Goal: Task Accomplishment & Management: Use online tool/utility

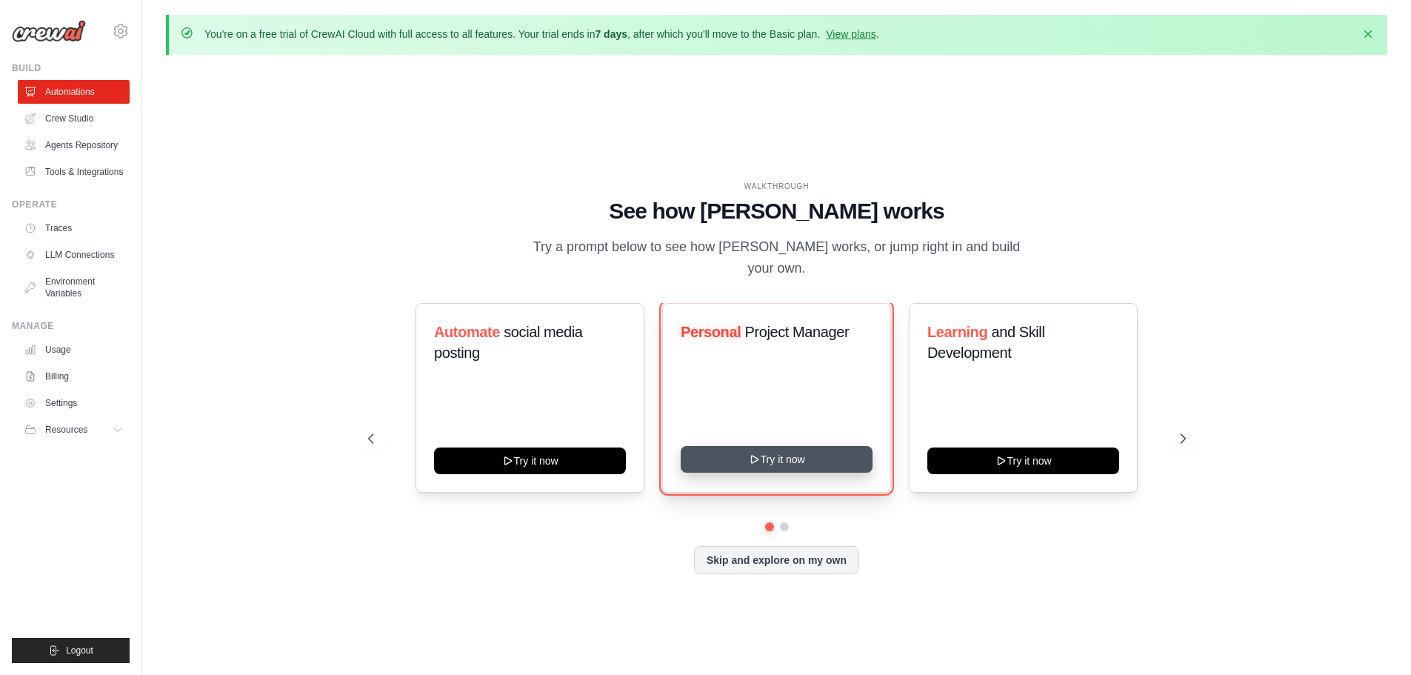
click at [817, 450] on button "Try it now" at bounding box center [777, 459] width 192 height 27
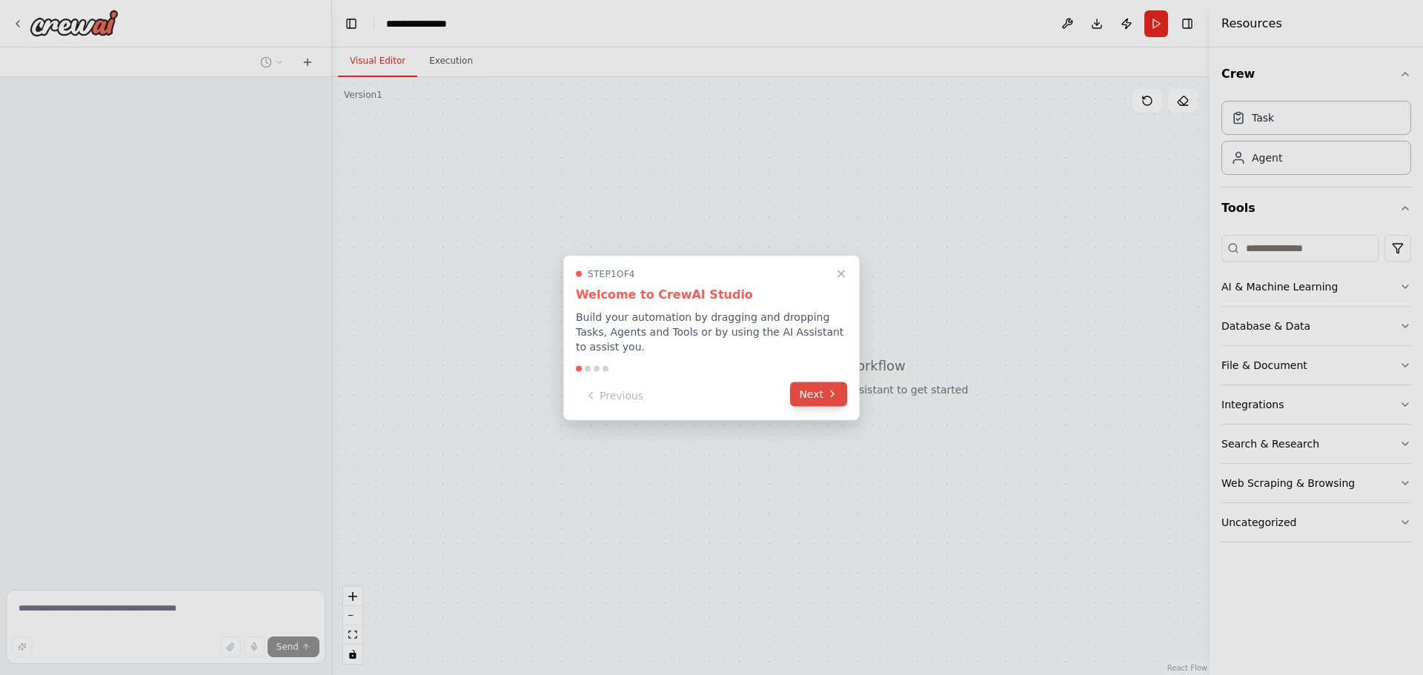
click at [819, 382] on button "Next" at bounding box center [818, 394] width 57 height 24
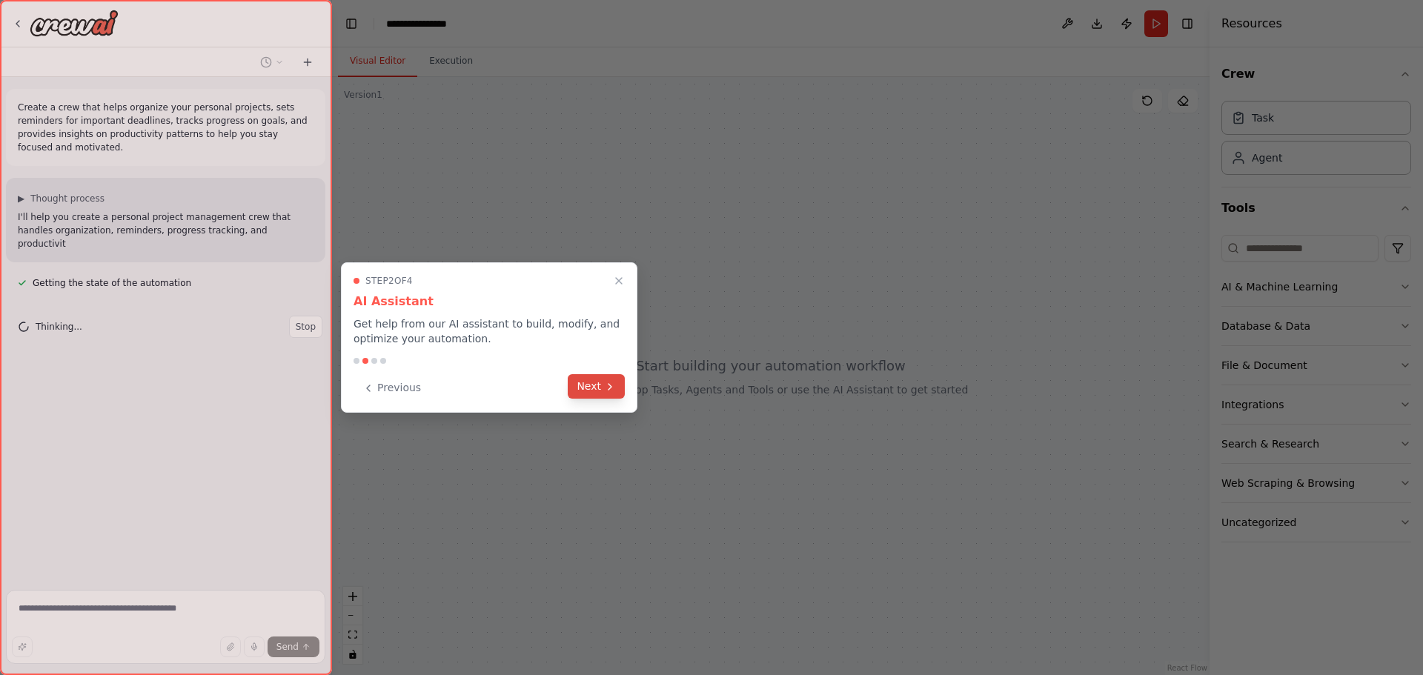
click at [593, 387] on button "Next" at bounding box center [596, 386] width 57 height 24
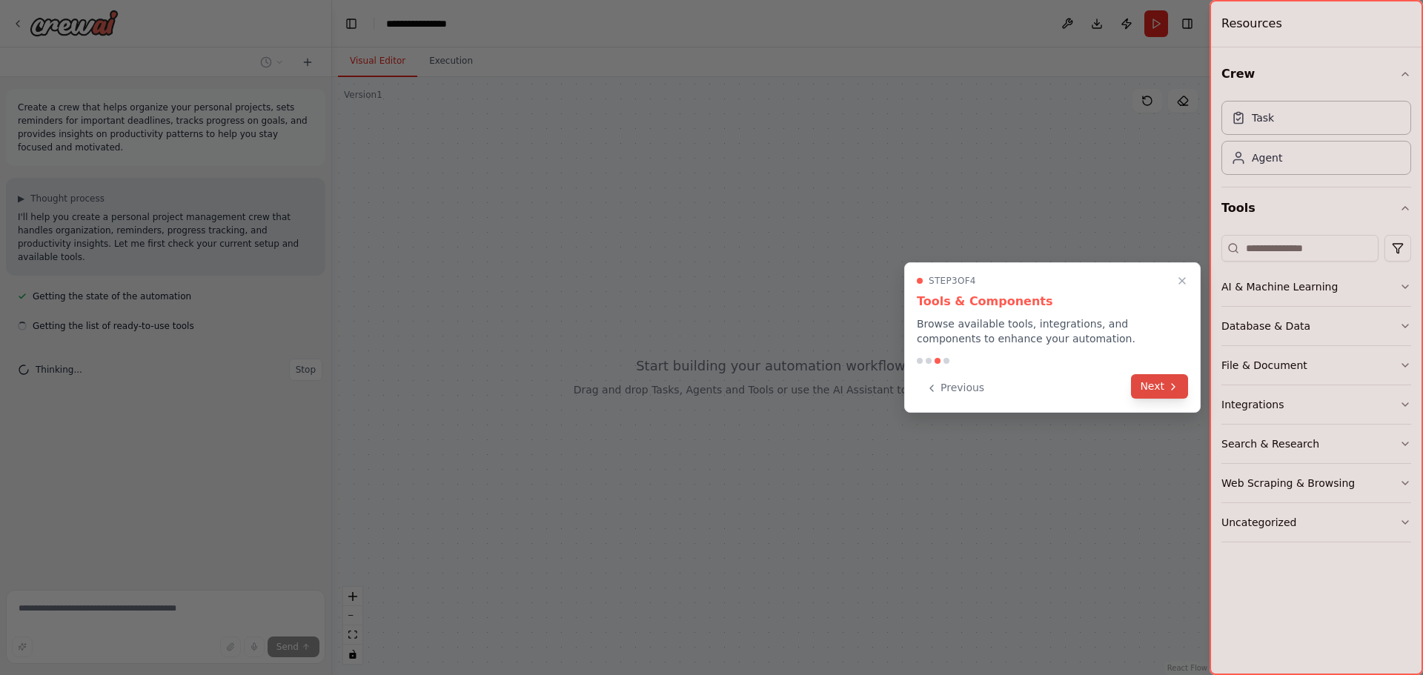
click at [1162, 390] on button "Next" at bounding box center [1159, 386] width 57 height 24
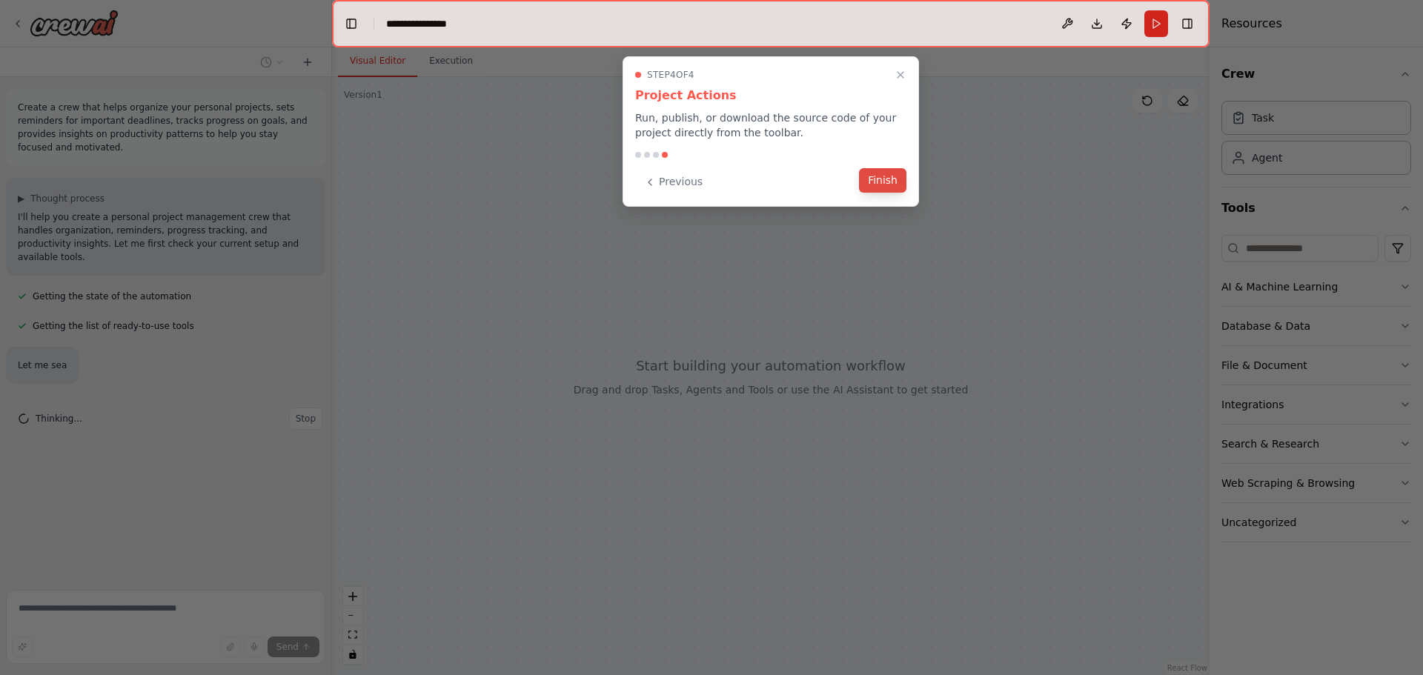
click at [894, 183] on button "Finish" at bounding box center [882, 180] width 47 height 24
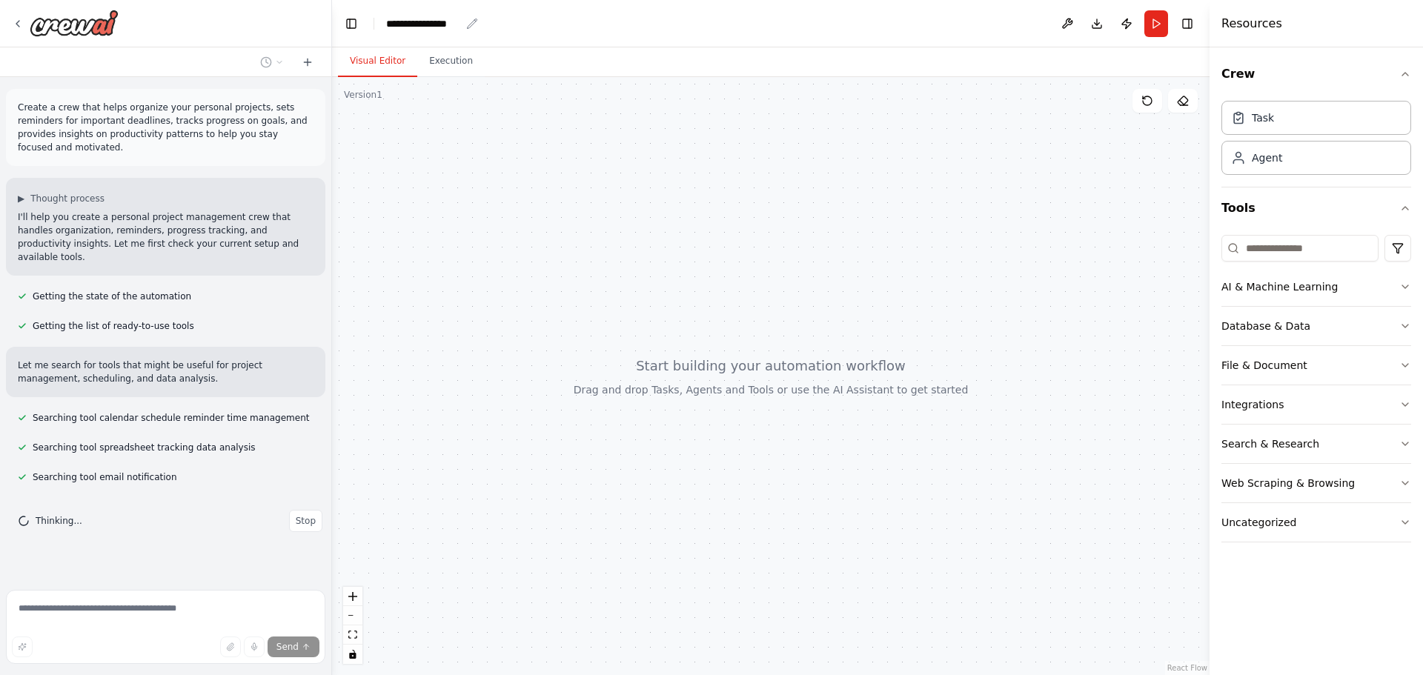
click at [430, 25] on div "**********" at bounding box center [423, 23] width 74 height 15
click at [405, 21] on div "**********" at bounding box center [441, 23] width 111 height 15
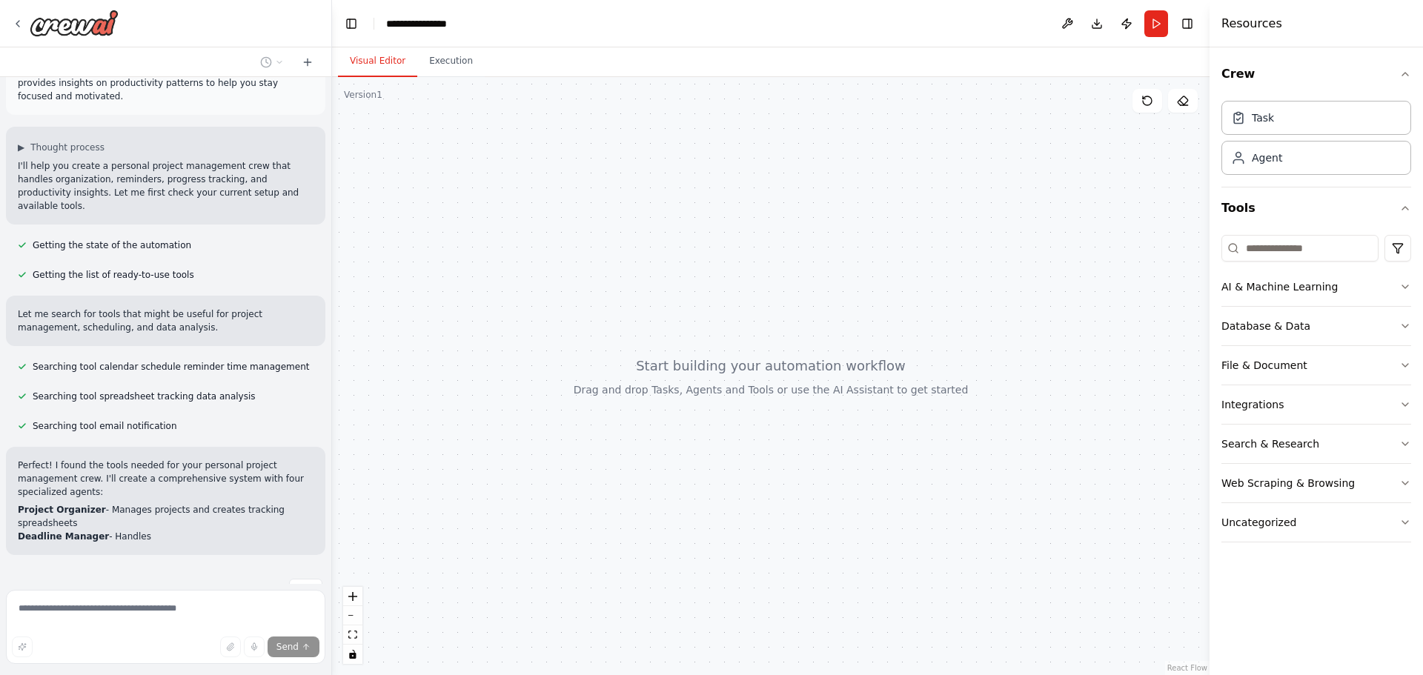
click at [476, 21] on div "**********" at bounding box center [441, 23] width 111 height 15
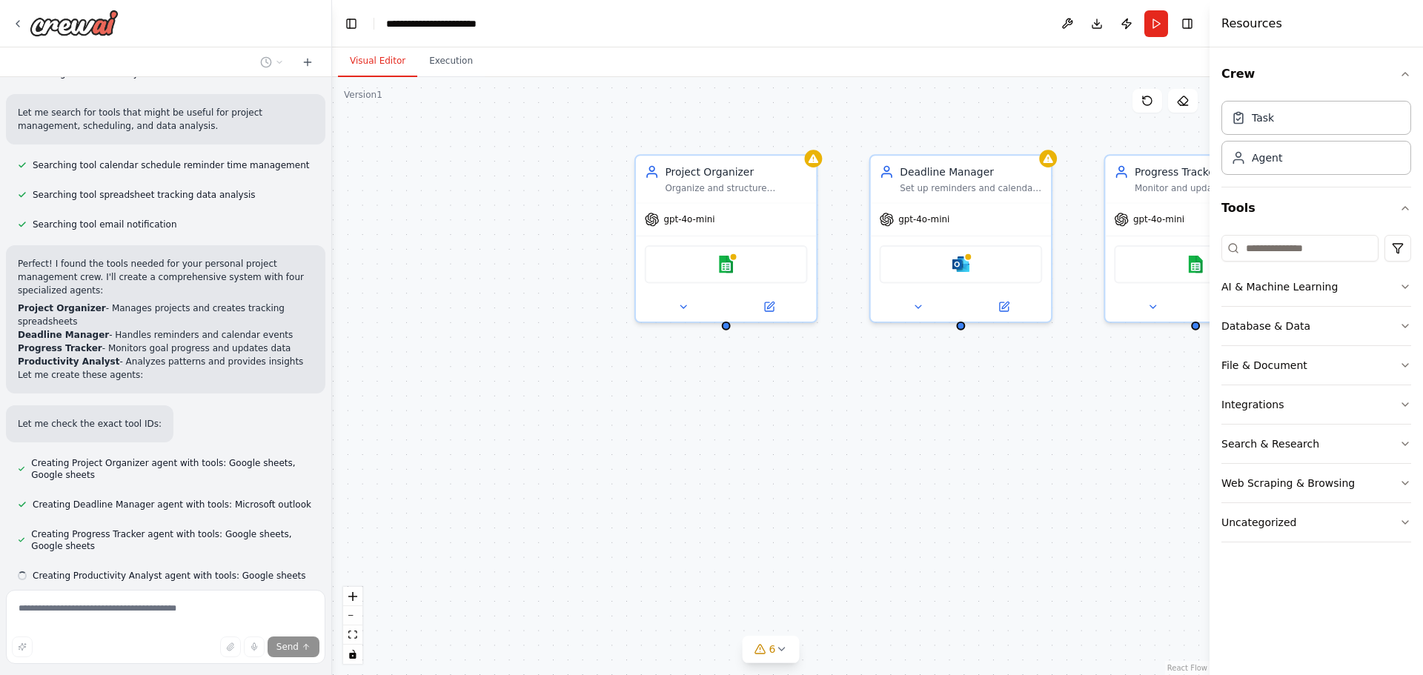
scroll to position [282, 0]
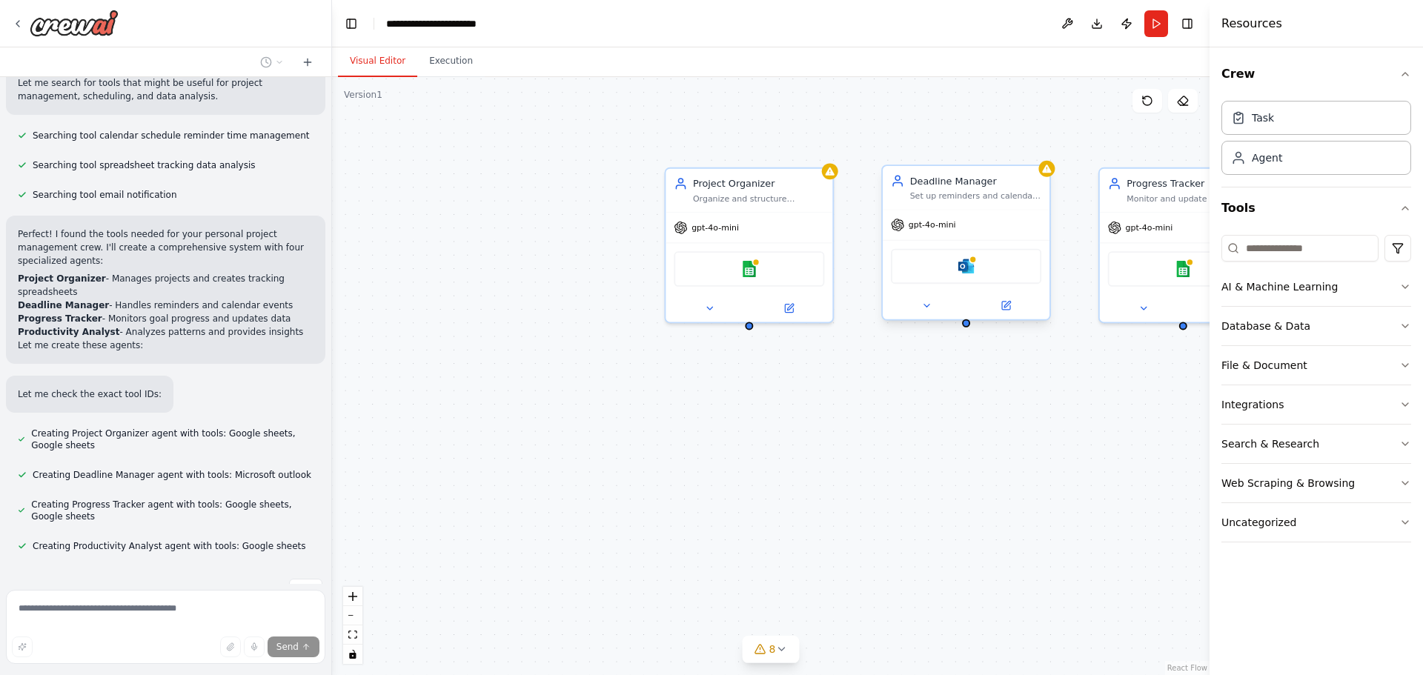
click at [960, 276] on div "Microsoft outlook" at bounding box center [966, 267] width 150 height 36
click at [968, 261] on img at bounding box center [966, 266] width 16 height 16
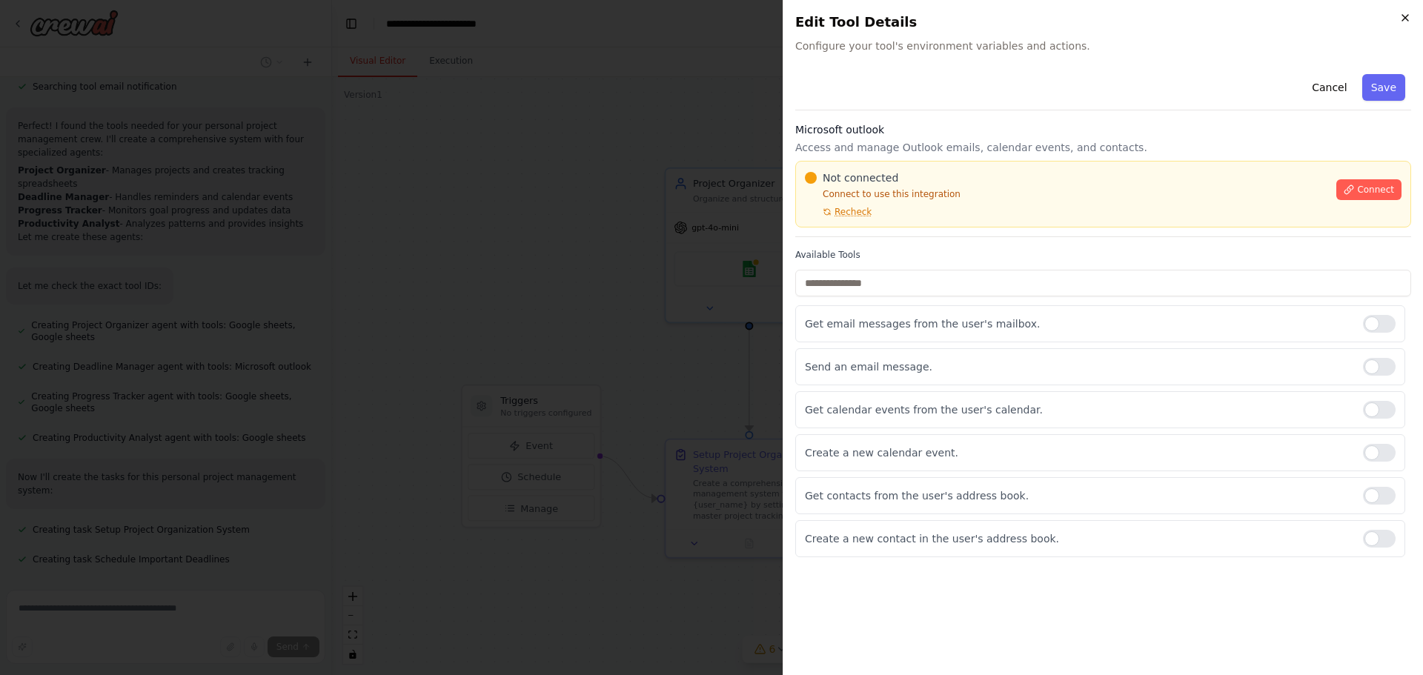
scroll to position [420, 0]
click at [1407, 13] on icon "button" at bounding box center [1405, 18] width 12 height 12
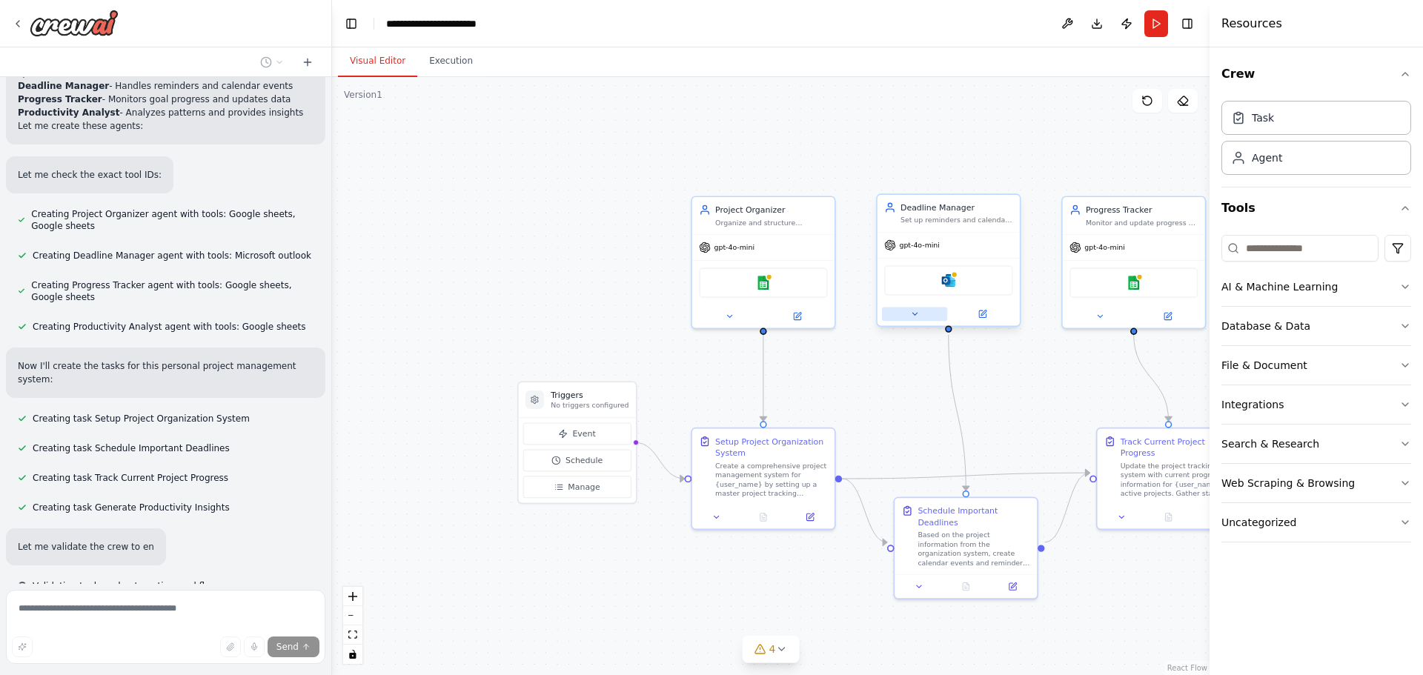
scroll to position [528, 0]
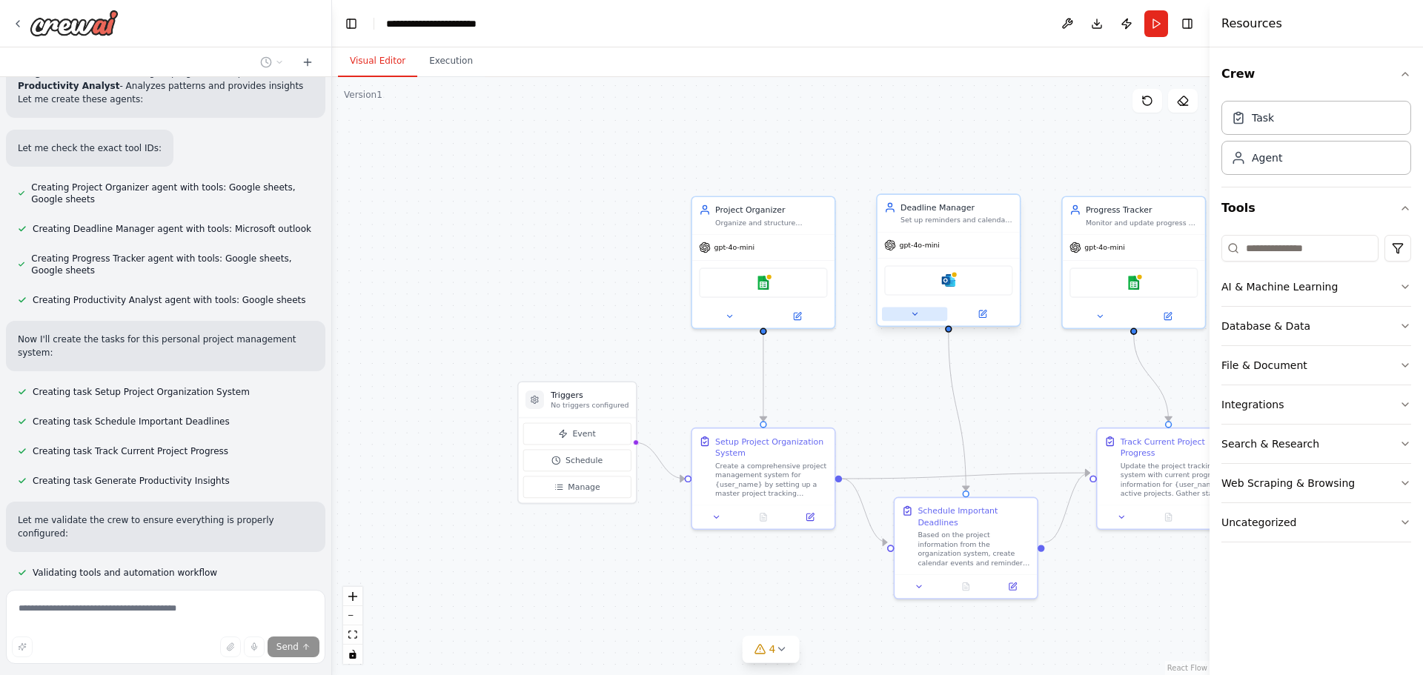
click at [914, 320] on button at bounding box center [914, 314] width 65 height 14
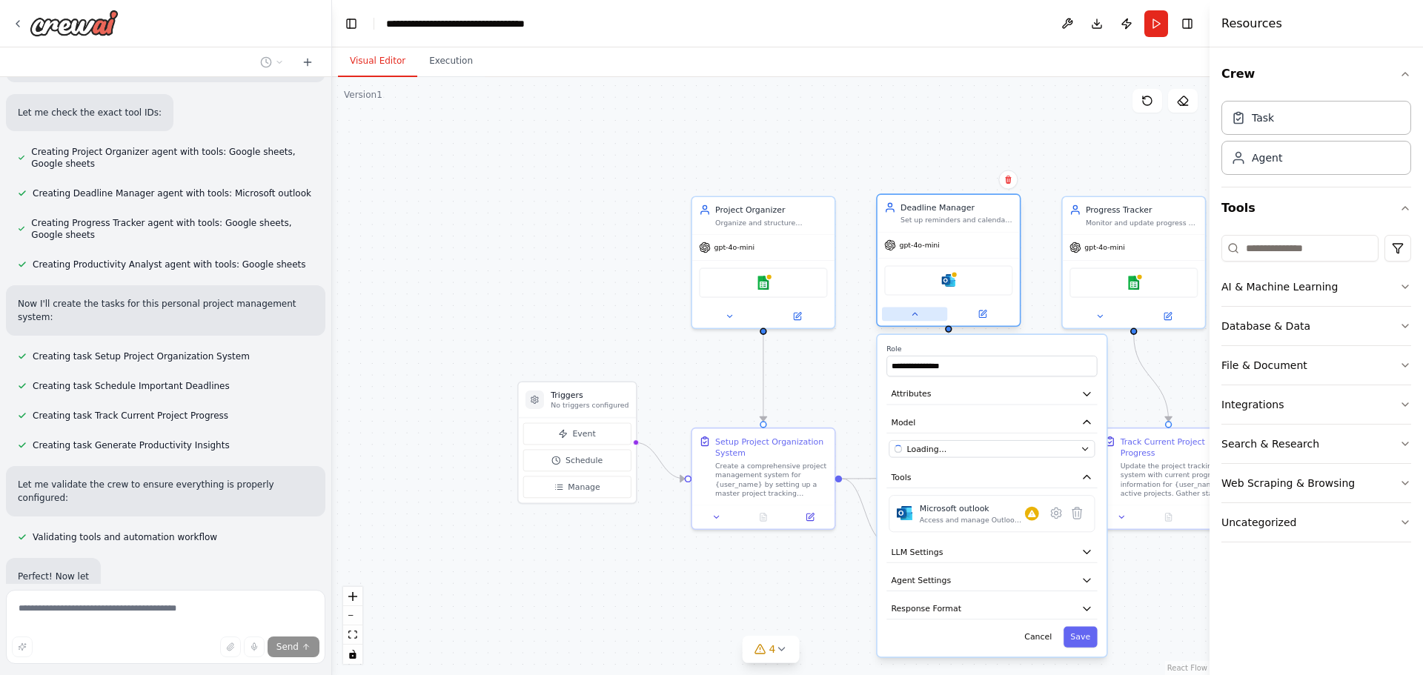
scroll to position [607, 0]
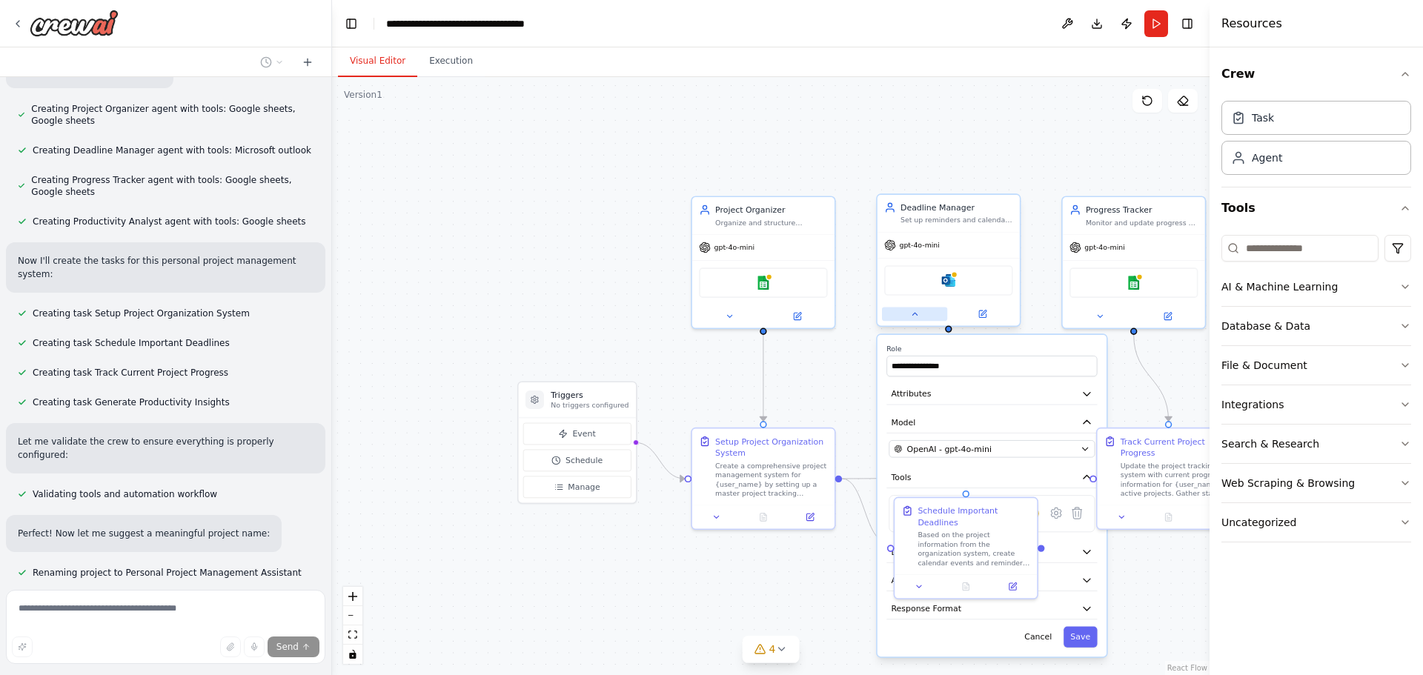
click at [914, 320] on button at bounding box center [914, 314] width 65 height 14
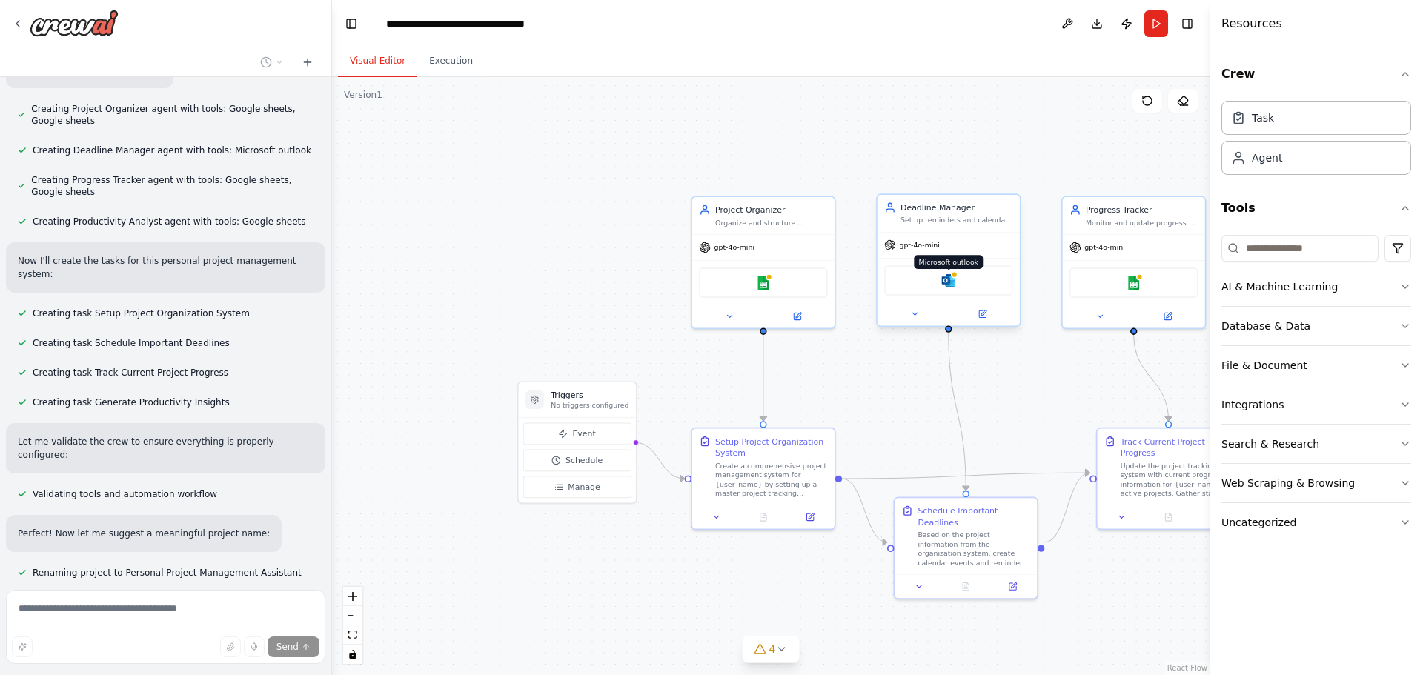
click at [948, 283] on img at bounding box center [948, 280] width 14 height 14
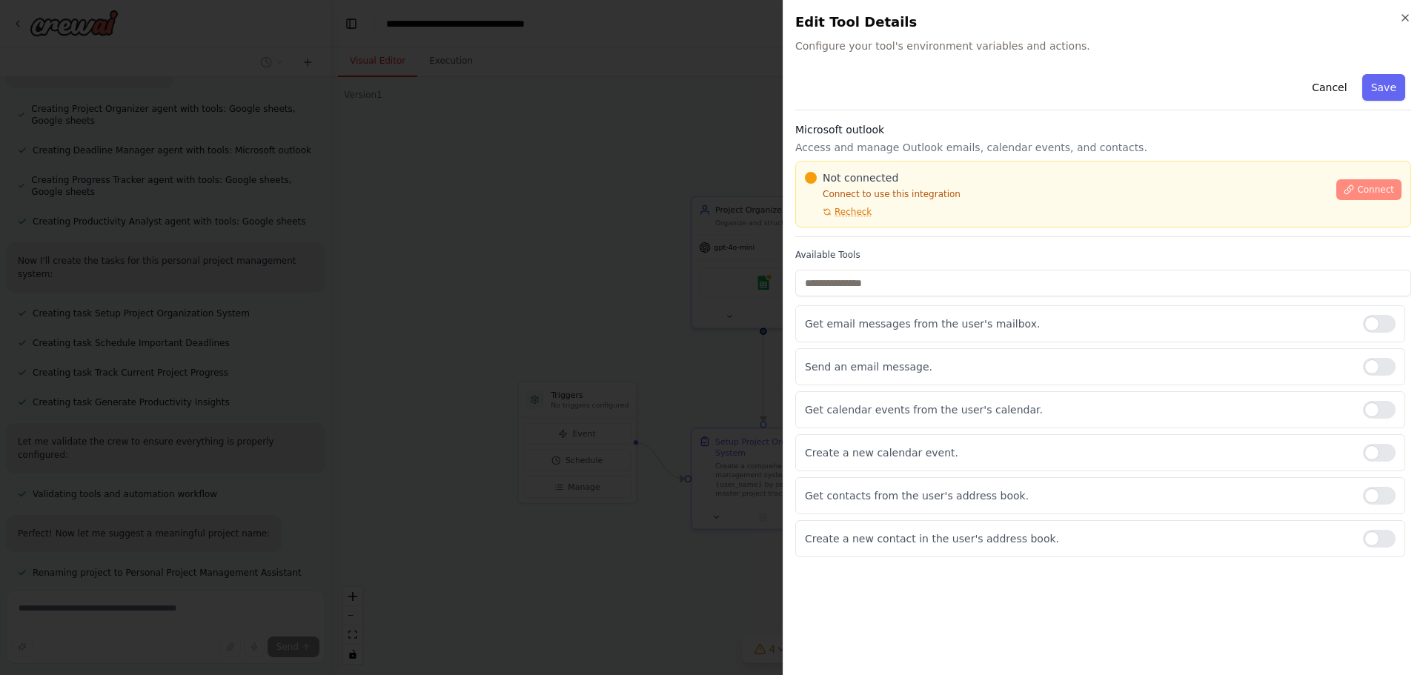
click at [1371, 179] on button "Connect" at bounding box center [1368, 189] width 65 height 21
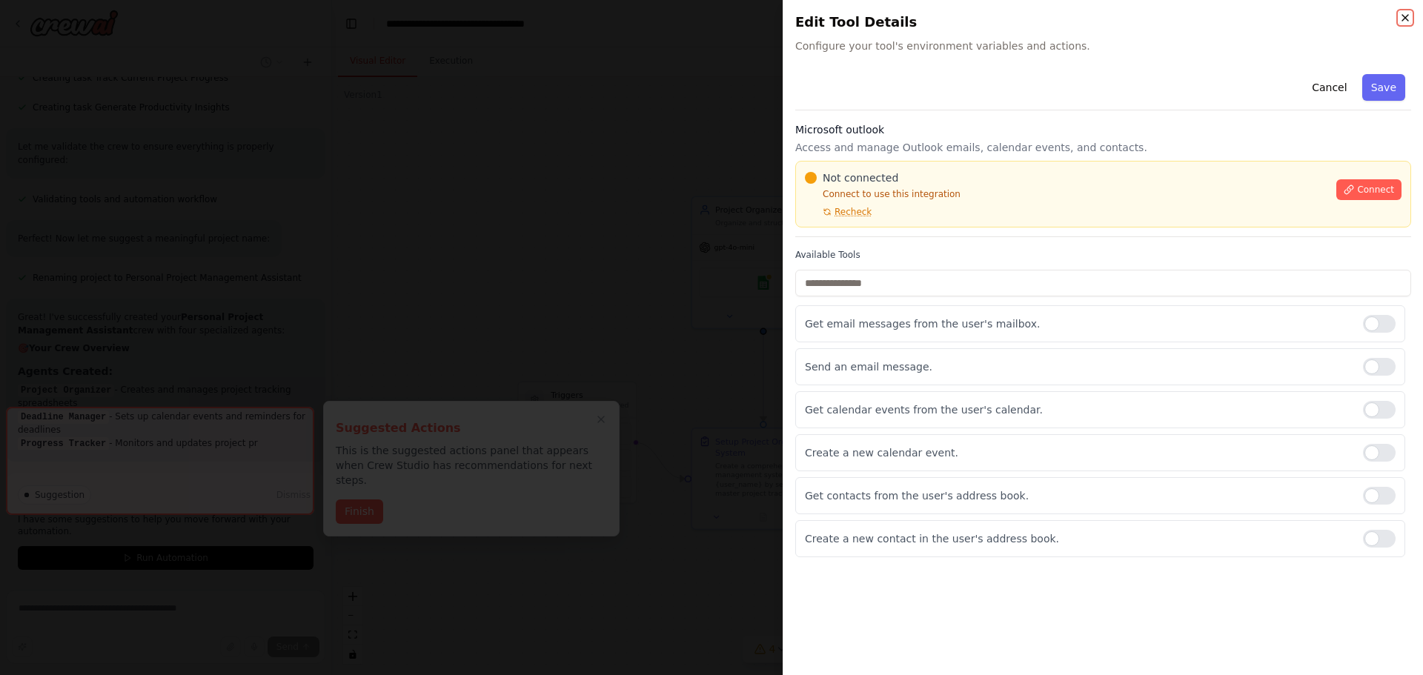
click at [1403, 15] on icon "button" at bounding box center [1405, 18] width 12 height 12
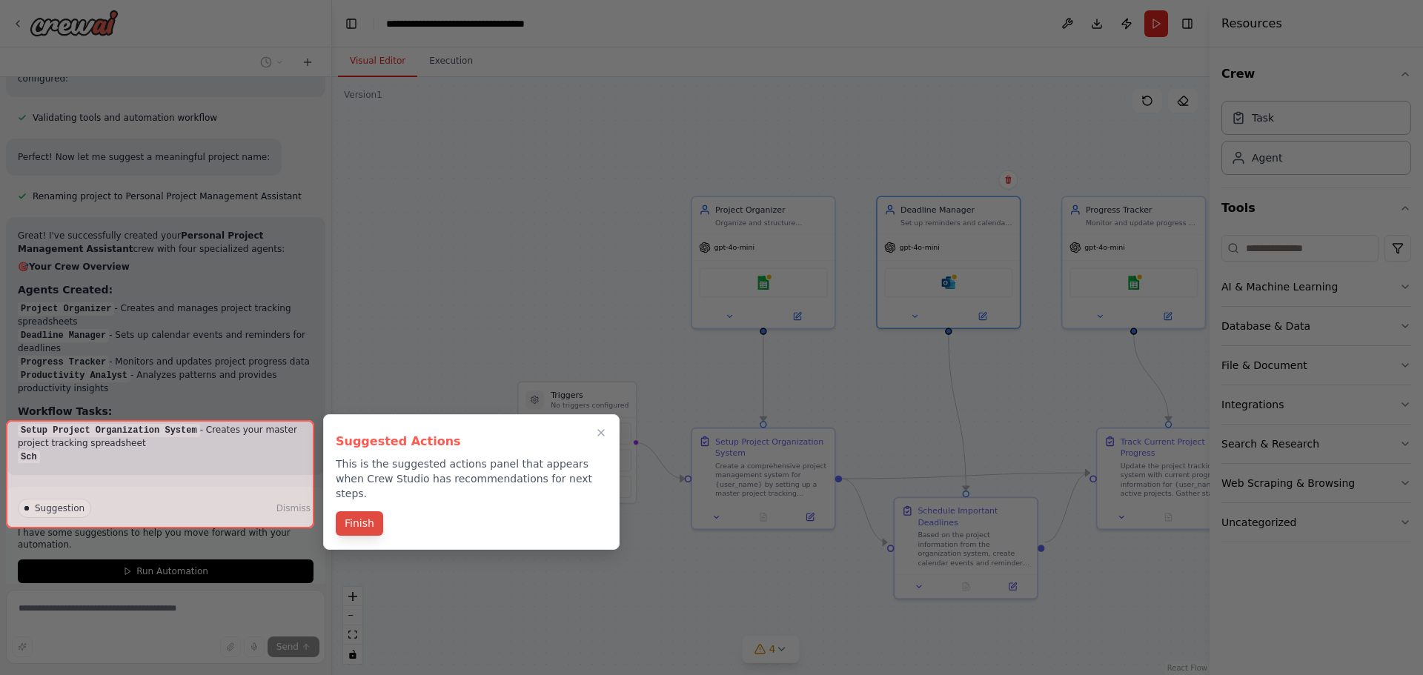
click at [350, 511] on button "Finish" at bounding box center [359, 523] width 47 height 24
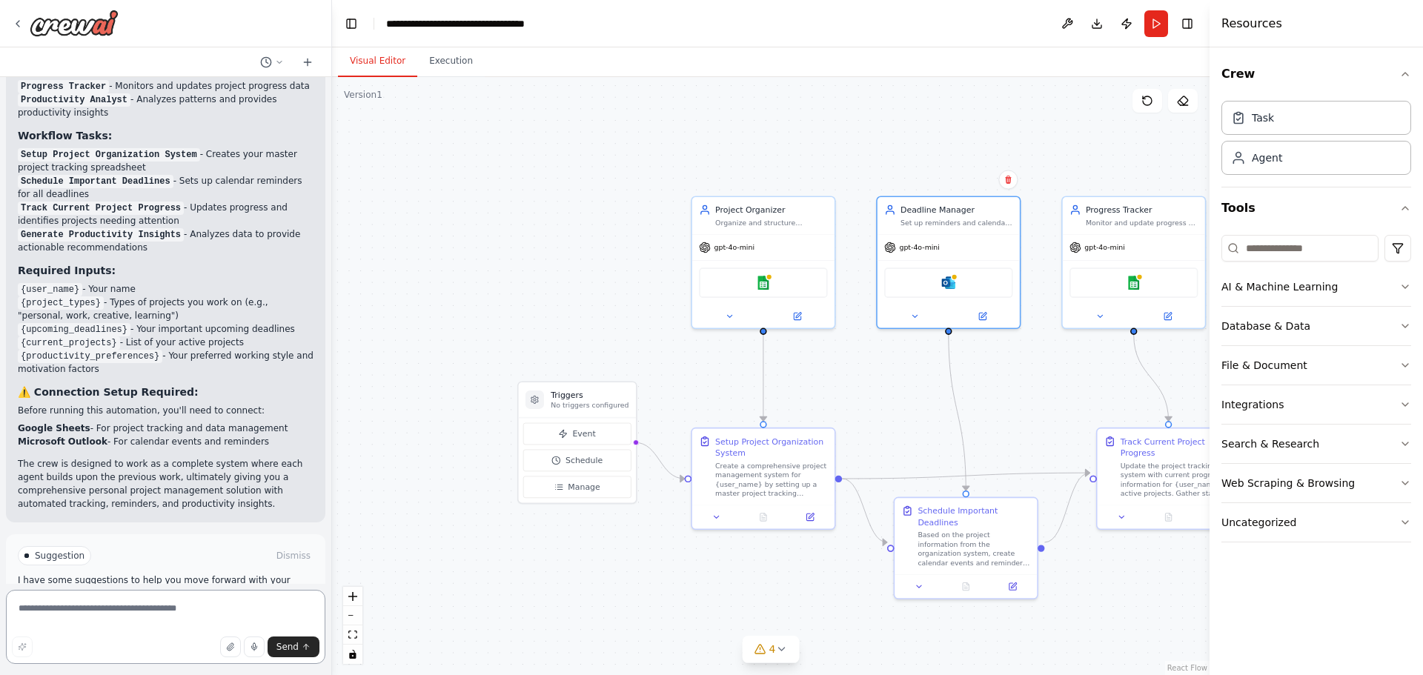
scroll to position [1262, 0]
click at [505, 24] on div "**********" at bounding box center [469, 23] width 167 height 15
click at [945, 285] on img at bounding box center [948, 280] width 14 height 14
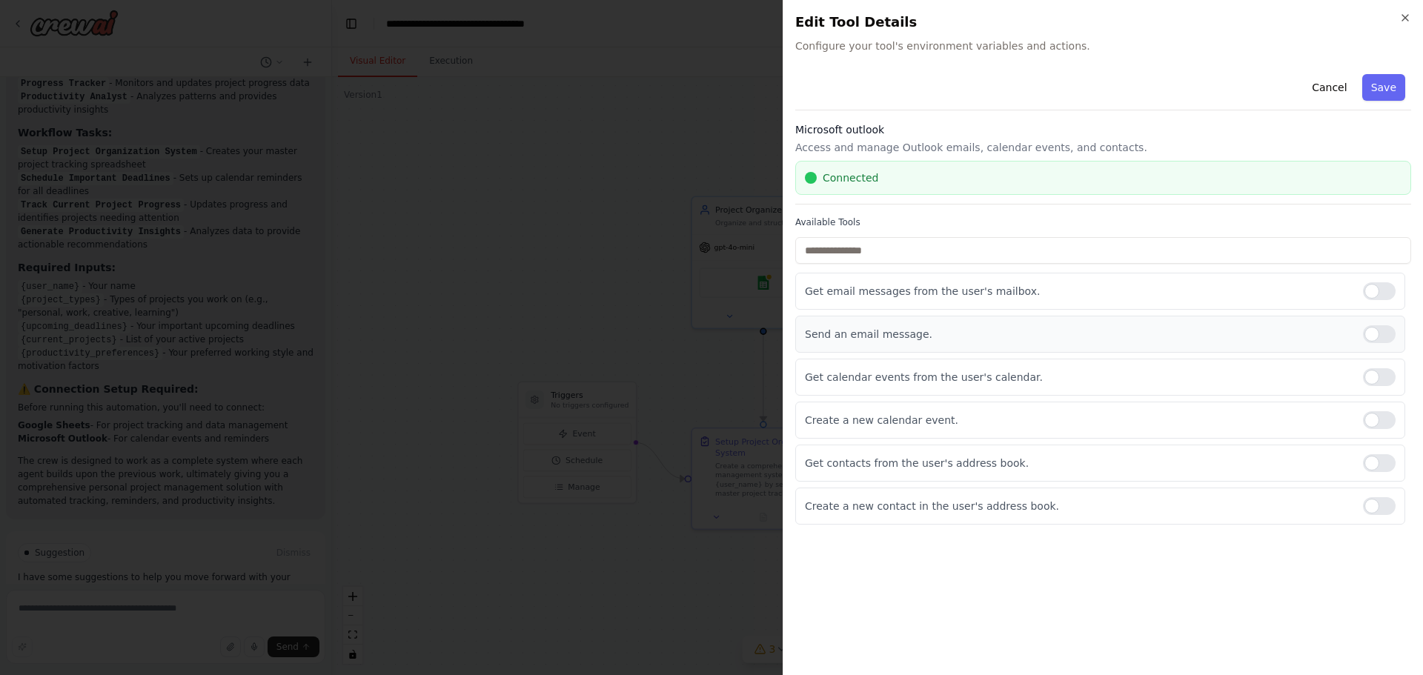
click at [1378, 330] on div at bounding box center [1379, 334] width 33 height 18
click at [1392, 375] on div at bounding box center [1379, 377] width 33 height 18
click at [1390, 95] on button "Save" at bounding box center [1383, 87] width 43 height 27
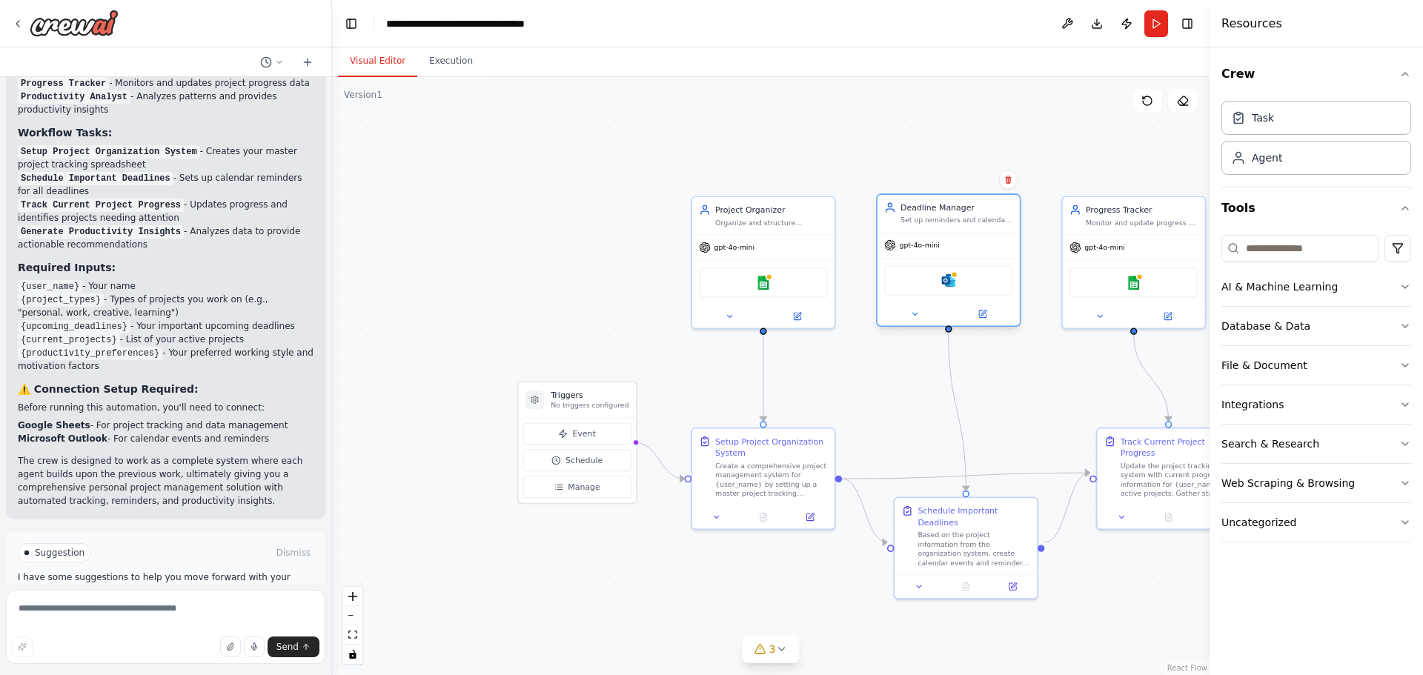
click at [947, 290] on div "Microsoft outlook" at bounding box center [948, 280] width 128 height 30
click at [951, 284] on img at bounding box center [948, 280] width 14 height 14
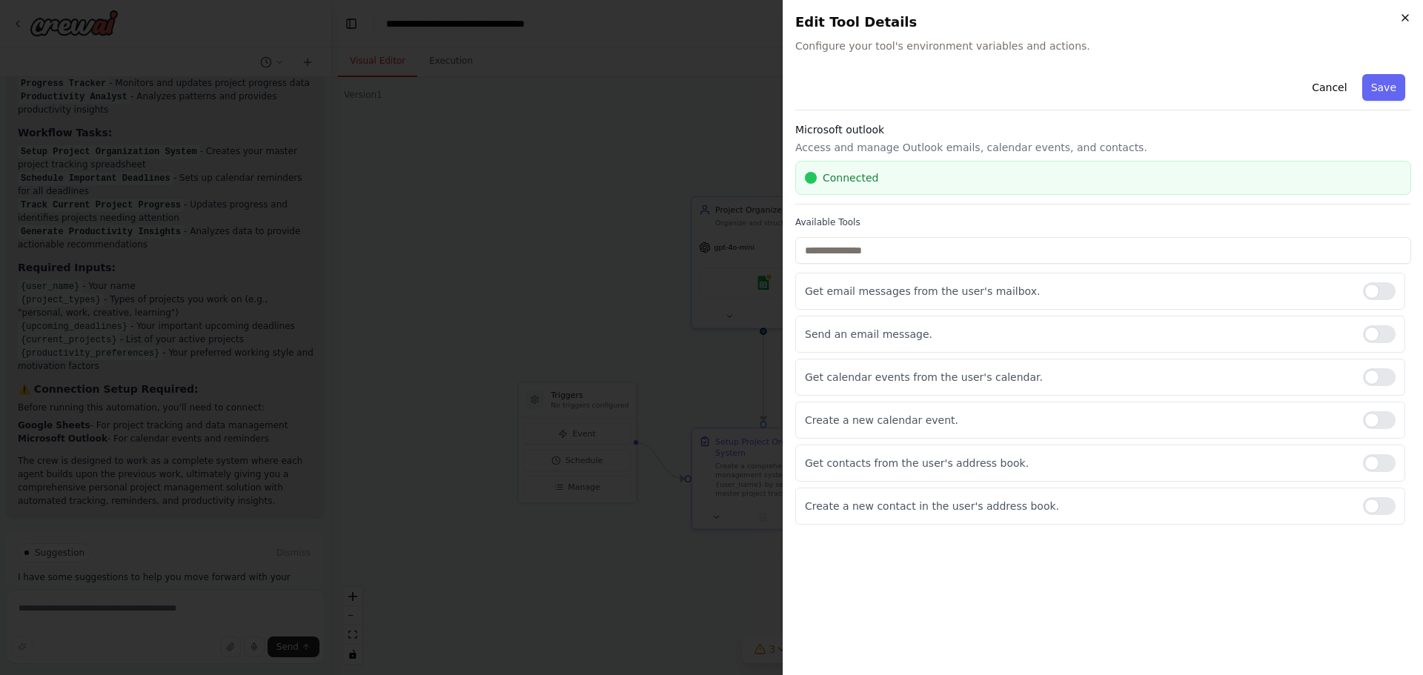
click at [1404, 17] on icon "button" at bounding box center [1405, 18] width 6 height 6
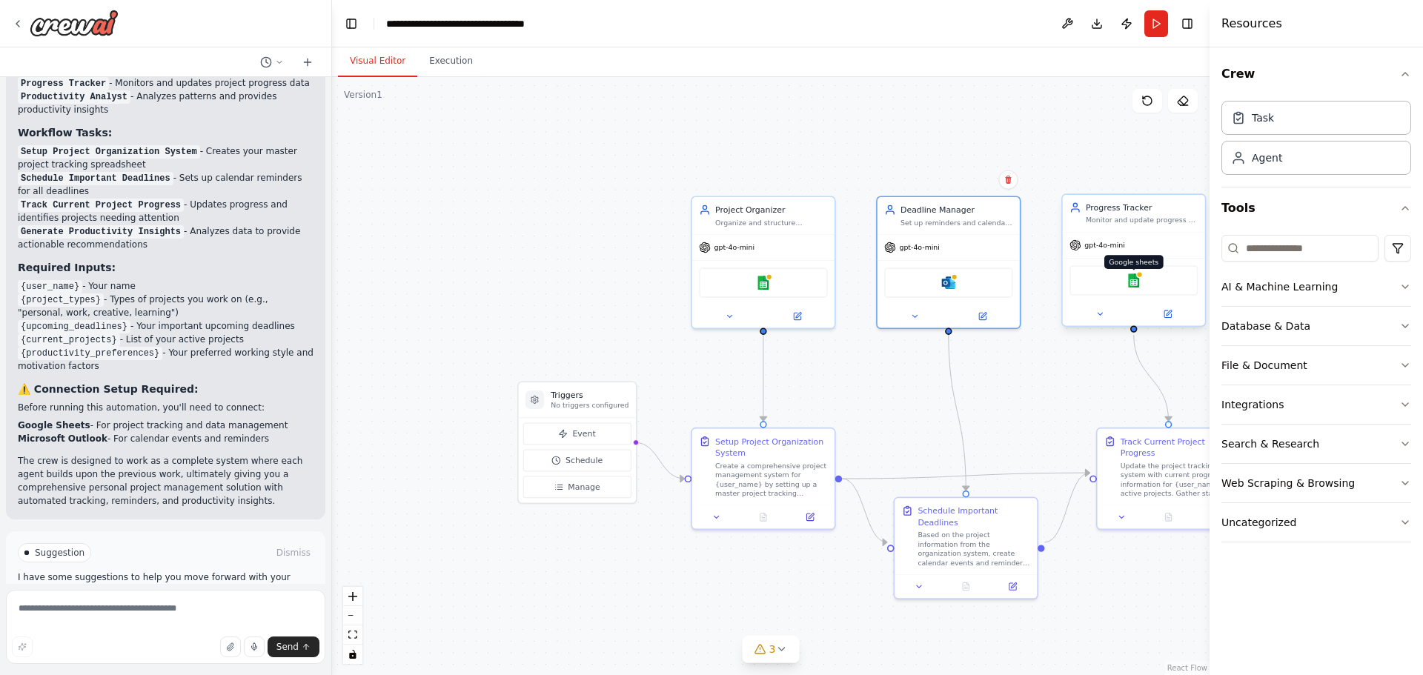
click at [1134, 286] on img at bounding box center [1133, 280] width 14 height 14
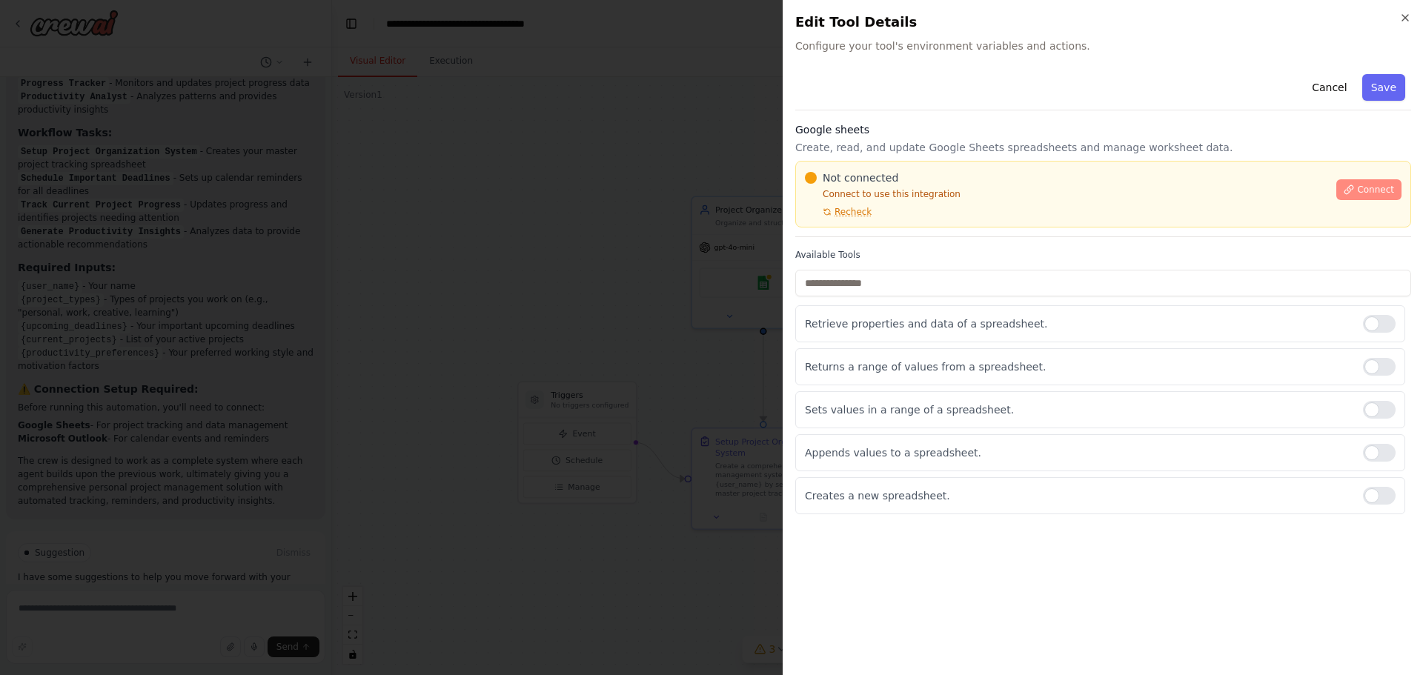
click at [1374, 192] on span "Connect" at bounding box center [1375, 190] width 37 height 12
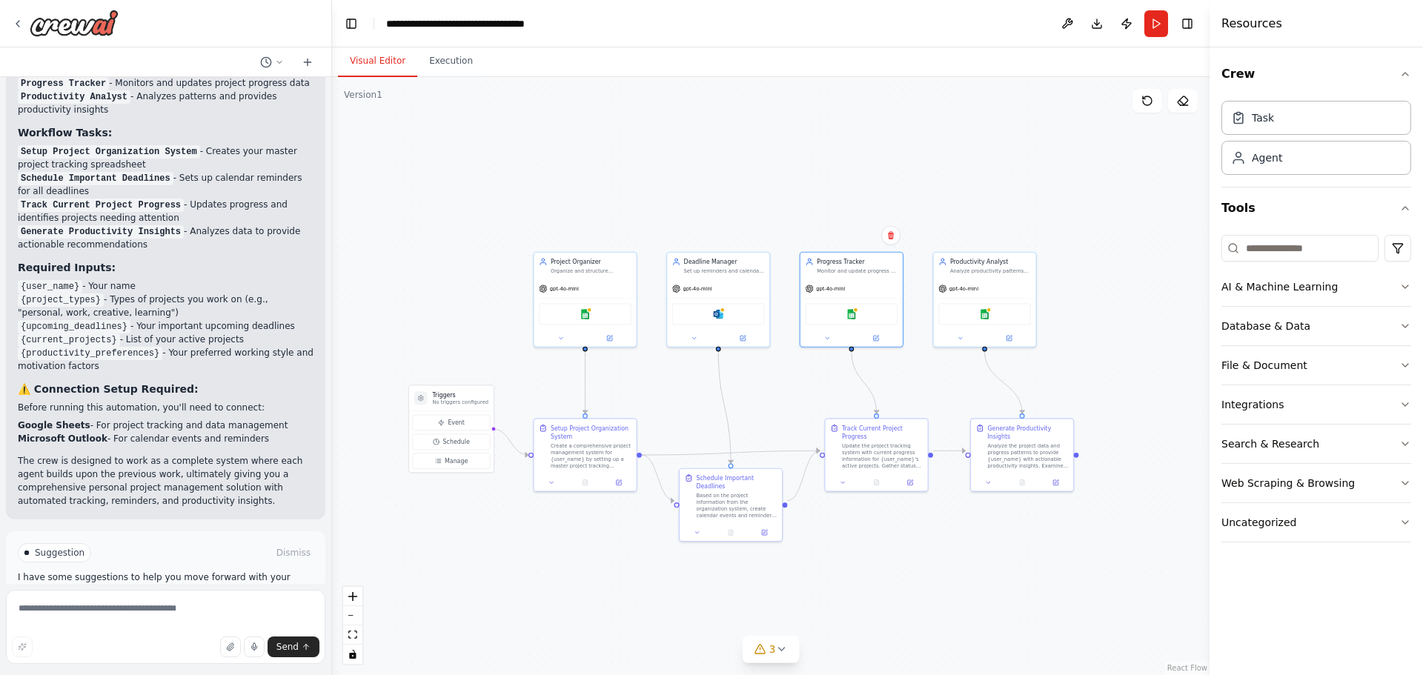
drag, startPoint x: 947, startPoint y: 435, endPoint x: 776, endPoint y: 432, distance: 170.4
click at [776, 432] on div ".deletable-edge-delete-btn { width: 20px; height: 20px; border: 0px solid #ffff…" at bounding box center [770, 376] width 877 height 598
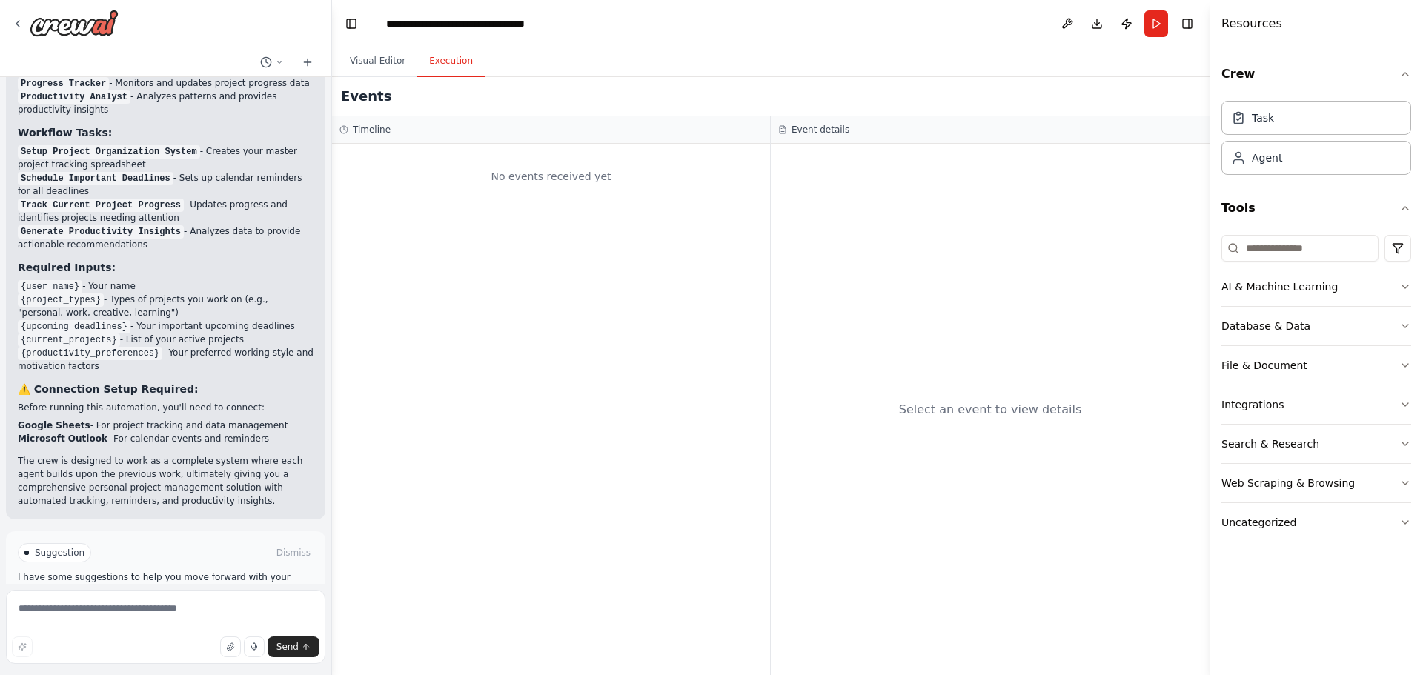
click at [445, 59] on button "Execution" at bounding box center [450, 61] width 67 height 31
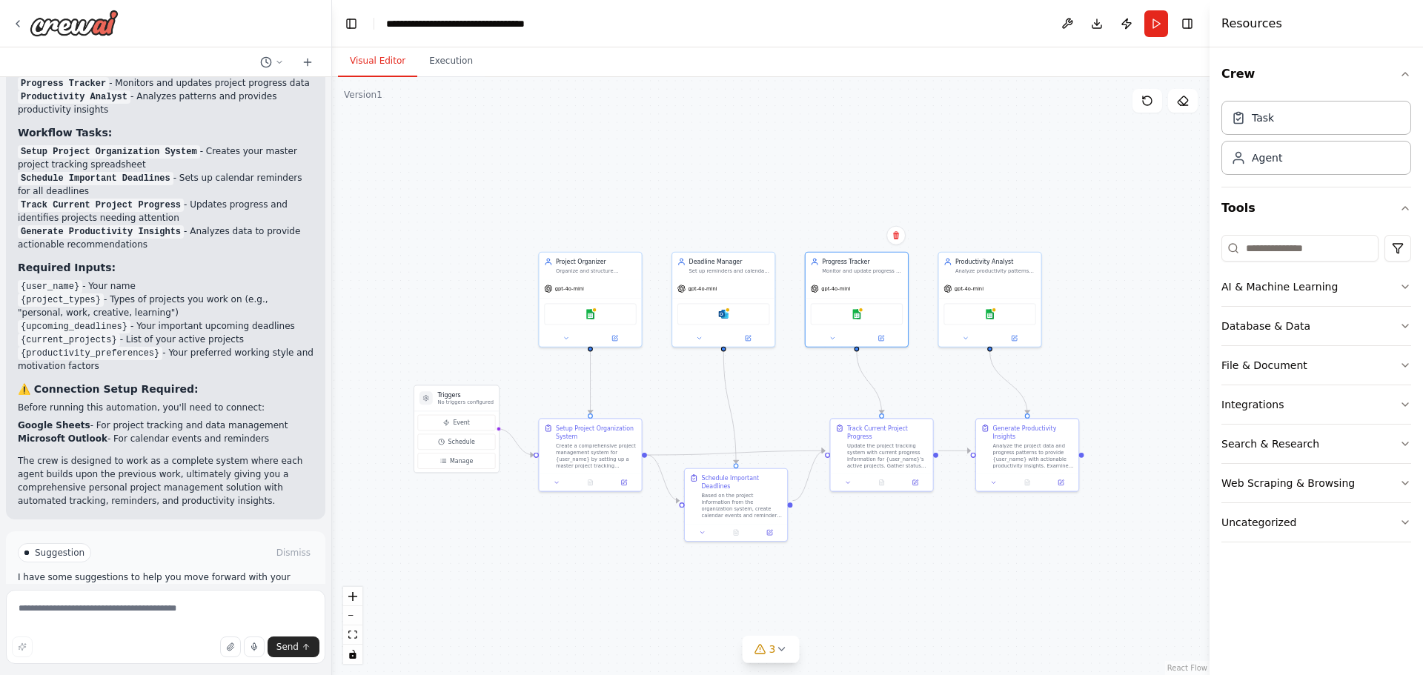
click at [386, 61] on button "Visual Editor" at bounding box center [377, 61] width 79 height 31
click at [184, 610] on span "Run Automation" at bounding box center [172, 616] width 72 height 12
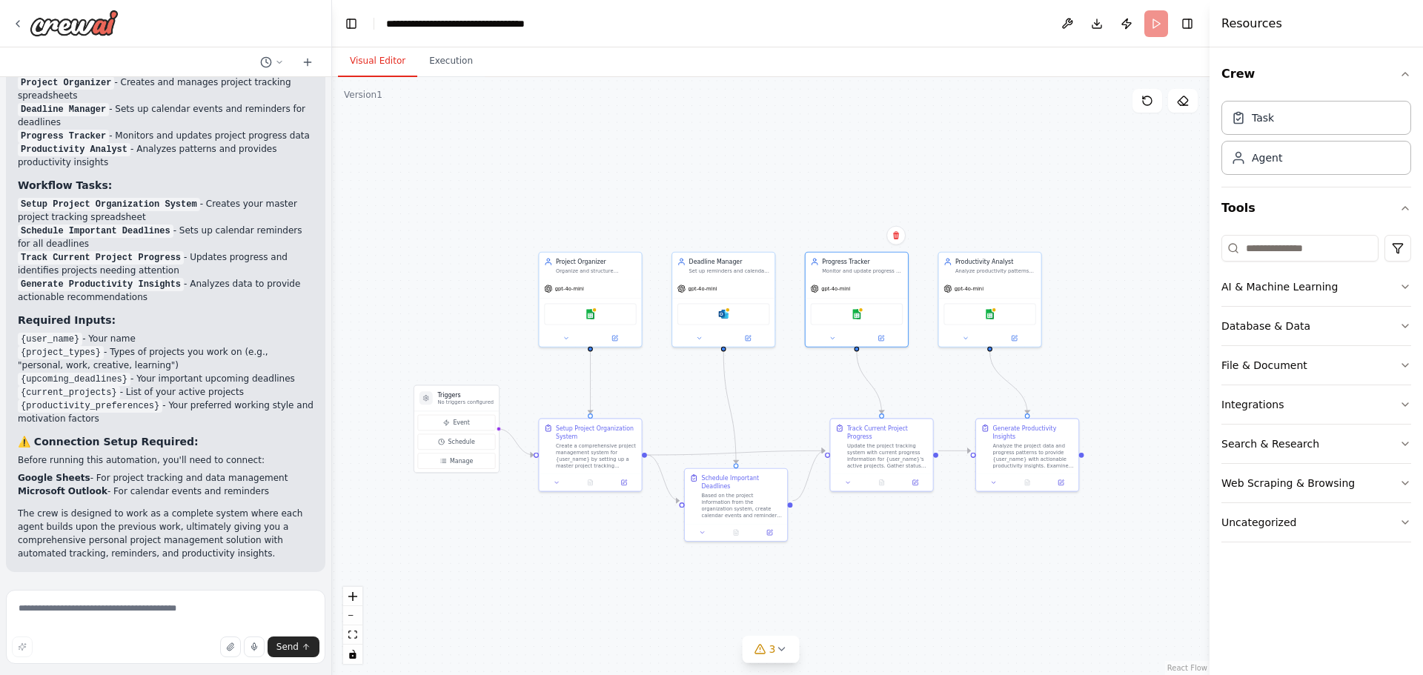
scroll to position [1142, 0]
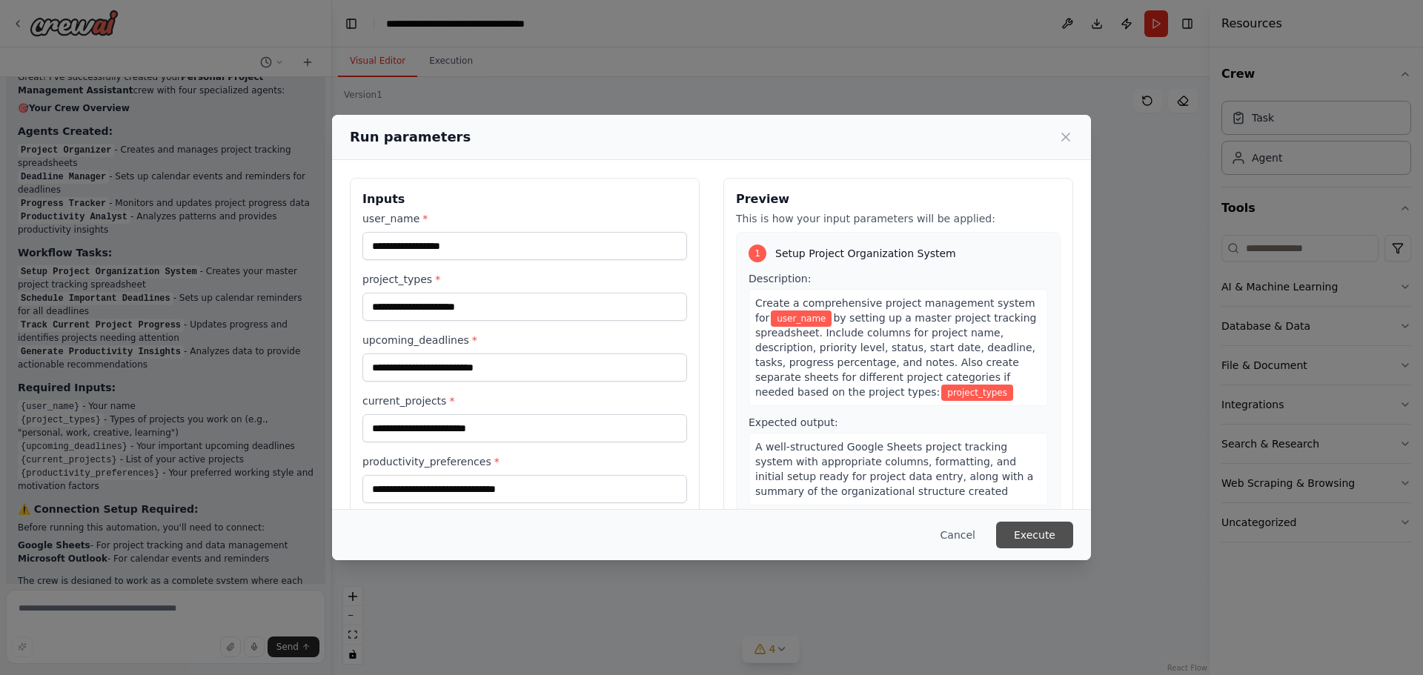
click at [1040, 528] on button "Execute" at bounding box center [1034, 535] width 77 height 27
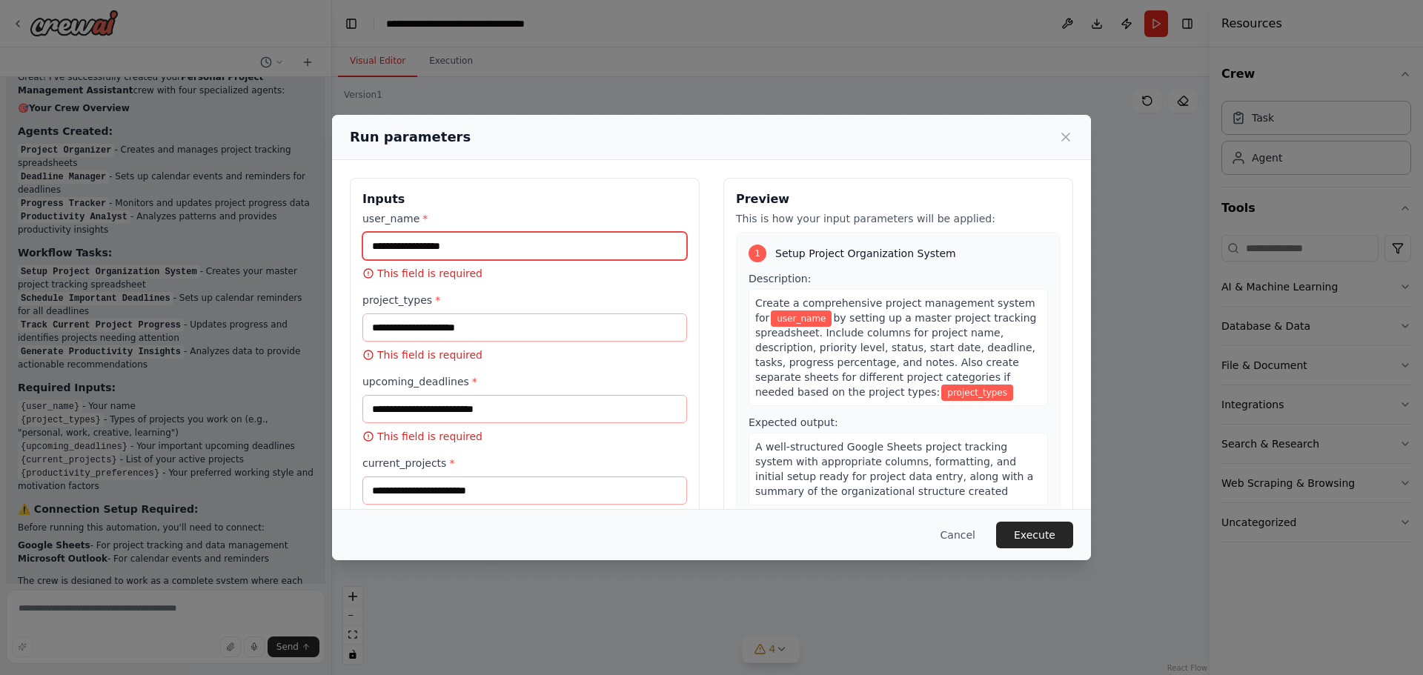
click at [480, 241] on input "user_name *" at bounding box center [524, 246] width 325 height 28
type input "**********"
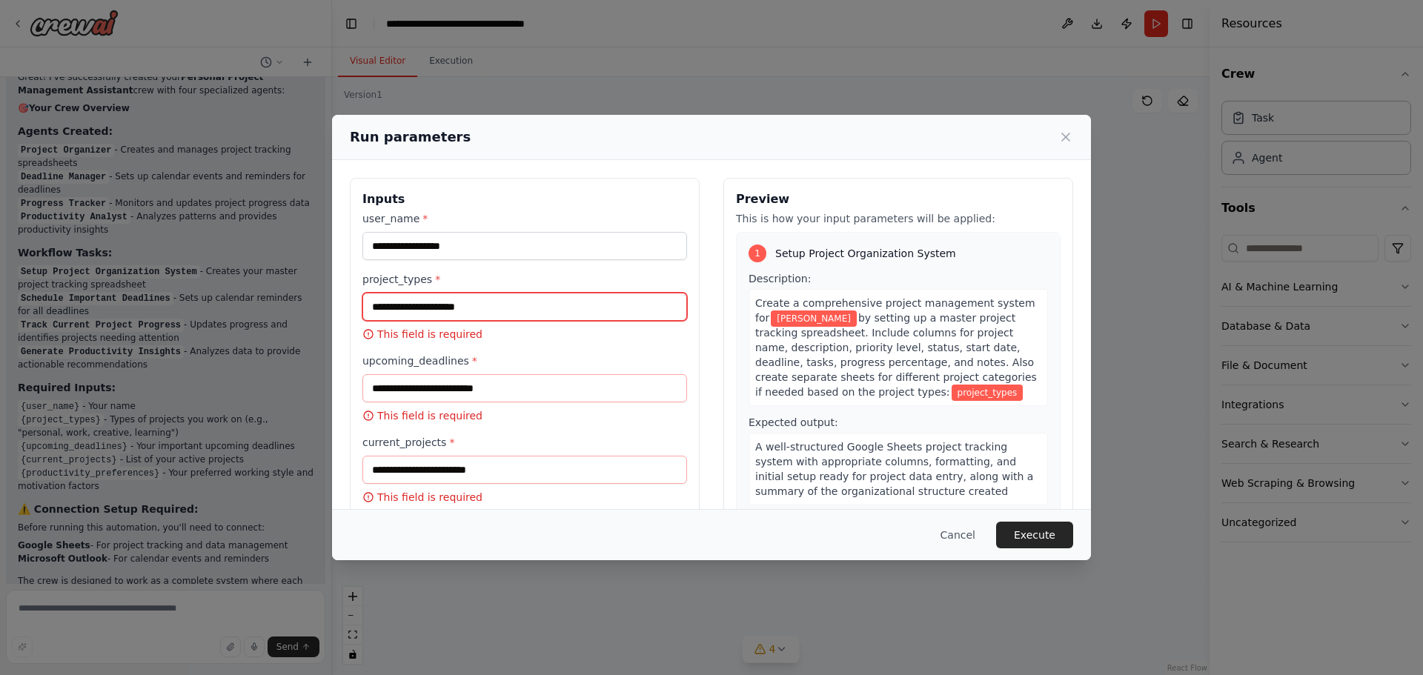
click at [428, 306] on input "project_types *" at bounding box center [524, 307] width 325 height 28
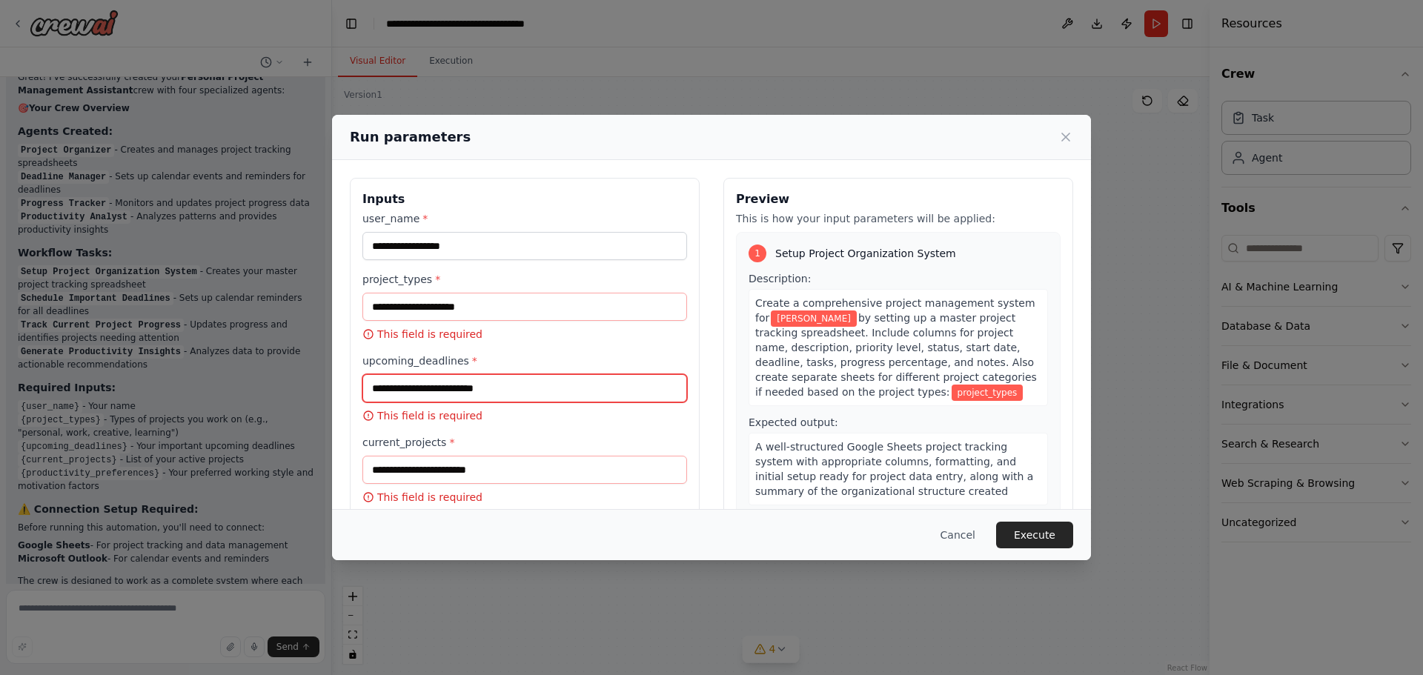
click at [452, 385] on input "upcoming_deadlines *" at bounding box center [524, 388] width 325 height 28
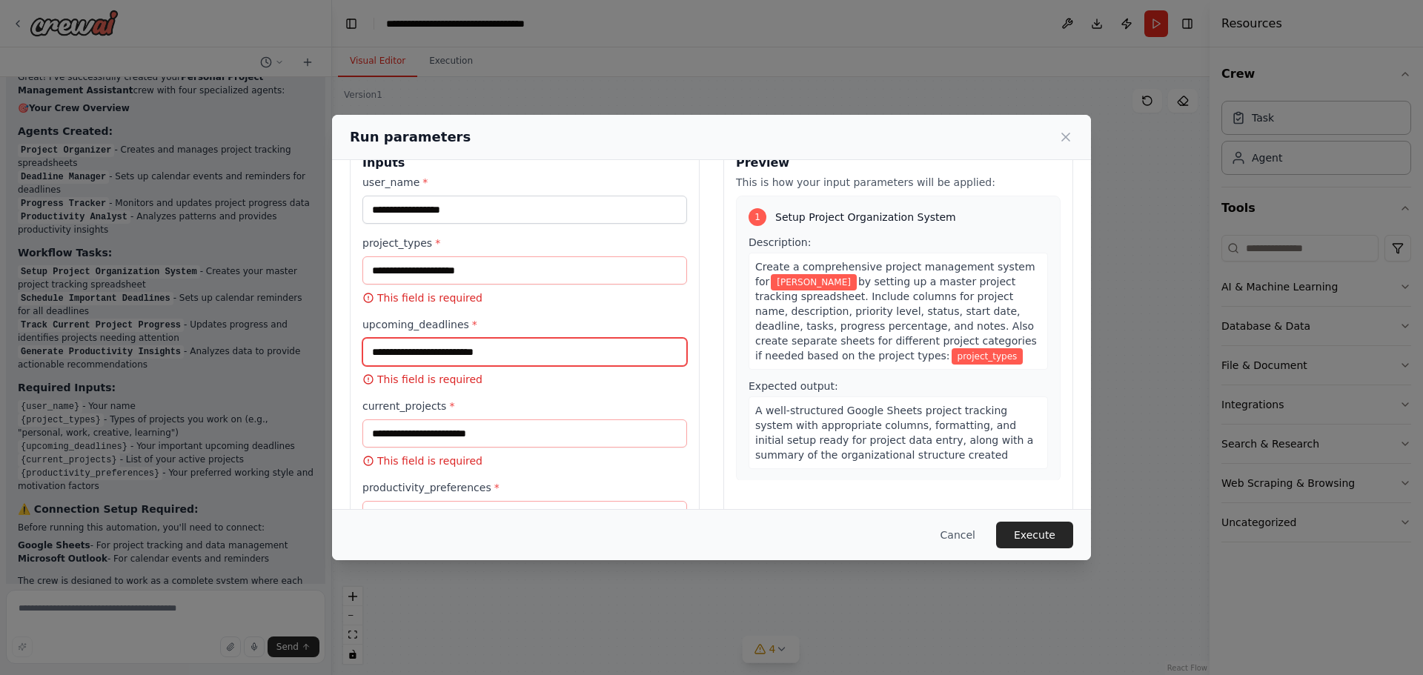
scroll to position [0, 0]
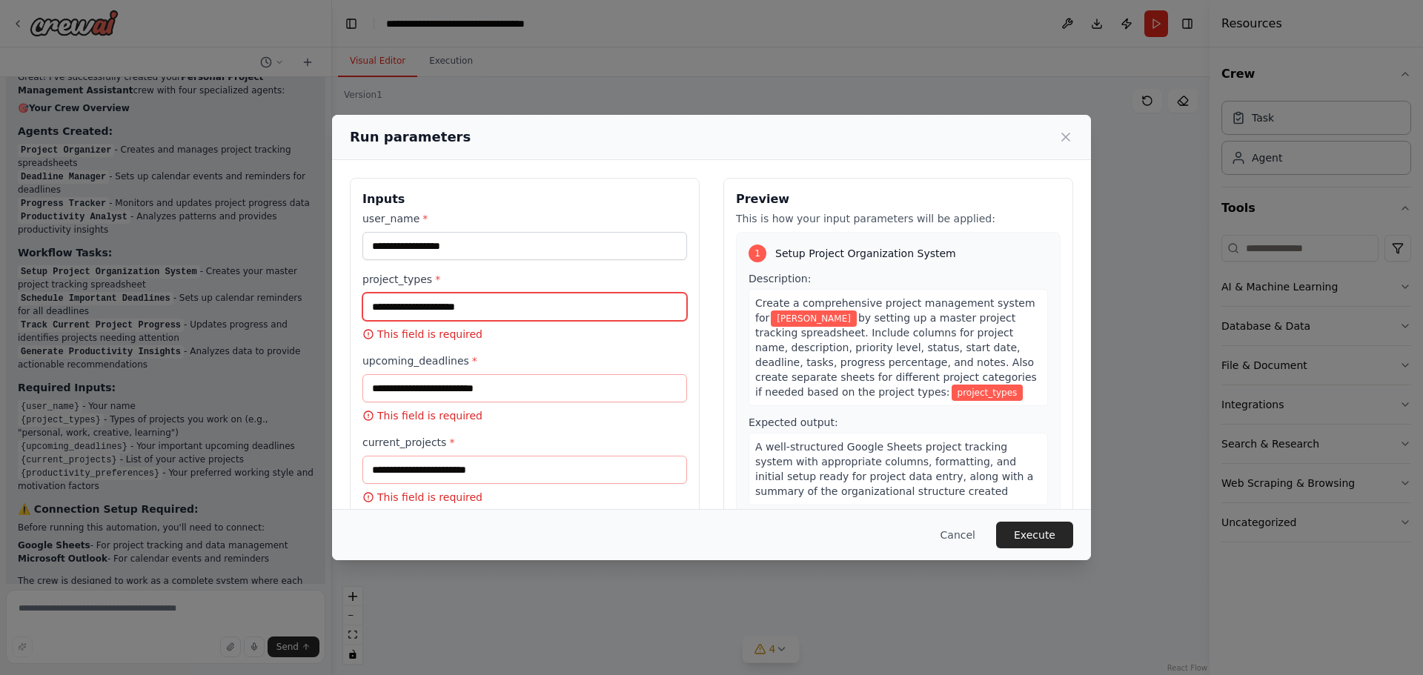
click at [431, 309] on input "project_types *" at bounding box center [524, 307] width 325 height 28
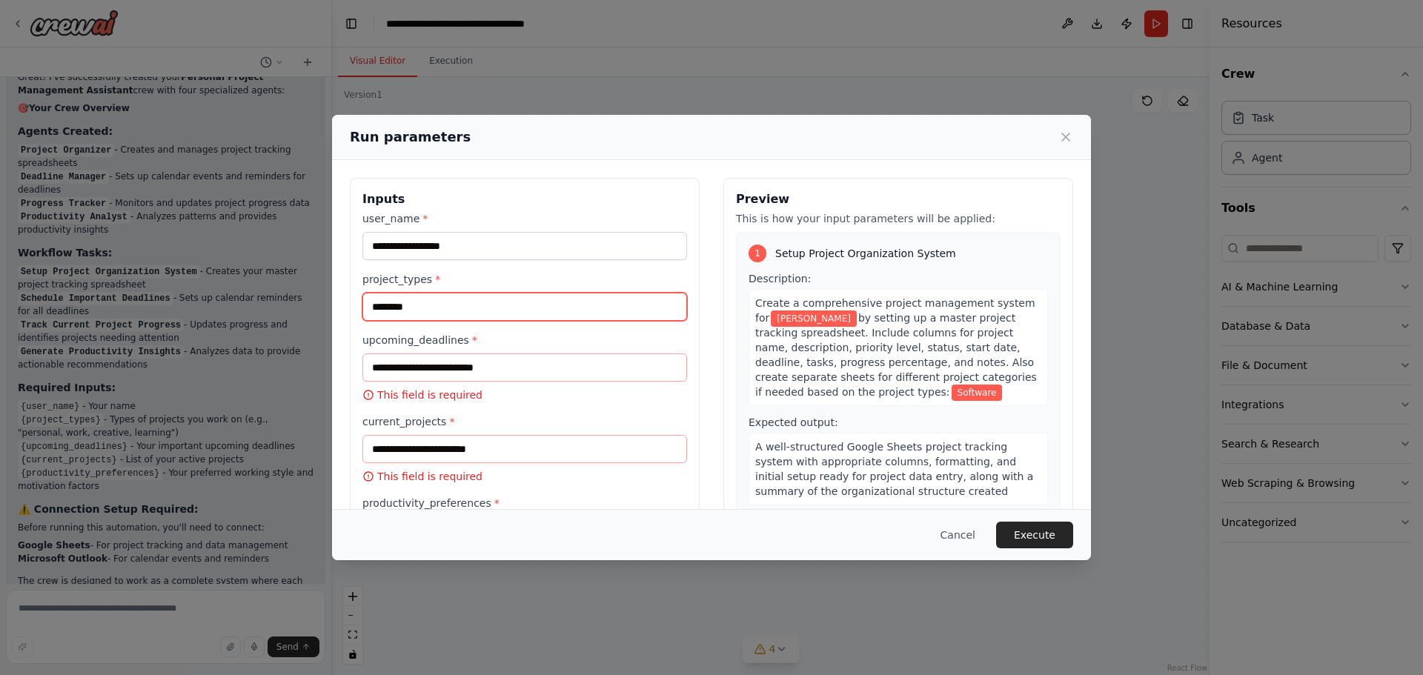
type input "********"
click at [443, 373] on input "upcoming_deadlines *" at bounding box center [524, 367] width 325 height 28
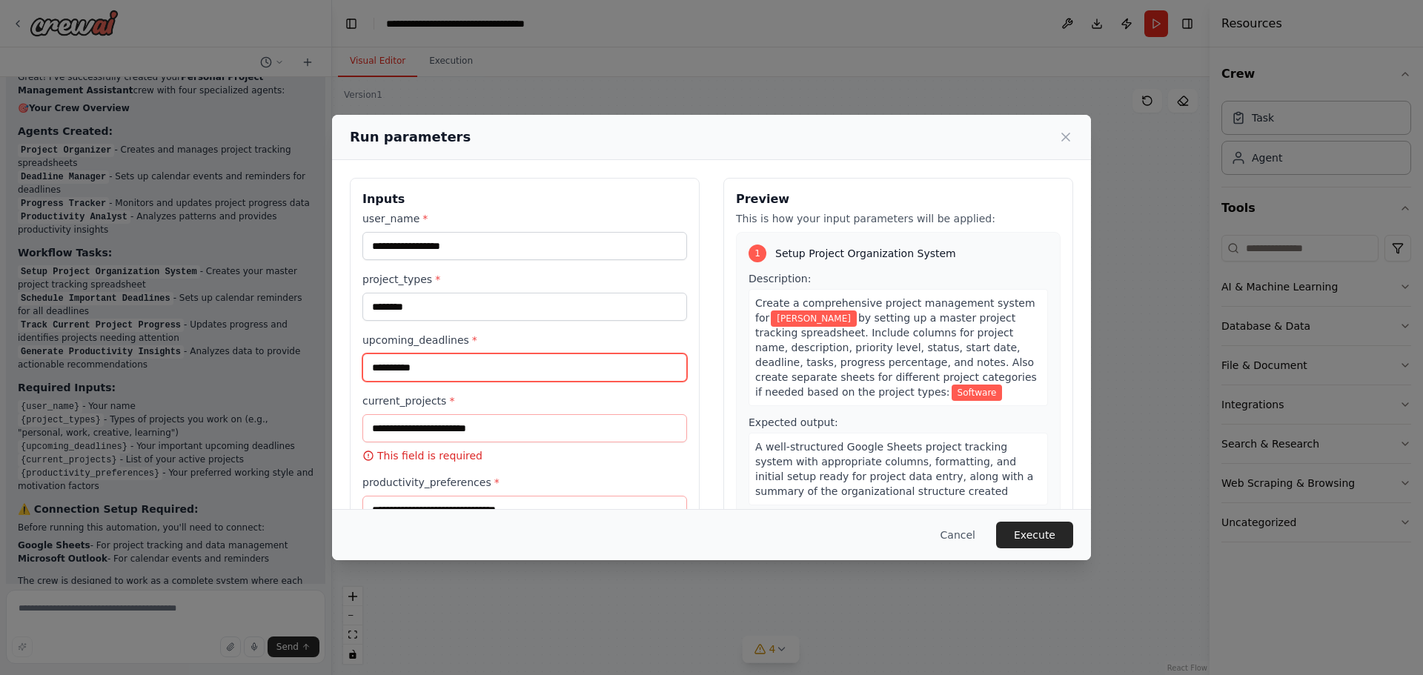
scroll to position [66, 0]
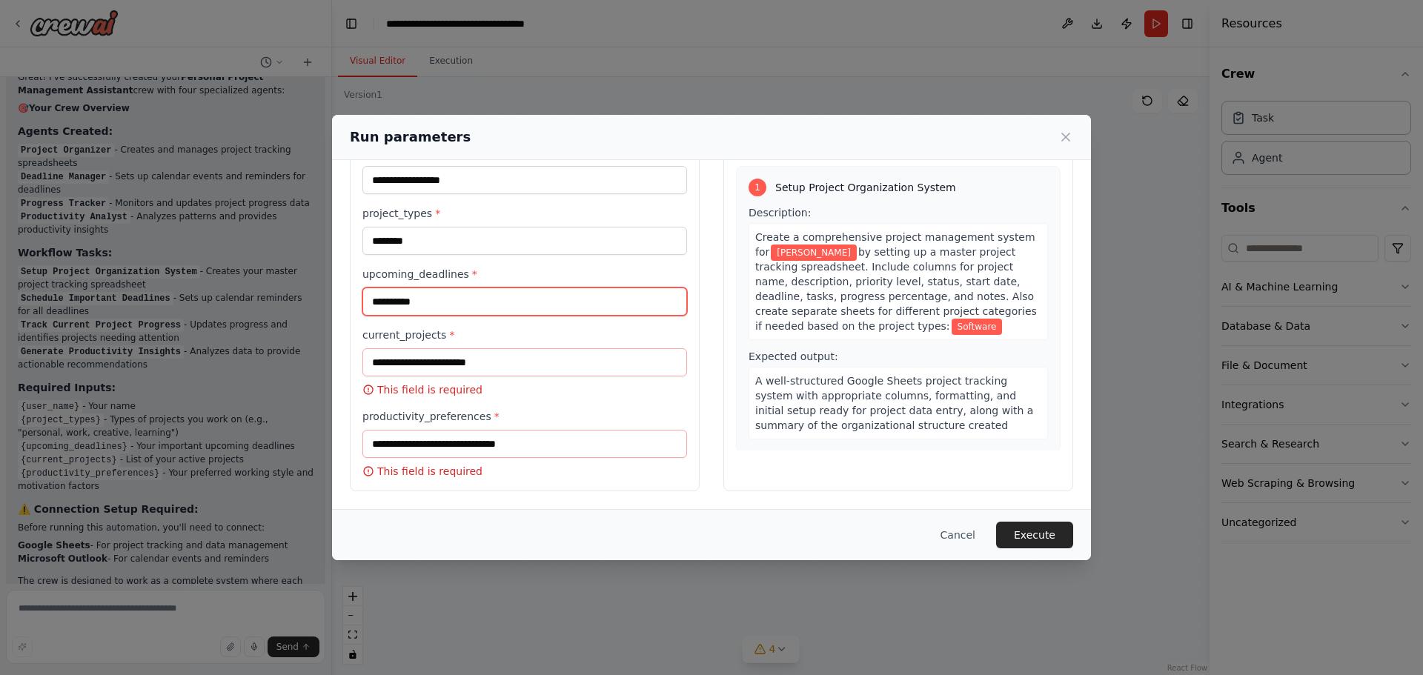
type input "**********"
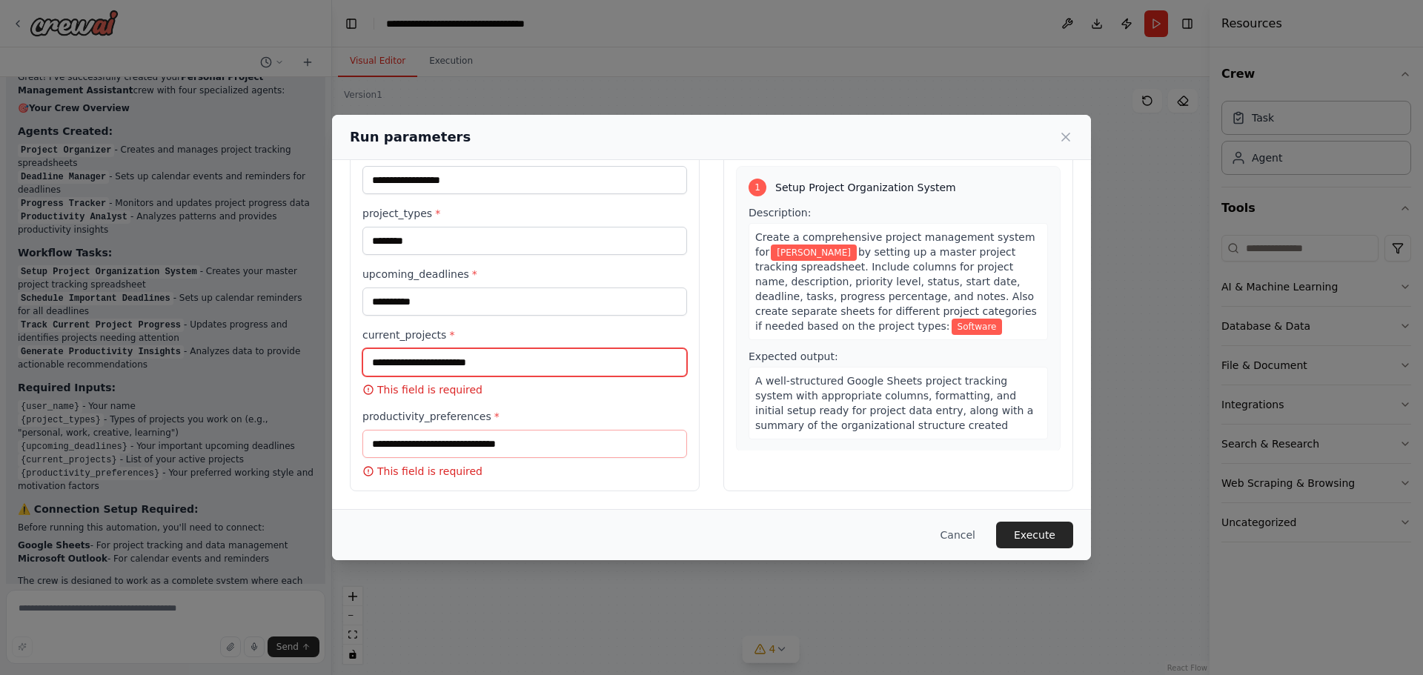
click at [428, 357] on input "current_projects *" at bounding box center [524, 362] width 325 height 28
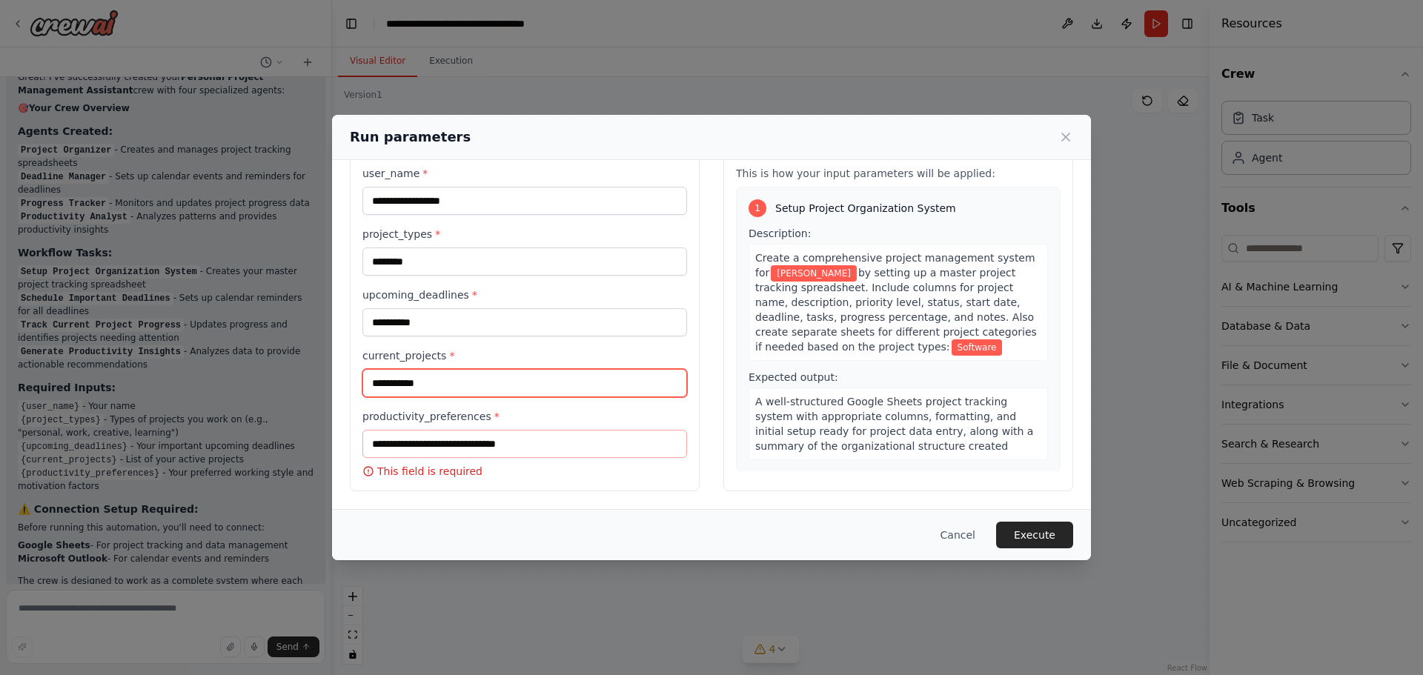
type input "**********"
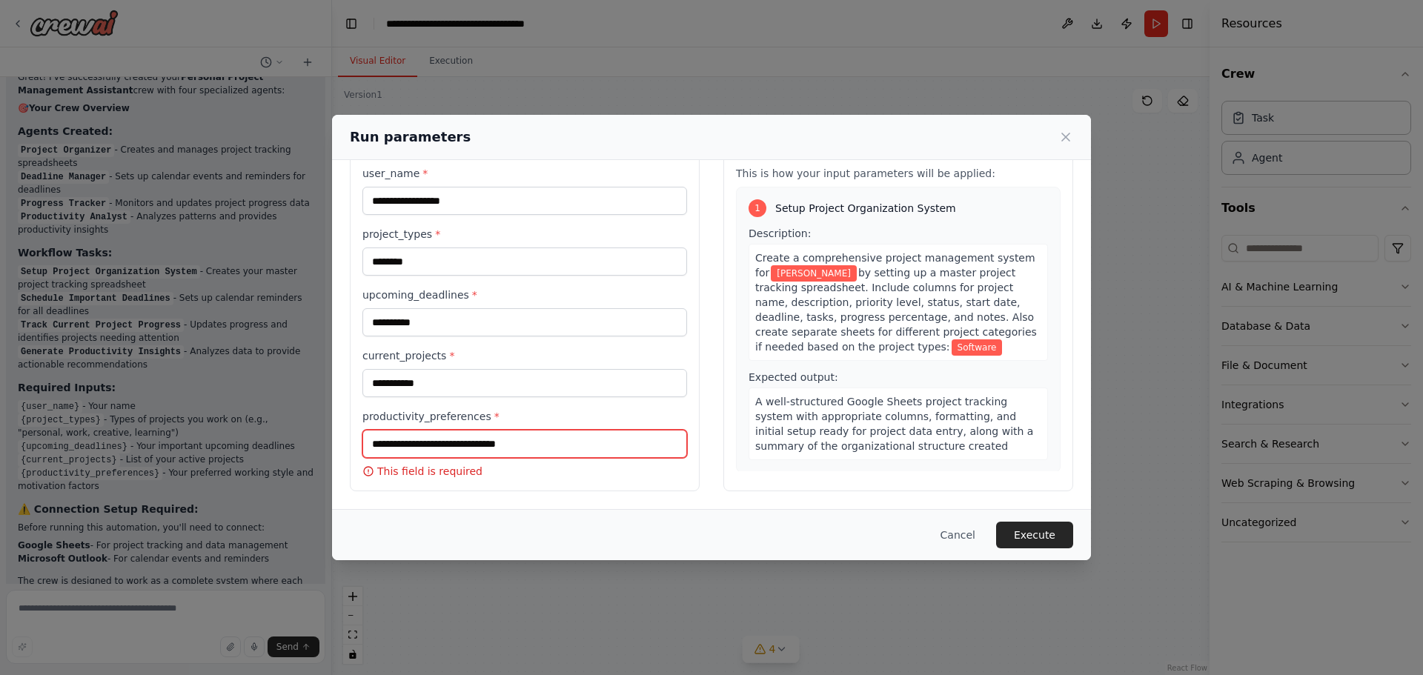
click at [405, 448] on input "productivity_preferences *" at bounding box center [524, 444] width 325 height 28
type input "*"
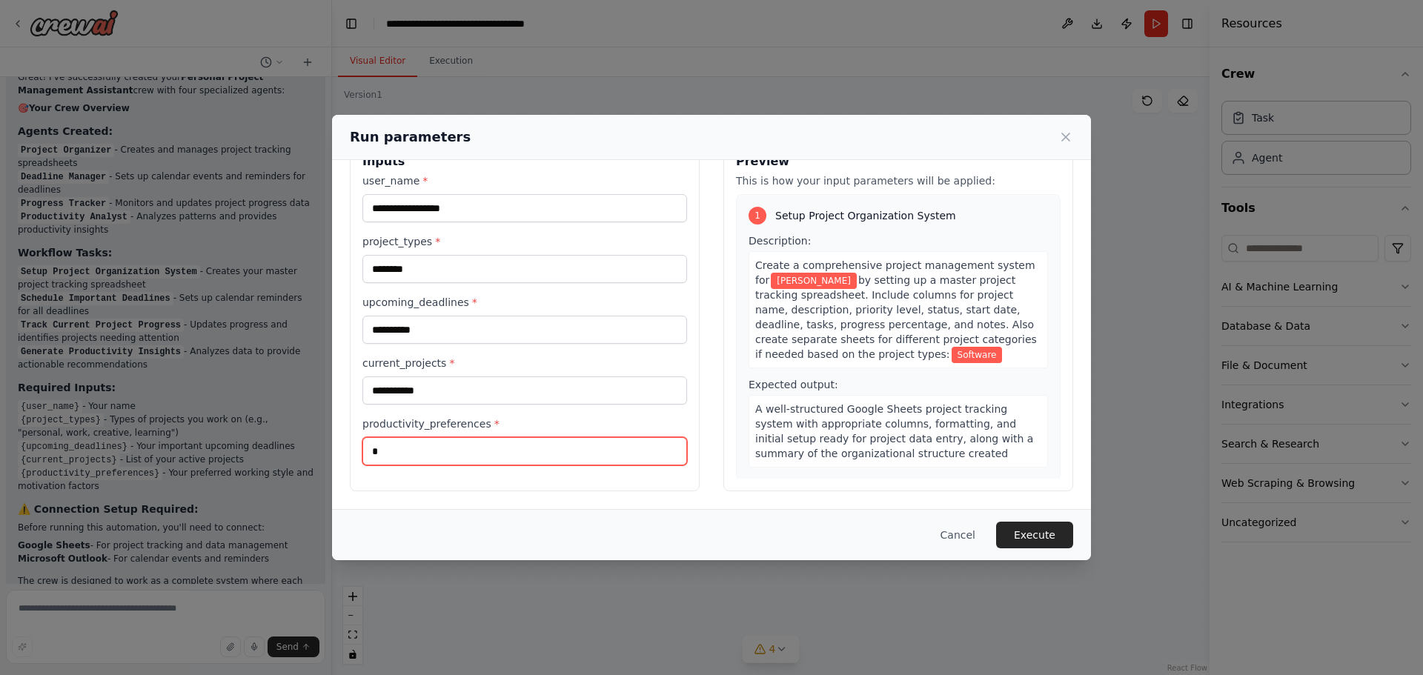
scroll to position [38, 0]
type input "********"
click at [1044, 530] on button "Execute" at bounding box center [1034, 535] width 77 height 27
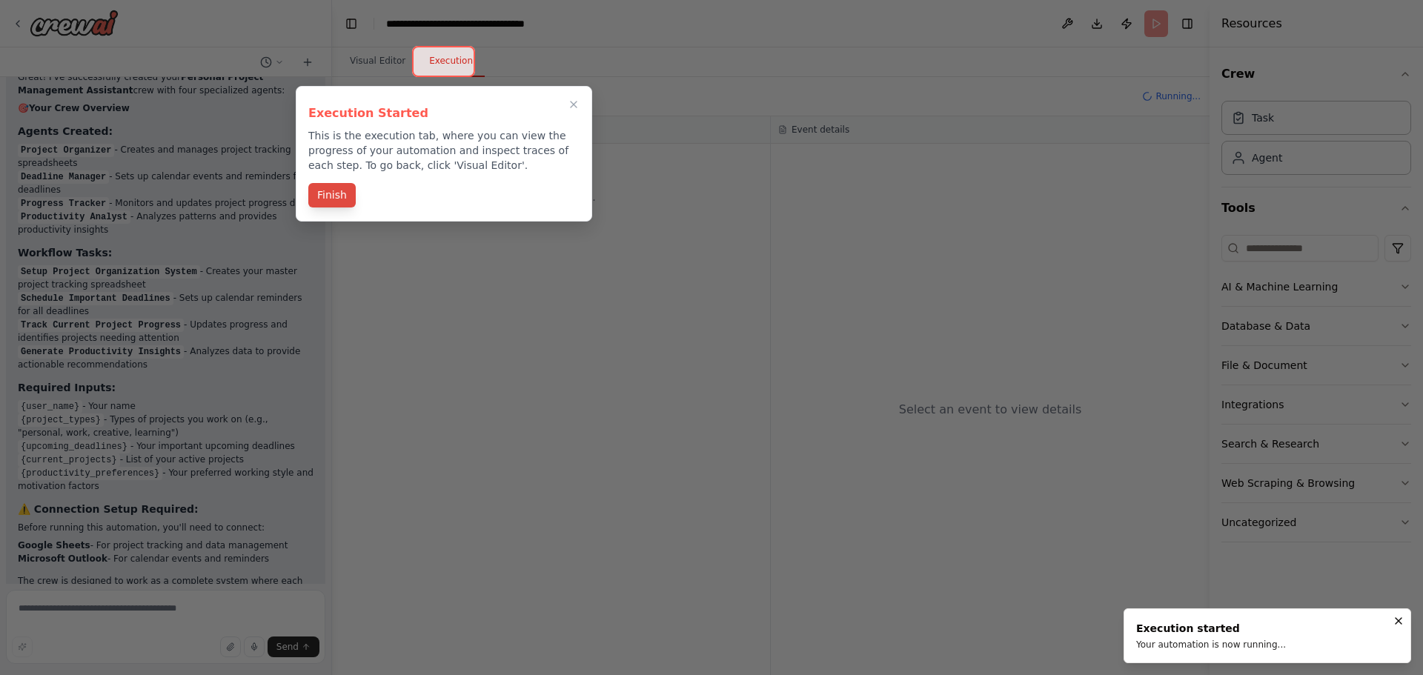
click at [331, 193] on button "Finish" at bounding box center [331, 195] width 47 height 24
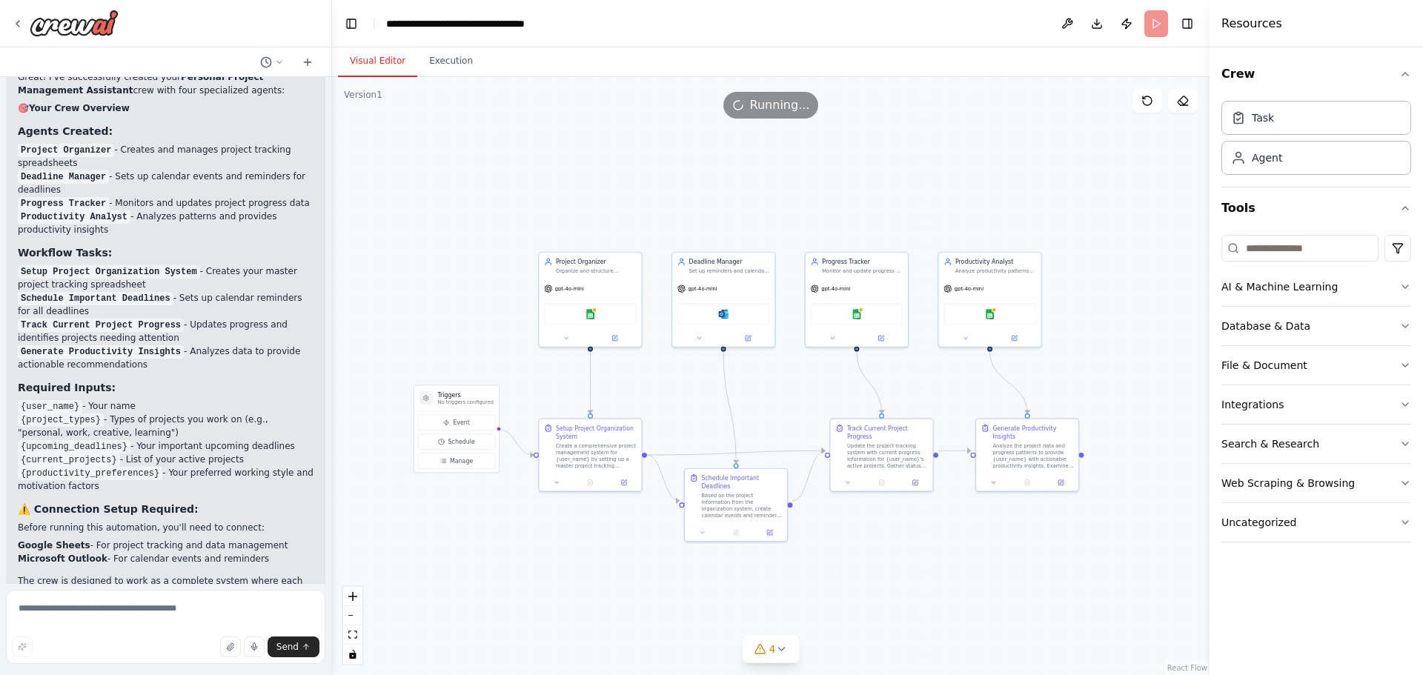
click at [382, 65] on button "Visual Editor" at bounding box center [377, 61] width 79 height 31
click at [440, 61] on button "Execution" at bounding box center [450, 61] width 67 height 31
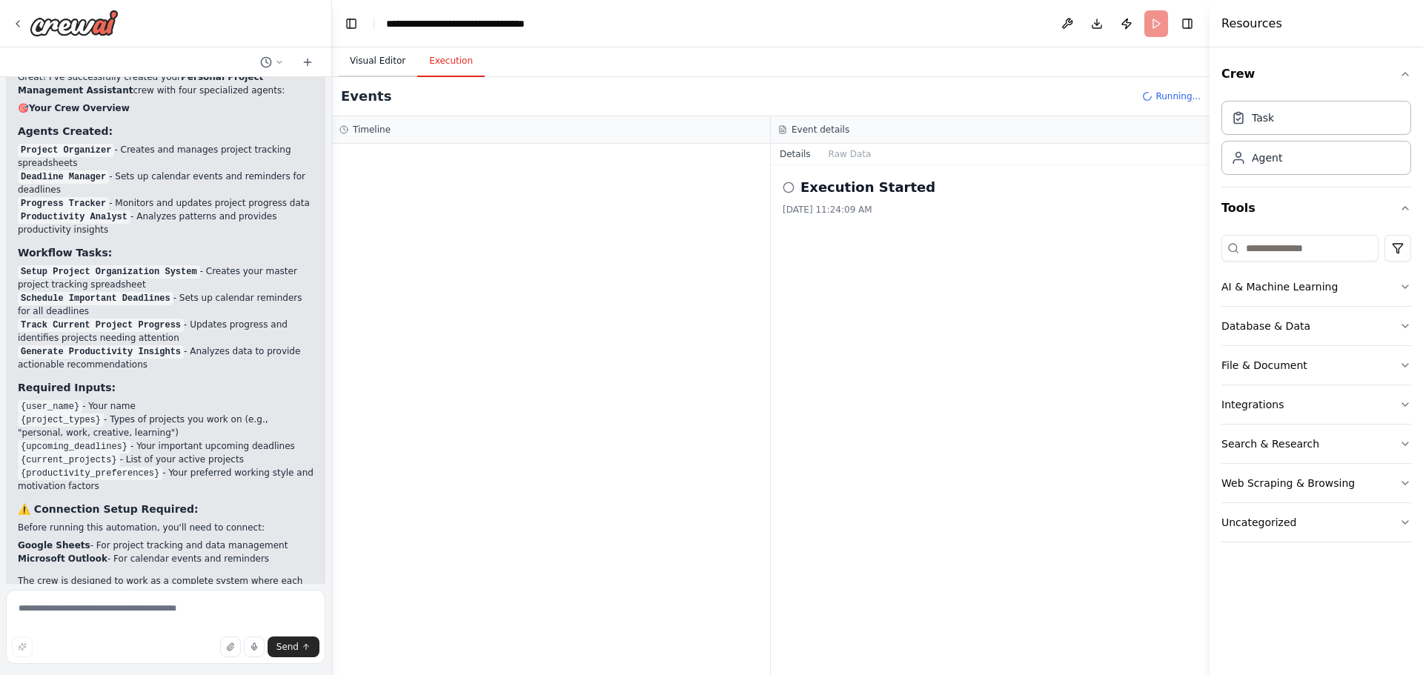
click at [378, 63] on button "Visual Editor" at bounding box center [377, 61] width 79 height 31
click at [448, 60] on button "Execution" at bounding box center [450, 61] width 67 height 31
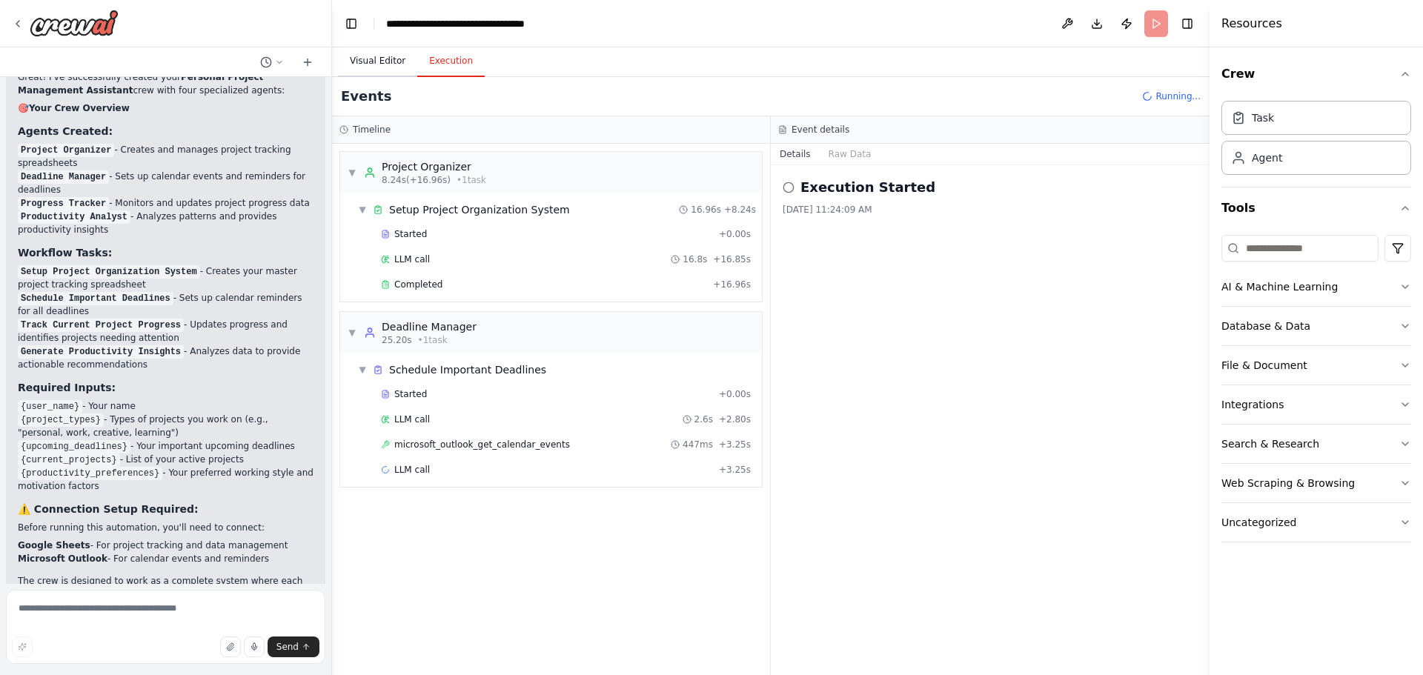
click at [391, 70] on button "Visual Editor" at bounding box center [377, 61] width 79 height 31
click at [453, 61] on button "Execution" at bounding box center [450, 61] width 67 height 31
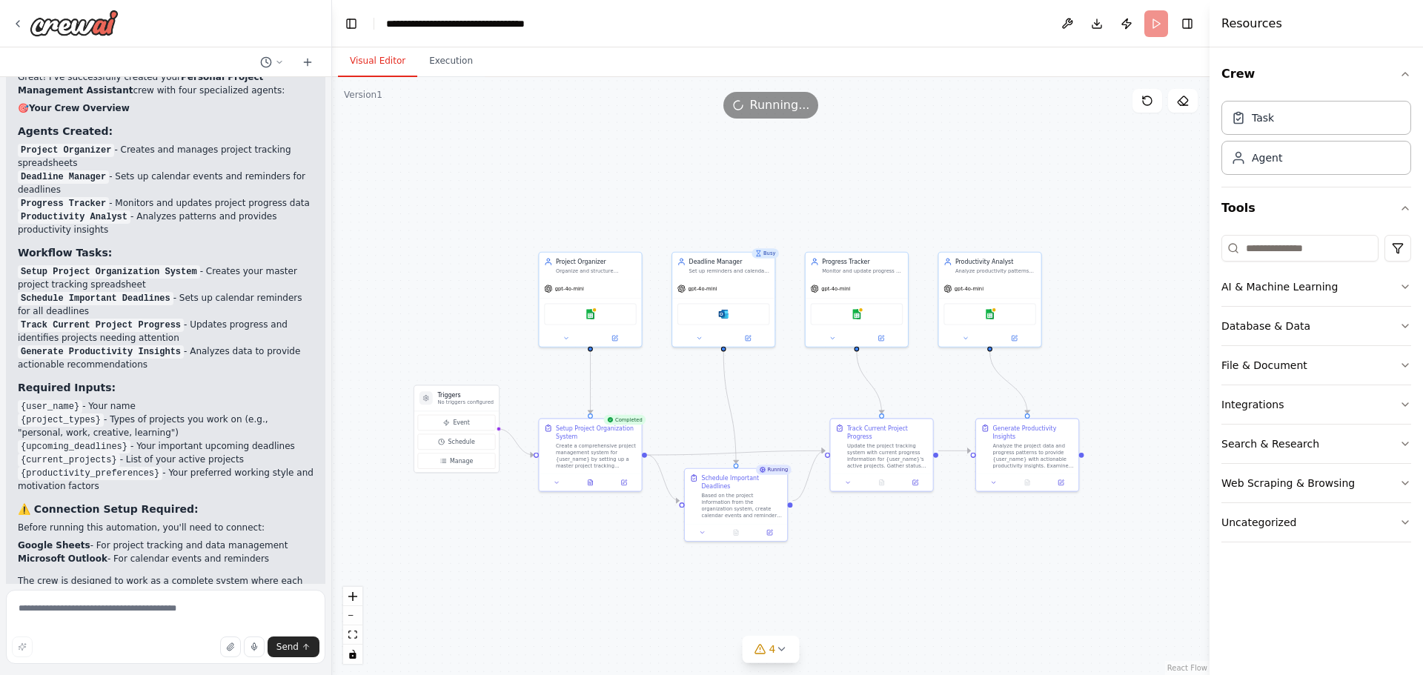
click at [378, 61] on button "Visual Editor" at bounding box center [377, 61] width 79 height 31
click at [433, 61] on button "Execution" at bounding box center [450, 61] width 67 height 31
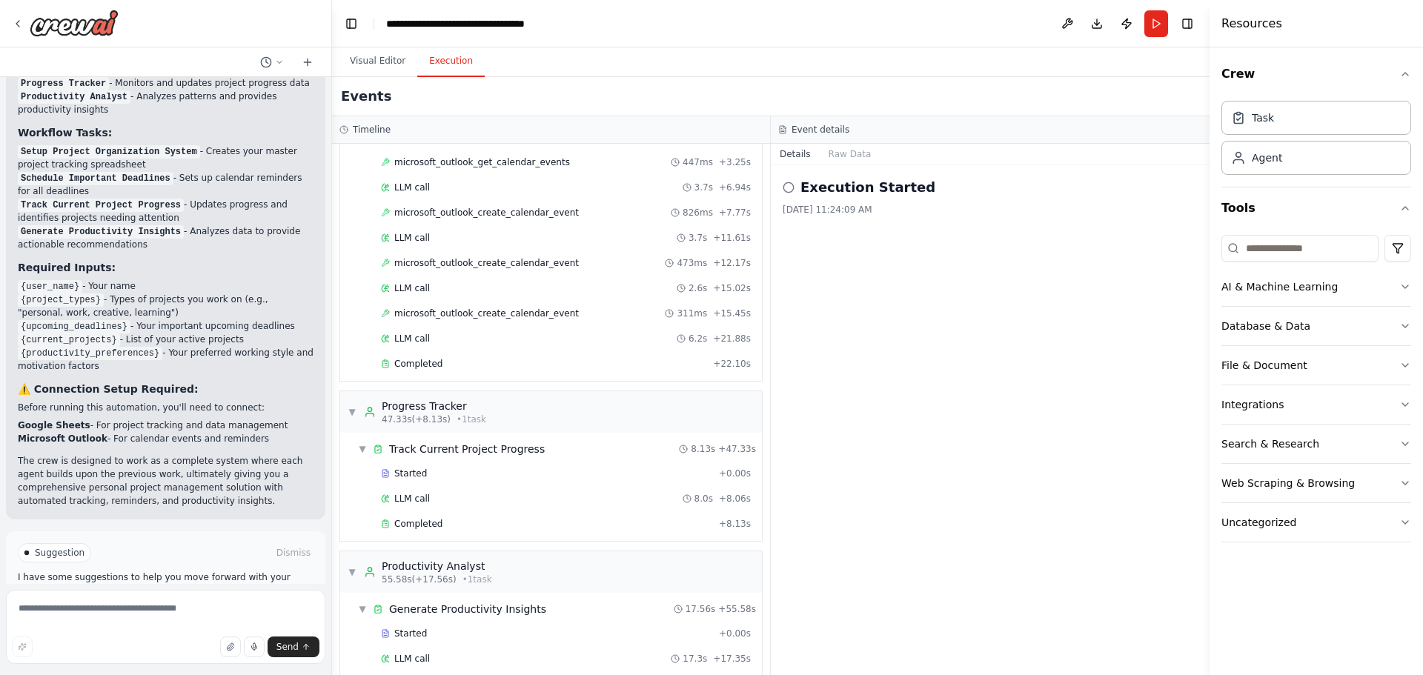
scroll to position [325, 0]
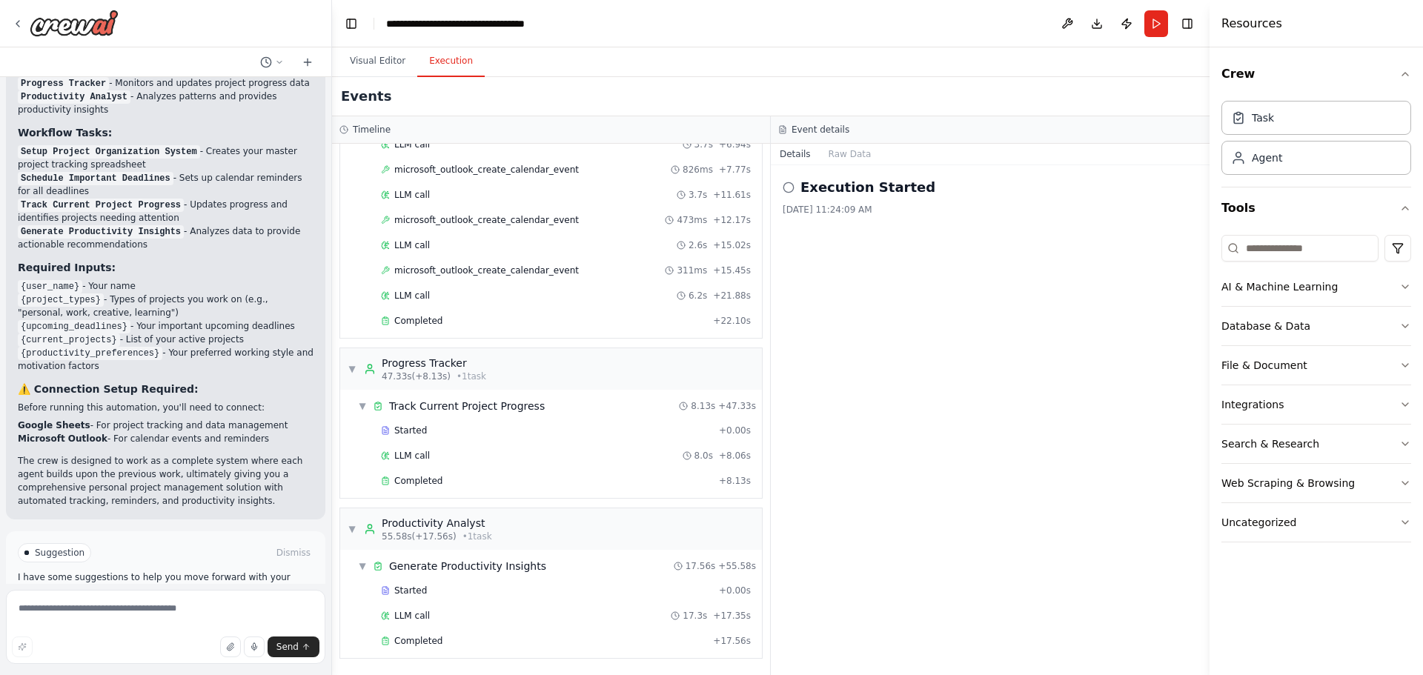
click at [206, 610] on span "Improve automation" at bounding box center [172, 616] width 90 height 12
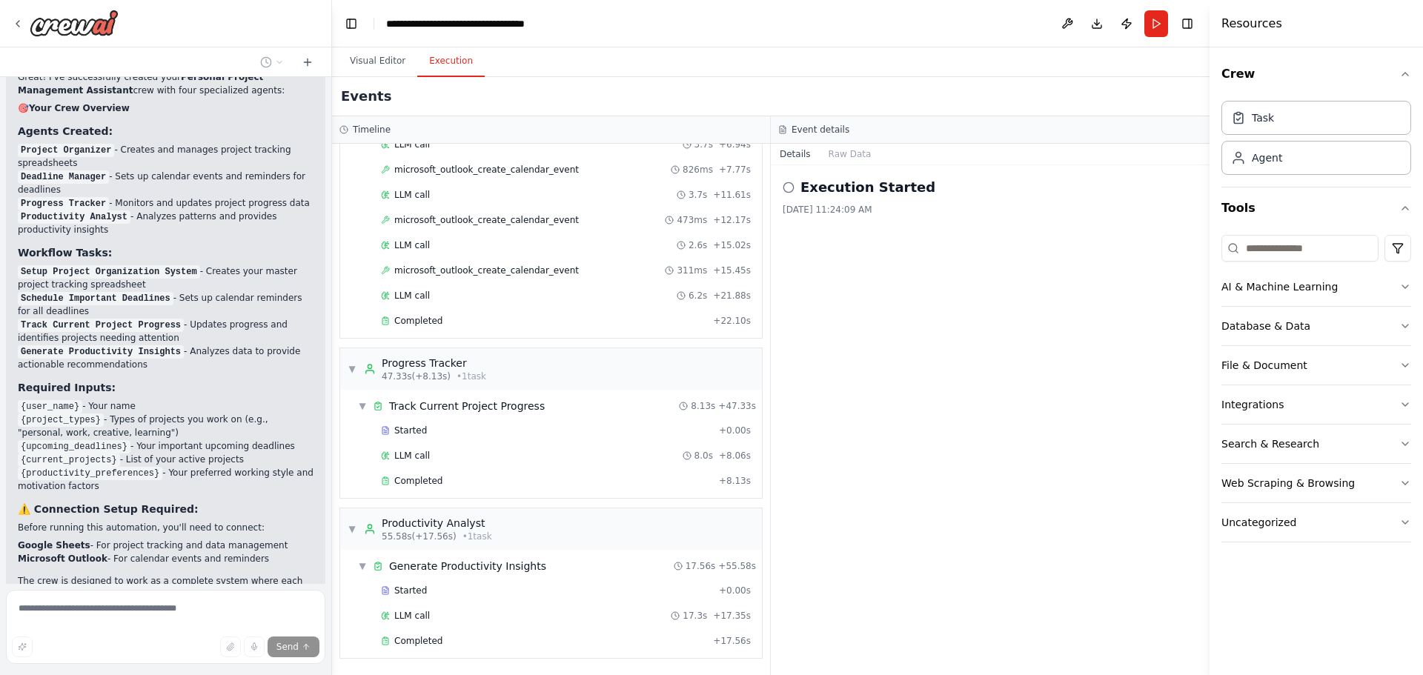
scroll to position [1200, 0]
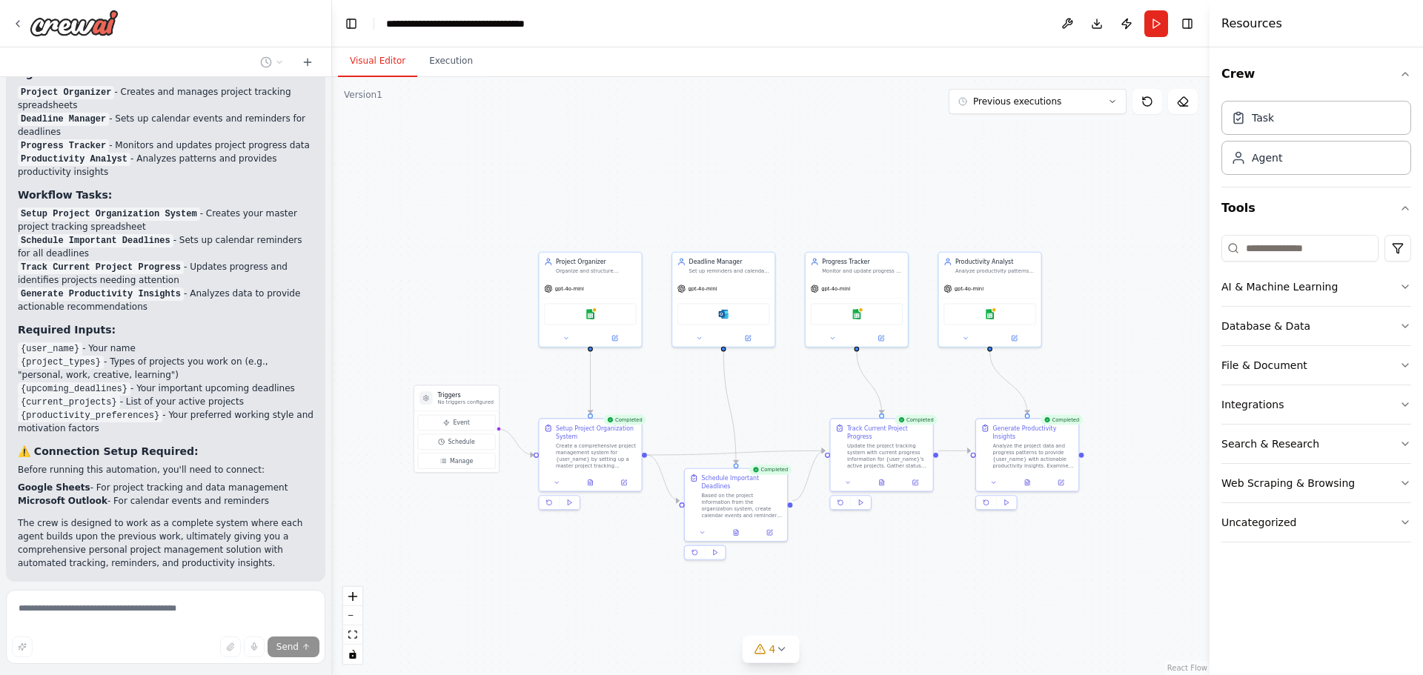
click at [385, 53] on button "Visual Editor" at bounding box center [377, 61] width 79 height 31
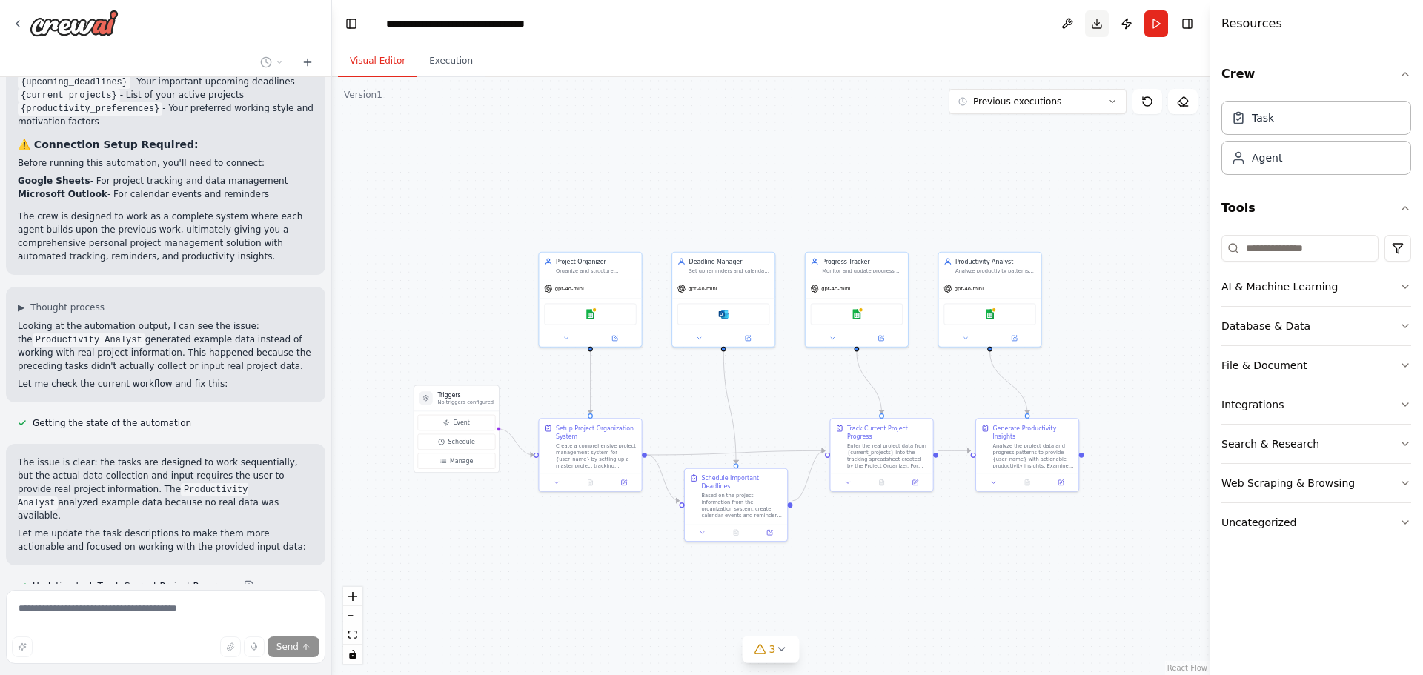
scroll to position [1536, 0]
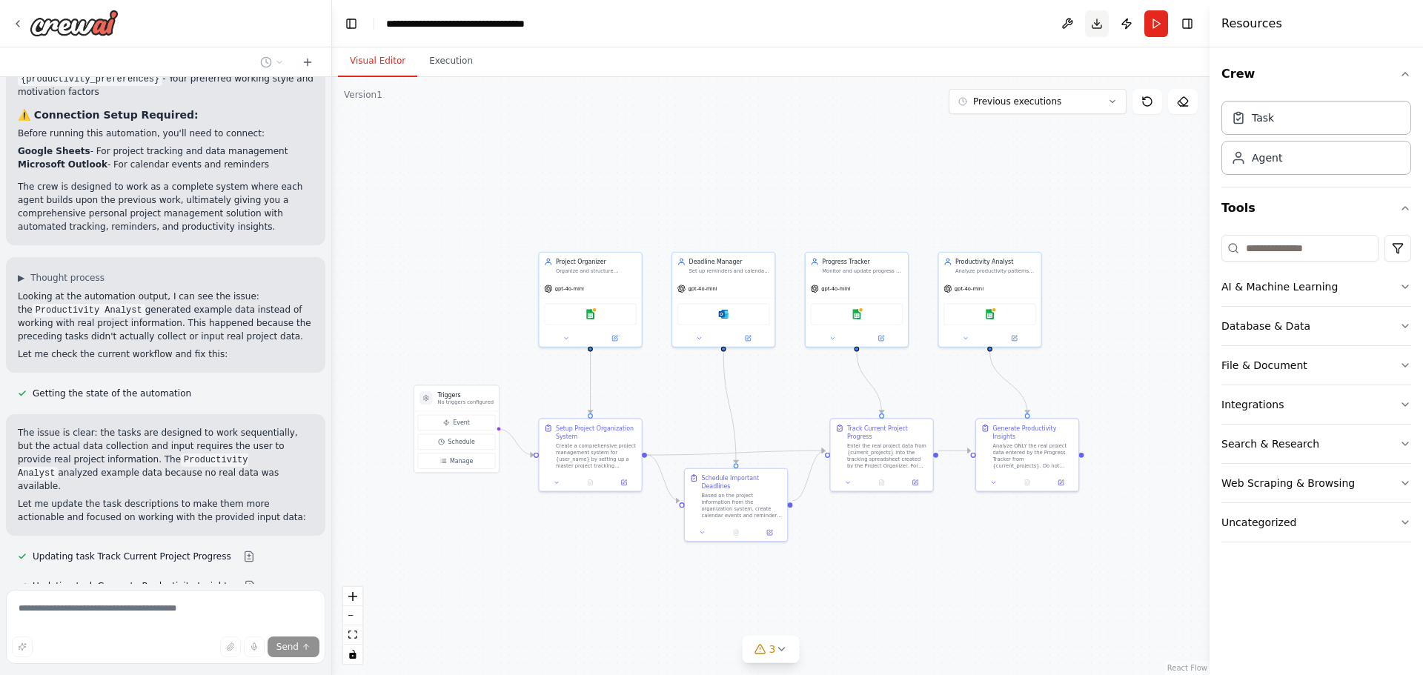
click at [1095, 30] on button "Download" at bounding box center [1097, 23] width 24 height 27
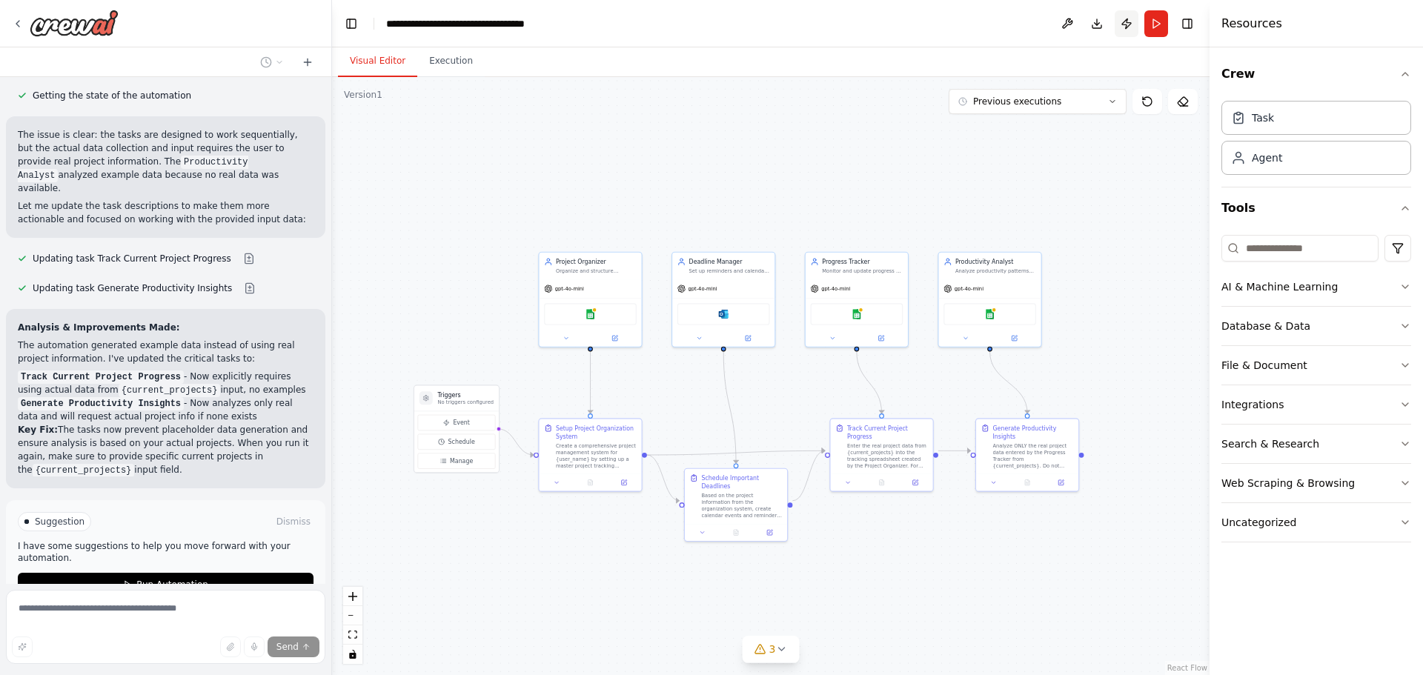
scroll to position [1847, 0]
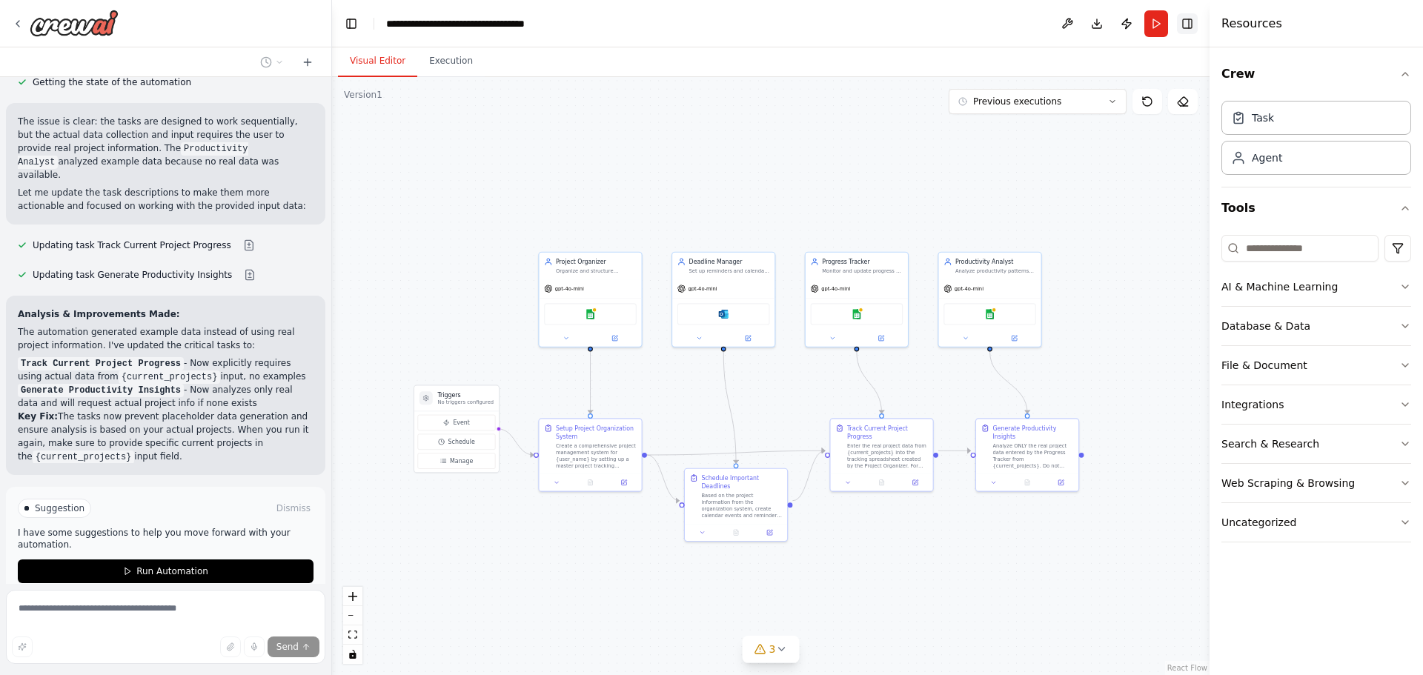
click at [1184, 28] on button "Toggle Right Sidebar" at bounding box center [1187, 23] width 21 height 21
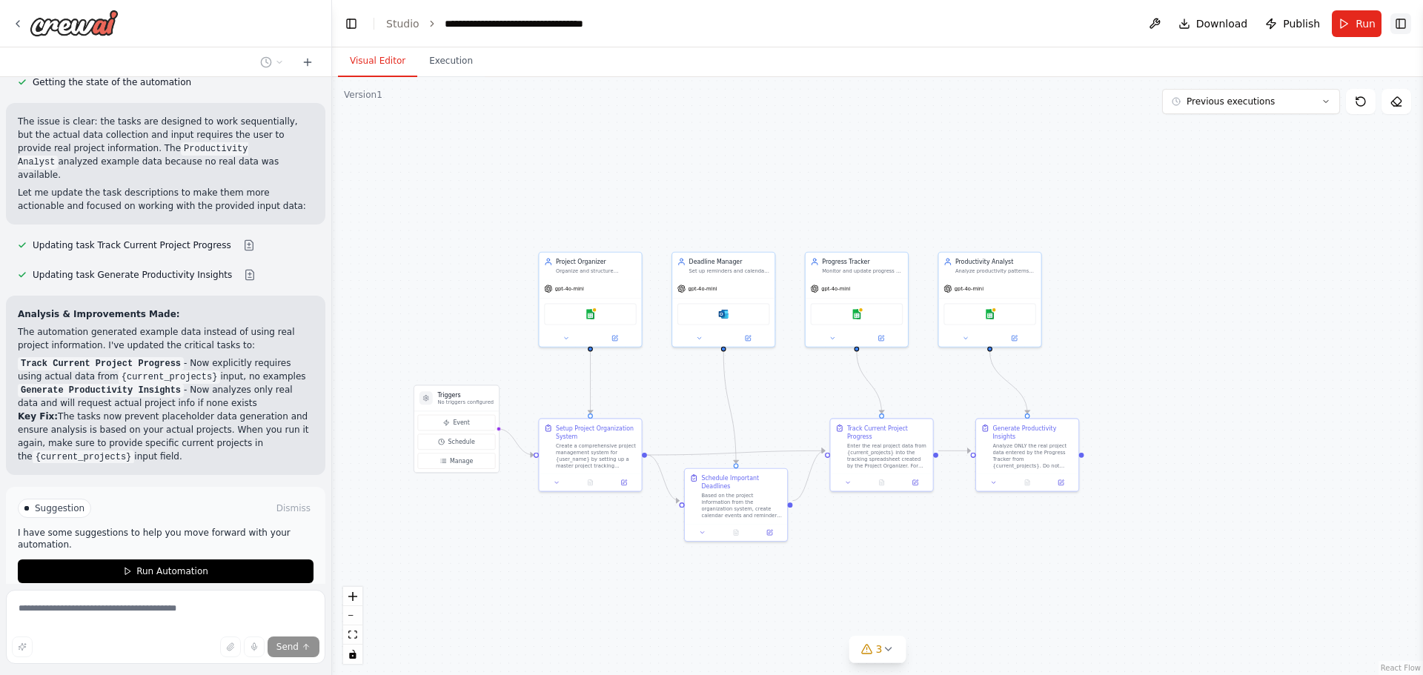
click at [1395, 22] on button "Toggle Right Sidebar" at bounding box center [1400, 23] width 21 height 21
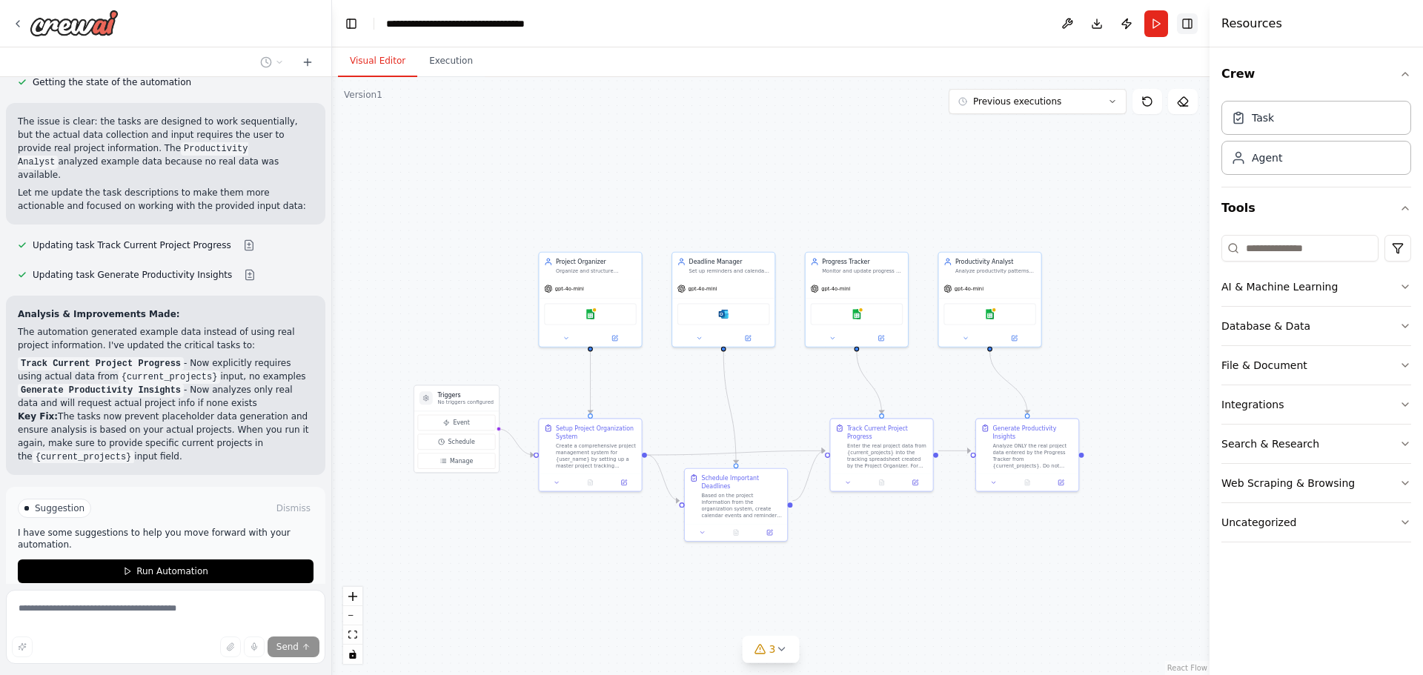
click at [1189, 25] on button "Toggle Right Sidebar" at bounding box center [1187, 23] width 21 height 21
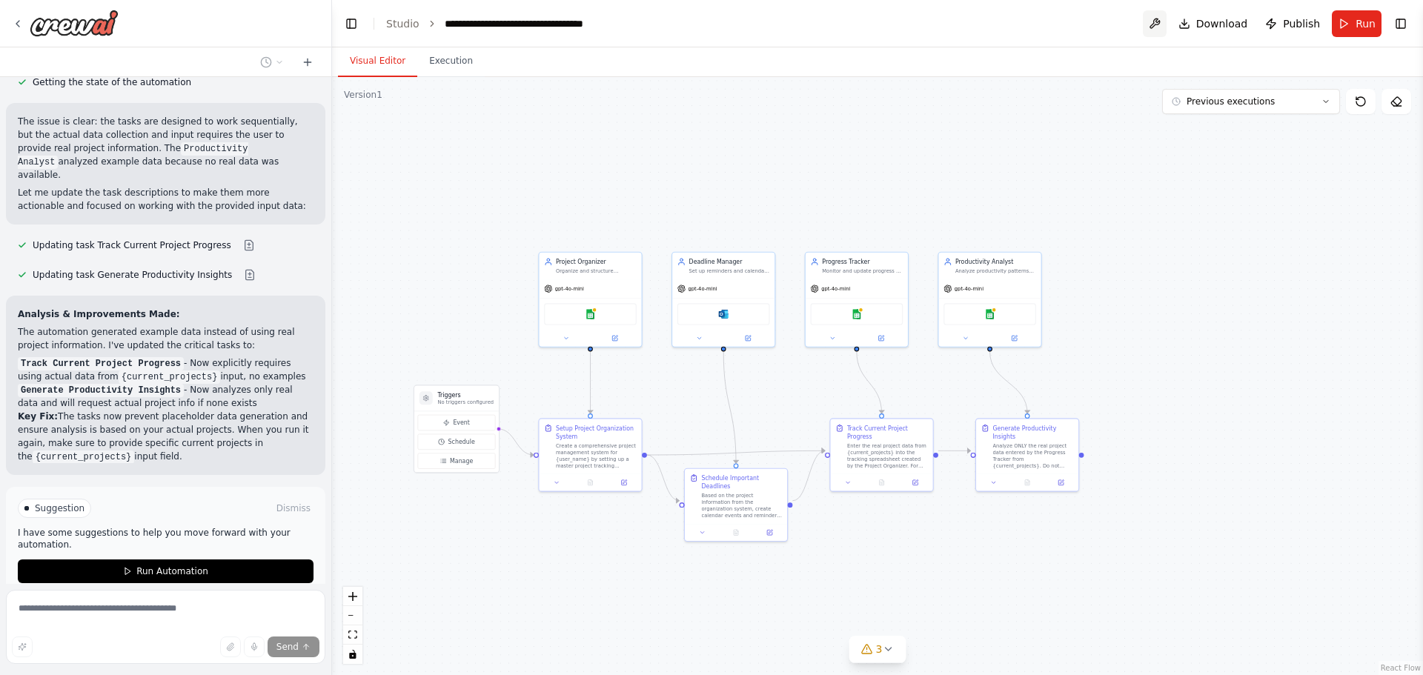
click at [1165, 26] on button at bounding box center [1154, 23] width 24 height 27
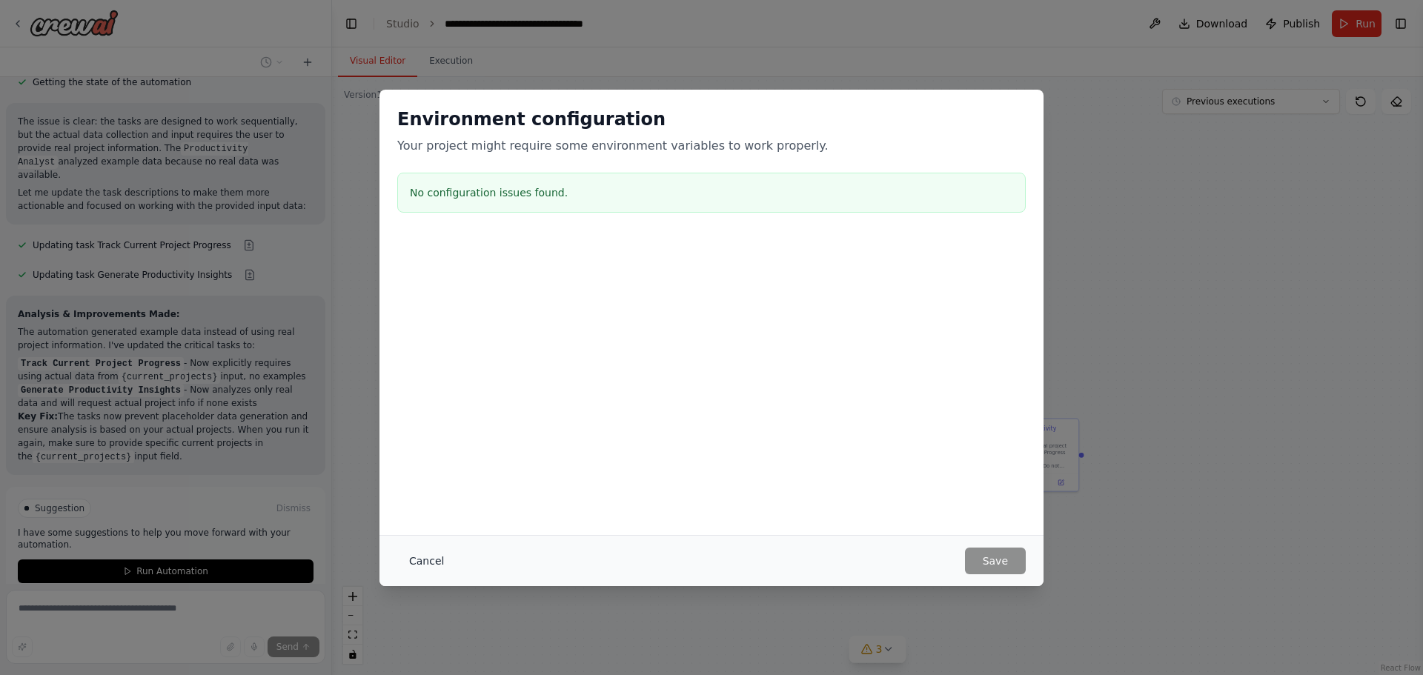
click at [433, 554] on button "Cancel" at bounding box center [426, 561] width 59 height 27
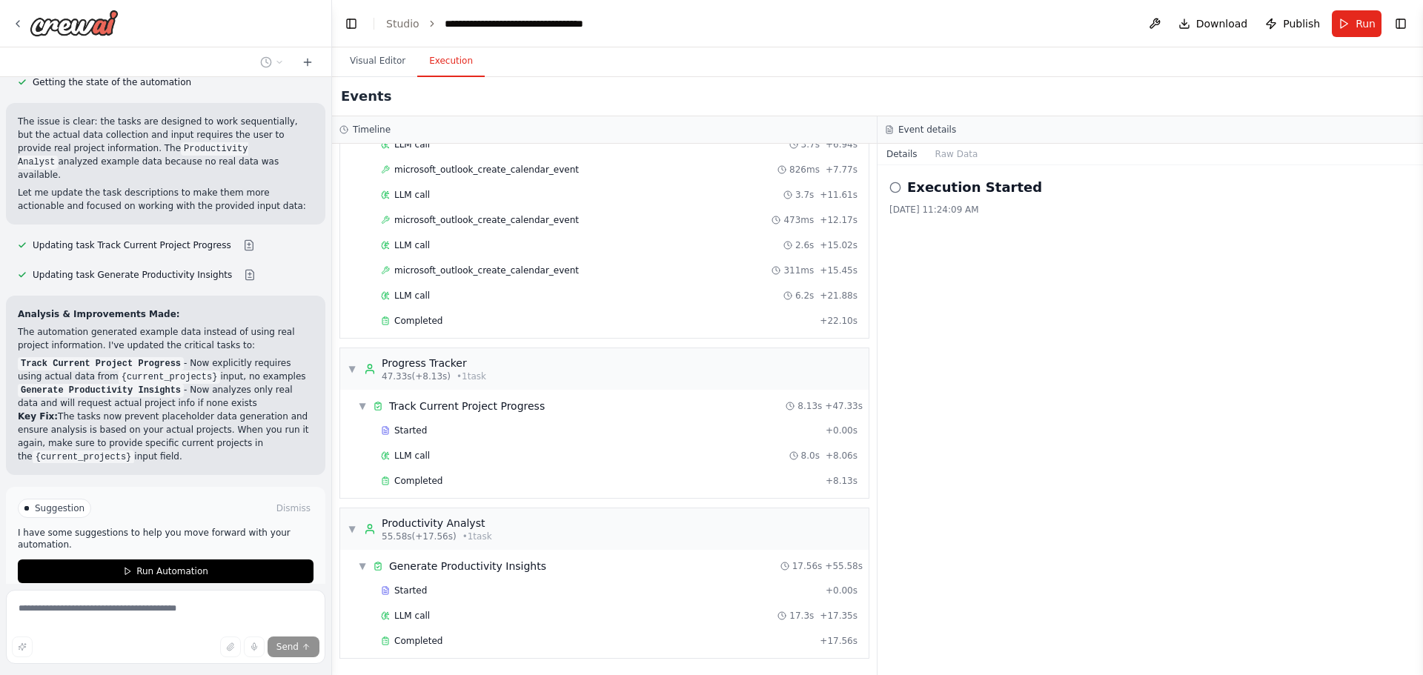
click at [450, 64] on button "Execution" at bounding box center [450, 61] width 67 height 31
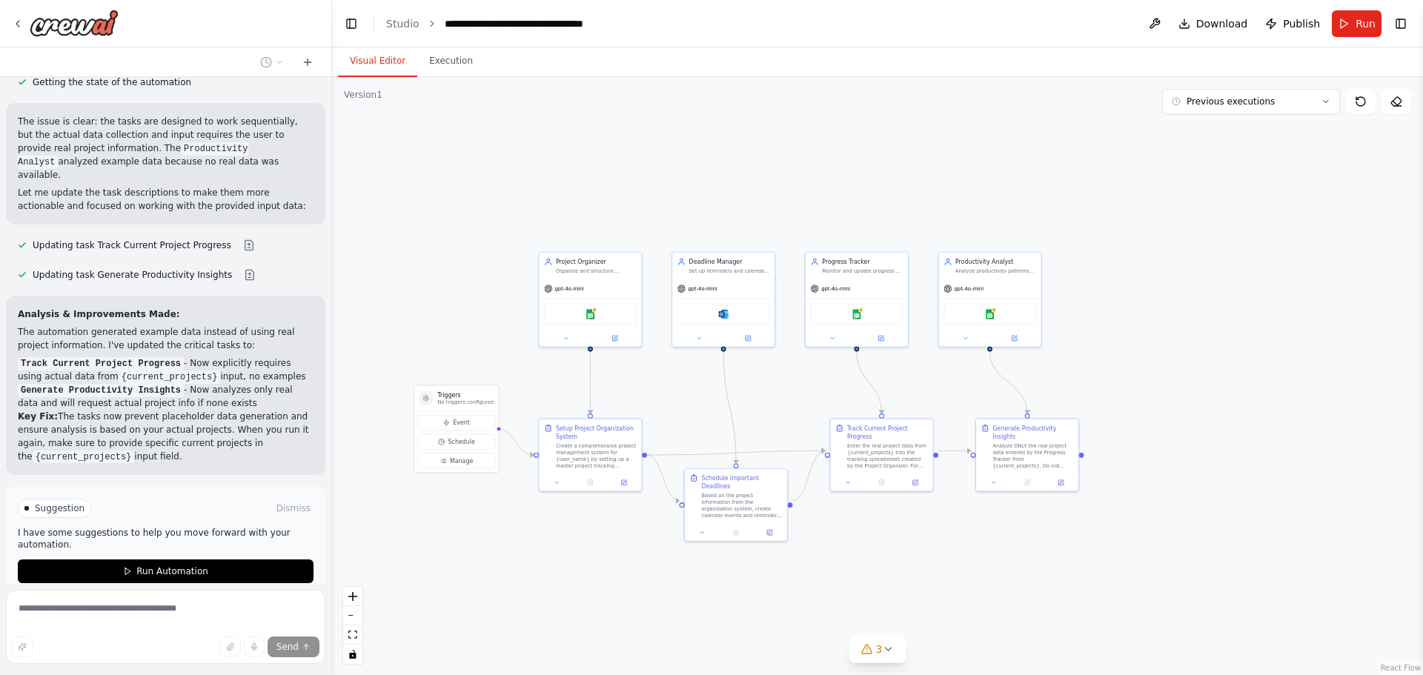
click at [379, 68] on button "Visual Editor" at bounding box center [377, 61] width 79 height 31
click at [724, 582] on div ".deletable-edge-delete-btn { width: 20px; height: 20px; border: 0px solid #ffff…" at bounding box center [877, 376] width 1091 height 598
click at [1234, 22] on span "Download" at bounding box center [1222, 23] width 52 height 15
click at [1331, 104] on button "Previous executions" at bounding box center [1251, 101] width 178 height 25
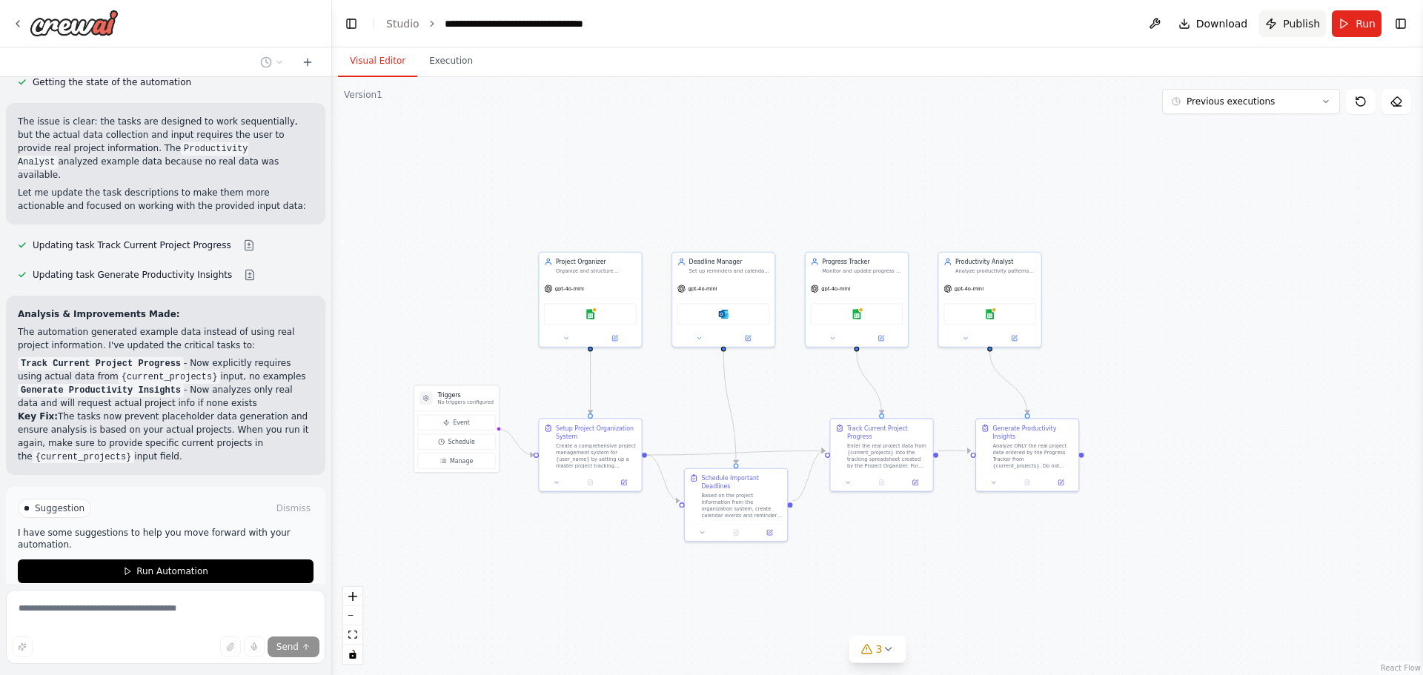
click at [1300, 19] on span "Publish" at bounding box center [1301, 23] width 37 height 15
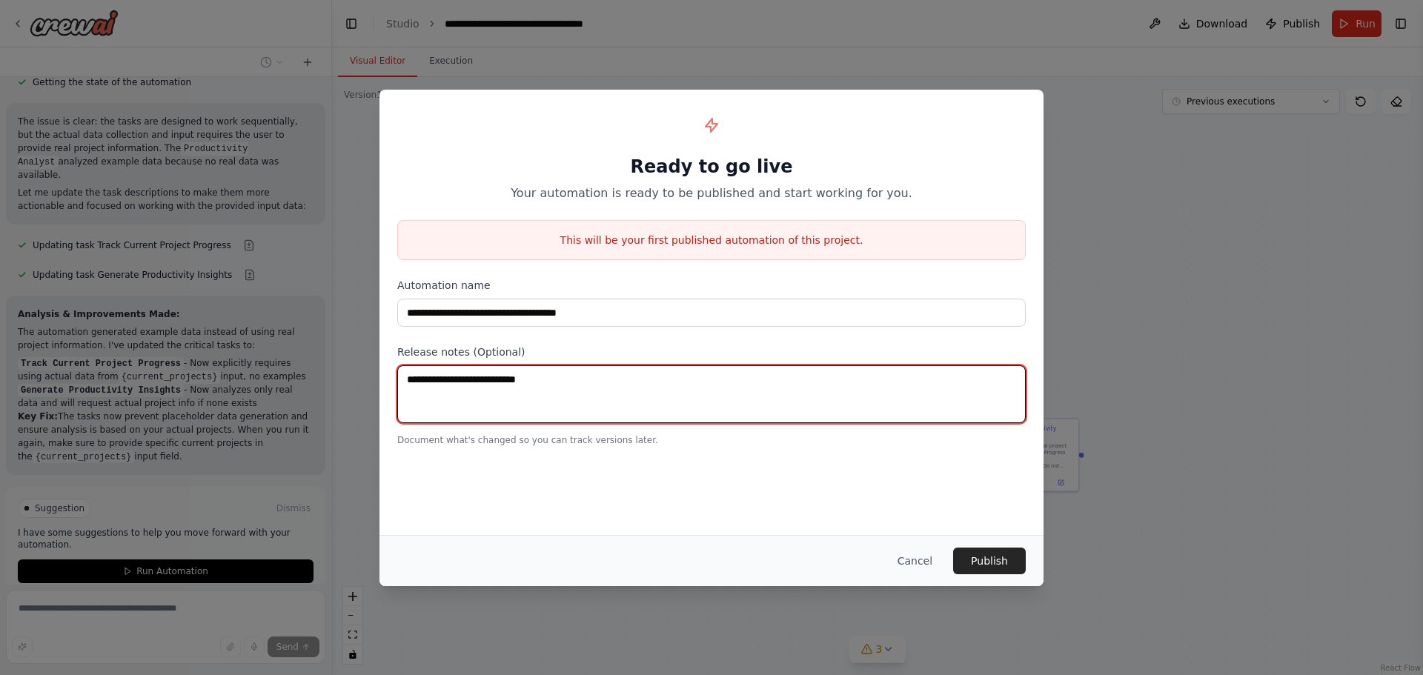
click at [632, 401] on textarea at bounding box center [711, 394] width 628 height 58
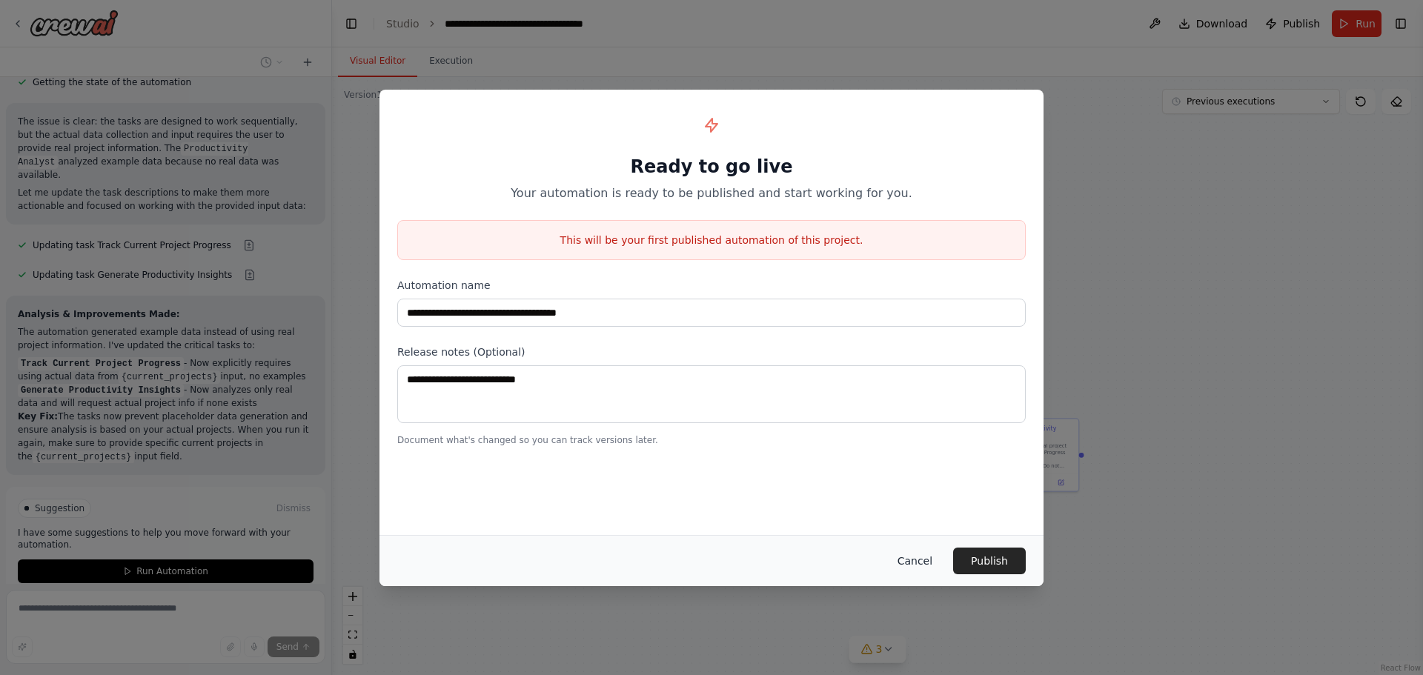
click at [920, 560] on button "Cancel" at bounding box center [914, 561] width 59 height 27
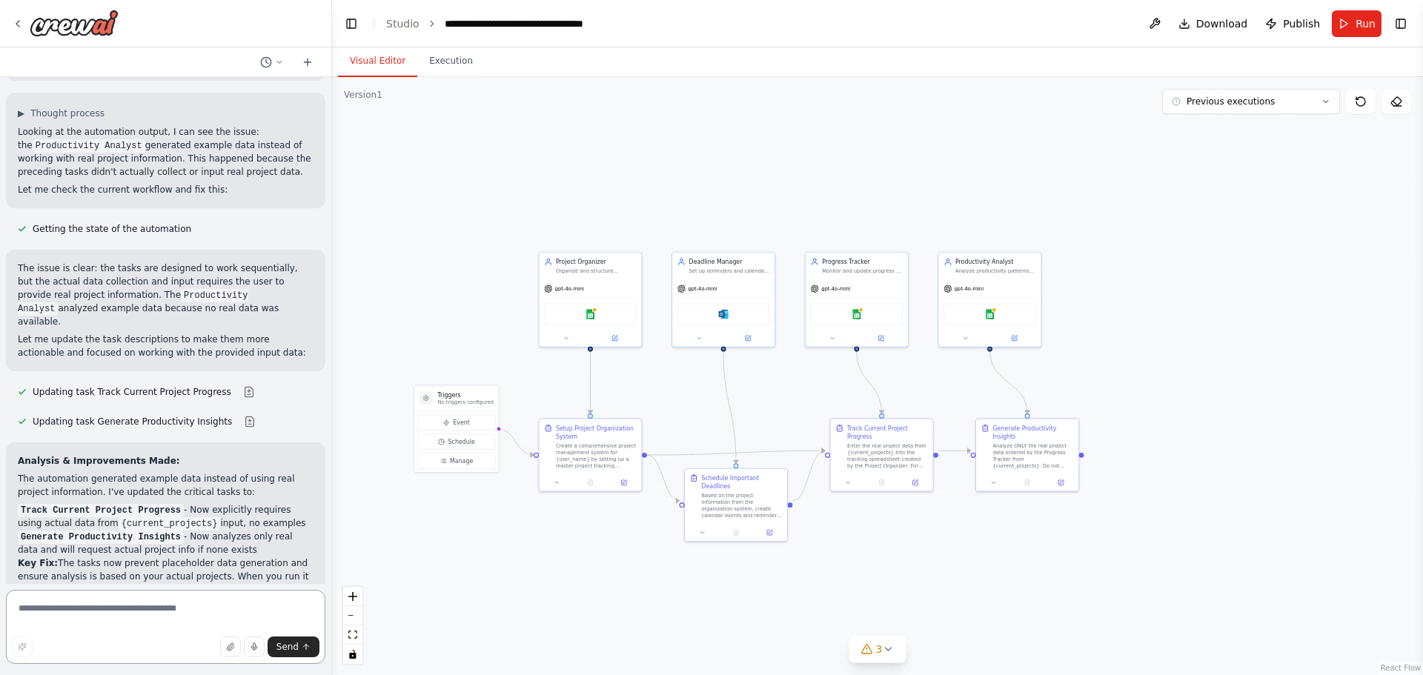
scroll to position [1789, 0]
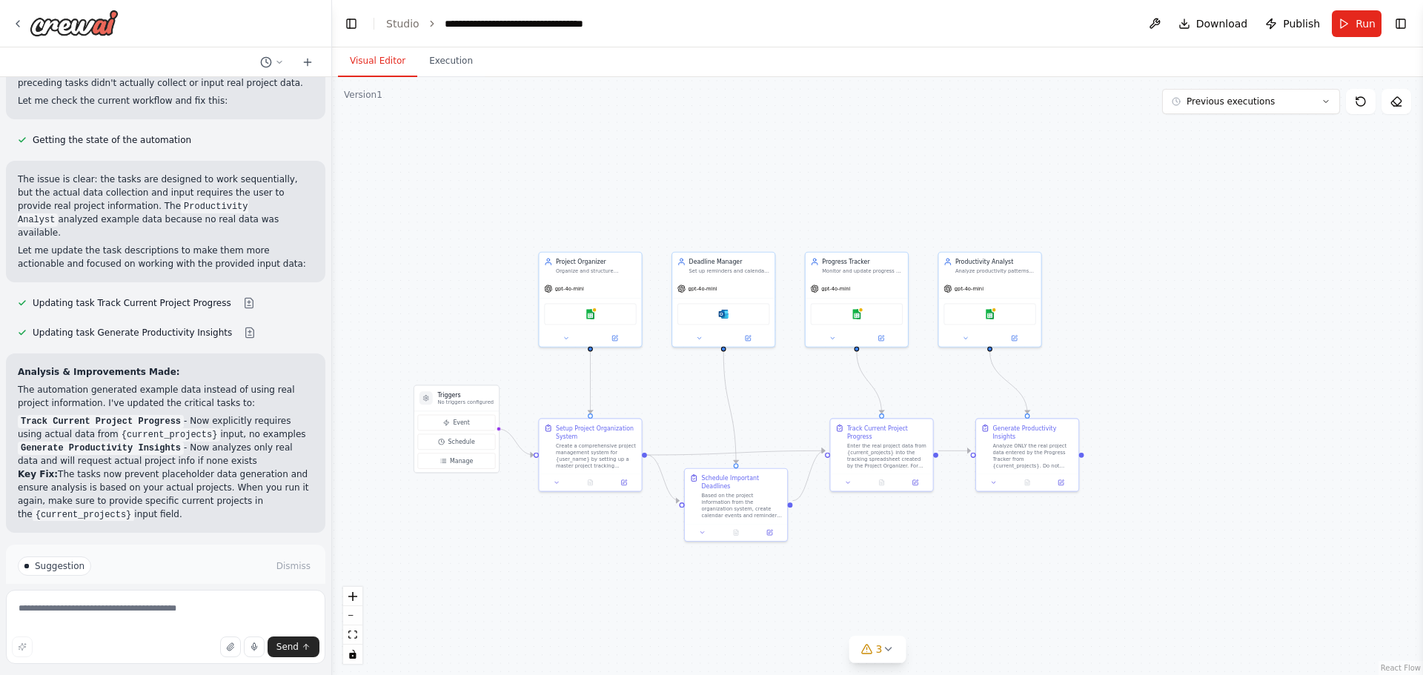
click at [212, 617] on button "Run Automation" at bounding box center [166, 629] width 296 height 24
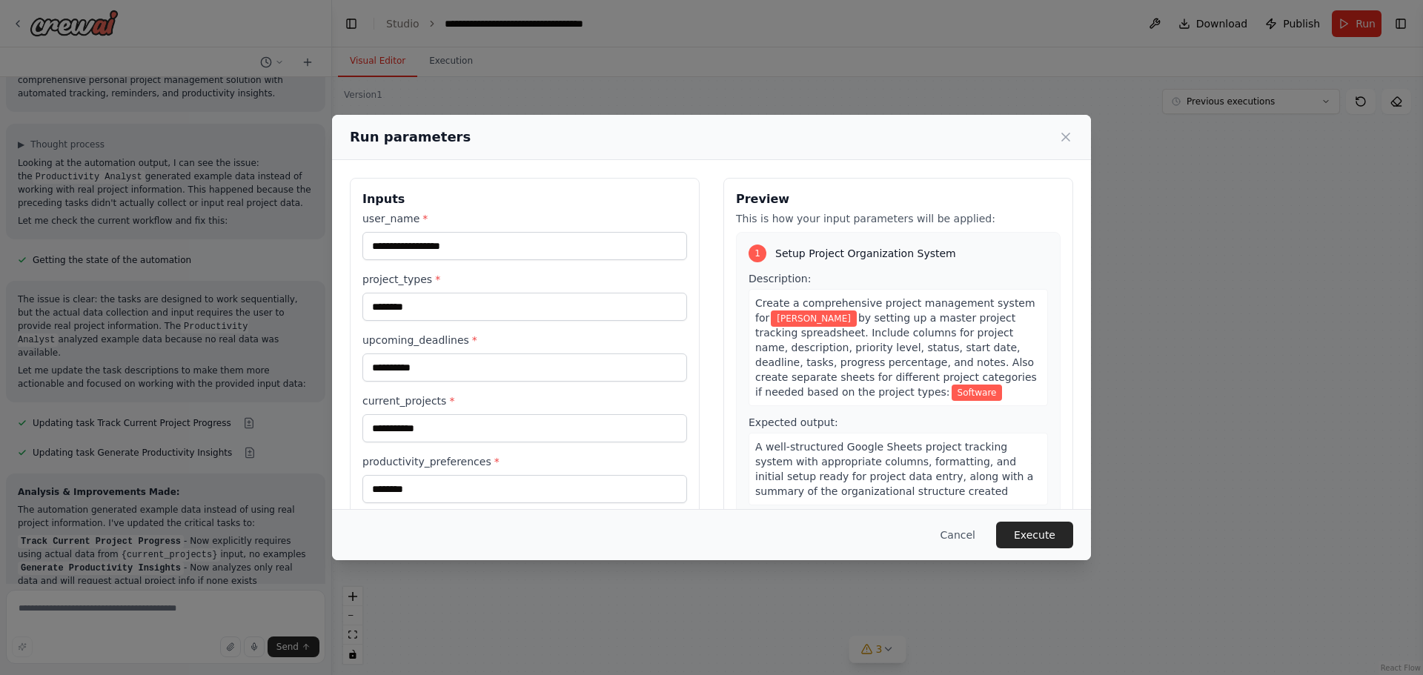
scroll to position [38, 0]
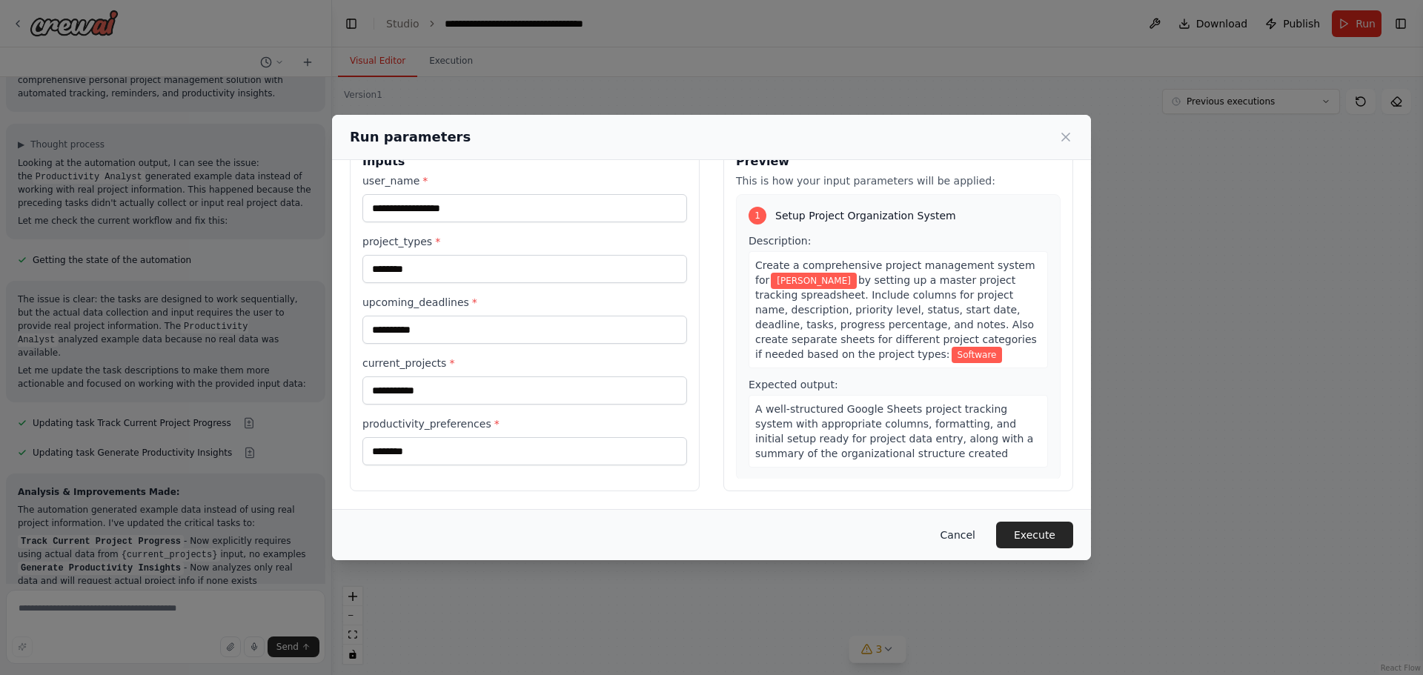
click at [960, 529] on button "Cancel" at bounding box center [957, 535] width 59 height 27
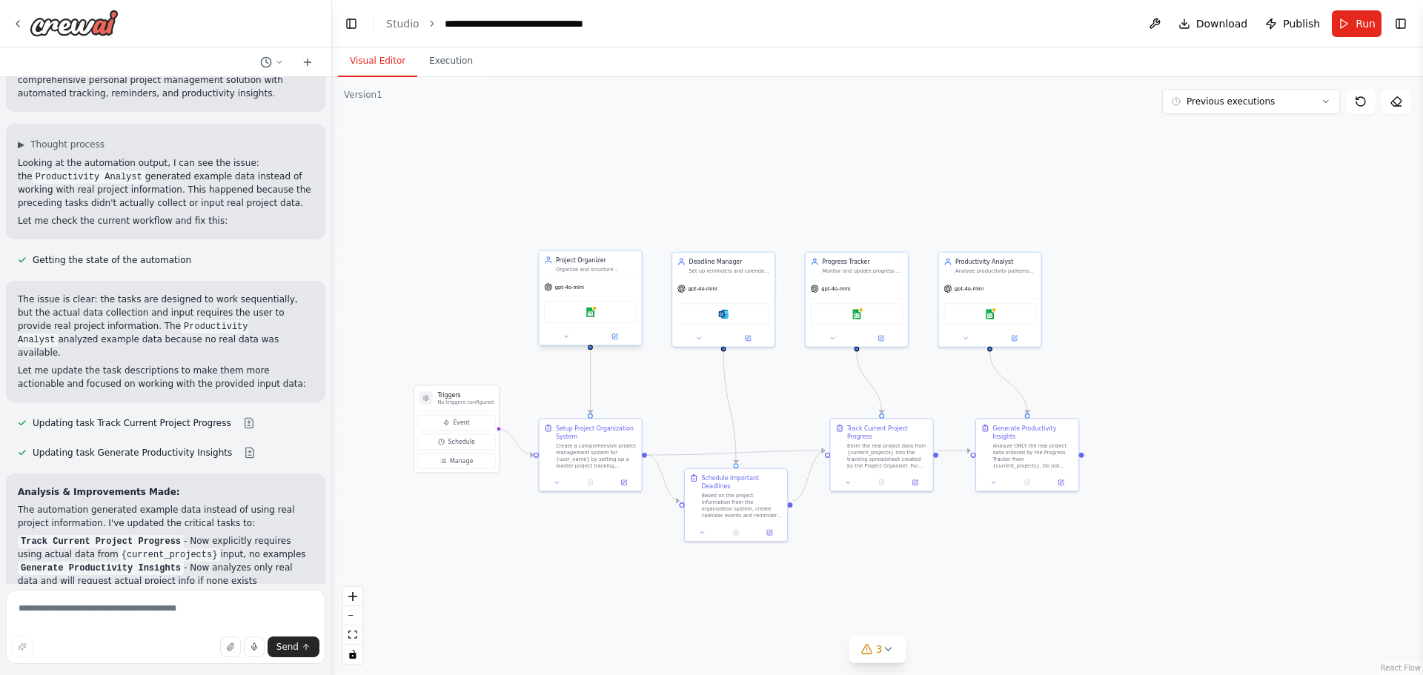
click at [604, 329] on div at bounding box center [590, 336] width 102 height 16
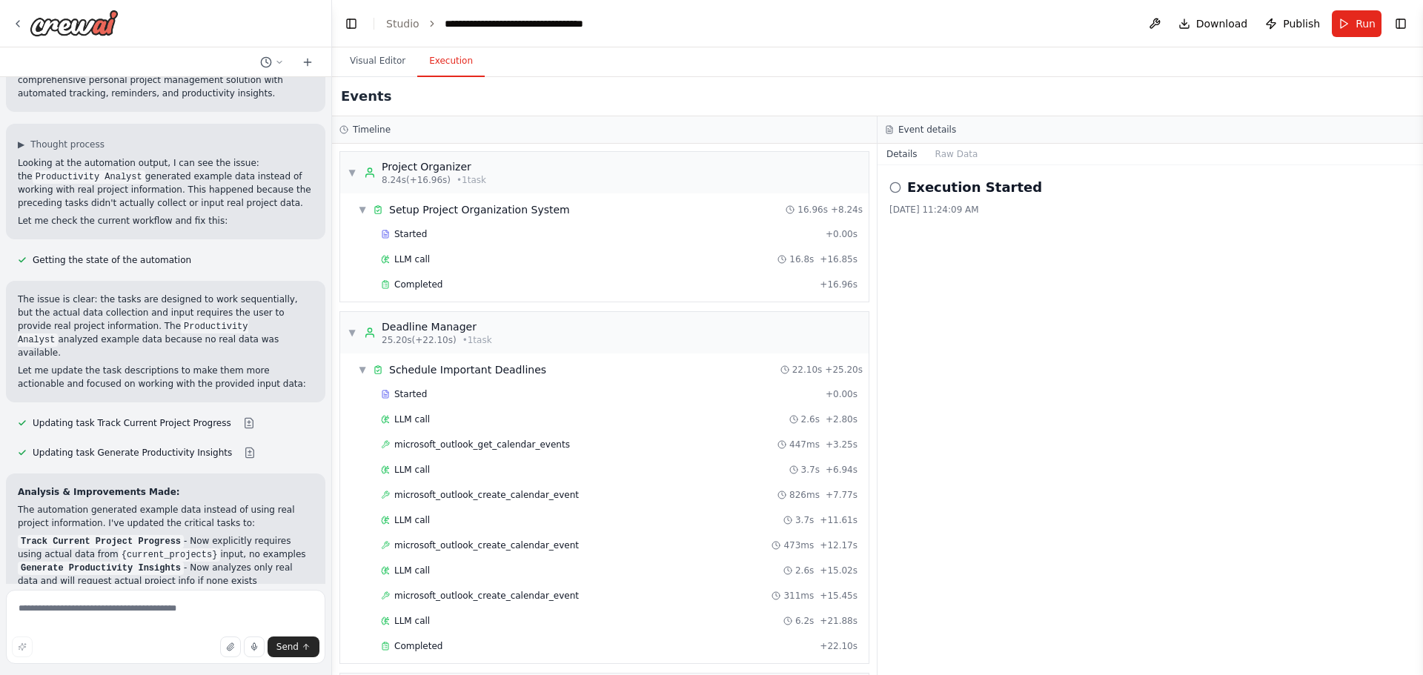
click at [455, 67] on button "Execution" at bounding box center [450, 61] width 67 height 31
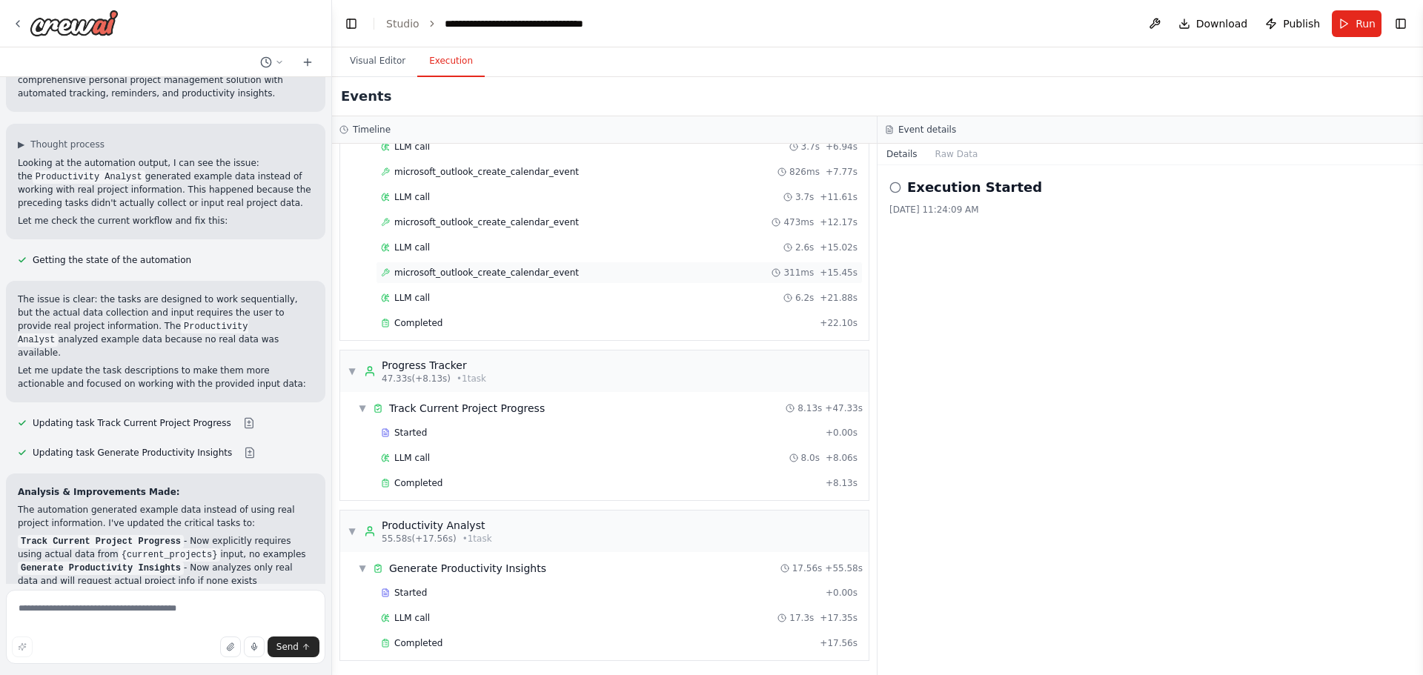
scroll to position [325, 0]
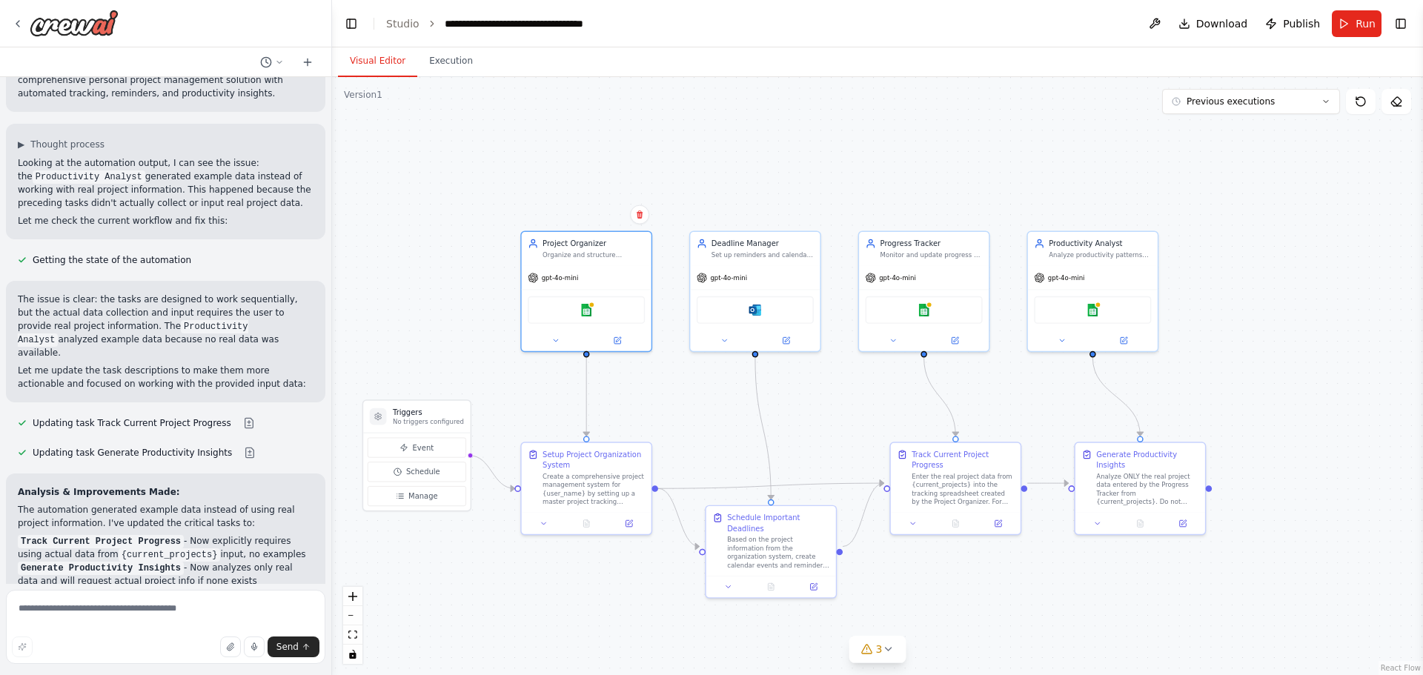
click at [384, 63] on button "Visual Editor" at bounding box center [377, 61] width 79 height 31
click at [1157, 479] on div "Analyze ONLY the real project data entered by the Progress Tracker from {curren…" at bounding box center [1152, 487] width 102 height 34
drag, startPoint x: 1169, startPoint y: 472, endPoint x: 1163, endPoint y: 525, distance: 52.9
click at [1163, 525] on div "Analyze ONLY the real project data entered by the Progress Tracker from {curren…" at bounding box center [1142, 540] width 102 height 34
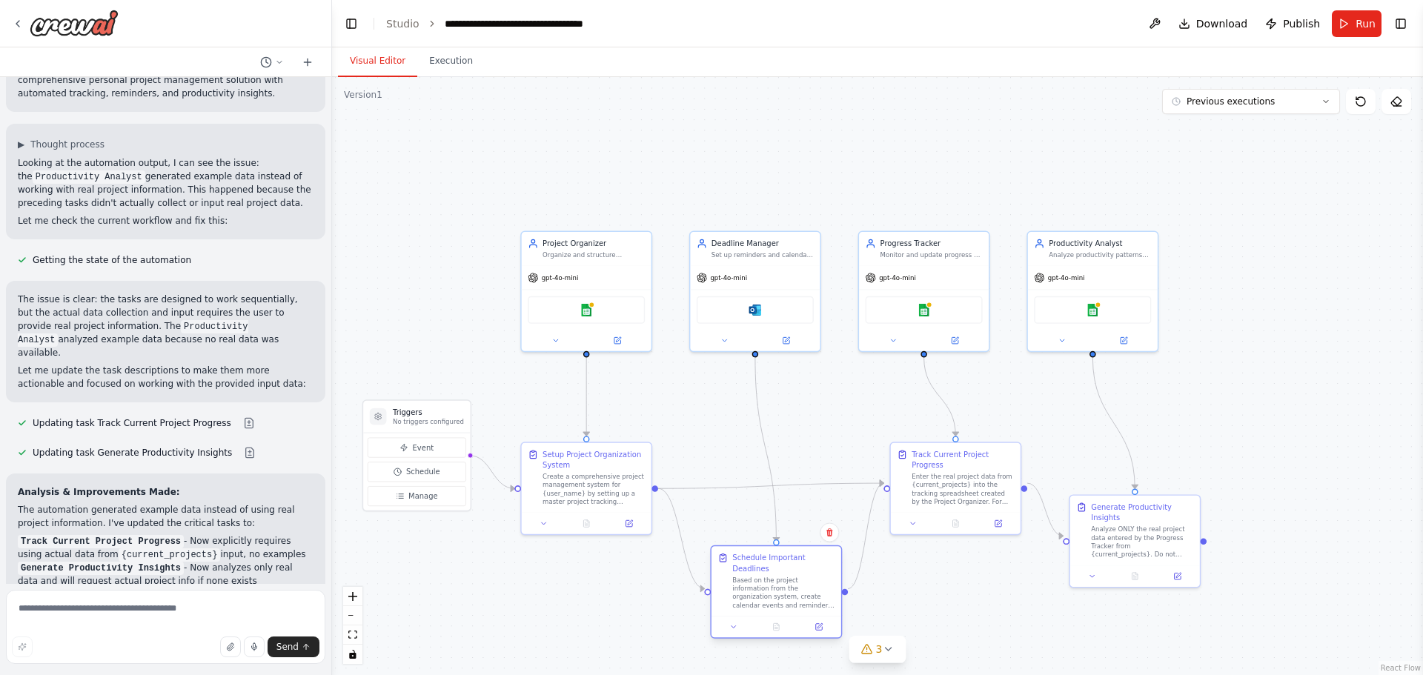
drag, startPoint x: 773, startPoint y: 538, endPoint x: 777, endPoint y: 583, distance: 45.4
click at [777, 583] on div "Based on the project information from the organization system, create calendar …" at bounding box center [783, 593] width 102 height 34
drag, startPoint x: 595, startPoint y: 506, endPoint x: 558, endPoint y: 536, distance: 47.4
click at [558, 536] on div "Setup Project Organization System Create a comprehensive project management sys…" at bounding box center [555, 508] width 130 height 70
drag, startPoint x: 558, startPoint y: 536, endPoint x: 588, endPoint y: 542, distance: 30.2
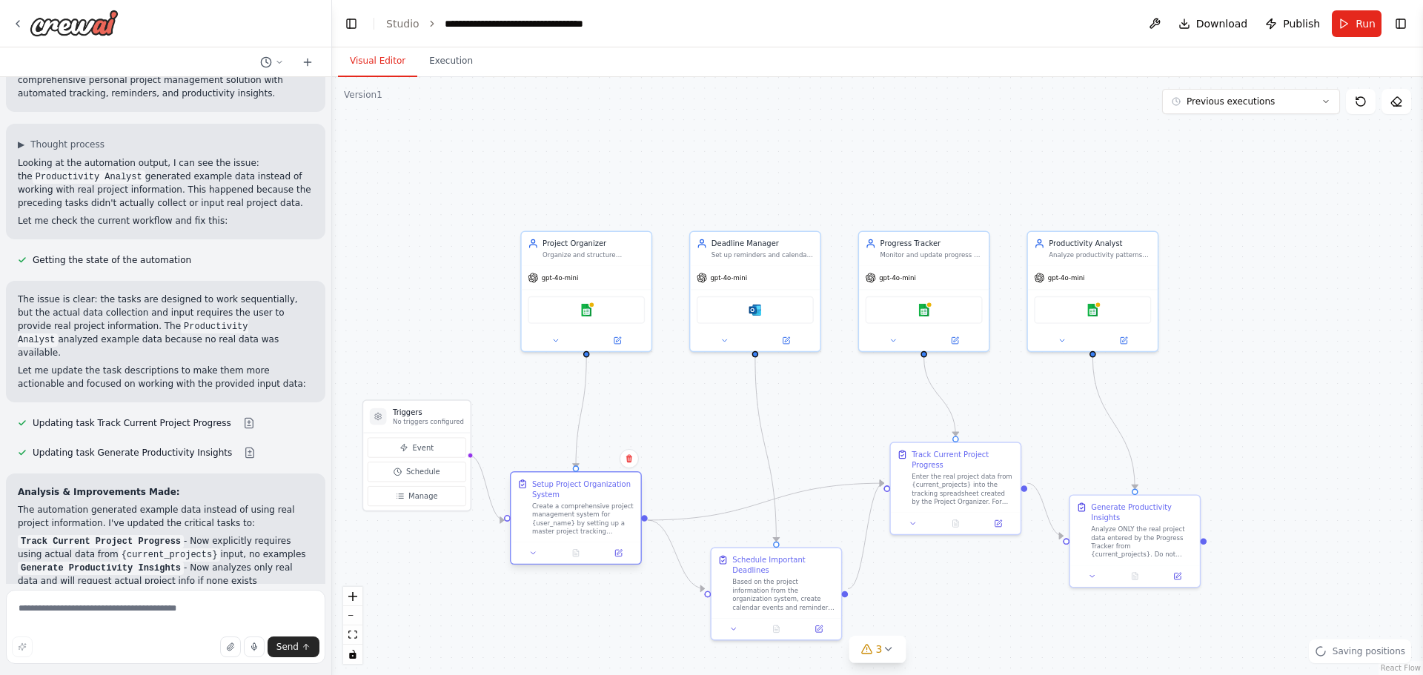
click at [588, 542] on div "Setup Project Organization System Create a comprehensive project management sys…" at bounding box center [576, 517] width 132 height 93
click at [525, 555] on button at bounding box center [533, 553] width 36 height 13
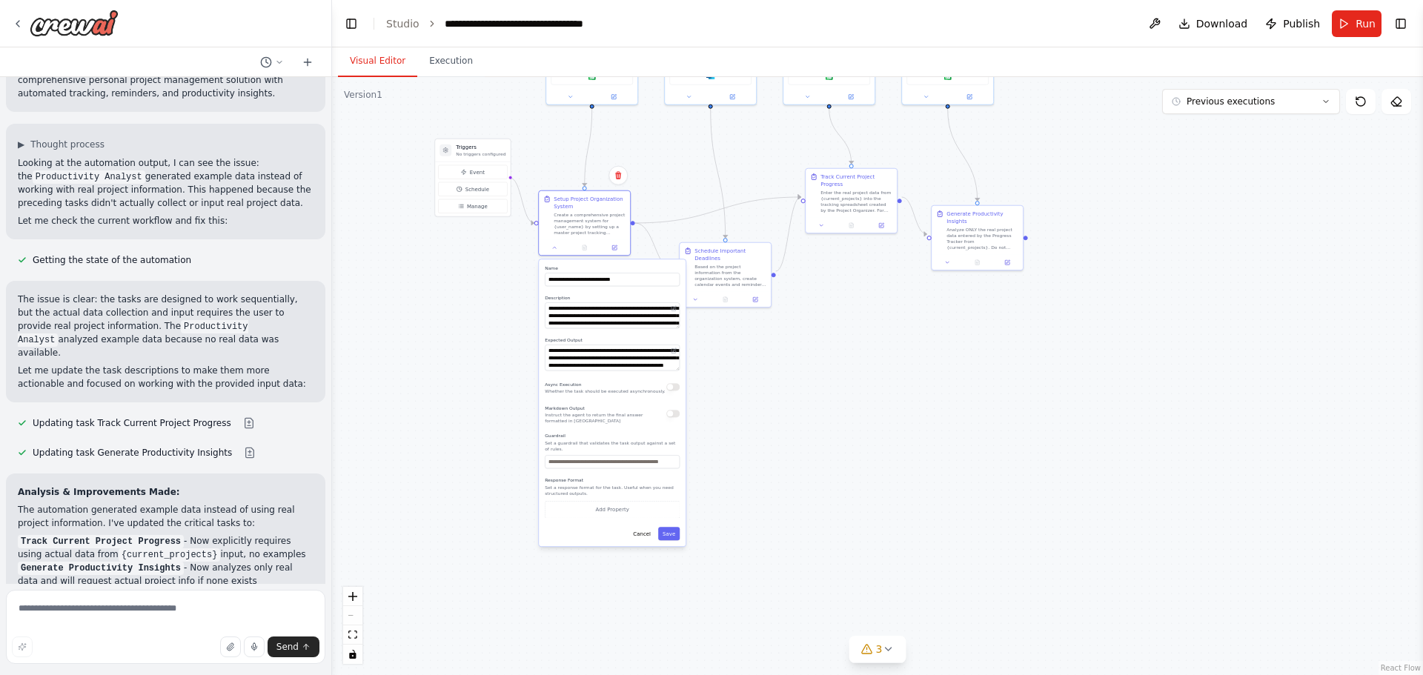
drag, startPoint x: 651, startPoint y: 465, endPoint x: 649, endPoint y: 171, distance: 294.1
click at [649, 171] on div ".deletable-edge-delete-btn { width: 20px; height: 20px; border: 0px solid #ffff…" at bounding box center [877, 376] width 1091 height 598
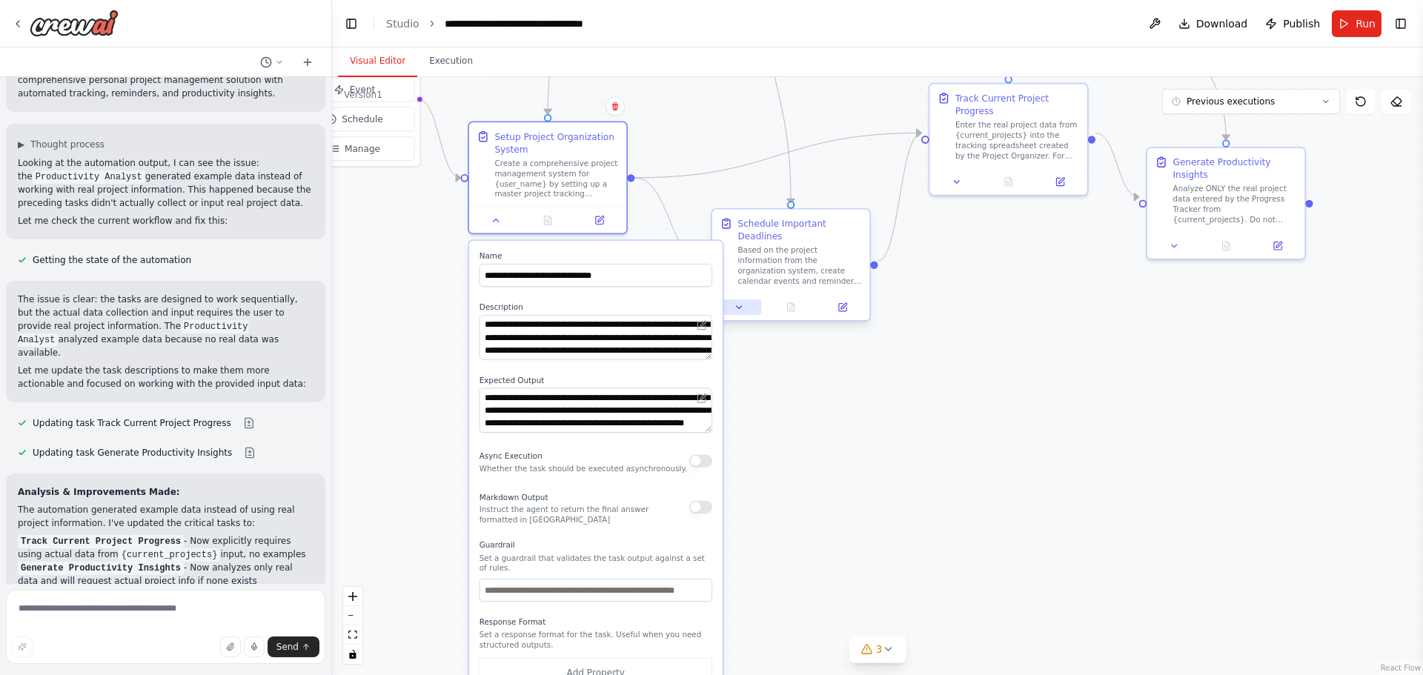
click at [745, 299] on button at bounding box center [739, 307] width 44 height 16
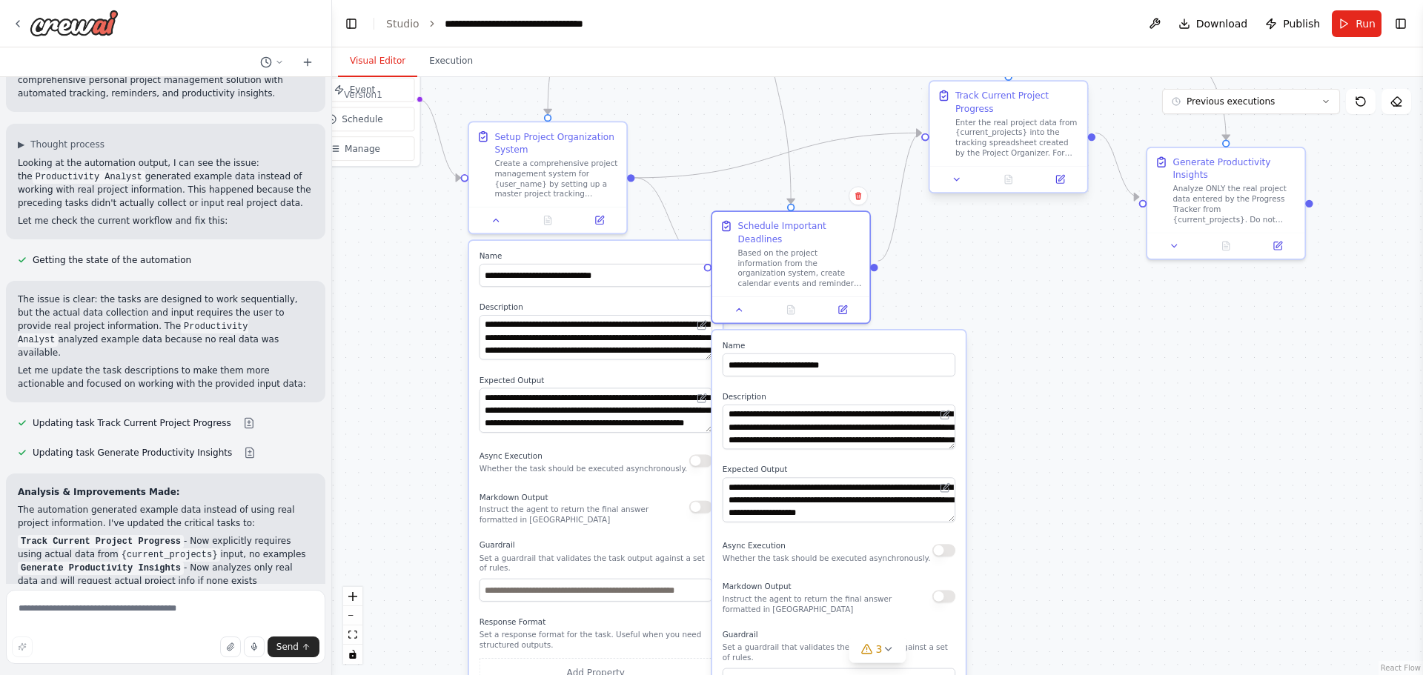
click at [960, 177] on div at bounding box center [1007, 179] width 157 height 26
click at [960, 174] on icon at bounding box center [956, 179] width 10 height 10
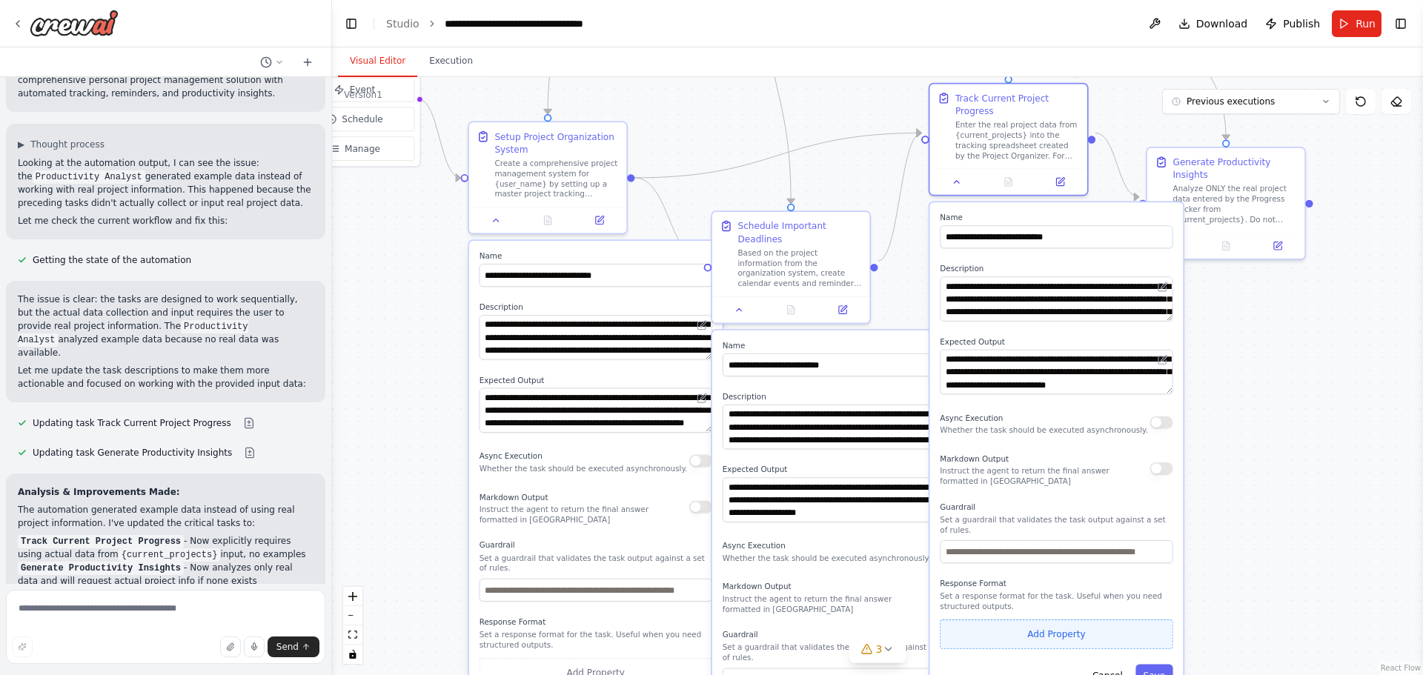
click at [993, 622] on button "Add Property" at bounding box center [1055, 634] width 233 height 30
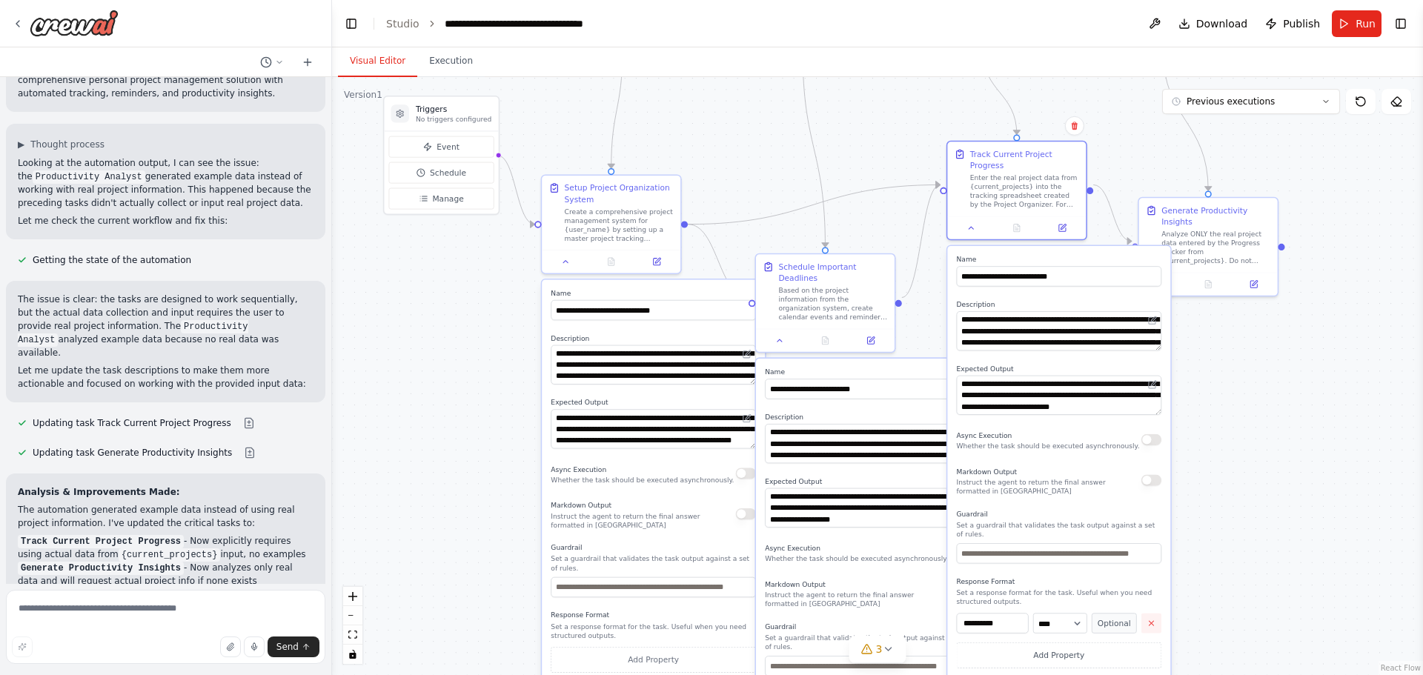
click at [1158, 613] on button "button" at bounding box center [1151, 623] width 20 height 20
click at [1106, 653] on button "Cancel" at bounding box center [1103, 663] width 40 height 20
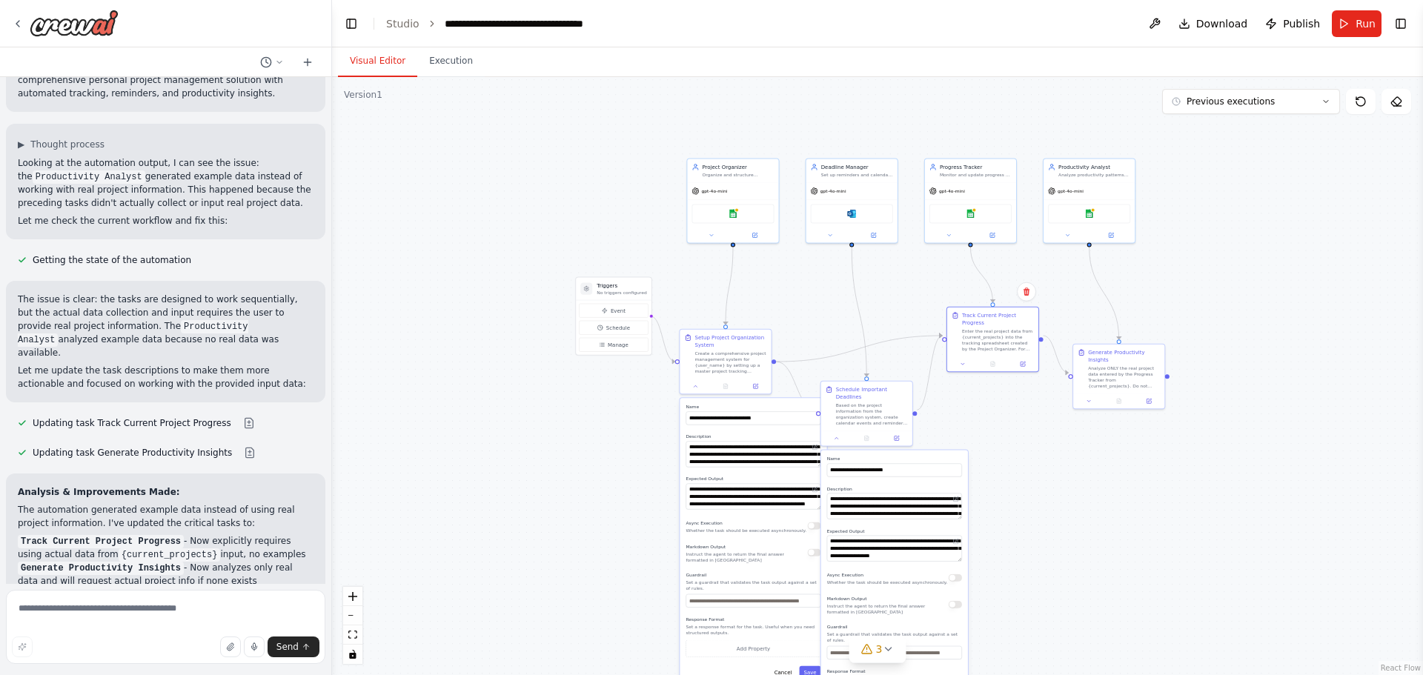
click at [1067, 445] on div ".deletable-edge-delete-btn { width: 20px; height: 20px; border: 0px solid #ffff…" at bounding box center [877, 376] width 1091 height 598
click at [777, 665] on button "Cancel" at bounding box center [783, 671] width 27 height 13
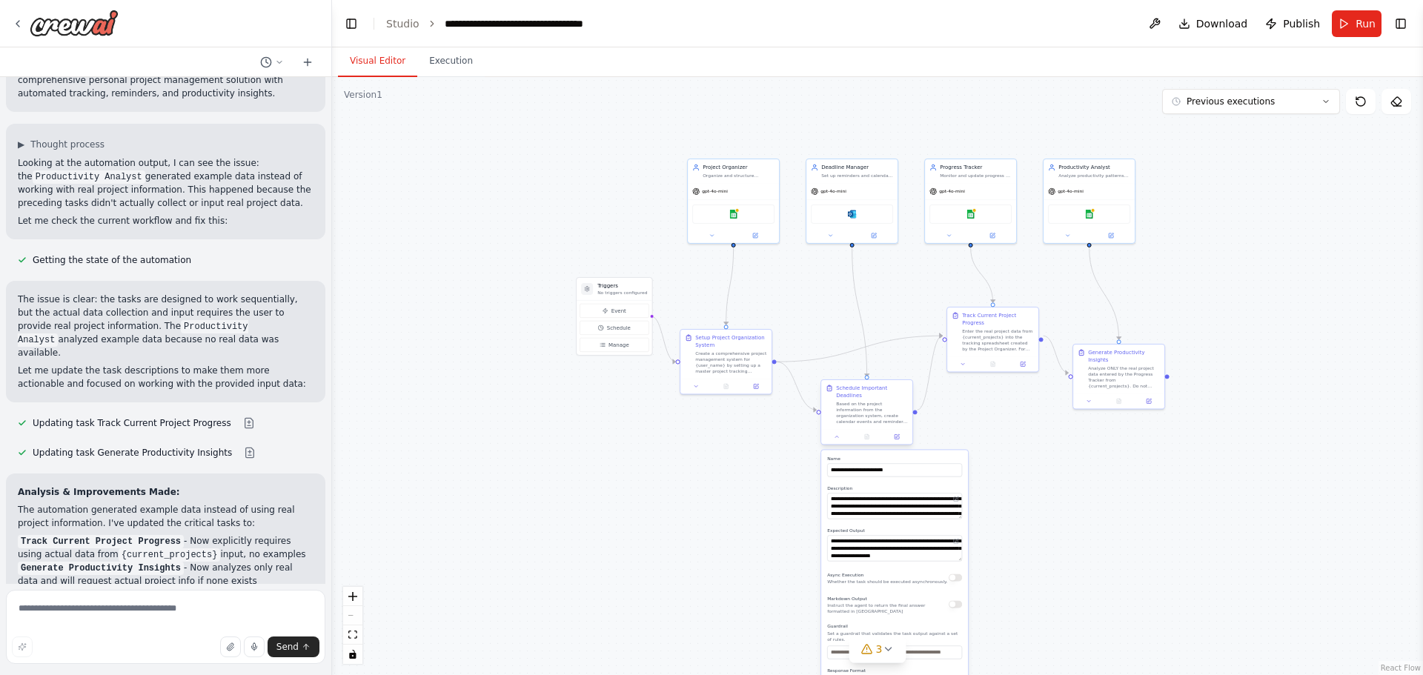
click at [840, 439] on div "**********" at bounding box center [866, 414] width 93 height 66
click at [839, 433] on icon at bounding box center [837, 436] width 6 height 6
click at [754, 448] on div ".deletable-edge-delete-btn { width: 20px; height: 20px; border: 0px solid #ffff…" at bounding box center [877, 376] width 1091 height 598
click at [405, 28] on link "Studio" at bounding box center [402, 24] width 33 height 12
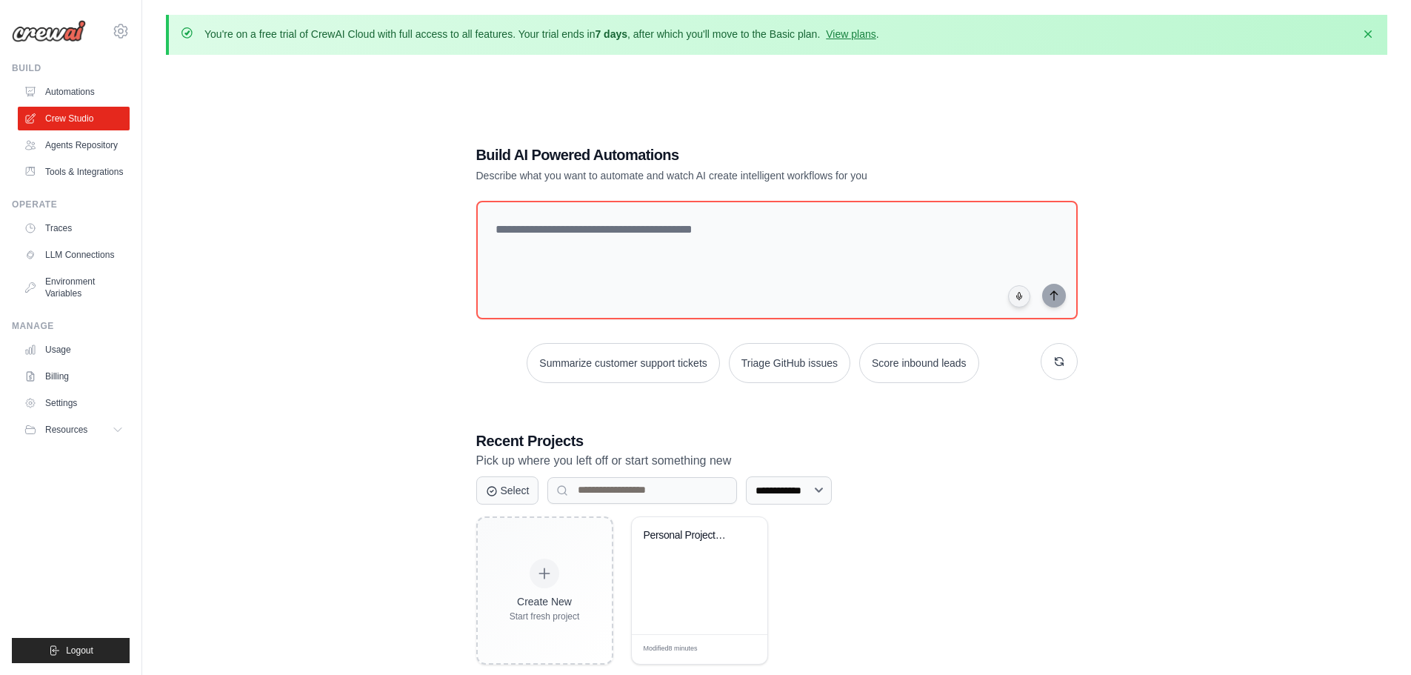
scroll to position [82, 0]
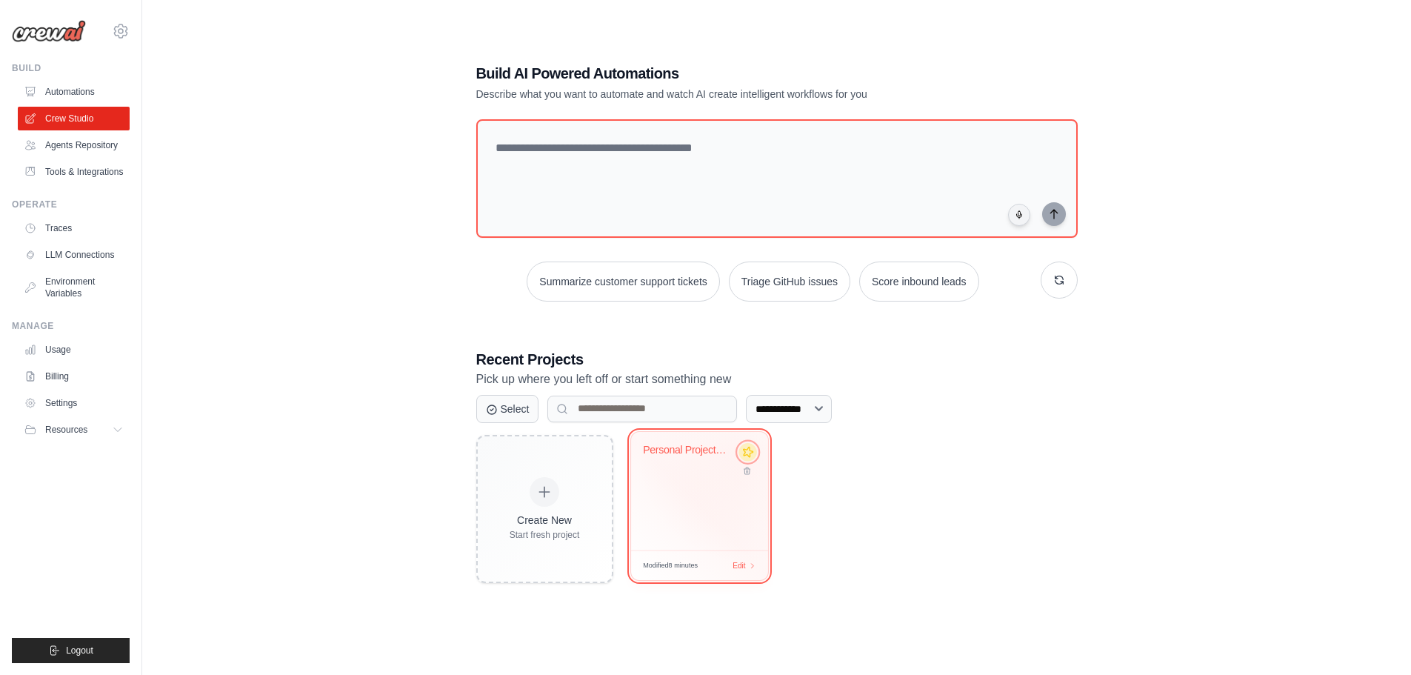
click at [748, 455] on icon at bounding box center [748, 452] width 16 height 16
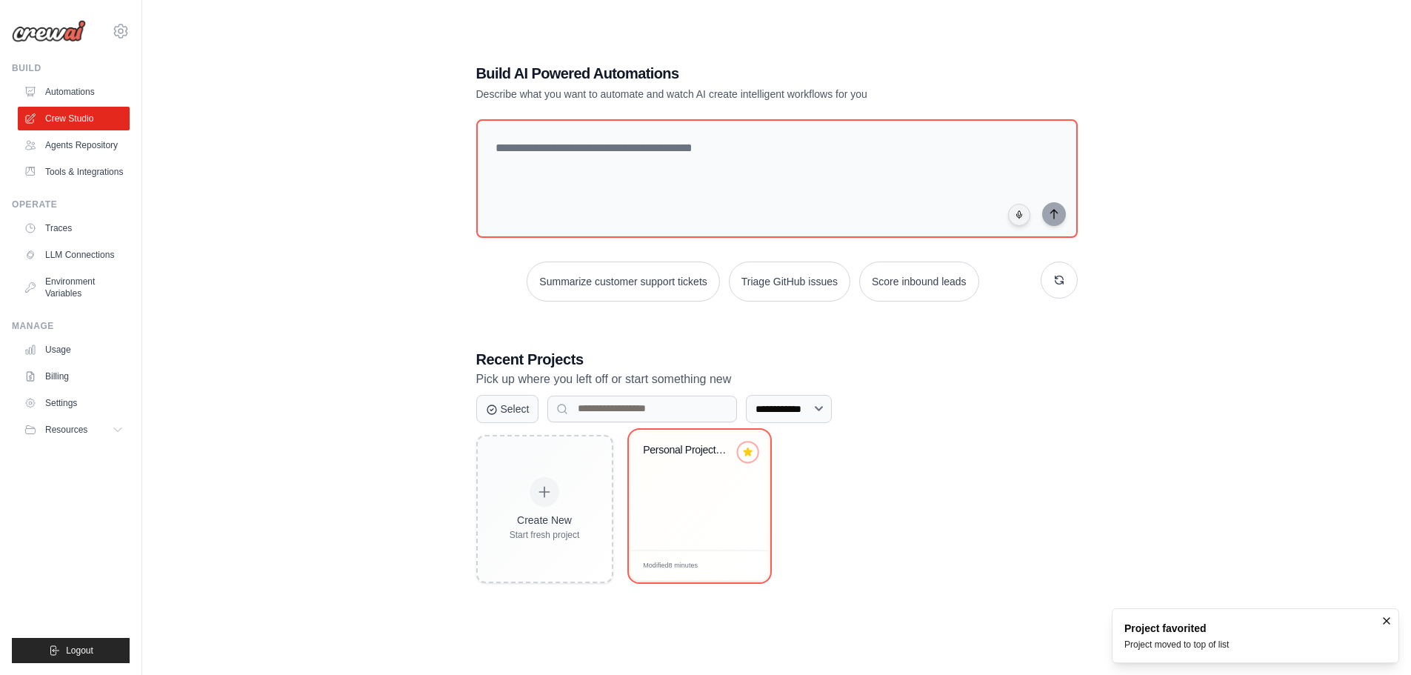
scroll to position [0, 0]
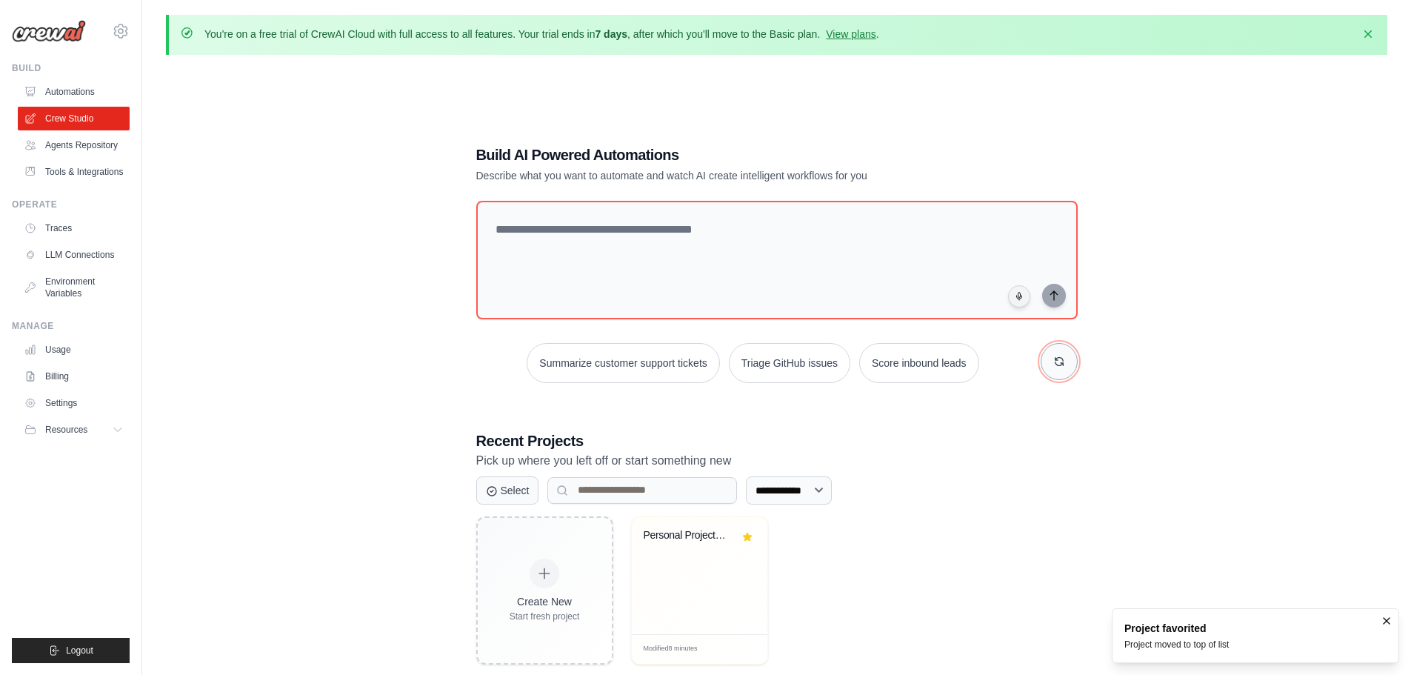
click at [1059, 367] on icon "button" at bounding box center [1060, 362] width 12 height 12
click at [1053, 375] on button "button" at bounding box center [1059, 361] width 37 height 37
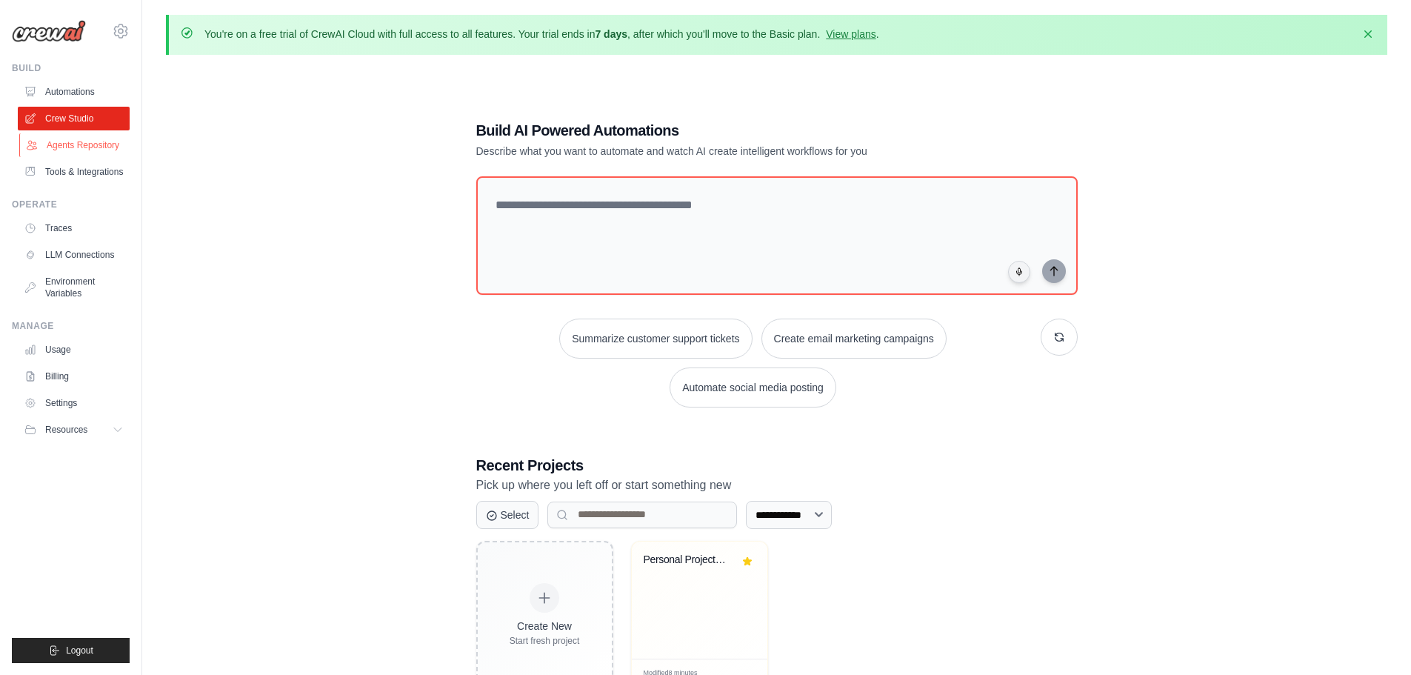
click at [98, 146] on link "Agents Repository" at bounding box center [75, 145] width 112 height 24
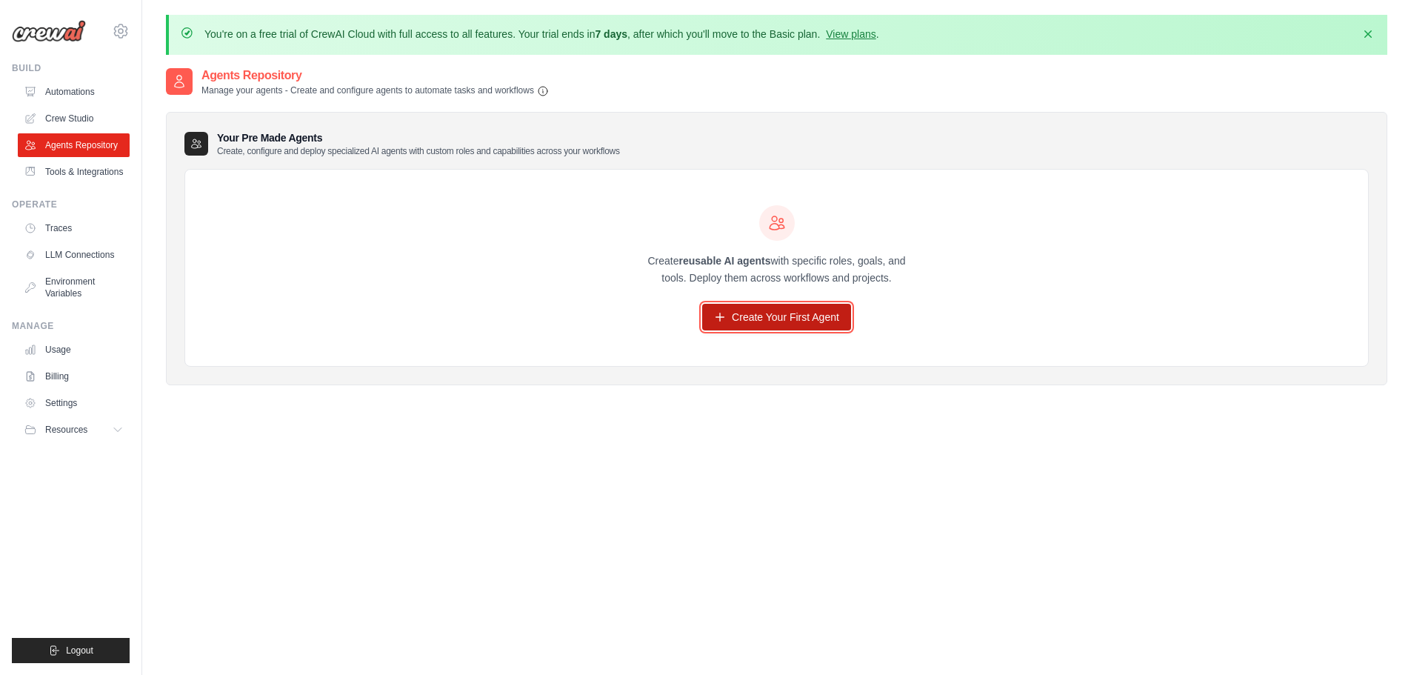
click at [760, 317] on link "Create Your First Agent" at bounding box center [776, 317] width 149 height 27
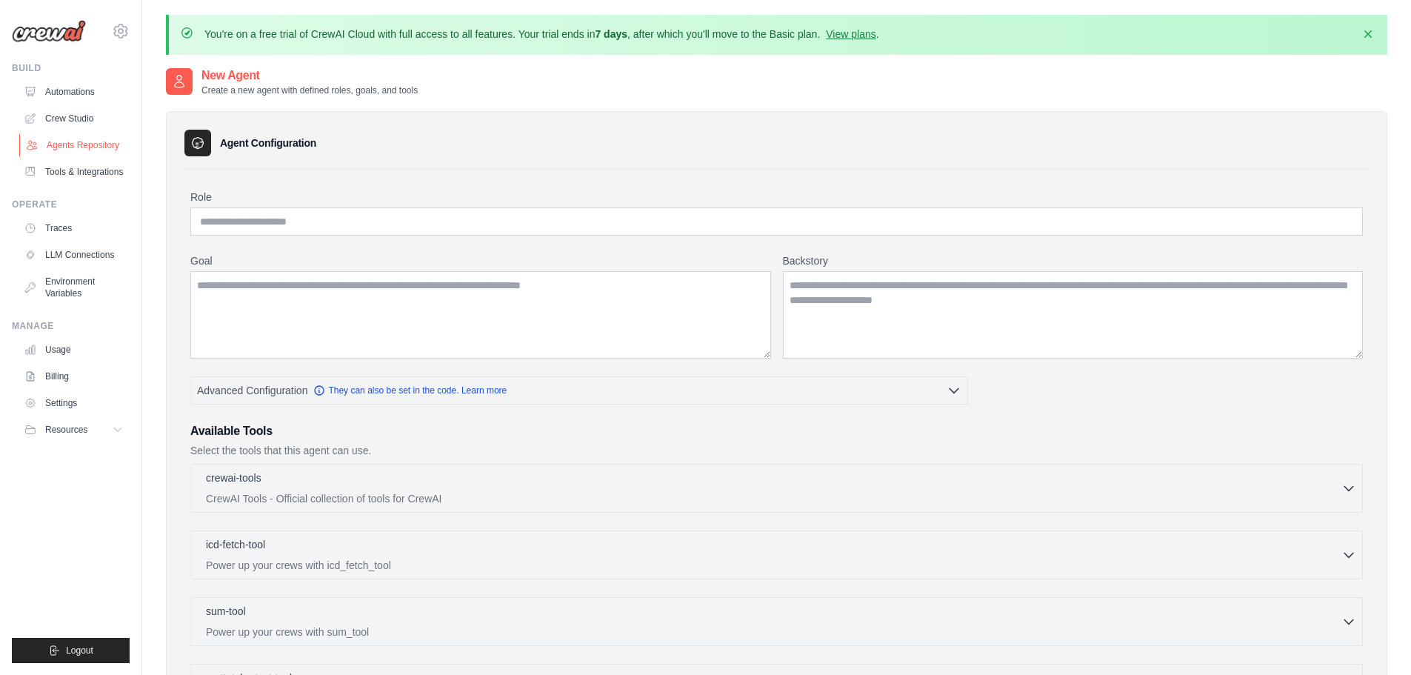
click at [76, 151] on link "Agents Repository" at bounding box center [75, 145] width 112 height 24
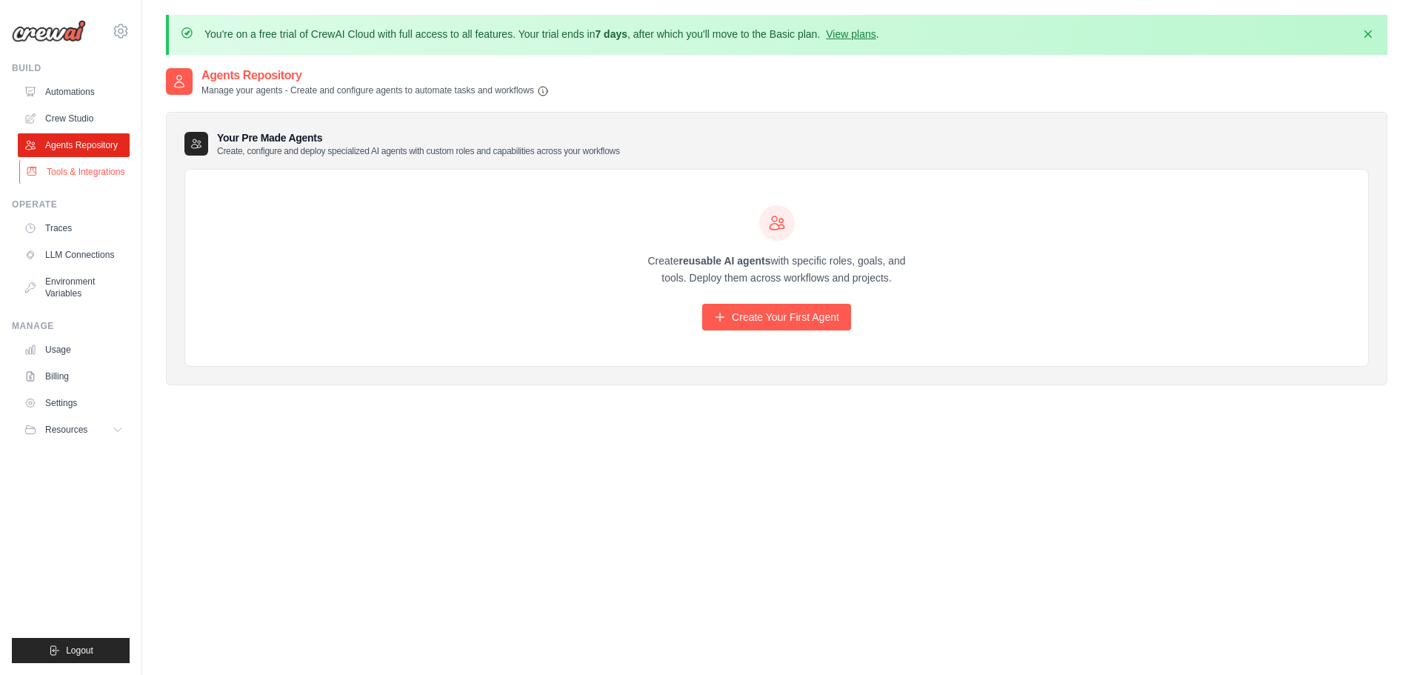
click at [83, 167] on link "Tools & Integrations" at bounding box center [75, 172] width 112 height 24
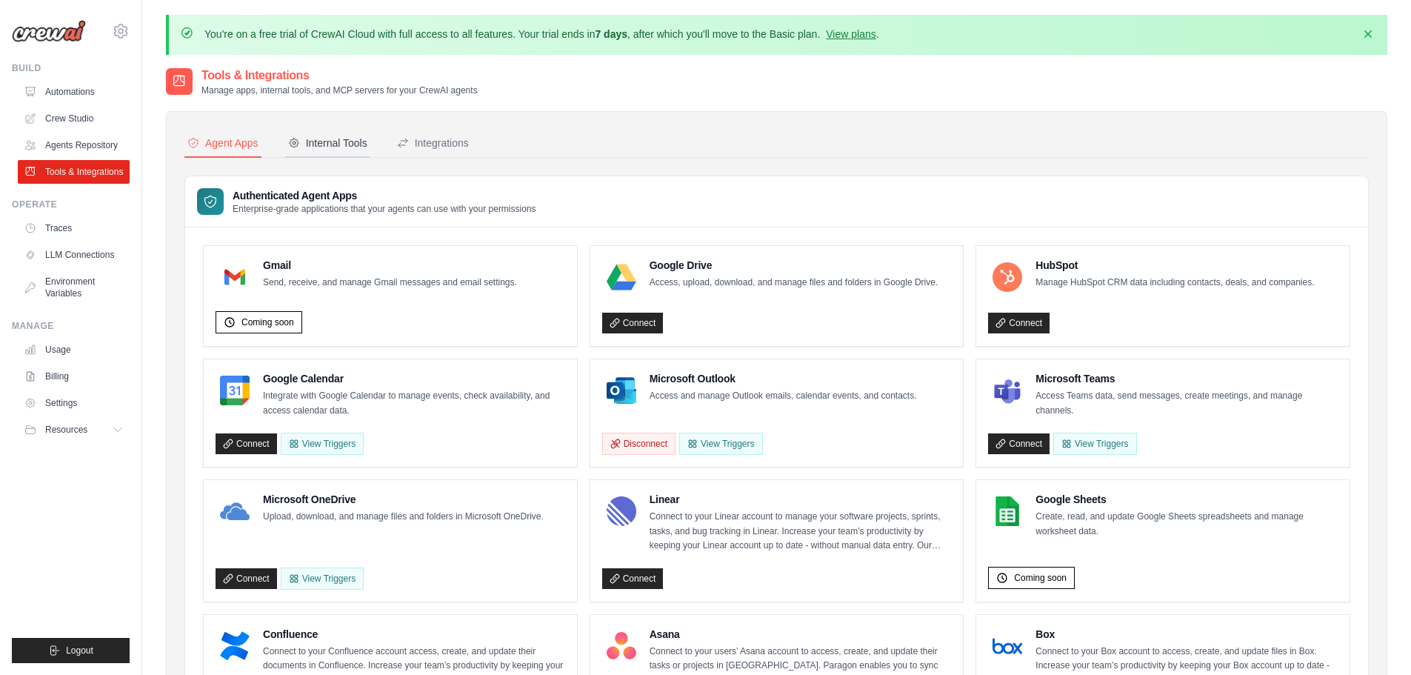
click at [338, 151] on button "Internal Tools" at bounding box center [327, 144] width 85 height 28
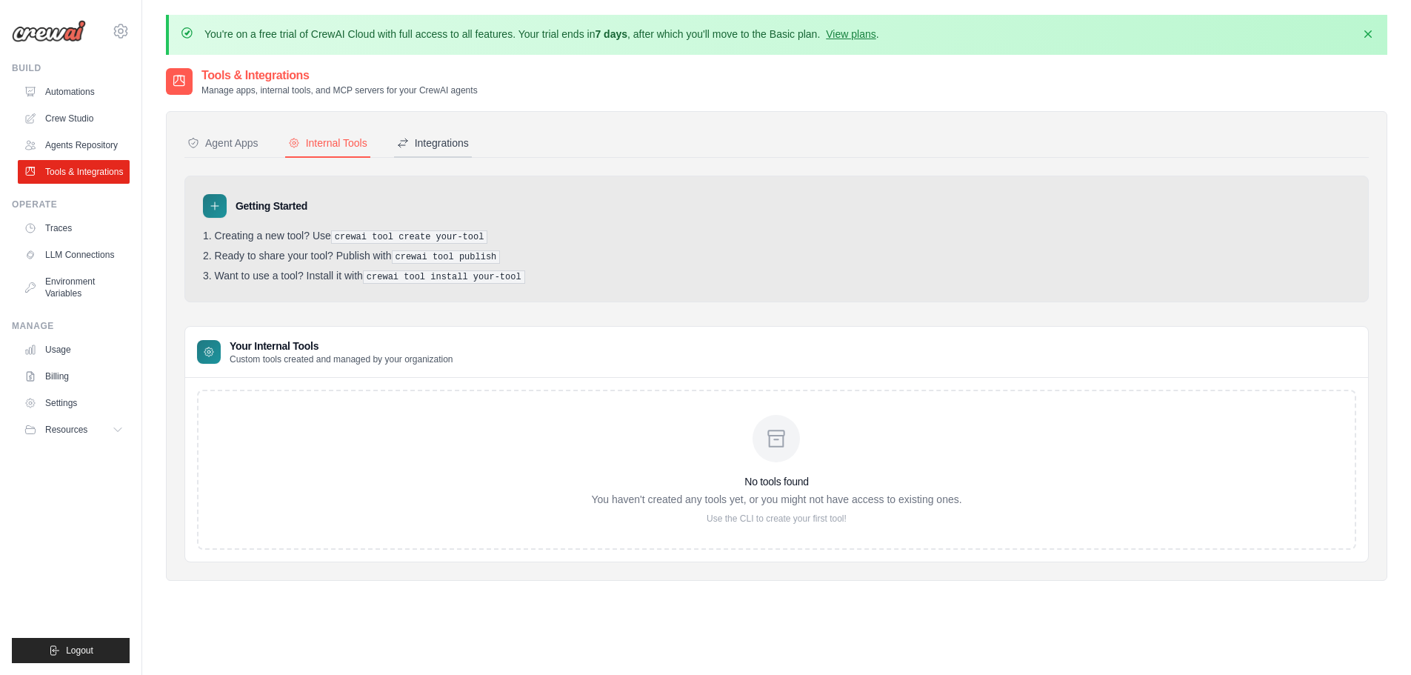
click at [439, 154] on button "Integrations" at bounding box center [433, 144] width 78 height 28
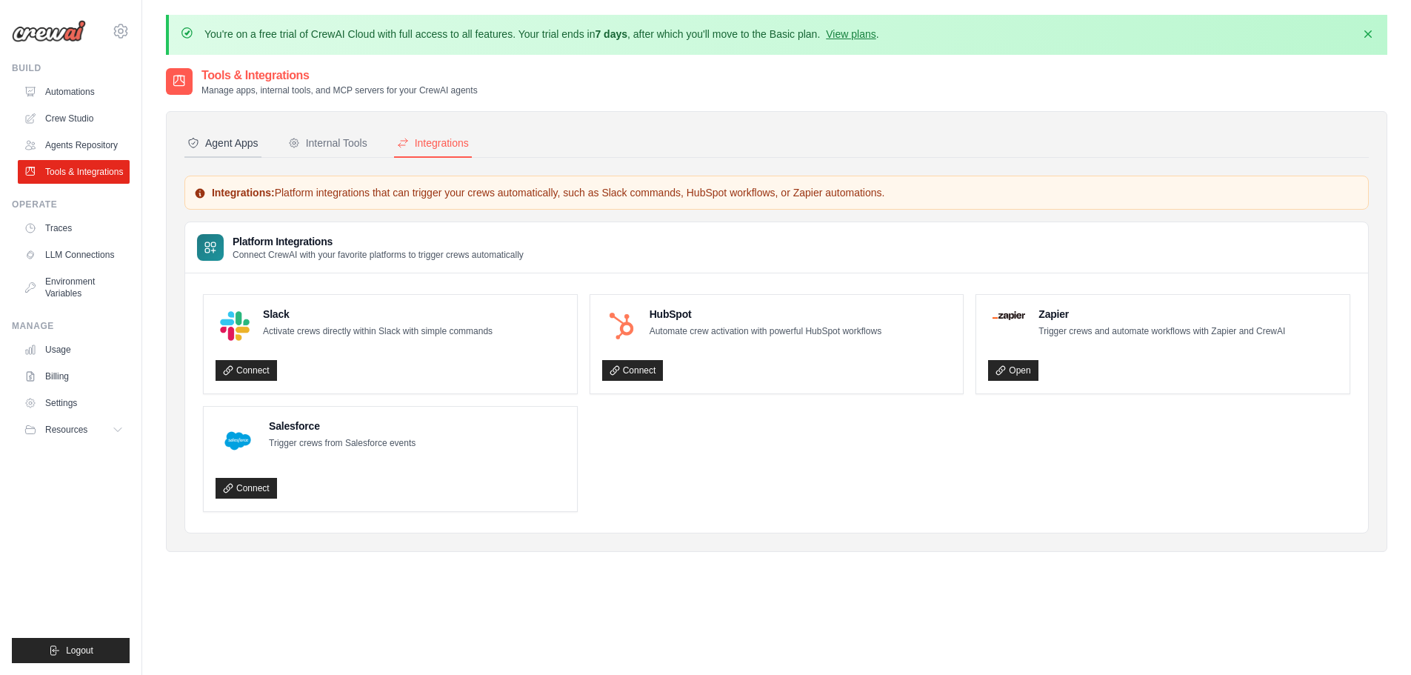
click at [250, 149] on div "Agent Apps" at bounding box center [222, 143] width 71 height 15
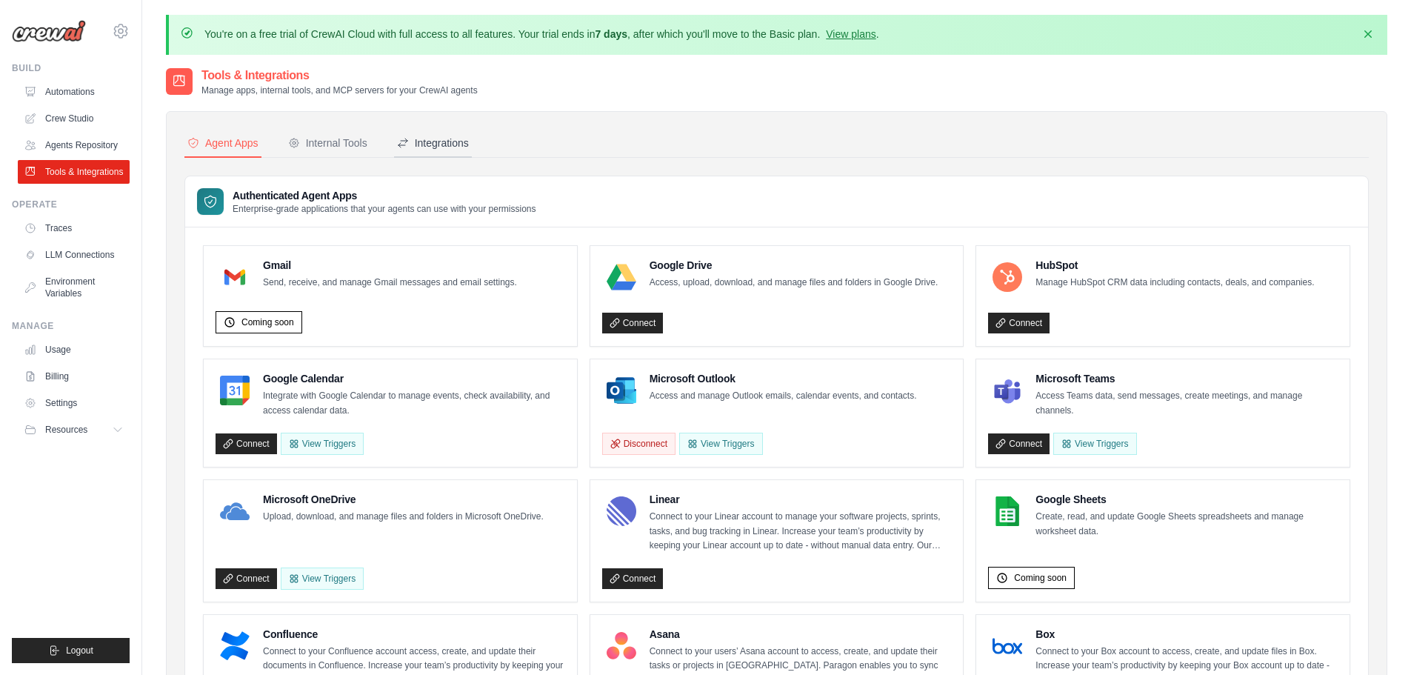
click at [442, 146] on div "Integrations" at bounding box center [433, 143] width 72 height 15
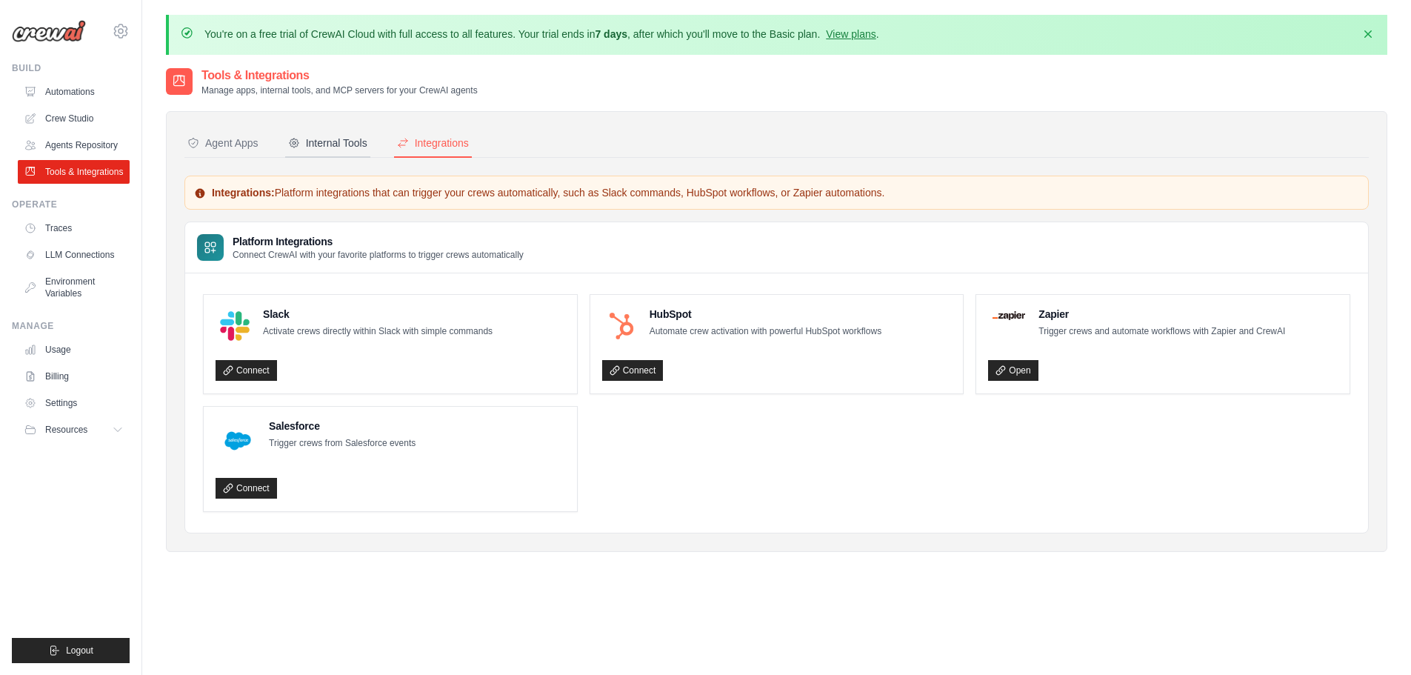
click at [344, 141] on div "Internal Tools" at bounding box center [327, 143] width 79 height 15
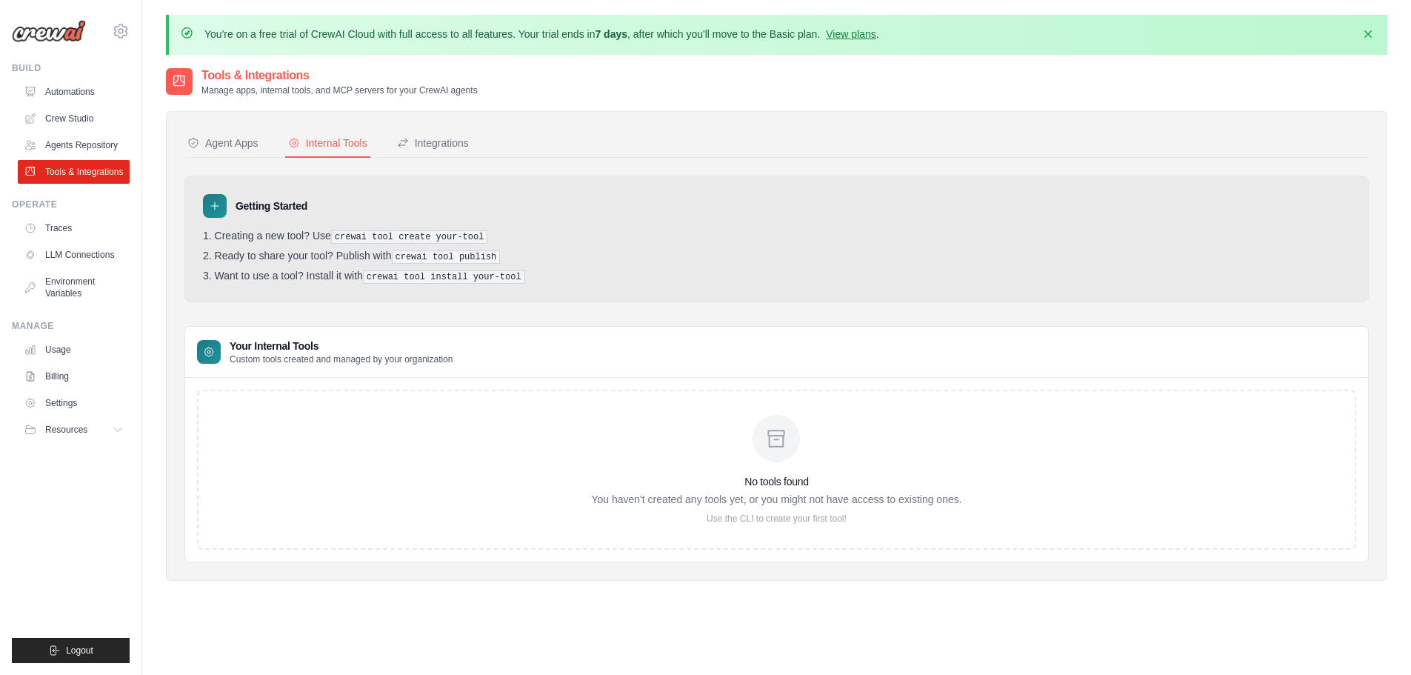
click at [472, 151] on nav "Agent Apps Internal Tools Integrations" at bounding box center [776, 144] width 1185 height 28
click at [446, 146] on div "Integrations" at bounding box center [433, 143] width 72 height 15
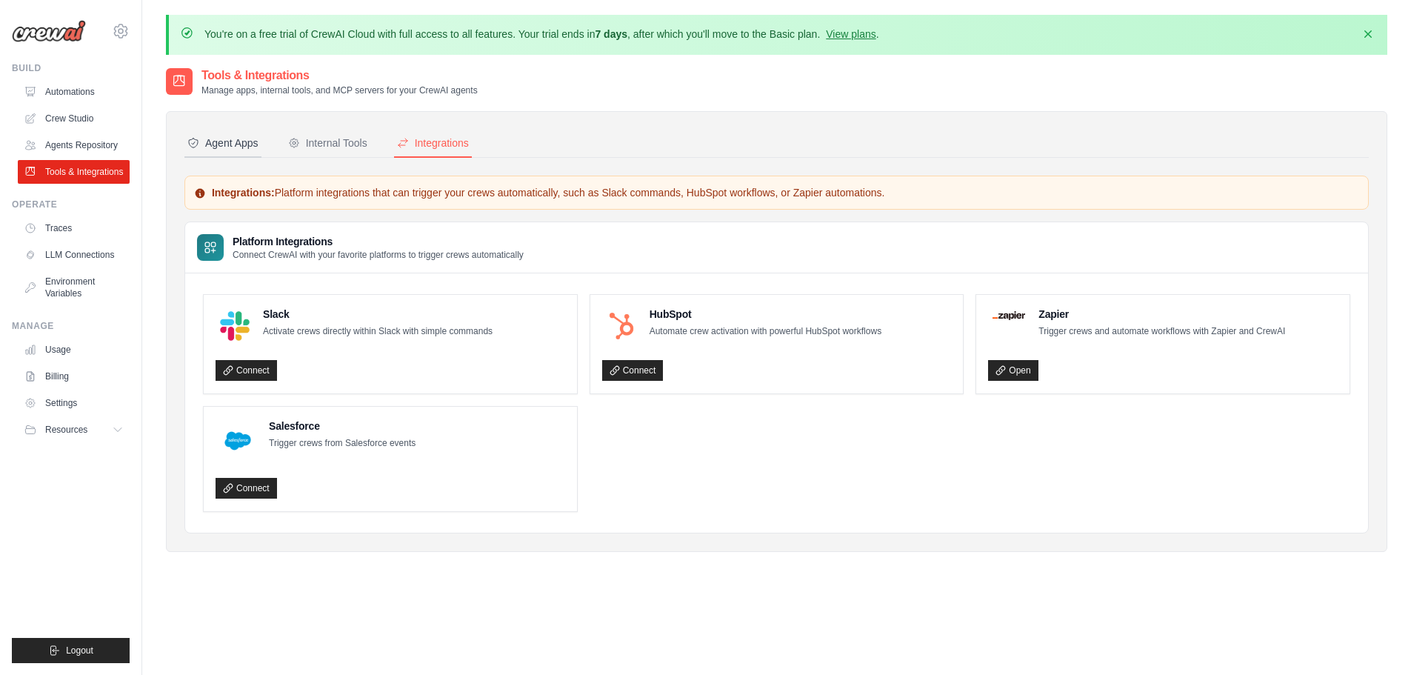
click at [210, 145] on div "Agent Apps" at bounding box center [222, 143] width 71 height 15
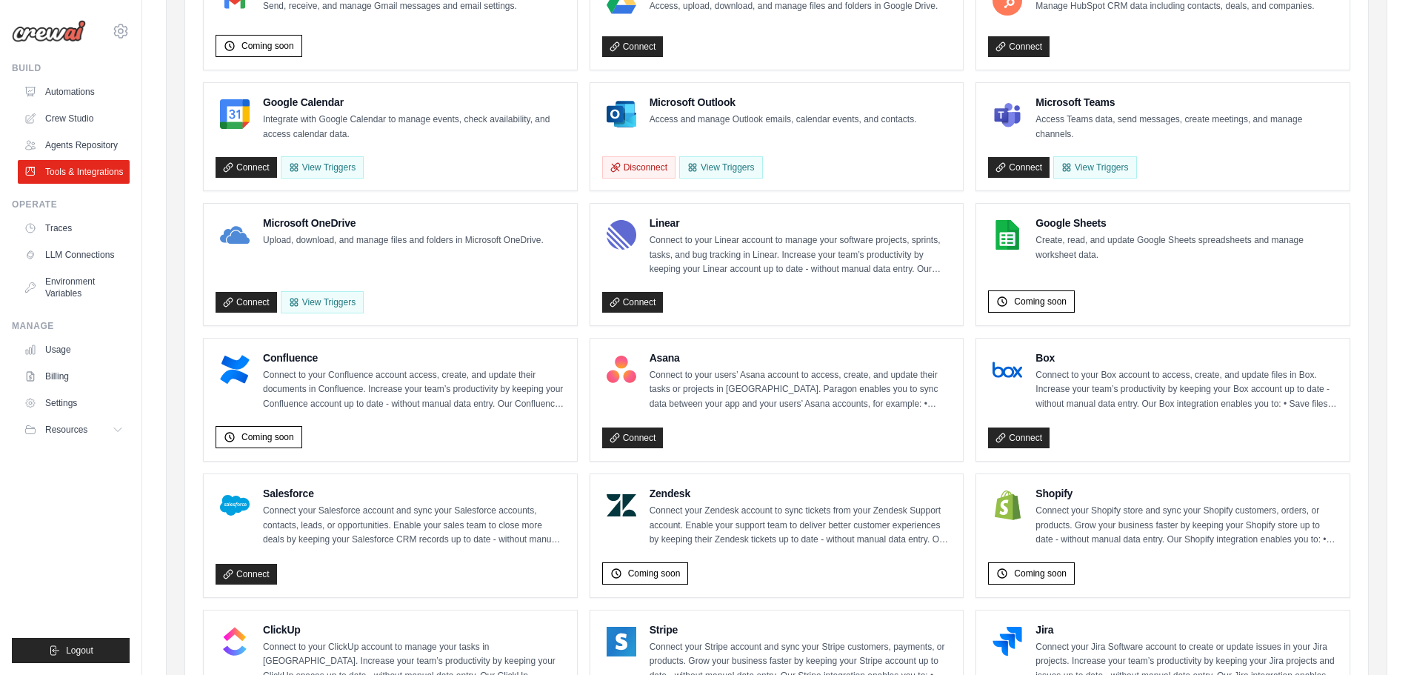
scroll to position [277, 0]
click at [645, 436] on link "Connect" at bounding box center [632, 437] width 61 height 21
click at [64, 124] on link "Crew Studio" at bounding box center [75, 119] width 112 height 24
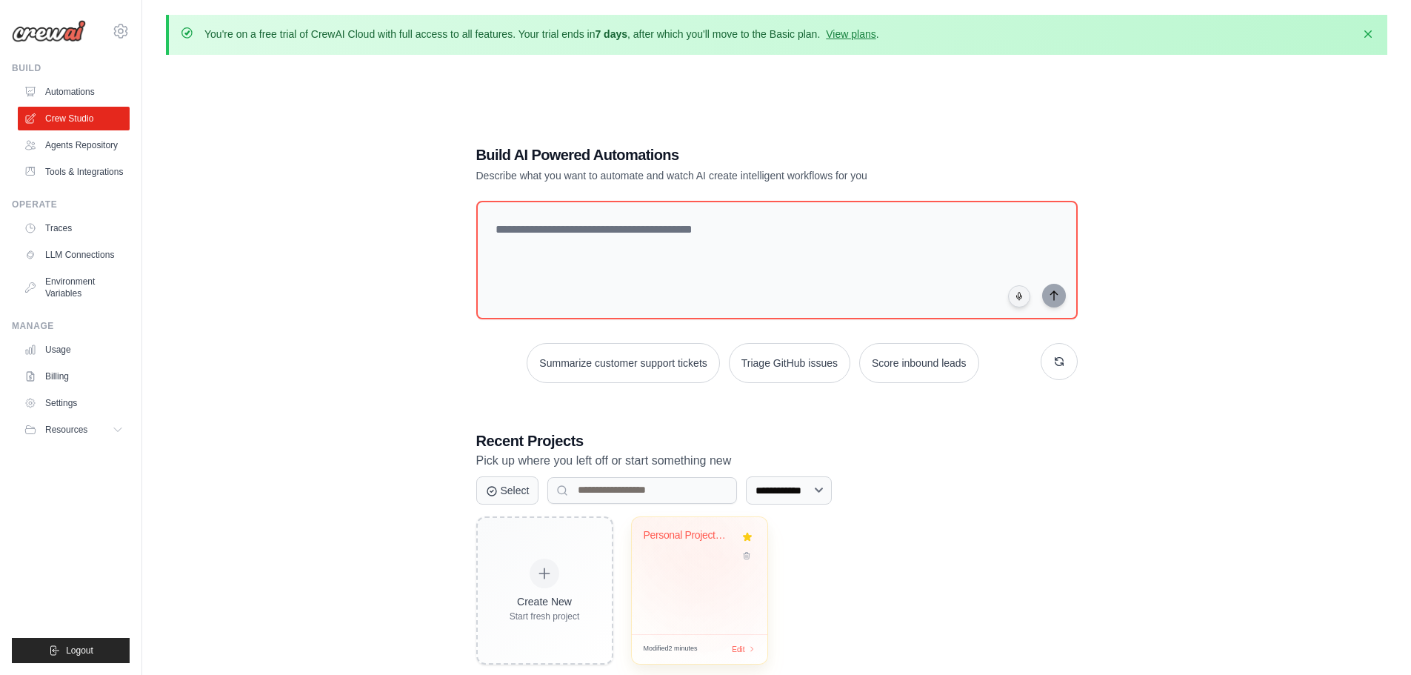
click at [719, 556] on div "Personal Project Management Assista..." at bounding box center [700, 546] width 112 height 34
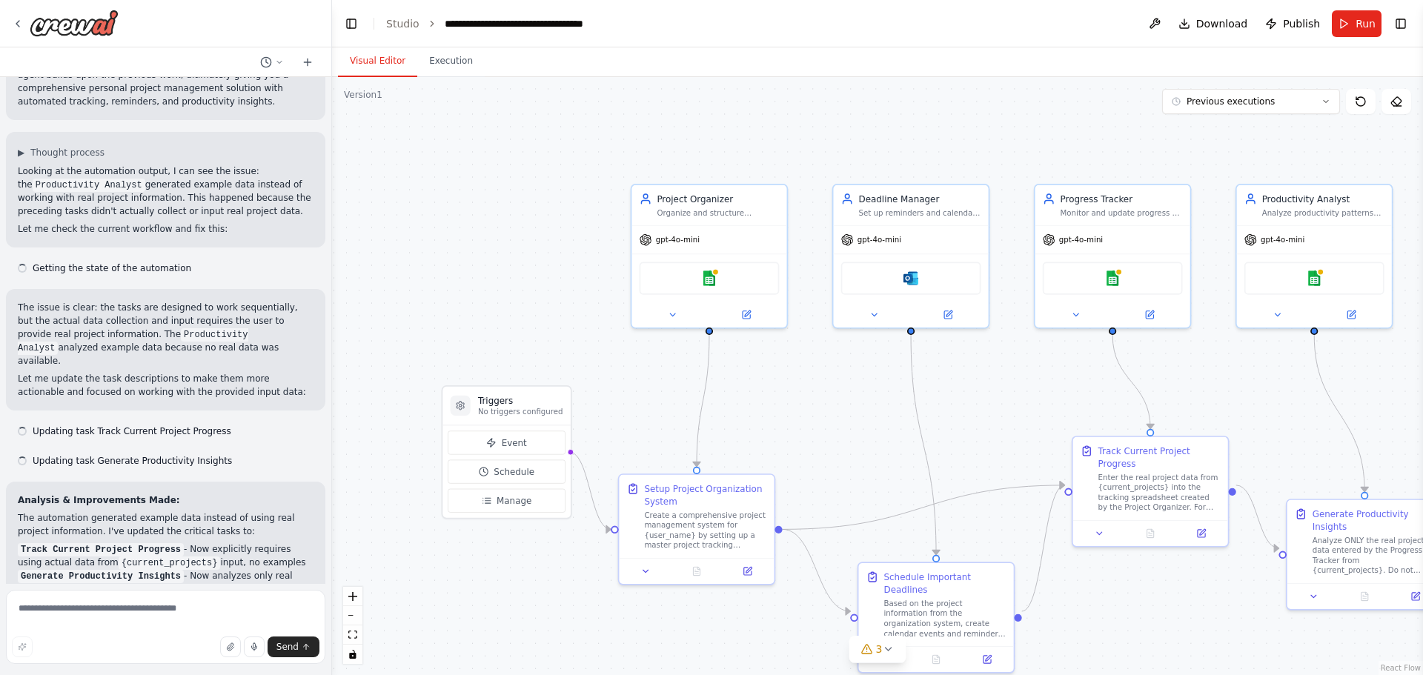
scroll to position [1669, 0]
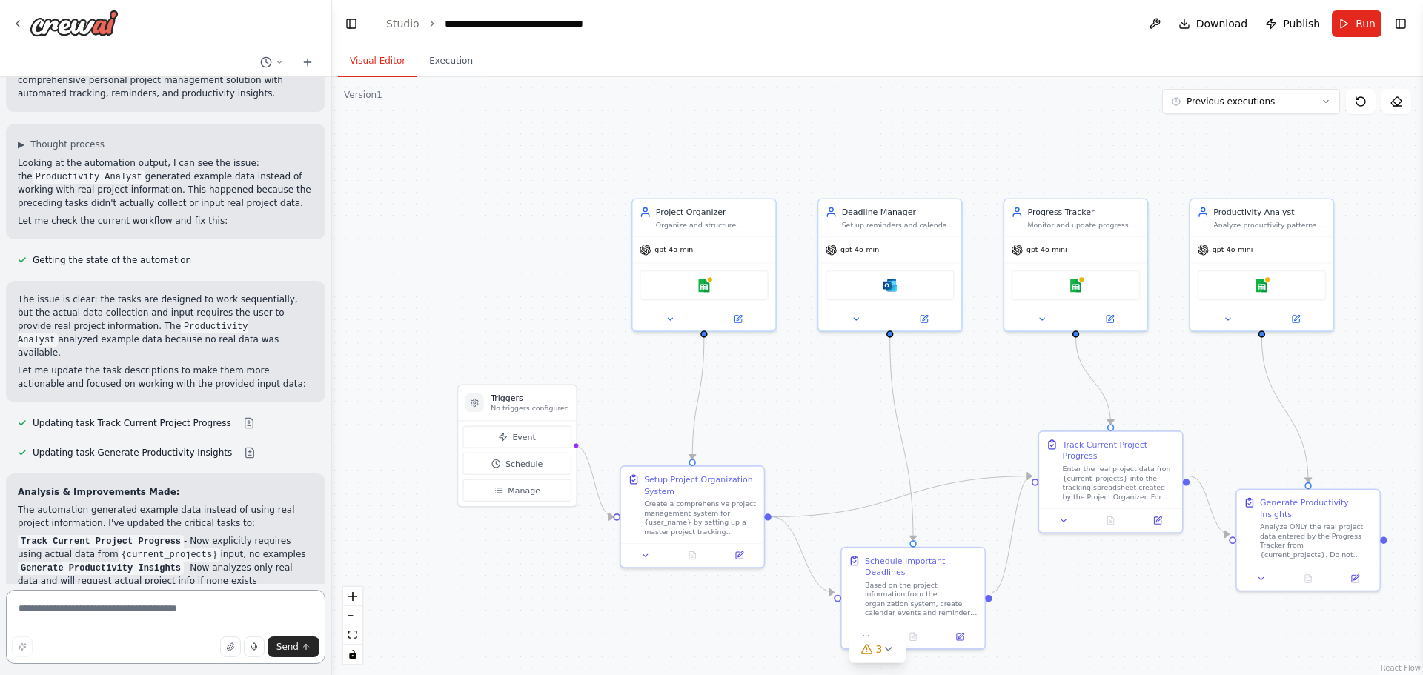
click at [107, 612] on textarea at bounding box center [165, 627] width 319 height 74
type textarea "**********"
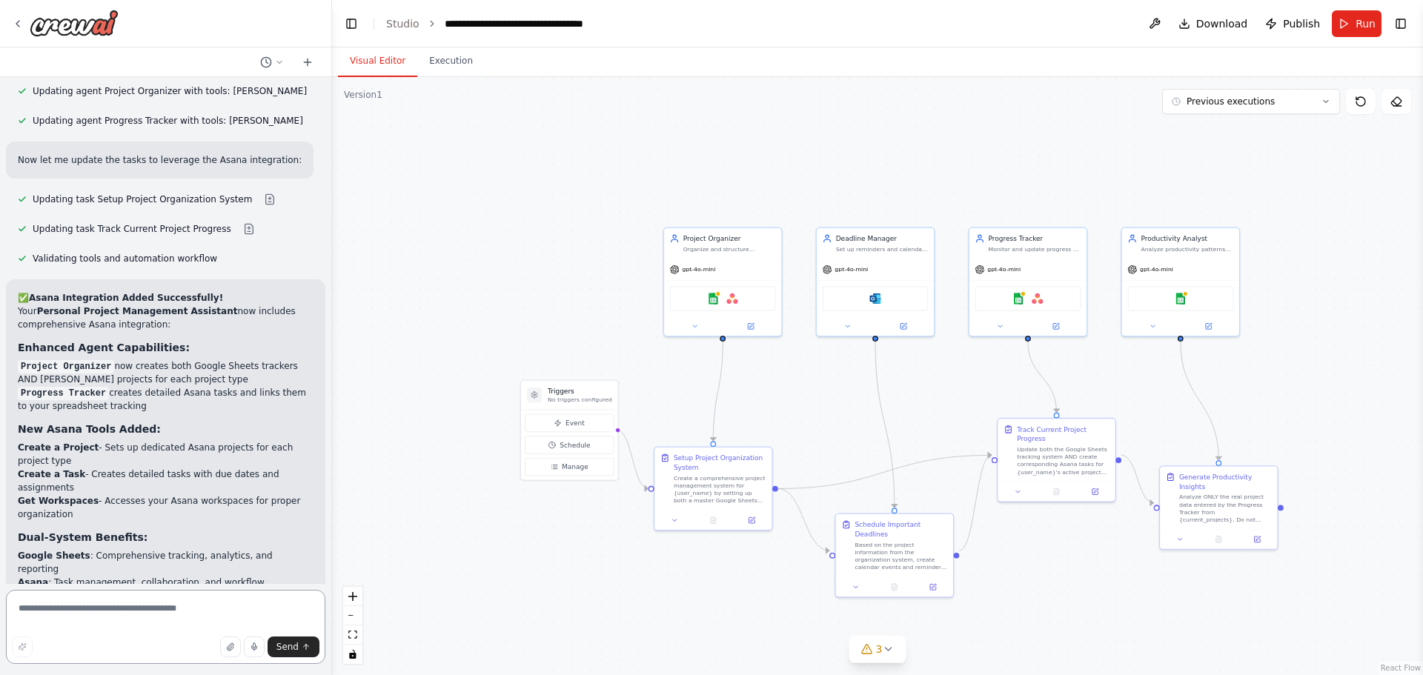
scroll to position [2671, 0]
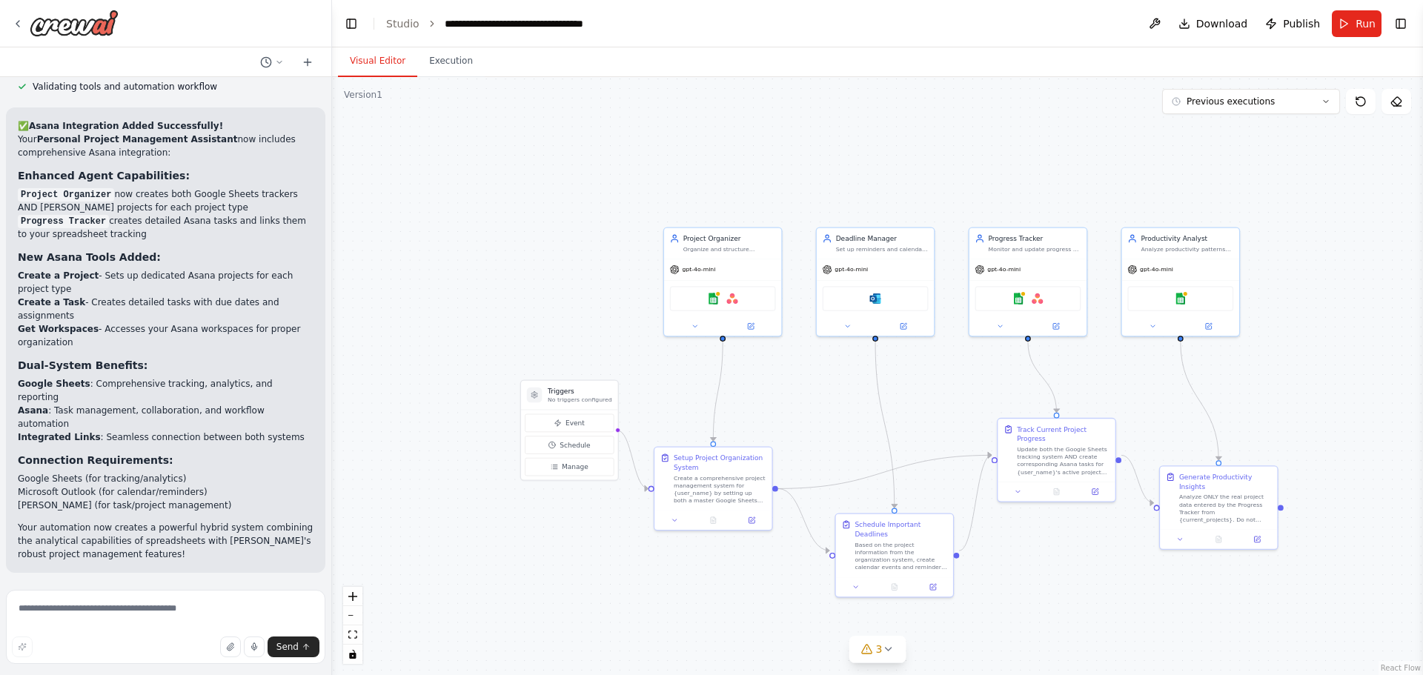
click at [259, 657] on button "Run Automation" at bounding box center [166, 669] width 296 height 24
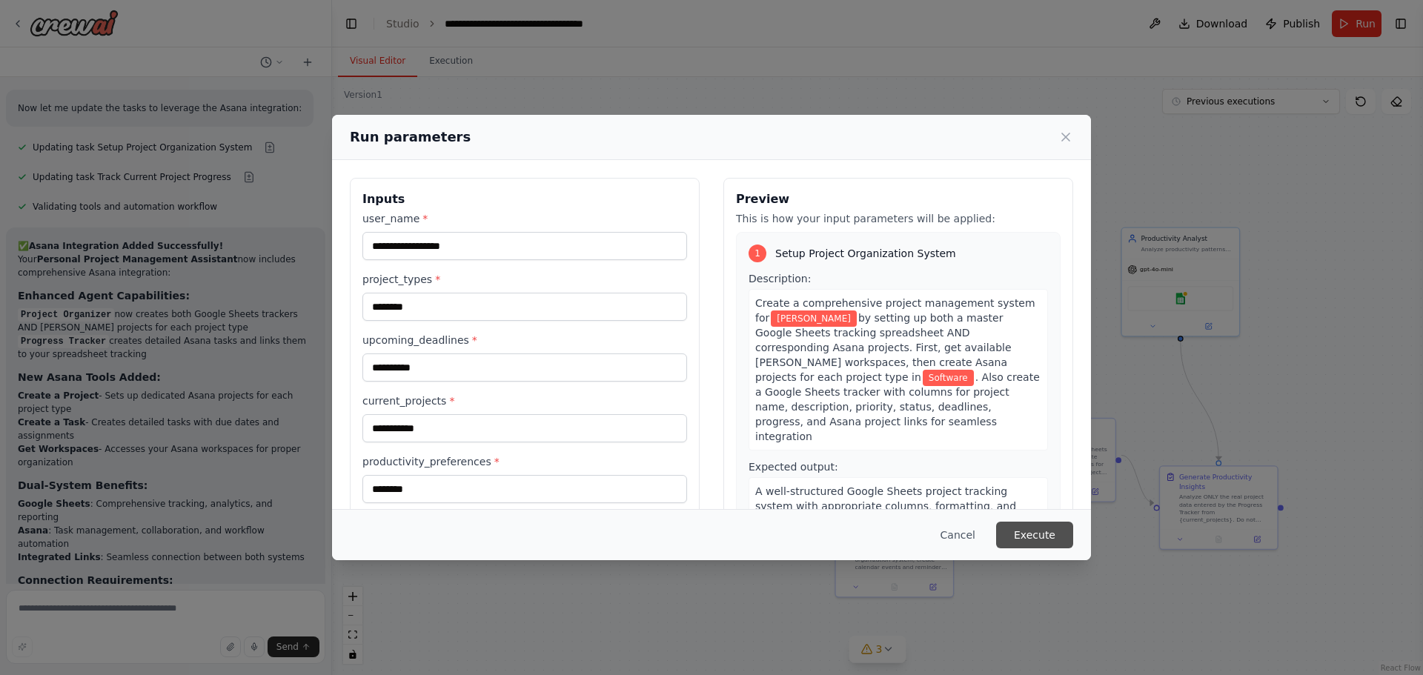
click at [1039, 536] on button "Execute" at bounding box center [1034, 535] width 77 height 27
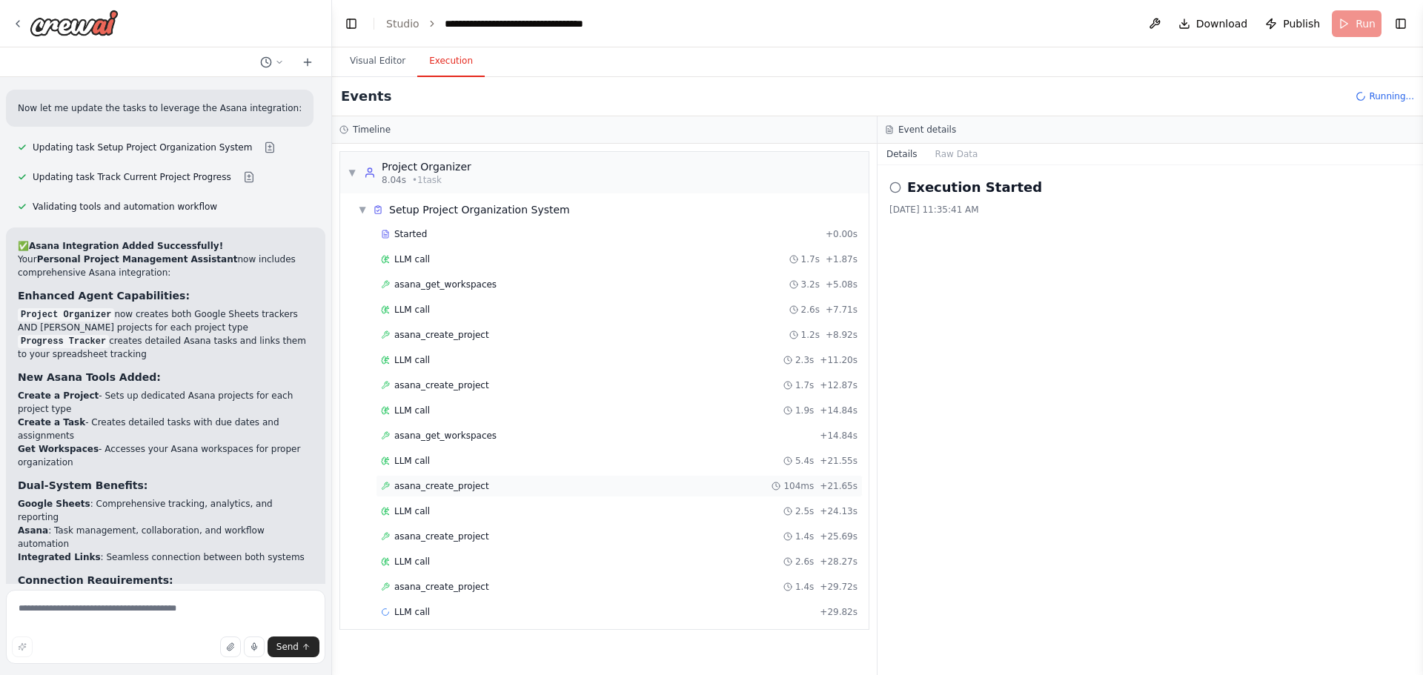
click at [558, 485] on div "asana_create_project 104ms + 21.65s" at bounding box center [619, 486] width 476 height 12
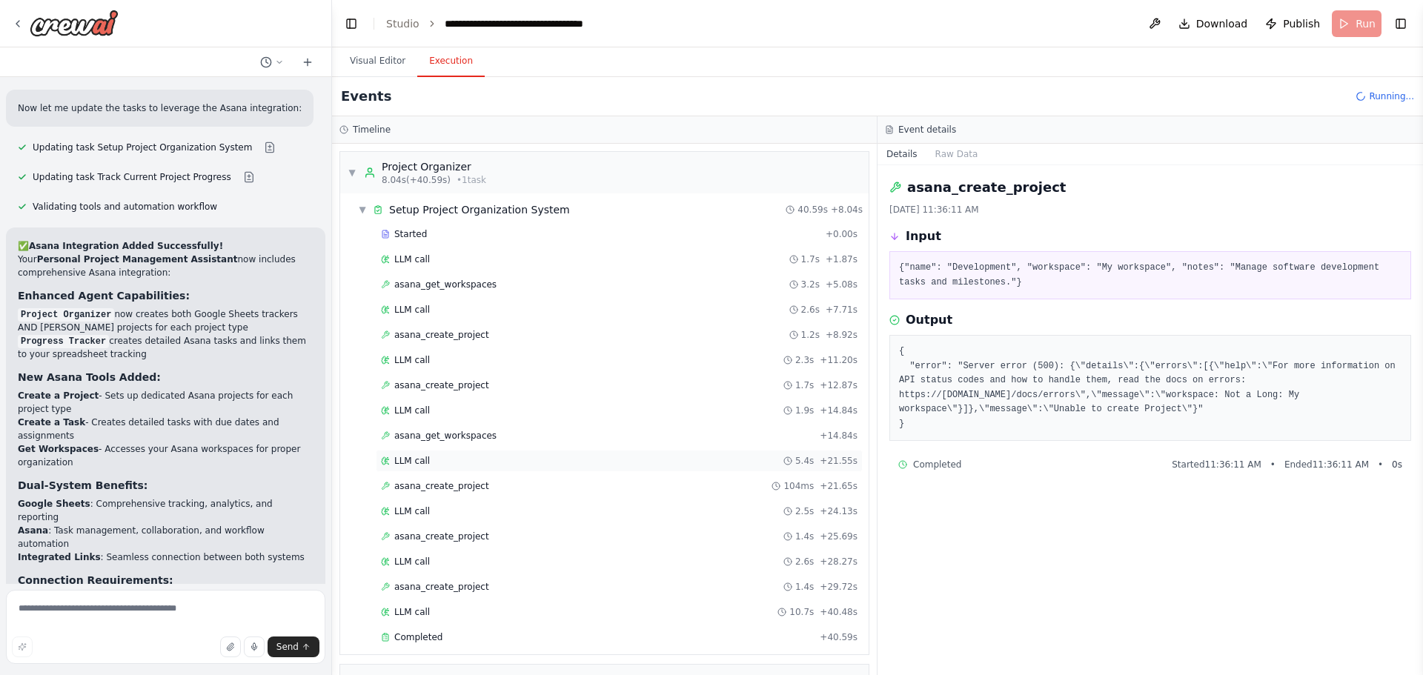
scroll to position [182, 0]
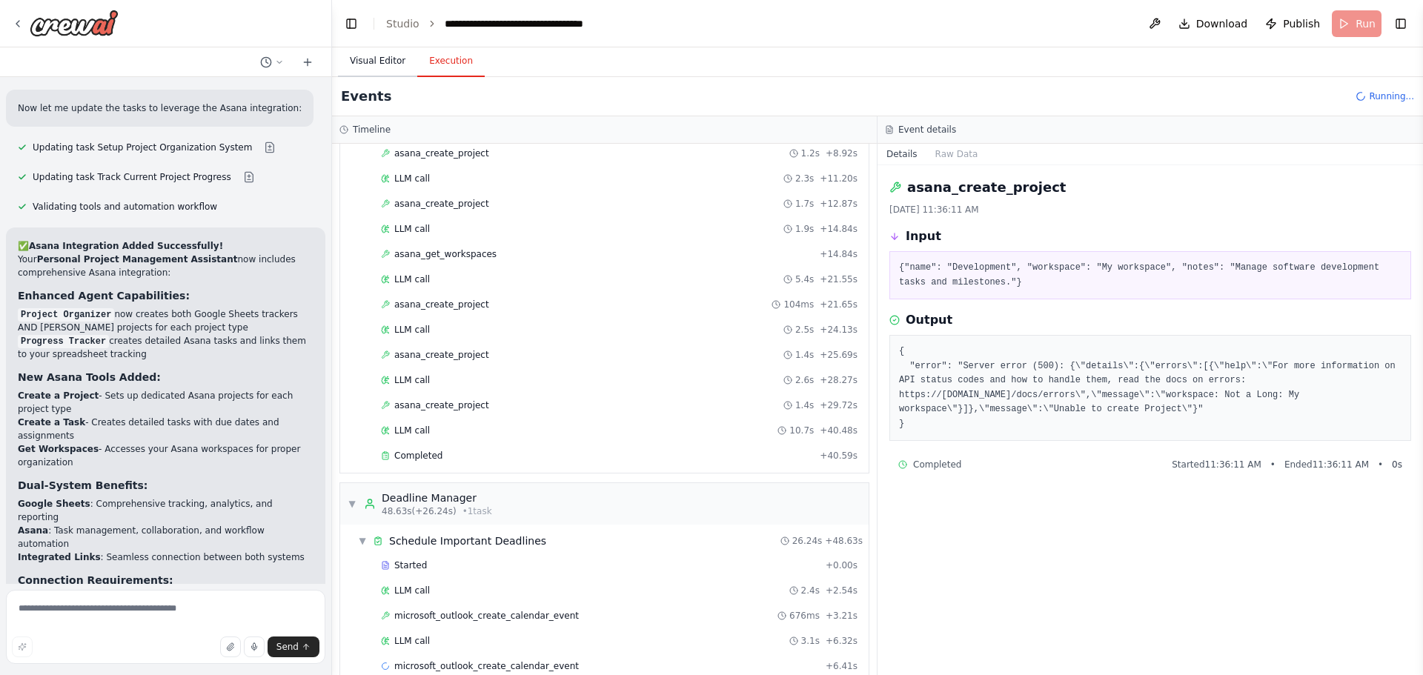
click at [376, 58] on button "Visual Editor" at bounding box center [377, 61] width 79 height 31
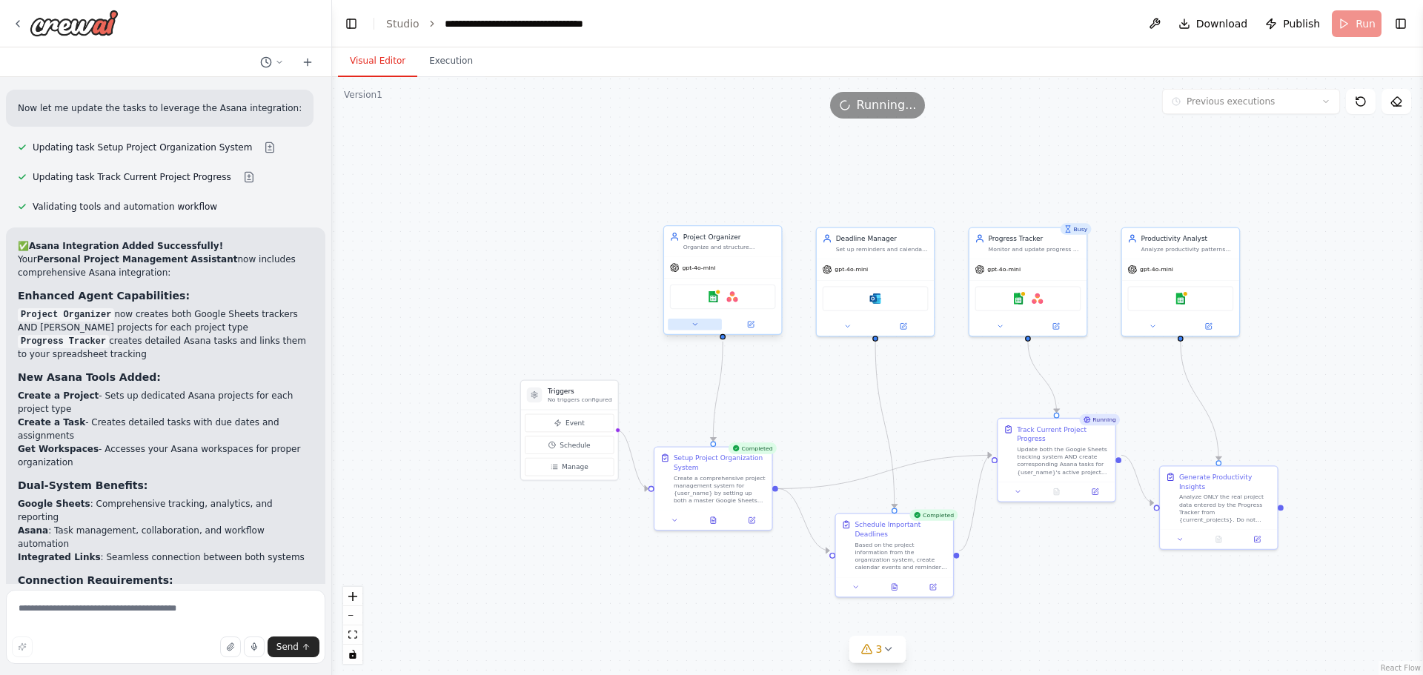
click at [688, 330] on button at bounding box center [695, 324] width 54 height 11
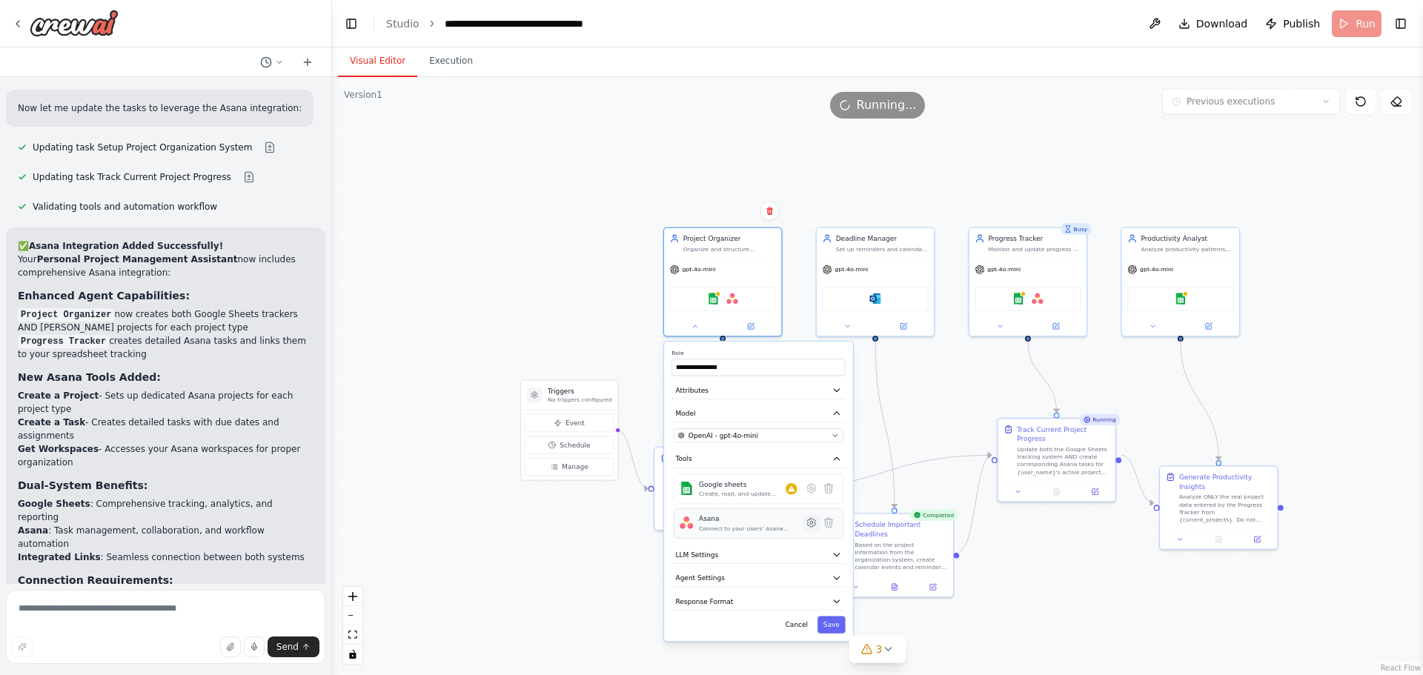
click at [814, 529] on button at bounding box center [810, 522] width 17 height 17
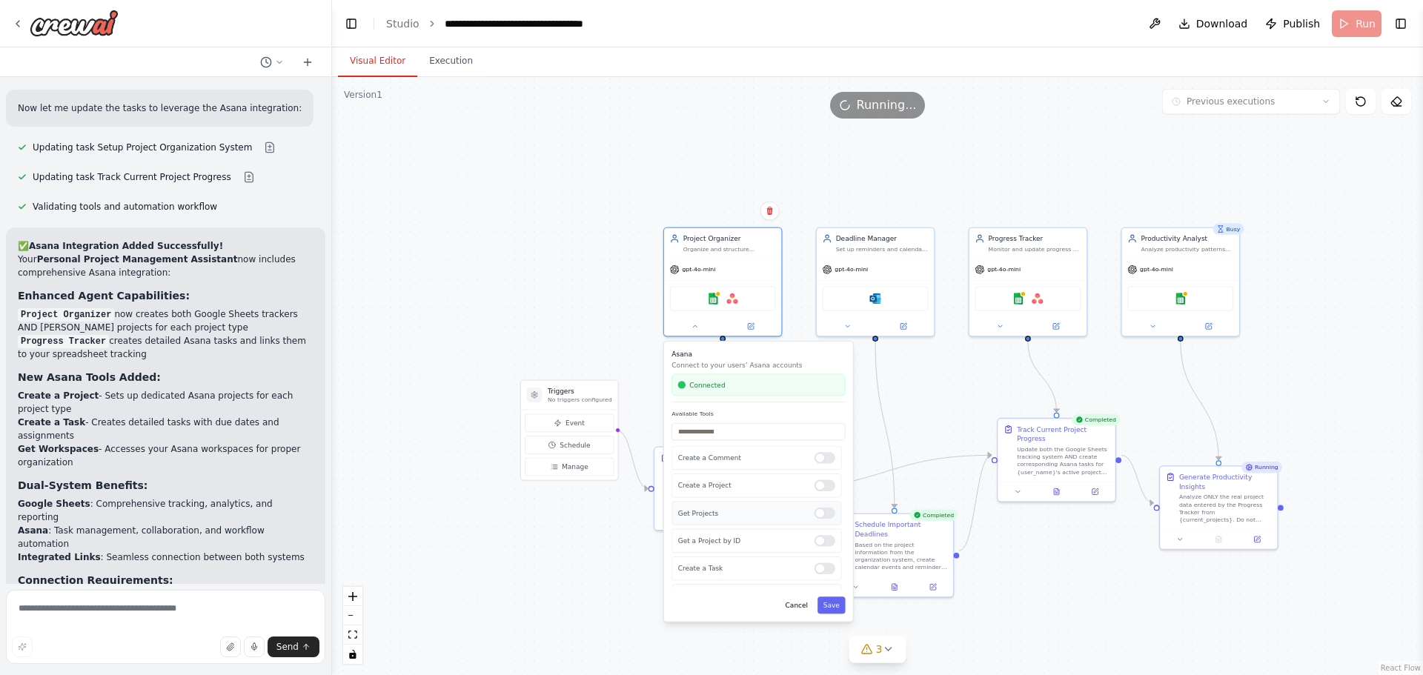
click at [814, 516] on div at bounding box center [824, 513] width 21 height 11
click at [822, 543] on div at bounding box center [824, 540] width 21 height 11
click at [821, 573] on div at bounding box center [824, 567] width 21 height 11
click at [822, 459] on div at bounding box center [824, 457] width 21 height 11
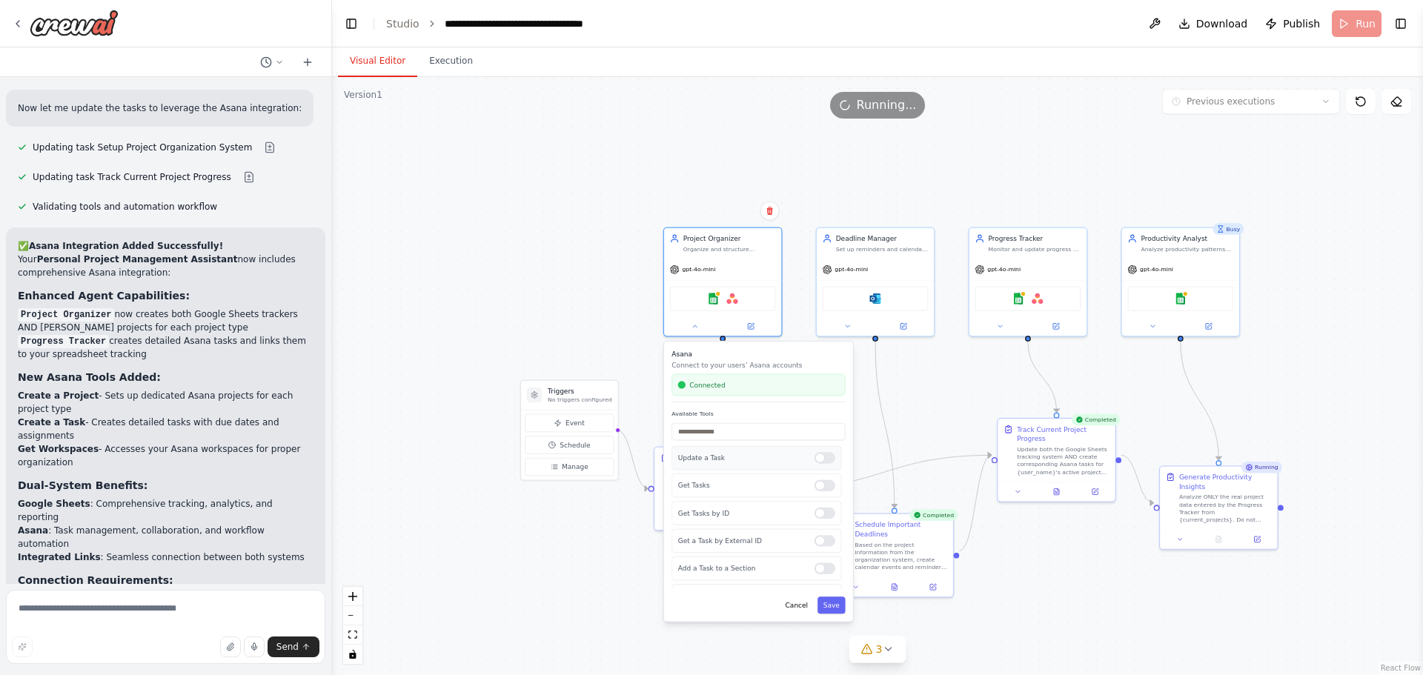
click at [814, 459] on div at bounding box center [824, 457] width 21 height 11
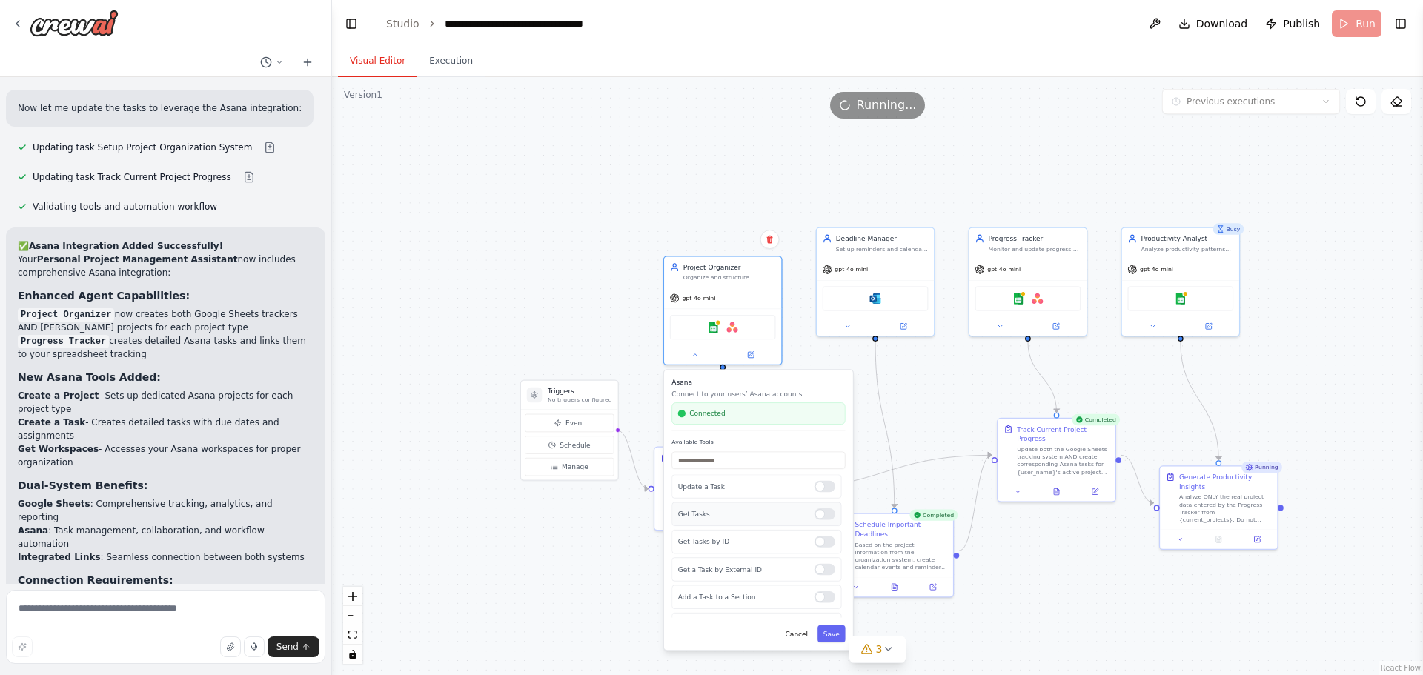
drag, startPoint x: 817, startPoint y: 483, endPoint x: 821, endPoint y: 514, distance: 31.3
click at [821, 514] on div at bounding box center [824, 513] width 21 height 11
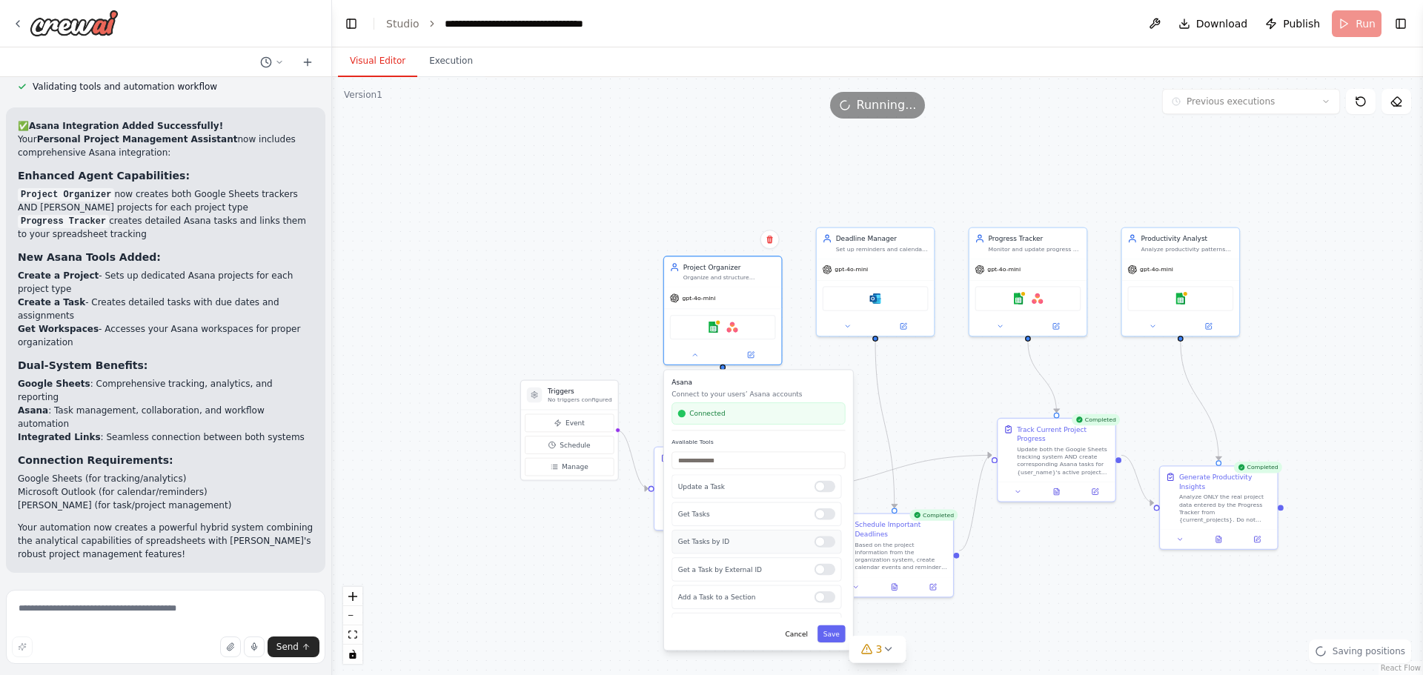
click at [820, 542] on div at bounding box center [824, 541] width 21 height 11
click at [819, 573] on div at bounding box center [824, 569] width 21 height 11
click at [816, 597] on div at bounding box center [824, 596] width 21 height 11
click at [817, 587] on div "Get Teams" at bounding box center [756, 578] width 170 height 24
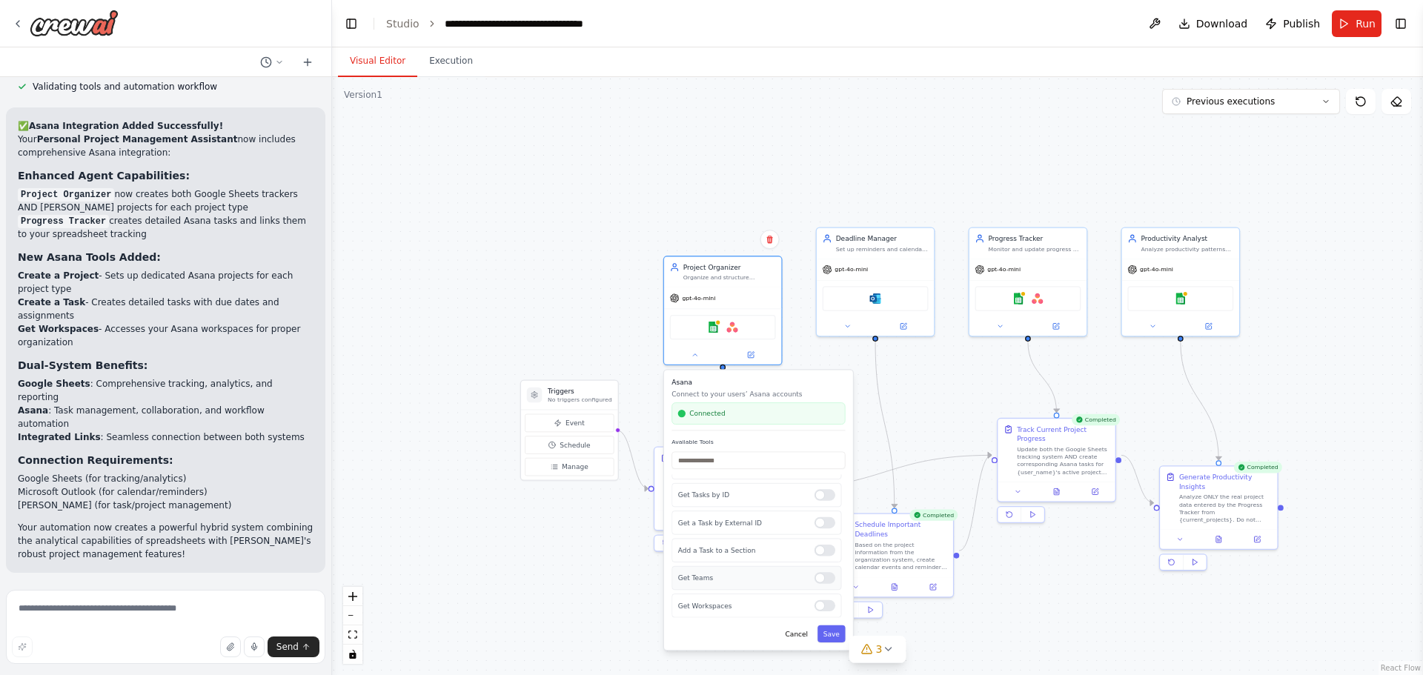
click at [818, 582] on div at bounding box center [824, 577] width 21 height 11
click at [835, 633] on button "Save" at bounding box center [831, 633] width 28 height 17
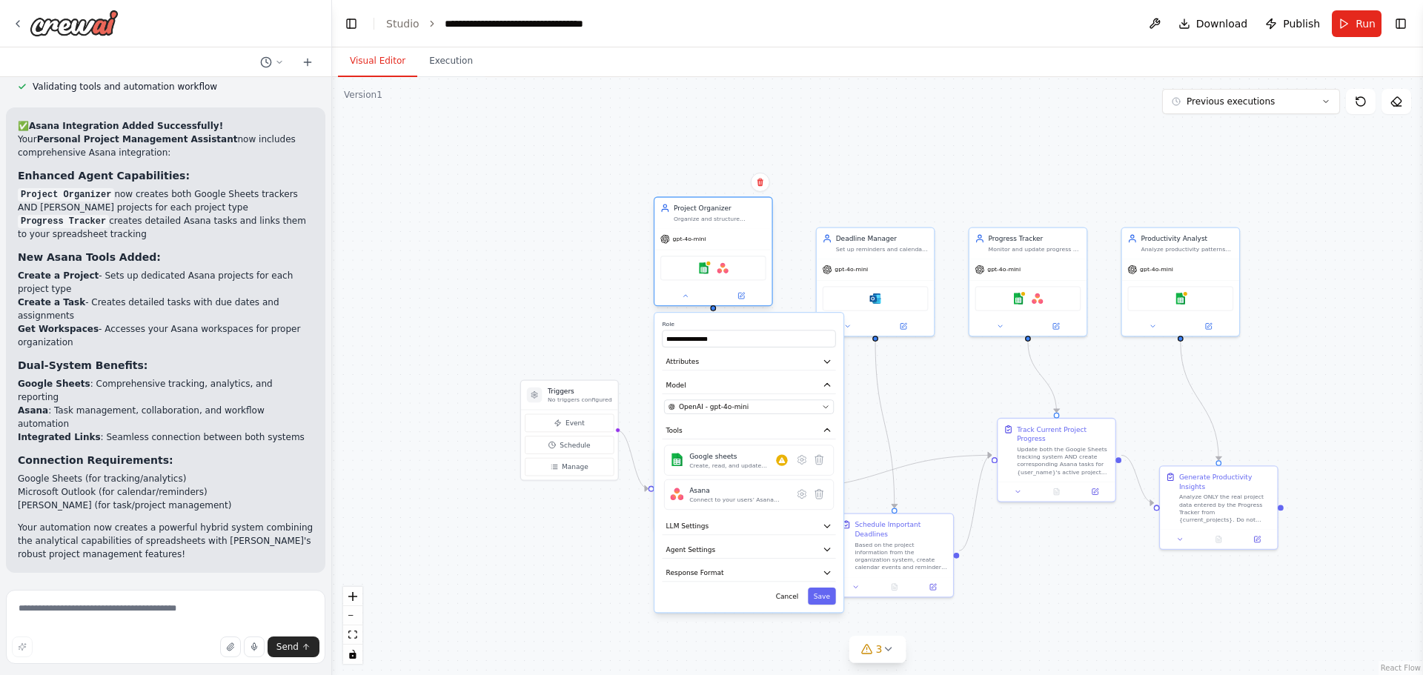
drag, startPoint x: 742, startPoint y: 279, endPoint x: 730, endPoint y: 221, distance: 59.7
click at [730, 221] on div "Organize and structure personal projects by creating comprehensive project trac…" at bounding box center [719, 218] width 93 height 7
click at [802, 465] on icon at bounding box center [801, 459] width 11 height 11
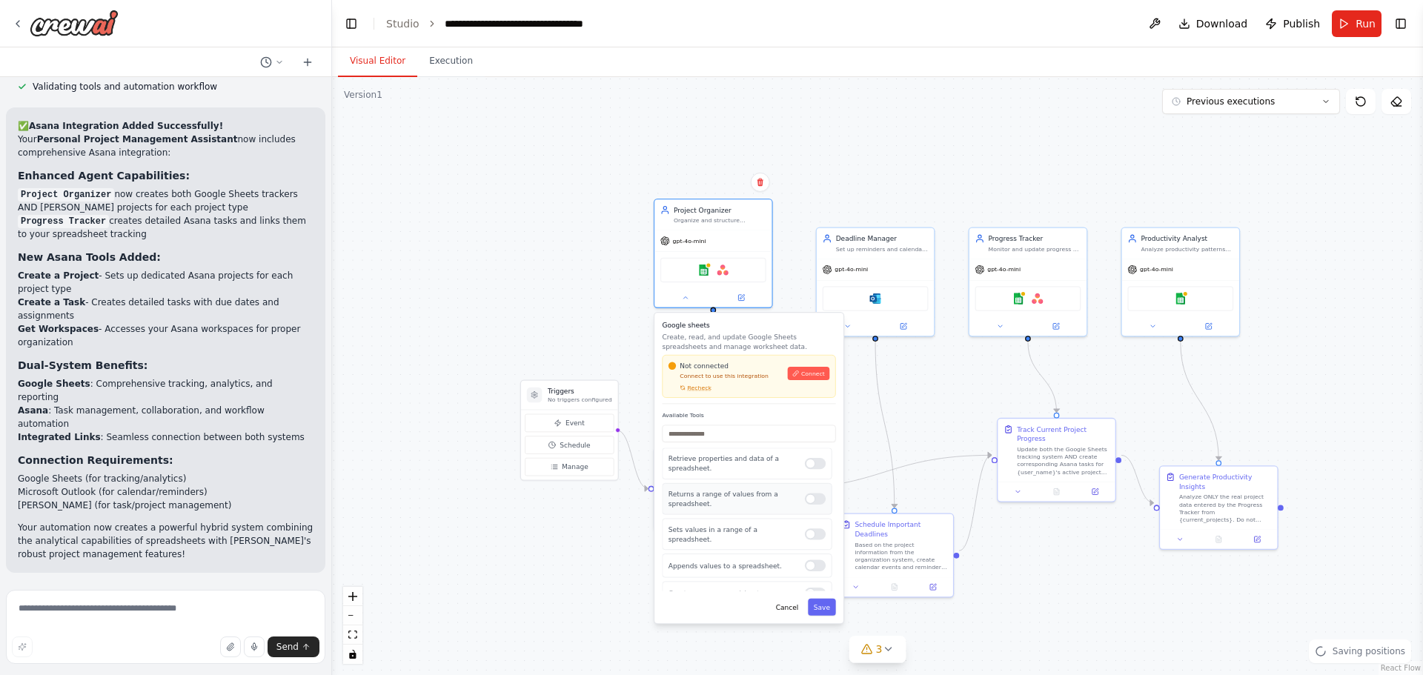
scroll to position [10, 0]
click at [796, 217] on div ".deletable-edge-delete-btn { width: 20px; height: 20px; border: 0px solid #ffff…" at bounding box center [877, 376] width 1091 height 598
click at [799, 614] on button "Cancel" at bounding box center [787, 607] width 34 height 17
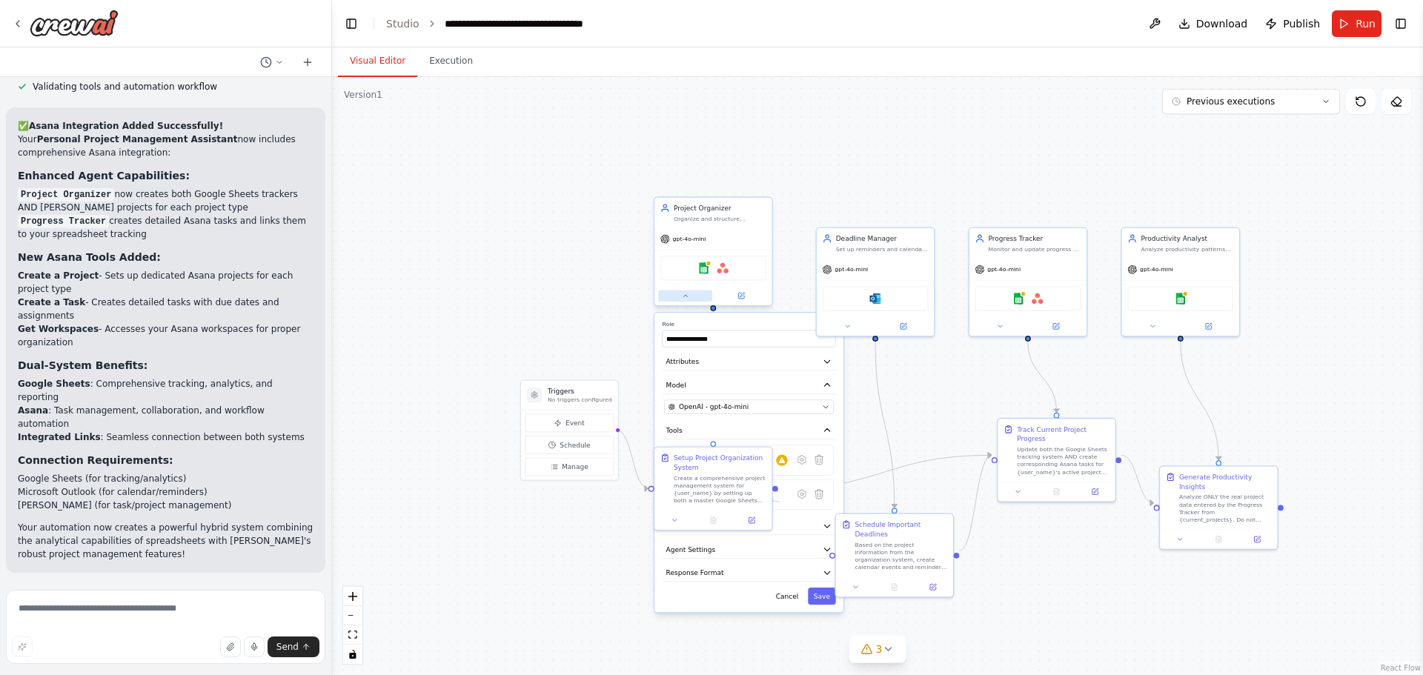
click at [686, 300] on button at bounding box center [685, 295] width 54 height 11
click at [1041, 302] on img at bounding box center [1036, 296] width 11 height 11
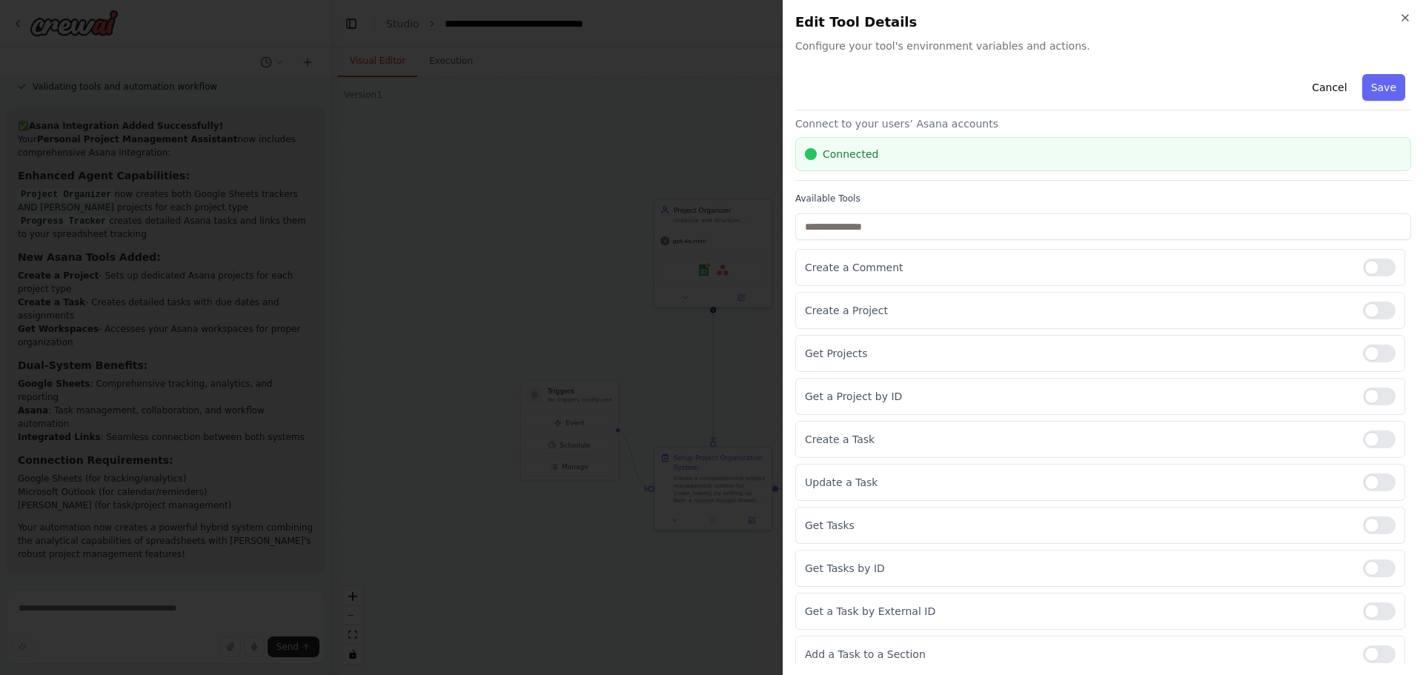
scroll to position [24, 0]
click at [1370, 267] on div at bounding box center [1379, 267] width 33 height 18
click at [1370, 306] on div at bounding box center [1379, 310] width 33 height 18
click at [1372, 348] on div at bounding box center [1379, 353] width 33 height 18
click at [1371, 393] on div at bounding box center [1379, 396] width 33 height 18
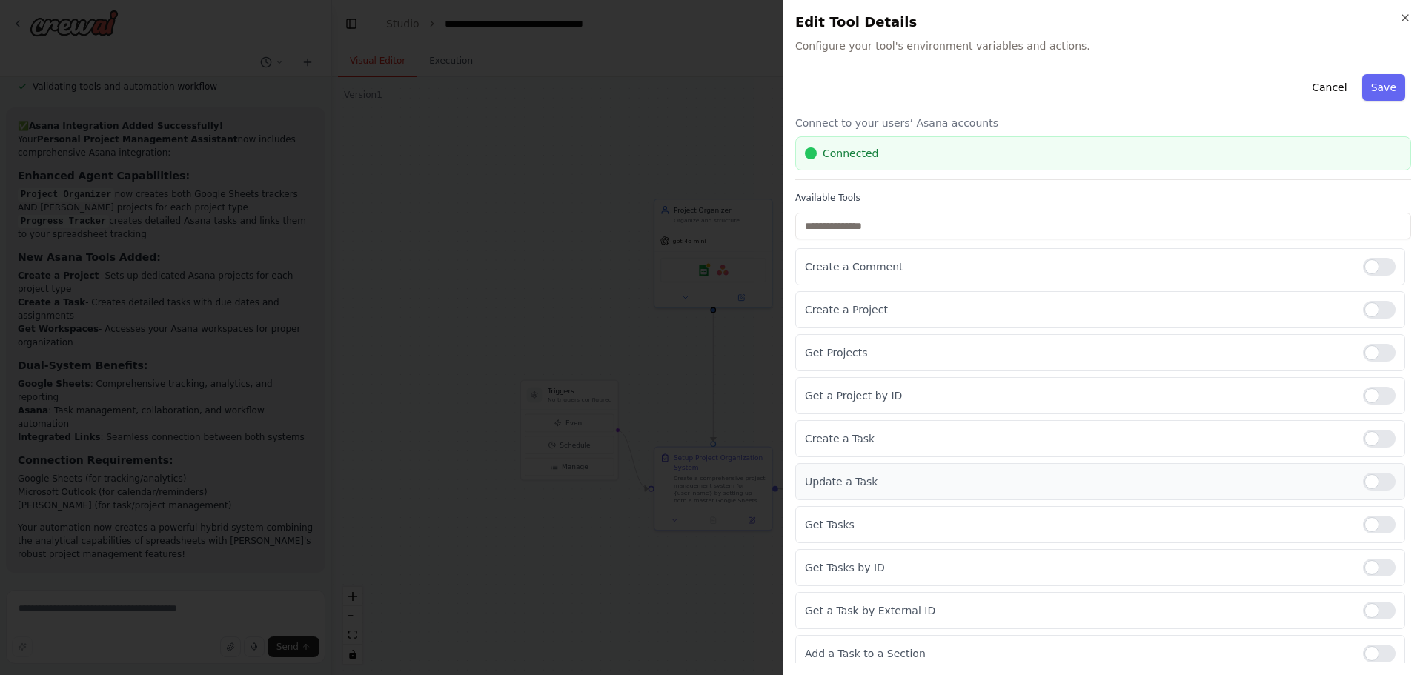
click at [1377, 485] on div at bounding box center [1379, 482] width 33 height 18
click at [1374, 525] on div at bounding box center [1379, 525] width 33 height 18
click at [1373, 575] on div at bounding box center [1379, 568] width 33 height 18
click at [1369, 621] on div "Get a Task by External ID" at bounding box center [1100, 610] width 610 height 37
click at [1377, 609] on div at bounding box center [1379, 611] width 33 height 18
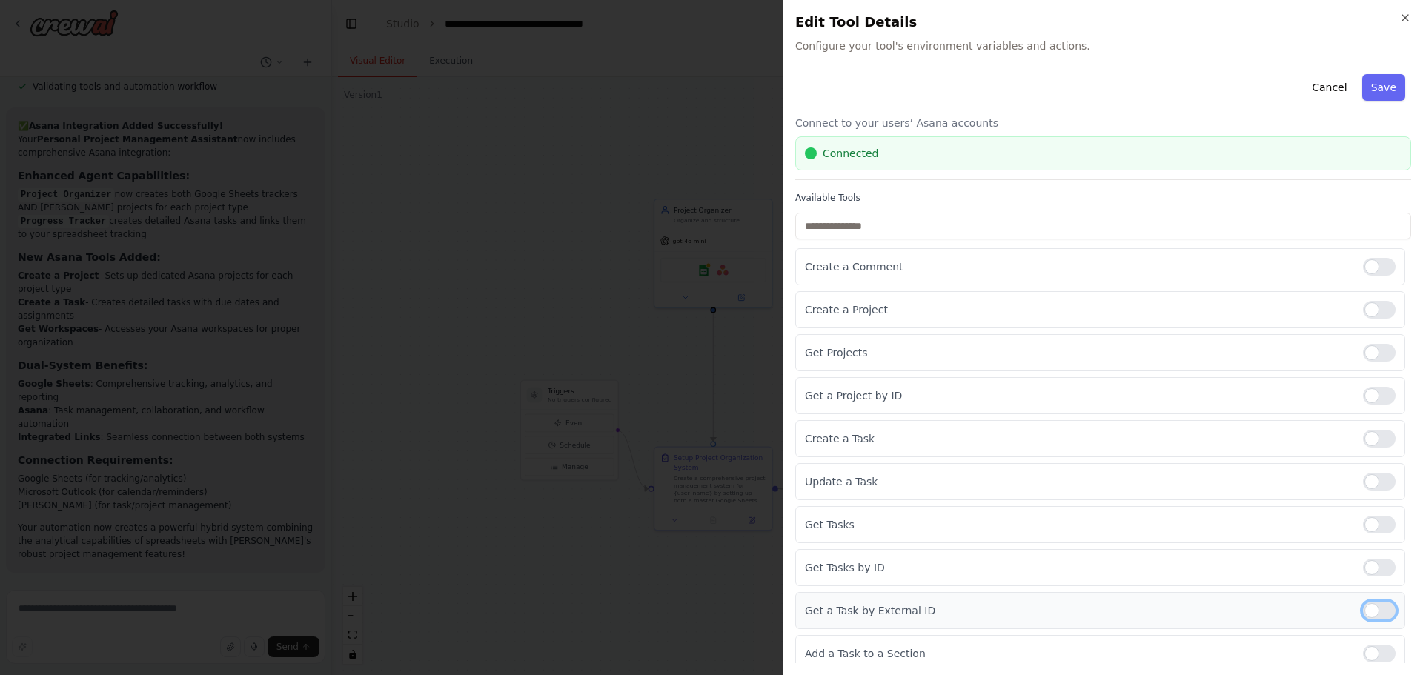
scroll to position [119, 0]
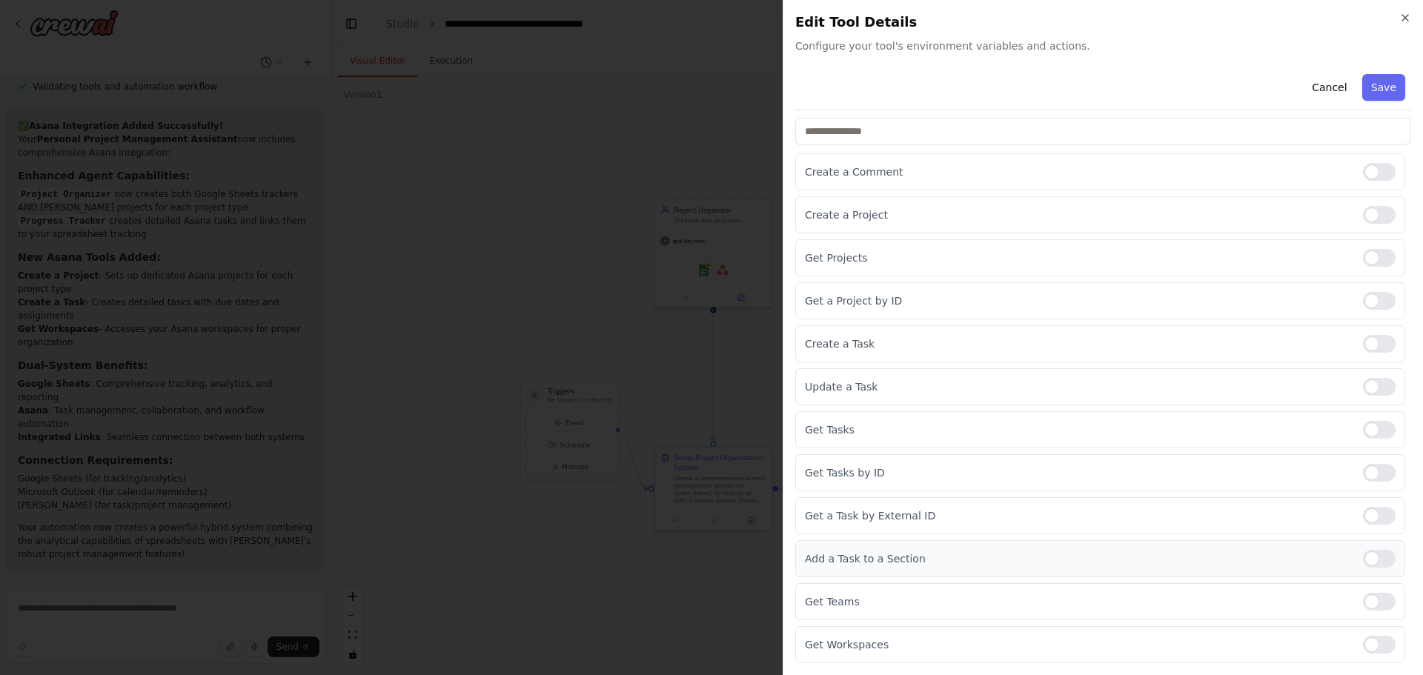
click at [1376, 573] on div "Add a Task to a Section" at bounding box center [1100, 558] width 610 height 37
click at [1372, 596] on div at bounding box center [1379, 602] width 33 height 18
click at [1374, 565] on div at bounding box center [1379, 559] width 33 height 18
click at [1377, 642] on div at bounding box center [1379, 645] width 33 height 18
click at [1368, 90] on button "Save" at bounding box center [1383, 87] width 43 height 27
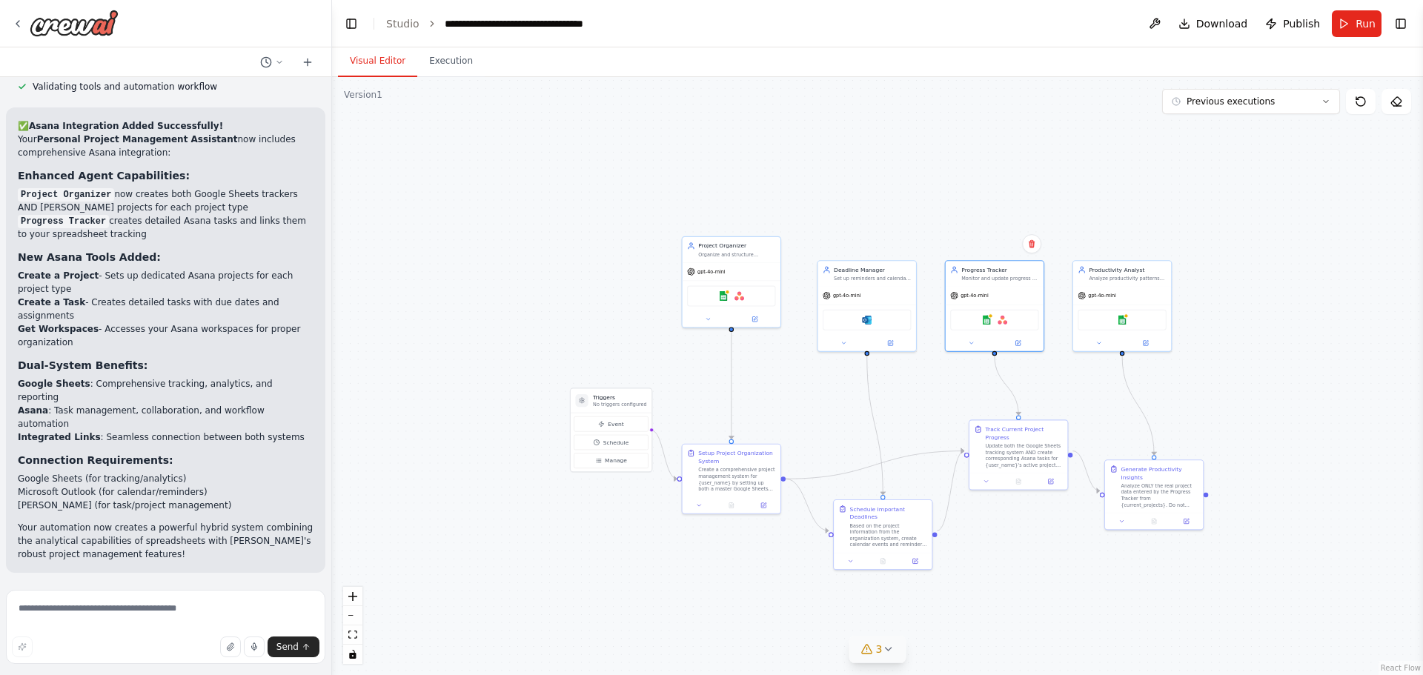
click at [891, 652] on icon at bounding box center [888, 649] width 12 height 12
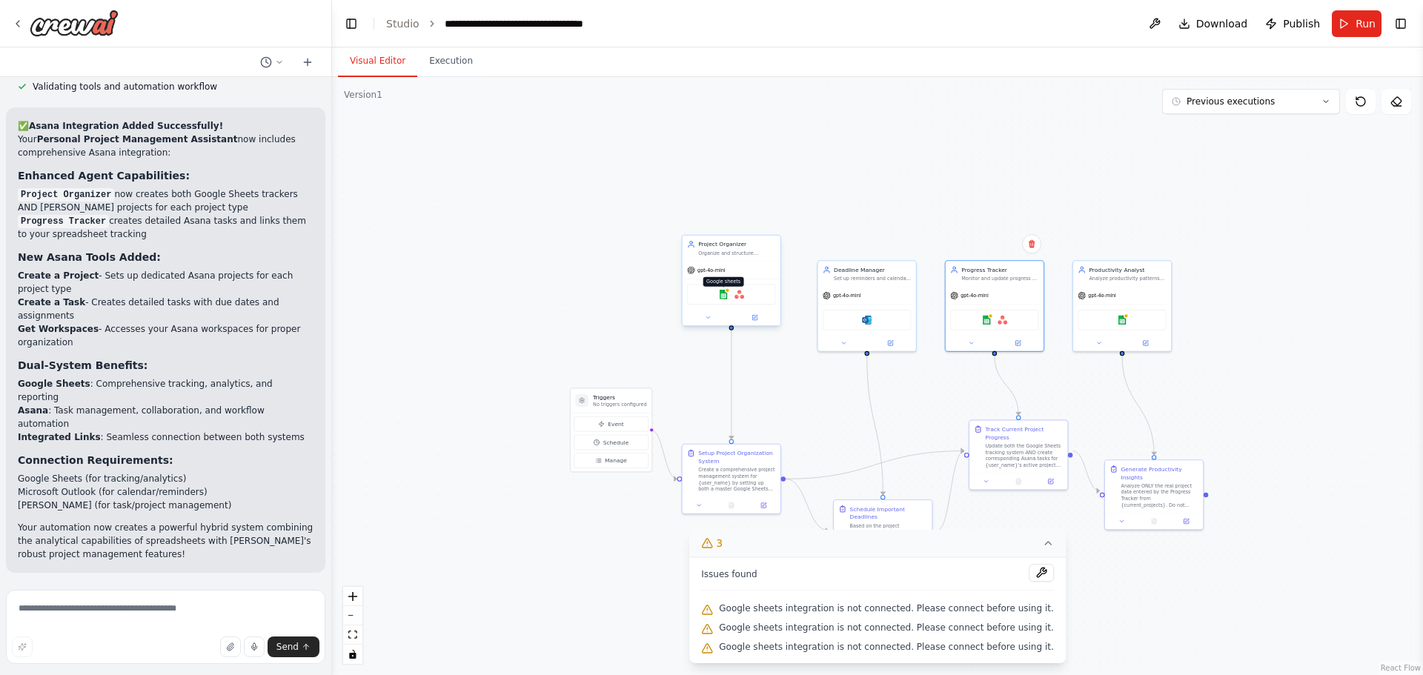
click at [723, 293] on img at bounding box center [724, 295] width 10 height 10
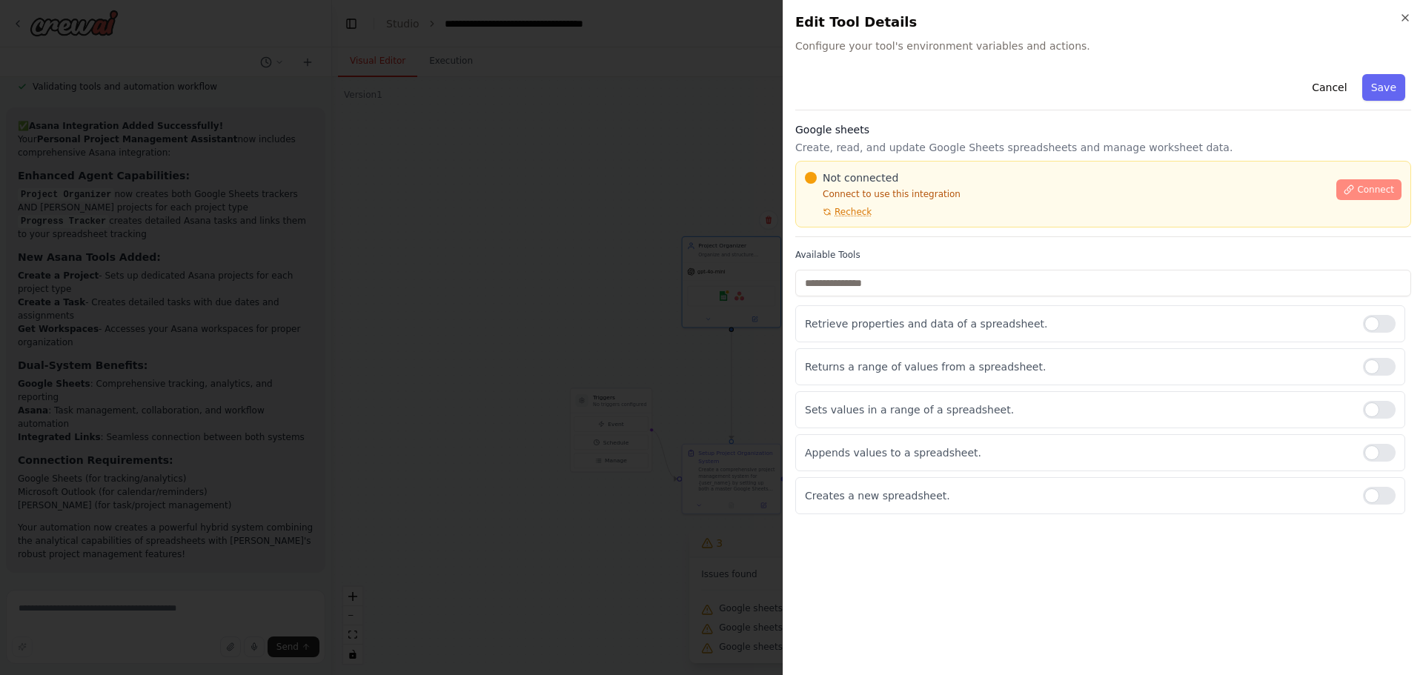
click at [1363, 190] on span "Connect" at bounding box center [1375, 190] width 37 height 12
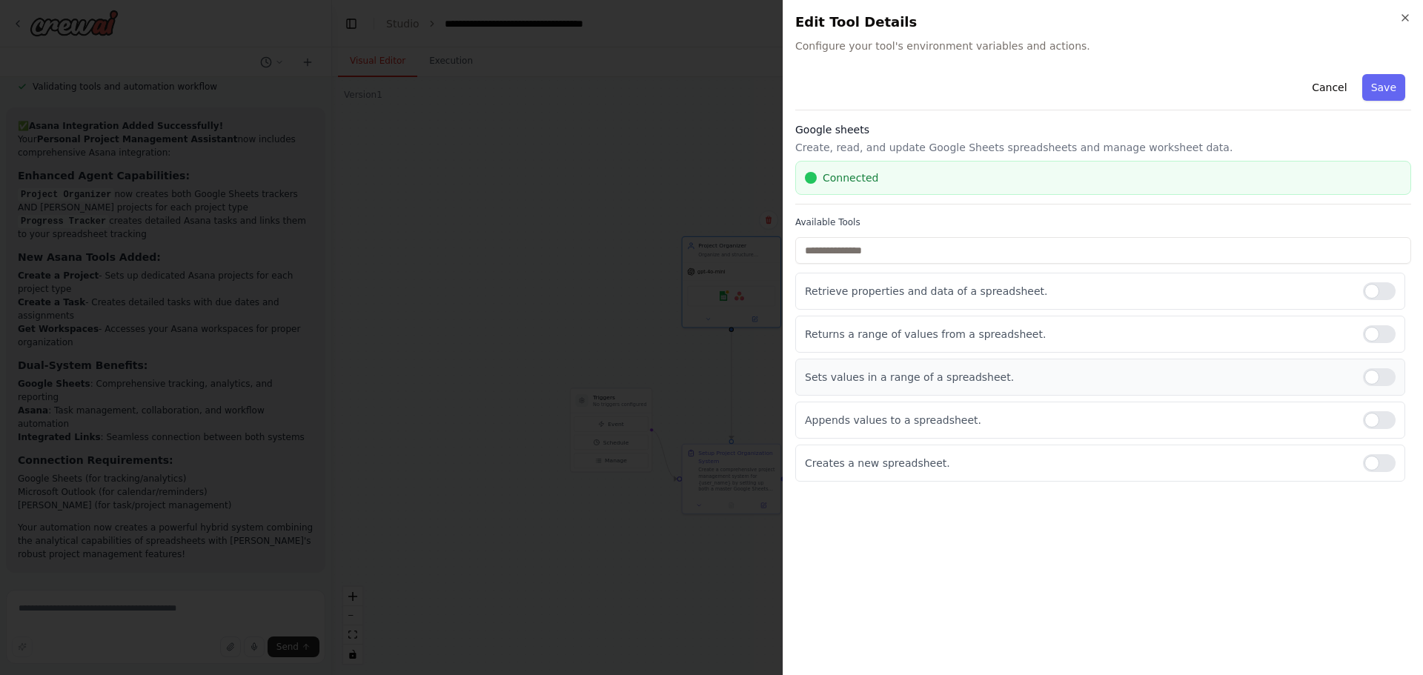
click at [1377, 385] on div at bounding box center [1379, 377] width 33 height 18
click at [1379, 326] on div at bounding box center [1379, 334] width 33 height 18
click at [1380, 296] on div at bounding box center [1379, 291] width 33 height 18
click at [1391, 82] on button "Save" at bounding box center [1383, 87] width 43 height 27
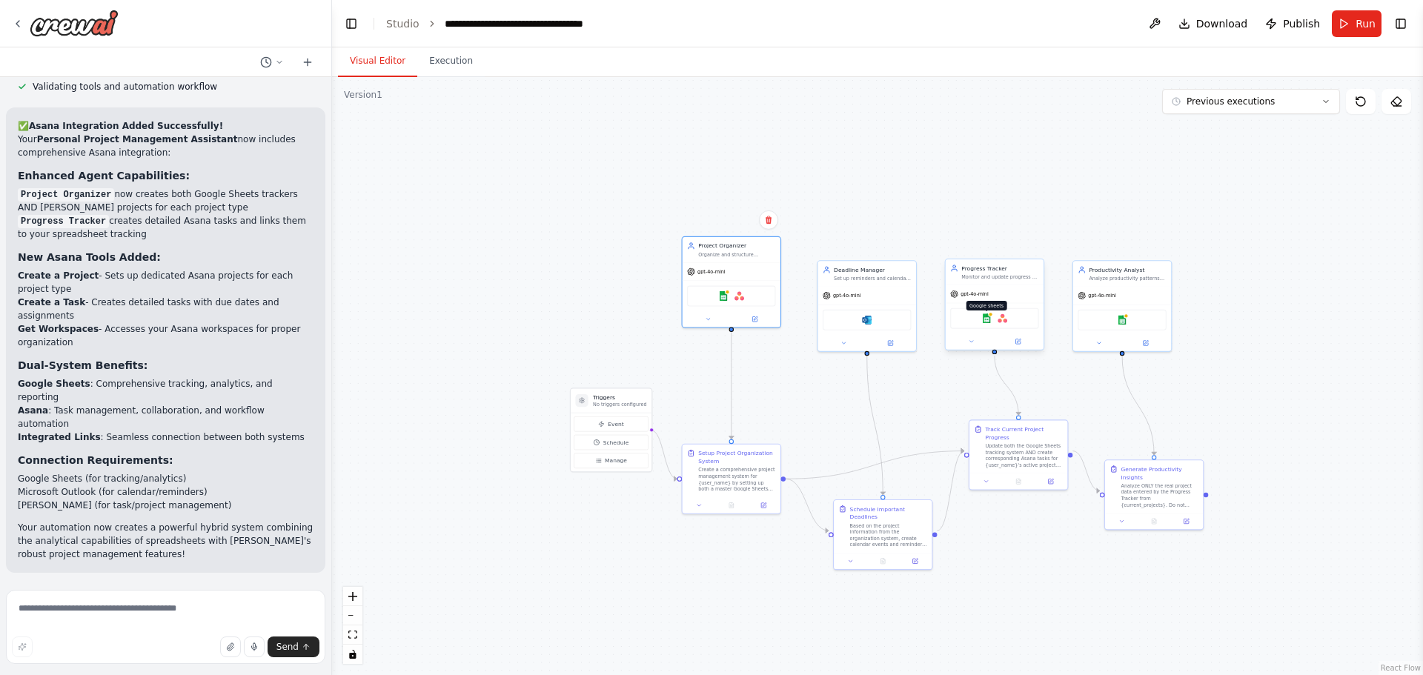
click at [991, 322] on img at bounding box center [987, 318] width 10 height 10
click at [237, 657] on button "Improve automation" at bounding box center [166, 669] width 296 height 24
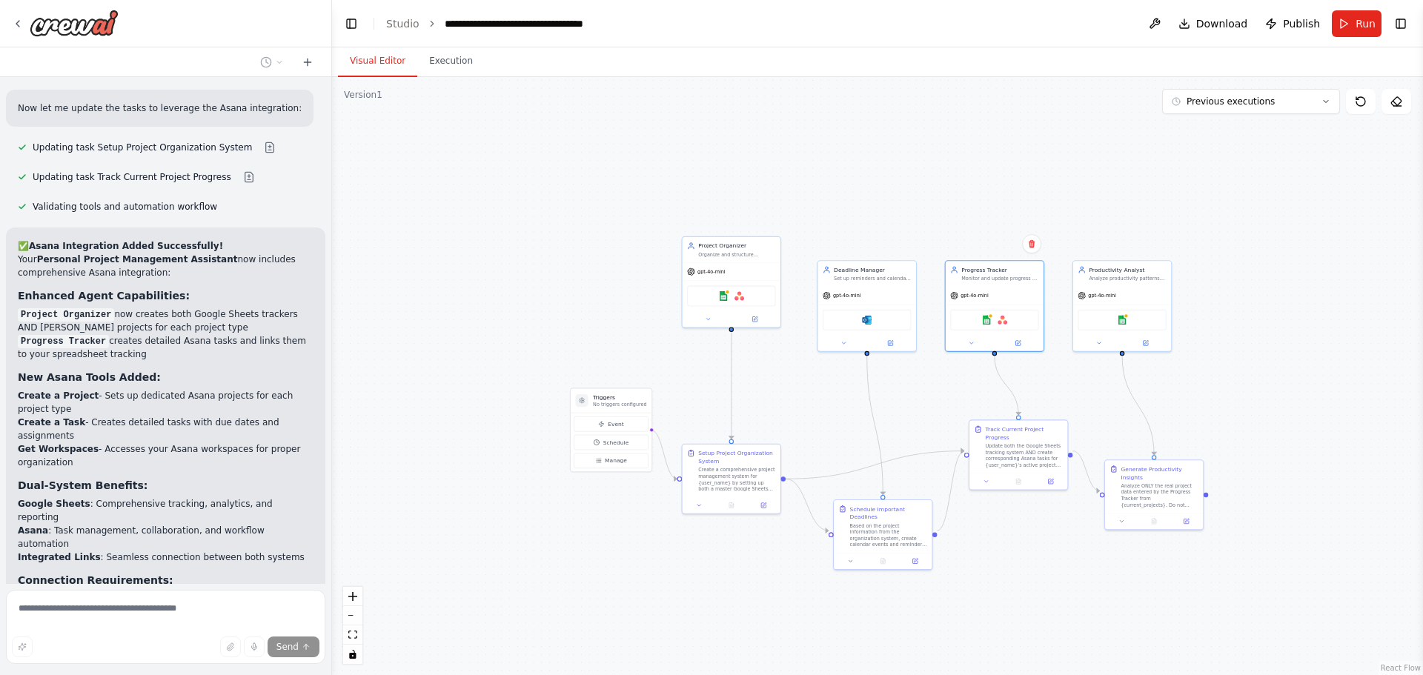
scroll to position [2609, 0]
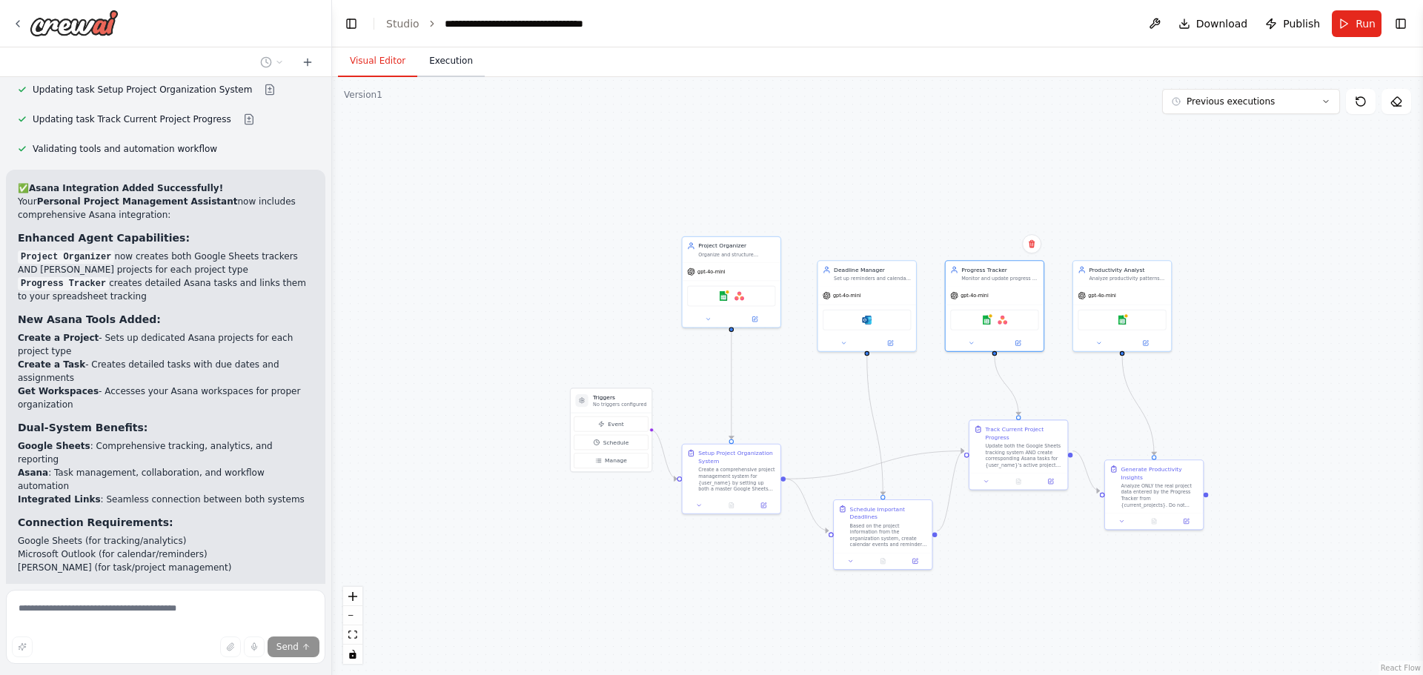
click at [434, 71] on button "Execution" at bounding box center [450, 61] width 67 height 31
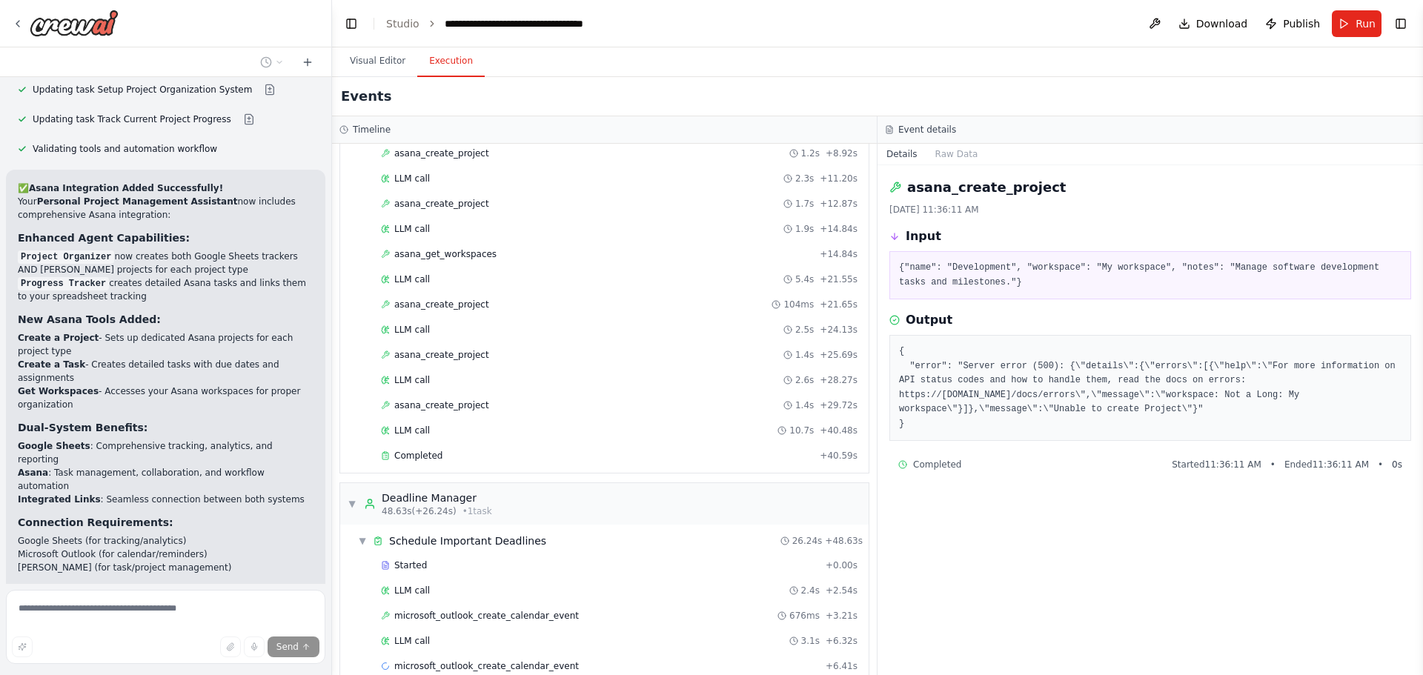
click at [1081, 376] on pre "{ "error": "Server error (500): {\"details\":{\"errors\":[{\"help\":\"For more …" at bounding box center [1150, 388] width 502 height 87
copy pre ""error": "Server error (500): {\"details\":{\"errors\":[{\"help\":\"For more in…"
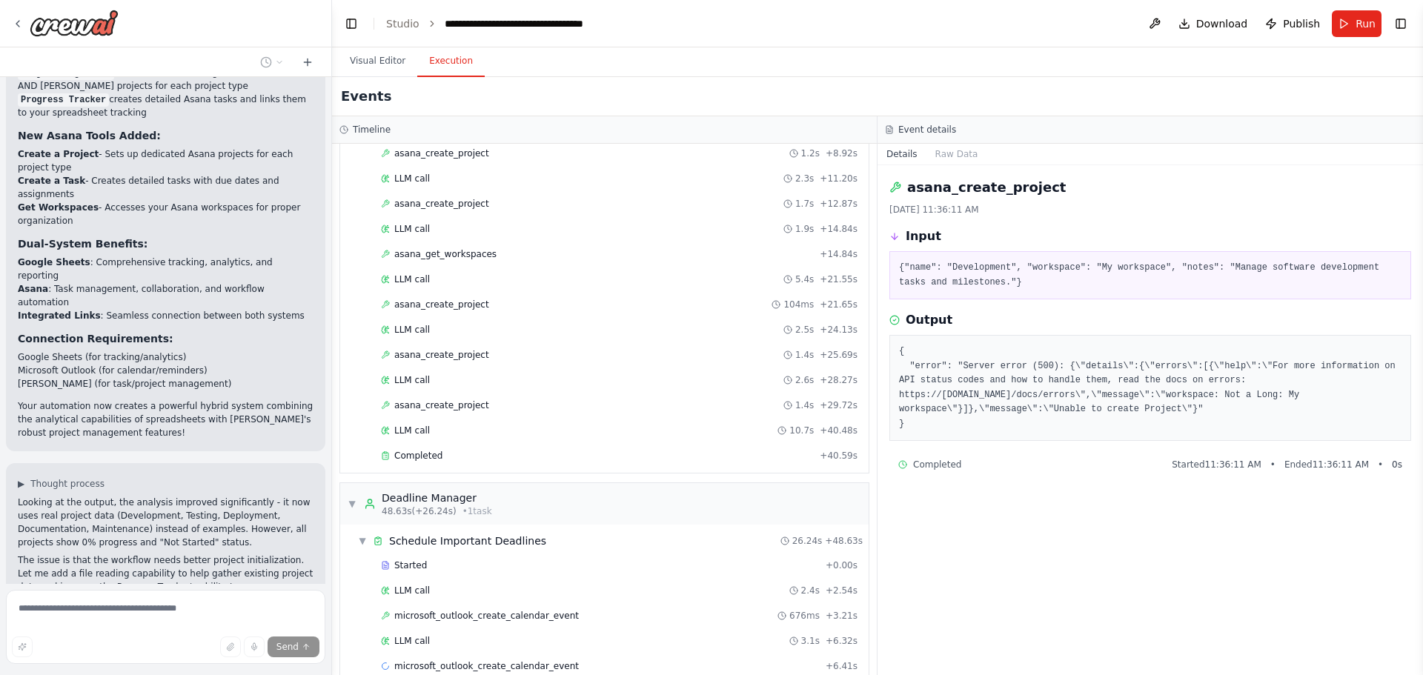
scroll to position [2822, 0]
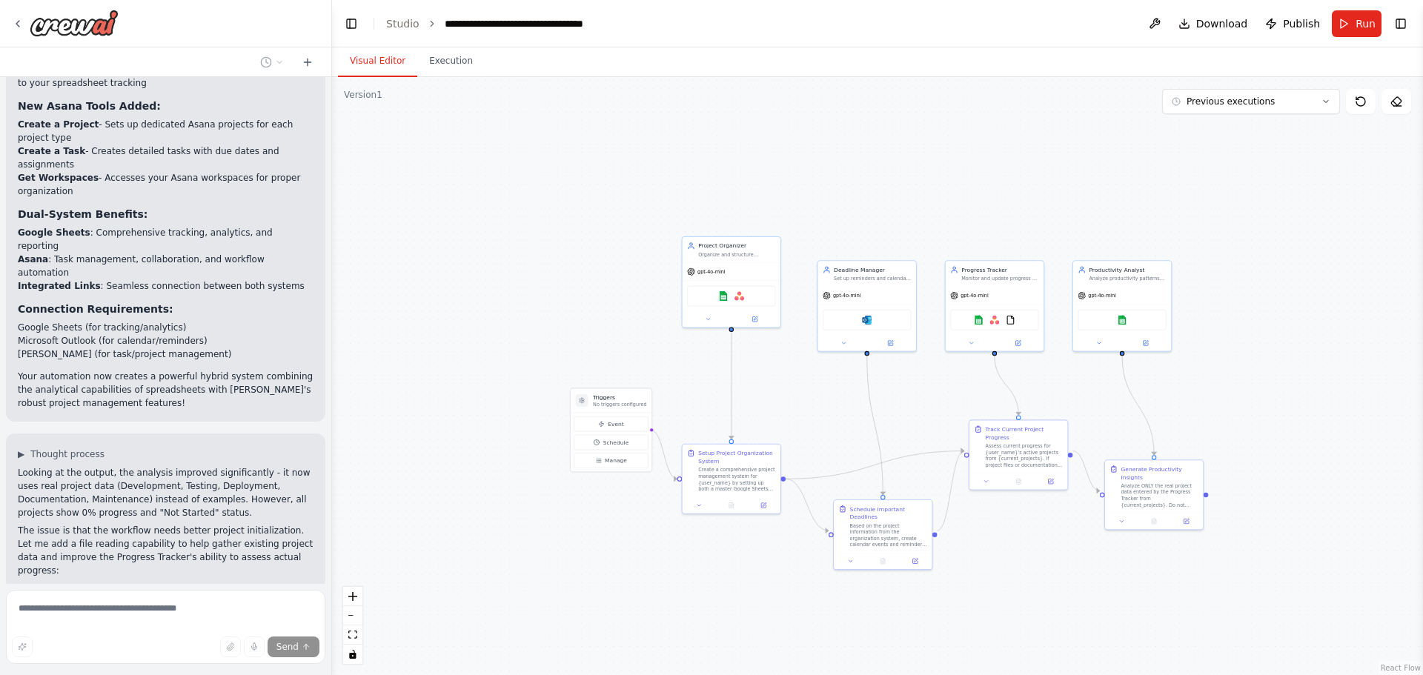
click at [379, 51] on button "Visual Editor" at bounding box center [377, 61] width 79 height 31
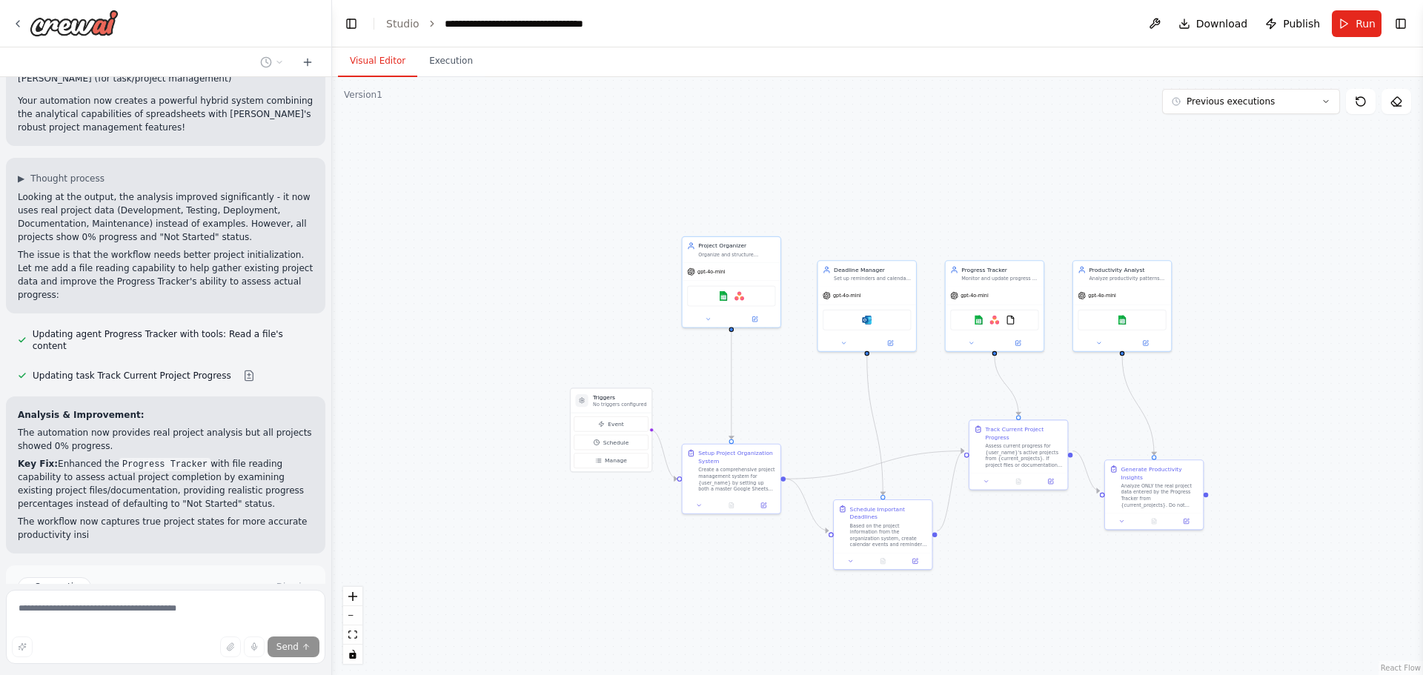
scroll to position [3111, 0]
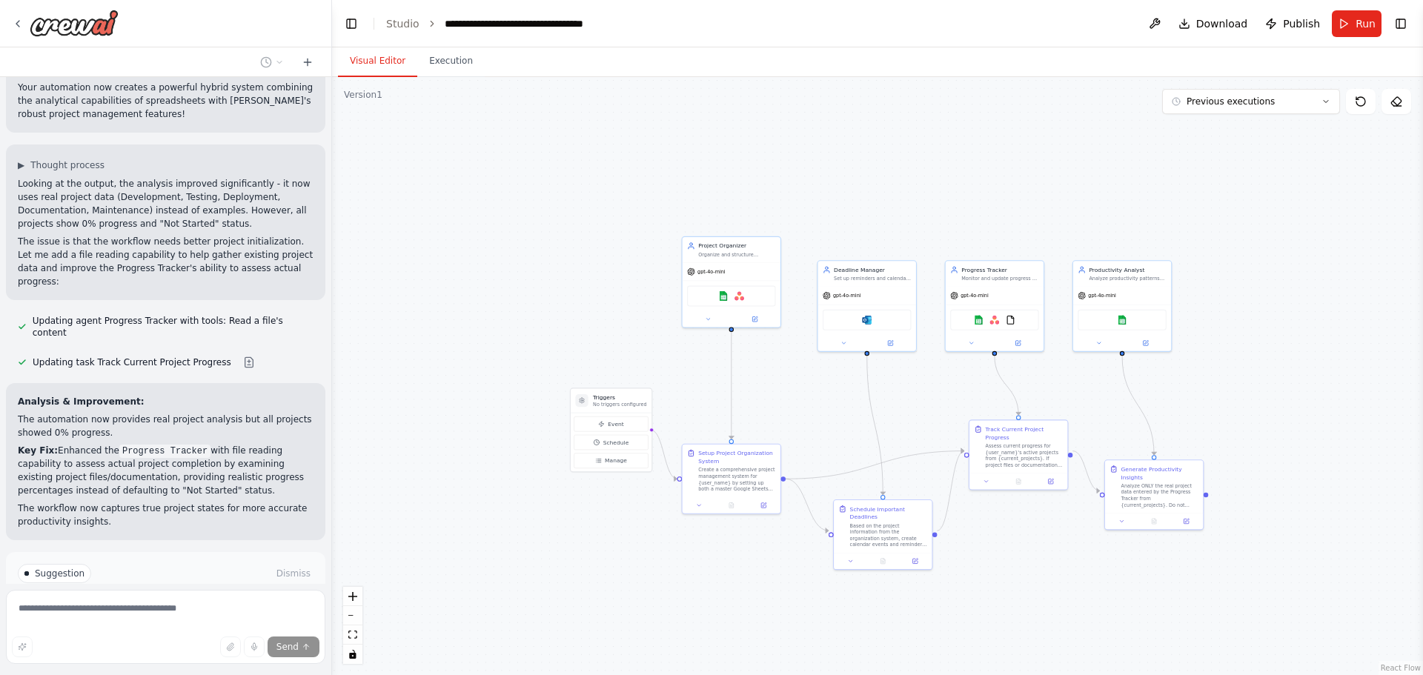
click at [456, 538] on div ".deletable-edge-delete-btn { width: 20px; height: 20px; border: 0px solid #ffff…" at bounding box center [877, 376] width 1091 height 598
click at [758, 294] on div "Google sheets Asana" at bounding box center [731, 294] width 88 height 21
click at [736, 298] on img at bounding box center [739, 295] width 10 height 10
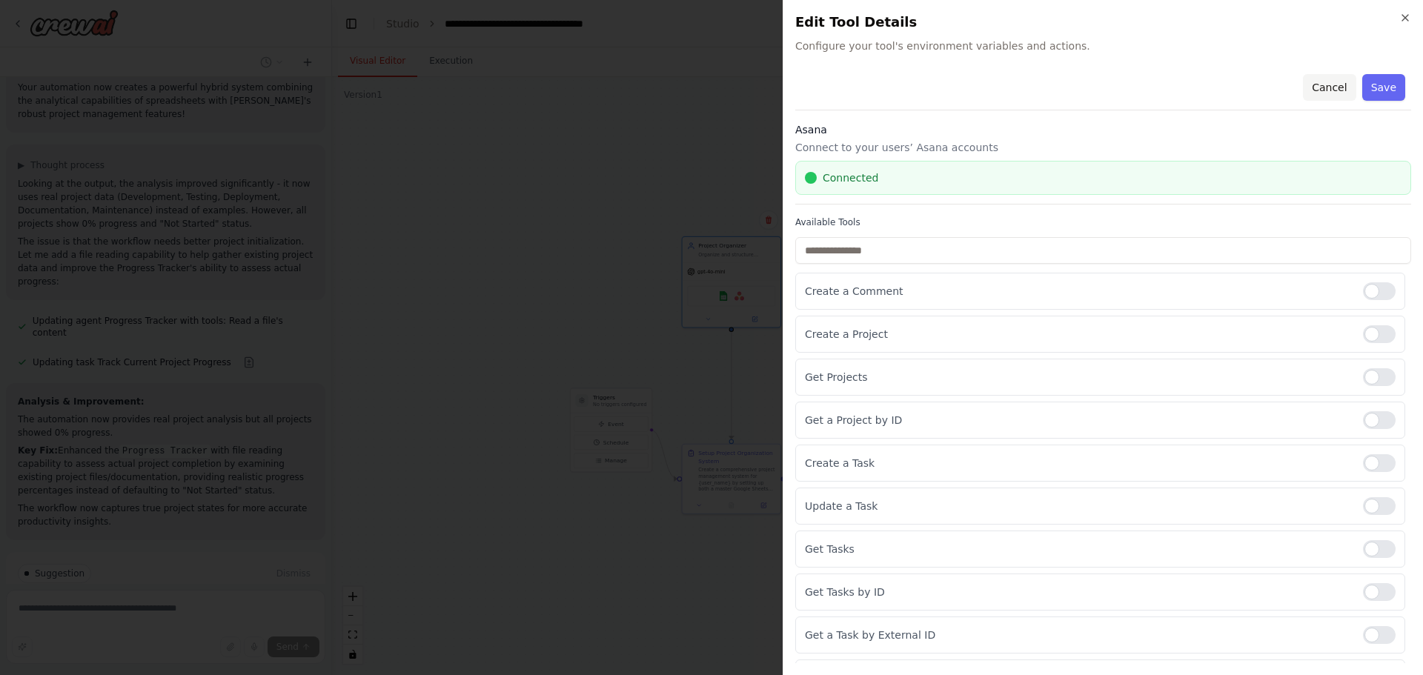
click at [1320, 87] on button "Cancel" at bounding box center [1329, 87] width 53 height 27
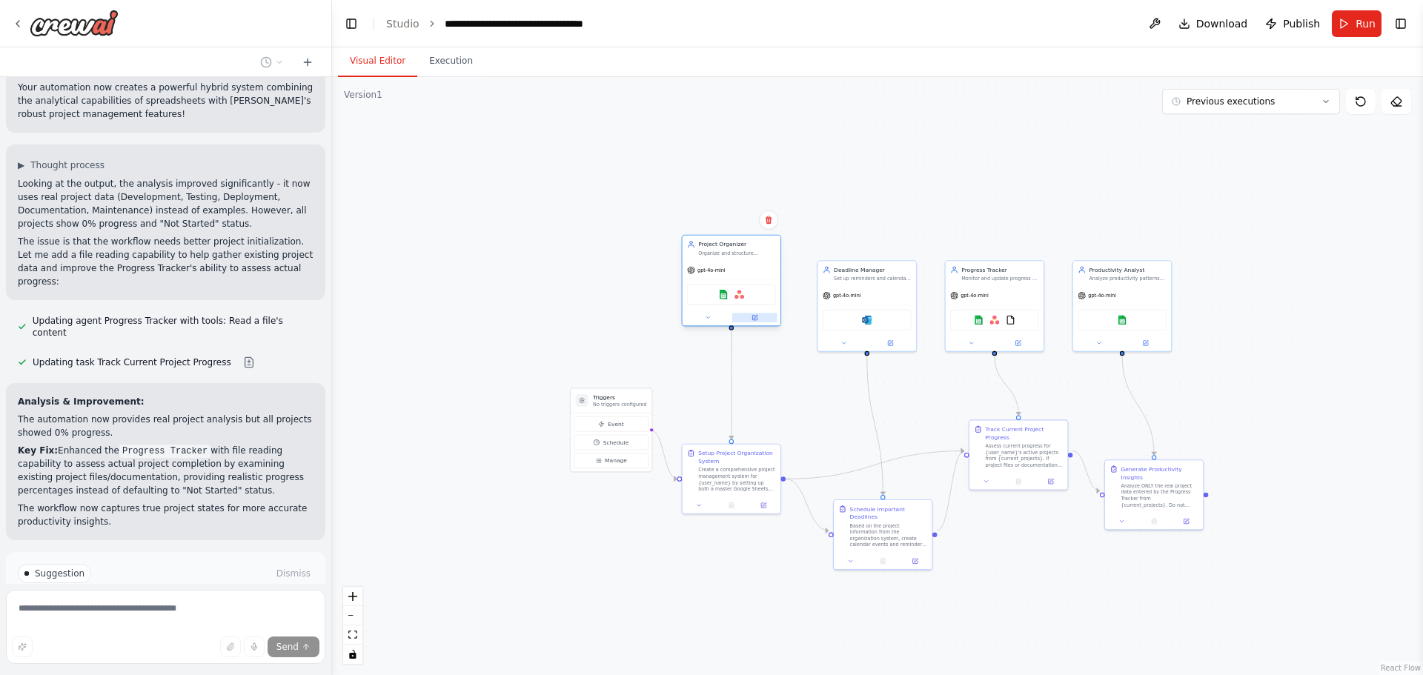
click at [750, 320] on button at bounding box center [754, 318] width 45 height 10
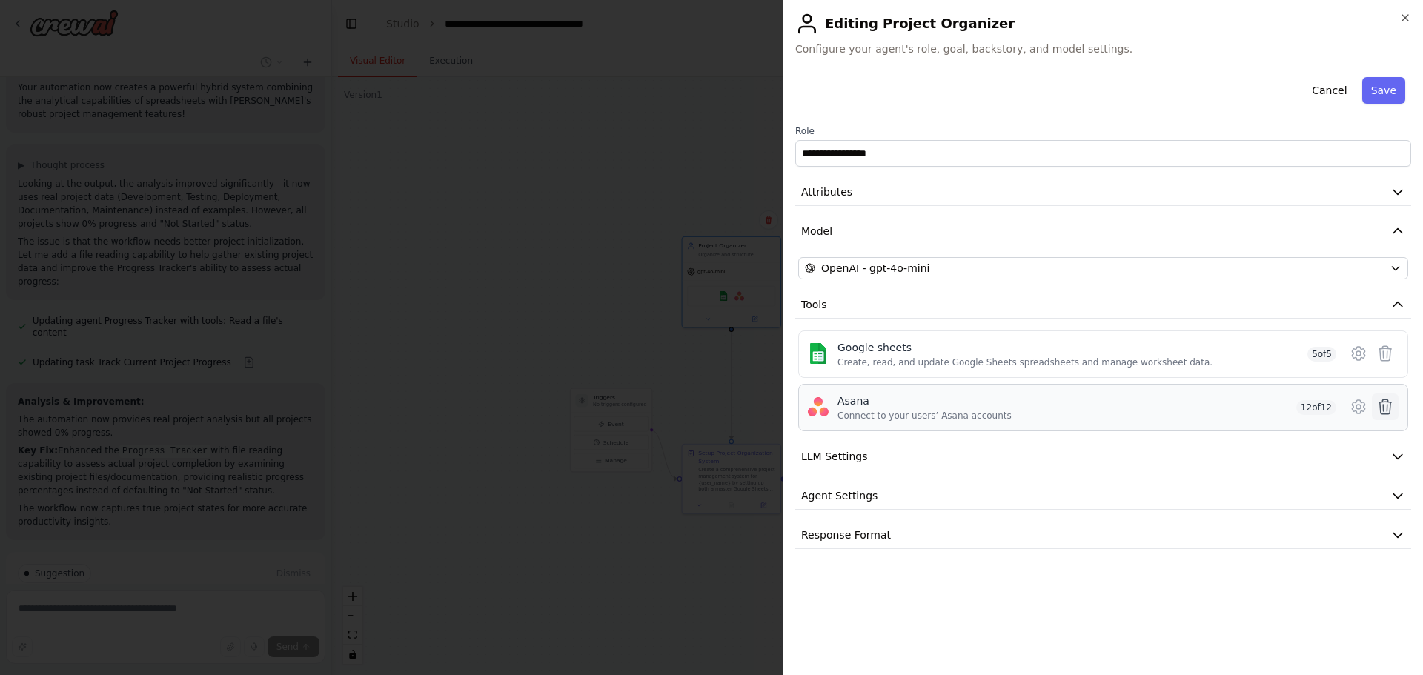
click at [1384, 410] on icon at bounding box center [1385, 407] width 18 height 18
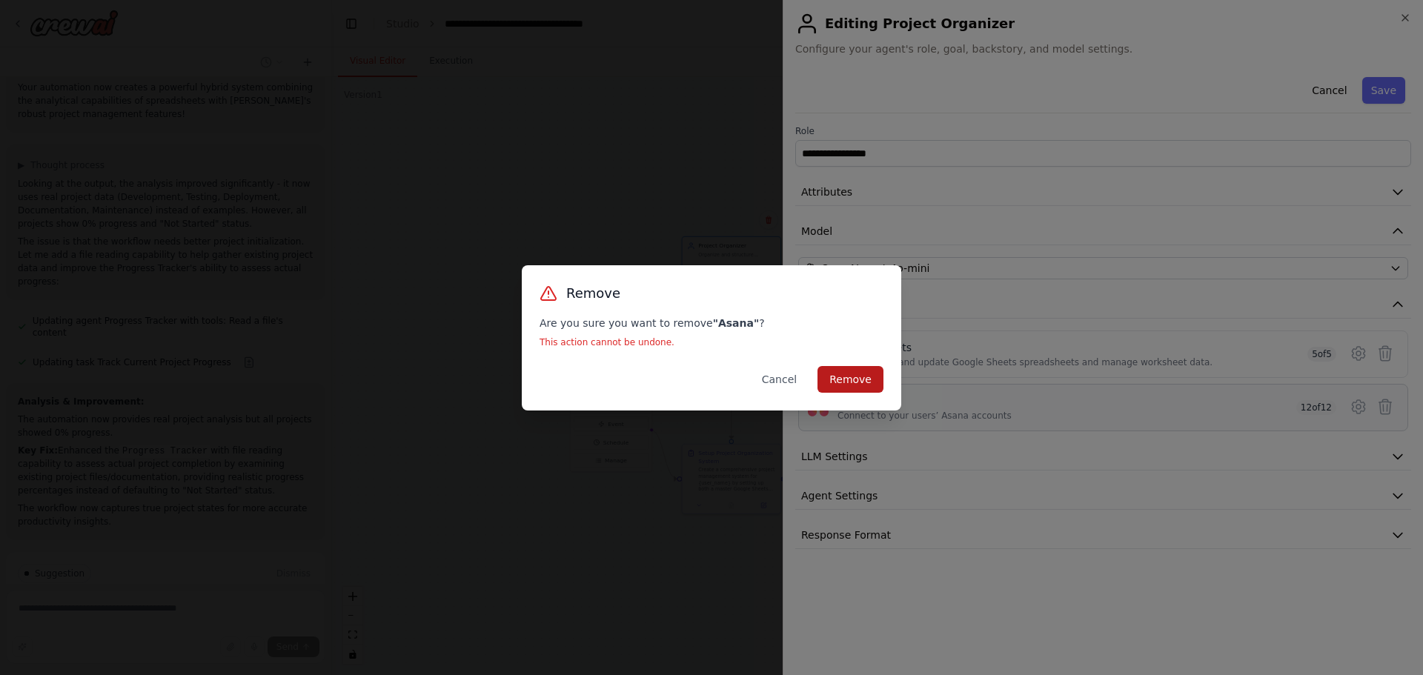
click at [856, 387] on button "Remove" at bounding box center [850, 379] width 66 height 27
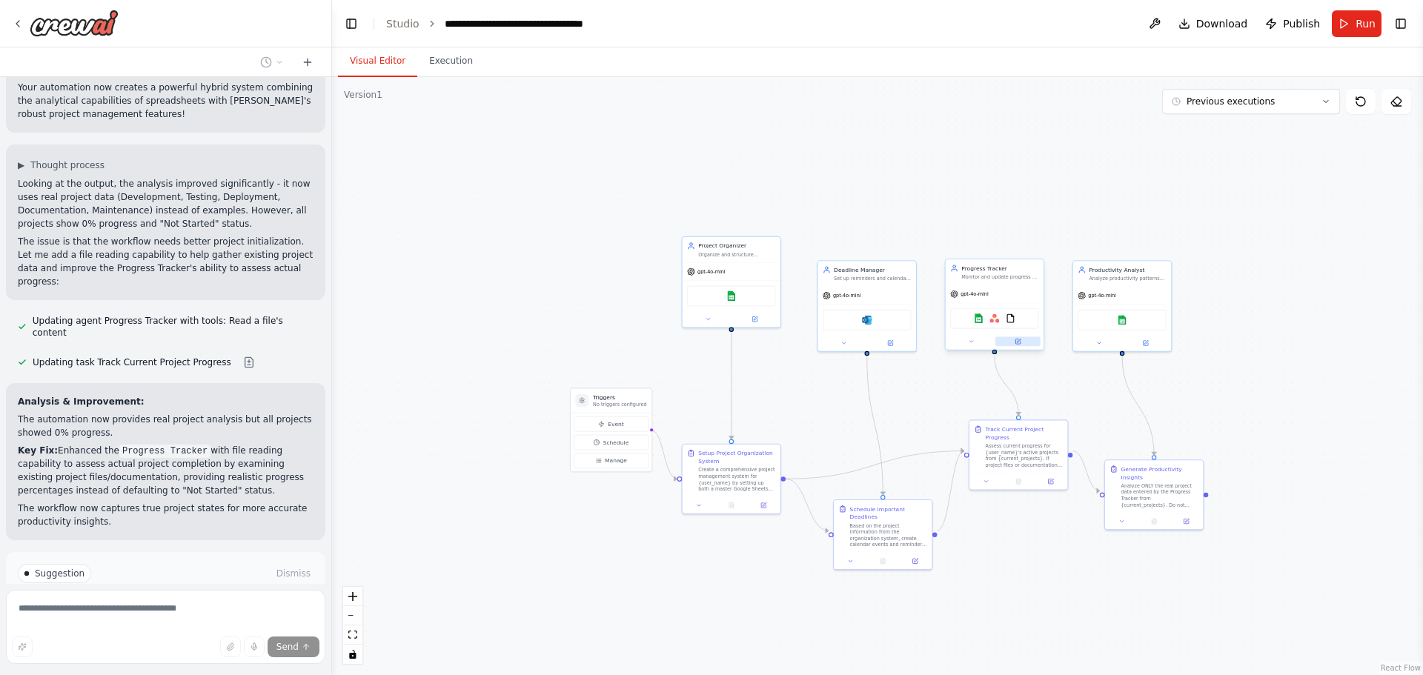
click at [1024, 343] on button at bounding box center [1017, 341] width 45 height 10
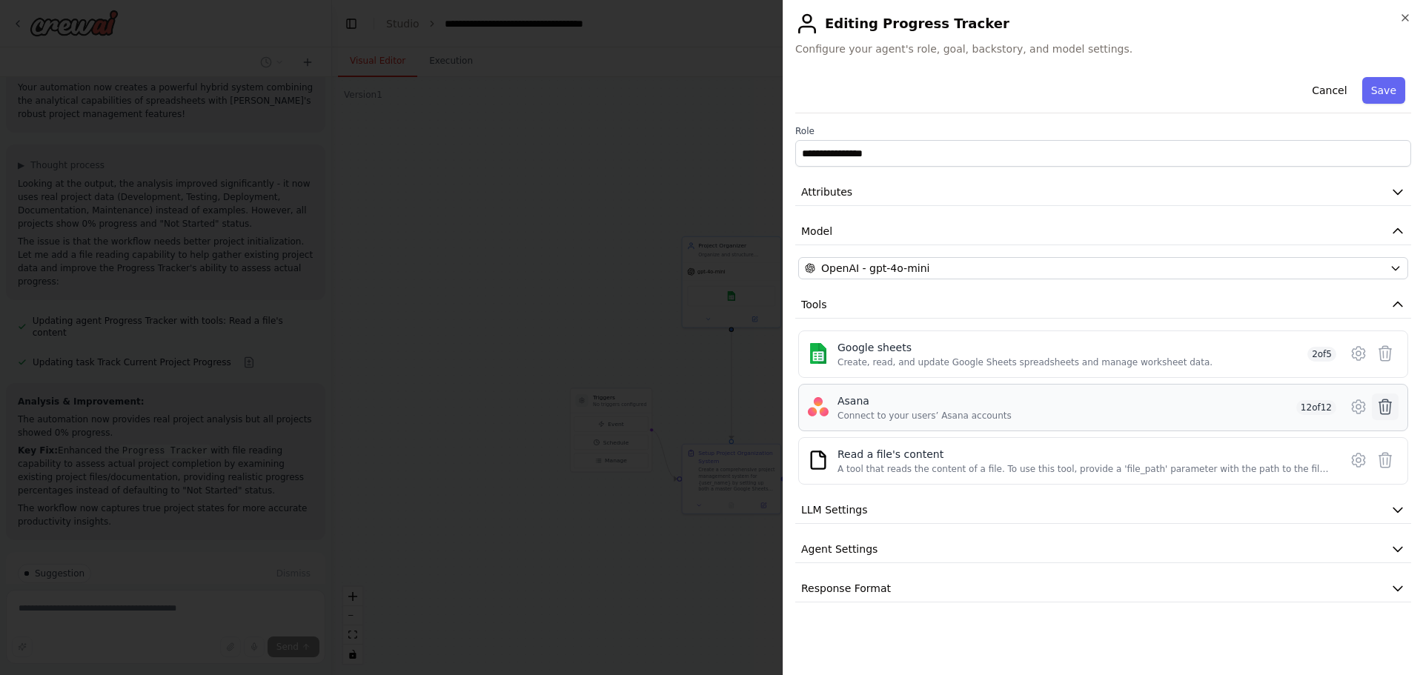
click at [1384, 402] on icon at bounding box center [1385, 406] width 13 height 15
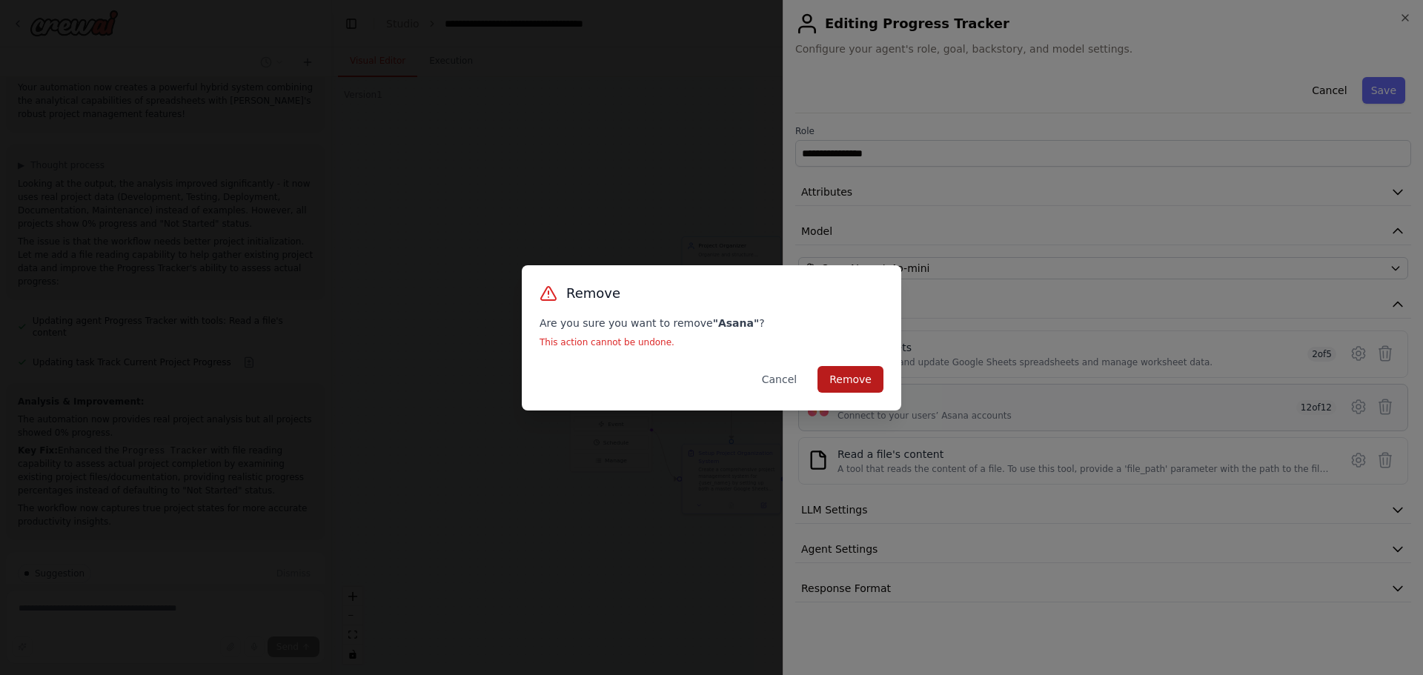
click at [855, 382] on button "Remove" at bounding box center [850, 379] width 66 height 27
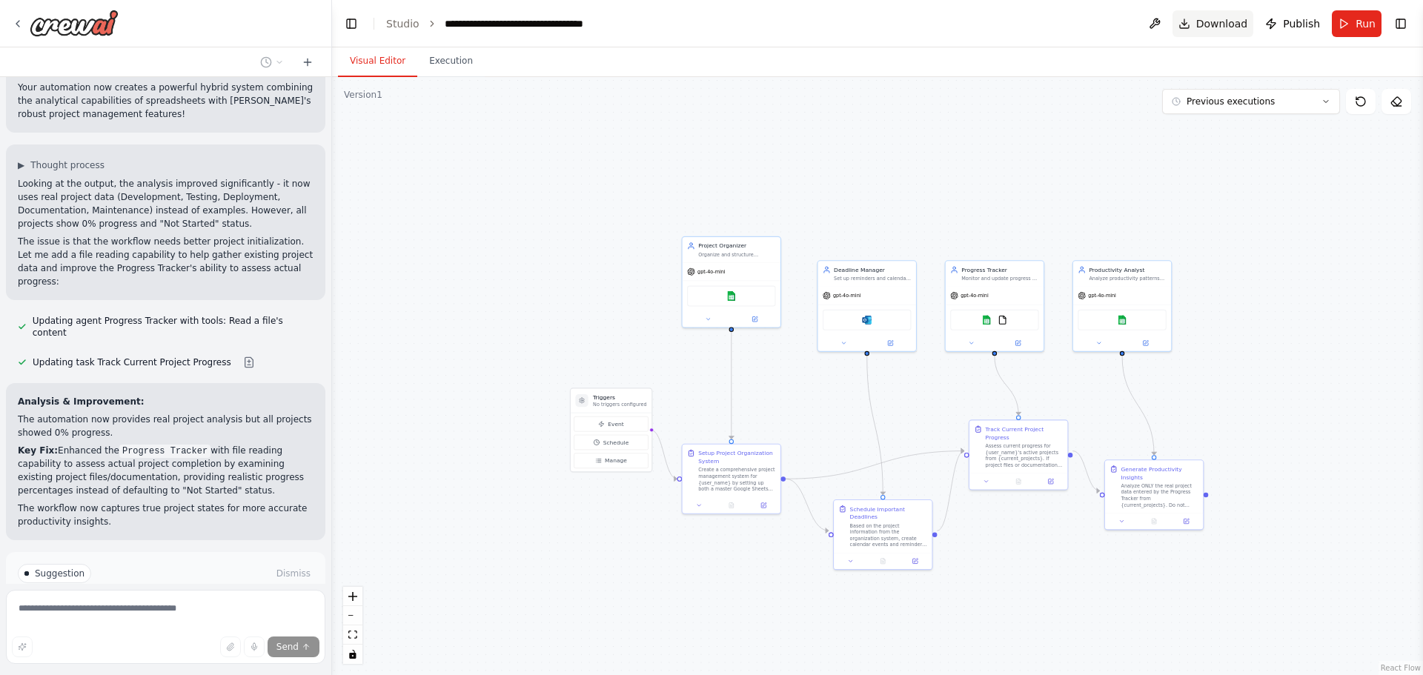
click at [1235, 24] on span "Download" at bounding box center [1222, 23] width 52 height 15
click at [19, 22] on icon at bounding box center [18, 24] width 12 height 12
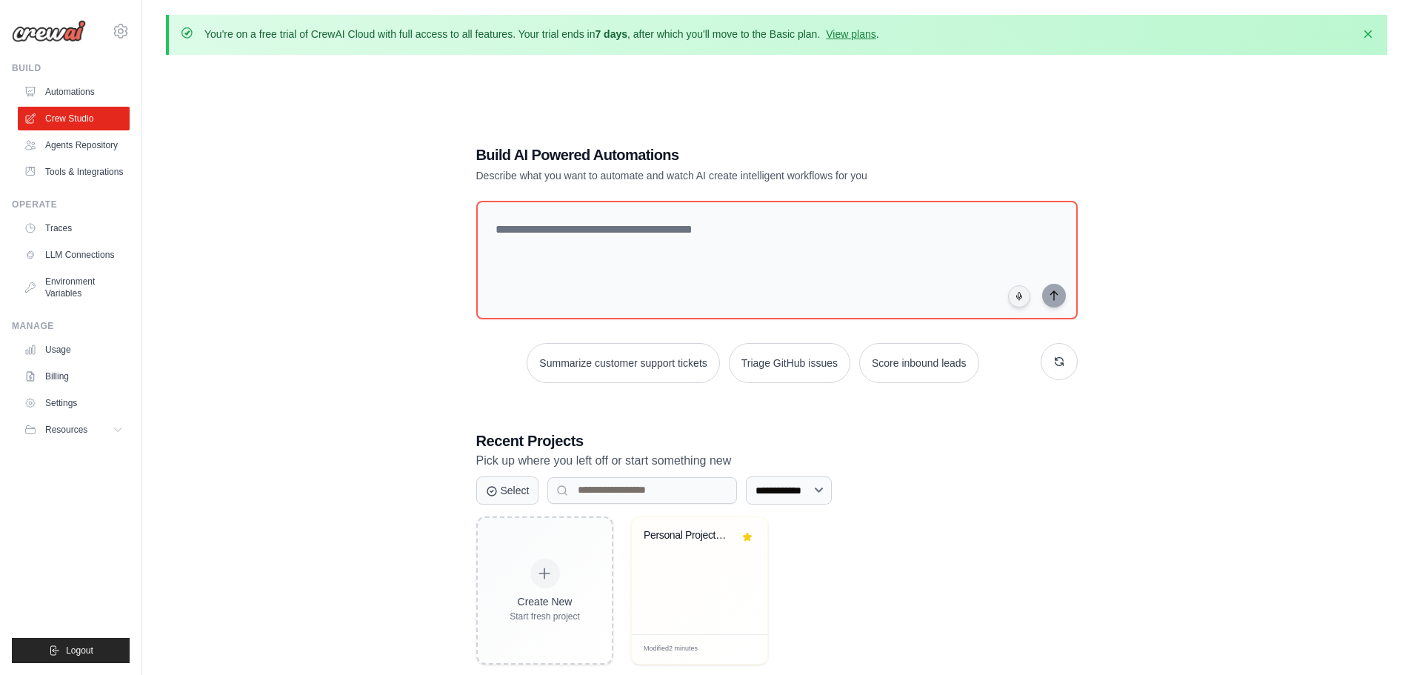
scroll to position [82, 0]
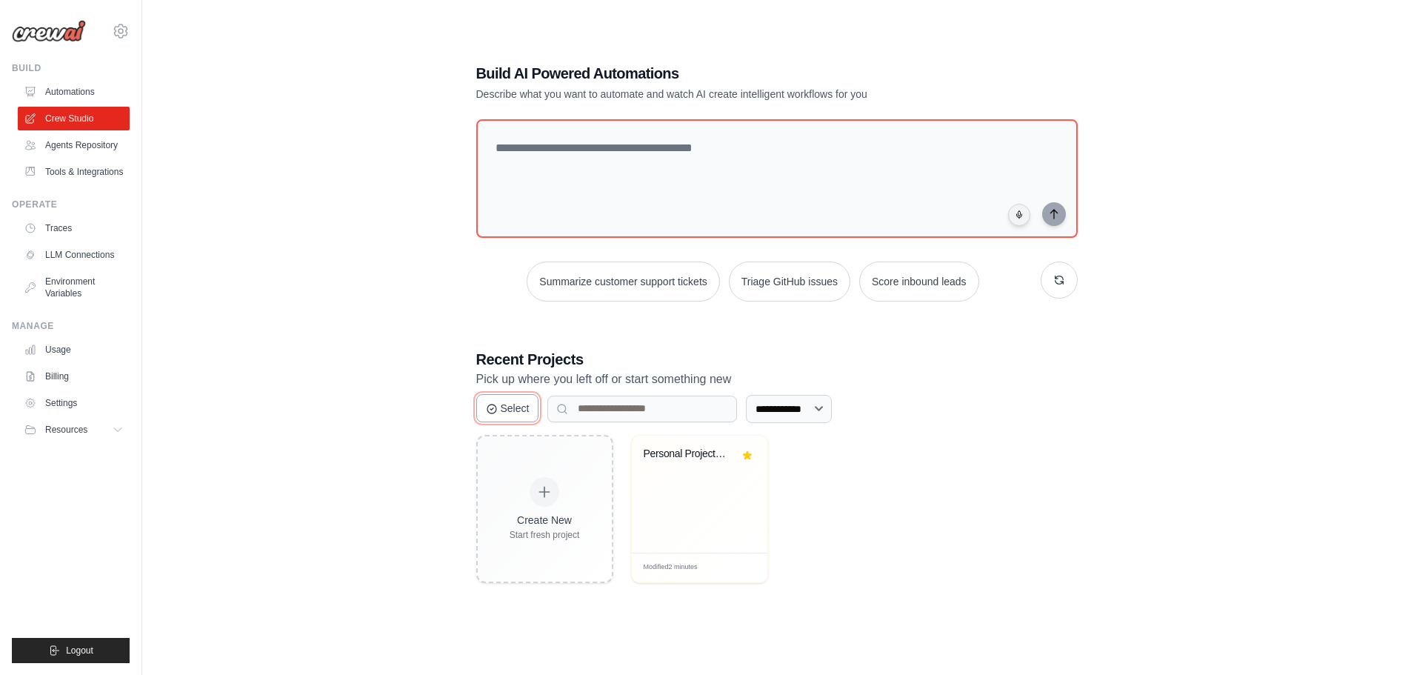
click at [516, 413] on button "Select" at bounding box center [507, 408] width 63 height 28
click at [516, 413] on button "Cancel" at bounding box center [509, 408] width 67 height 28
click at [799, 414] on select "**********" at bounding box center [789, 409] width 86 height 28
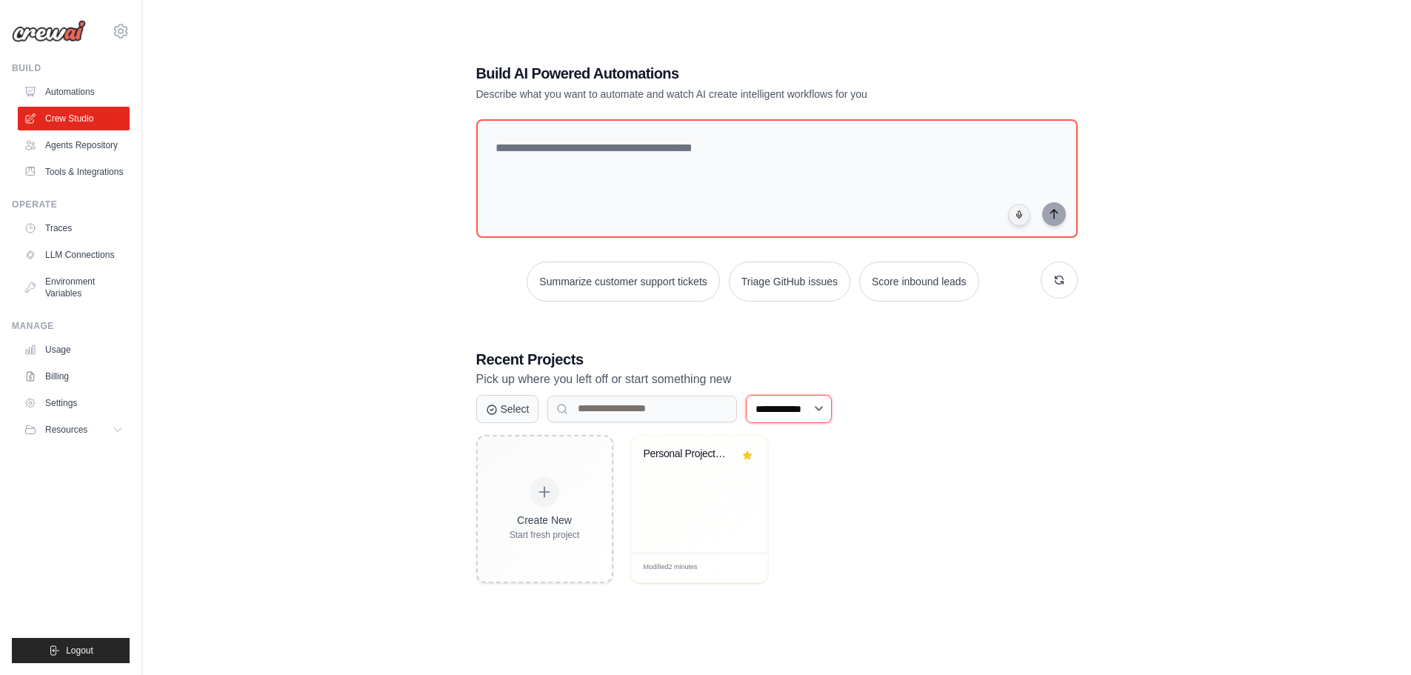
click at [799, 414] on select "**********" at bounding box center [789, 409] width 86 height 28
click at [1064, 287] on button "button" at bounding box center [1059, 280] width 37 height 37
click at [1060, 285] on icon "button" at bounding box center [1060, 280] width 12 height 12
click at [1056, 278] on icon "button" at bounding box center [1059, 280] width 8 height 8
click at [1065, 281] on icon "button" at bounding box center [1060, 280] width 12 height 12
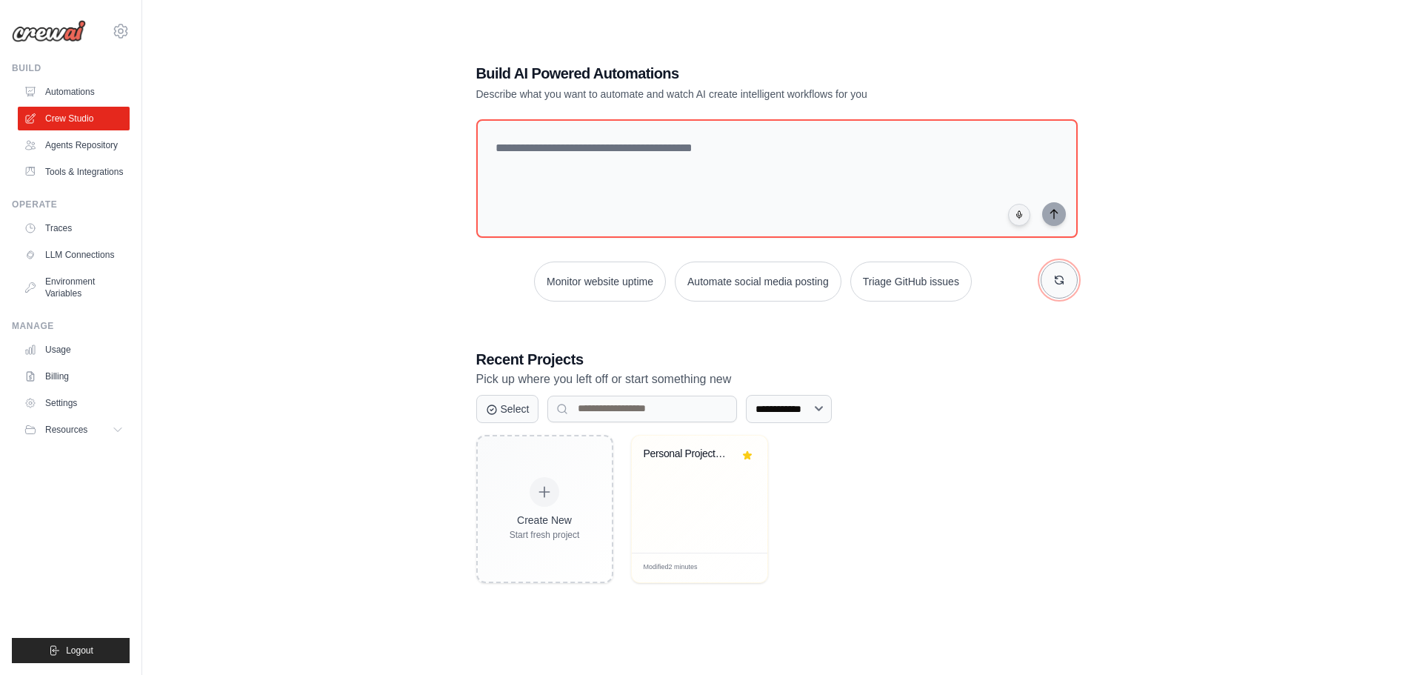
click at [1052, 280] on button "button" at bounding box center [1059, 280] width 37 height 37
click at [1065, 285] on icon "button" at bounding box center [1060, 280] width 12 height 12
click at [905, 284] on button "Monitor website uptime" at bounding box center [882, 282] width 132 height 40
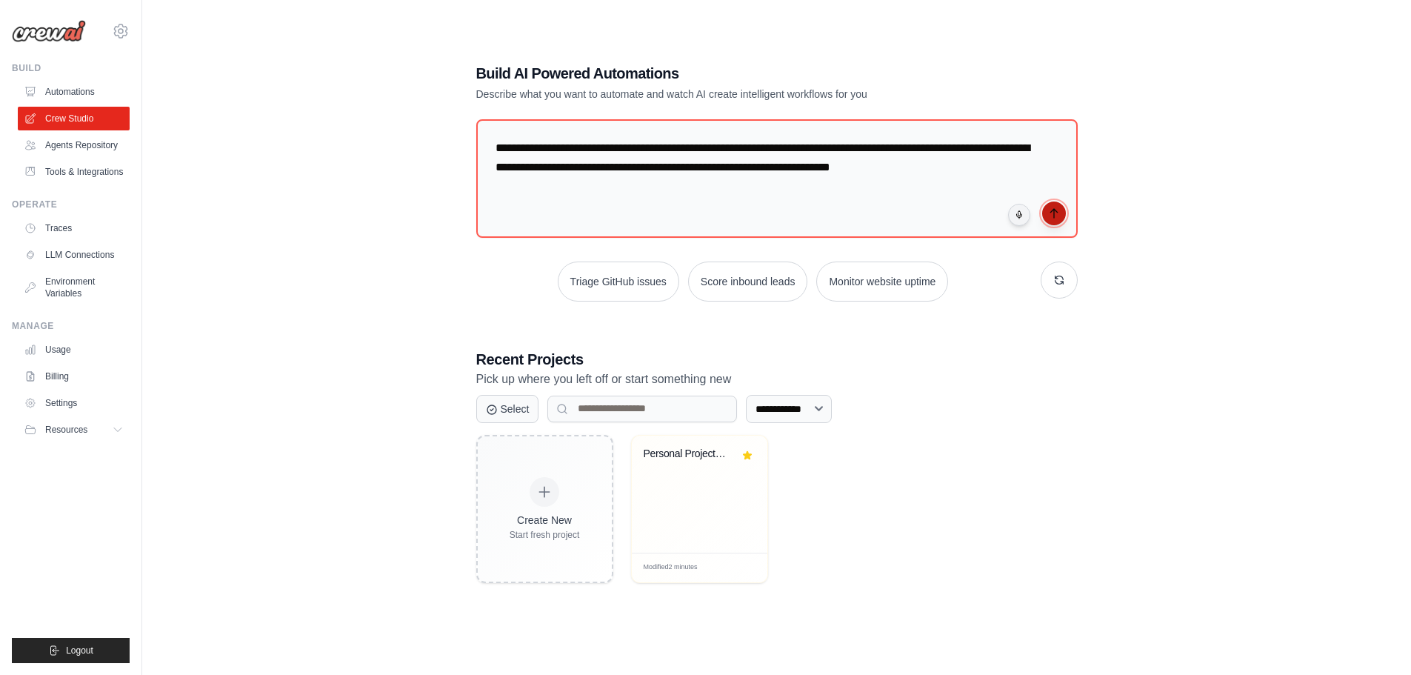
click at [1054, 221] on button "submit" at bounding box center [1054, 214] width 24 height 24
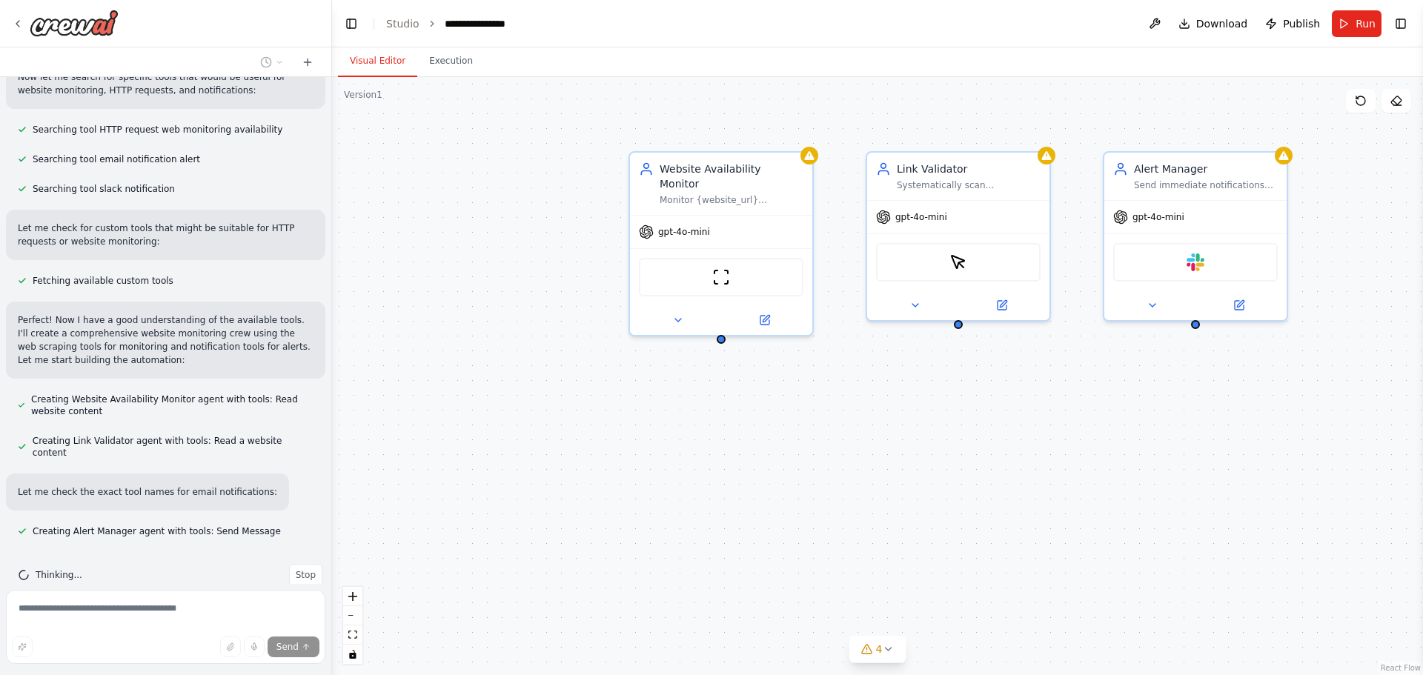
scroll to position [428, 0]
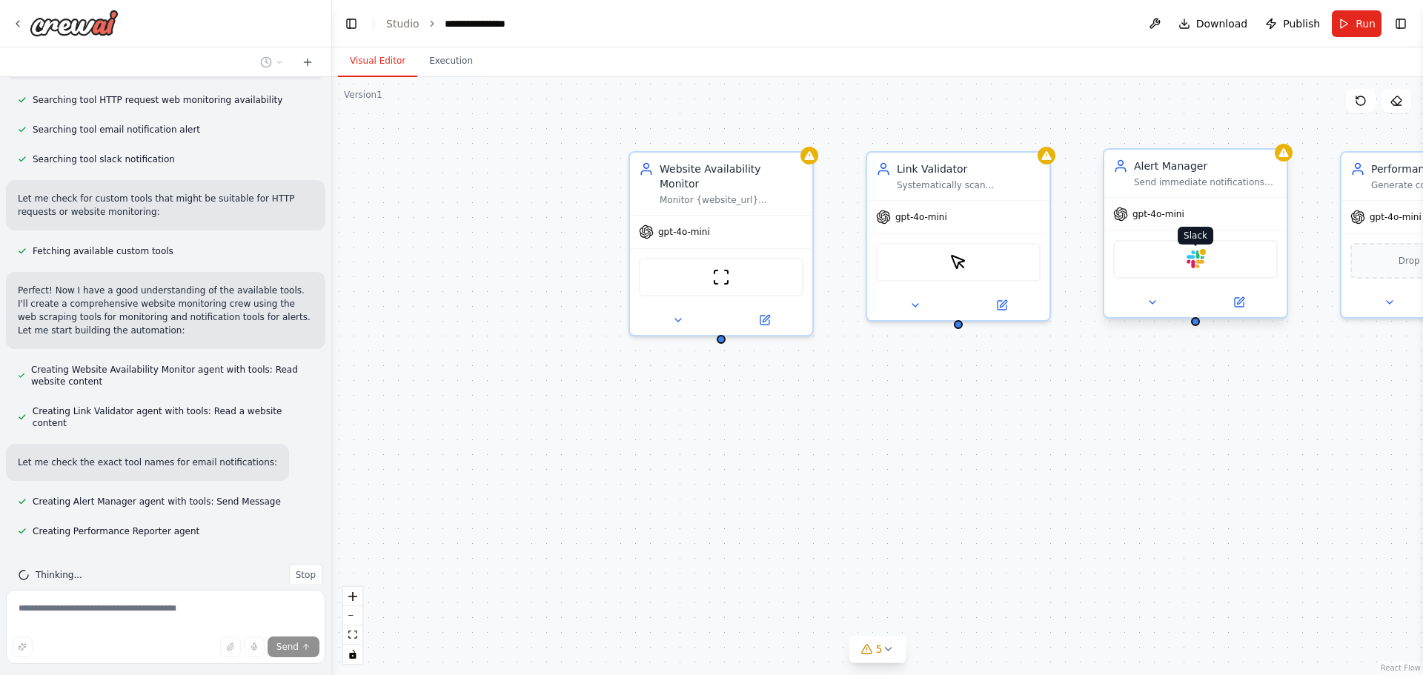
click at [1196, 262] on img at bounding box center [1195, 259] width 18 height 18
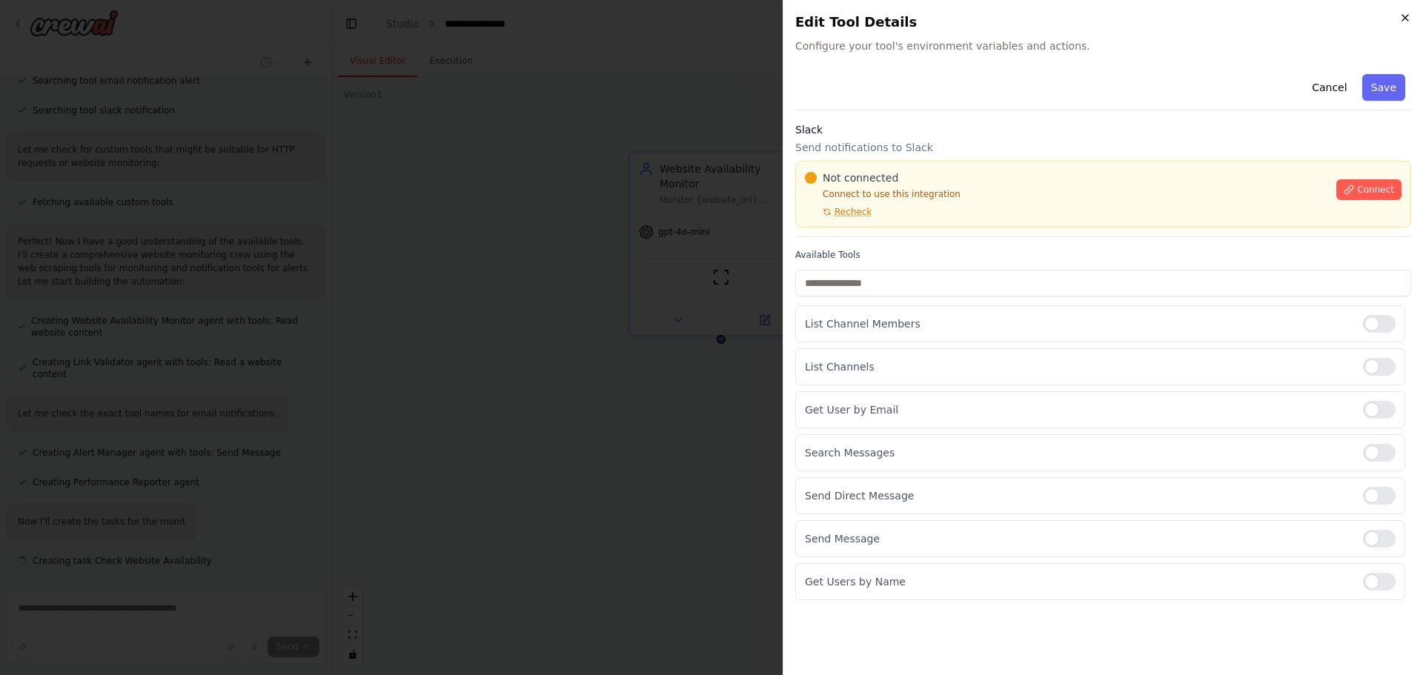
scroll to position [506, 0]
click at [1401, 15] on icon "button" at bounding box center [1405, 18] width 12 height 12
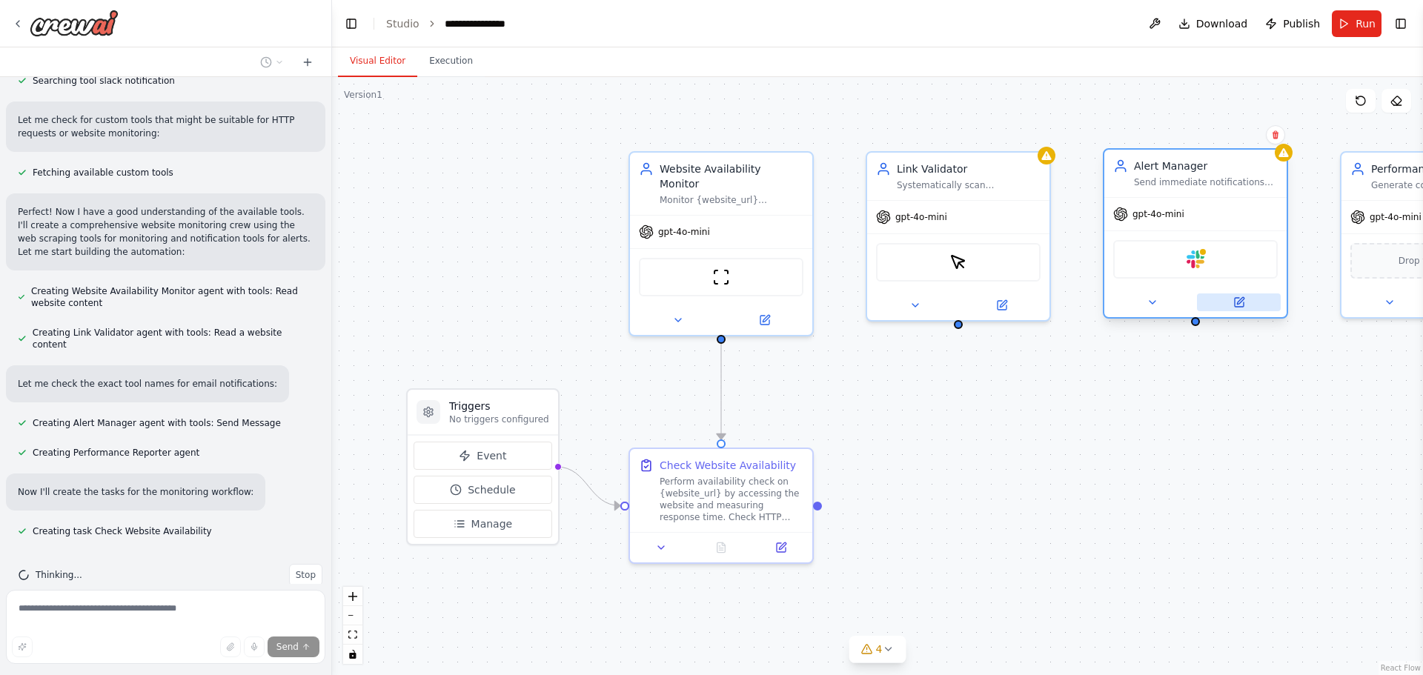
click at [1241, 309] on button at bounding box center [1239, 302] width 84 height 18
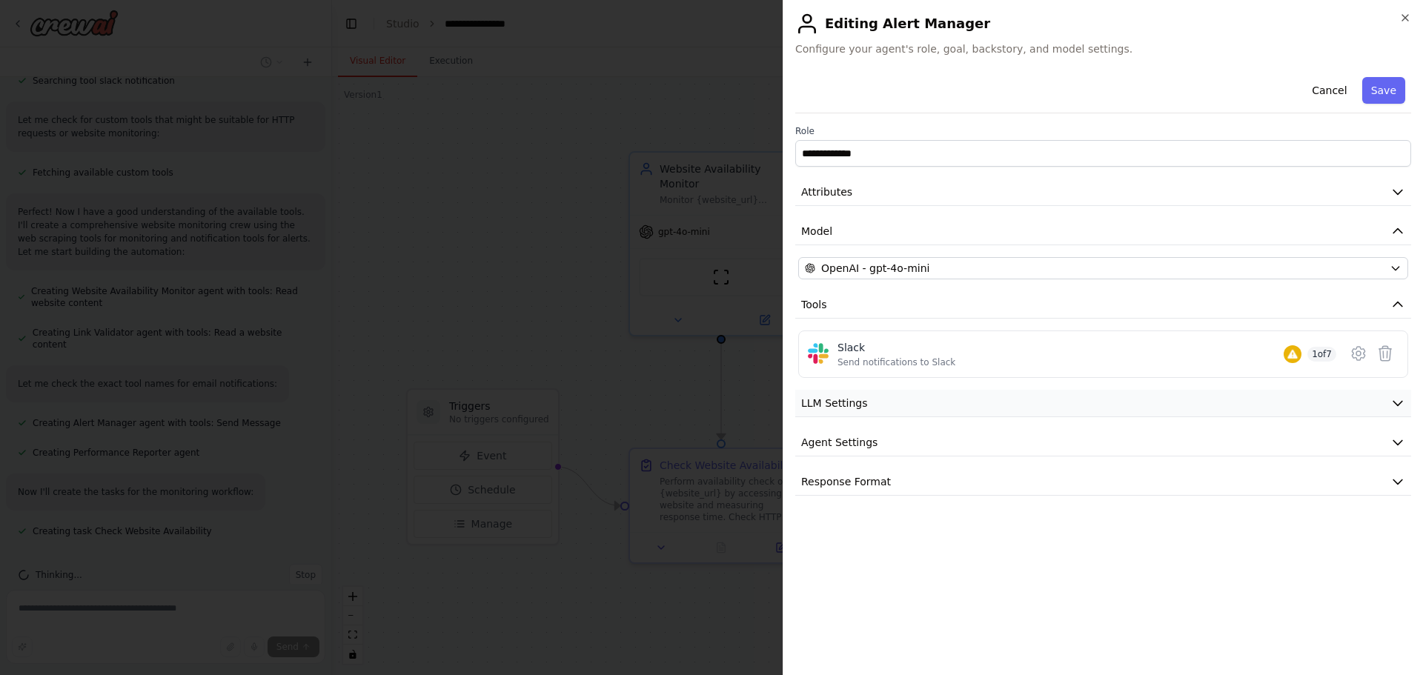
scroll to position [536, 0]
click at [1133, 406] on button "LLM Settings" at bounding box center [1103, 403] width 616 height 27
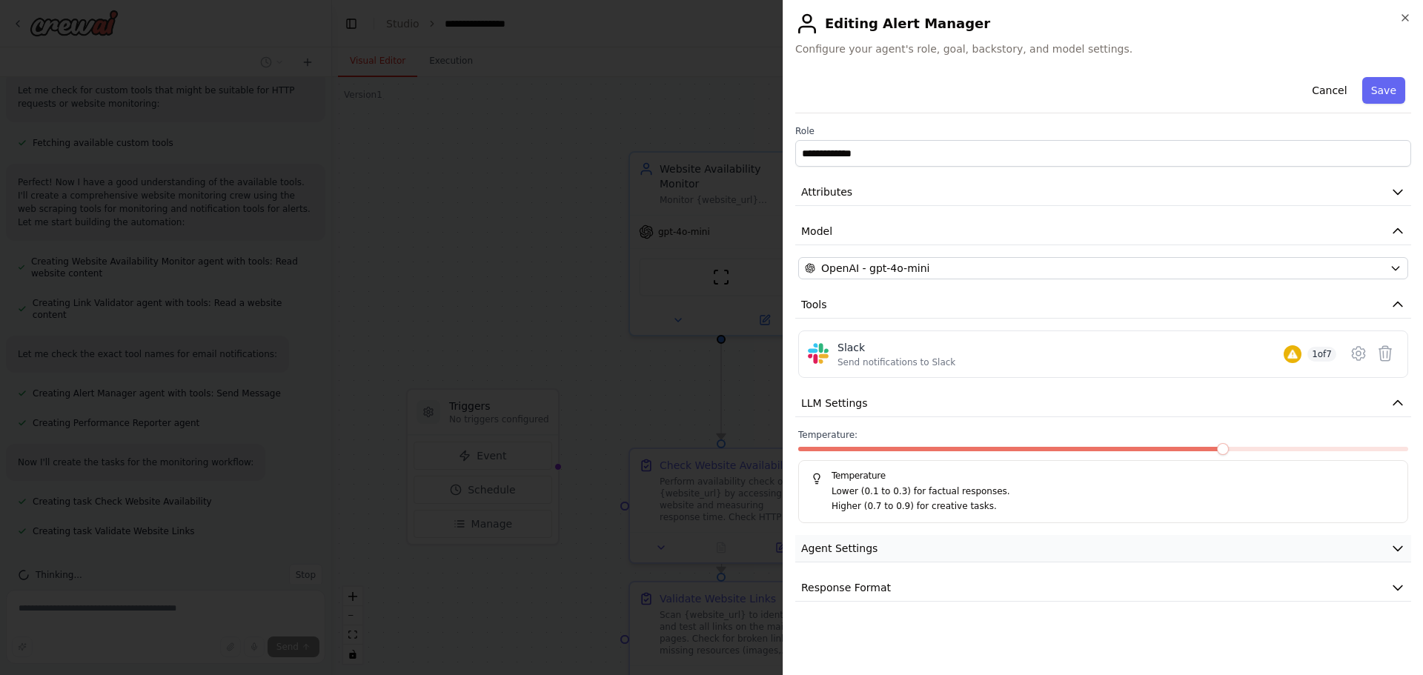
click at [1044, 558] on button "Agent Settings" at bounding box center [1103, 548] width 616 height 27
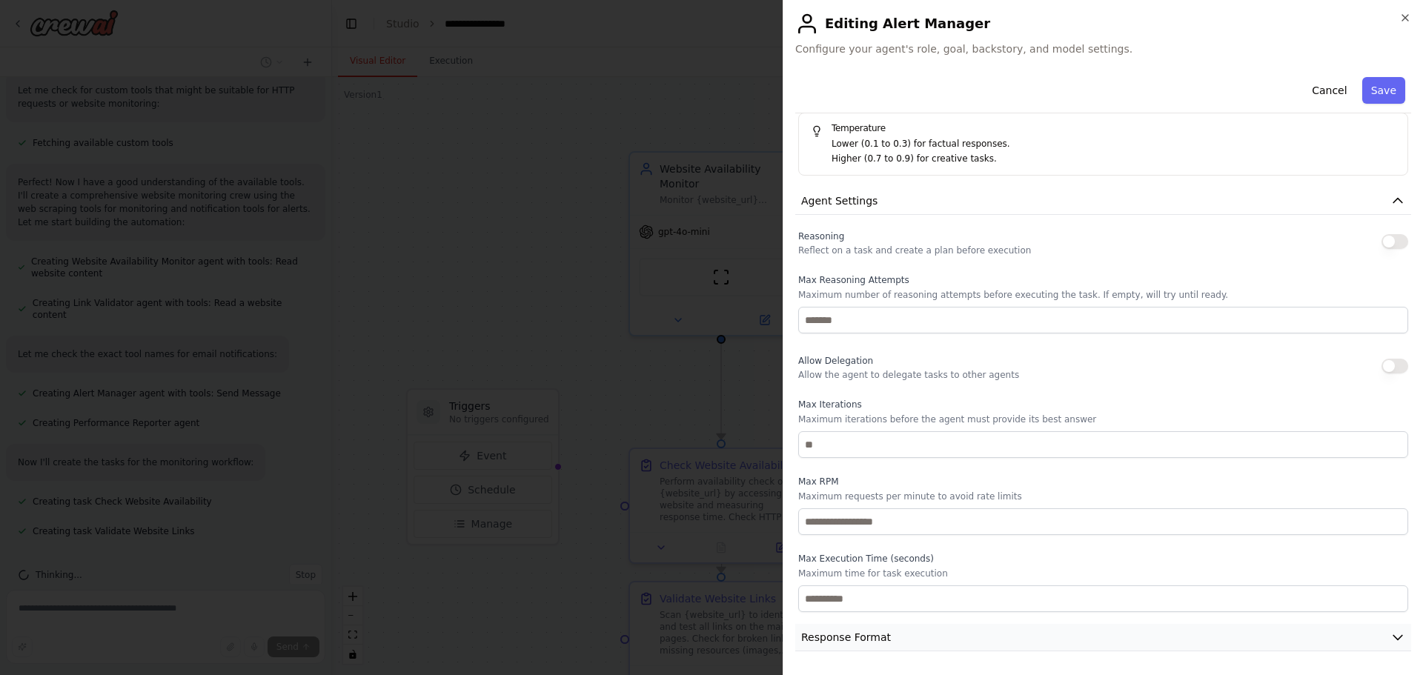
scroll to position [565, 0]
click at [1059, 641] on button "Response Format" at bounding box center [1103, 637] width 616 height 27
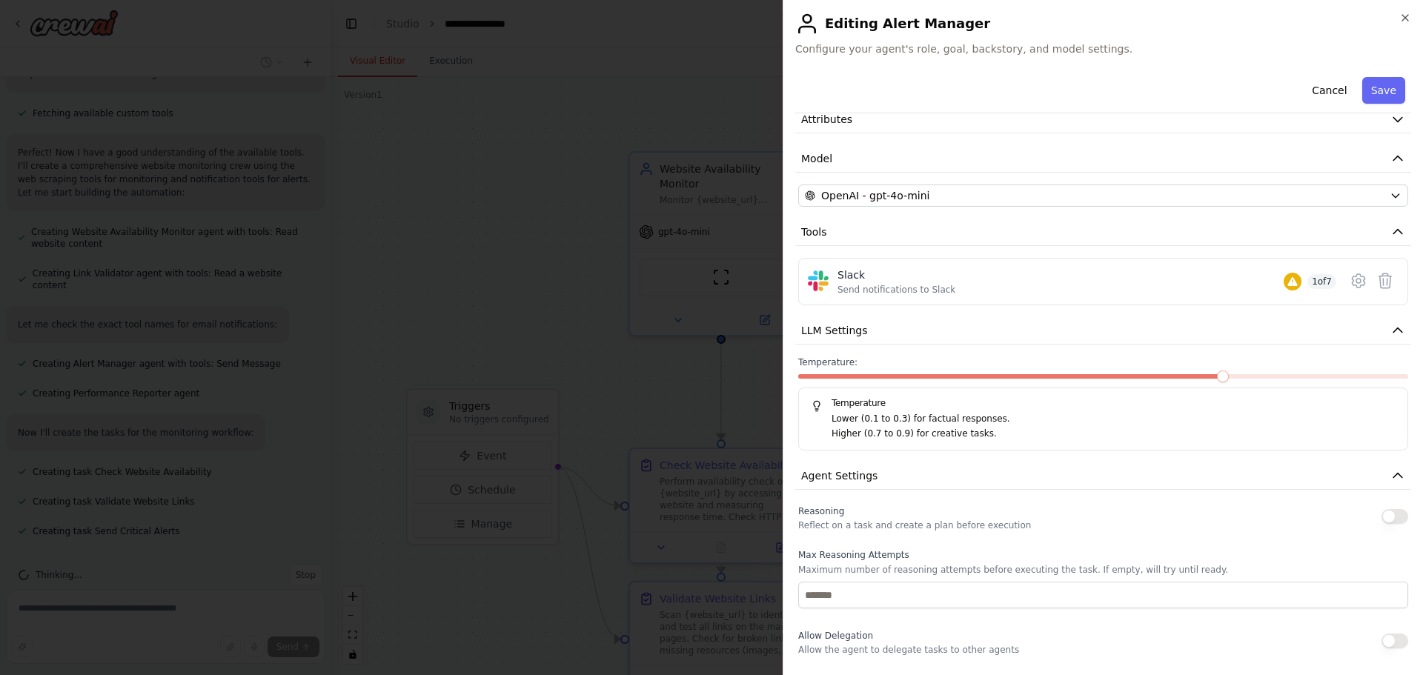
scroll to position [0, 0]
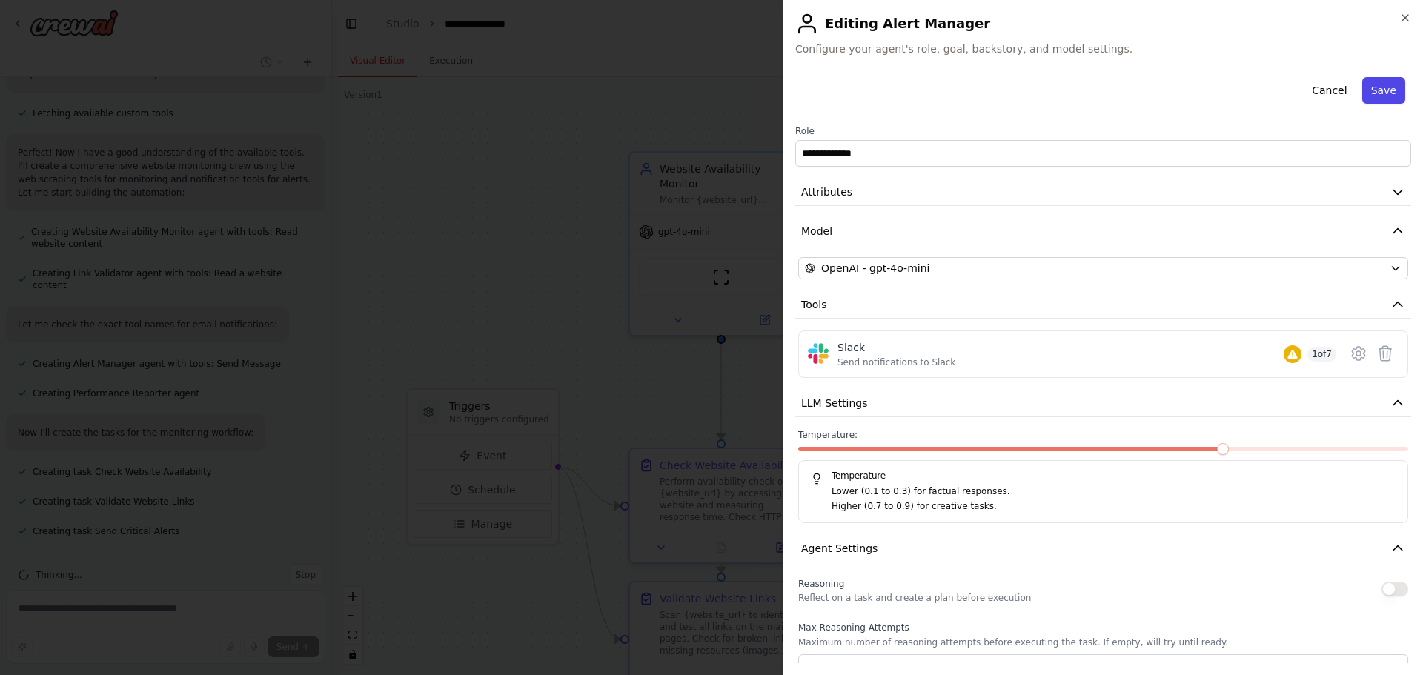
click at [1368, 91] on button "Save" at bounding box center [1383, 90] width 43 height 27
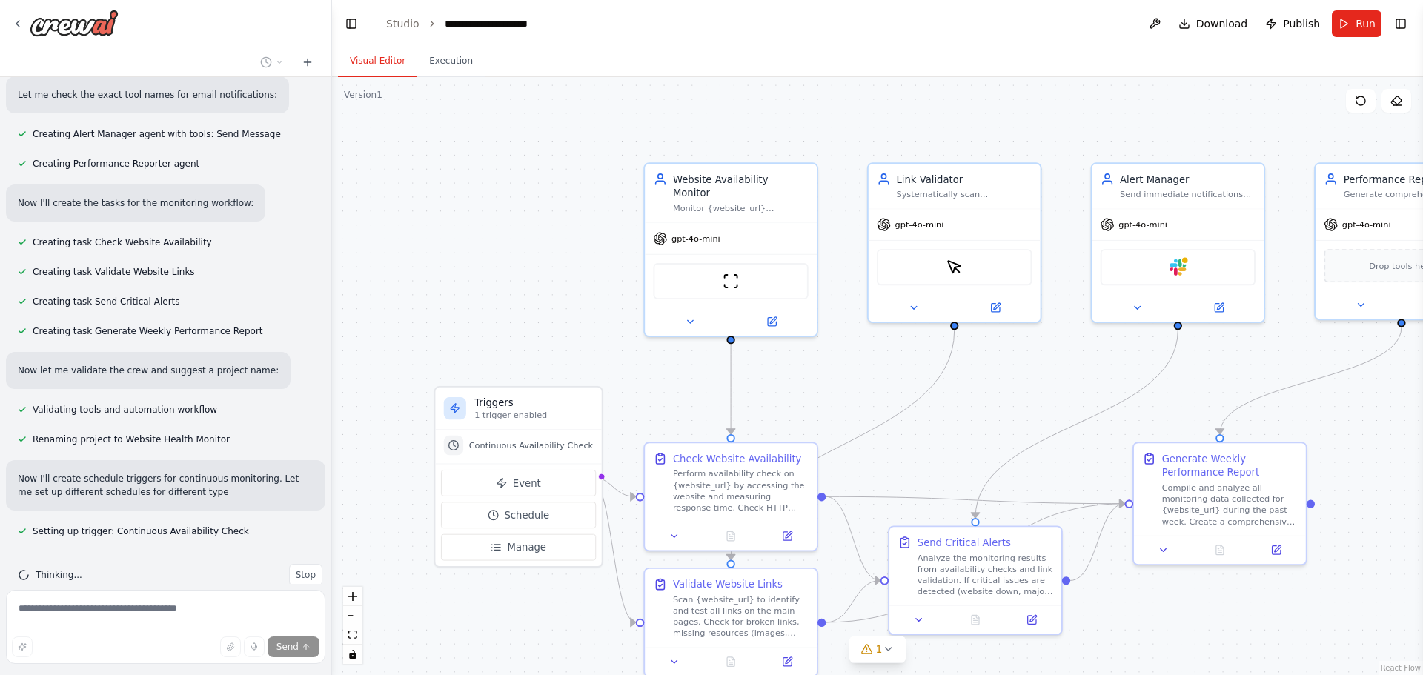
scroll to position [825, 0]
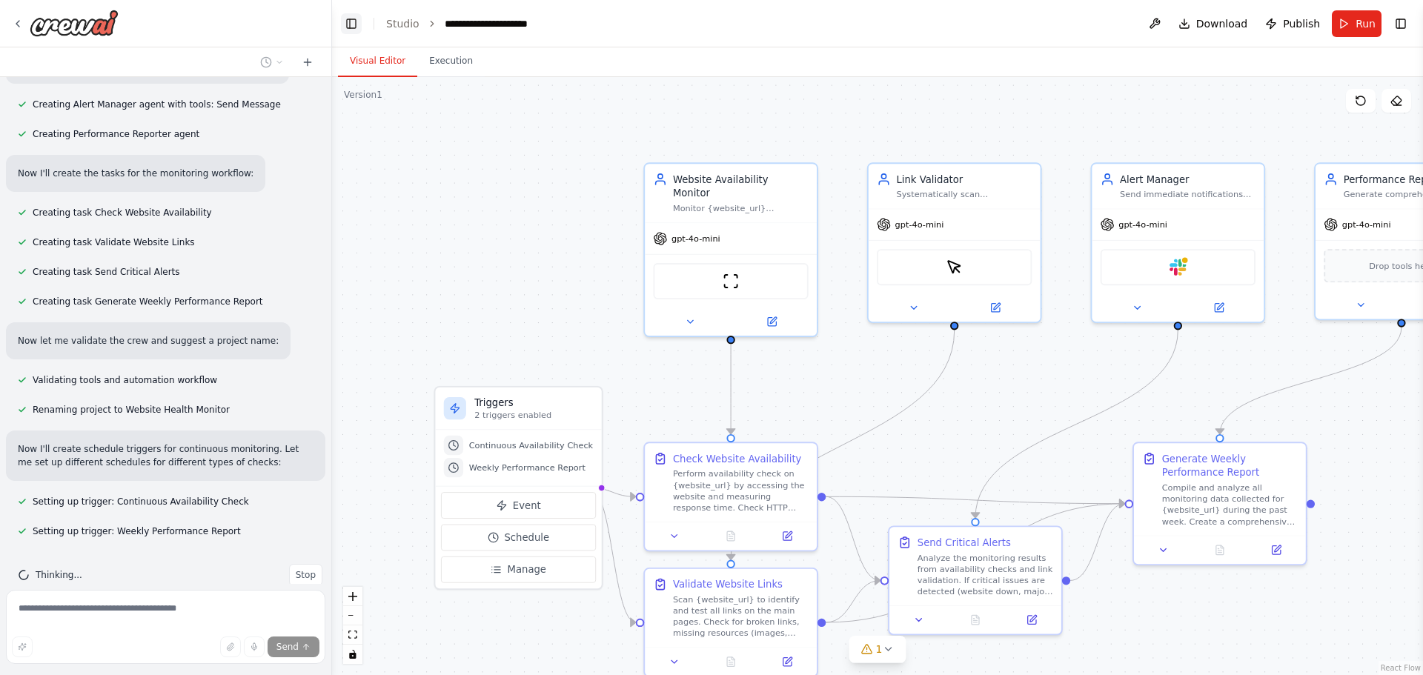
click at [352, 28] on button "Toggle Left Sidebar" at bounding box center [351, 23] width 21 height 21
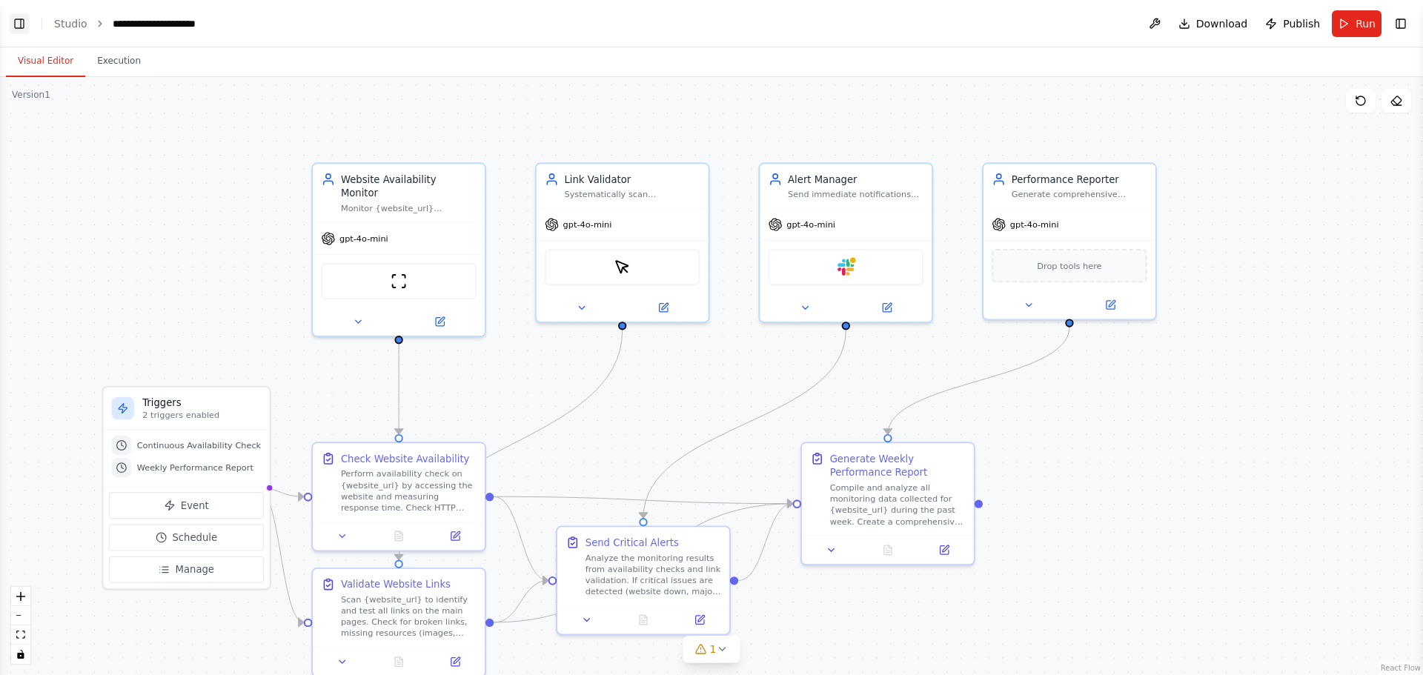
click at [21, 20] on button "Toggle Left Sidebar" at bounding box center [19, 23] width 21 height 21
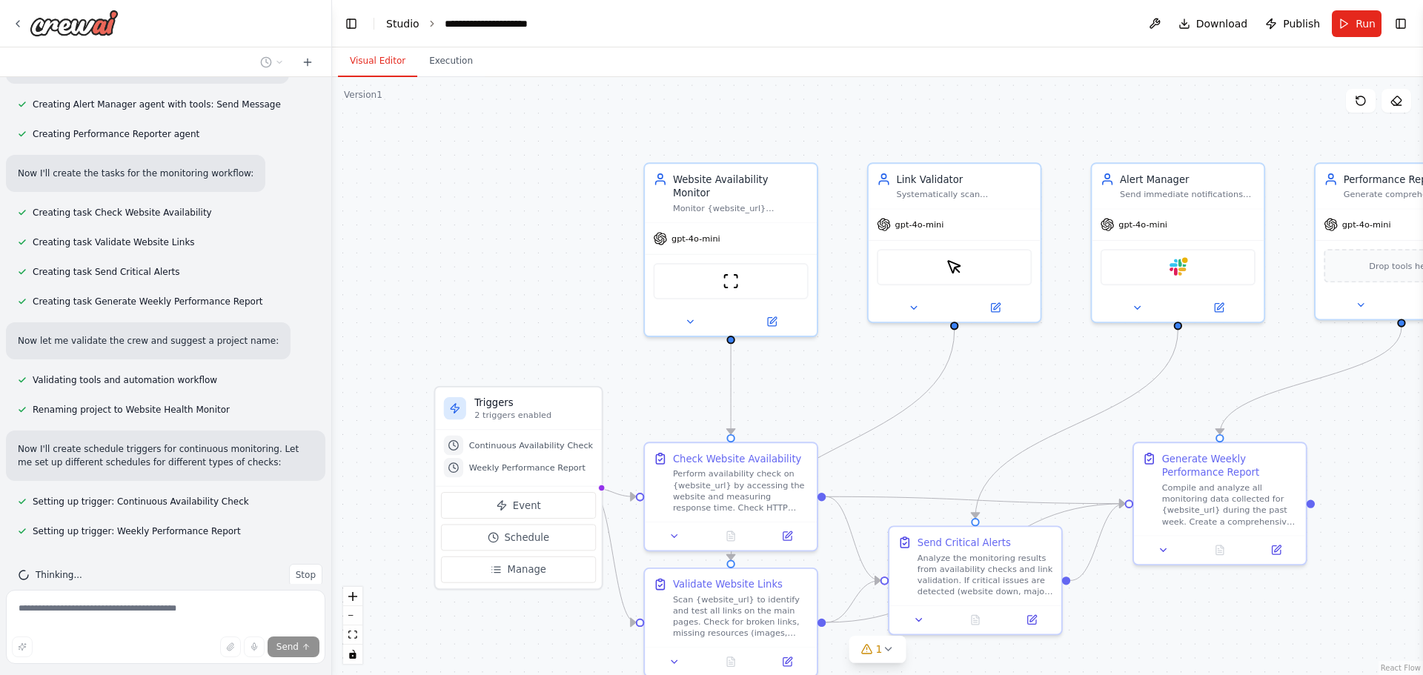
click at [397, 21] on link "Studio" at bounding box center [402, 24] width 33 height 12
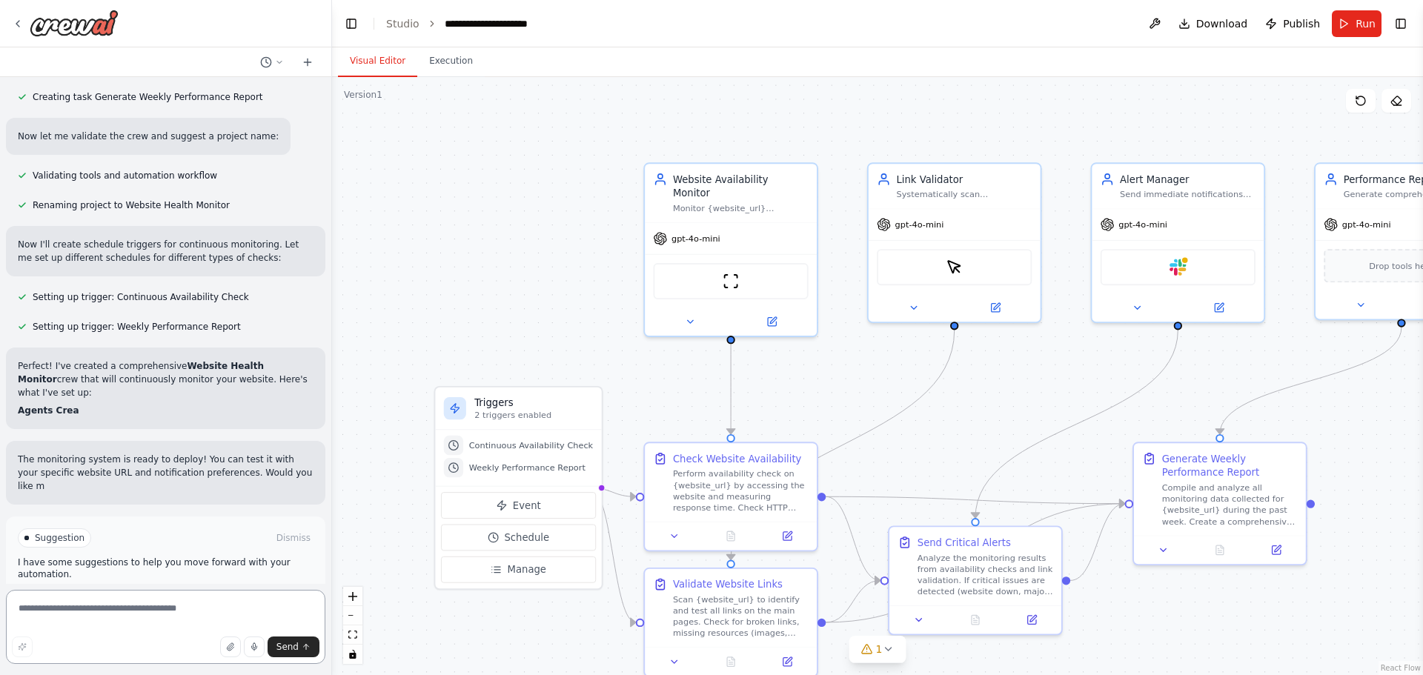
scroll to position [1055, 0]
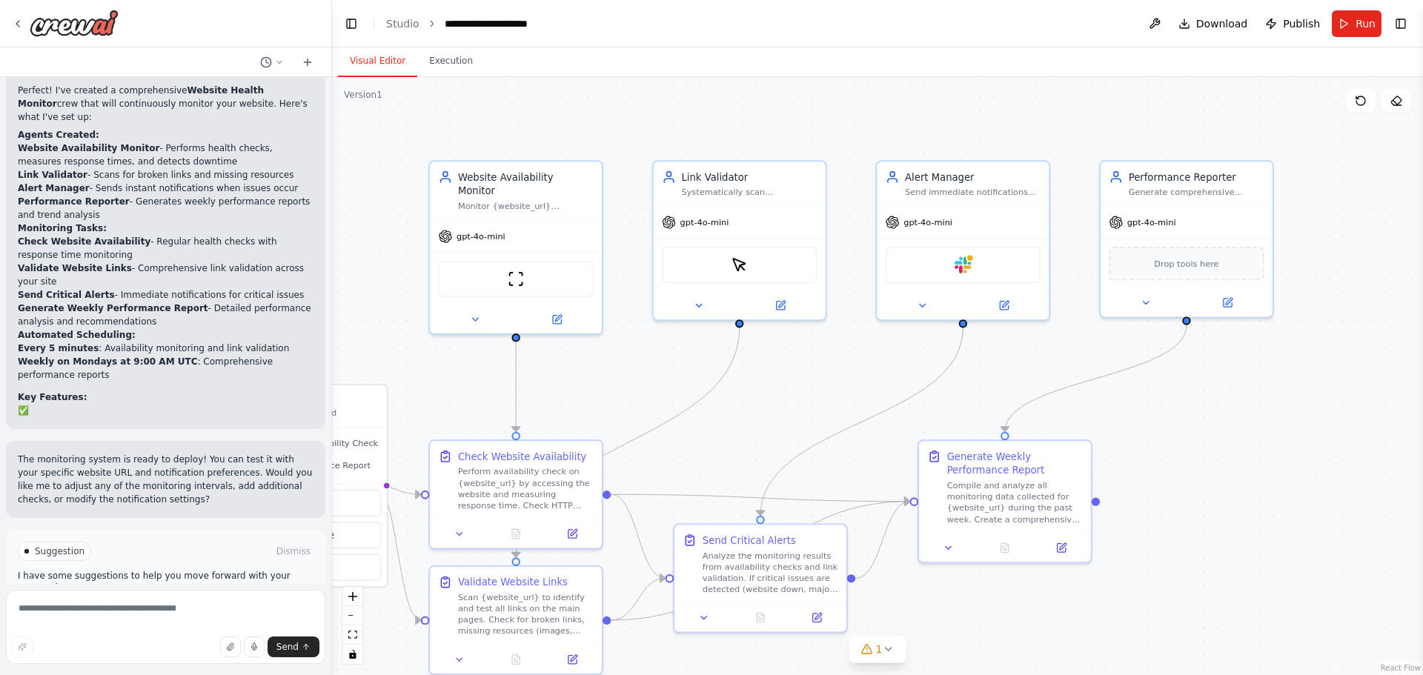
drag, startPoint x: 1166, startPoint y: 424, endPoint x: 951, endPoint y: 422, distance: 214.9
click at [951, 422] on div ".deletable-edge-delete-btn { width: 20px; height: 20px; border: 0px solid #ffff…" at bounding box center [877, 376] width 1091 height 598
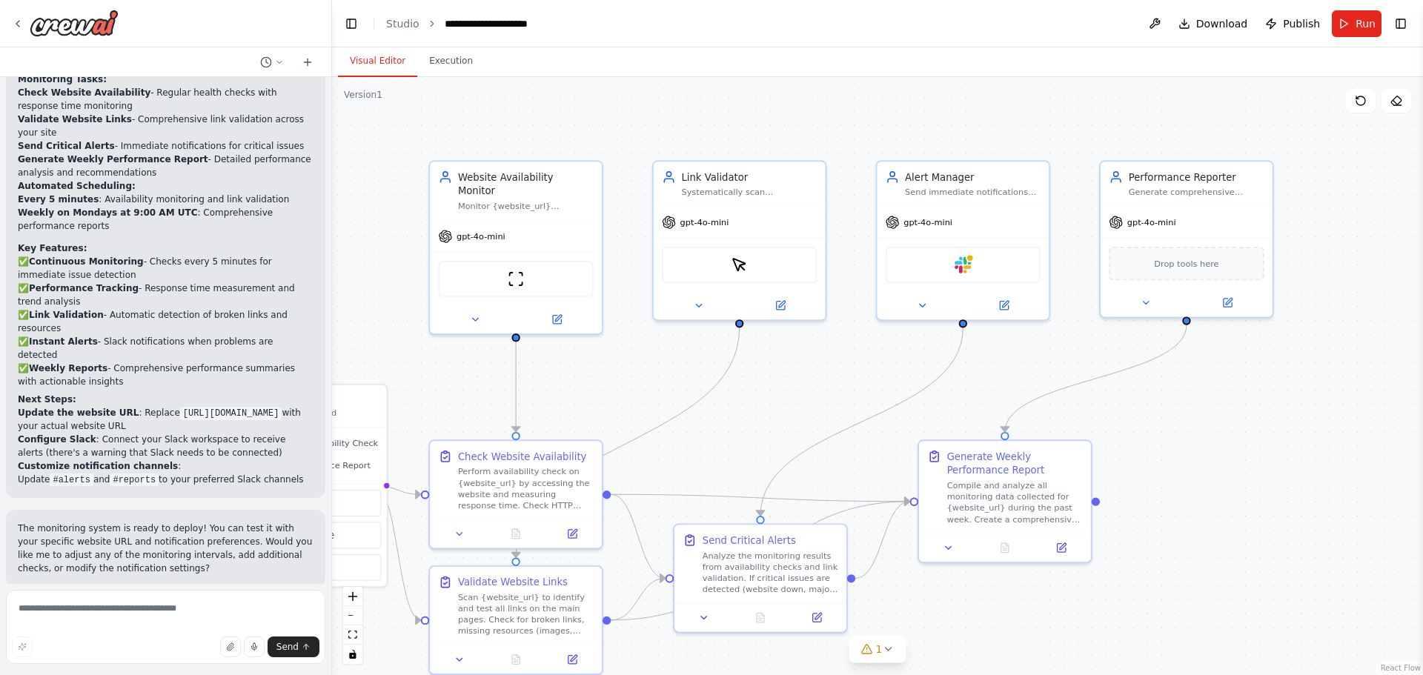
scroll to position [1509, 0]
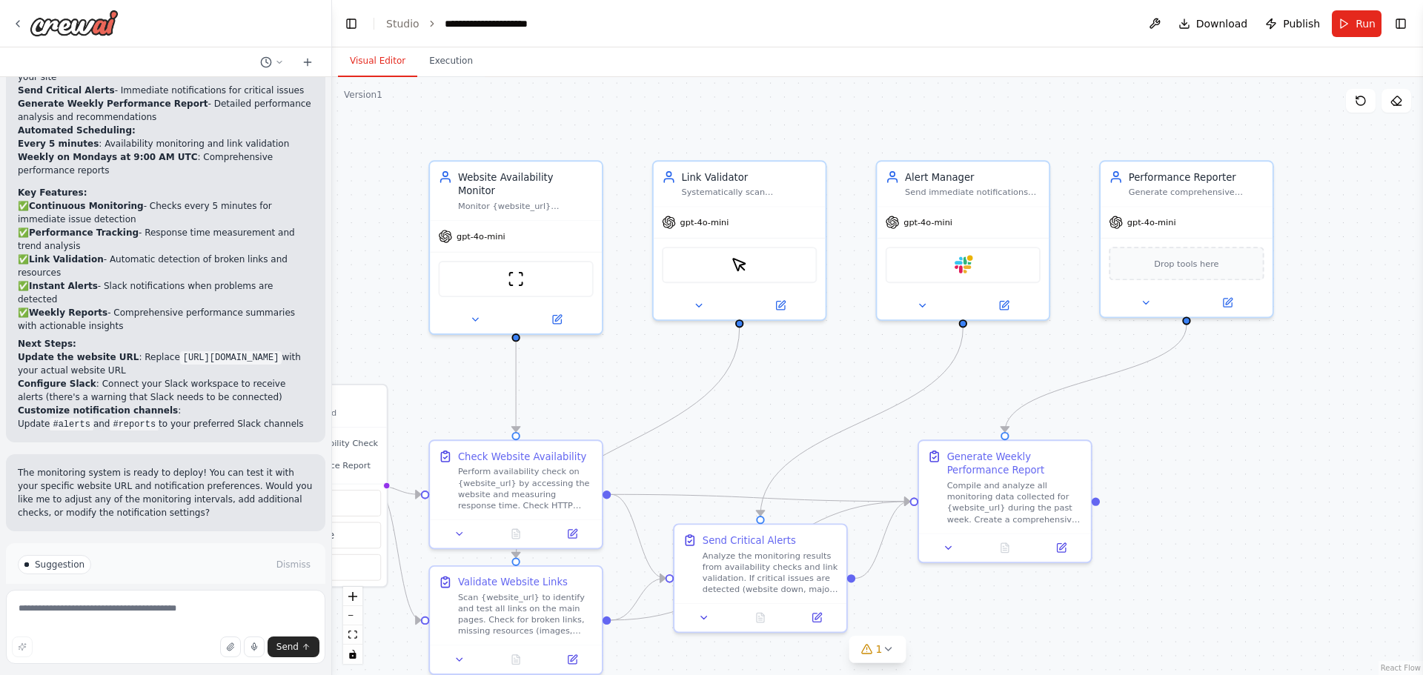
click at [187, 622] on span "Run Automation" at bounding box center [172, 628] width 72 height 12
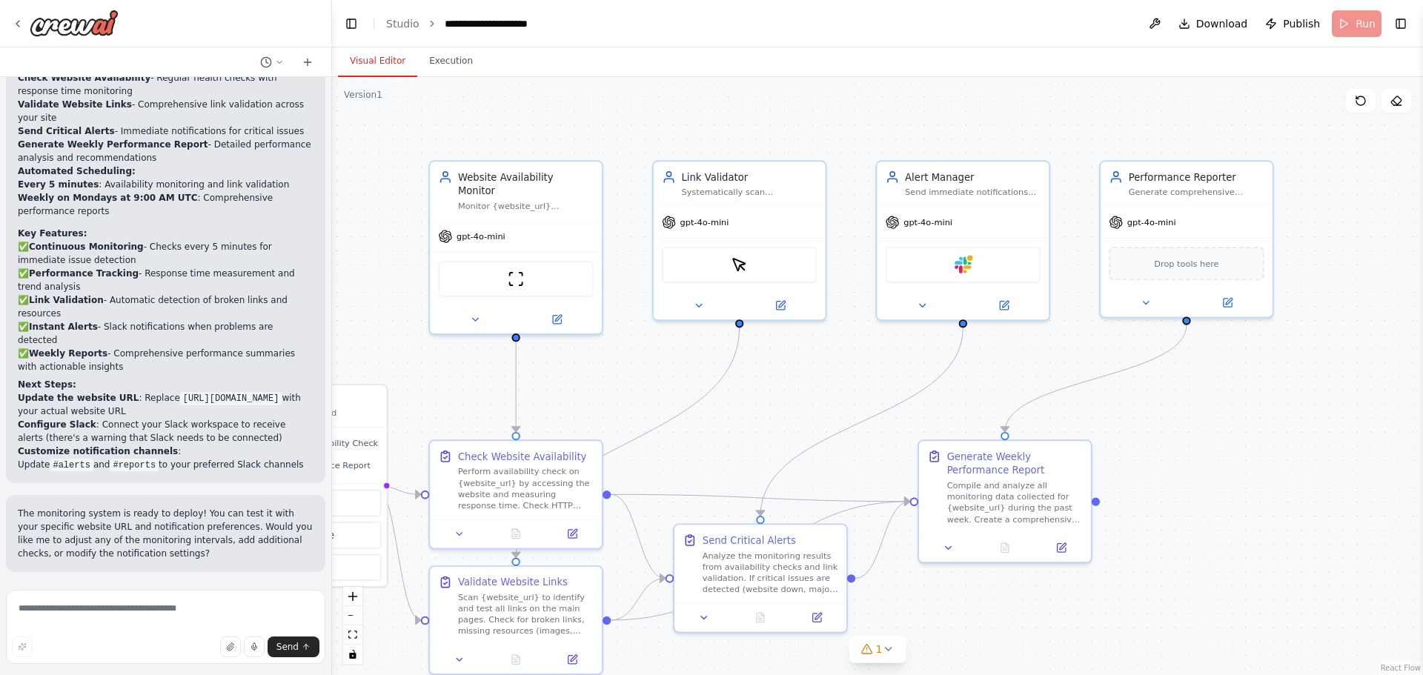
scroll to position [1389, 0]
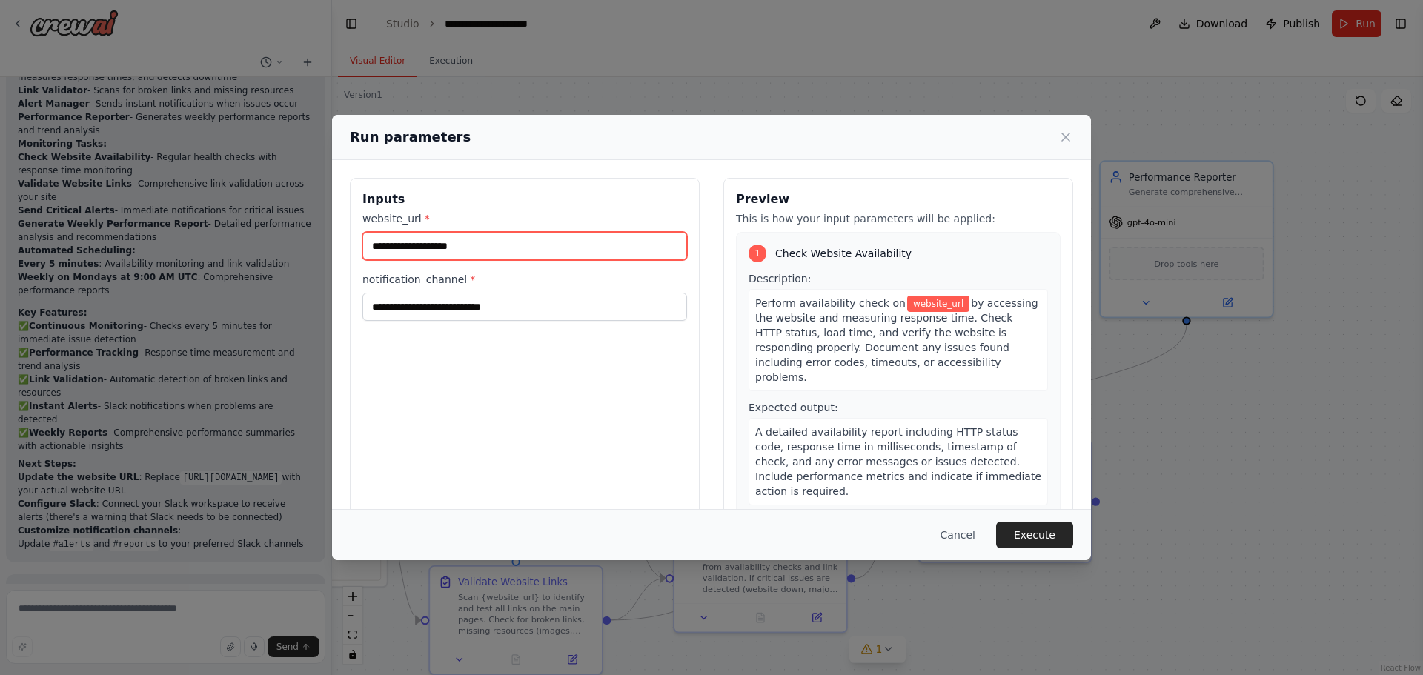
click at [470, 253] on input "website_url *" at bounding box center [524, 246] width 325 height 28
paste input "**********"
type input "**********"
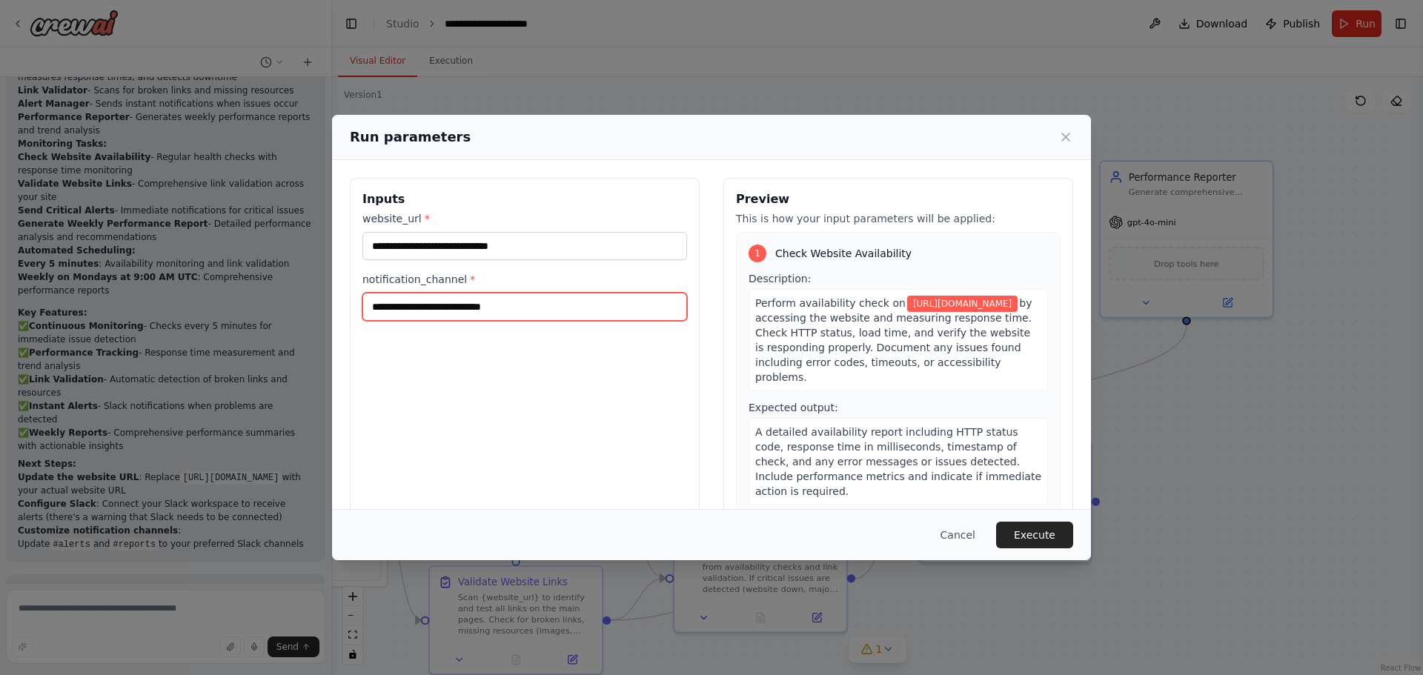
click at [479, 304] on input "notification_channel *" at bounding box center [524, 307] width 325 height 28
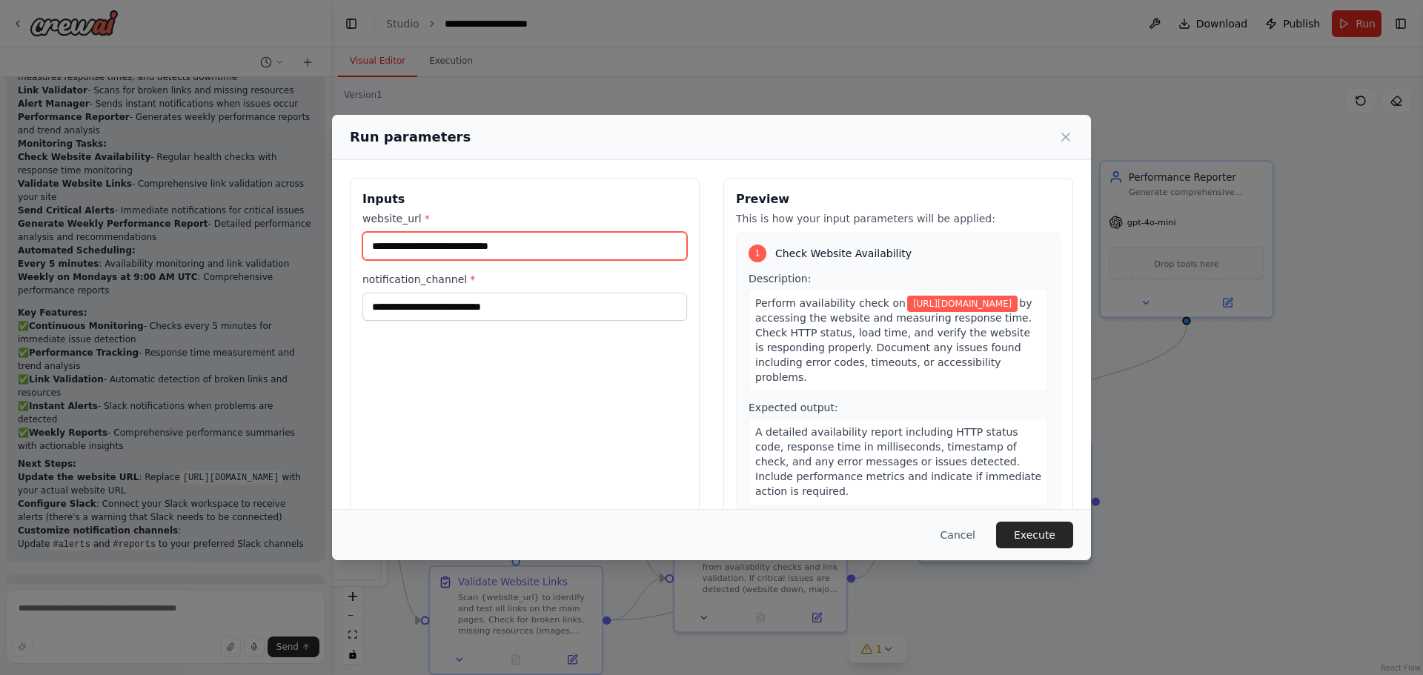
click at [553, 251] on input "**********" at bounding box center [524, 246] width 325 height 28
paste input "**********"
type input "**********"
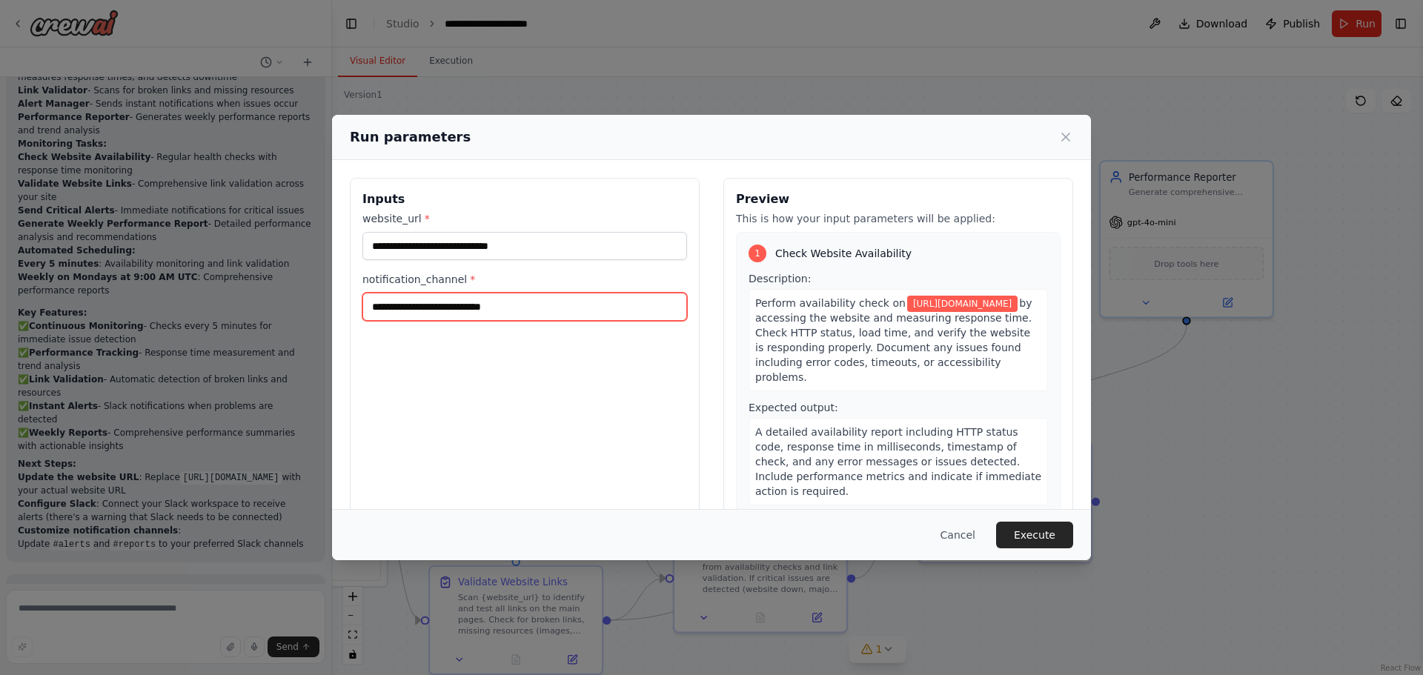
click at [509, 299] on input "notification_channel *" at bounding box center [524, 307] width 325 height 28
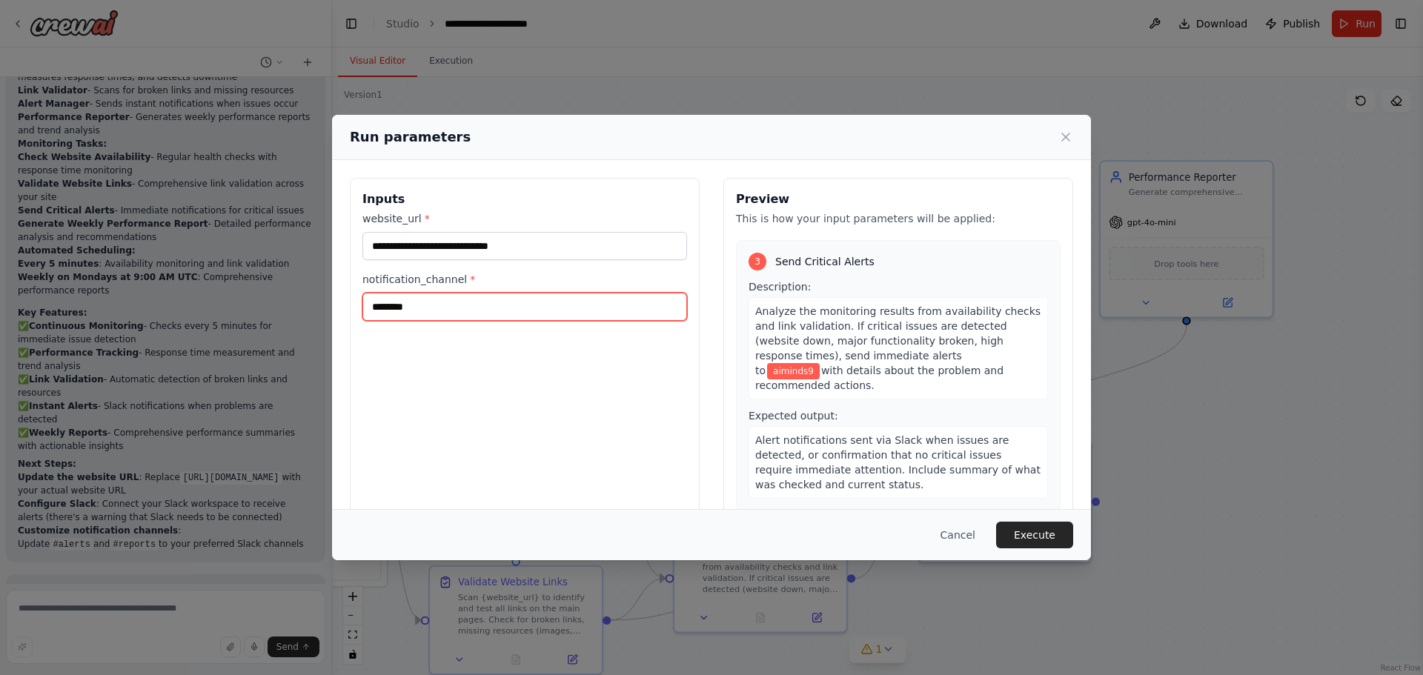
scroll to position [565, 0]
type input "********"
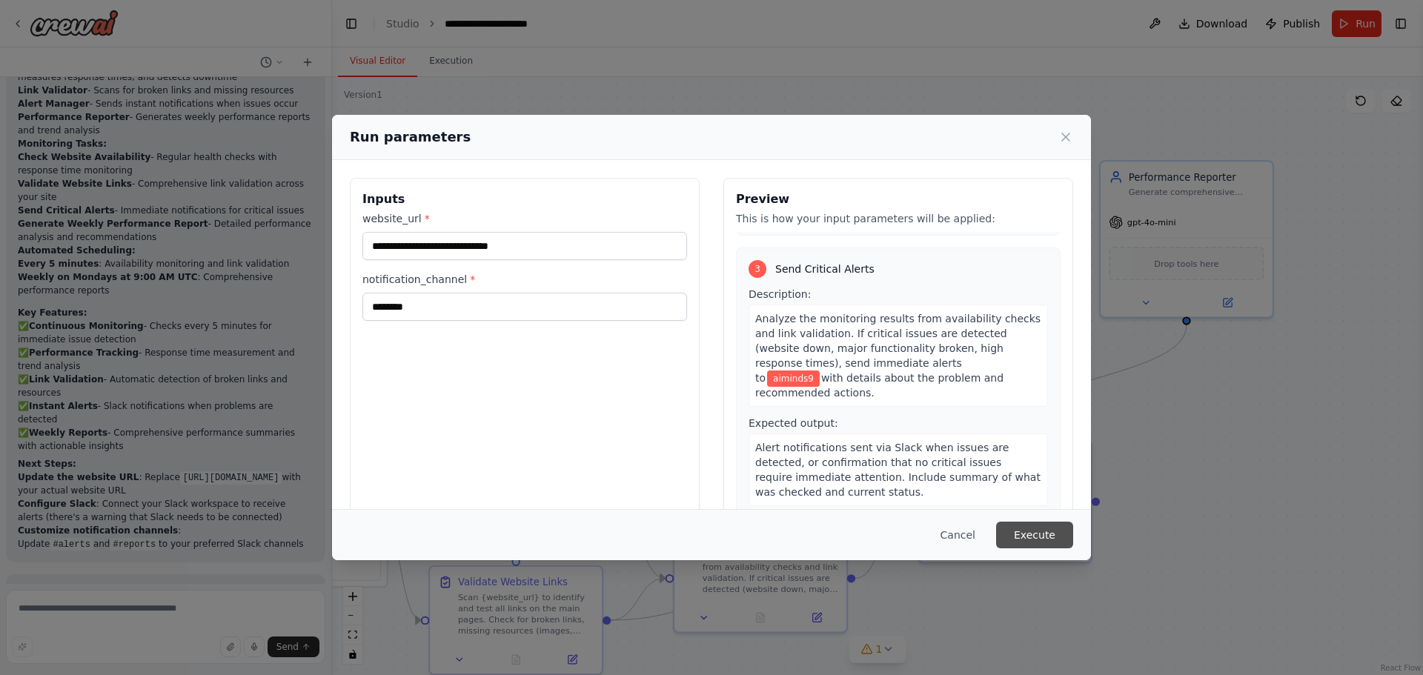
click at [1054, 533] on button "Execute" at bounding box center [1034, 535] width 77 height 27
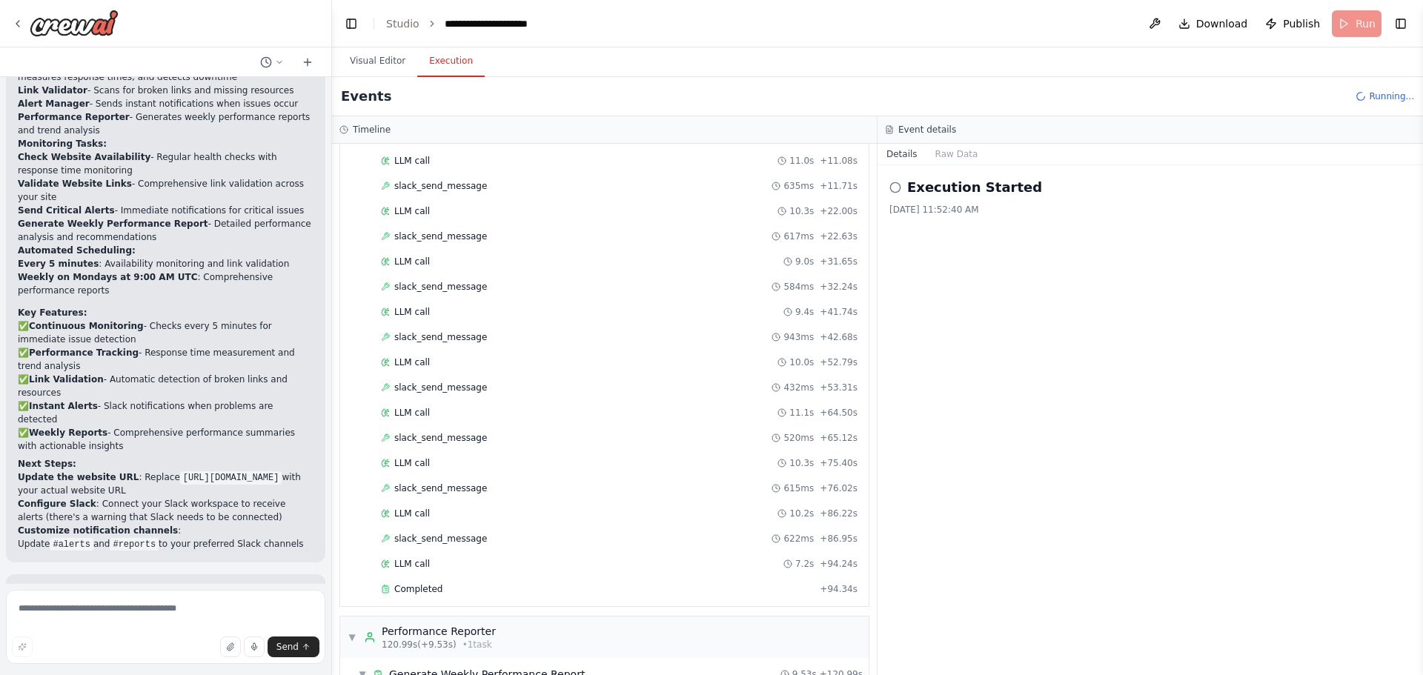
scroll to position [1509, 0]
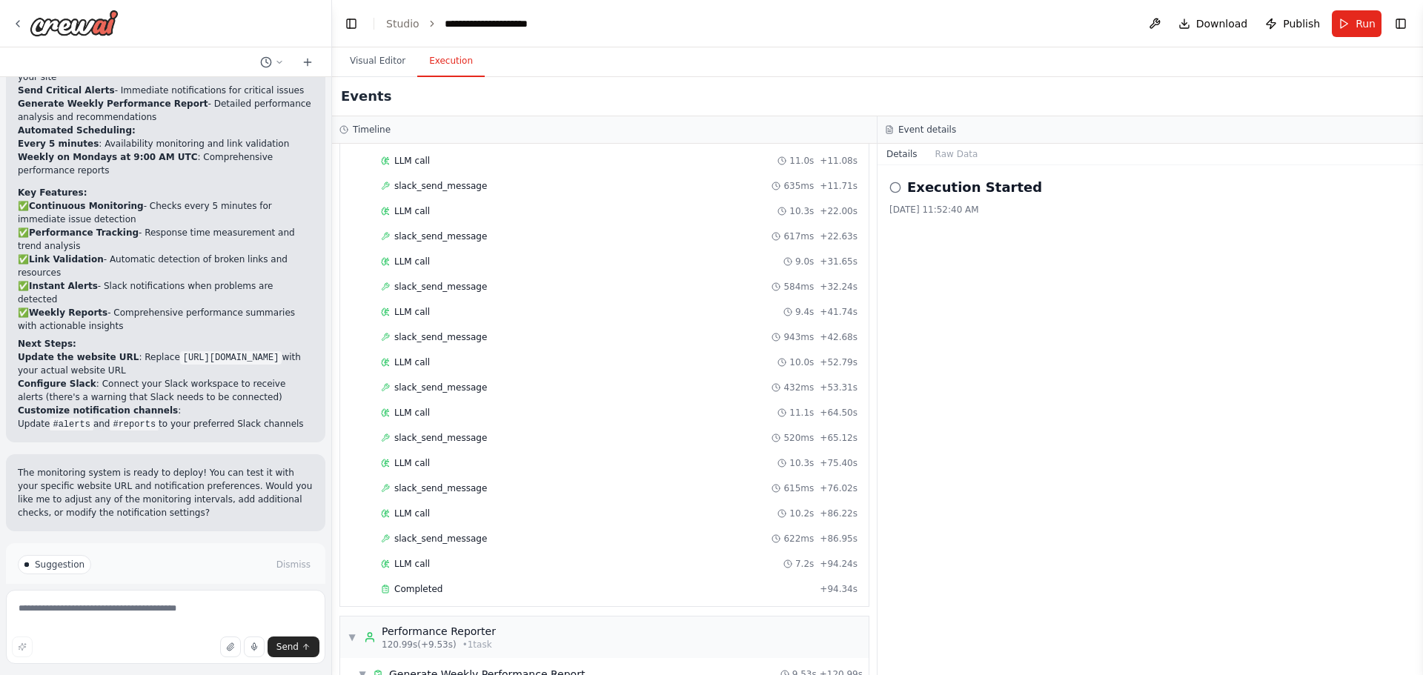
click at [1091, 522] on div "Execution Started 10/5/2025, 11:52:40 AM" at bounding box center [1149, 420] width 545 height 510
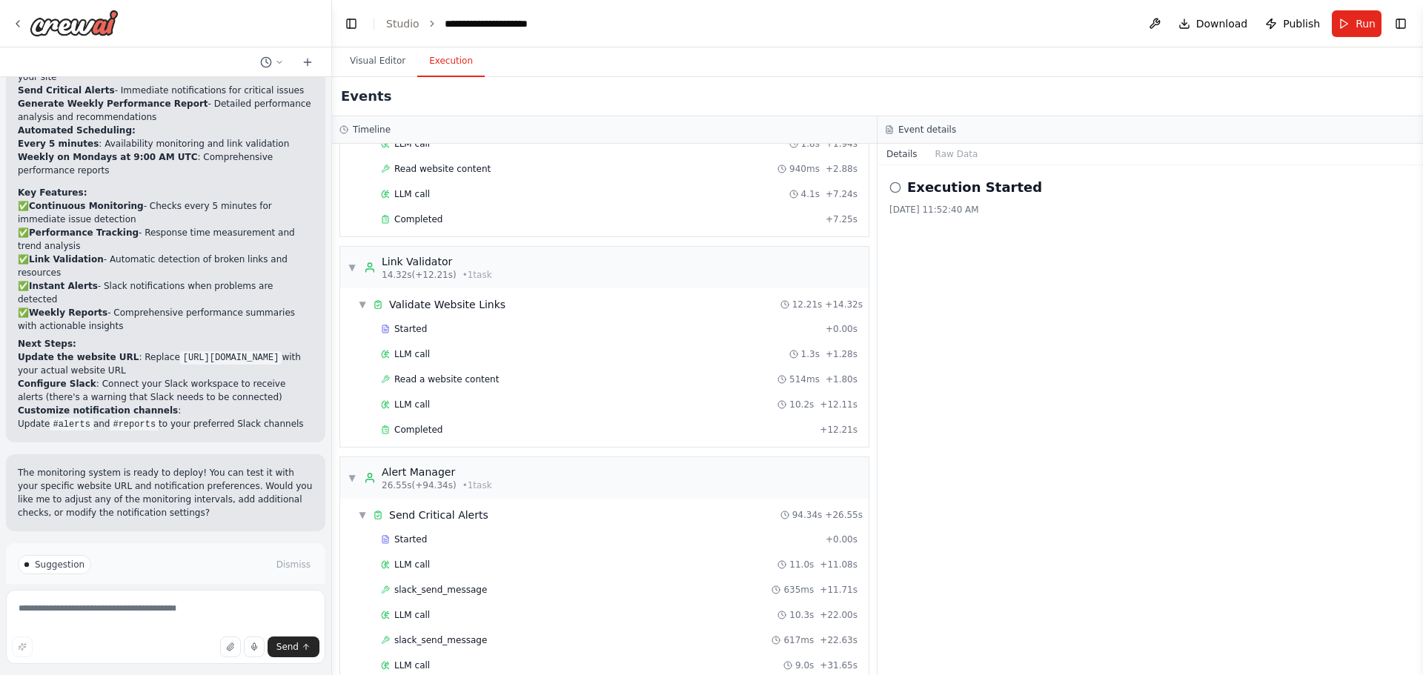
scroll to position [0, 0]
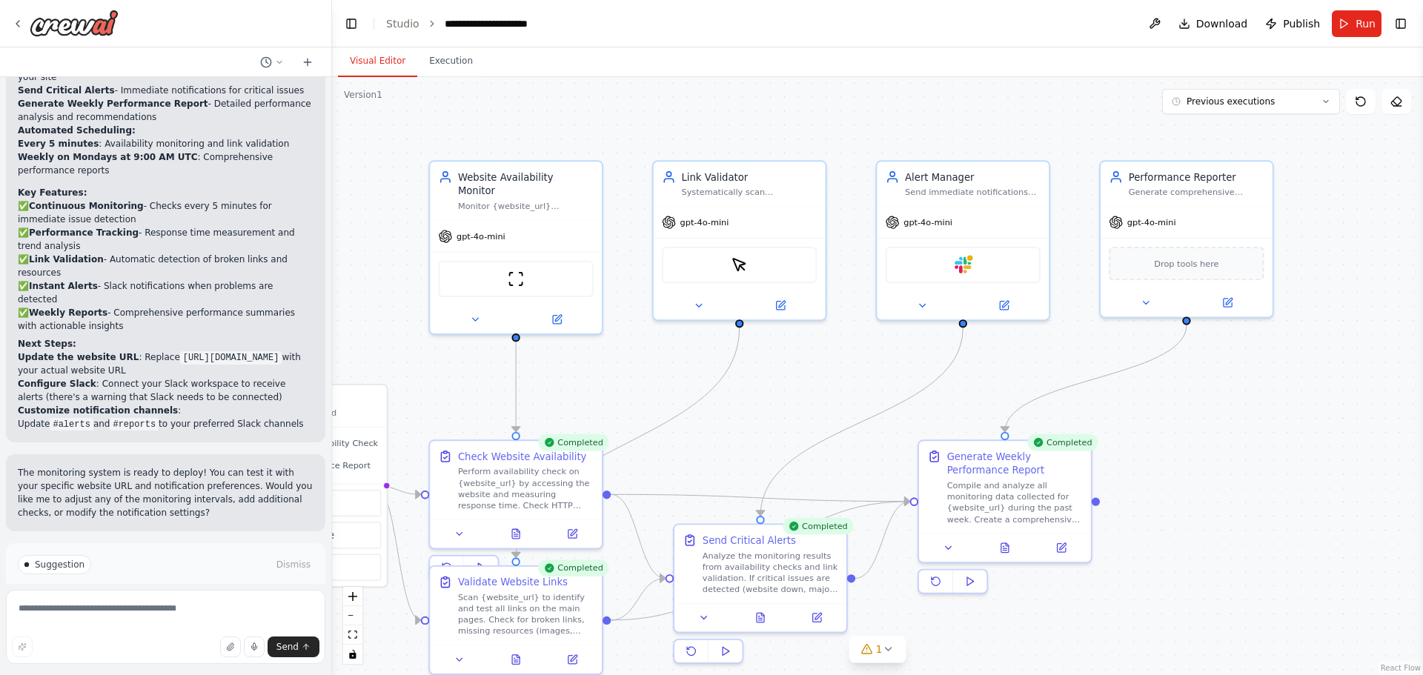
click at [384, 70] on button "Visual Editor" at bounding box center [377, 61] width 79 height 31
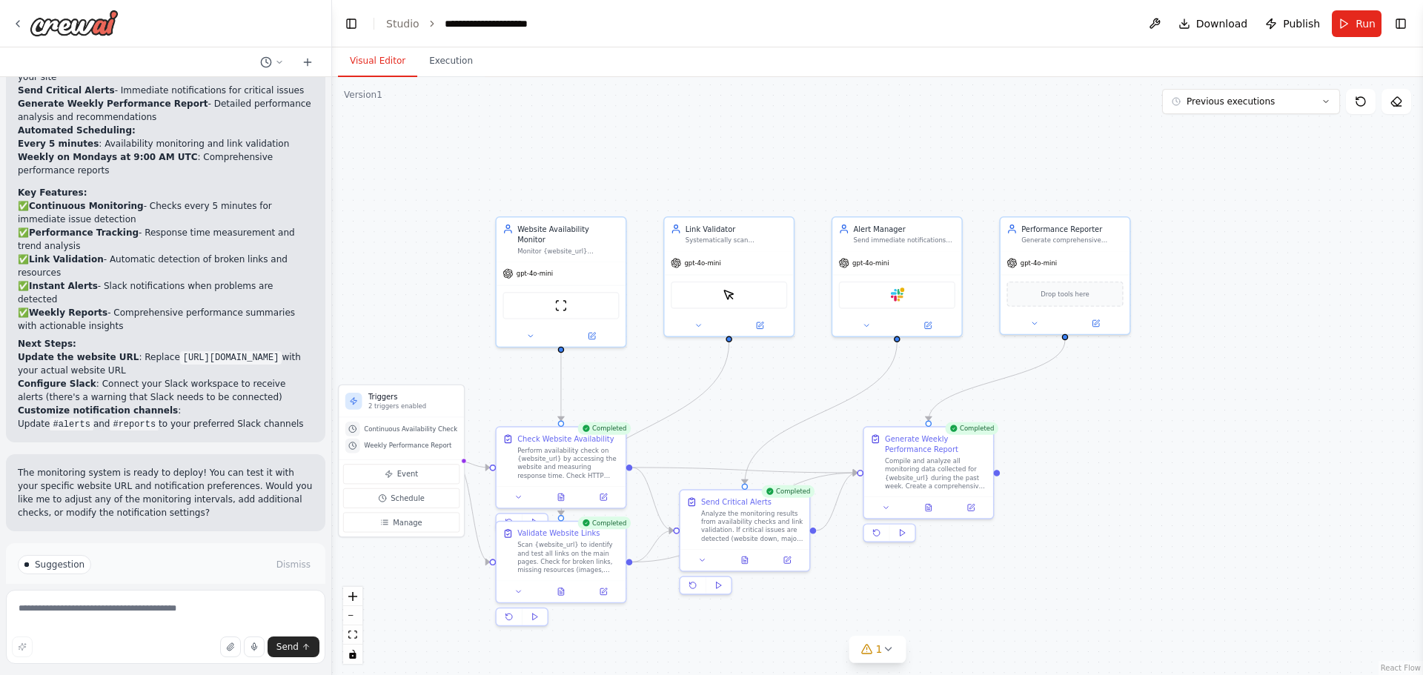
click at [284, 616] on button "Improve automation" at bounding box center [166, 628] width 296 height 24
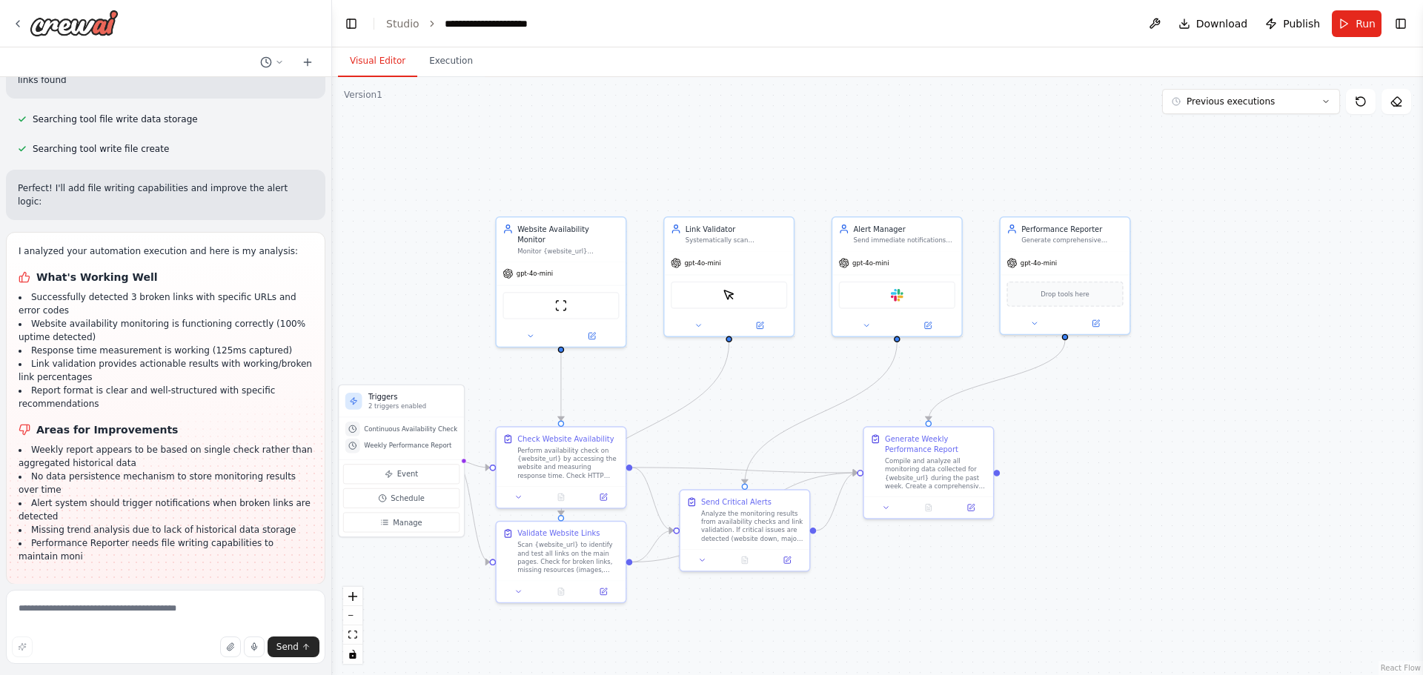
scroll to position [2259, 0]
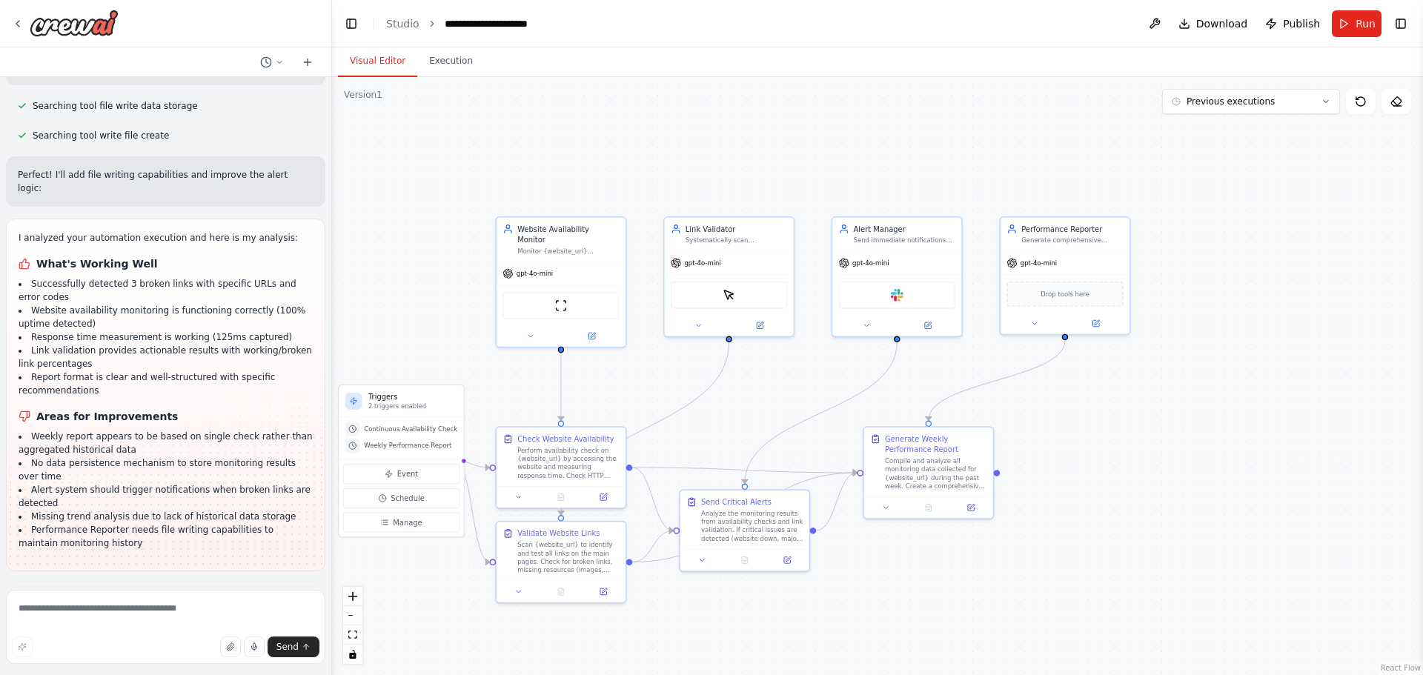
click at [233, 656] on button "Enable coding skills" at bounding box center [166, 668] width 296 height 24
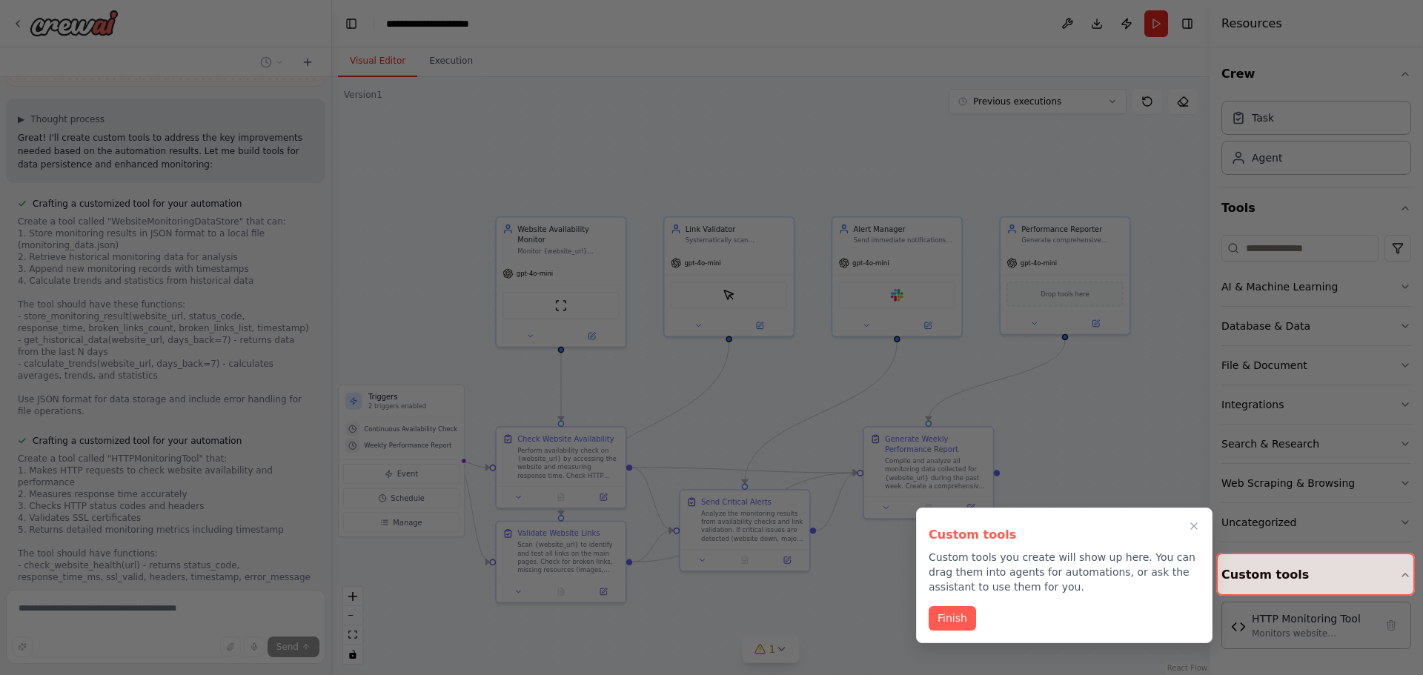
scroll to position [2833, 0]
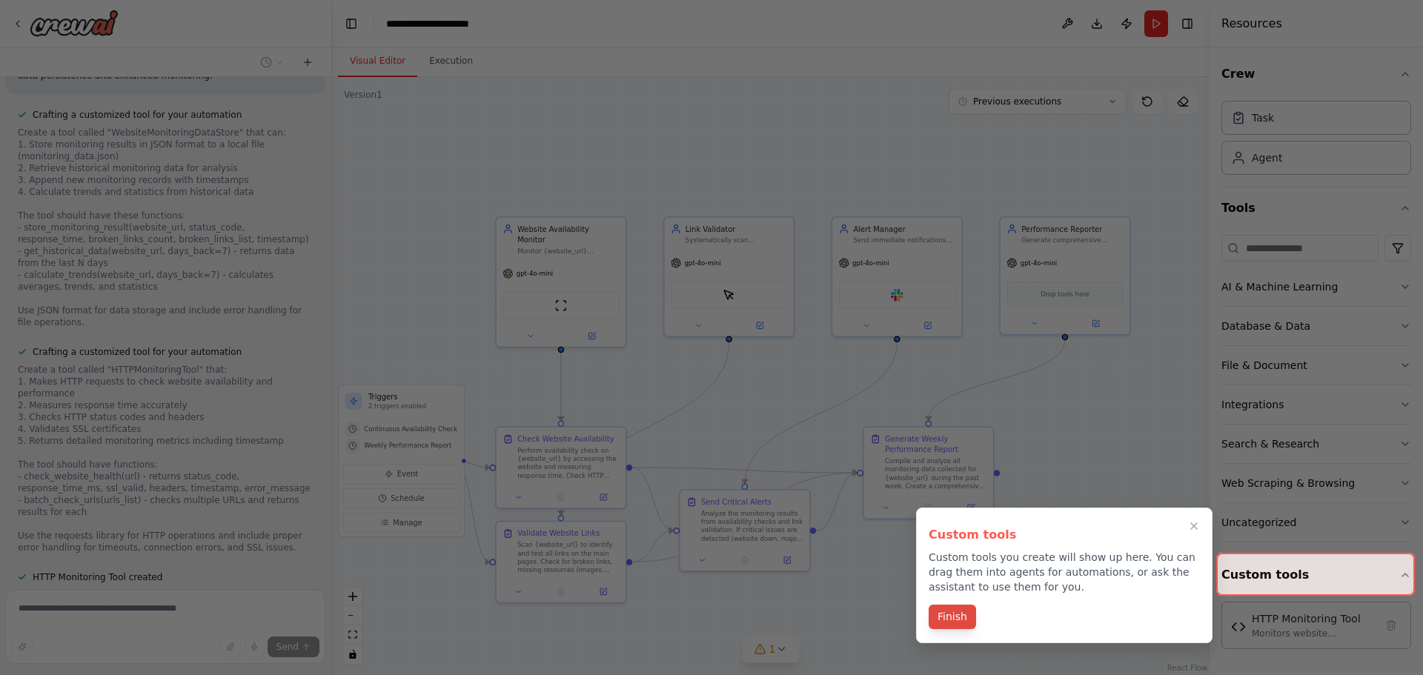
click at [959, 620] on button "Finish" at bounding box center [951, 617] width 47 height 24
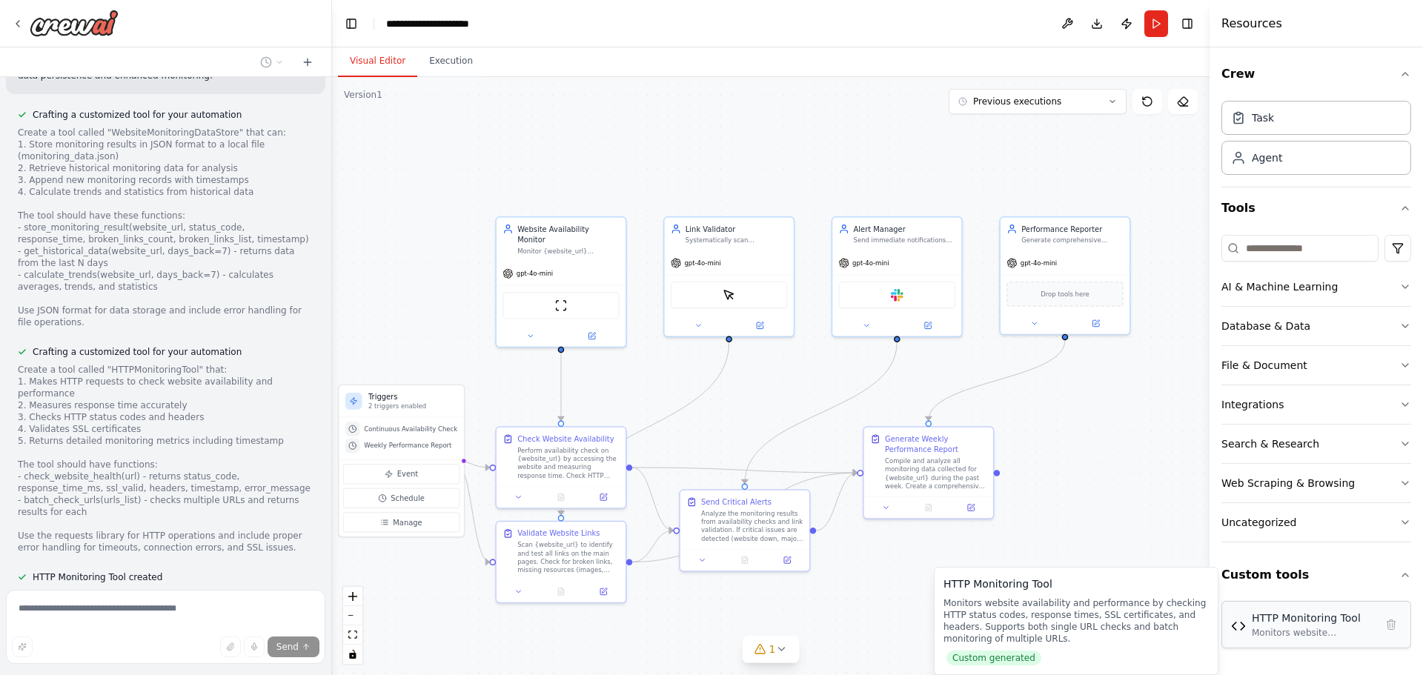
click at [1277, 626] on div "HTTP Monitoring Tool Monitors website availability and performance by checking …" at bounding box center [1312, 625] width 123 height 28
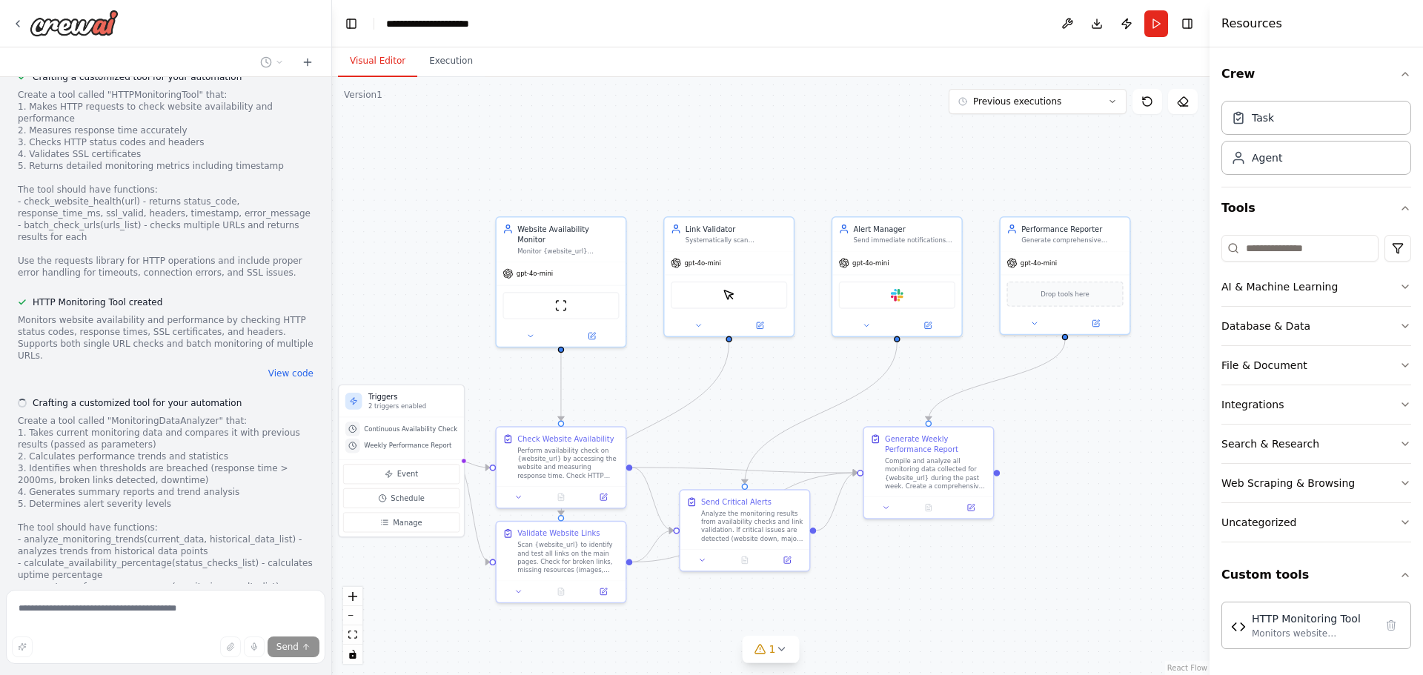
scroll to position [3117, 0]
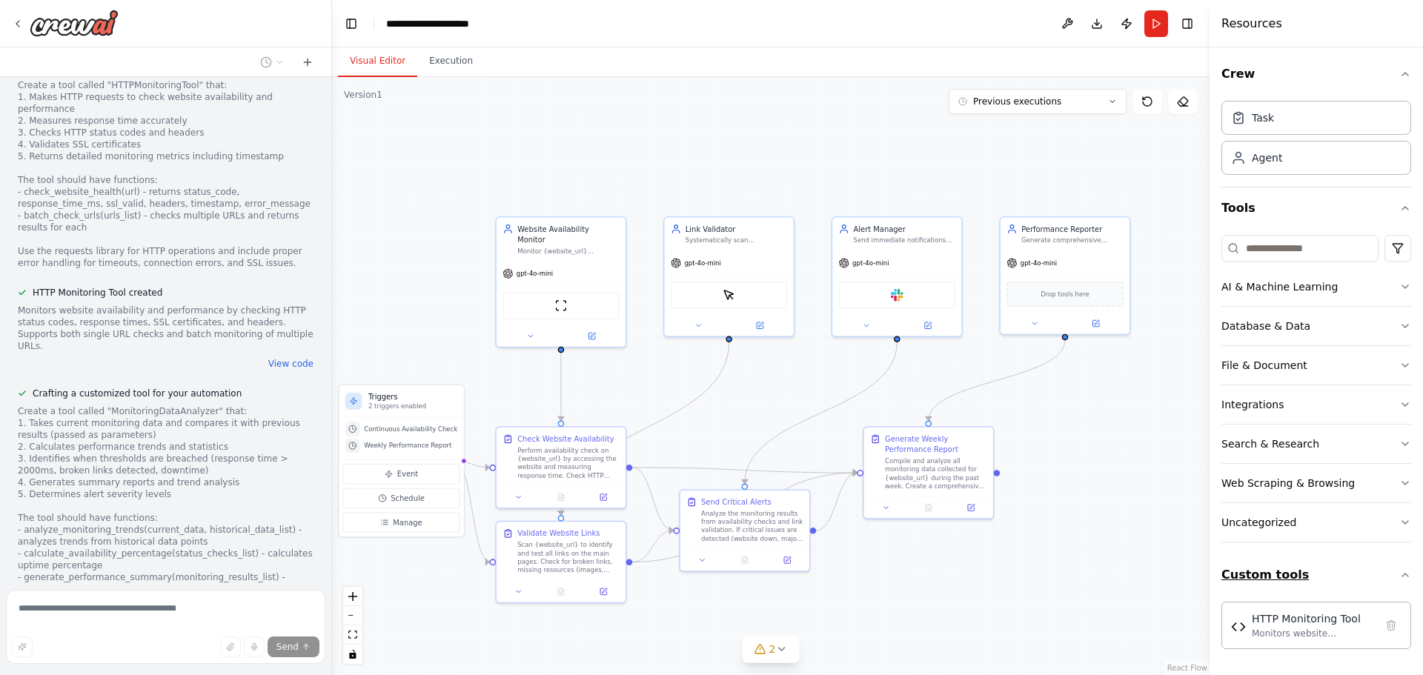
click at [1297, 570] on button "Custom tools" at bounding box center [1316, 574] width 190 height 41
click at [1328, 579] on button "Custom tools" at bounding box center [1316, 574] width 190 height 41
click at [1321, 629] on div "Monitors website availability and performance by checking HTTP status codes, re…" at bounding box center [1312, 633] width 123 height 12
click at [1306, 630] on div "Monitors website availability and performance by checking HTTP status codes, re…" at bounding box center [1312, 633] width 123 height 12
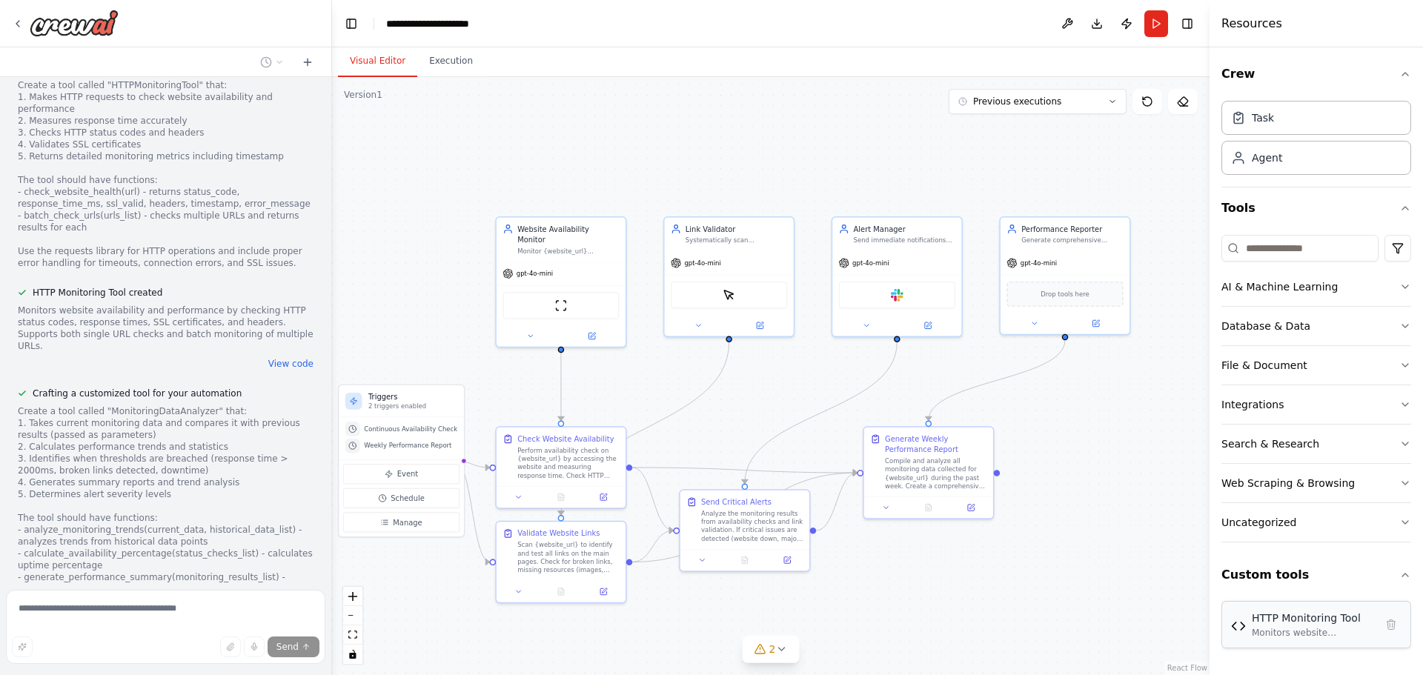
click at [1306, 630] on div "Monitors website availability and performance by checking HTTP status codes, re…" at bounding box center [1312, 633] width 123 height 12
click at [1152, 625] on div ".deletable-edge-delete-btn { width: 20px; height: 20px; border: 0px solid #ffff…" at bounding box center [770, 376] width 877 height 598
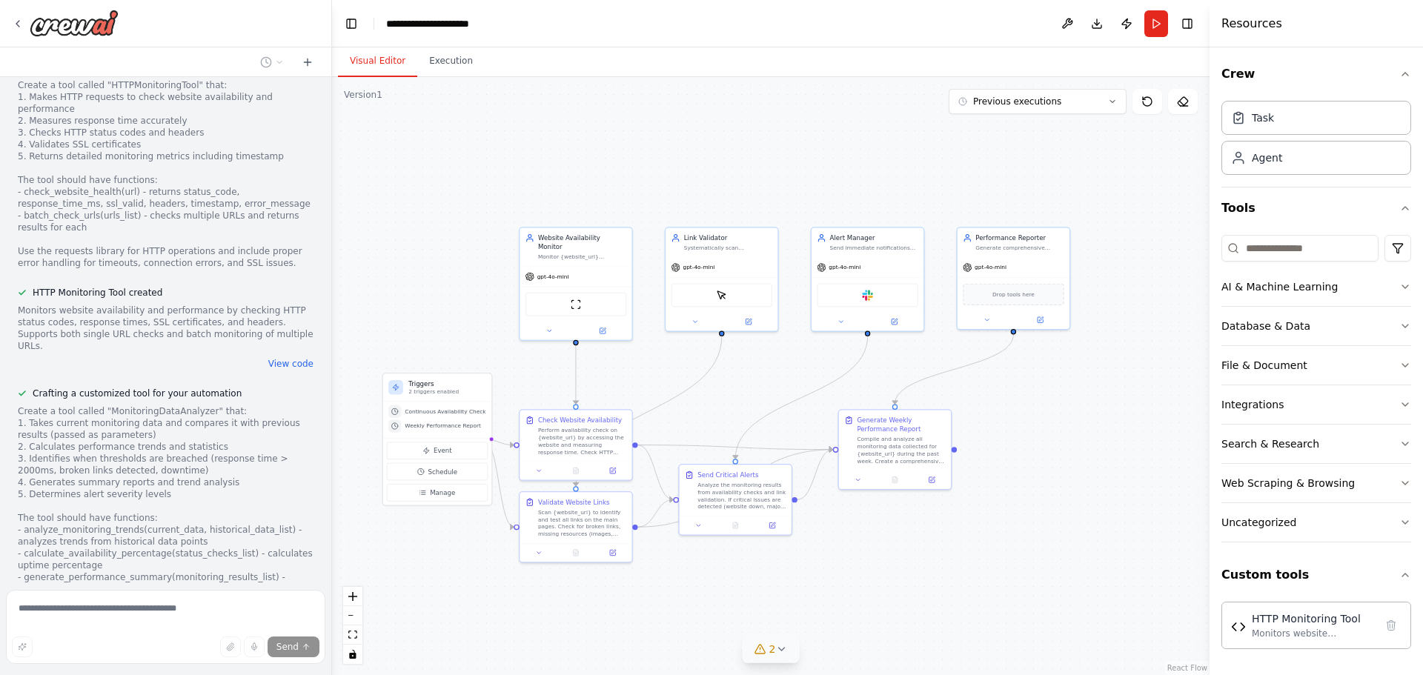
click at [782, 653] on icon at bounding box center [781, 649] width 12 height 12
click at [910, 558] on button "2" at bounding box center [770, 562] width 336 height 27
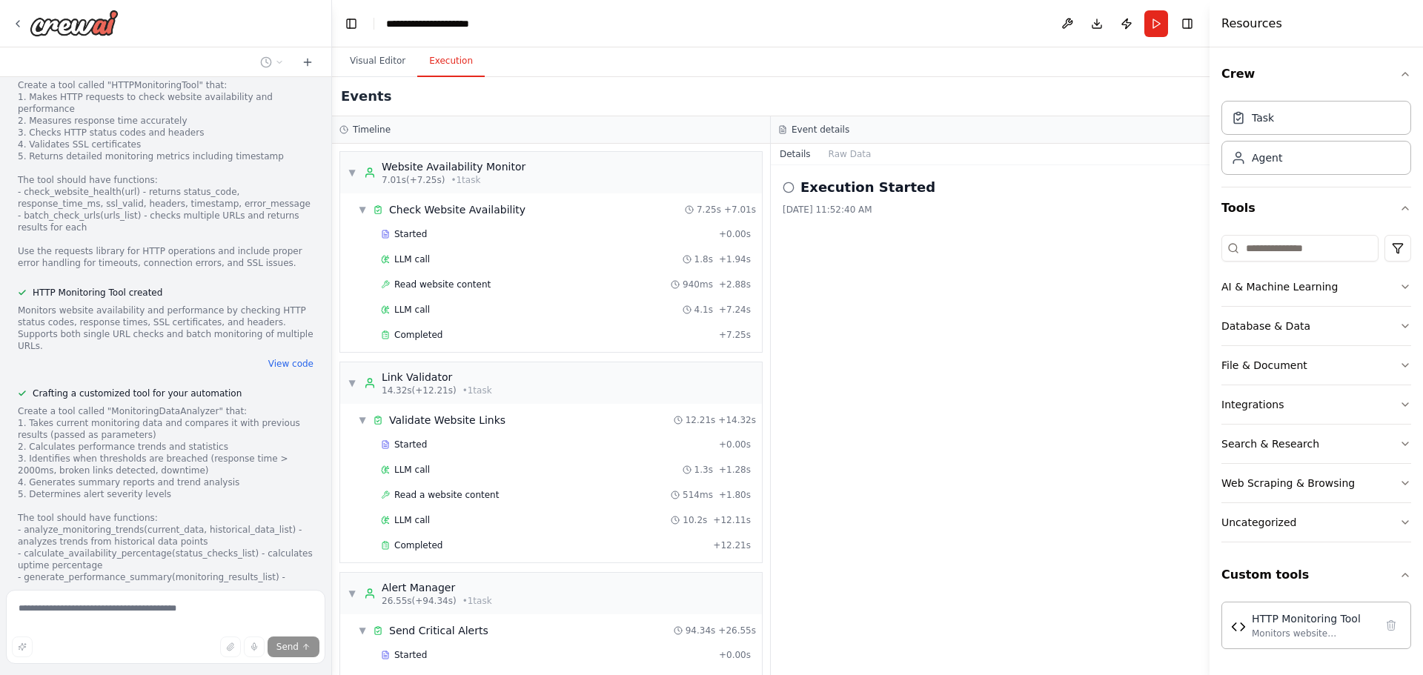
click at [429, 66] on button "Execution" at bounding box center [450, 61] width 67 height 31
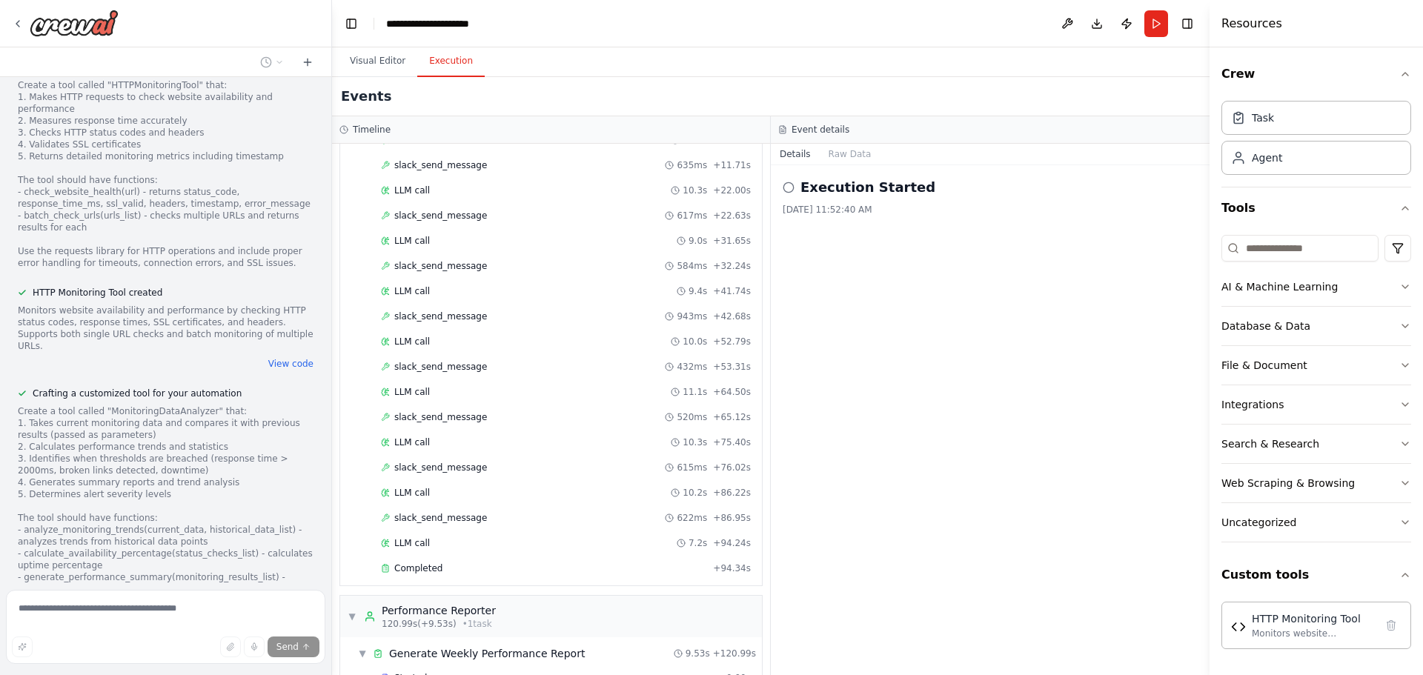
scroll to position [628, 0]
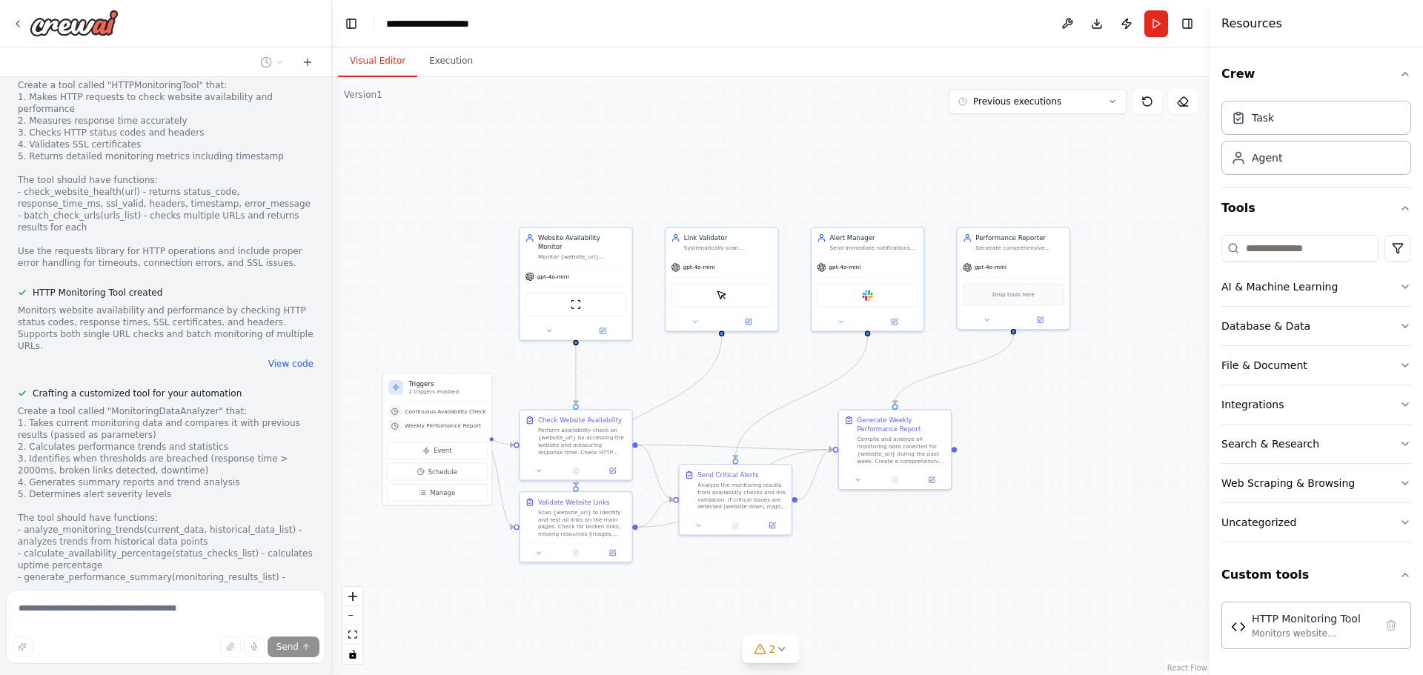
click at [381, 62] on button "Visual Editor" at bounding box center [377, 61] width 79 height 31
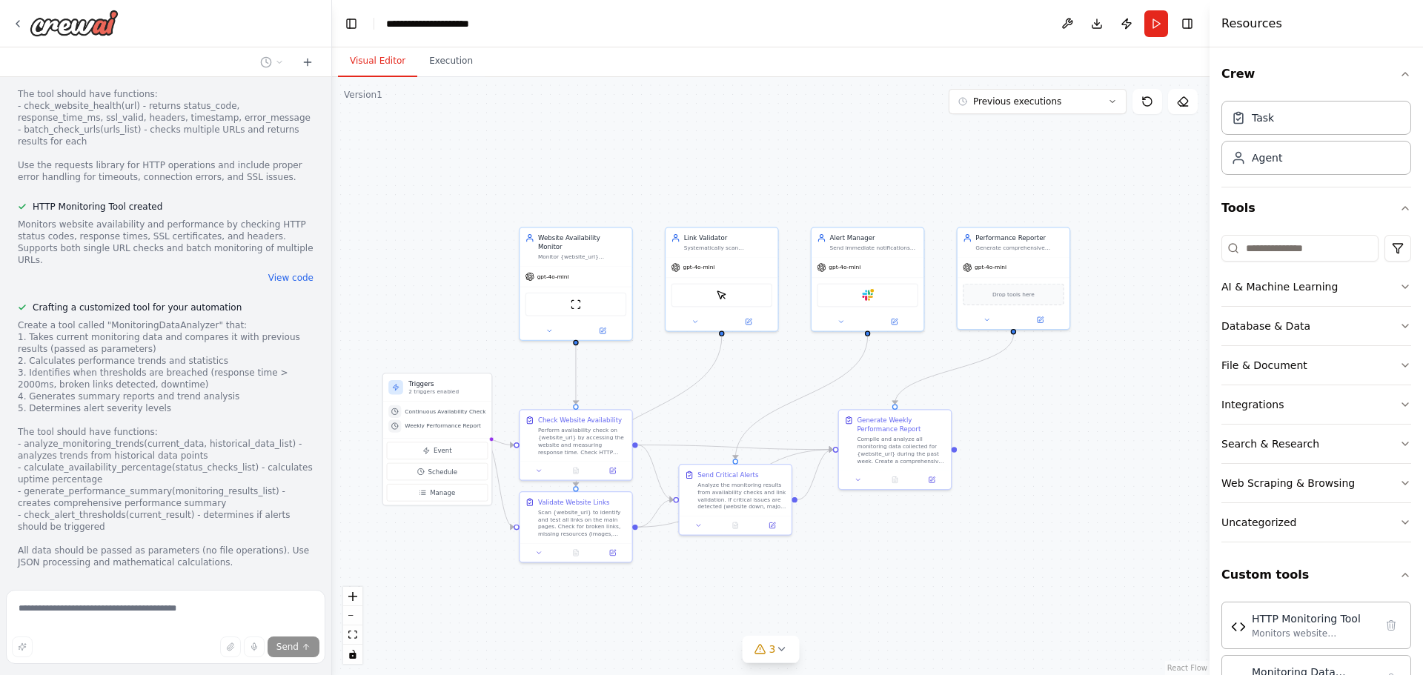
scroll to position [3206, 0]
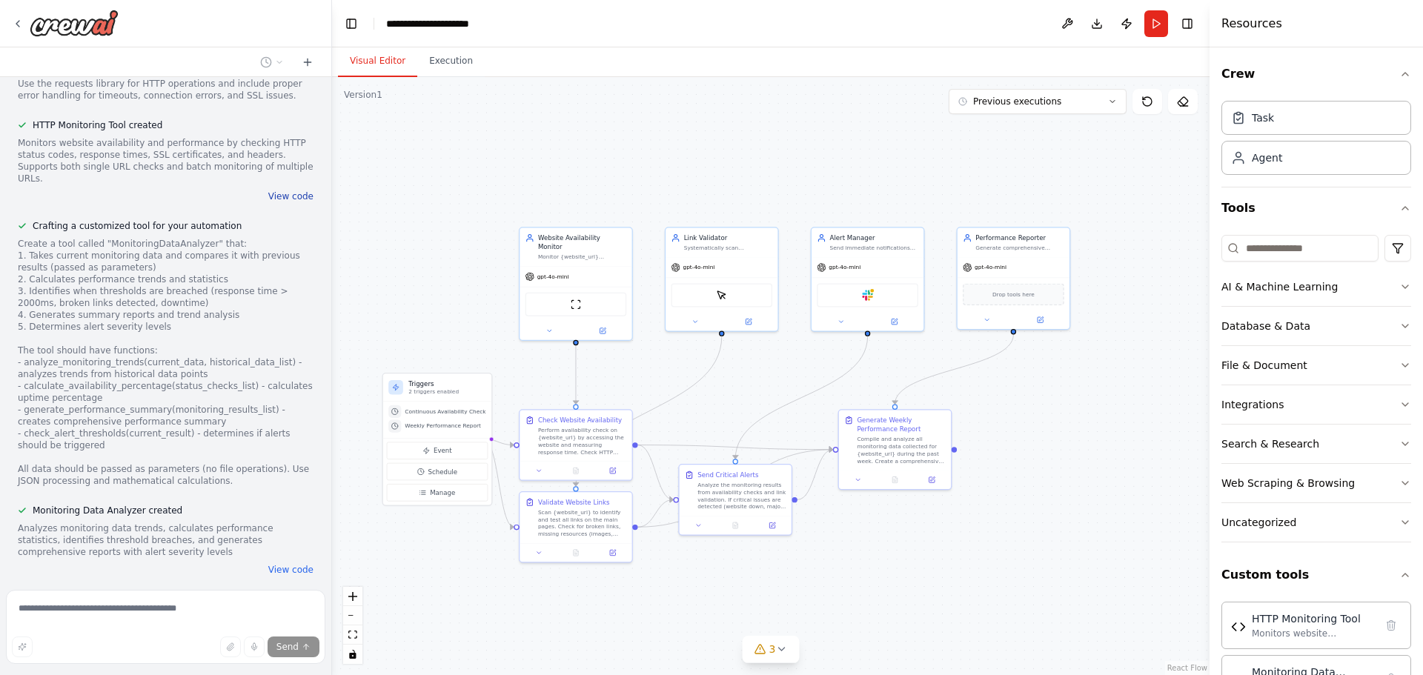
click at [288, 238] on div "Create a tool called "MonitoringDataAnalyzer" that: 1. Takes current monitoring…" at bounding box center [166, 362] width 296 height 249
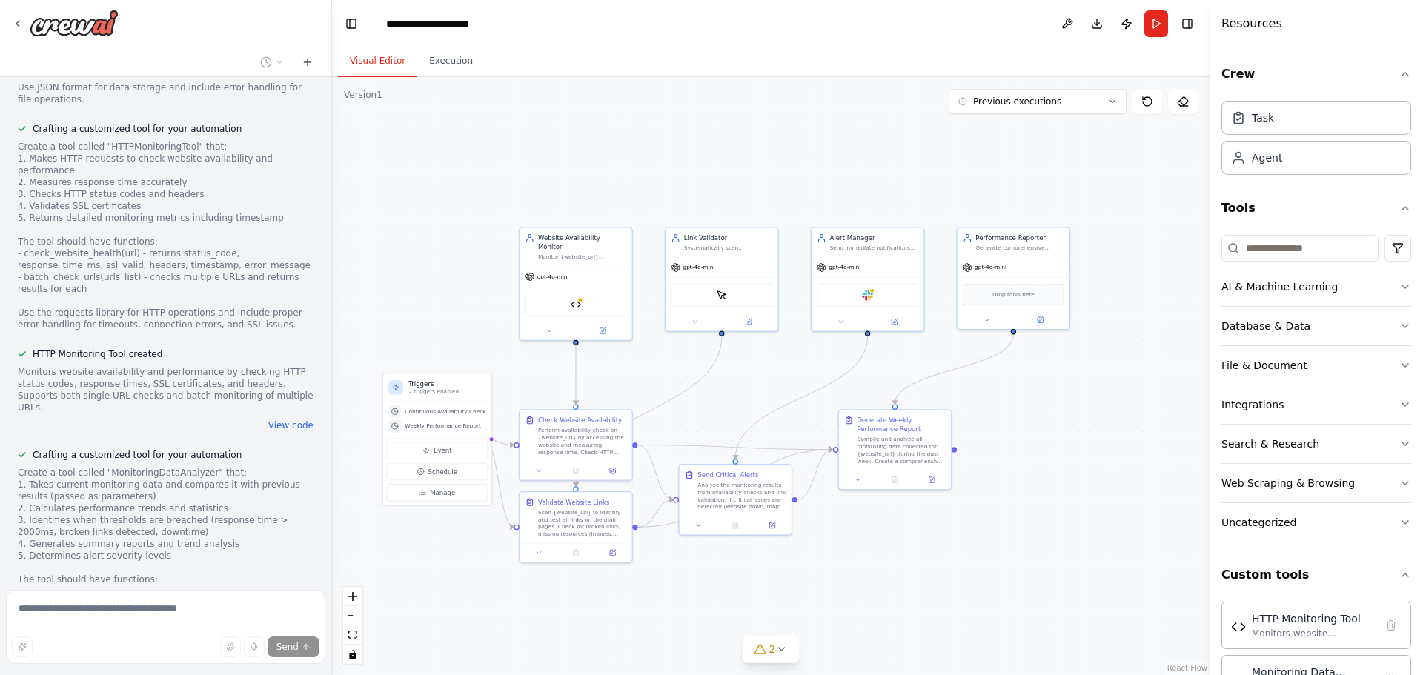
scroll to position [3055, 0]
click at [283, 420] on button "View code" at bounding box center [290, 426] width 45 height 12
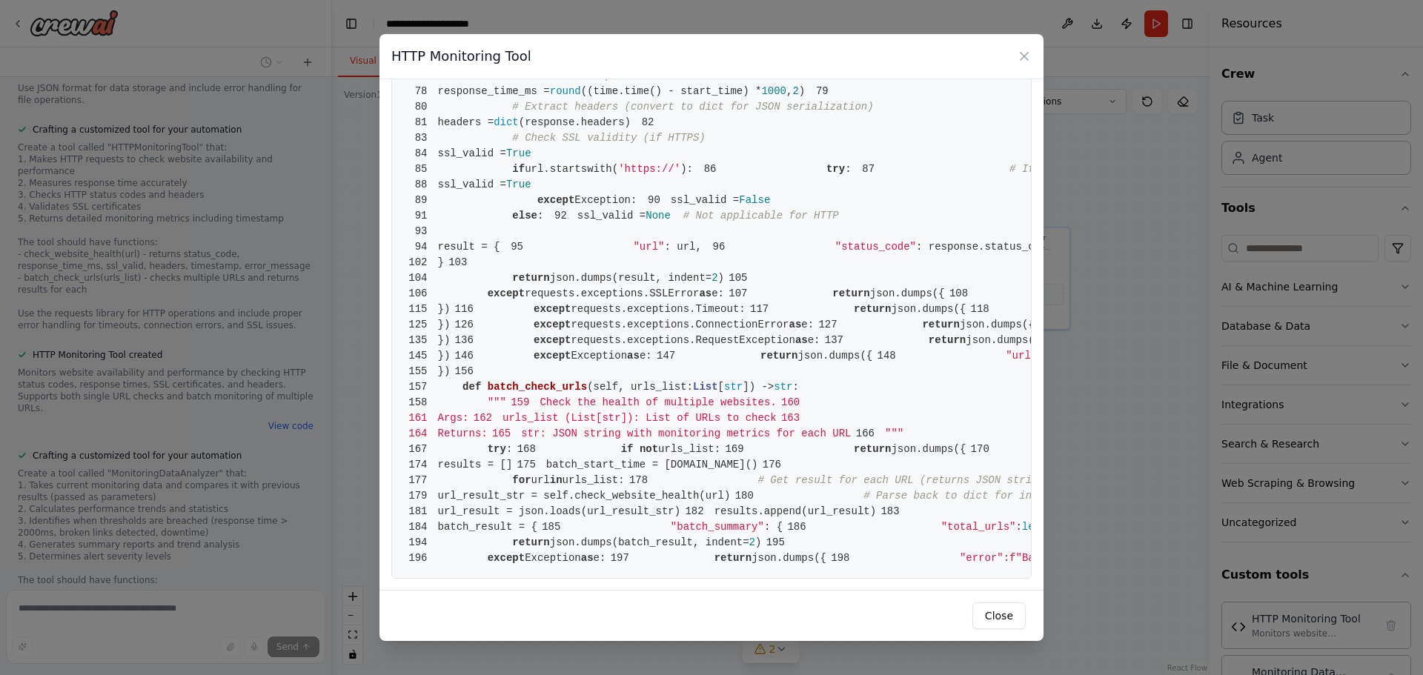
scroll to position [2661, 0]
click at [1017, 50] on icon at bounding box center [1024, 56] width 15 height 15
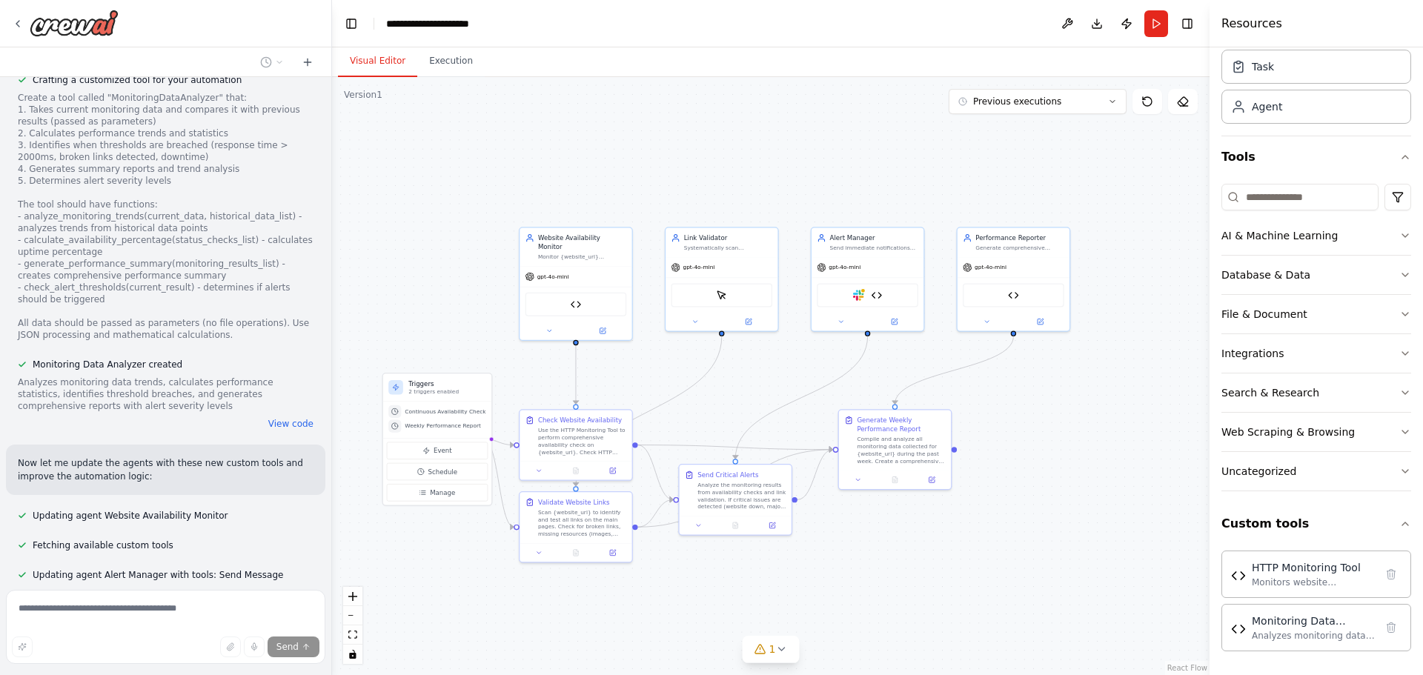
scroll to position [3433, 0]
click at [290, 416] on button "View code" at bounding box center [290, 422] width 45 height 12
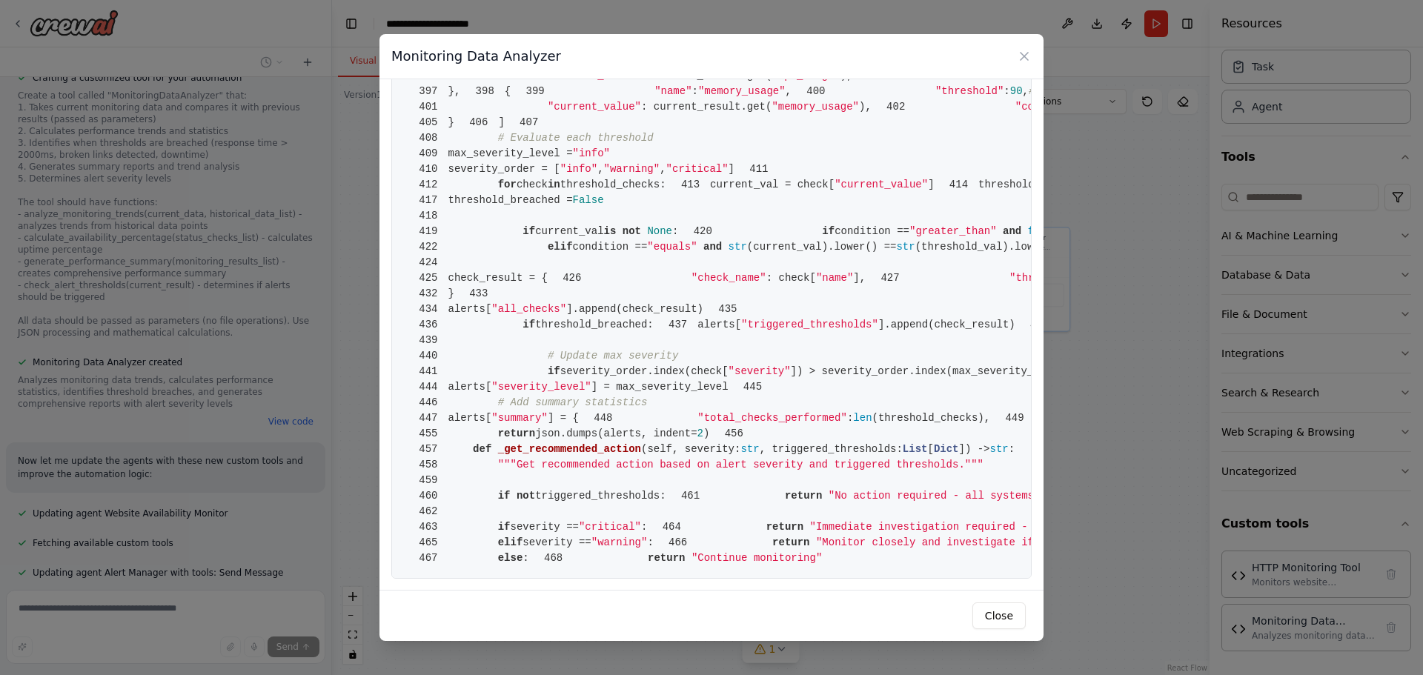
scroll to position [2817, 0]
click at [1021, 56] on icon at bounding box center [1024, 56] width 15 height 15
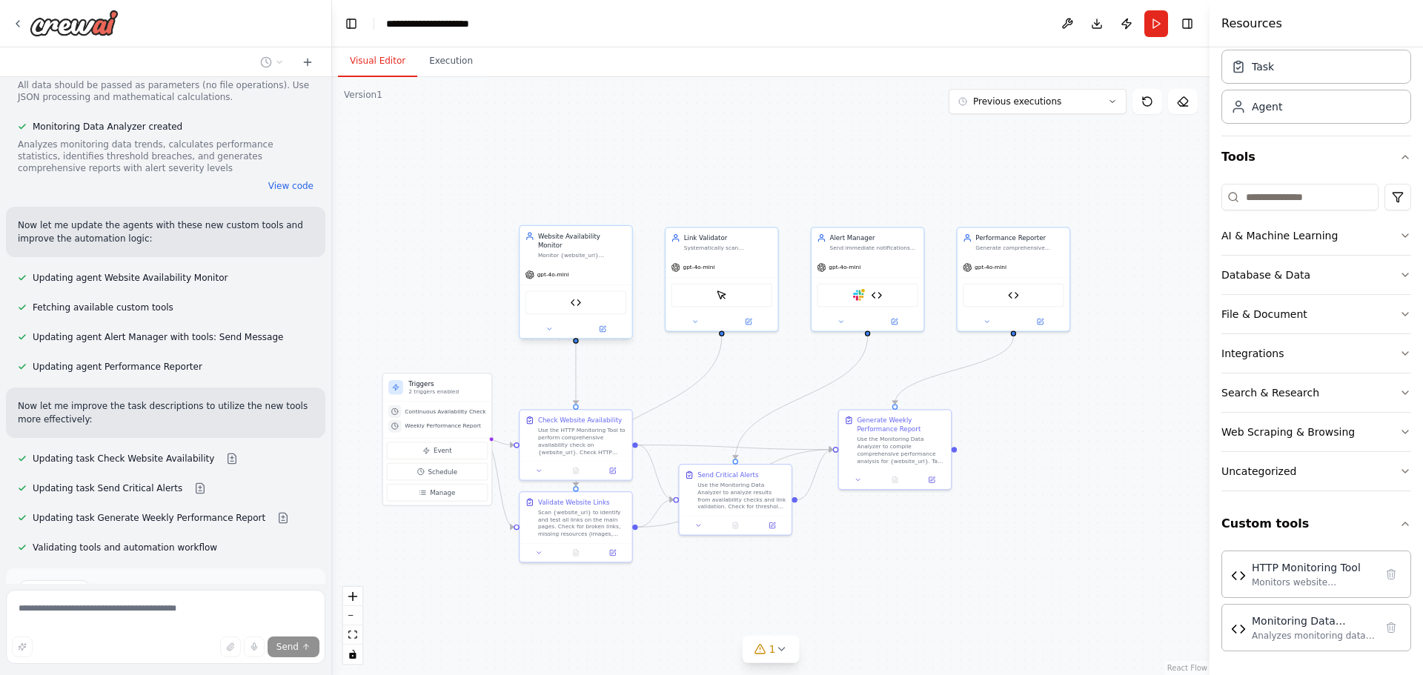
scroll to position [3688, 0]
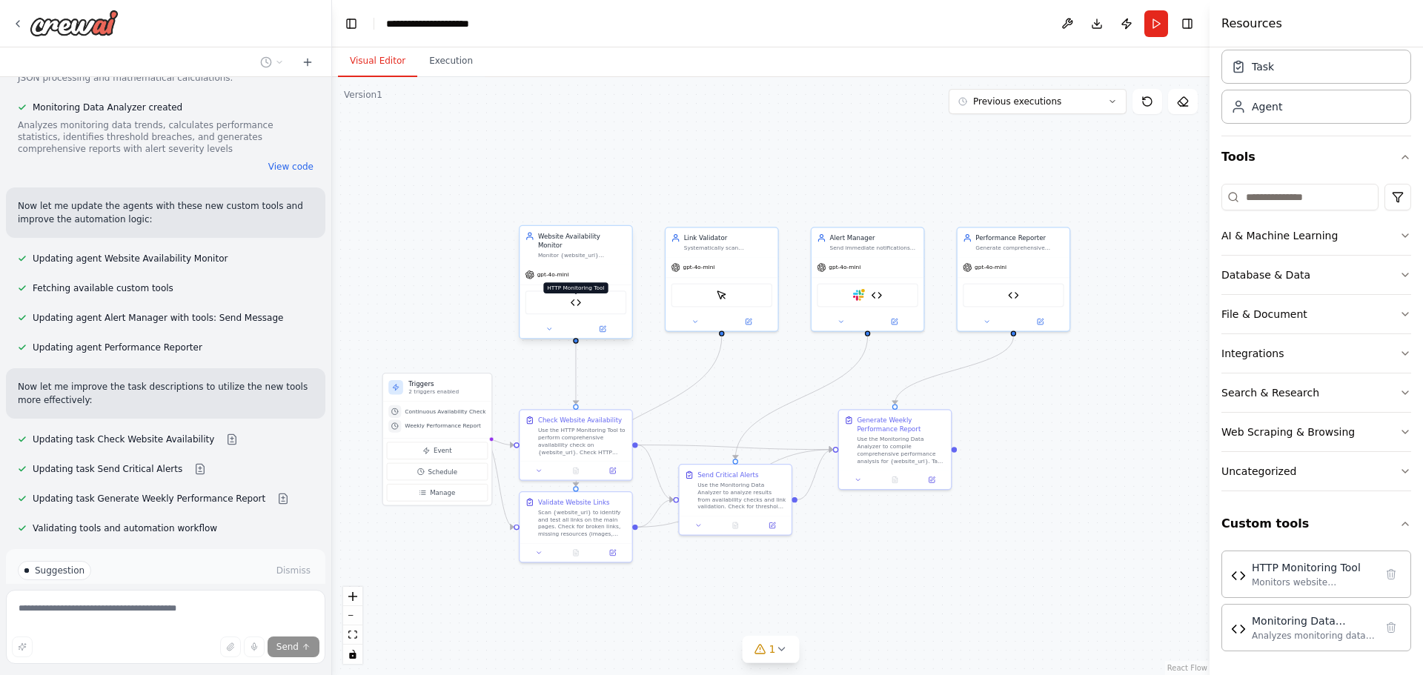
click at [573, 297] on img at bounding box center [576, 302] width 11 height 11
click at [1017, 297] on img at bounding box center [1013, 293] width 11 height 11
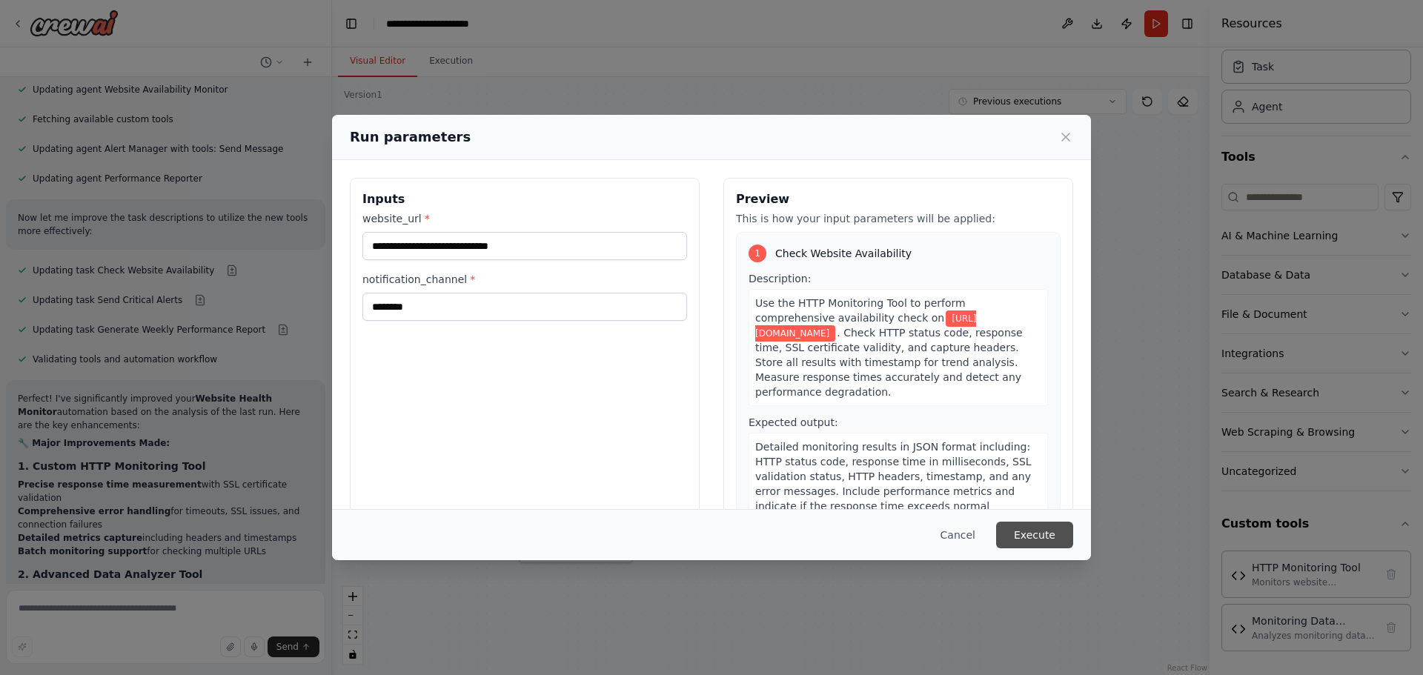
scroll to position [3870, 0]
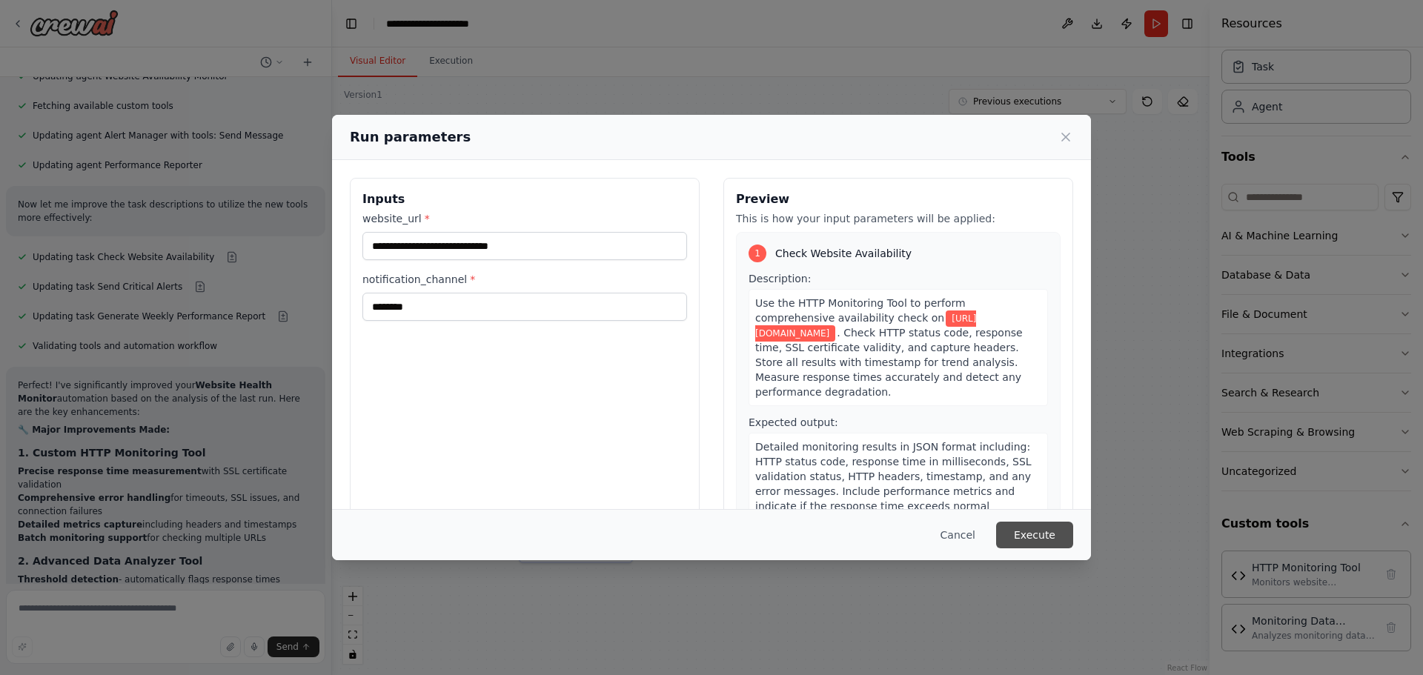
click at [1036, 530] on button "Execute" at bounding box center [1034, 535] width 77 height 27
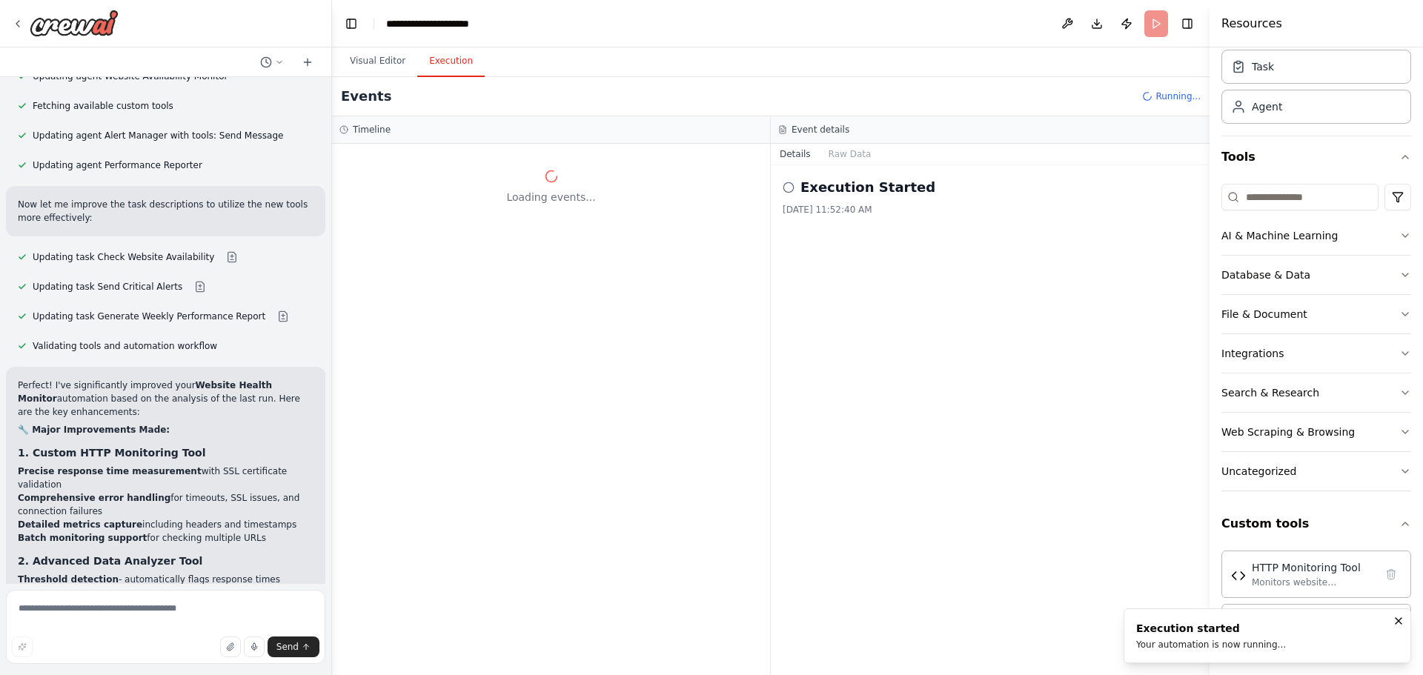
scroll to position [0, 0]
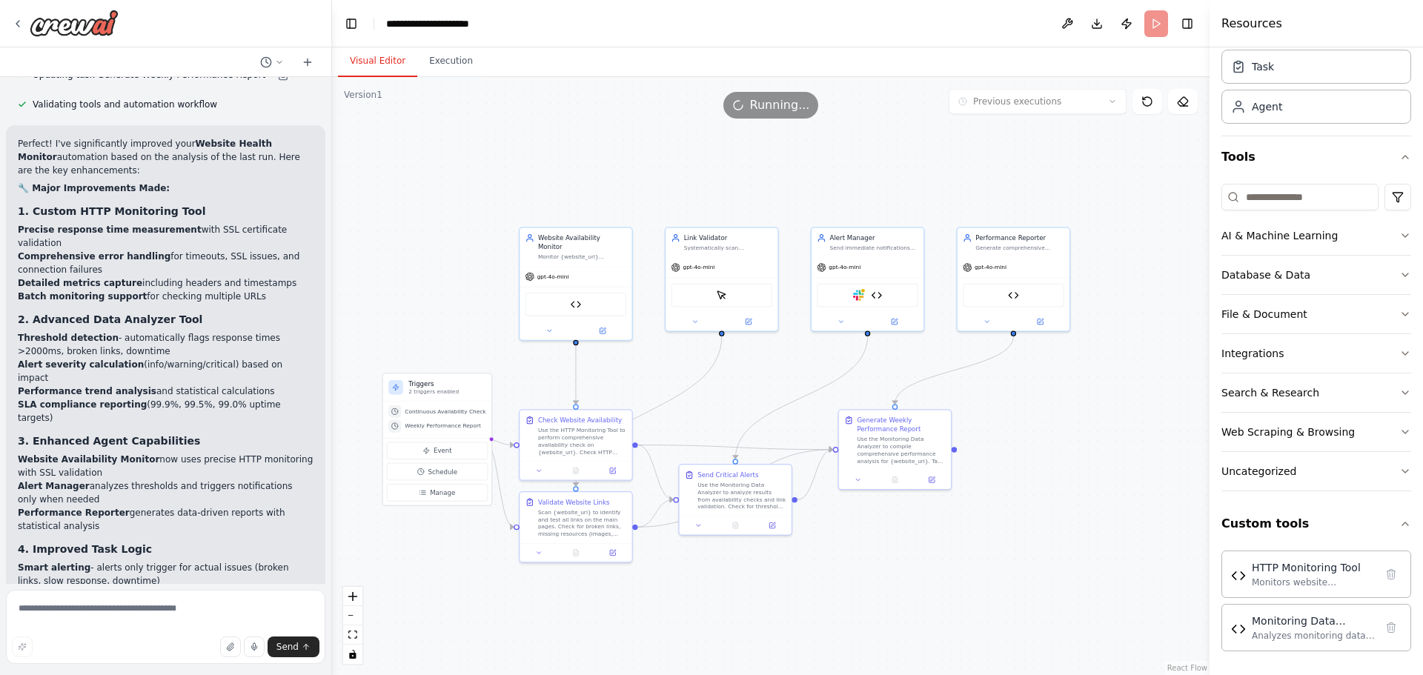
click at [382, 65] on button "Visual Editor" at bounding box center [377, 61] width 79 height 31
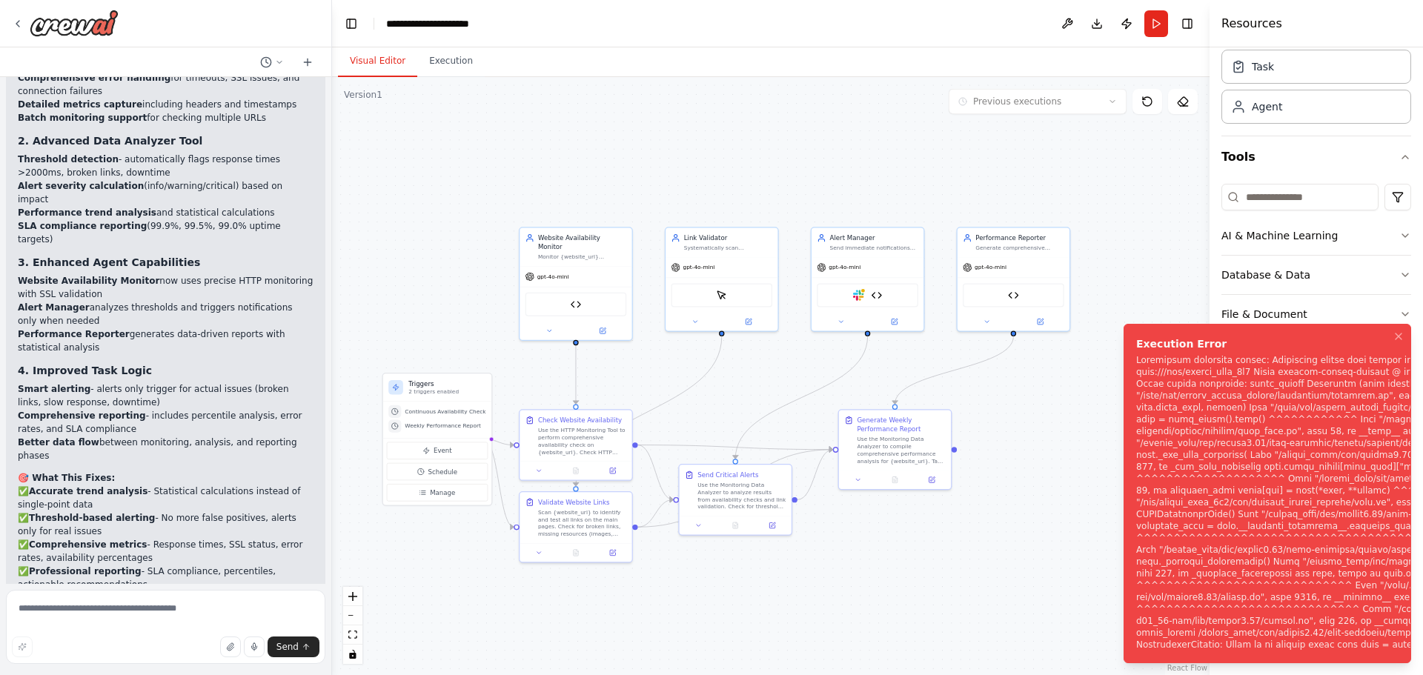
scroll to position [4302, 0]
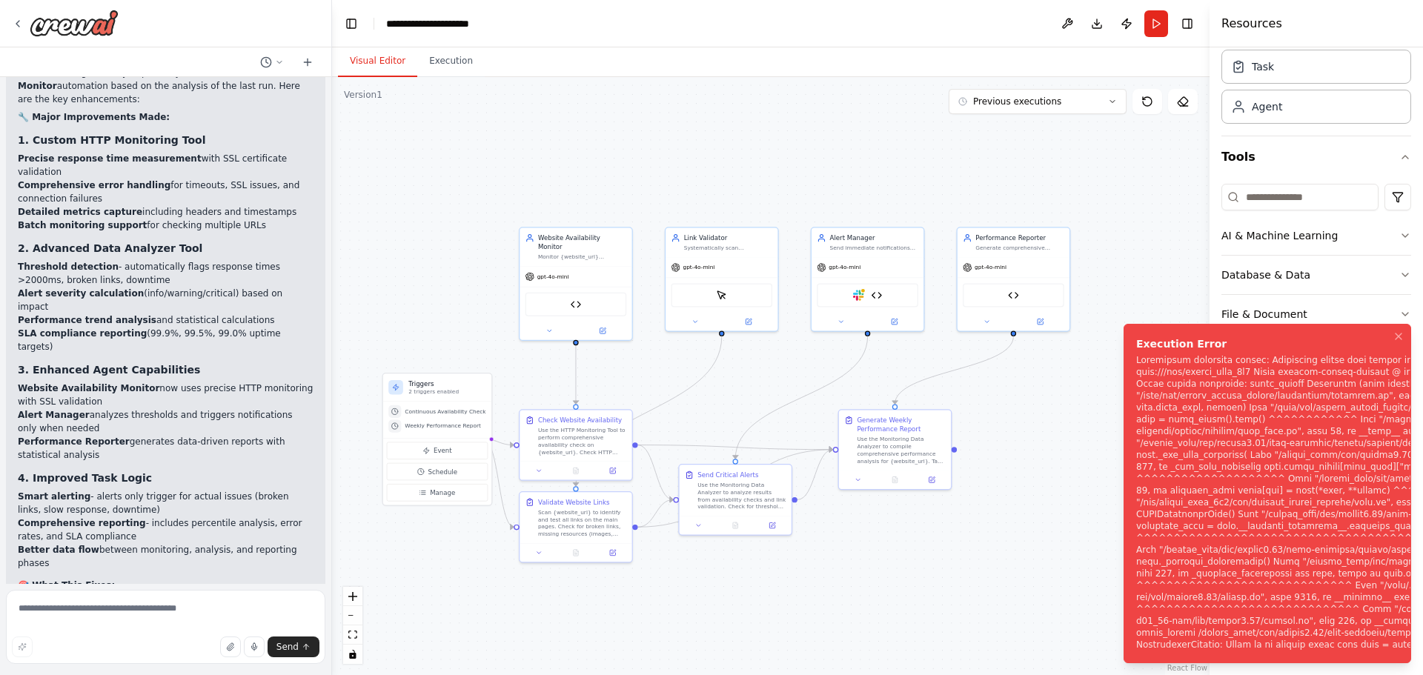
scroll to position [4240, 0]
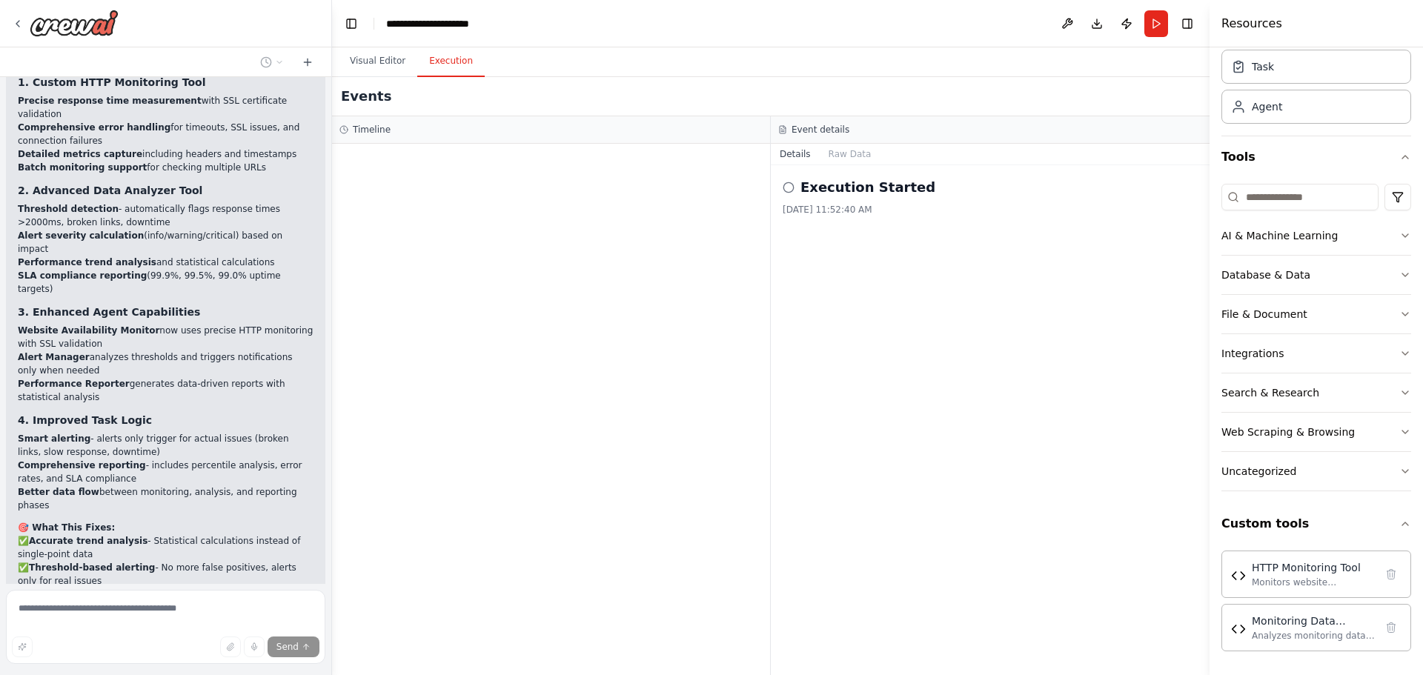
click at [455, 58] on button "Execution" at bounding box center [450, 61] width 67 height 31
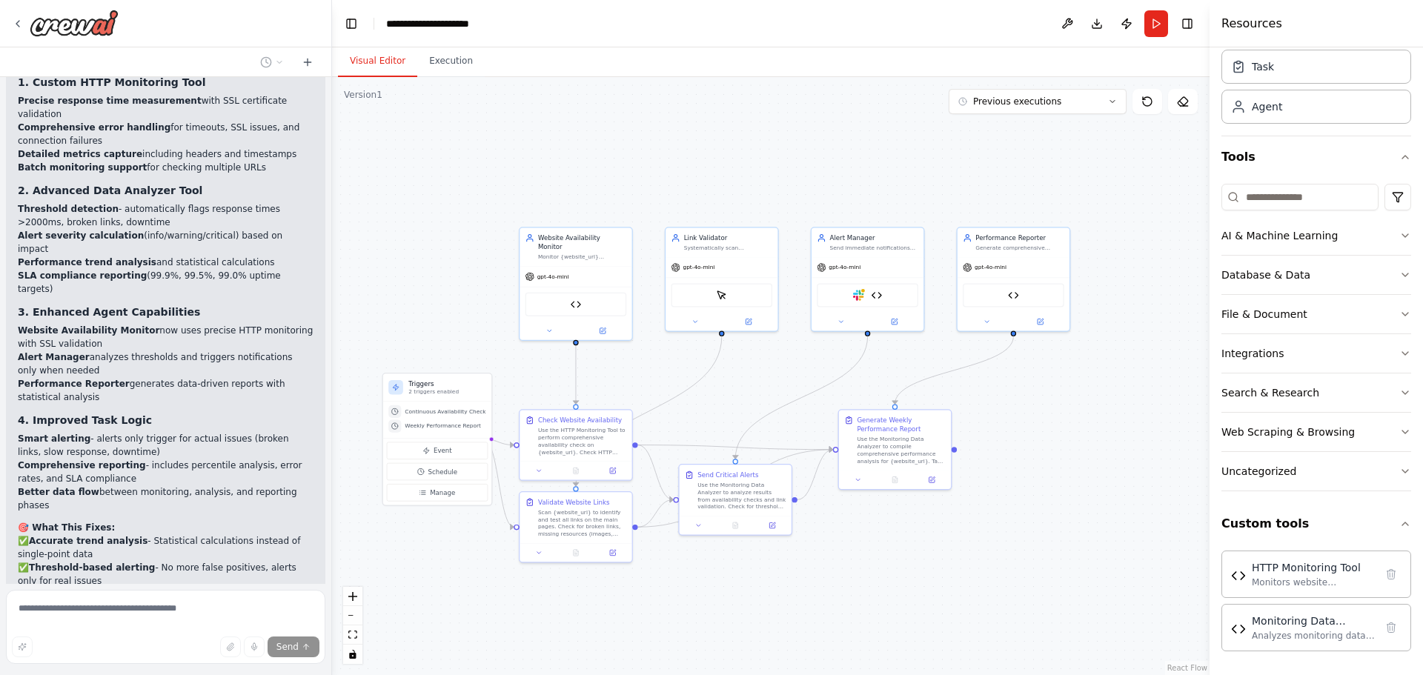
click at [379, 66] on button "Visual Editor" at bounding box center [377, 61] width 79 height 31
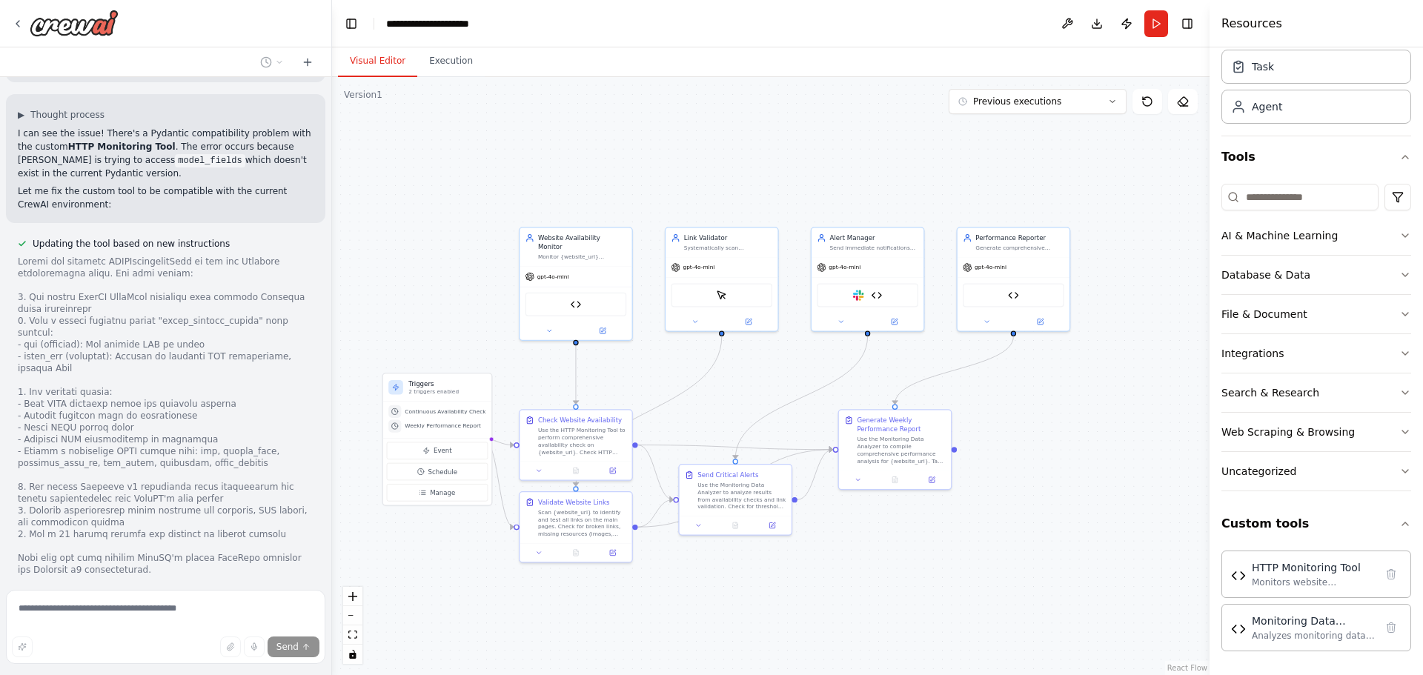
scroll to position [4904, 0]
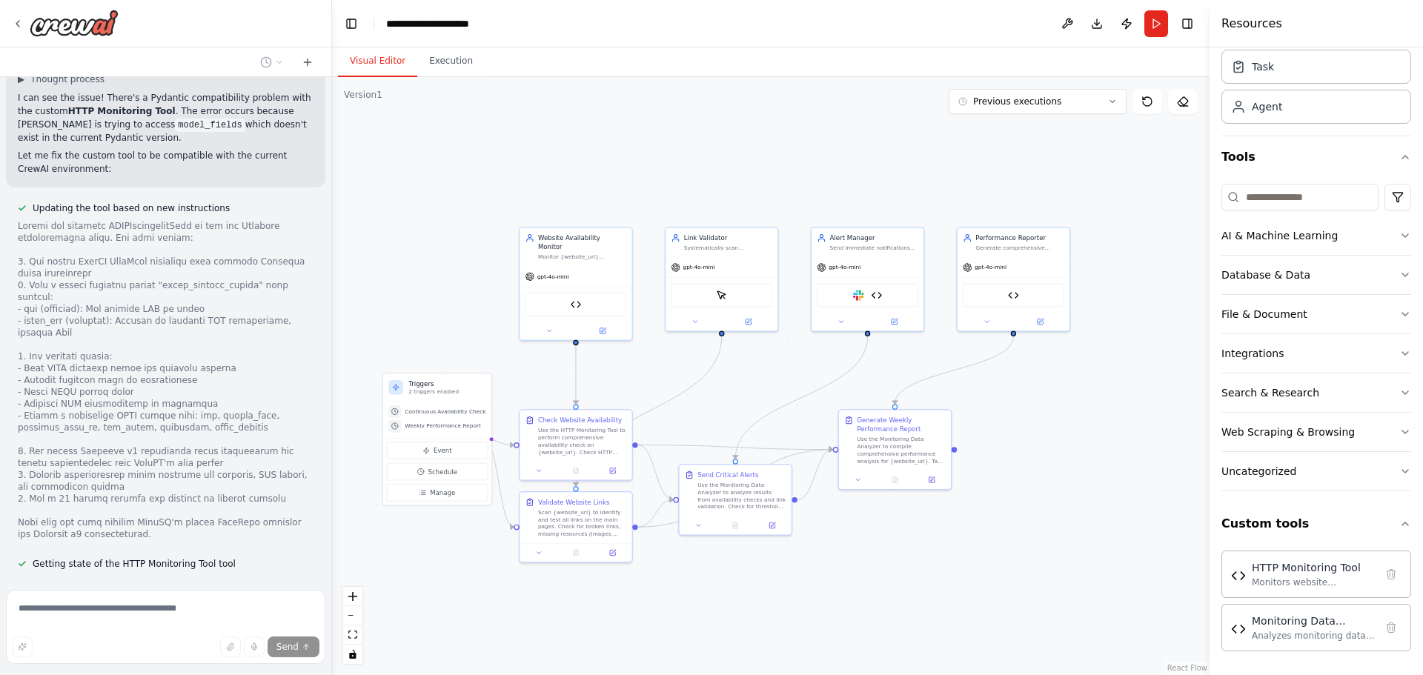
click at [390, 544] on div ".deletable-edge-delete-btn { width: 20px; height: 20px; border: 0px solid #ffff…" at bounding box center [770, 376] width 877 height 598
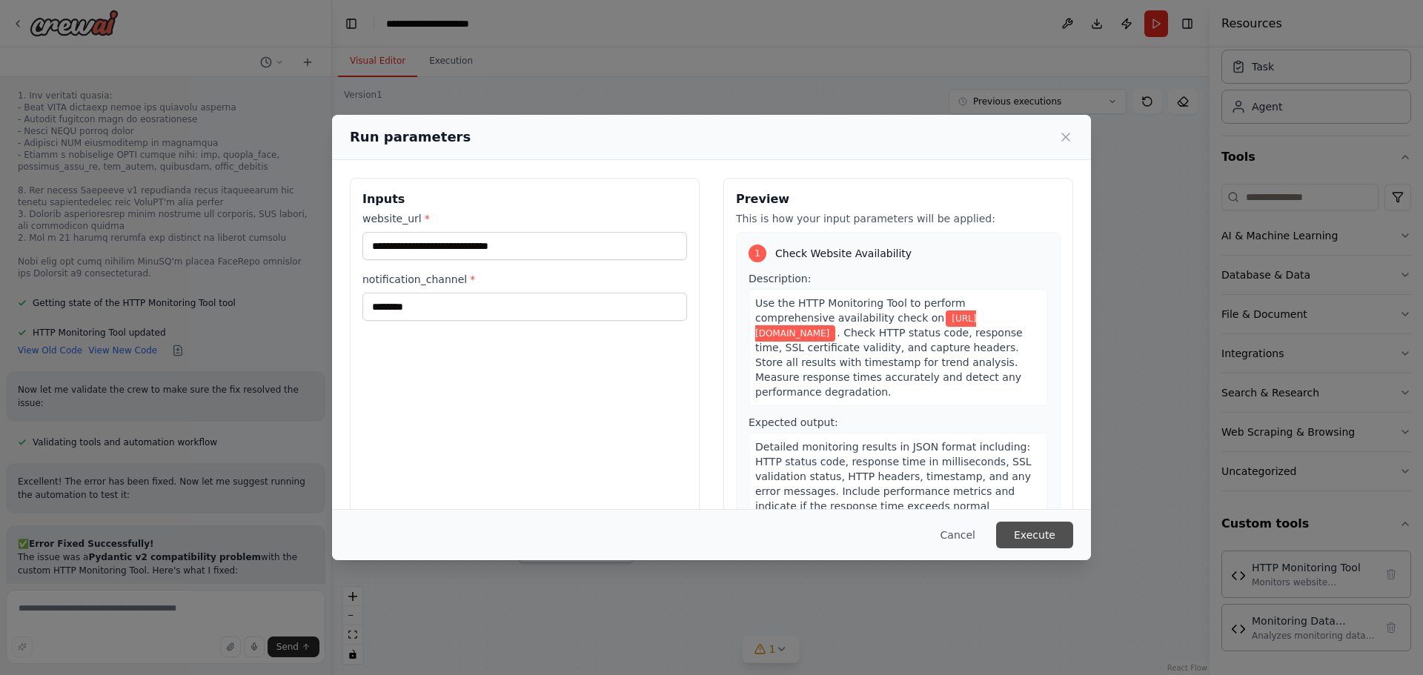
click at [1035, 531] on button "Execute" at bounding box center [1034, 535] width 77 height 27
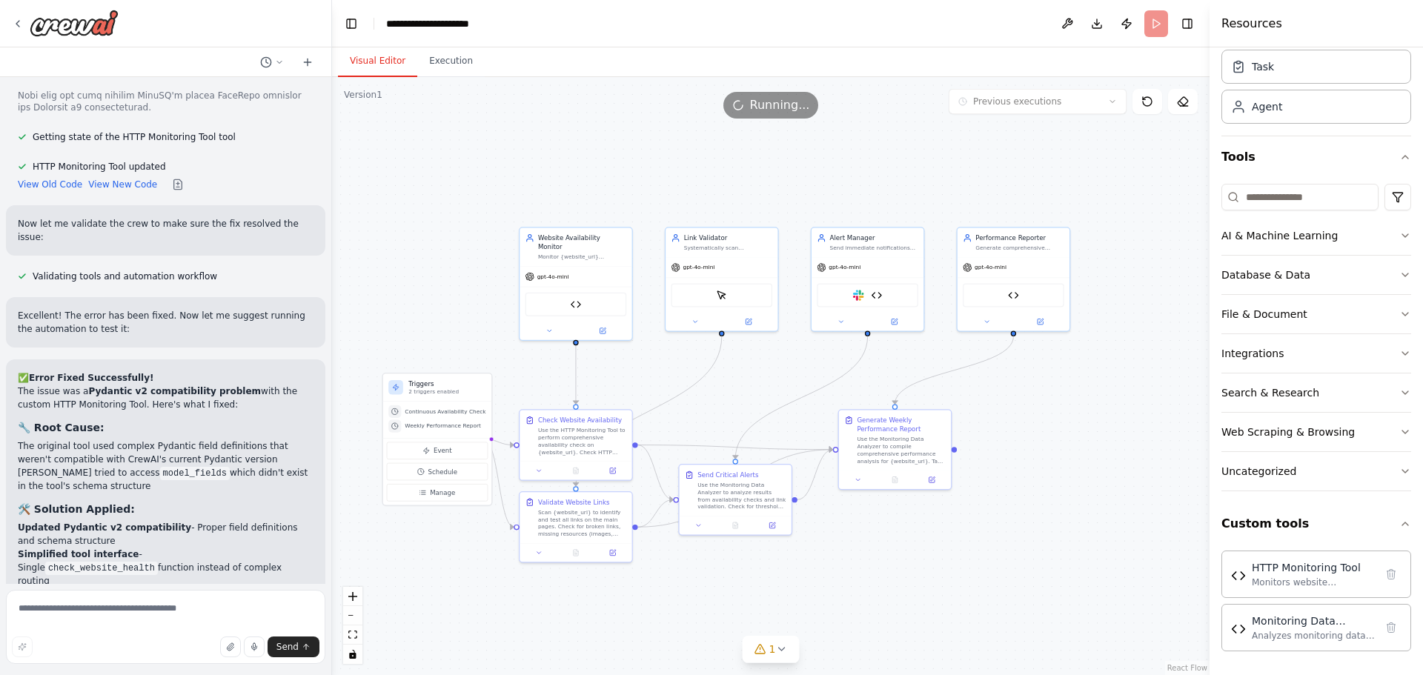
click at [374, 63] on button "Visual Editor" at bounding box center [377, 61] width 79 height 31
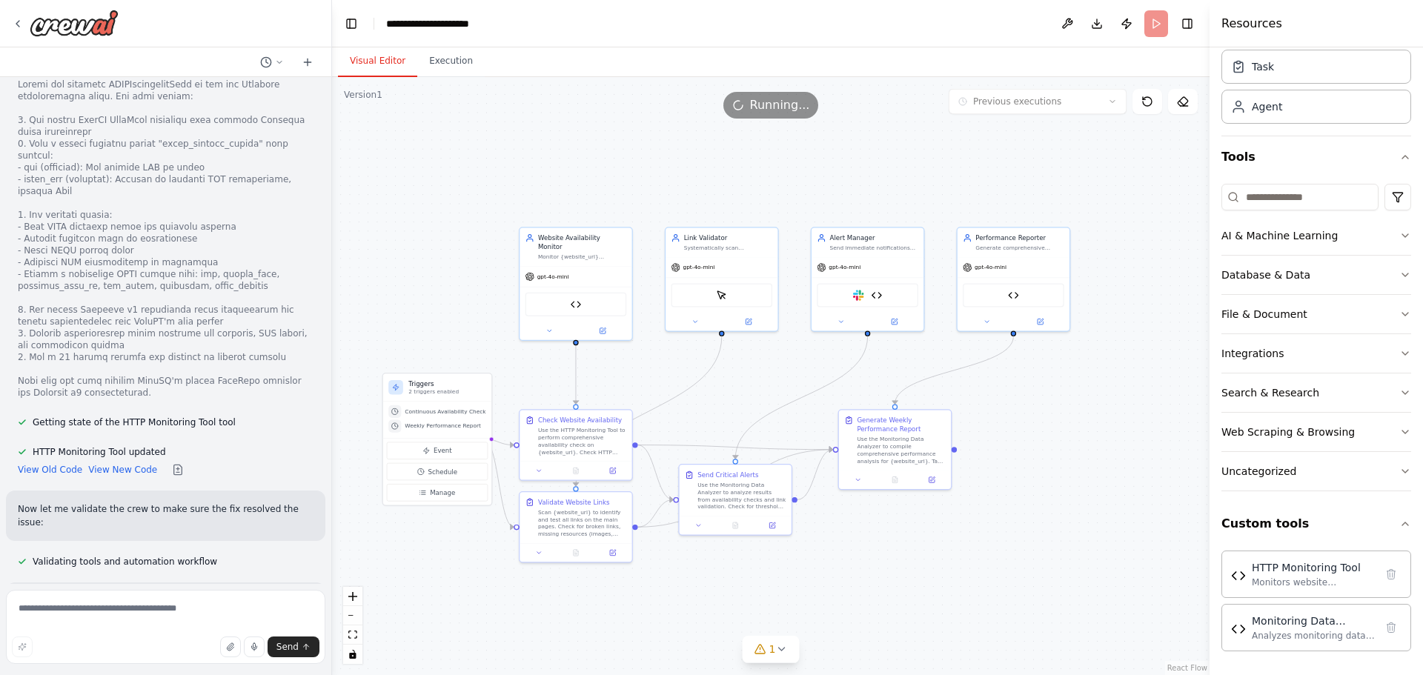
scroll to position [5045, 0]
click at [107, 465] on button "View New Code" at bounding box center [122, 471] width 69 height 12
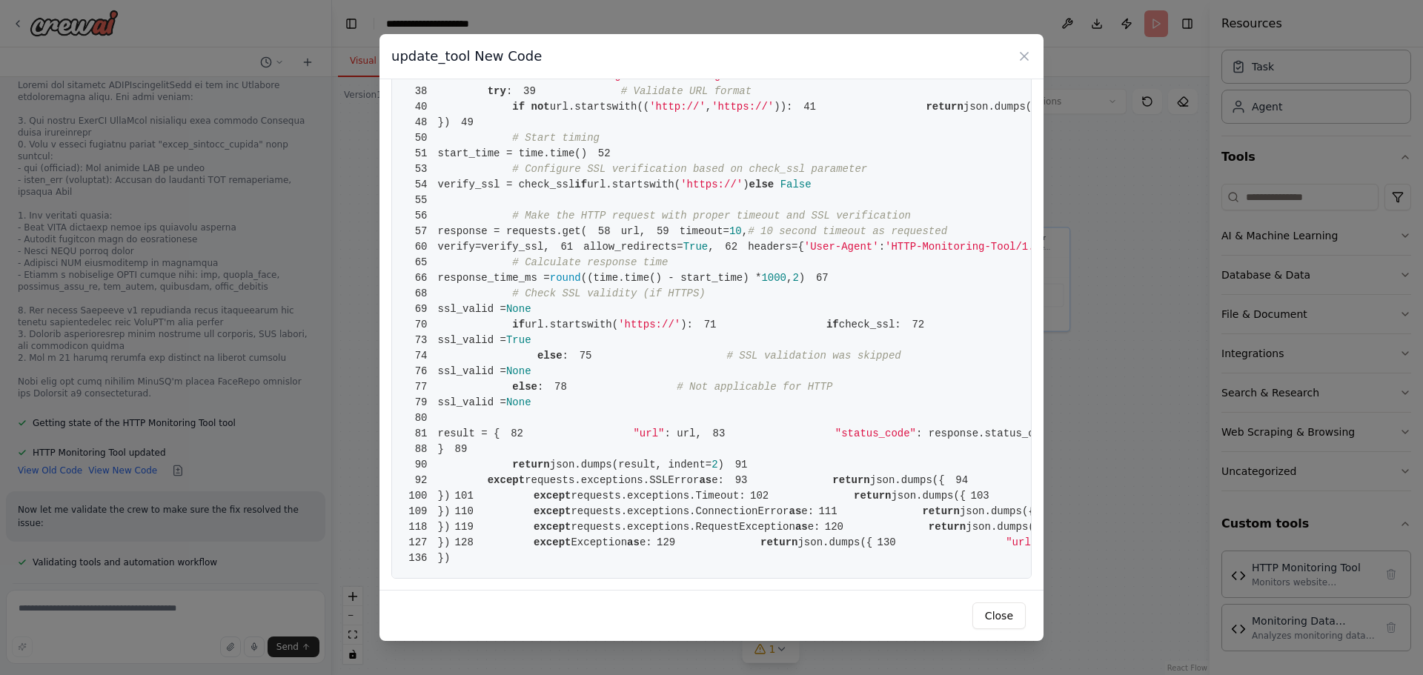
scroll to position [1665, 0]
click at [1027, 61] on icon at bounding box center [1024, 56] width 15 height 15
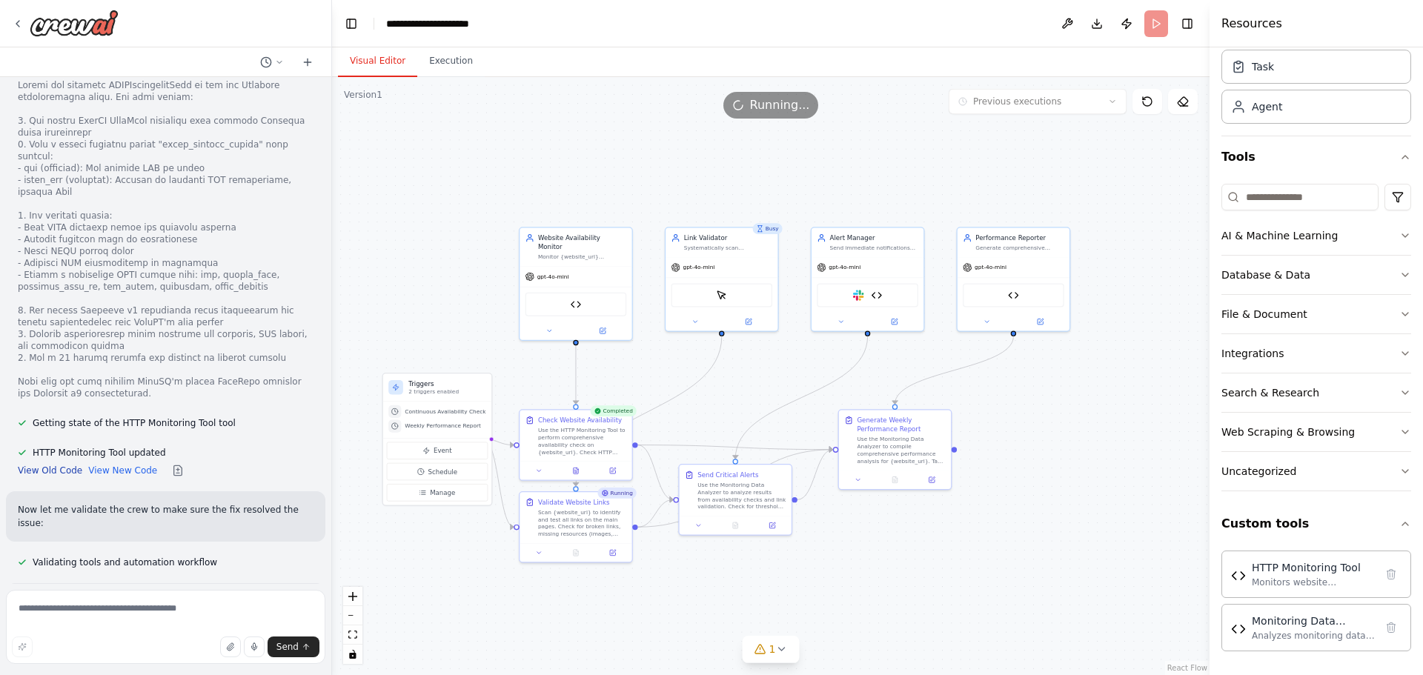
click at [36, 465] on button "View Old Code" at bounding box center [50, 471] width 64 height 12
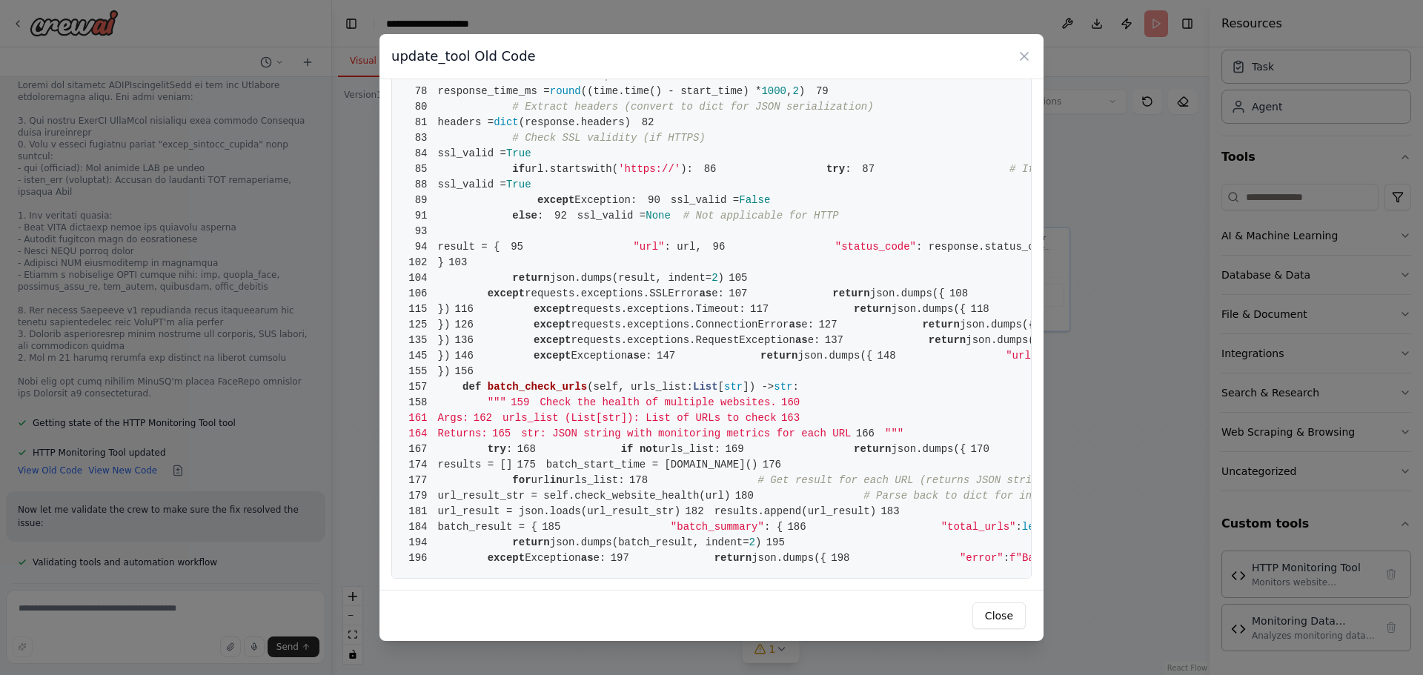
scroll to position [2661, 0]
click at [1026, 59] on icon at bounding box center [1023, 56] width 7 height 7
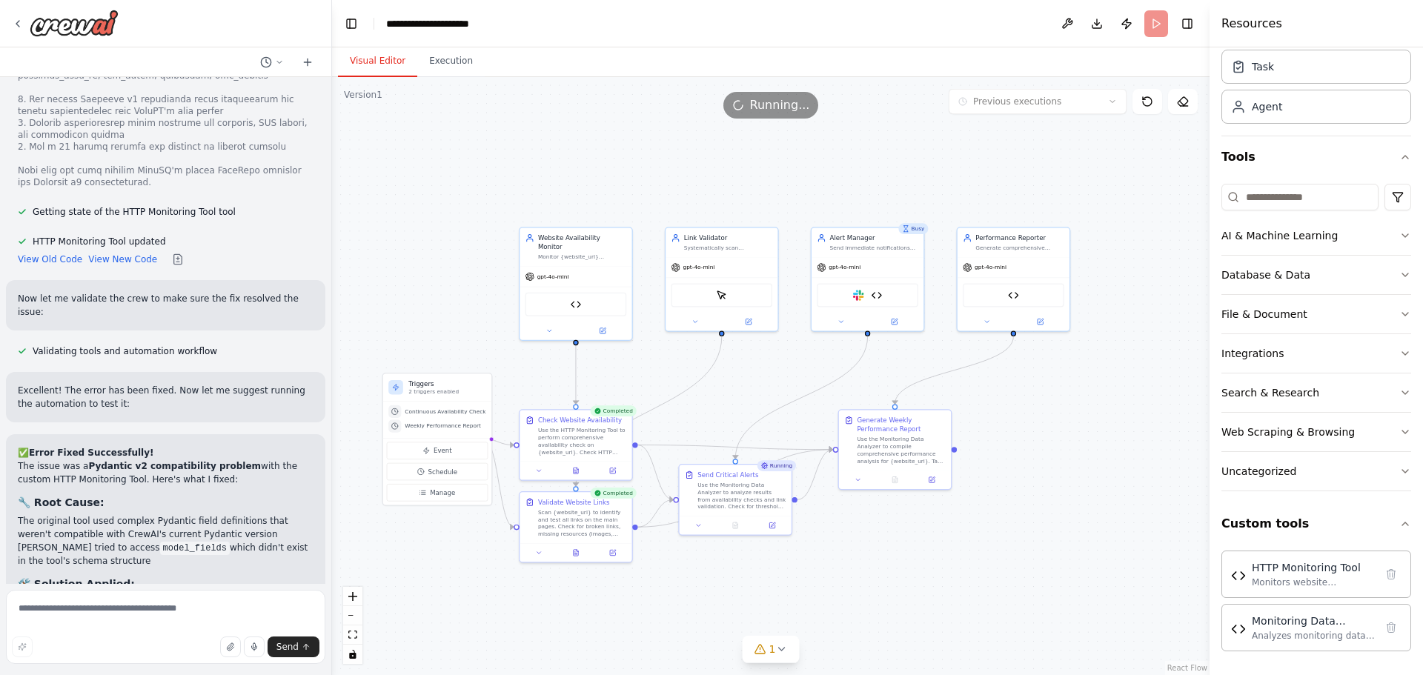
scroll to position [5344, 0]
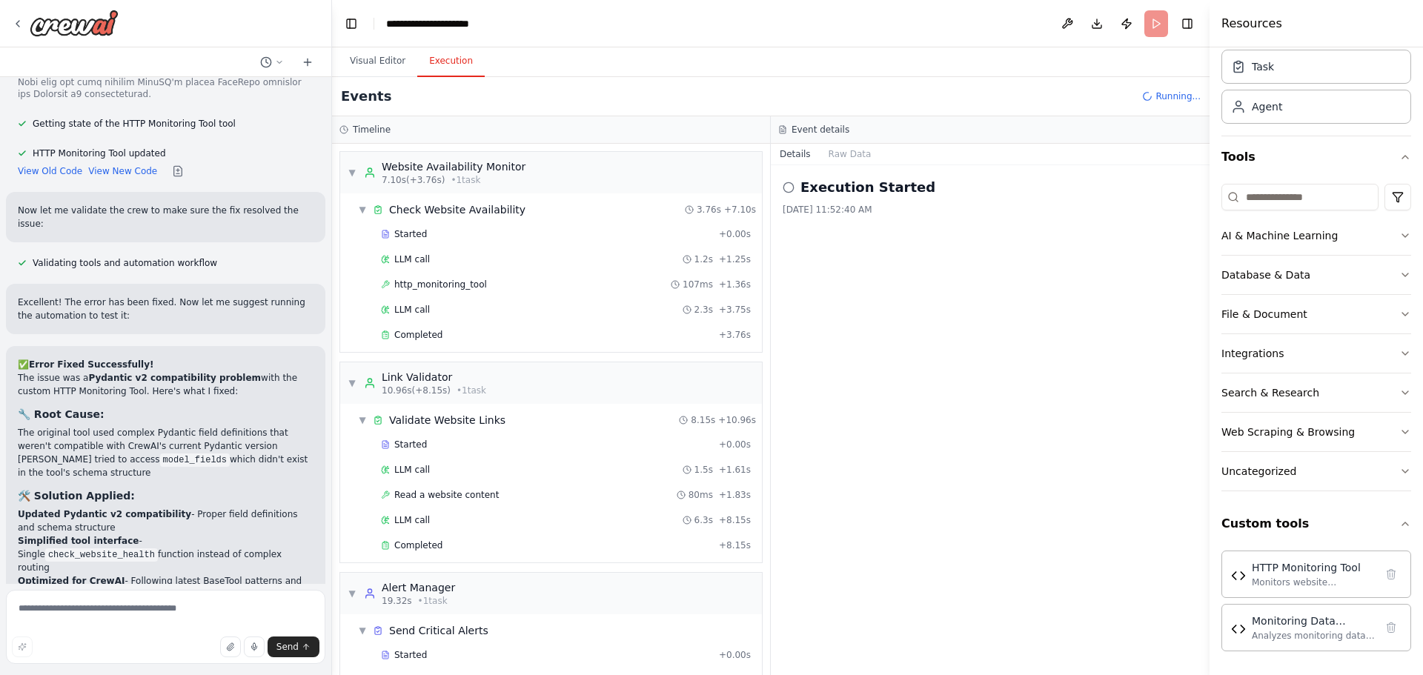
click at [442, 66] on button "Execution" at bounding box center [450, 61] width 67 height 31
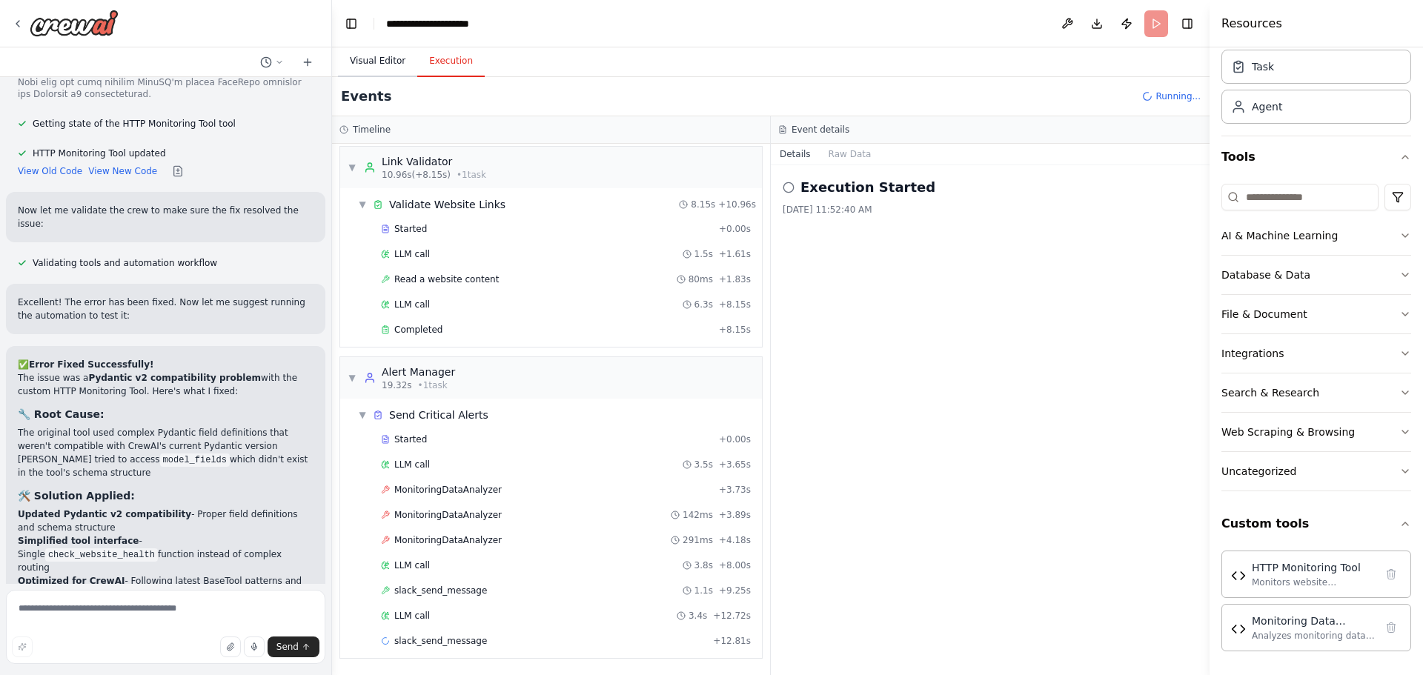
scroll to position [241, 0]
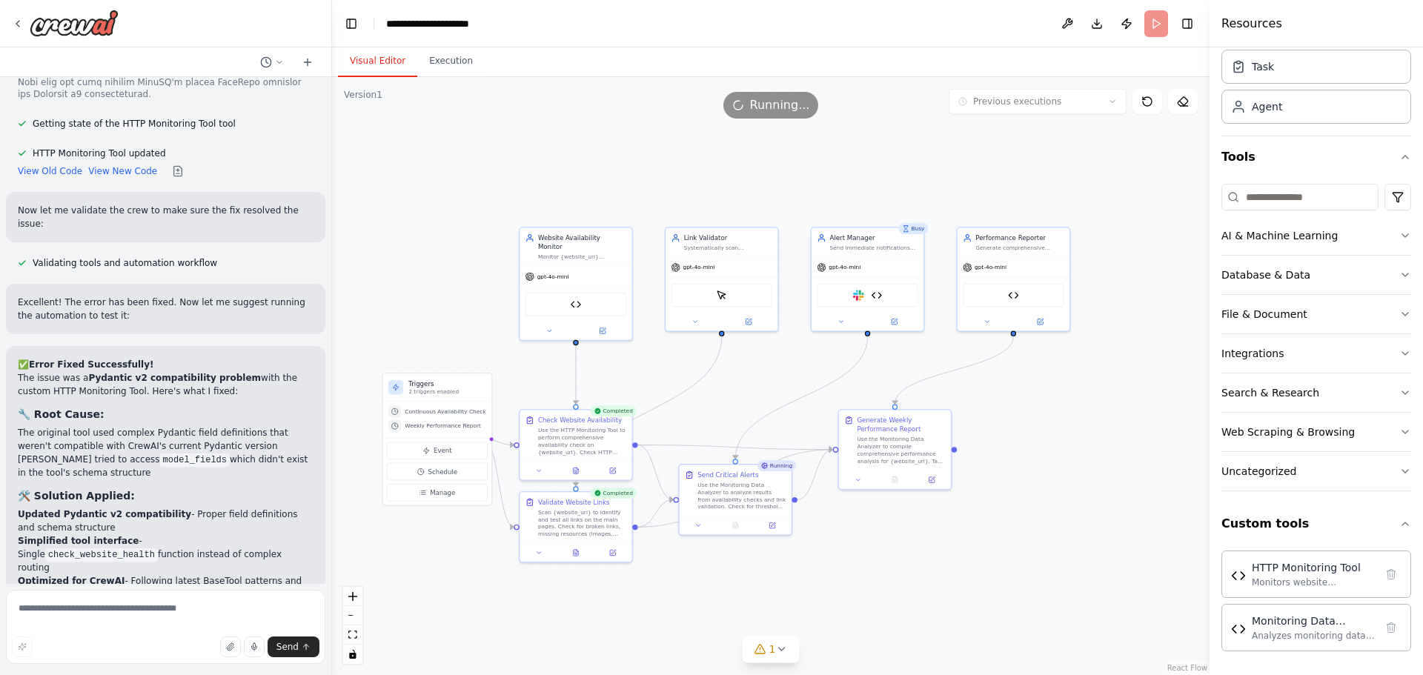
click at [372, 58] on button "Visual Editor" at bounding box center [377, 61] width 79 height 31
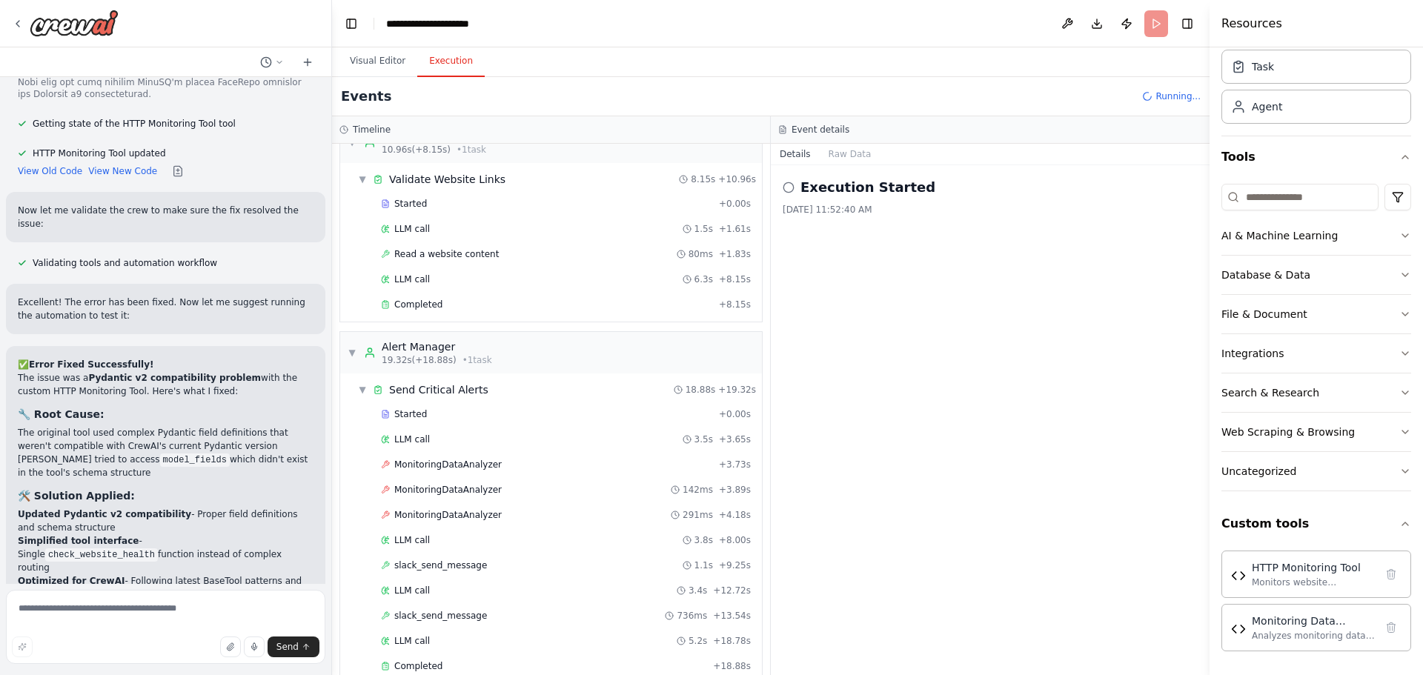
click at [456, 72] on button "Execution" at bounding box center [450, 61] width 67 height 31
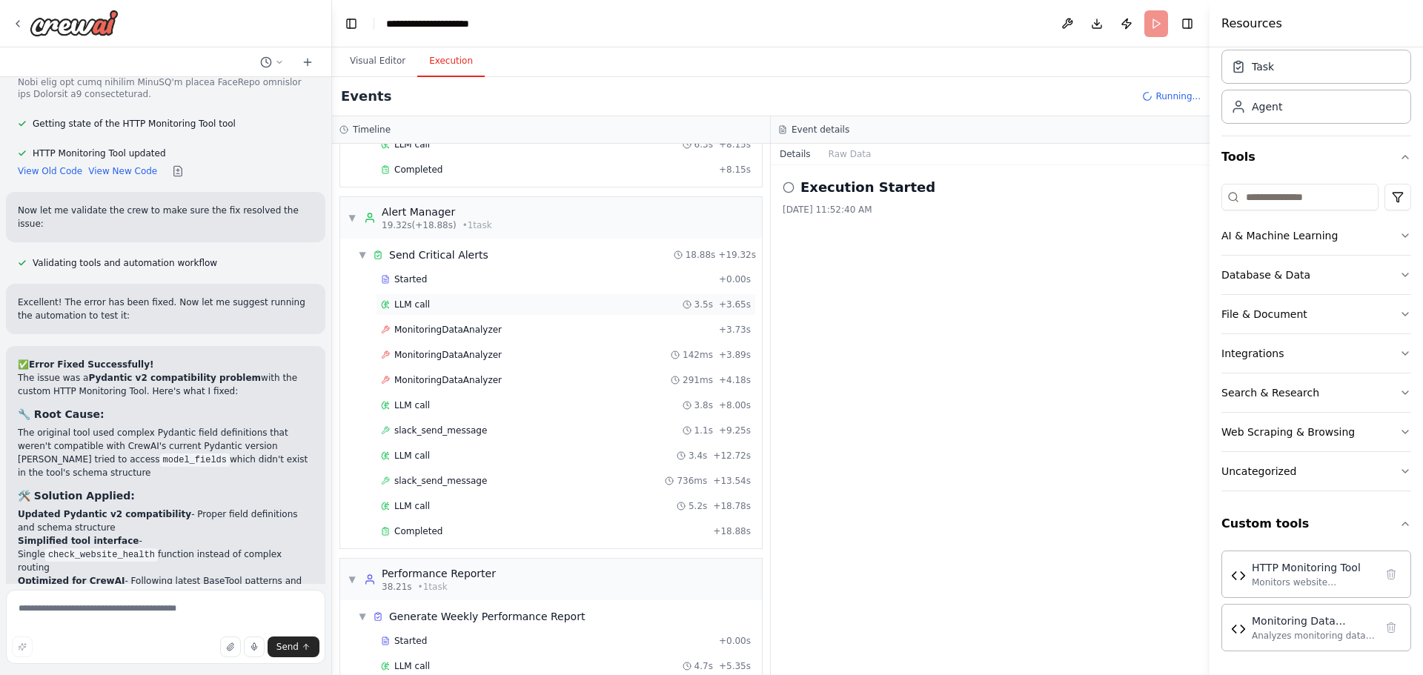
scroll to position [451, 0]
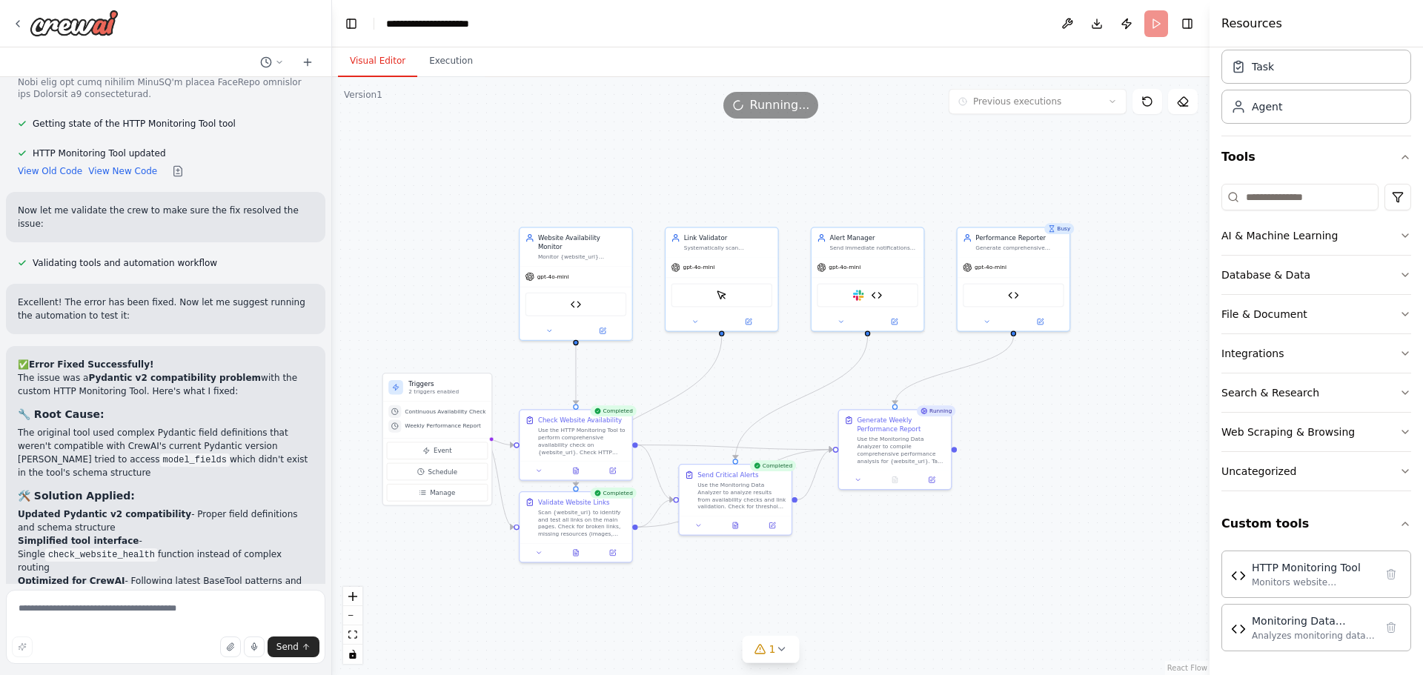
click at [361, 63] on button "Visual Editor" at bounding box center [377, 61] width 79 height 31
click at [780, 648] on icon at bounding box center [781, 649] width 12 height 12
click at [915, 579] on icon at bounding box center [921, 582] width 12 height 12
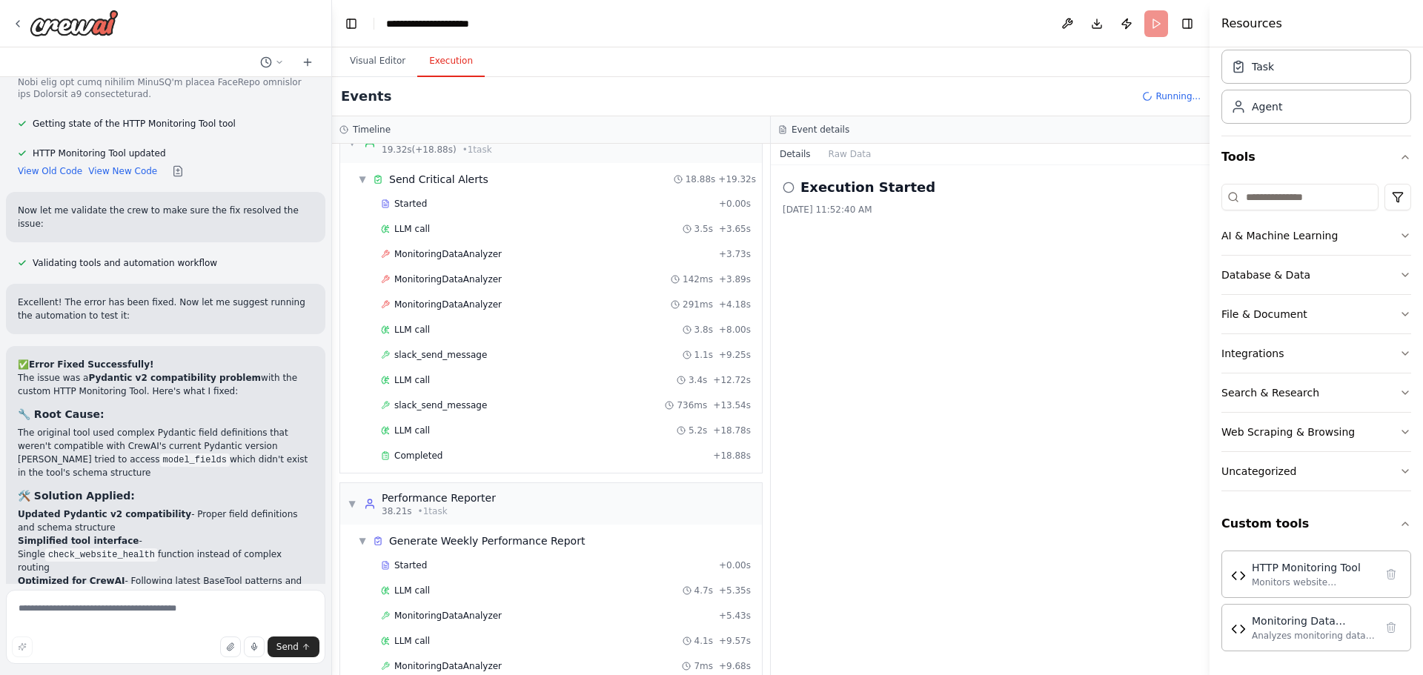
click at [448, 63] on button "Execution" at bounding box center [450, 61] width 67 height 31
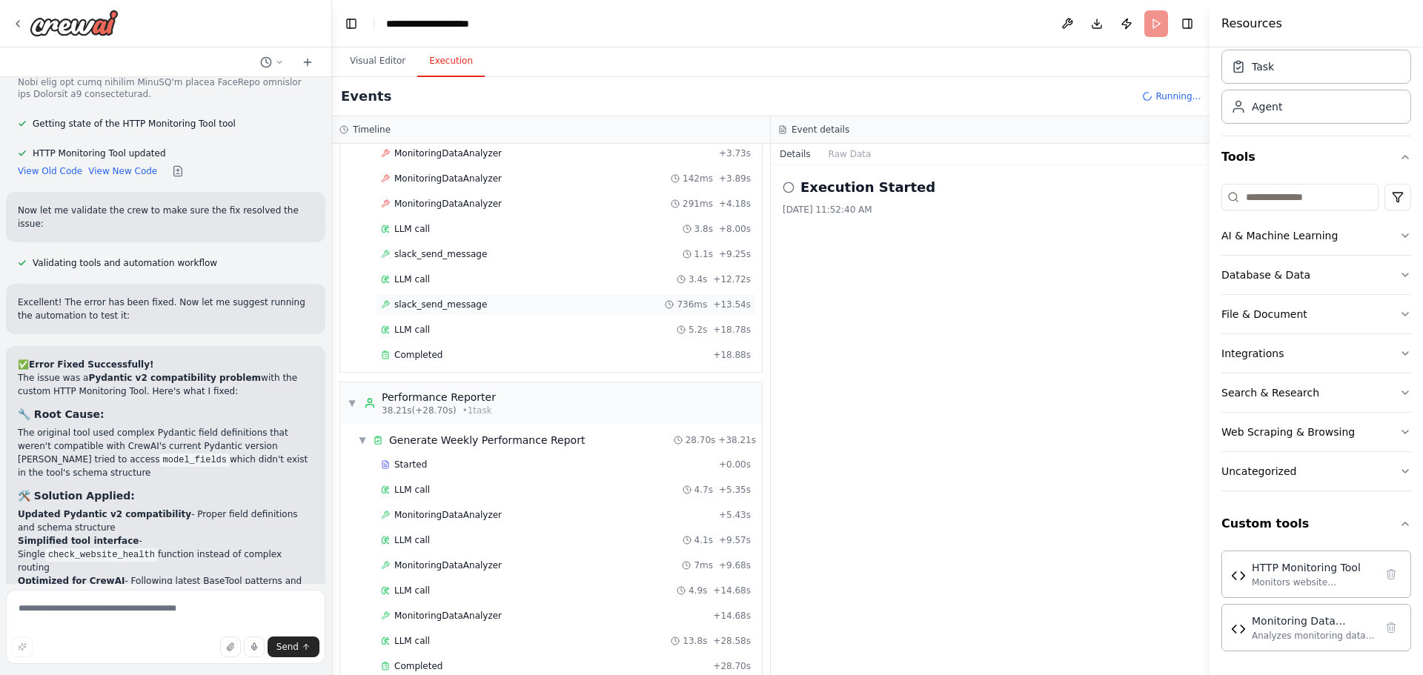
scroll to position [577, 0]
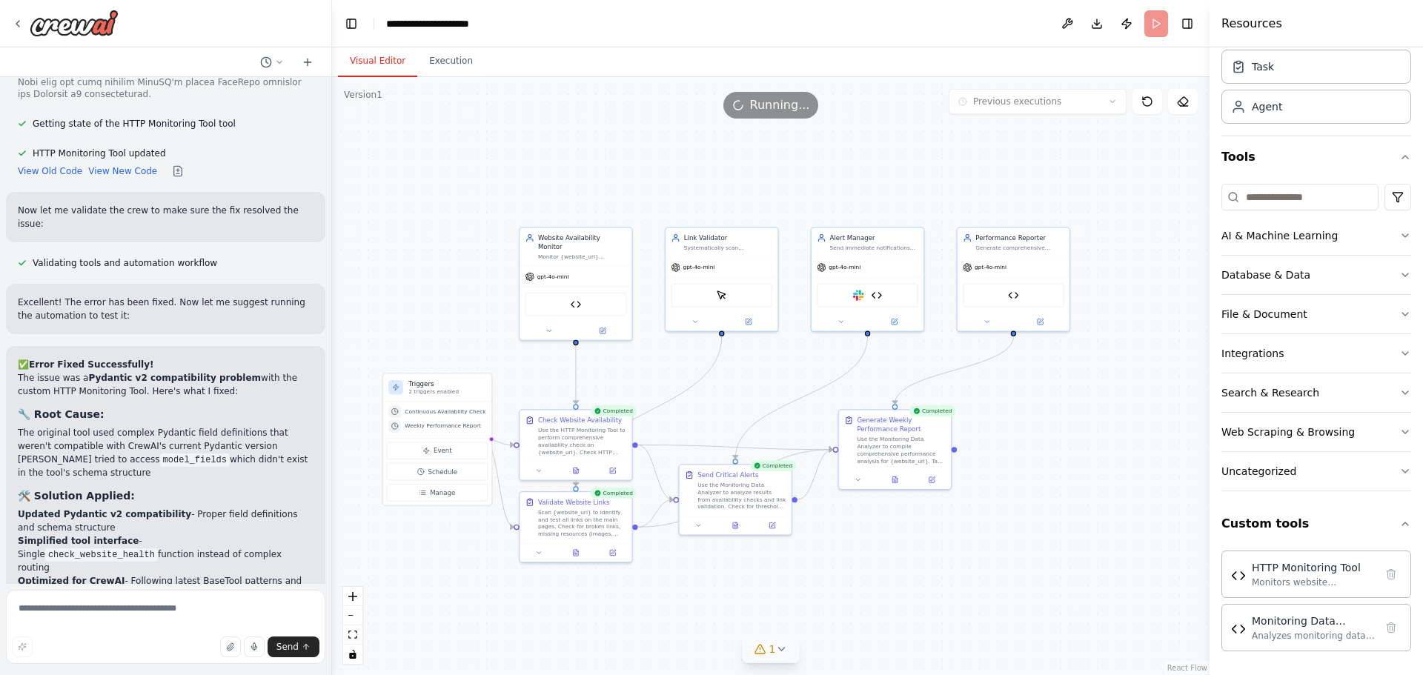
click at [390, 59] on button "Visual Editor" at bounding box center [377, 61] width 79 height 31
click at [1191, 30] on button "Toggle Right Sidebar" at bounding box center [1187, 23] width 21 height 21
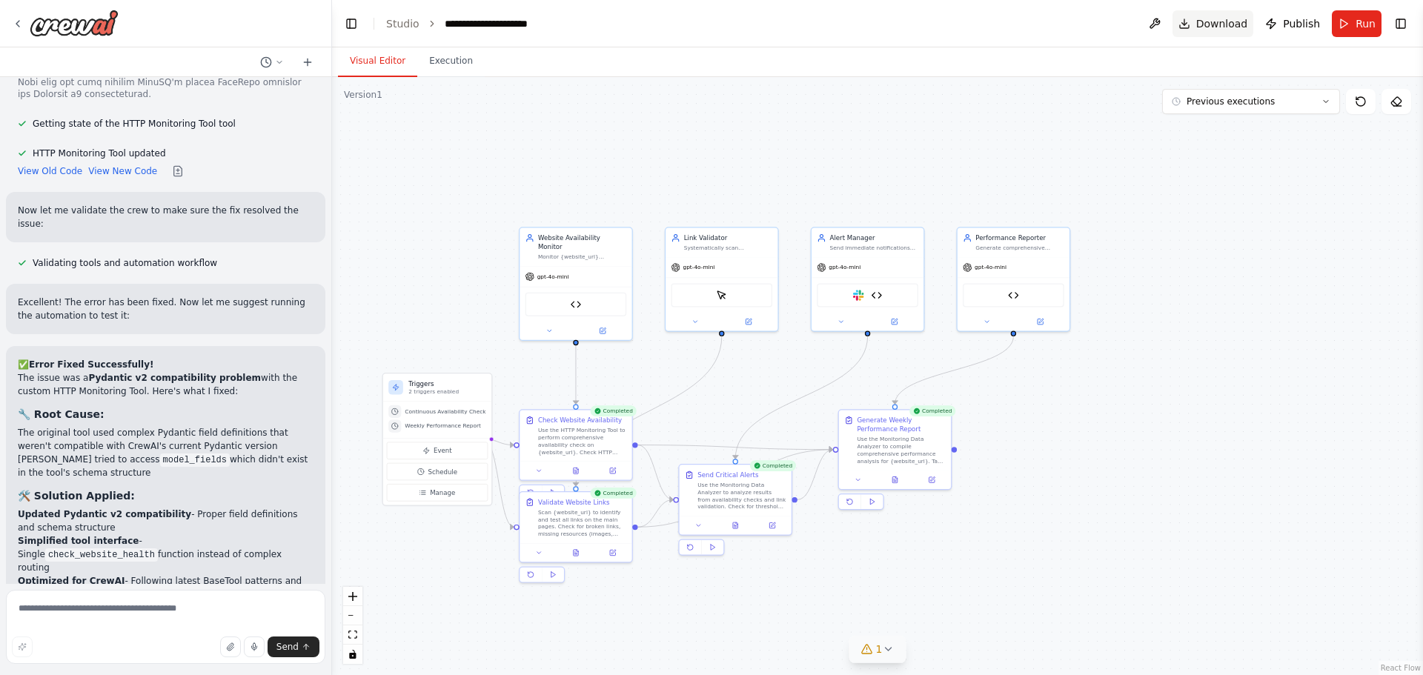
click at [1237, 22] on span "Download" at bounding box center [1222, 23] width 52 height 15
click at [1283, 177] on div ".deletable-edge-delete-btn { width: 20px; height: 20px; border: 0px solid #ffff…" at bounding box center [877, 376] width 1091 height 598
click at [1305, 16] on span "Publish" at bounding box center [1301, 23] width 37 height 15
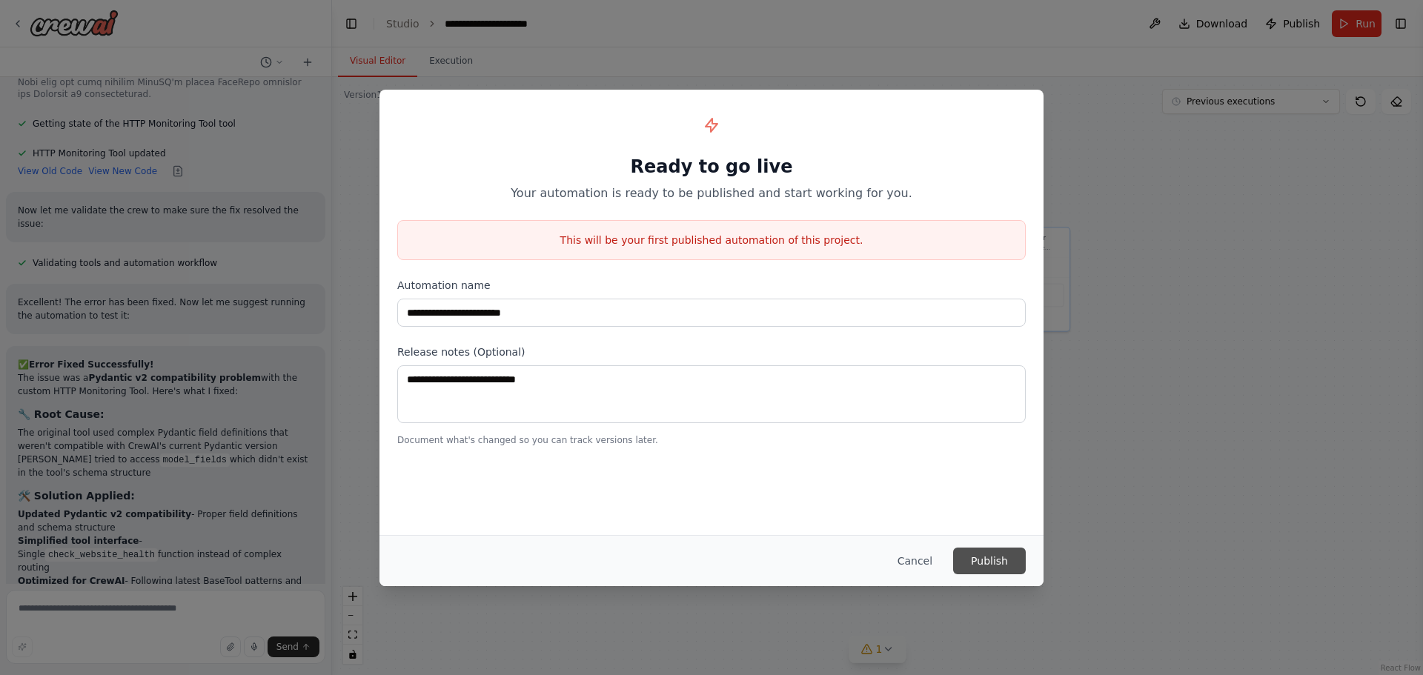
click at [977, 556] on button "Publish" at bounding box center [989, 561] width 73 height 27
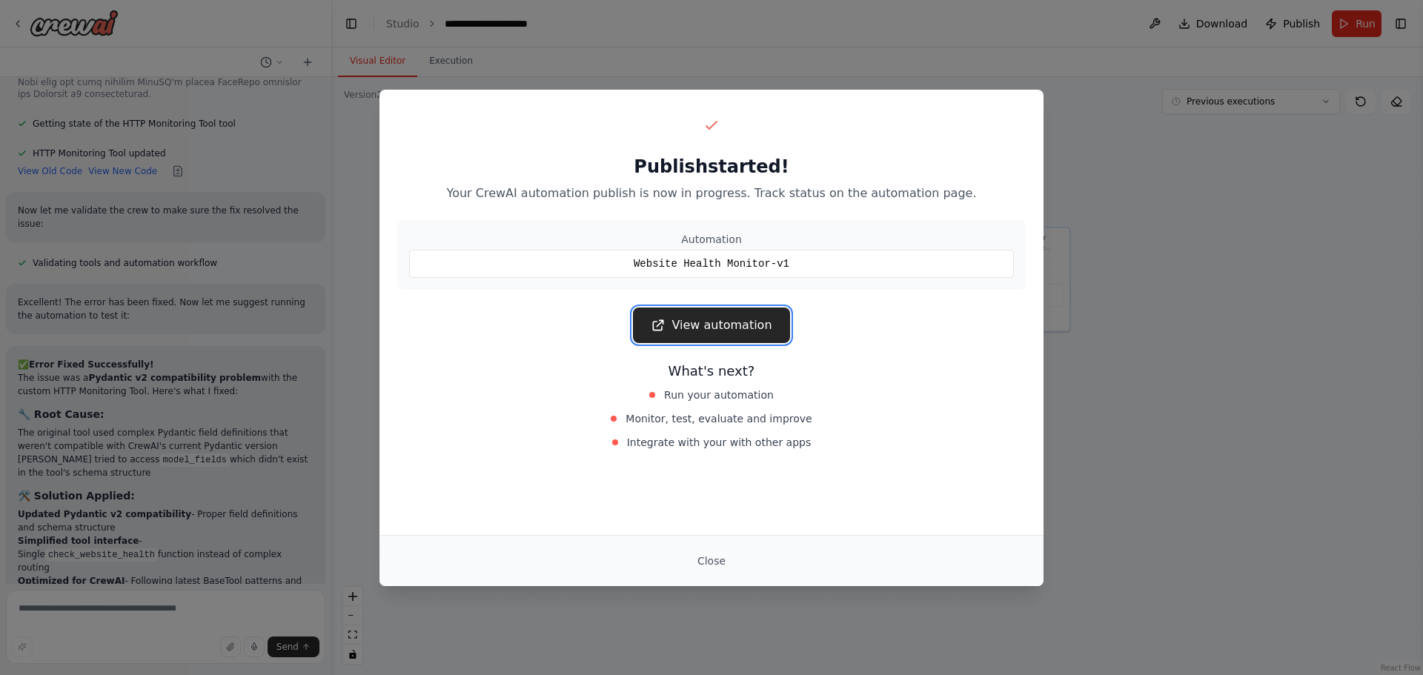
click at [730, 327] on link "View automation" at bounding box center [711, 325] width 156 height 36
click at [712, 559] on button "Close" at bounding box center [711, 561] width 52 height 27
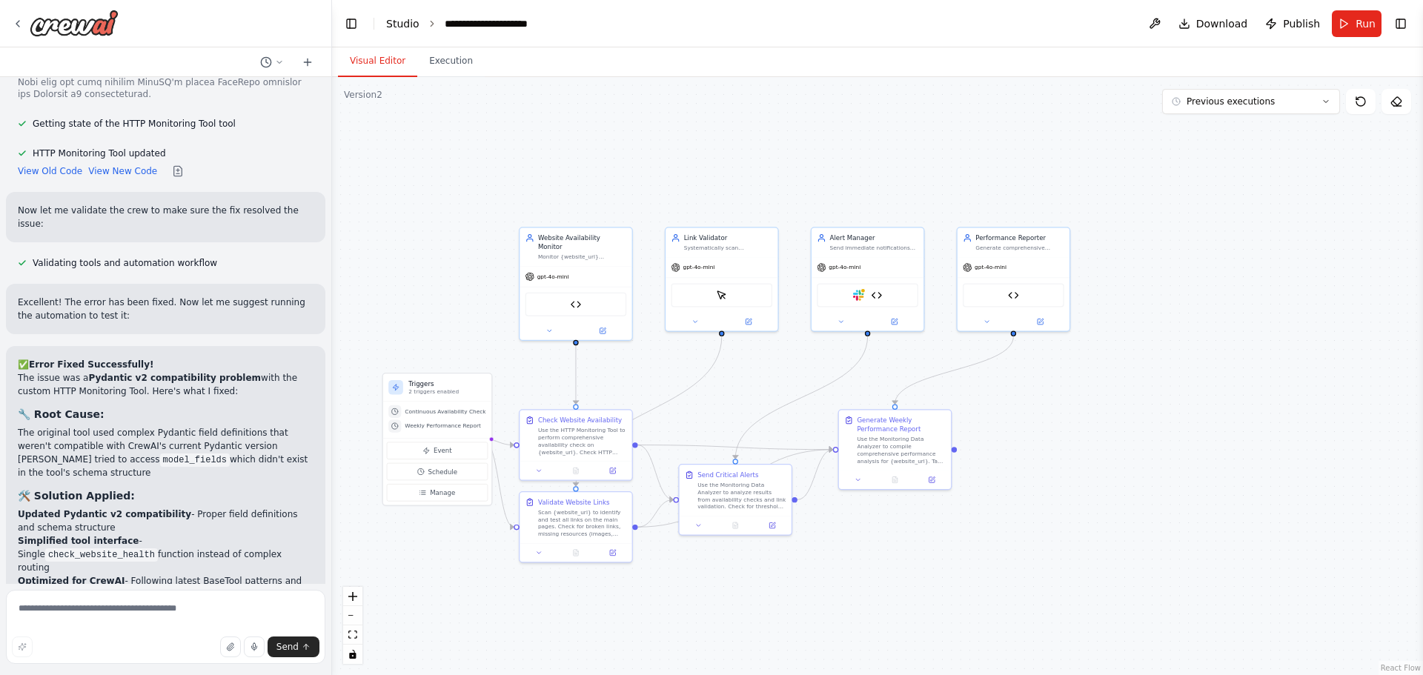
click at [391, 19] on link "Studio" at bounding box center [402, 24] width 33 height 12
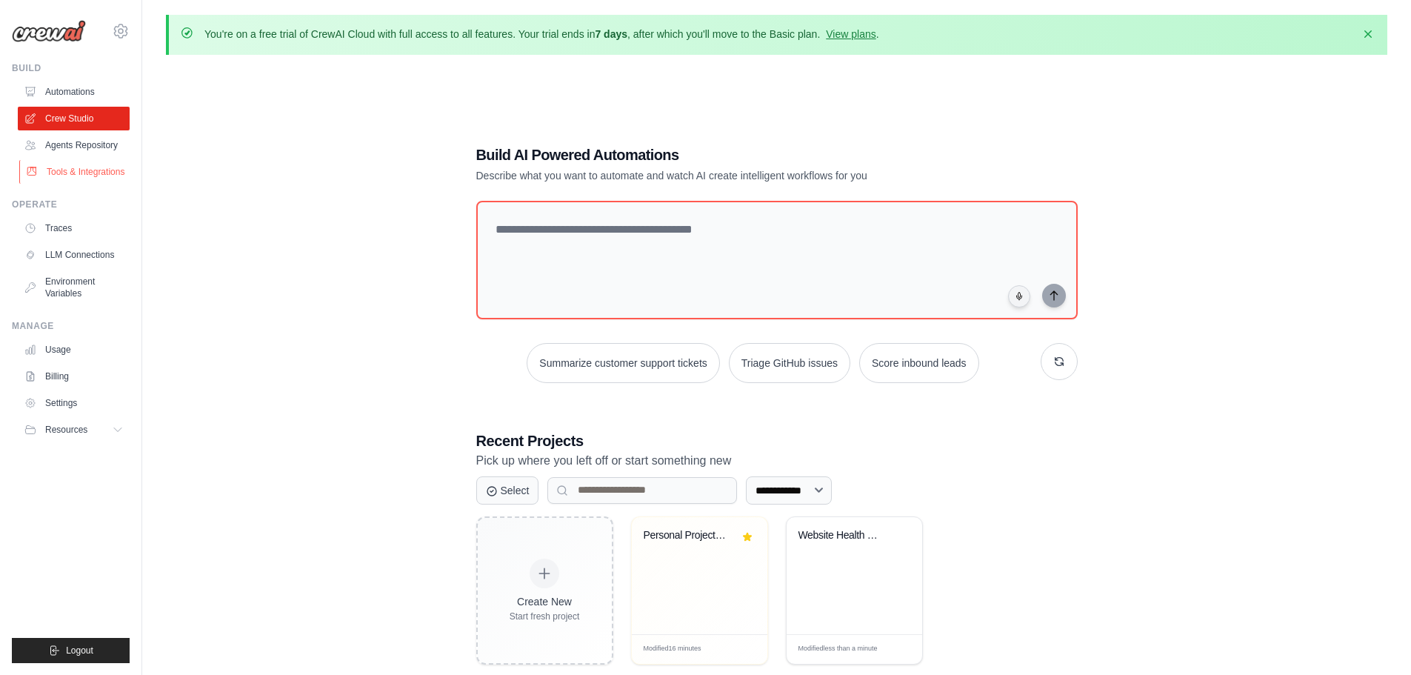
click at [67, 165] on link "Tools & Integrations" at bounding box center [75, 172] width 112 height 24
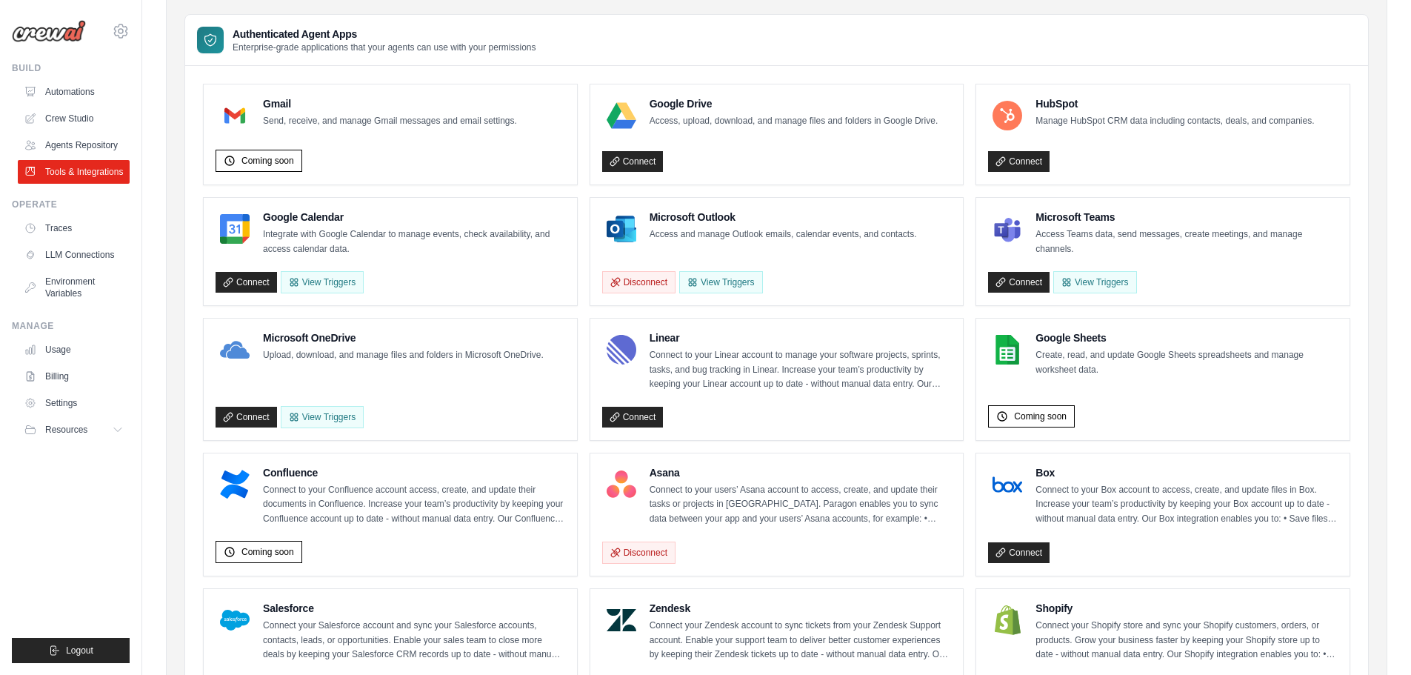
scroll to position [184, 0]
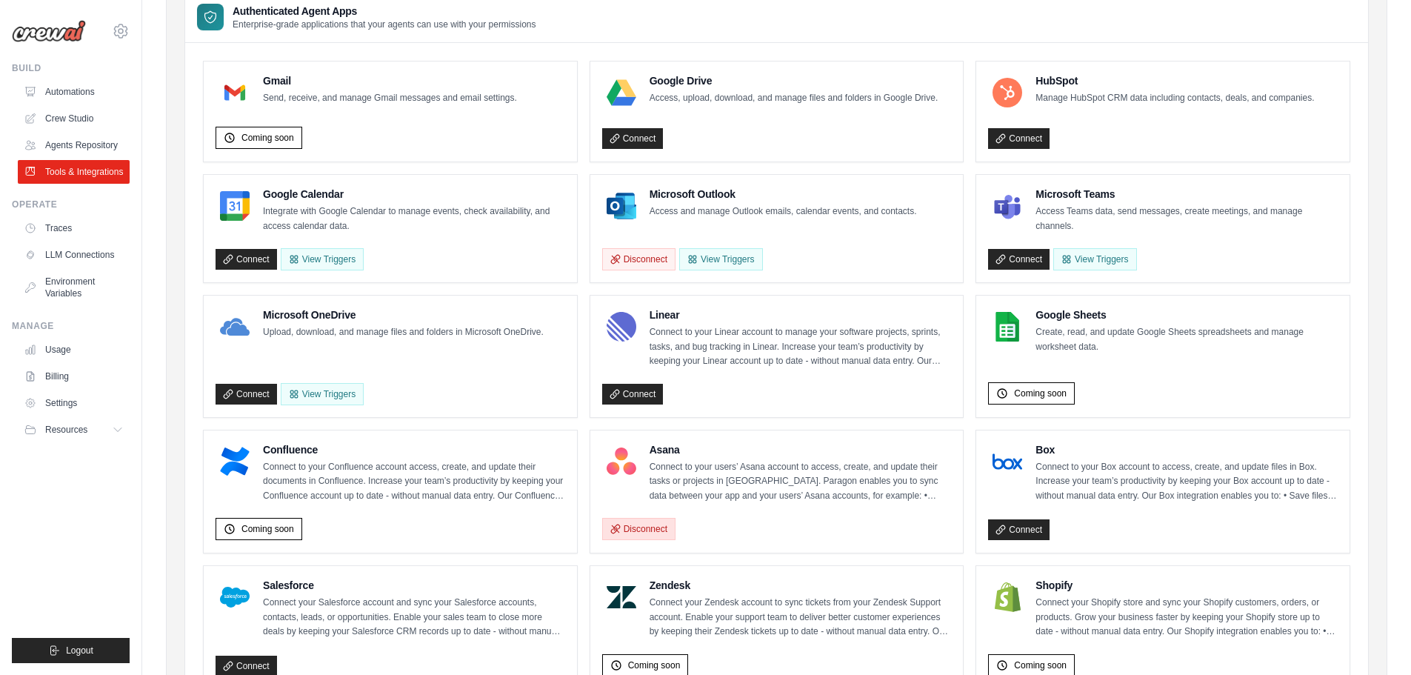
click at [654, 523] on button "Disconnect" at bounding box center [638, 529] width 73 height 22
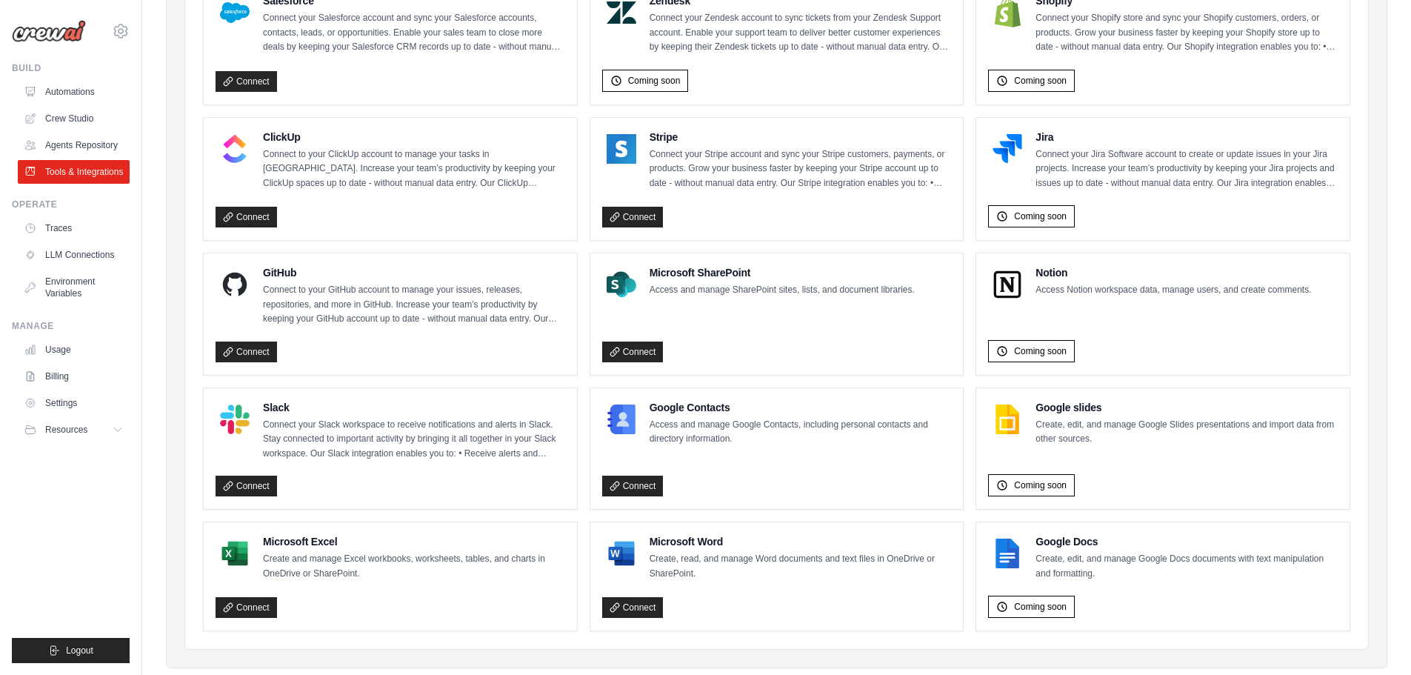
scroll to position [801, 0]
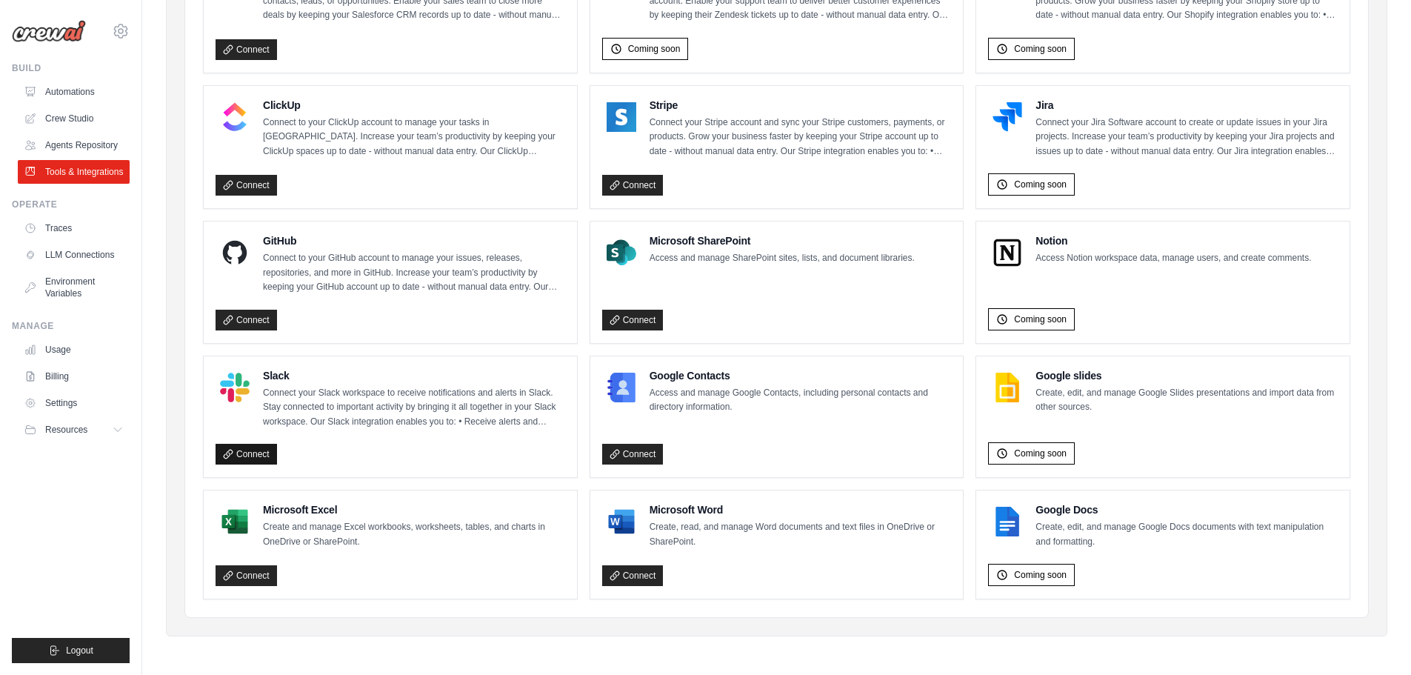
click at [256, 448] on link "Connect" at bounding box center [246, 454] width 61 height 21
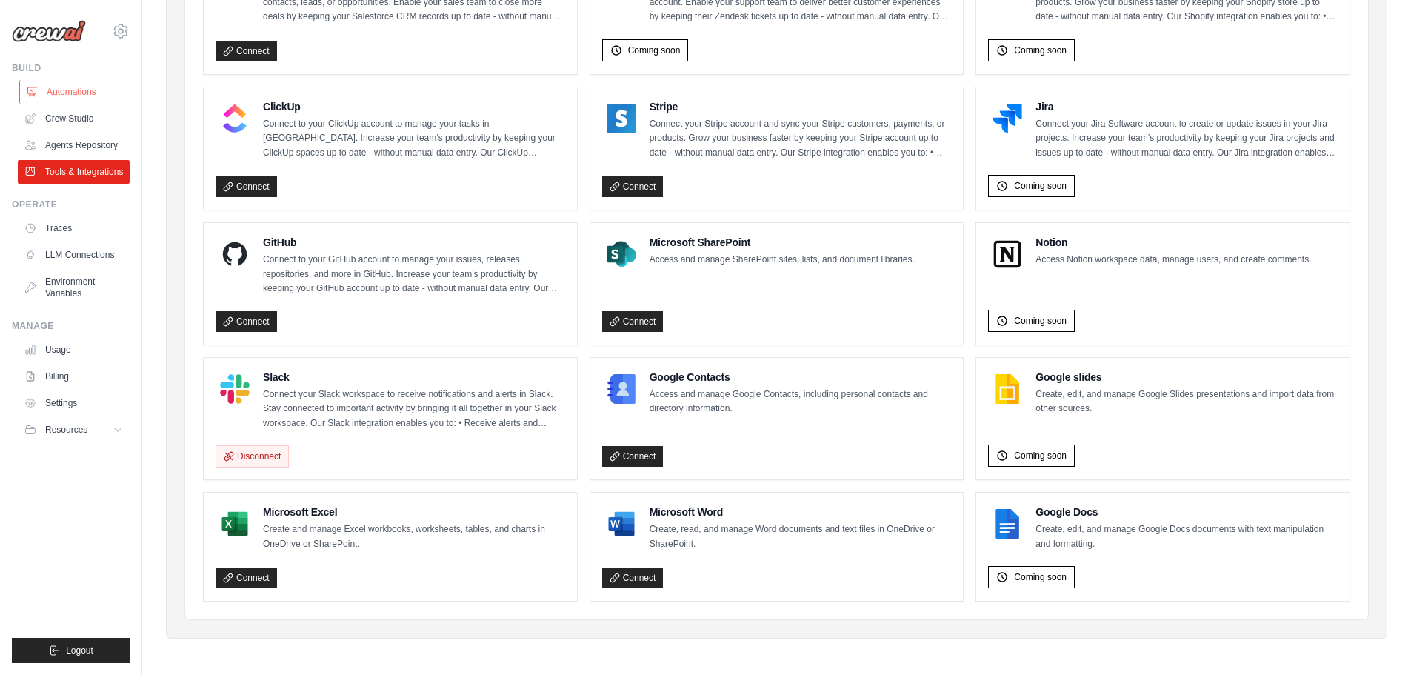
click at [114, 98] on link "Automations" at bounding box center [75, 92] width 112 height 24
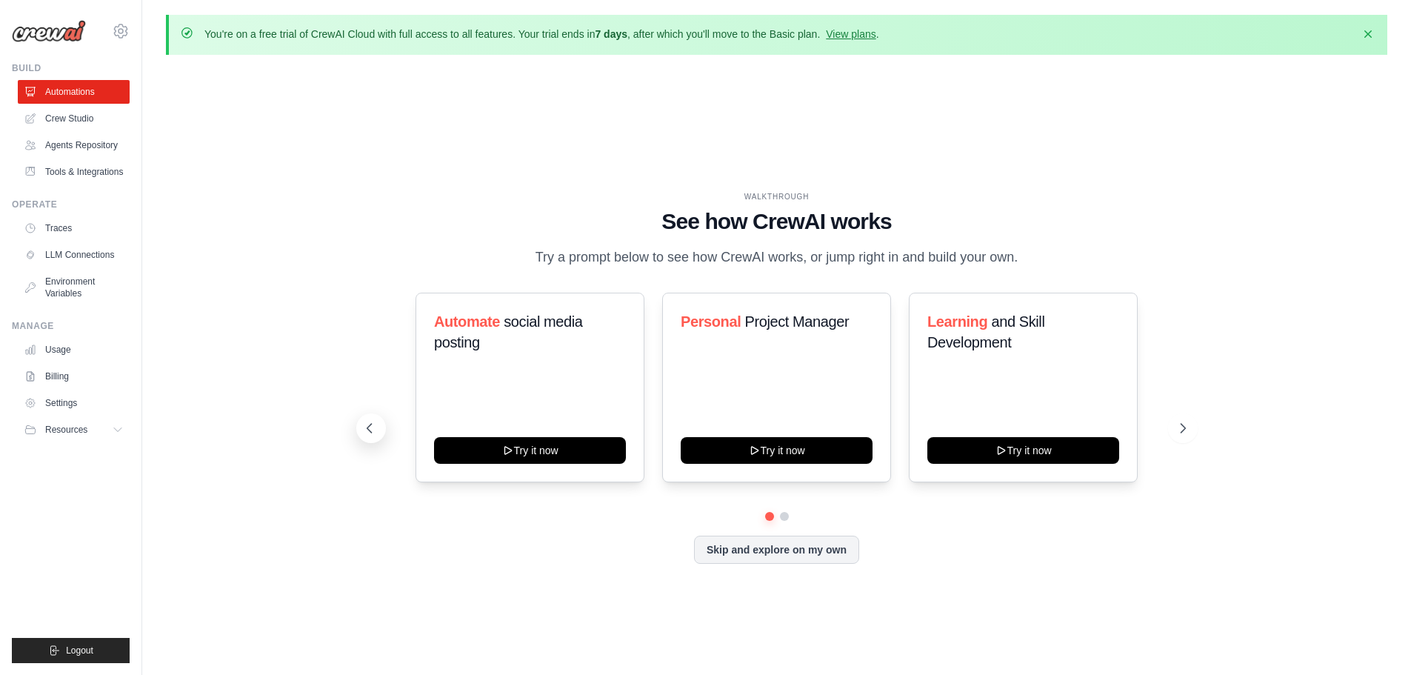
click at [373, 429] on icon at bounding box center [369, 428] width 15 height 15
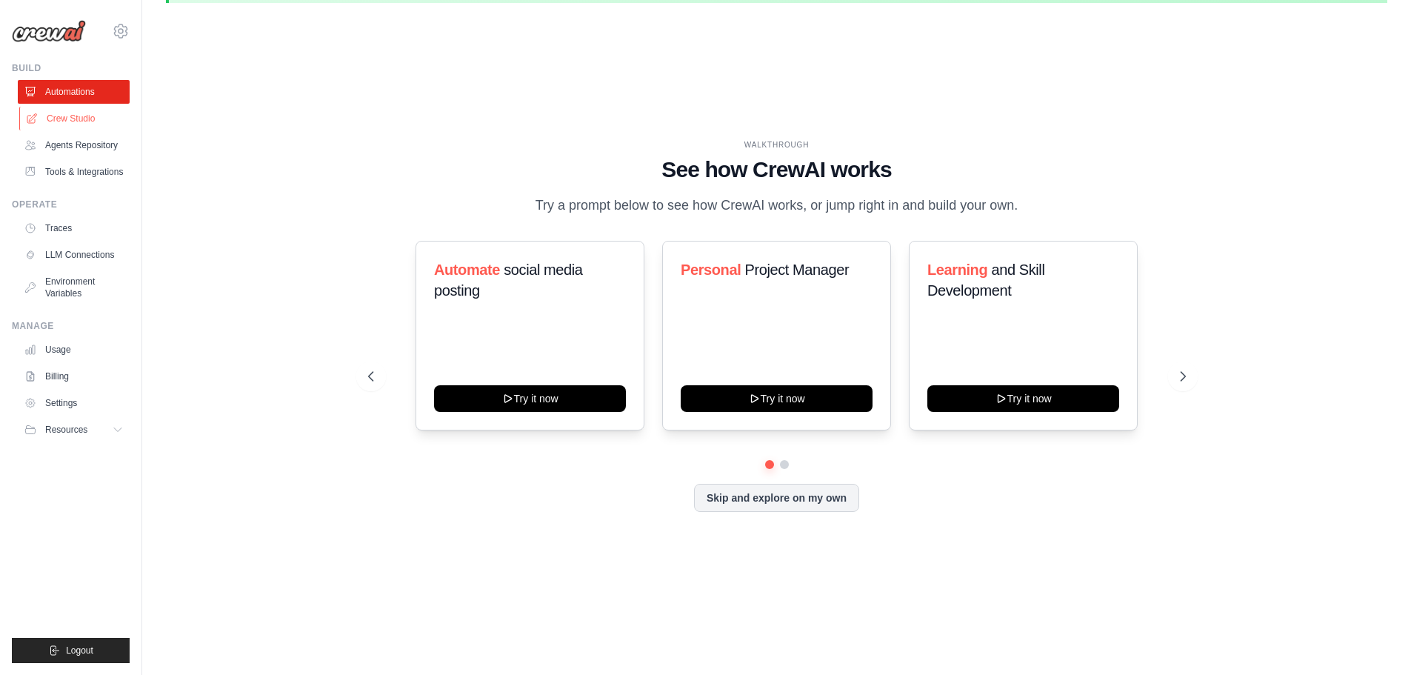
click at [53, 127] on link "Crew Studio" at bounding box center [75, 119] width 112 height 24
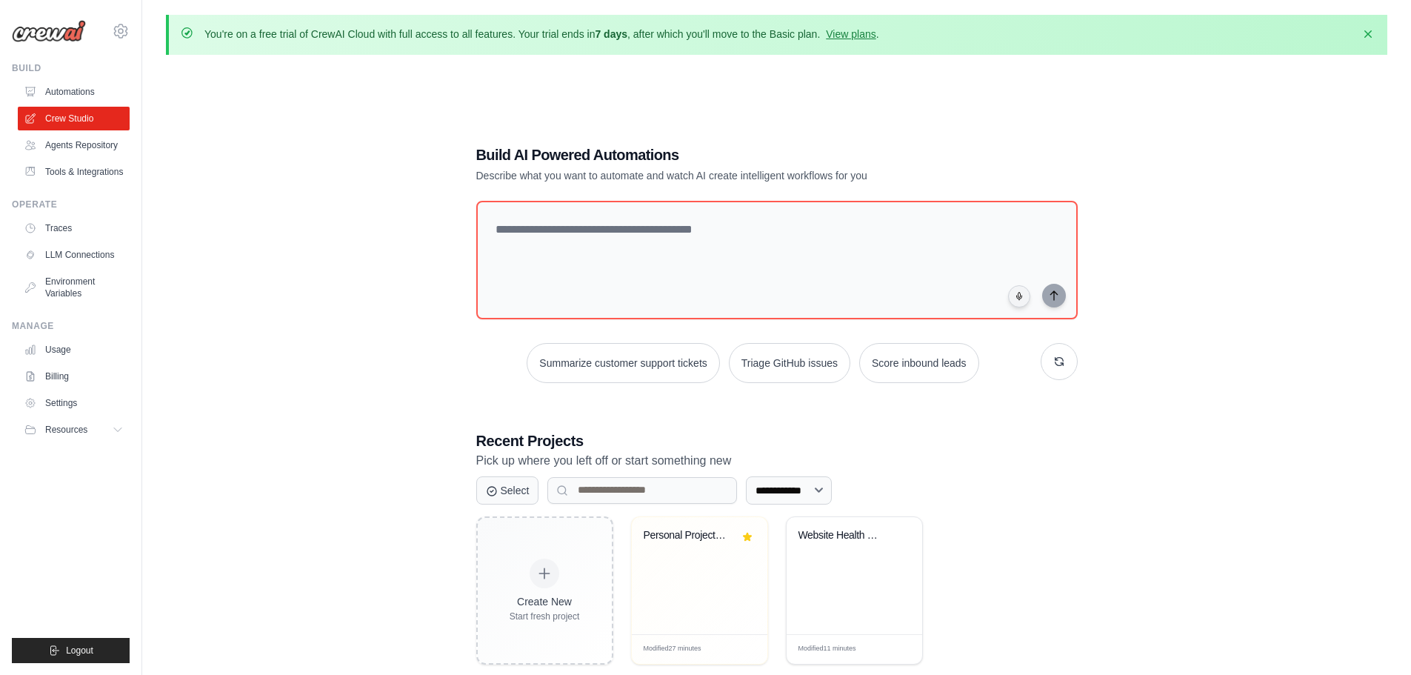
scroll to position [82, 0]
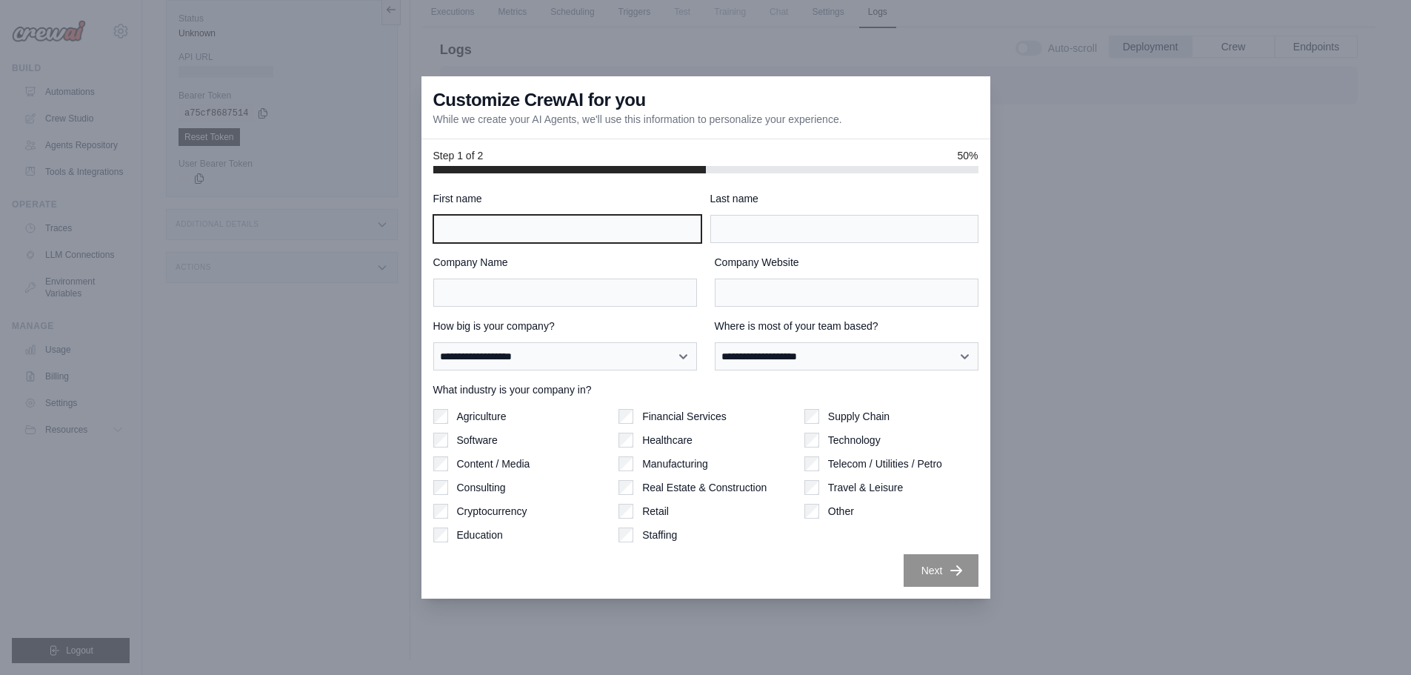
click at [604, 239] on input "First name" at bounding box center [567, 229] width 268 height 28
click at [648, 230] on input "*" at bounding box center [567, 229] width 268 height 28
type input "**********"
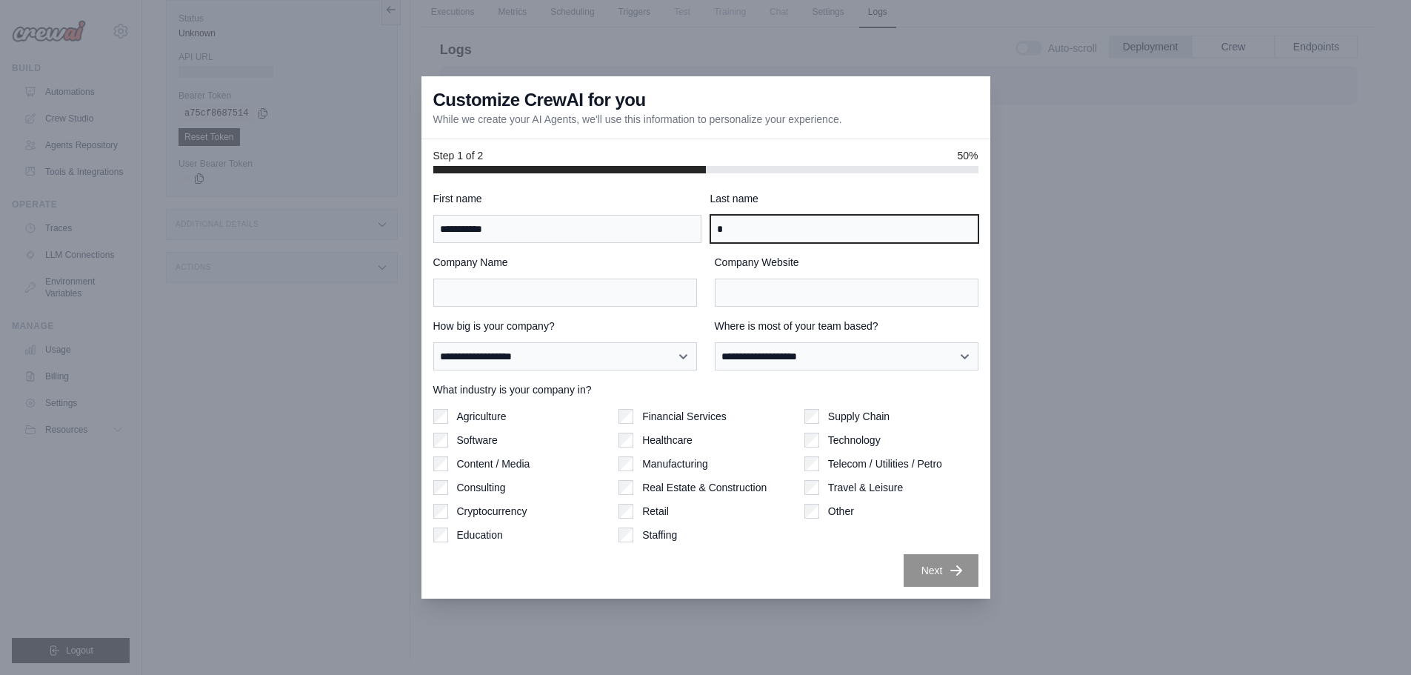
type input "*"
click at [467, 430] on div "Agriculture Software Content / Media Consulting Cryptocurrency Education" at bounding box center [520, 475] width 174 height 133
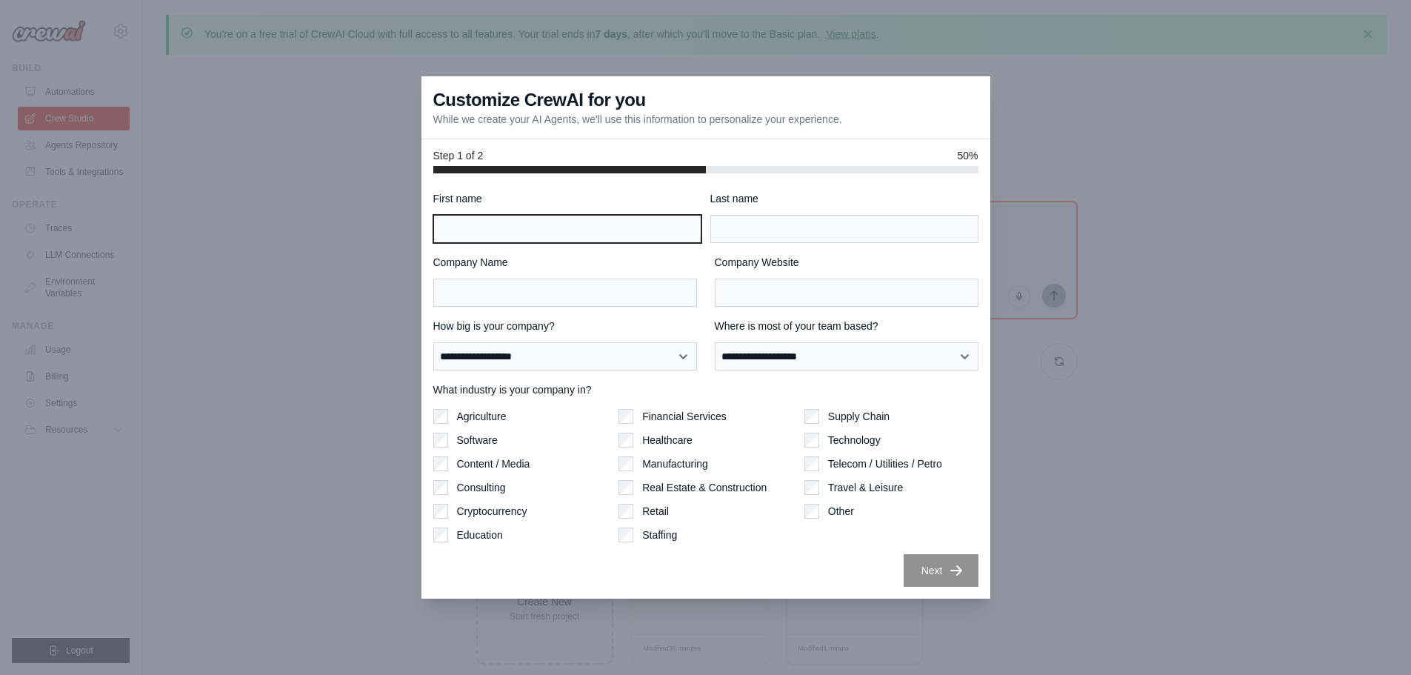
click at [571, 224] on input "First name" at bounding box center [567, 229] width 268 height 28
click at [571, 224] on input "*" at bounding box center [567, 229] width 268 height 28
type input "**********"
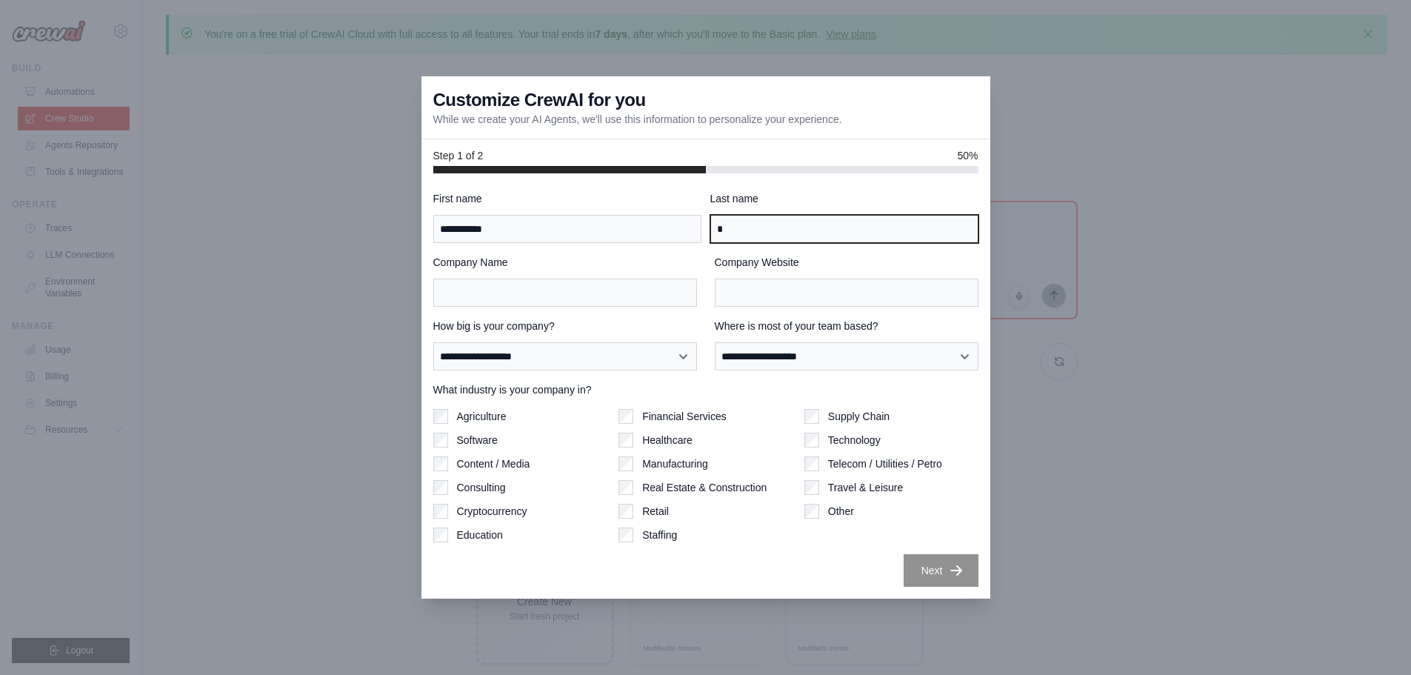
type input "*"
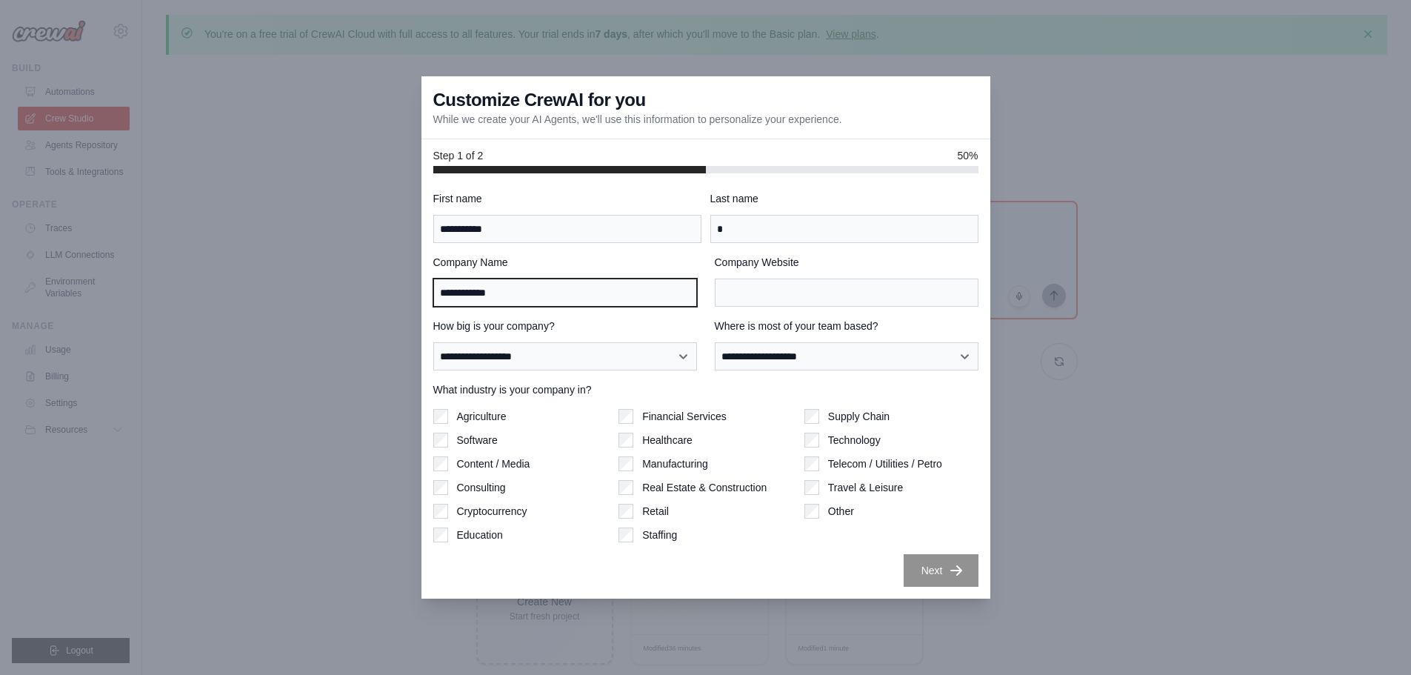
click at [490, 302] on input "**********" at bounding box center [565, 293] width 264 height 28
type input "**********"
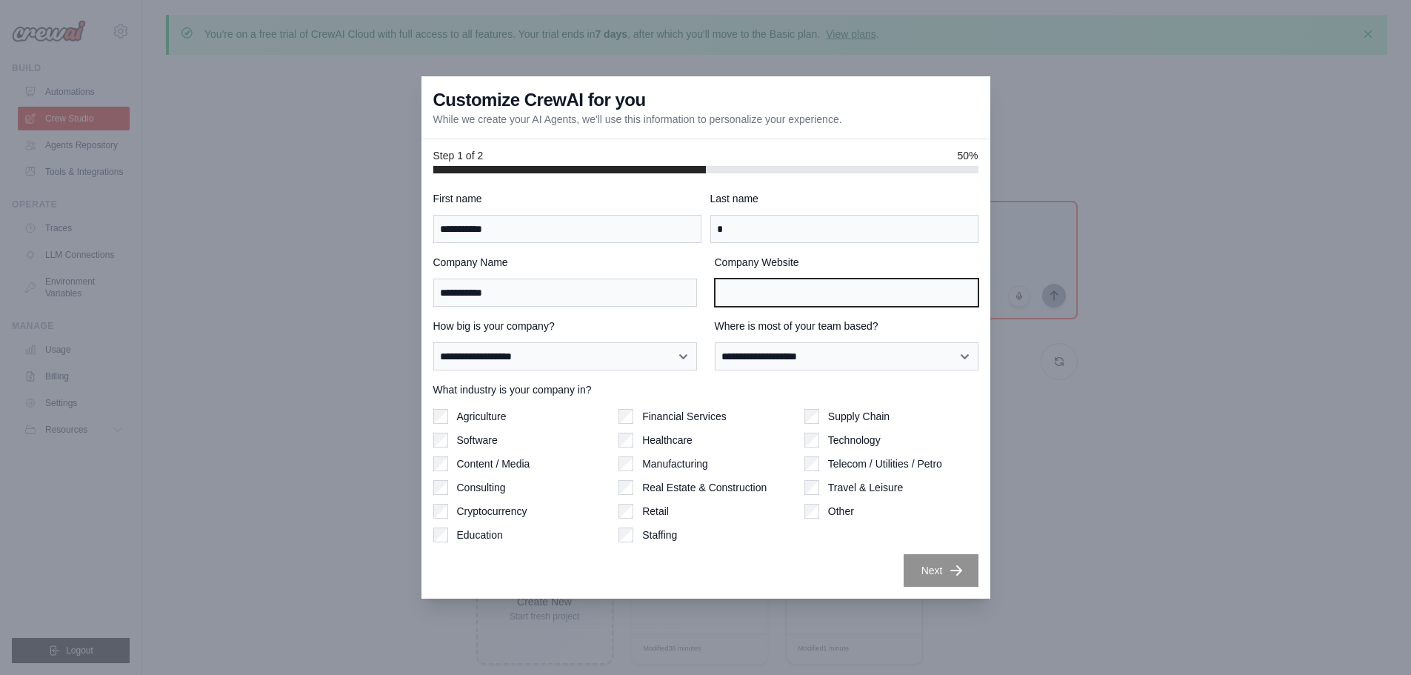
click at [778, 290] on input "Company Website" at bounding box center [847, 293] width 264 height 28
type input "*********"
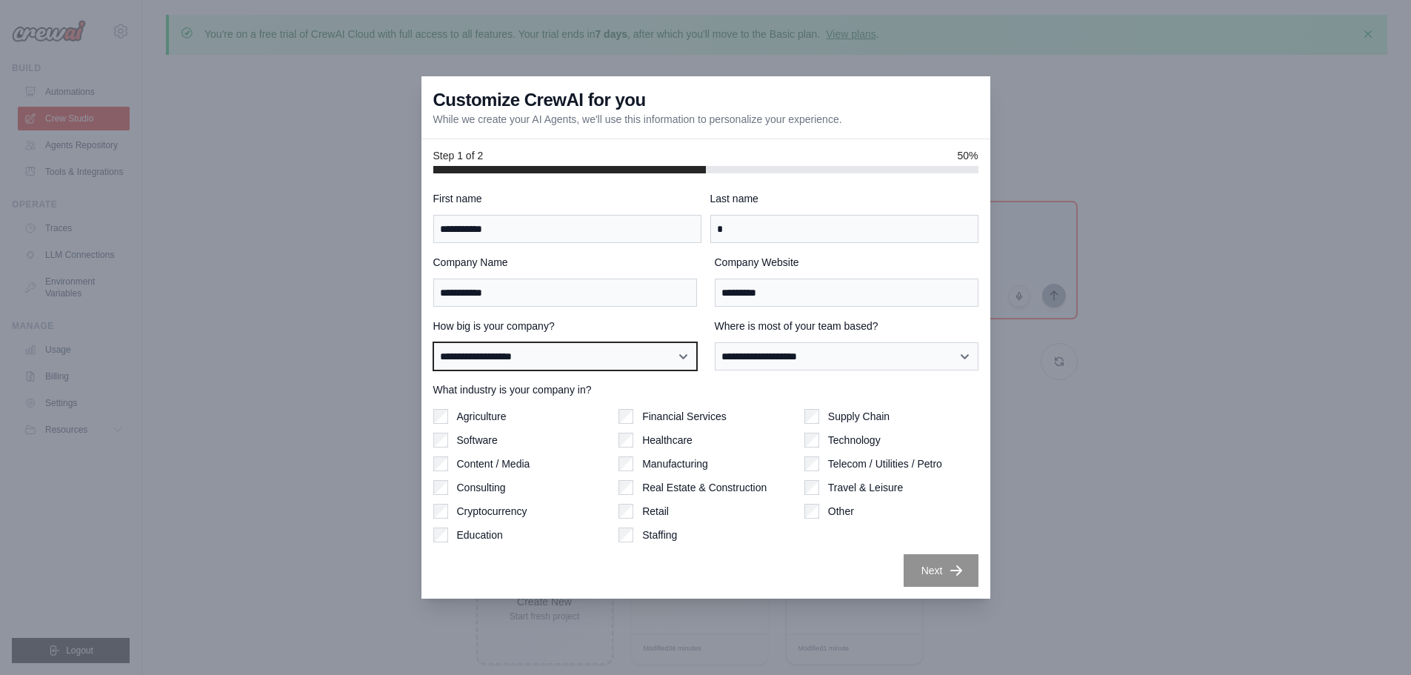
click at [613, 345] on select "**********" at bounding box center [565, 356] width 264 height 28
select select "**********"
click at [433, 342] on select "**********" at bounding box center [565, 356] width 264 height 28
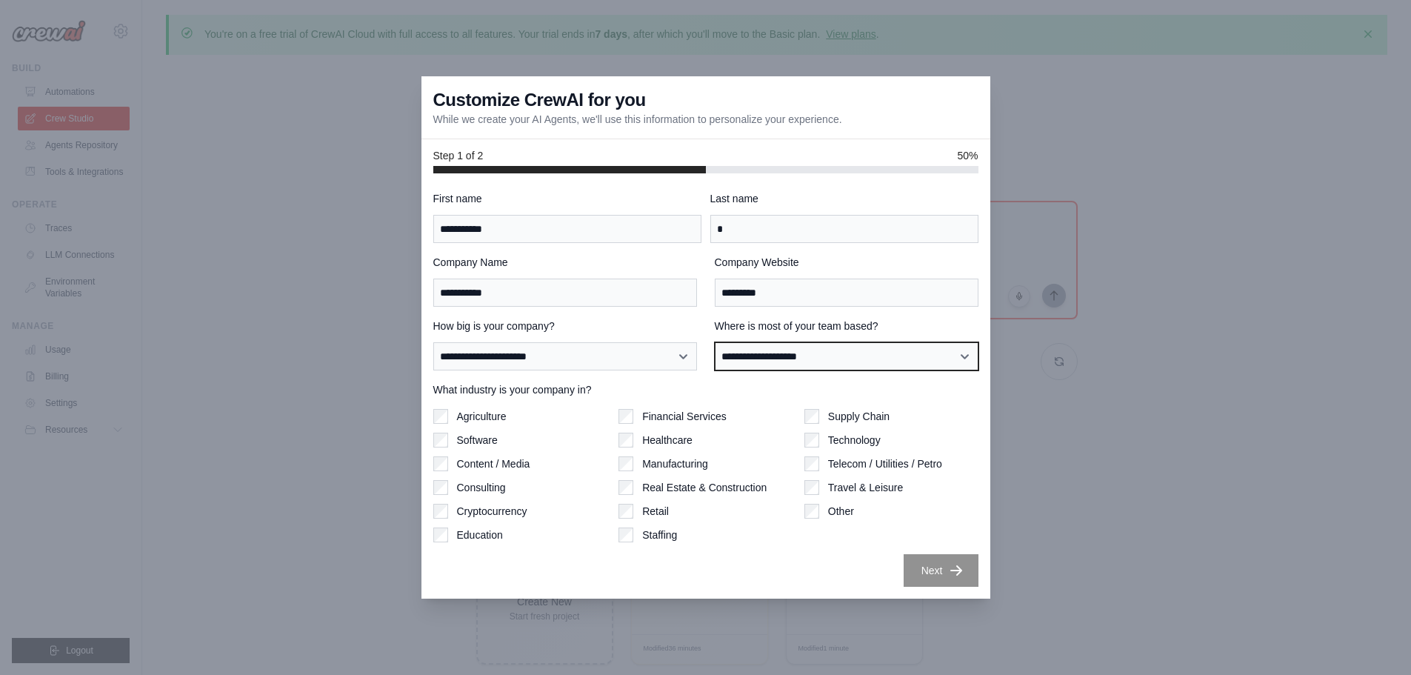
click at [780, 358] on select "**********" at bounding box center [847, 356] width 264 height 28
select select "**********"
click at [715, 342] on select "**********" at bounding box center [847, 356] width 264 height 28
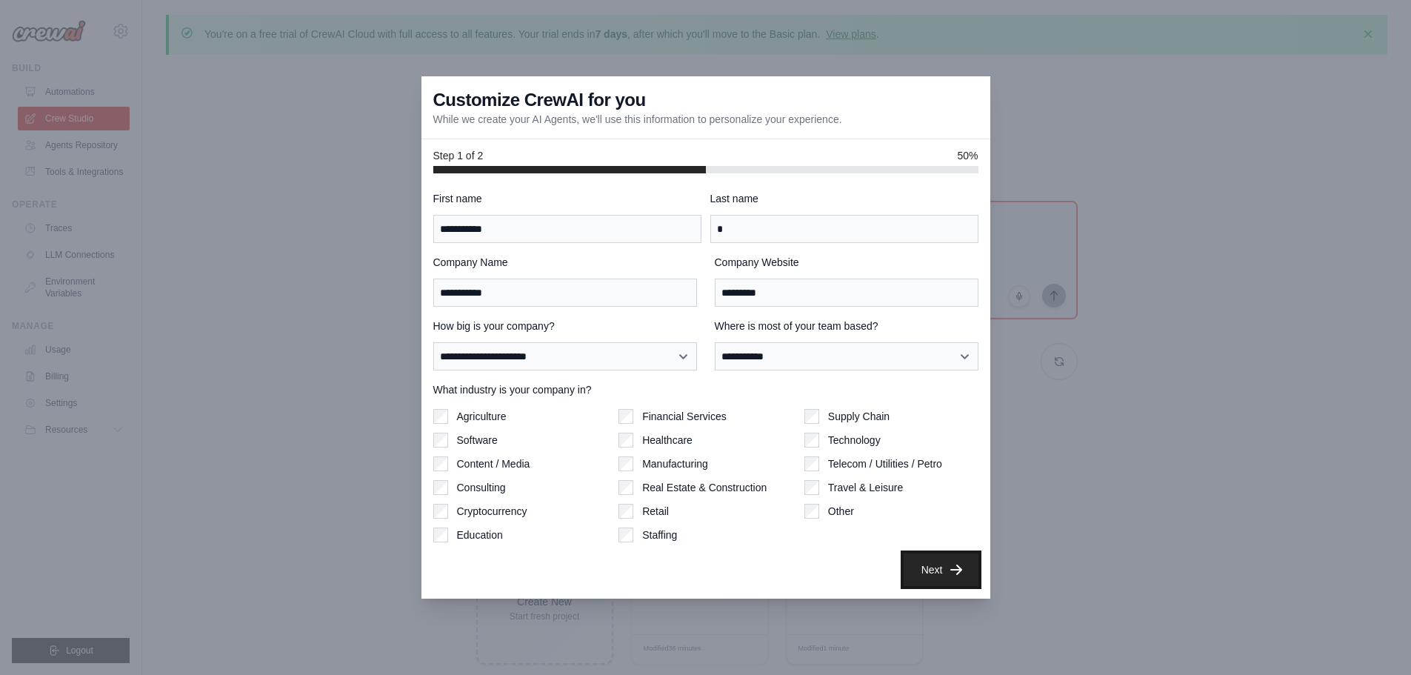
click at [934, 573] on button "Next" at bounding box center [941, 569] width 75 height 33
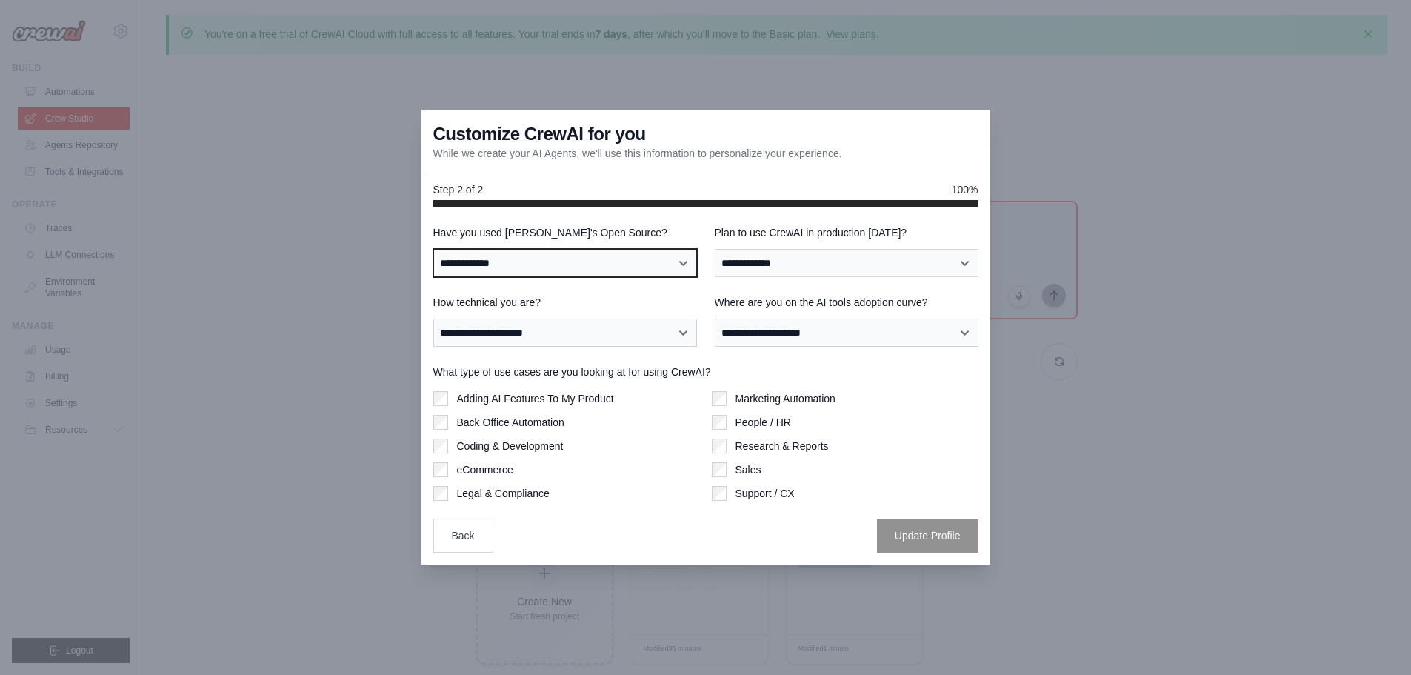
click at [549, 261] on select "**********" at bounding box center [565, 263] width 264 height 28
click at [533, 263] on select "**********" at bounding box center [565, 263] width 264 height 28
click at [530, 265] on select "**********" at bounding box center [565, 263] width 264 height 28
click at [433, 249] on select "**********" at bounding box center [565, 263] width 264 height 28
click at [619, 267] on select "**********" at bounding box center [565, 263] width 264 height 28
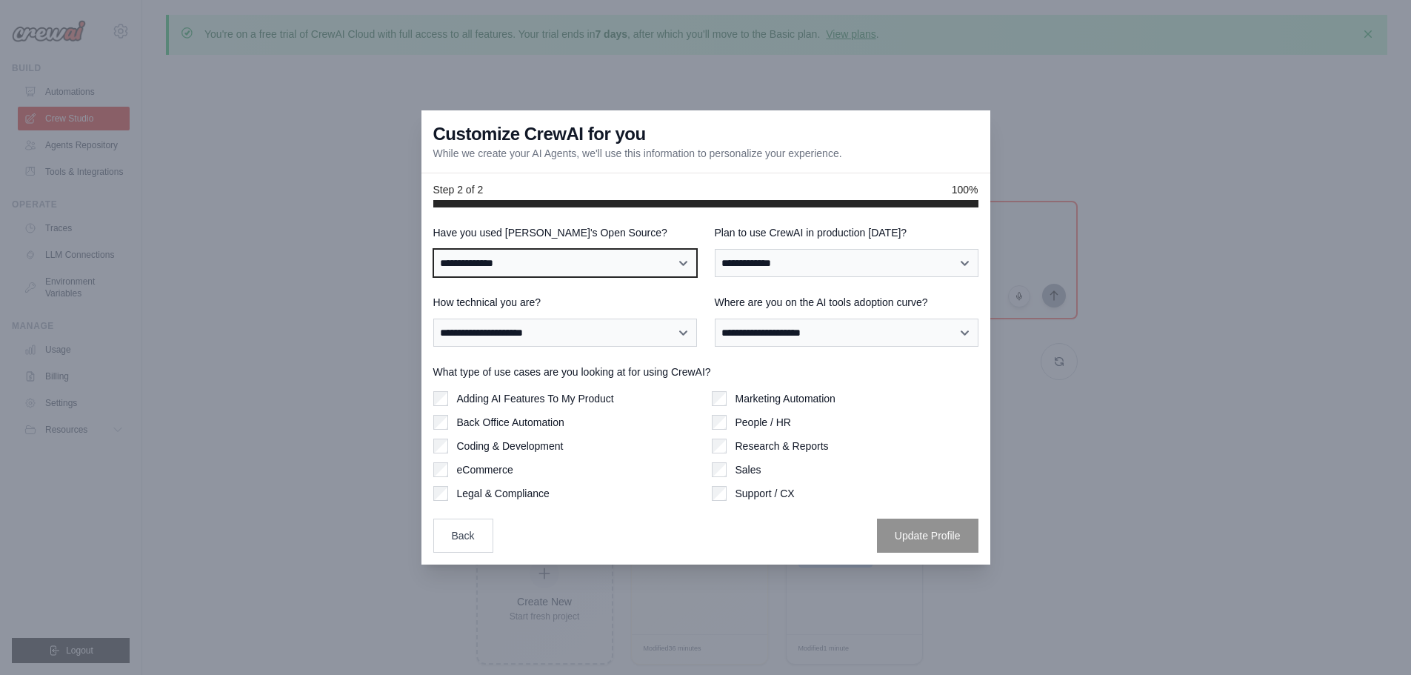
select select "**"
click at [433, 249] on select "**********" at bounding box center [565, 263] width 264 height 28
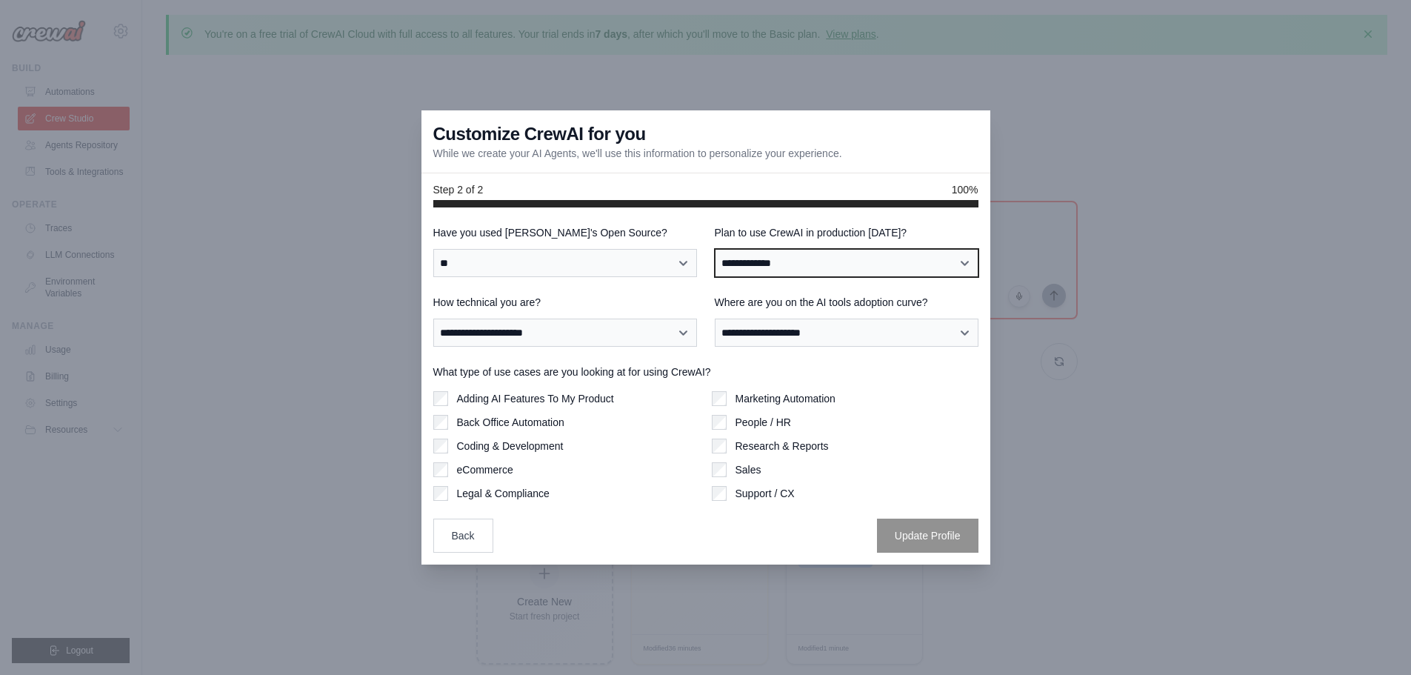
click at [785, 255] on select "**********" at bounding box center [847, 263] width 264 height 28
select select "*****"
click at [715, 249] on select "**********" at bounding box center [847, 263] width 264 height 28
click at [665, 347] on div "**********" at bounding box center [705, 388] width 545 height 327
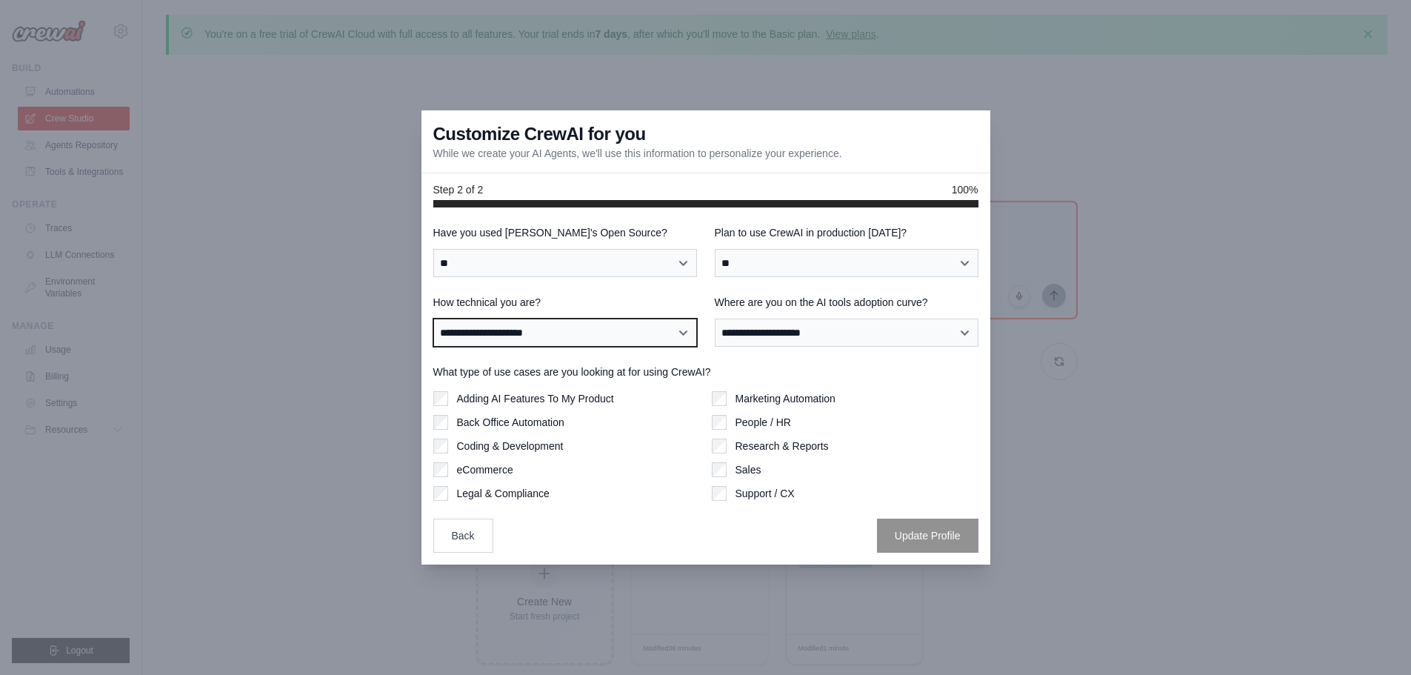
click at [591, 338] on select "**********" at bounding box center [565, 333] width 264 height 28
select select "**********"
click at [433, 319] on select "**********" at bounding box center [565, 333] width 264 height 28
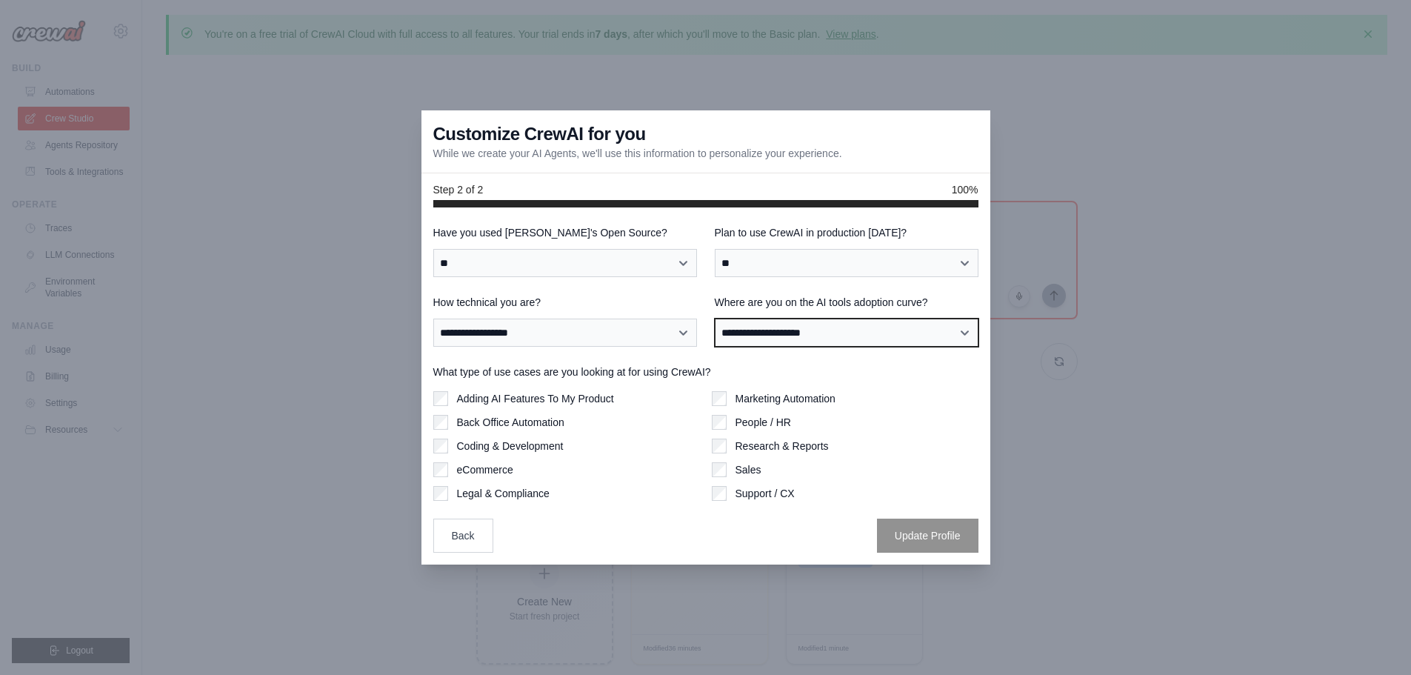
click at [747, 331] on select "**********" at bounding box center [847, 333] width 264 height 28
select select "**********"
click at [715, 319] on select "**********" at bounding box center [847, 333] width 264 height 28
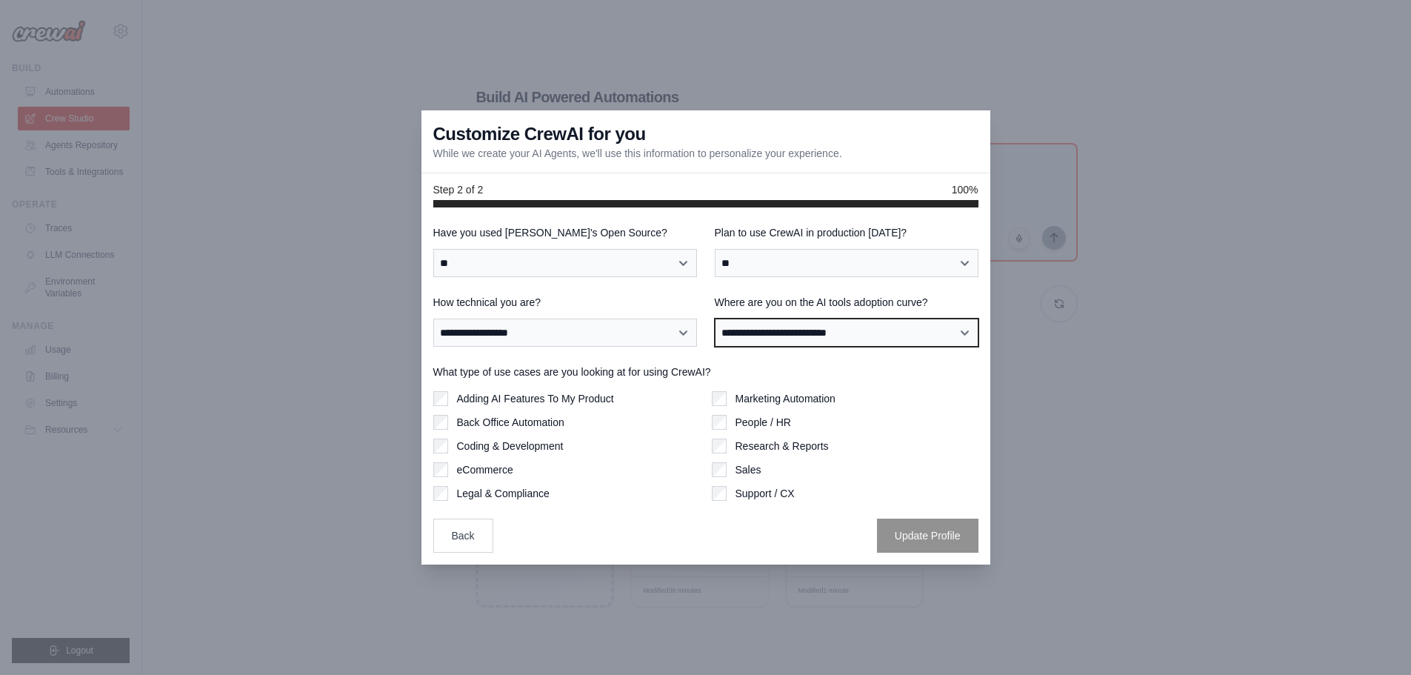
scroll to position [82, 0]
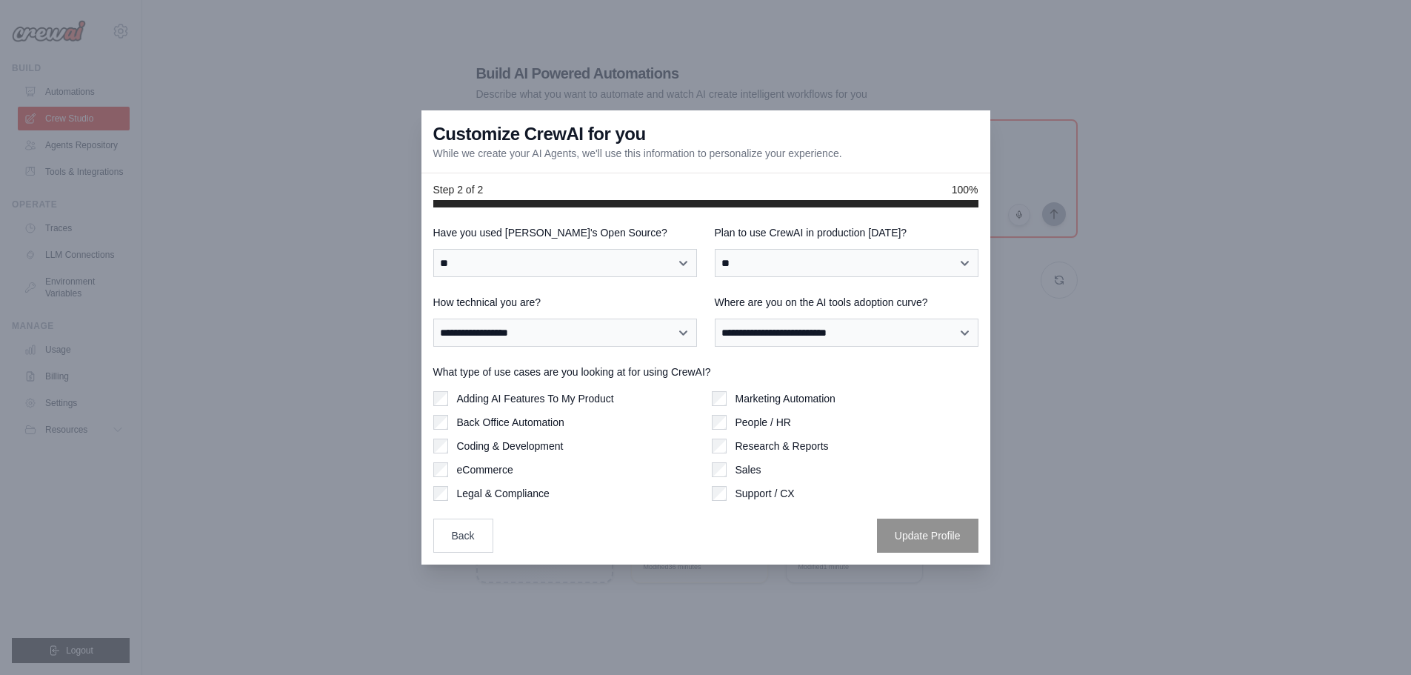
click at [519, 403] on label "Adding AI Features To My Product" at bounding box center [535, 398] width 157 height 15
click at [921, 536] on button "Update Profile" at bounding box center [928, 535] width 102 height 34
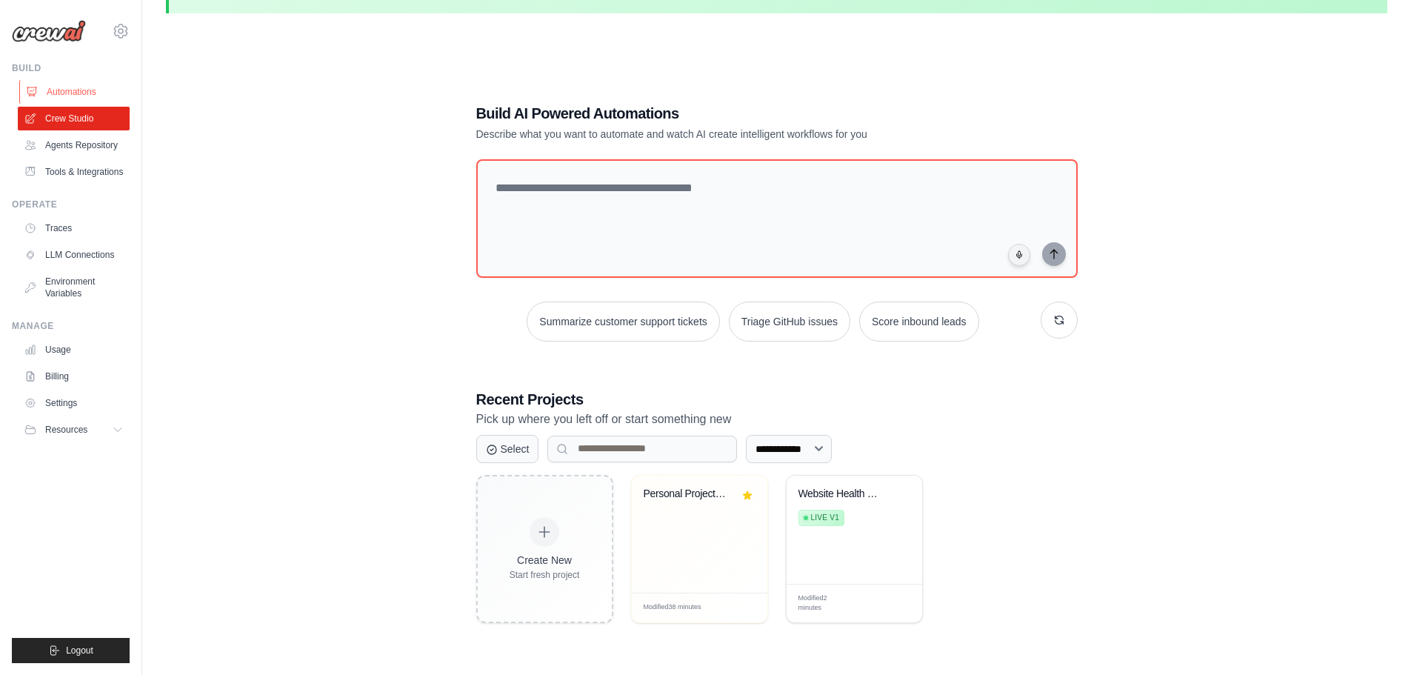
click at [72, 96] on link "Automations" at bounding box center [75, 92] width 112 height 24
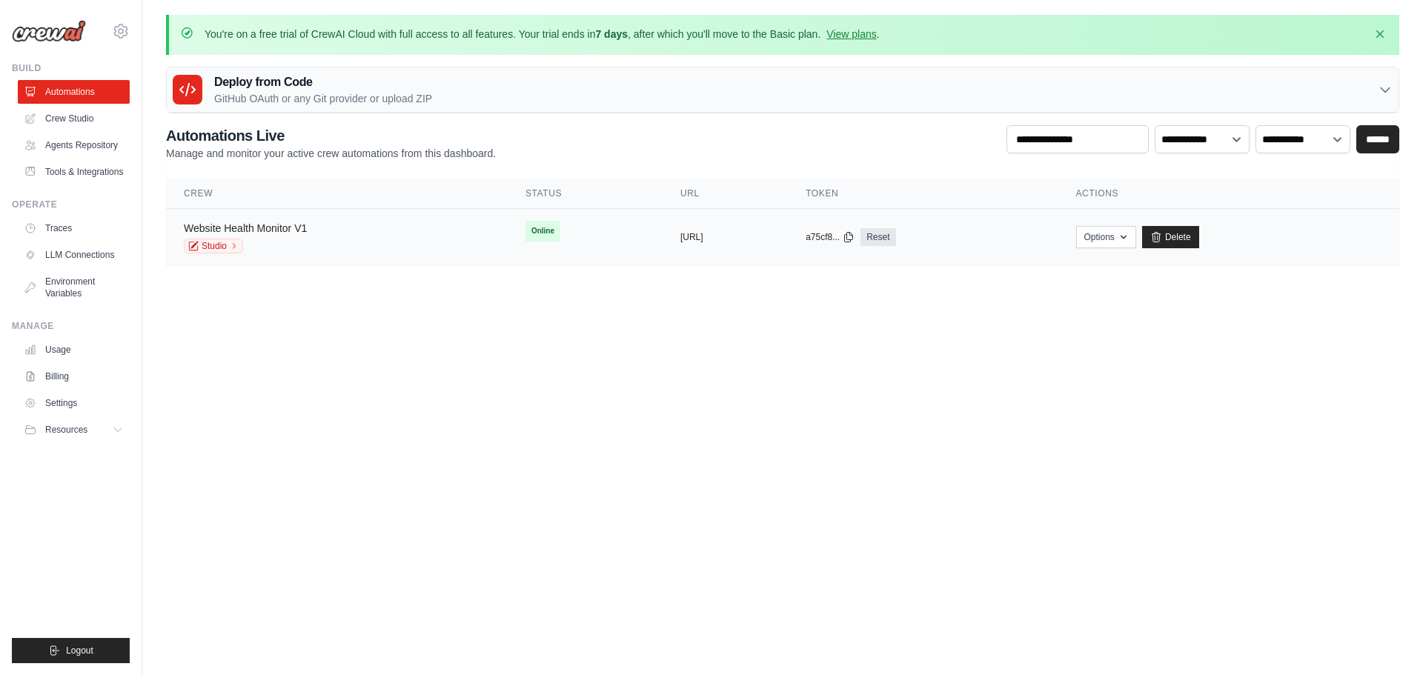
click at [290, 233] on link "Website Health Monitor V1" at bounding box center [245, 228] width 123 height 12
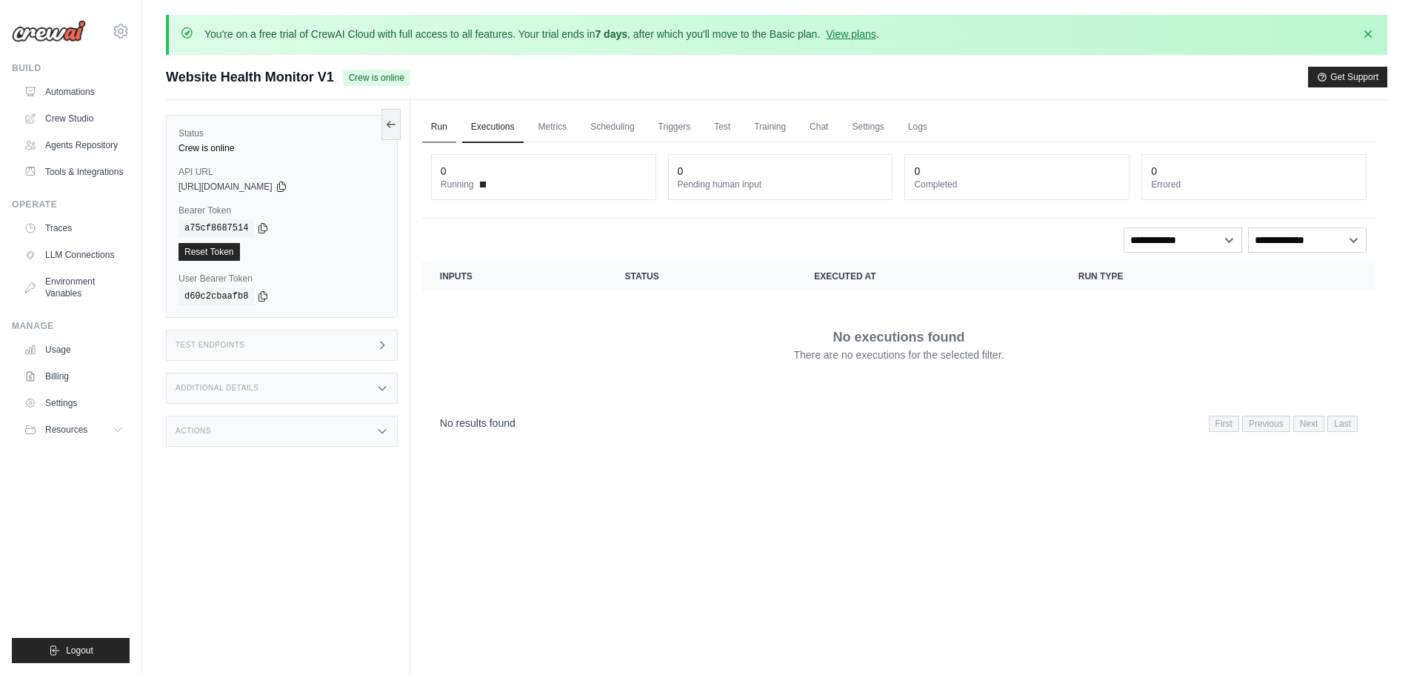
click at [435, 127] on link "Run" at bounding box center [439, 127] width 34 height 31
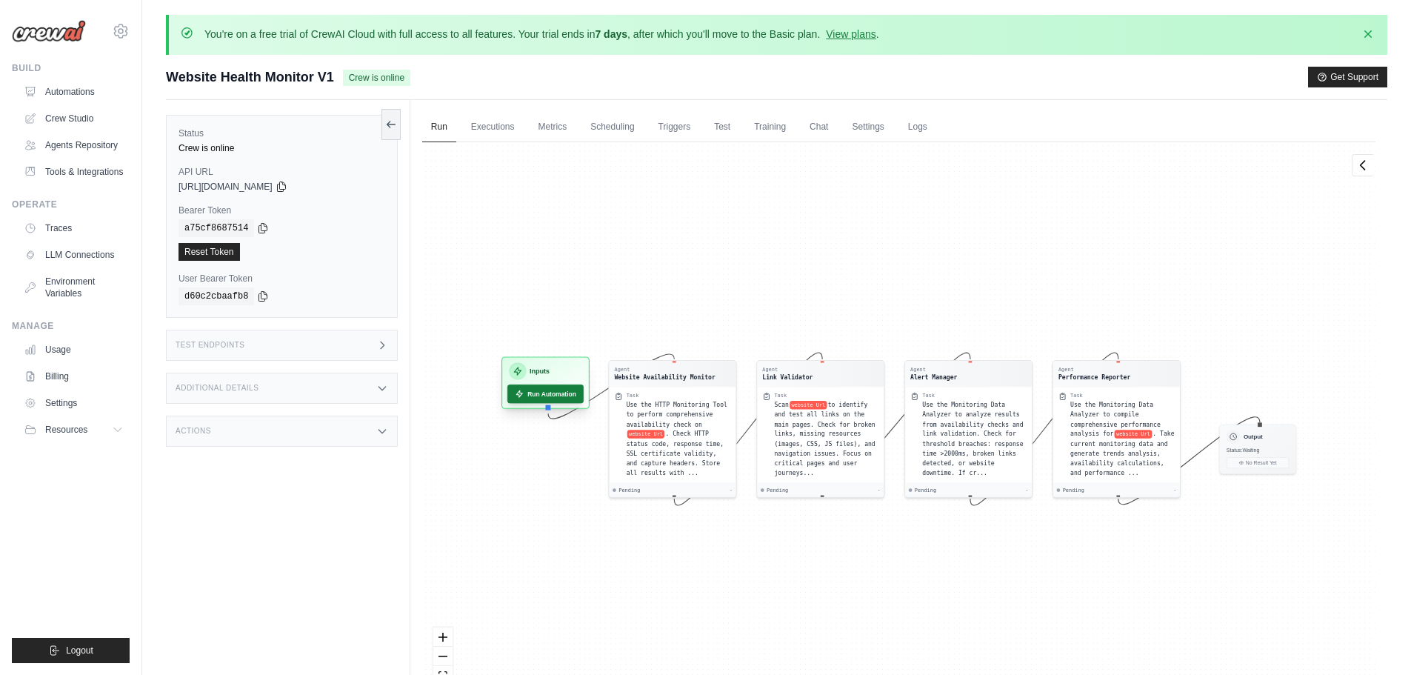
click at [563, 396] on button "Run Automation" at bounding box center [546, 394] width 76 height 19
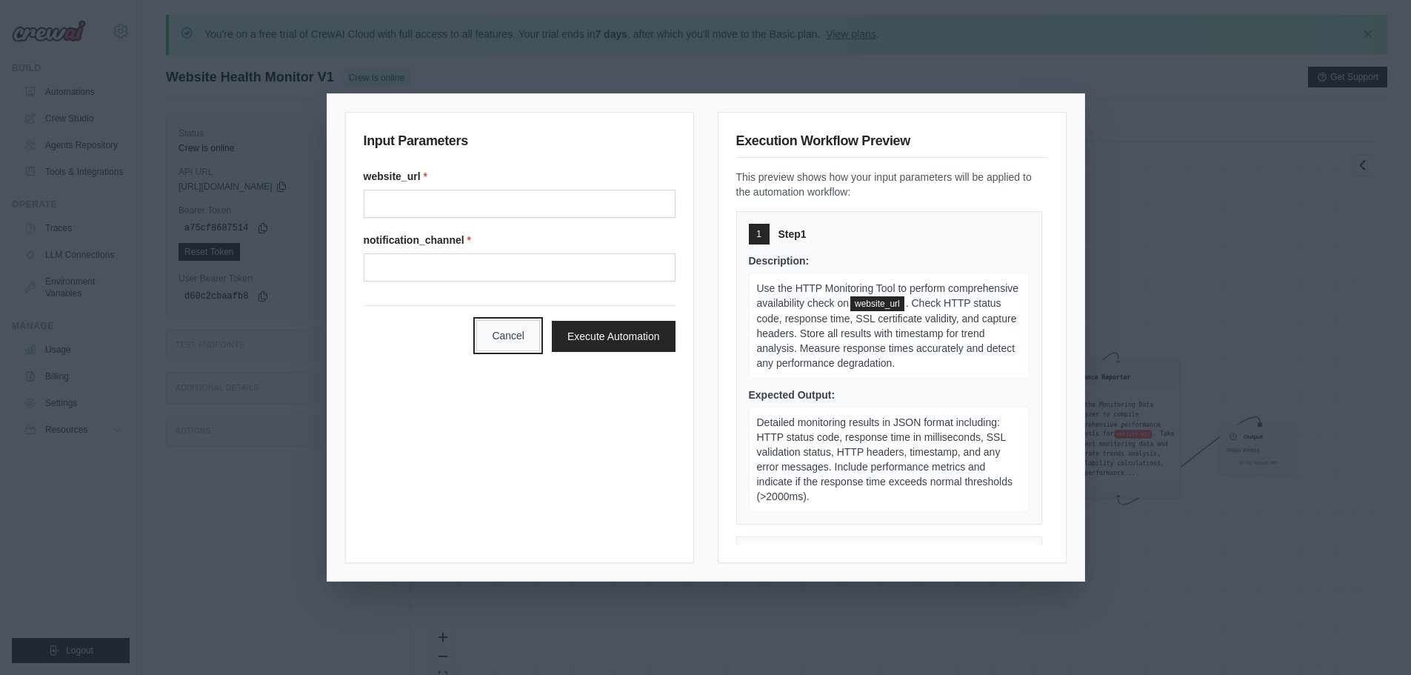
click at [508, 343] on button "Cancel" at bounding box center [508, 335] width 64 height 31
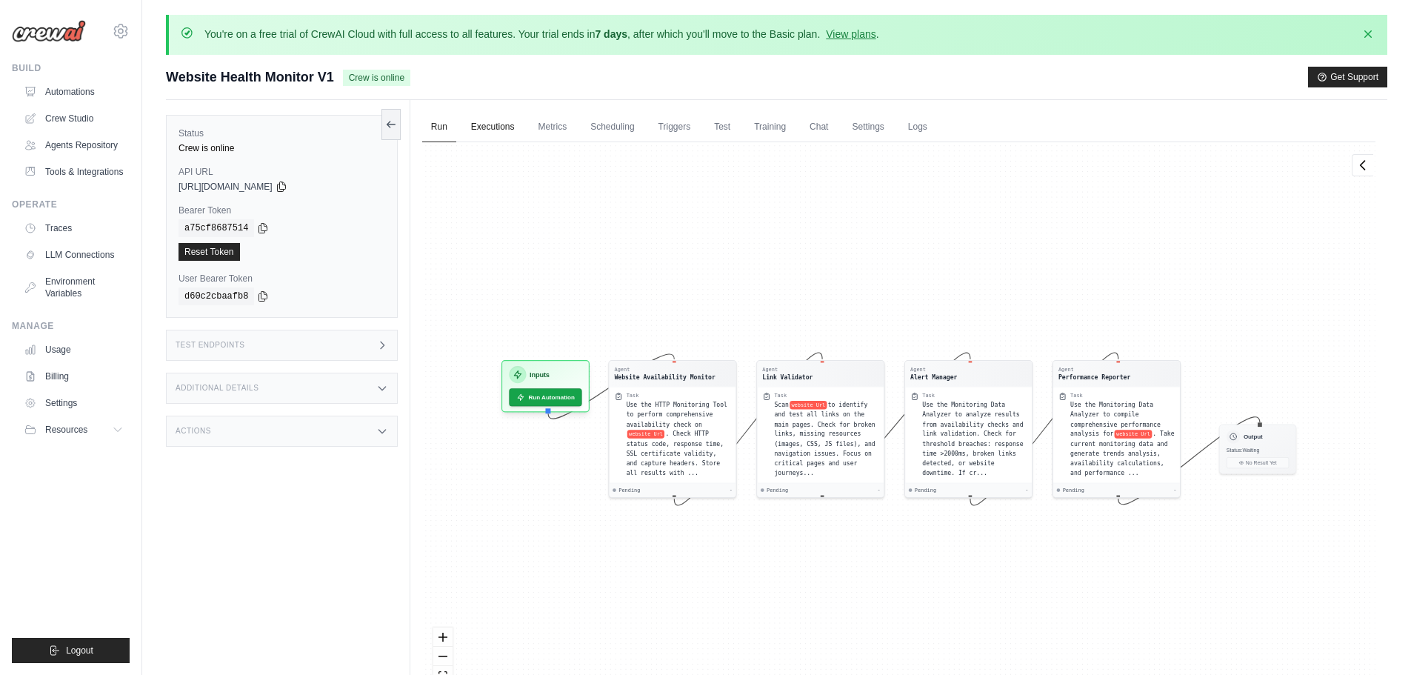
click at [496, 139] on link "Executions" at bounding box center [492, 127] width 61 height 31
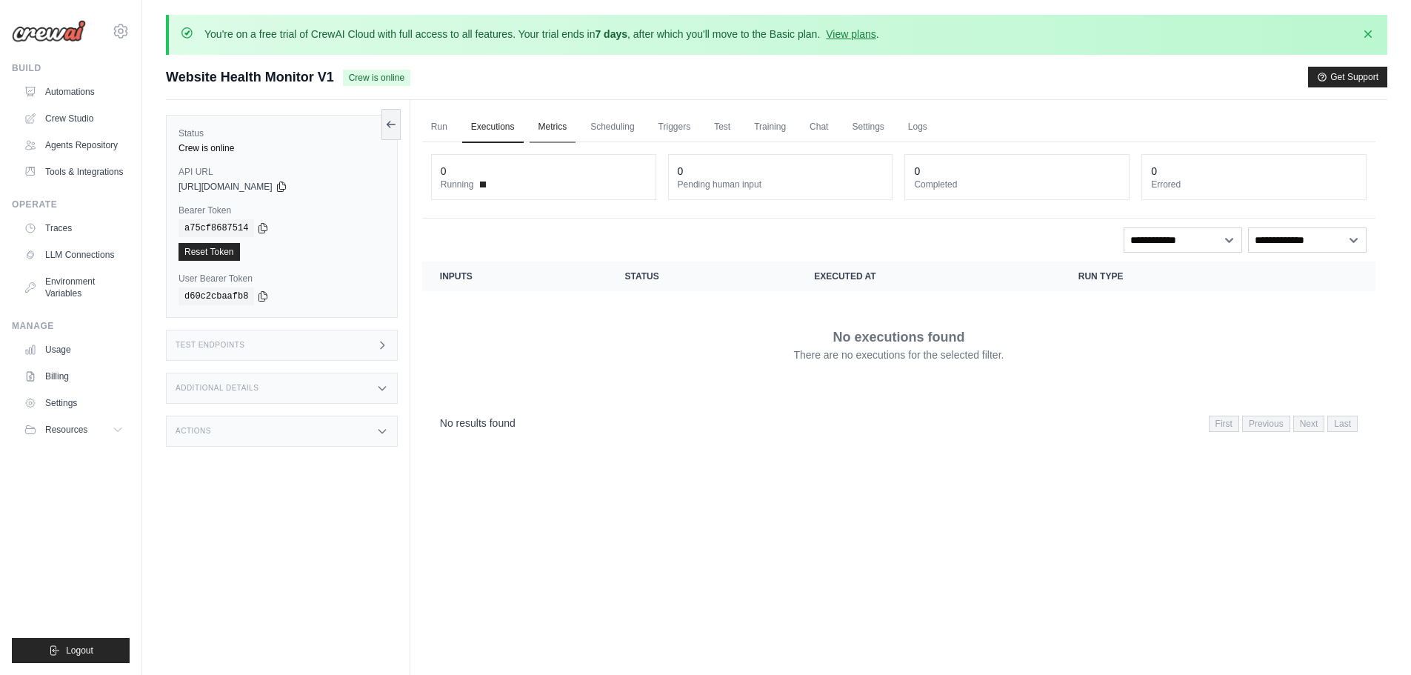
click at [547, 126] on link "Metrics" at bounding box center [553, 127] width 47 height 31
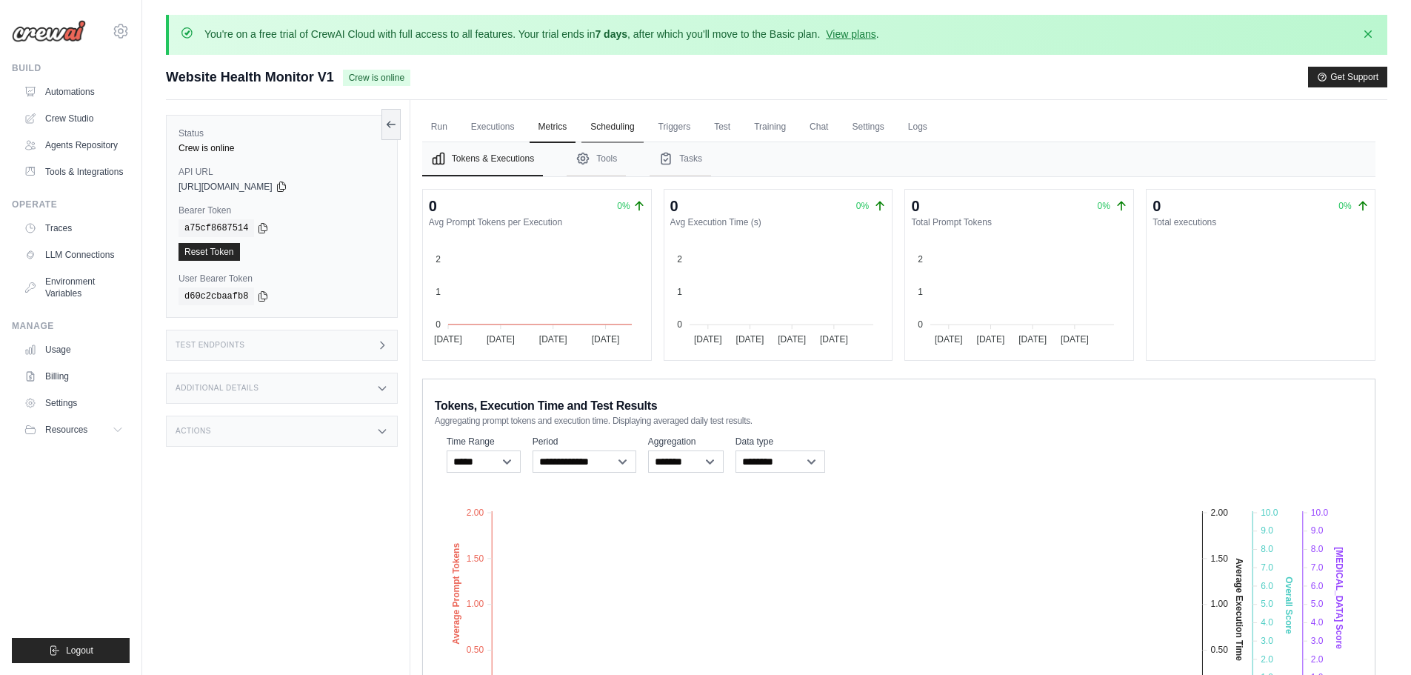
click at [628, 124] on link "Scheduling" at bounding box center [612, 127] width 61 height 31
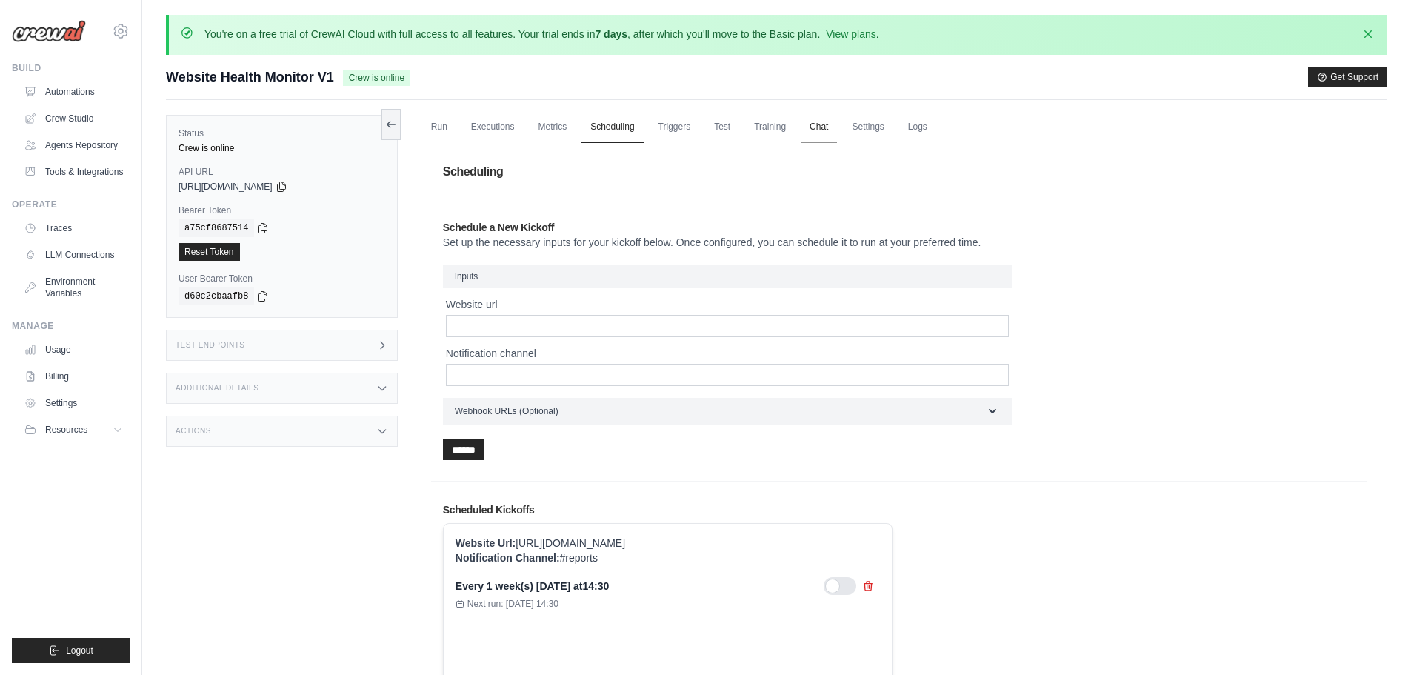
click at [816, 130] on link "Chat" at bounding box center [819, 127] width 36 height 31
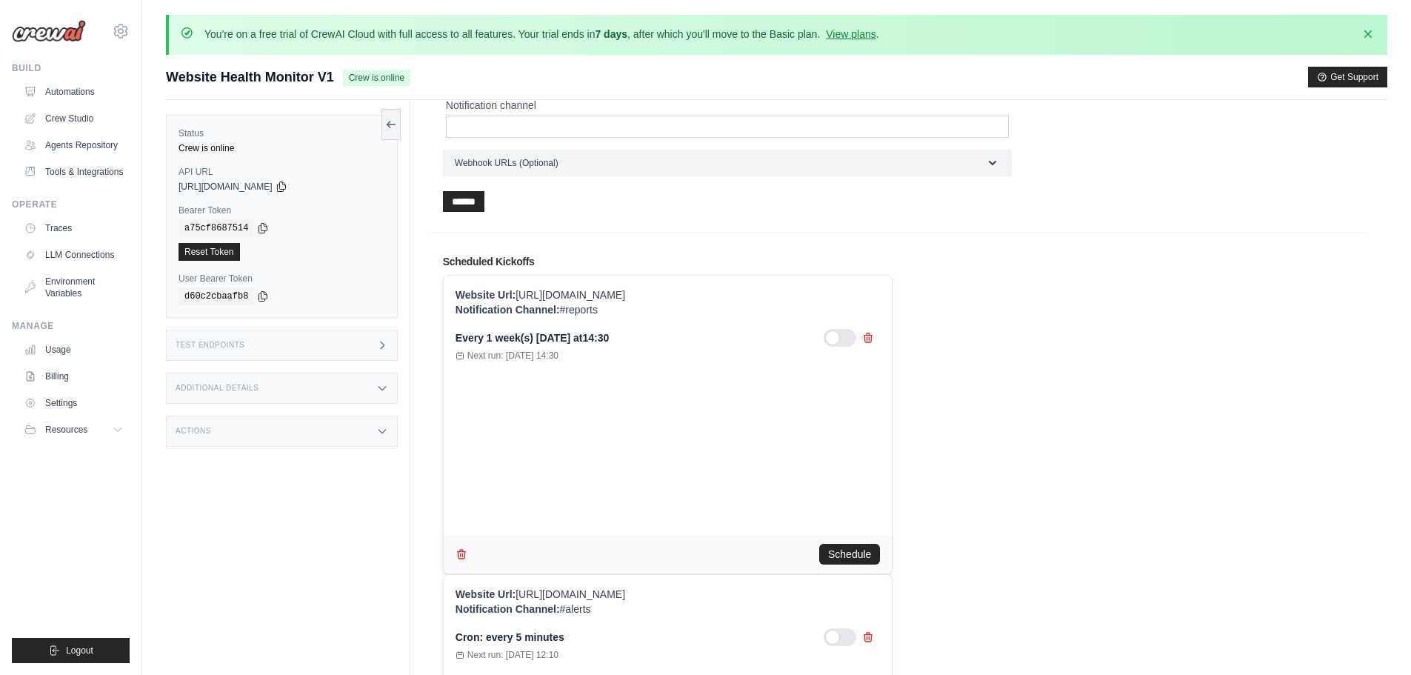
scroll to position [258, 0]
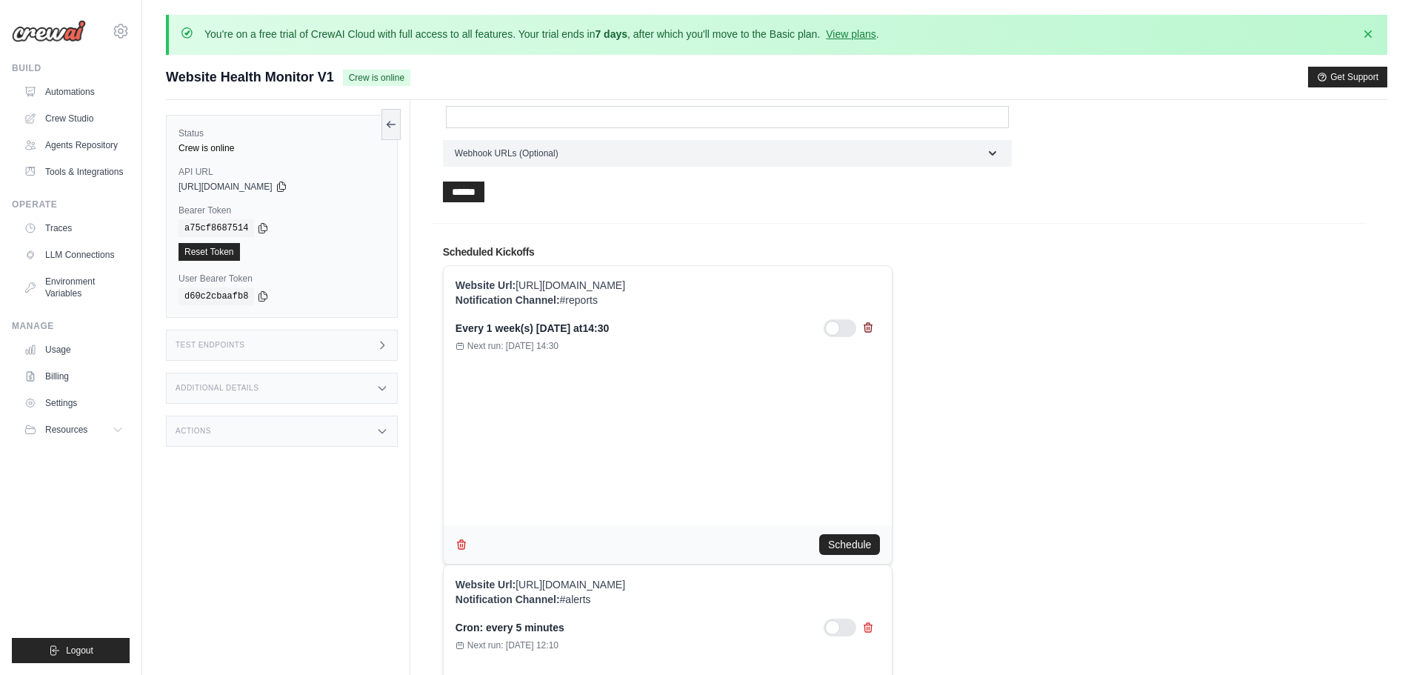
click at [865, 328] on icon at bounding box center [869, 327] width 8 height 9
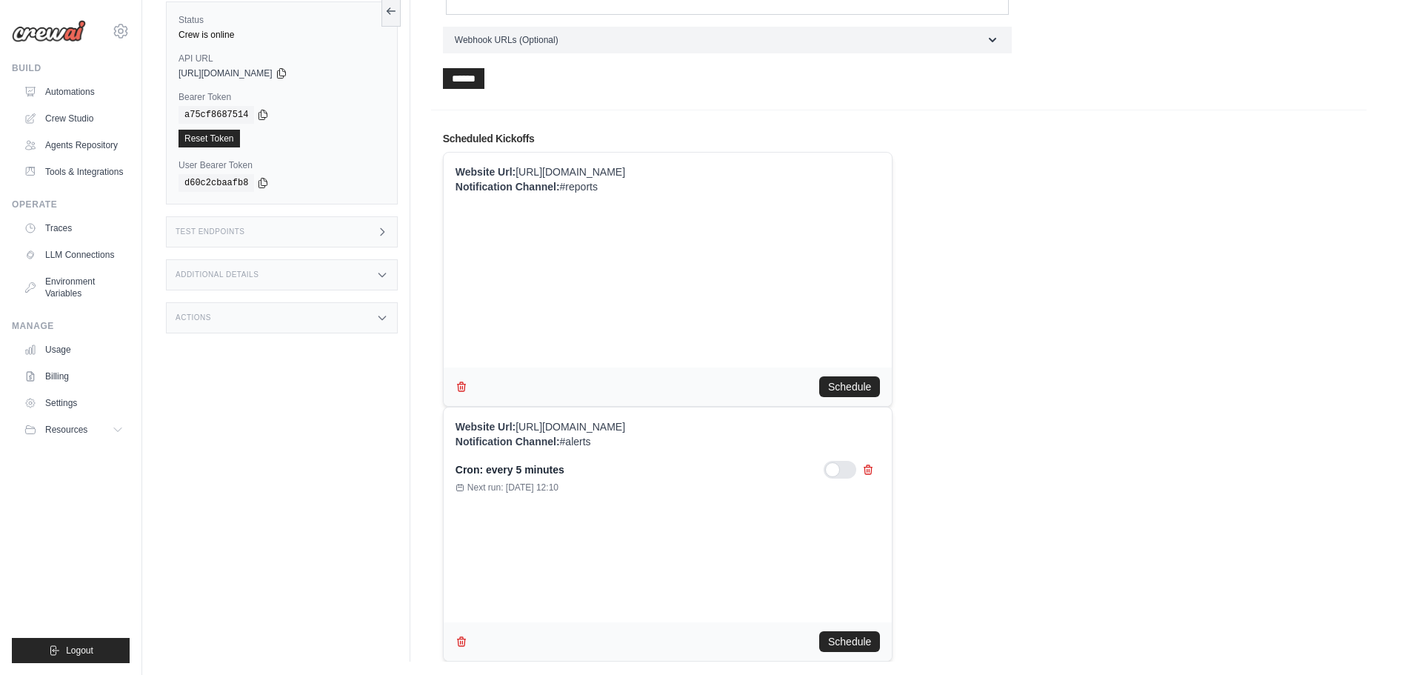
scroll to position [159, 0]
click at [463, 387] on icon "button" at bounding box center [462, 385] width 12 height 12
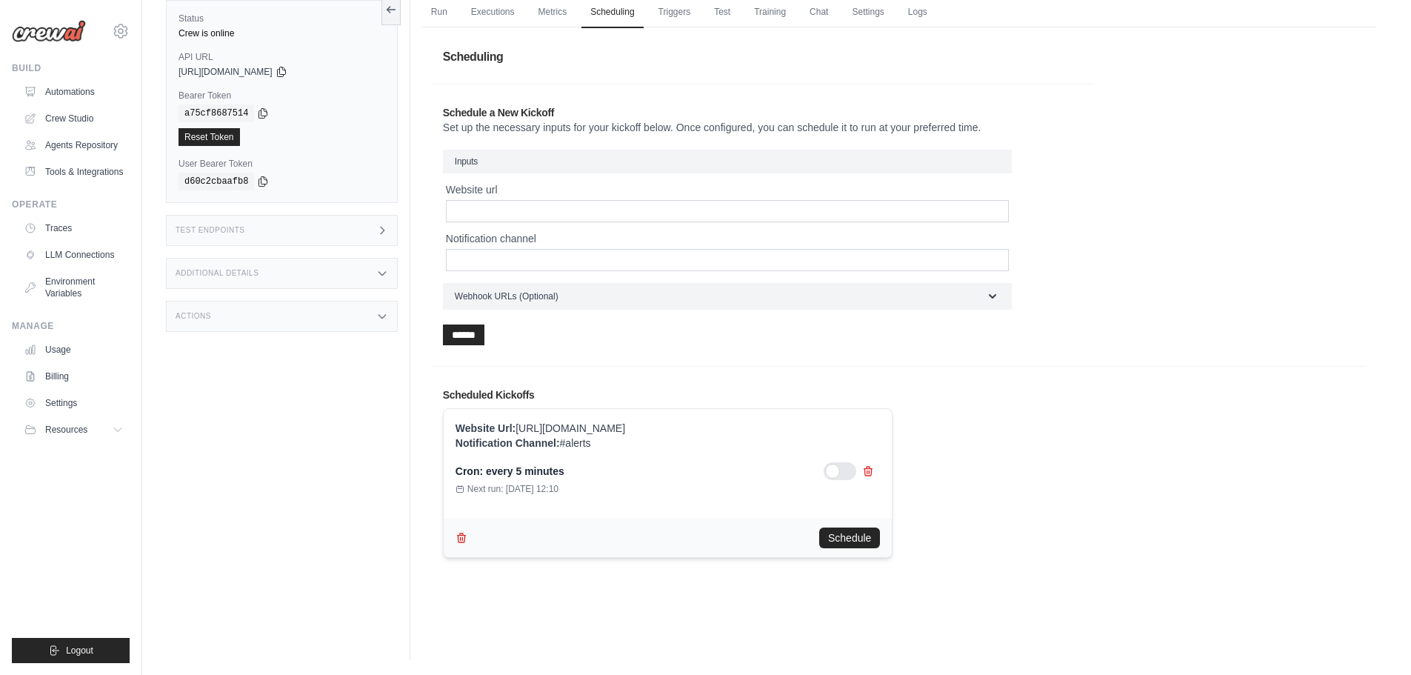
click at [599, 425] on p "Website Url: https://your-website.com" at bounding box center [668, 428] width 425 height 15
click at [460, 536] on icon "button" at bounding box center [461, 537] width 8 height 9
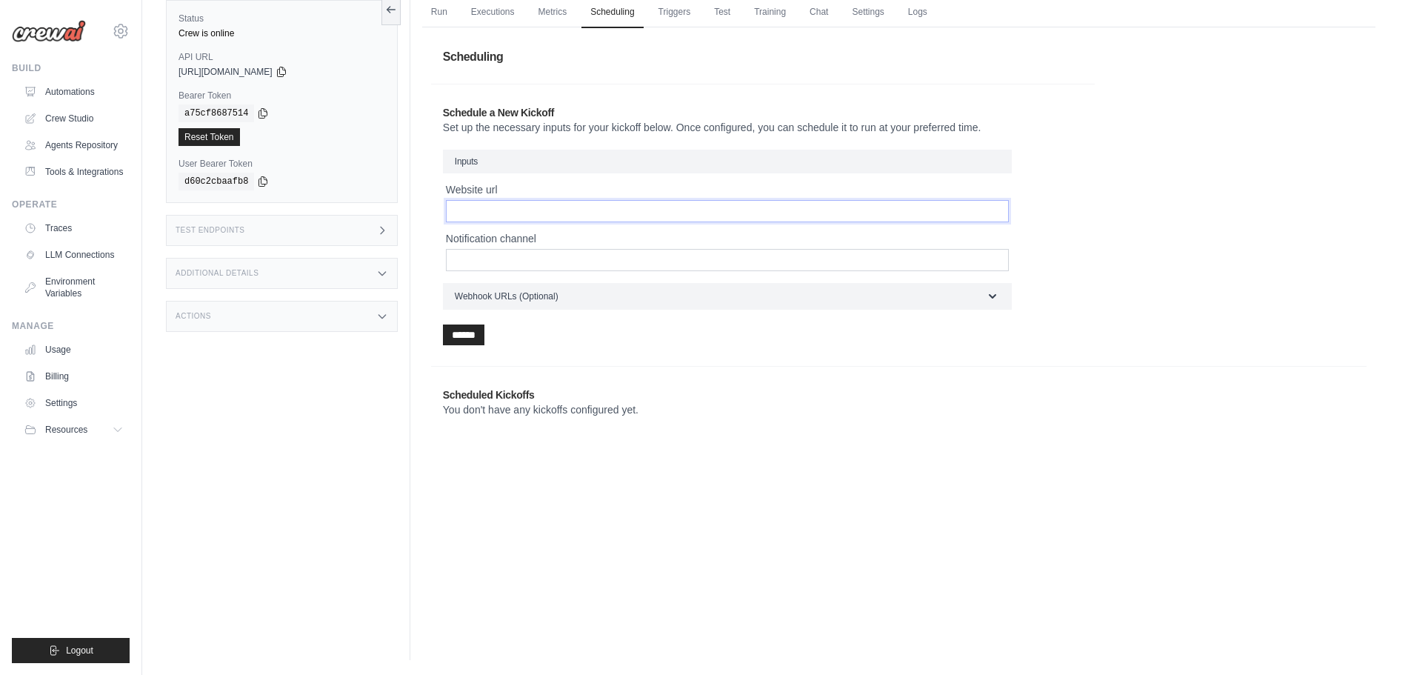
click at [565, 215] on input "Website url" at bounding box center [727, 211] width 563 height 22
paste input "**********"
type input "**********"
click at [529, 266] on input "Notification channel" at bounding box center [727, 260] width 563 height 22
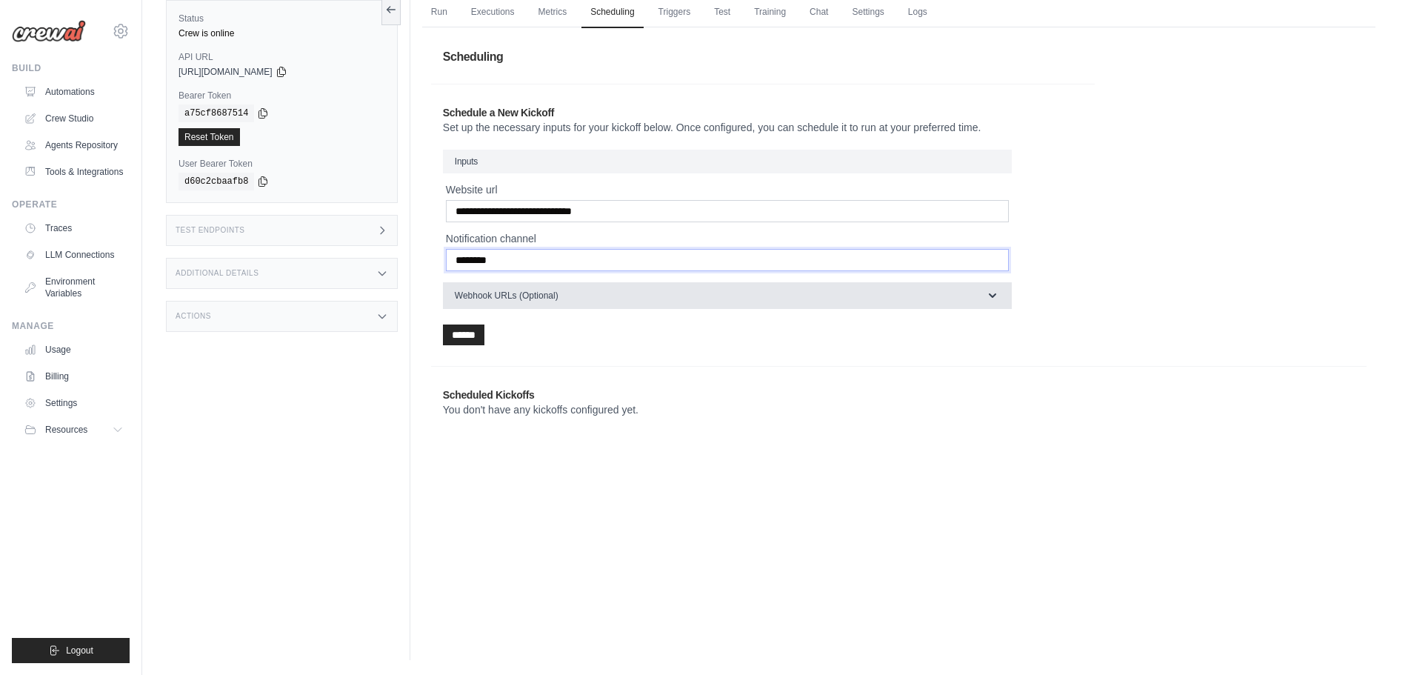
type input "********"
click at [539, 290] on span "Webhook URLs (Optional)" at bounding box center [507, 296] width 104 height 12
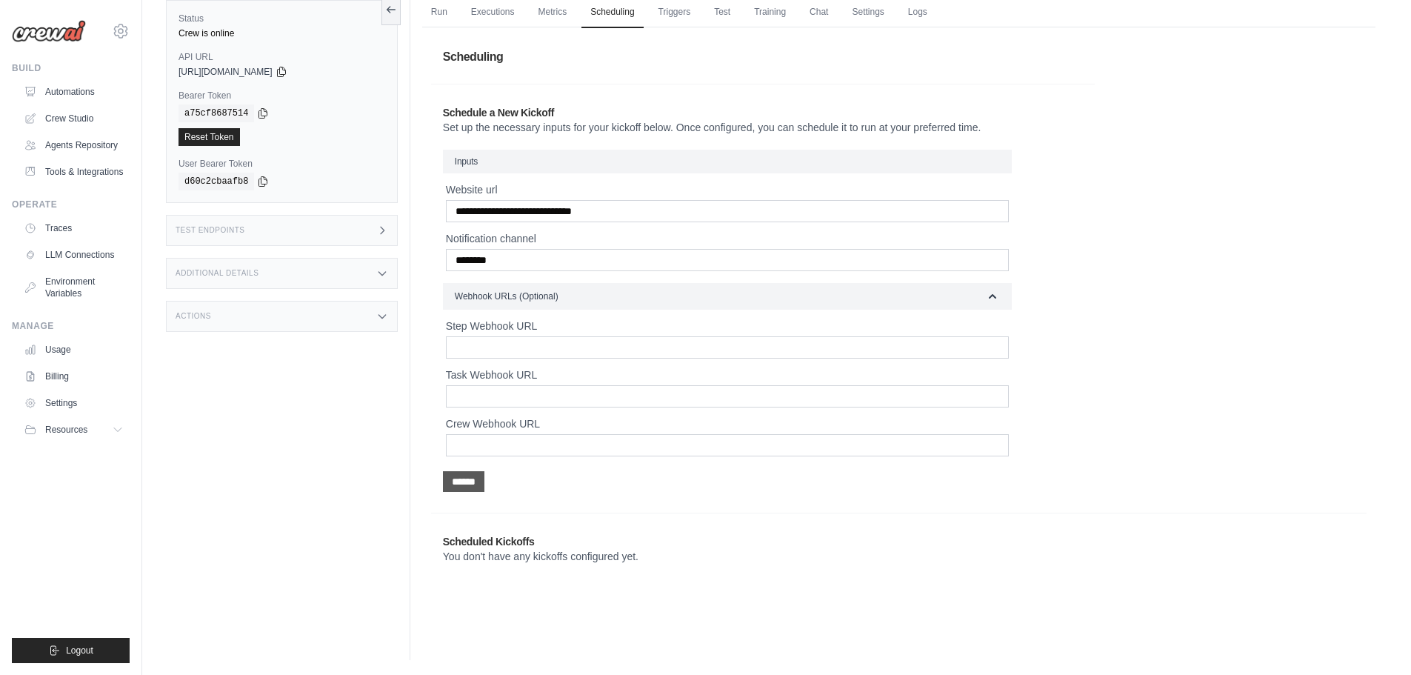
click at [457, 485] on input "******" at bounding box center [463, 481] width 41 height 21
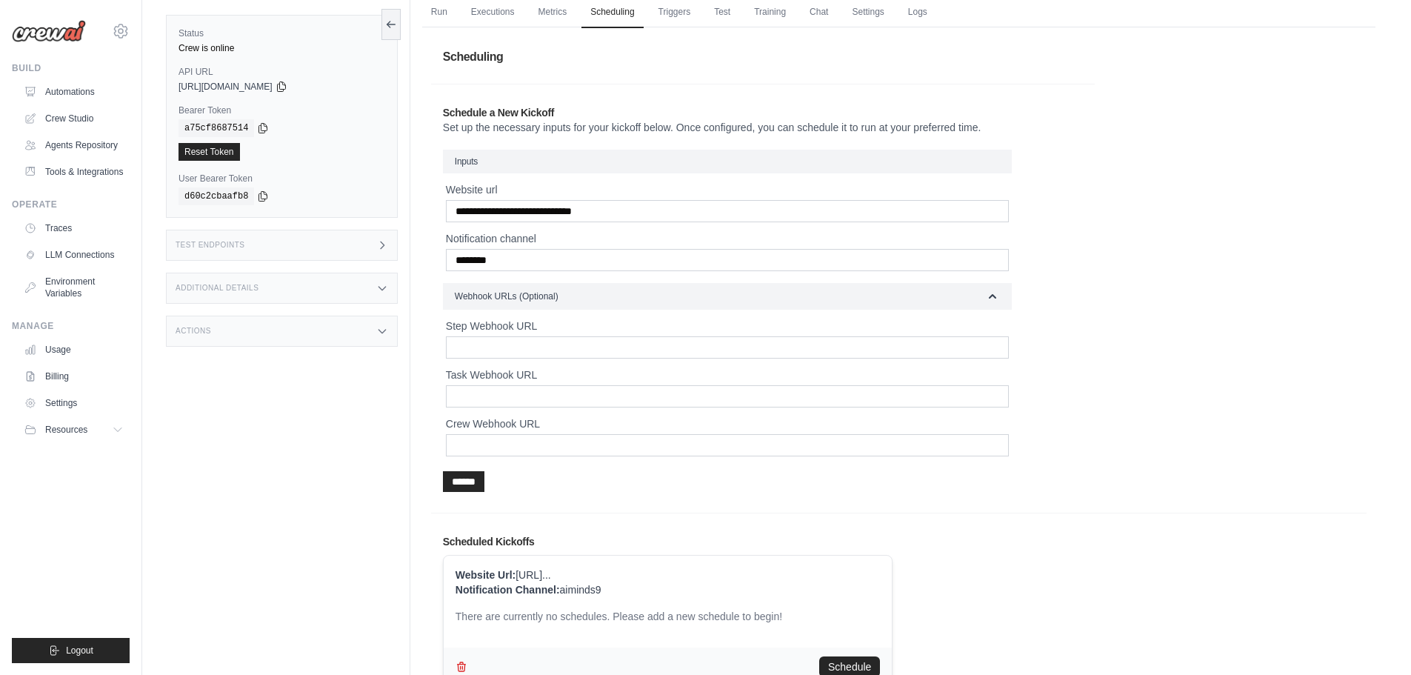
scroll to position [183, 0]
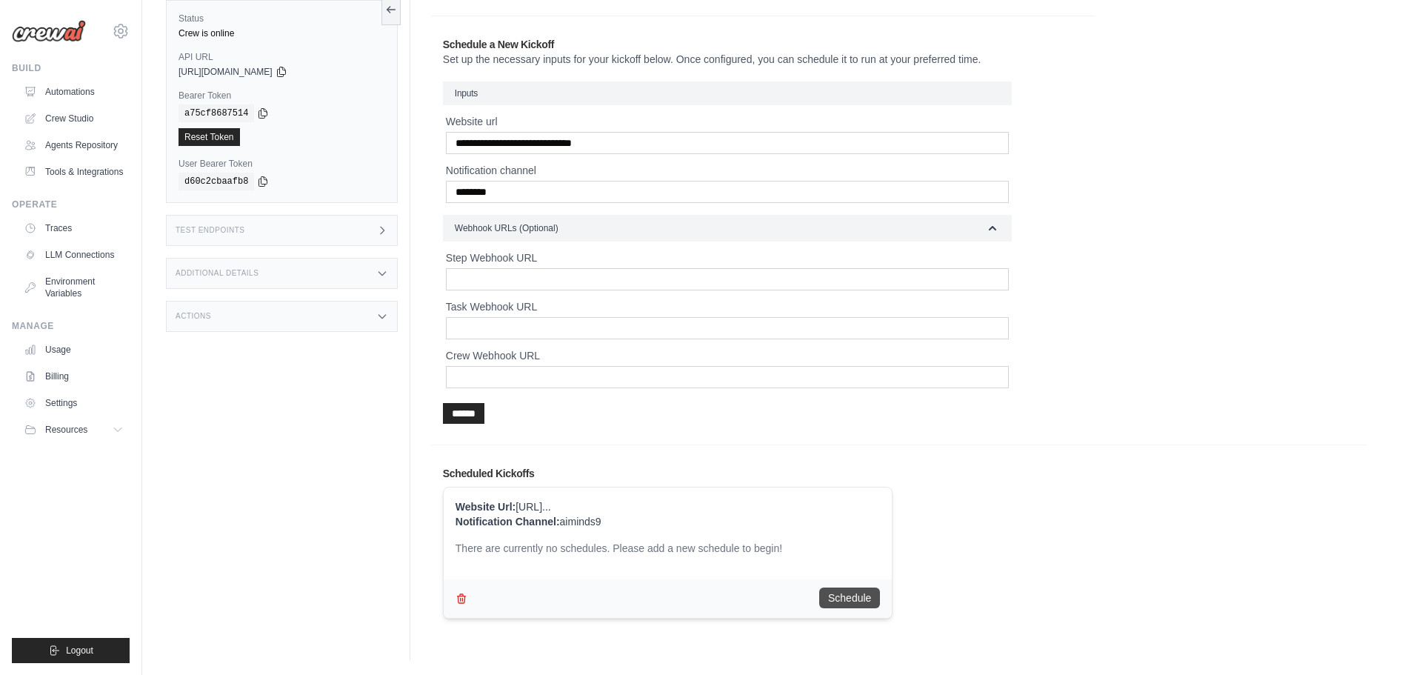
click at [864, 597] on button "Schedule" at bounding box center [849, 598] width 61 height 21
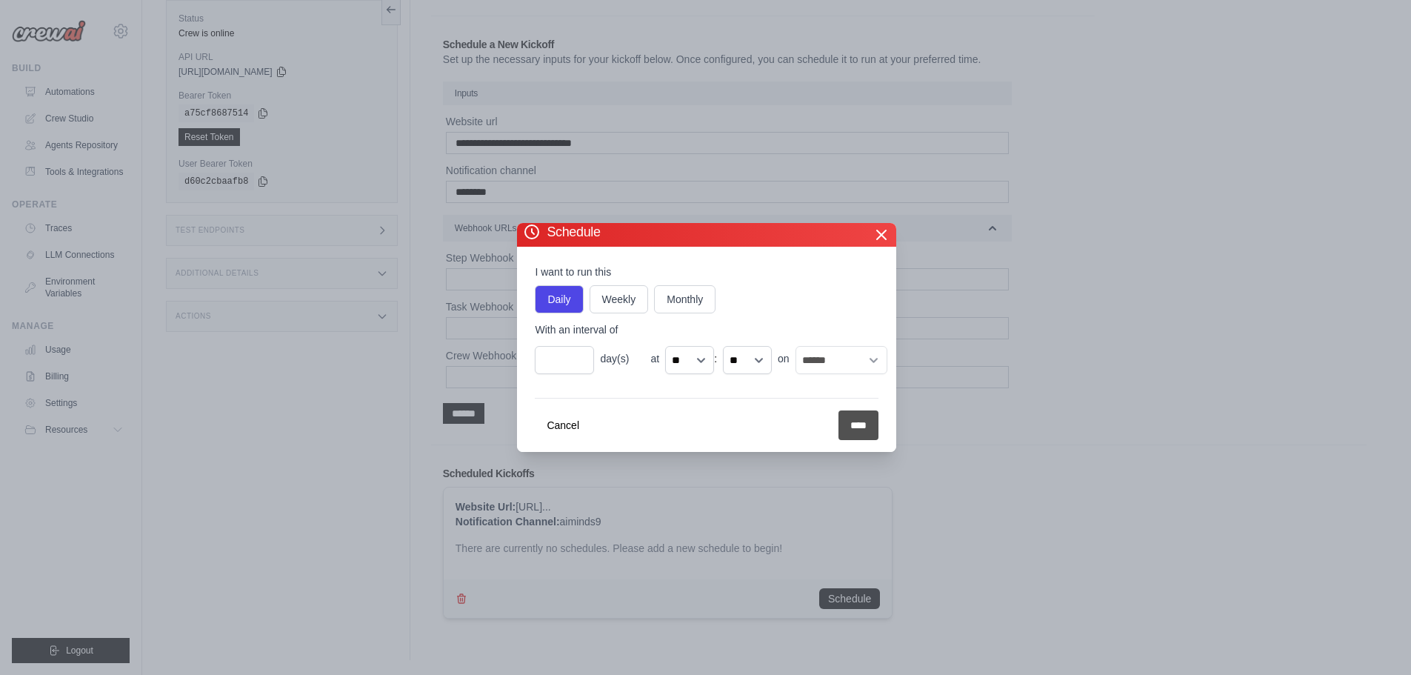
click at [855, 427] on input "****" at bounding box center [859, 425] width 40 height 30
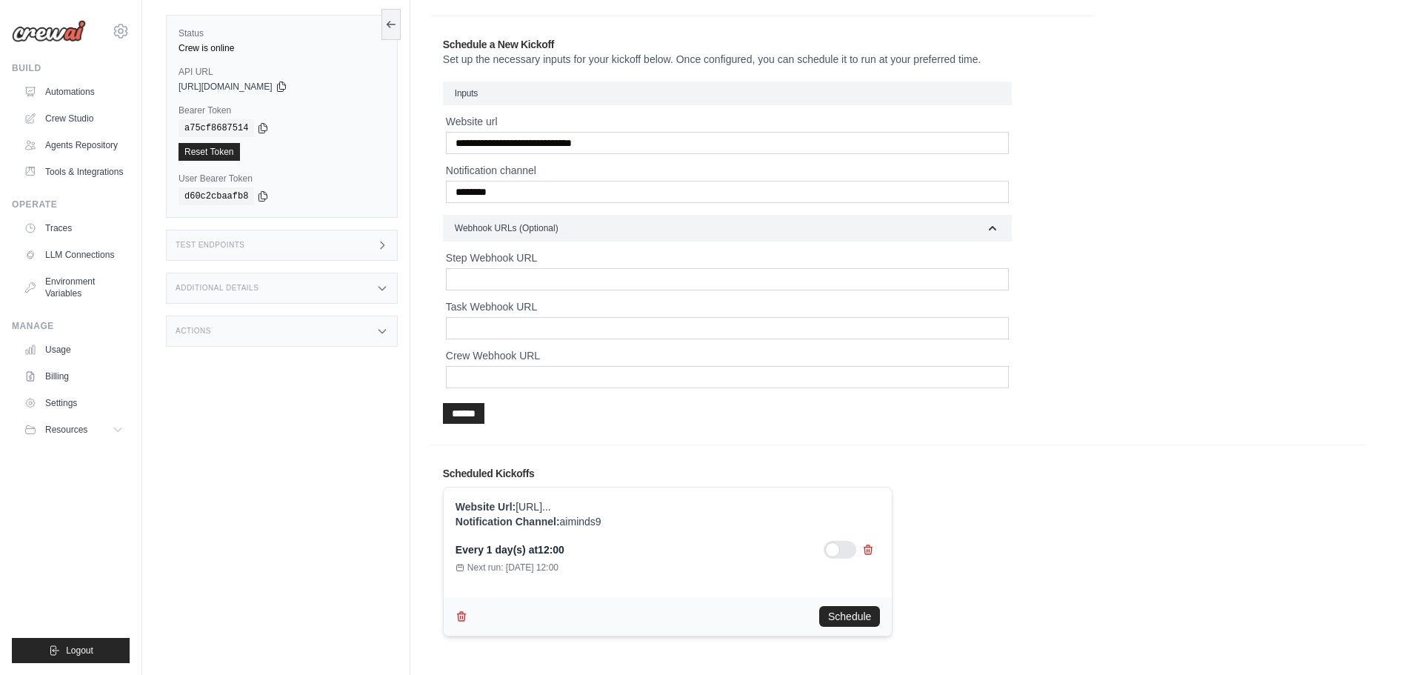
scroll to position [201, 0]
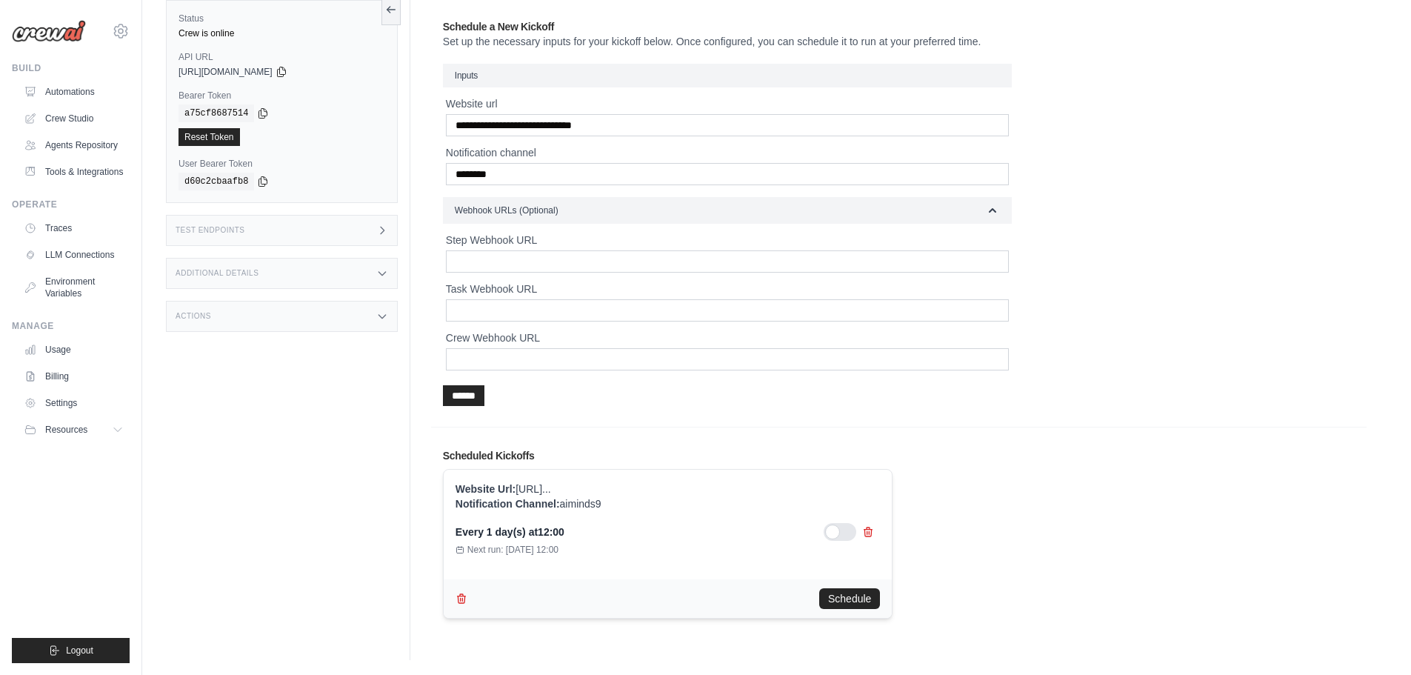
click at [565, 532] on time "12:00" at bounding box center [551, 532] width 27 height 12
click at [871, 529] on icon at bounding box center [869, 531] width 8 height 9
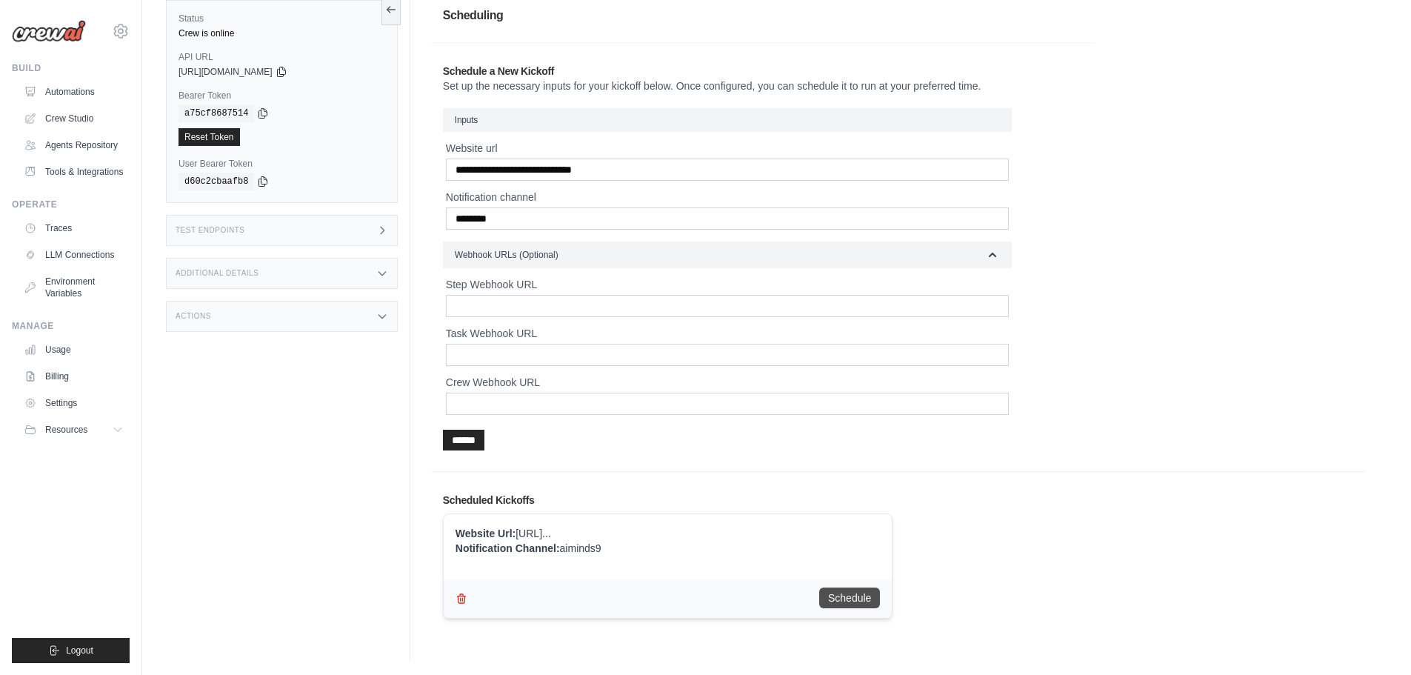
click at [862, 592] on button "Schedule" at bounding box center [849, 598] width 61 height 21
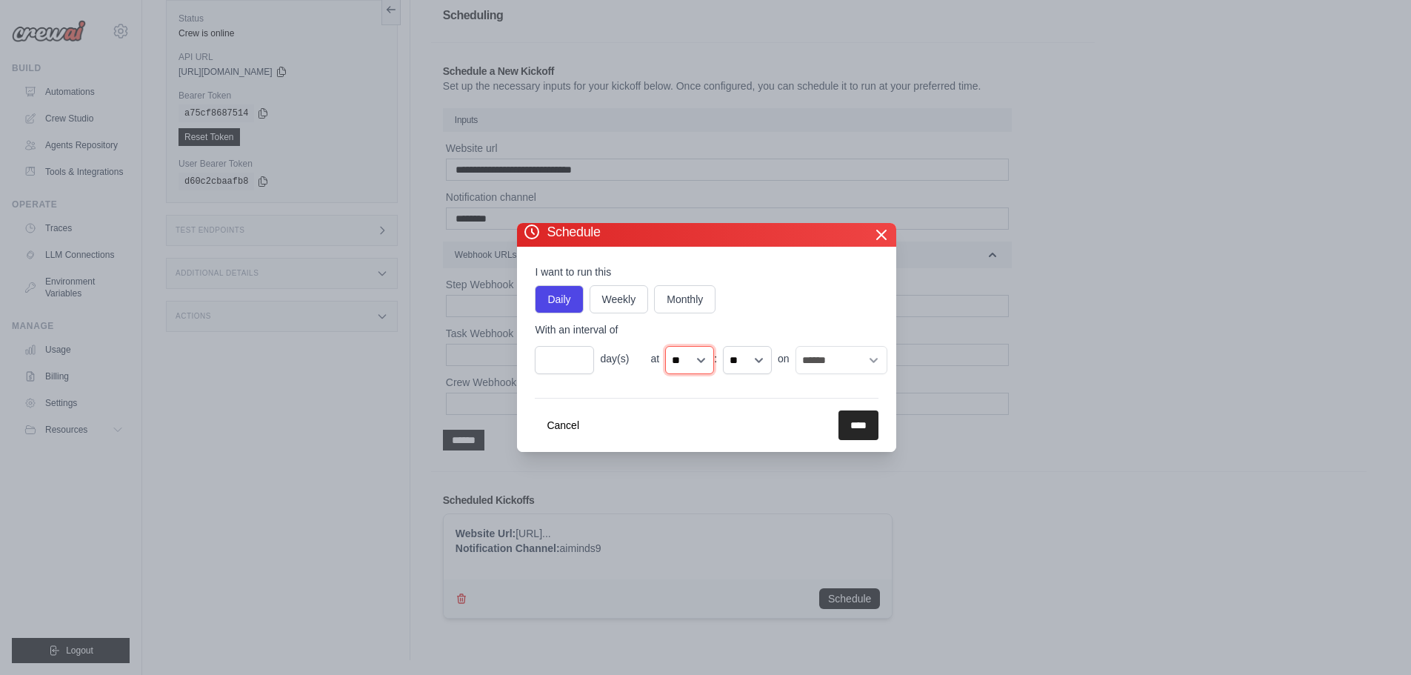
click at [688, 367] on select "** ** ** ** ** ** ** ** ** ** ** ** ** ** ** ** ** ** ** ** ** ** ** **" at bounding box center [689, 360] width 49 height 28
click at [665, 346] on select "** ** ** ** ** ** ** ** ** ** ** ** ** ** ** ** ** ** ** ** ** ** ** **" at bounding box center [689, 360] width 49 height 28
click at [688, 359] on select "** ** ** ** ** ** ** ** ** ** ** ** ** ** ** ** ** ** ** ** ** ** ** **" at bounding box center [689, 360] width 49 height 28
select select "**"
click at [665, 346] on select "** ** ** ** ** ** ** ** ** ** ** ** ** ** ** ** ** ** ** ** ** ** ** **" at bounding box center [689, 360] width 49 height 28
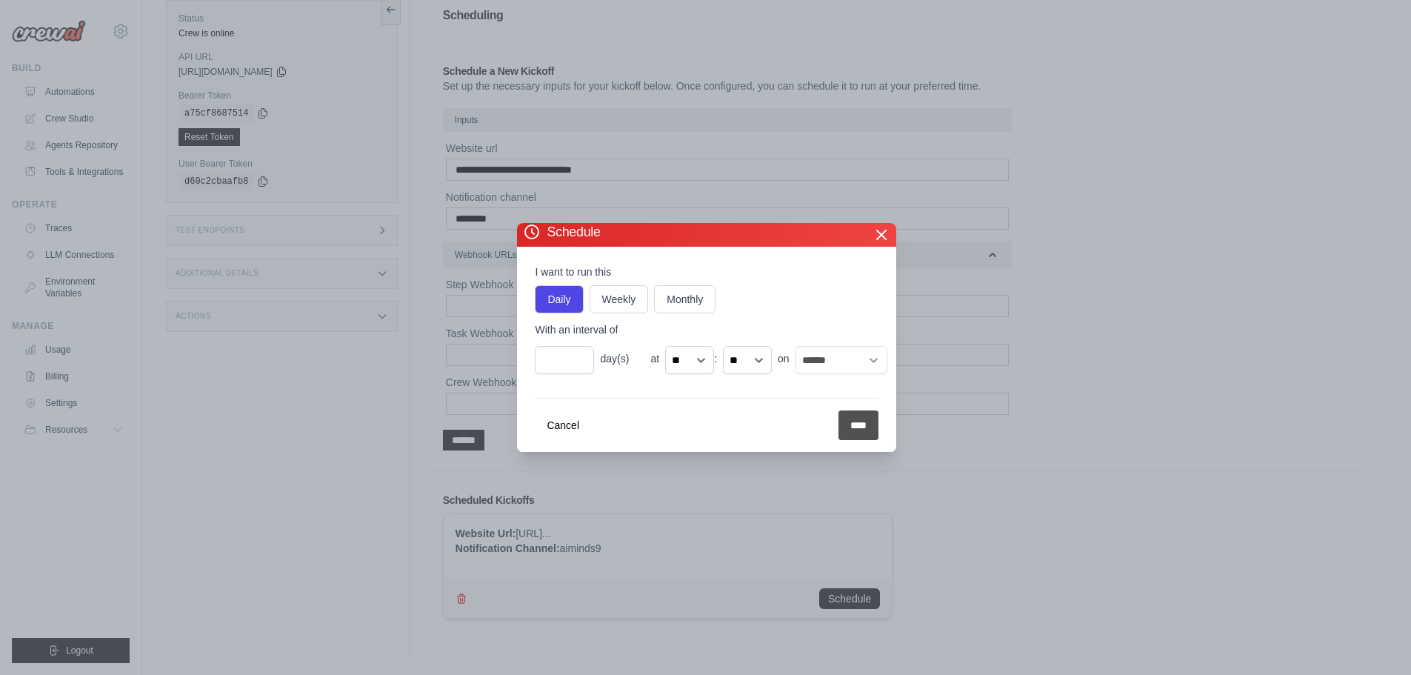
click at [859, 424] on input "****" at bounding box center [859, 425] width 40 height 30
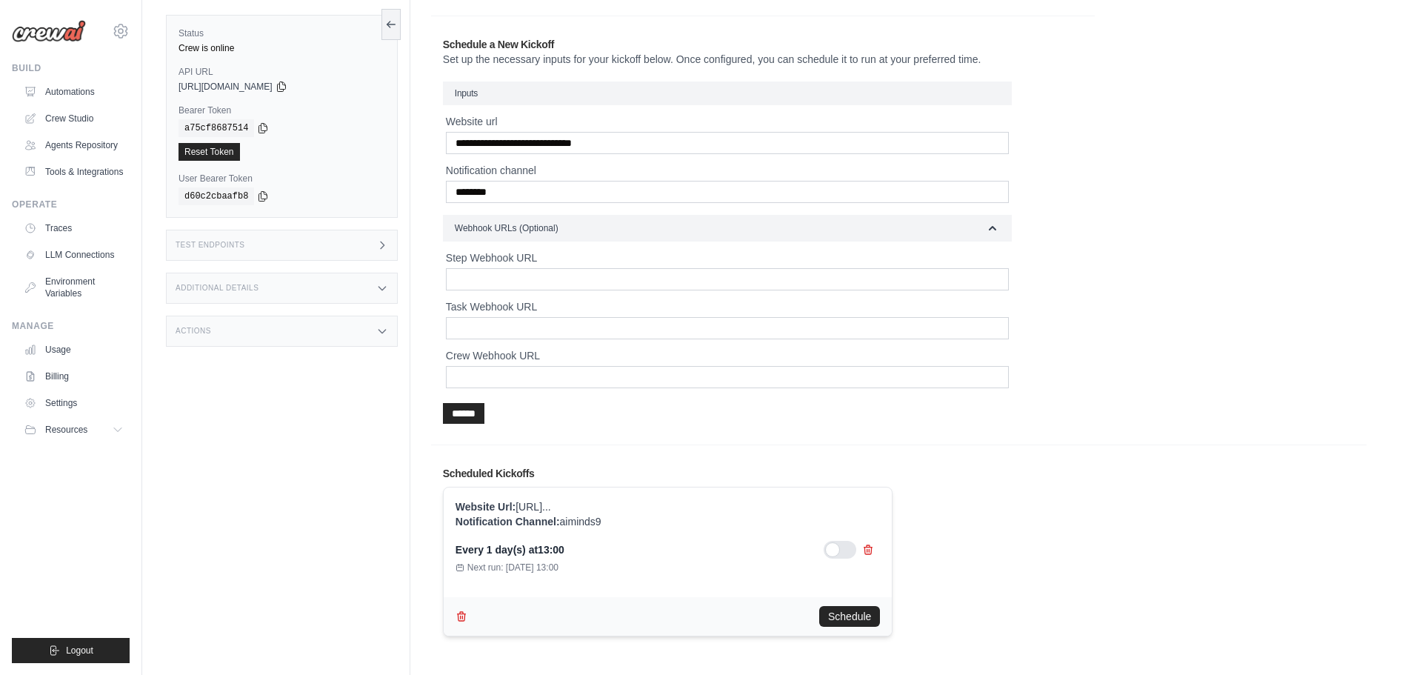
scroll to position [0, 0]
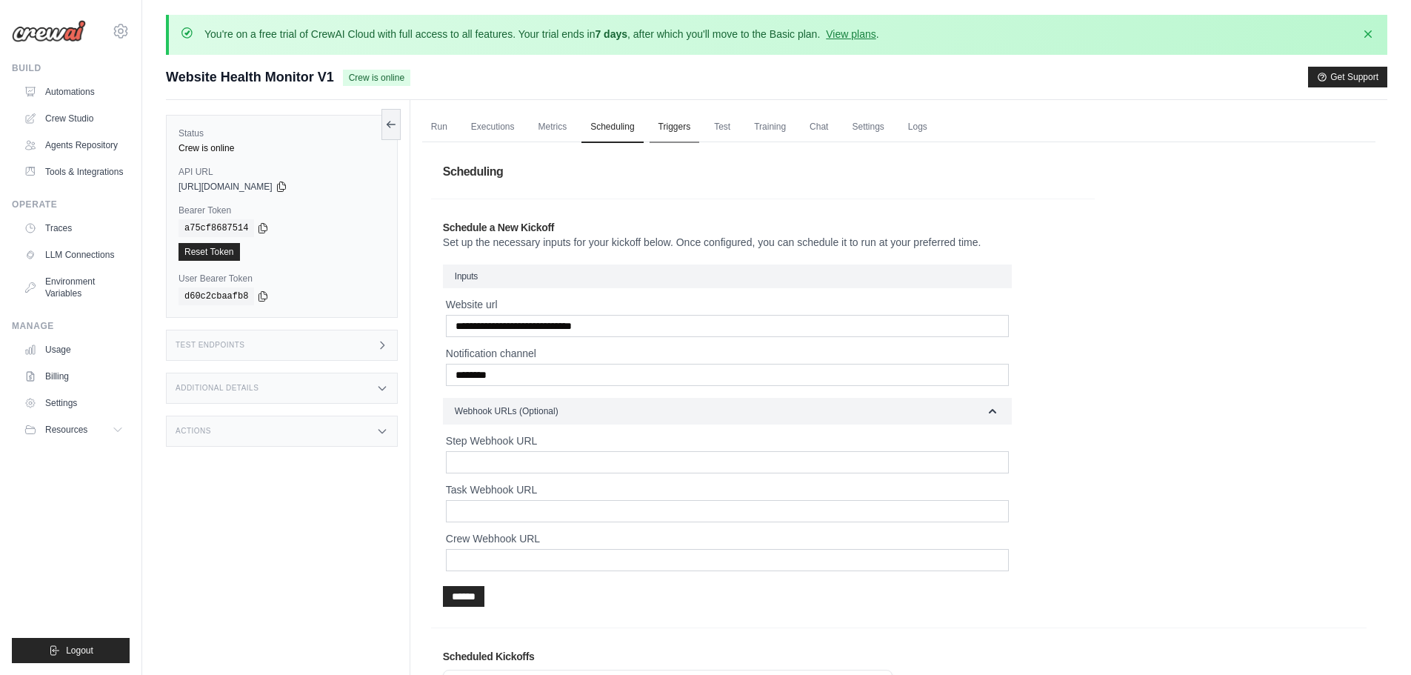
click at [677, 128] on link "Triggers" at bounding box center [675, 127] width 50 height 31
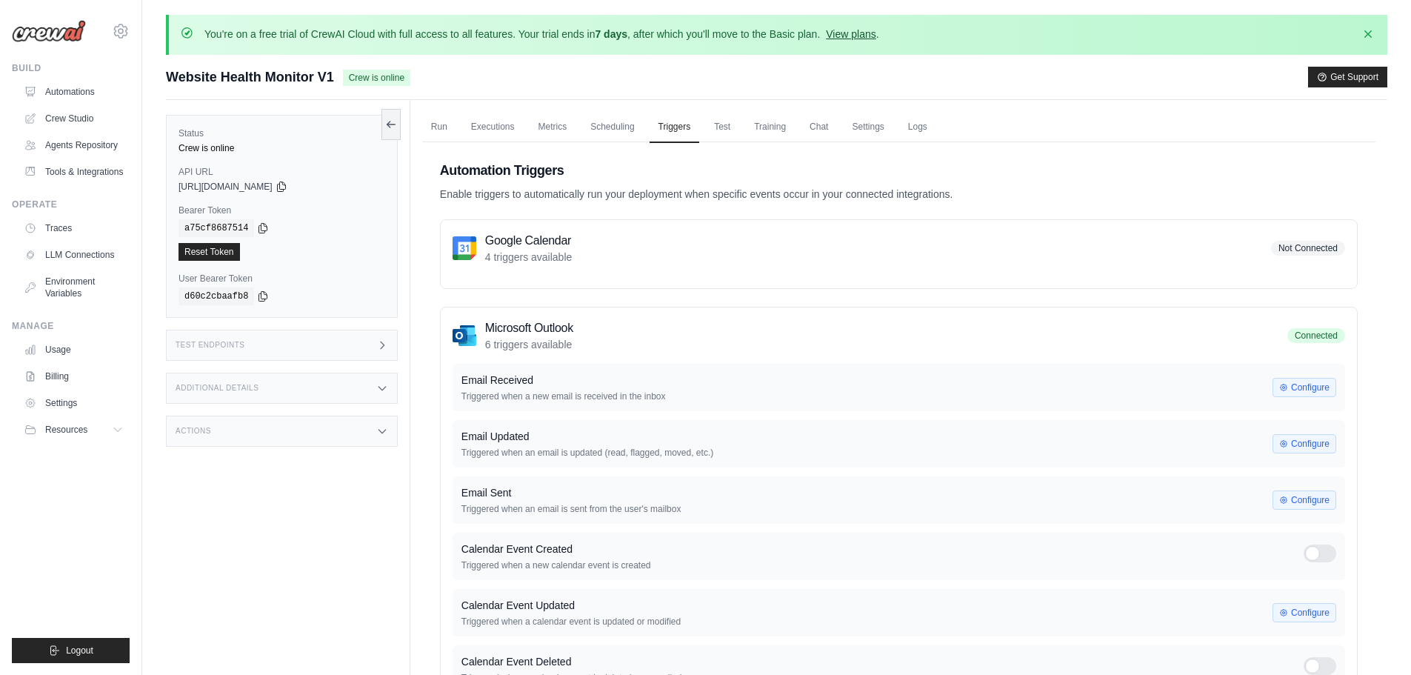
click at [867, 34] on link "View plans" at bounding box center [851, 34] width 50 height 12
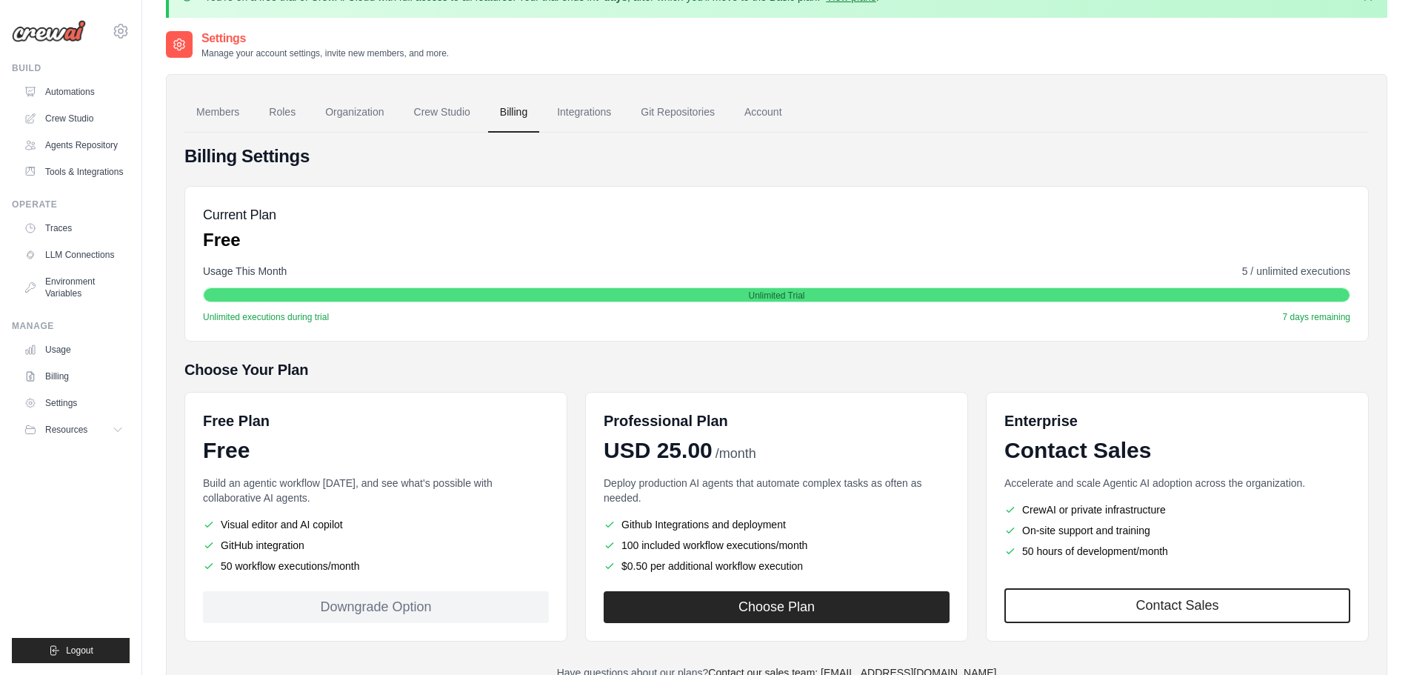
scroll to position [24, 0]
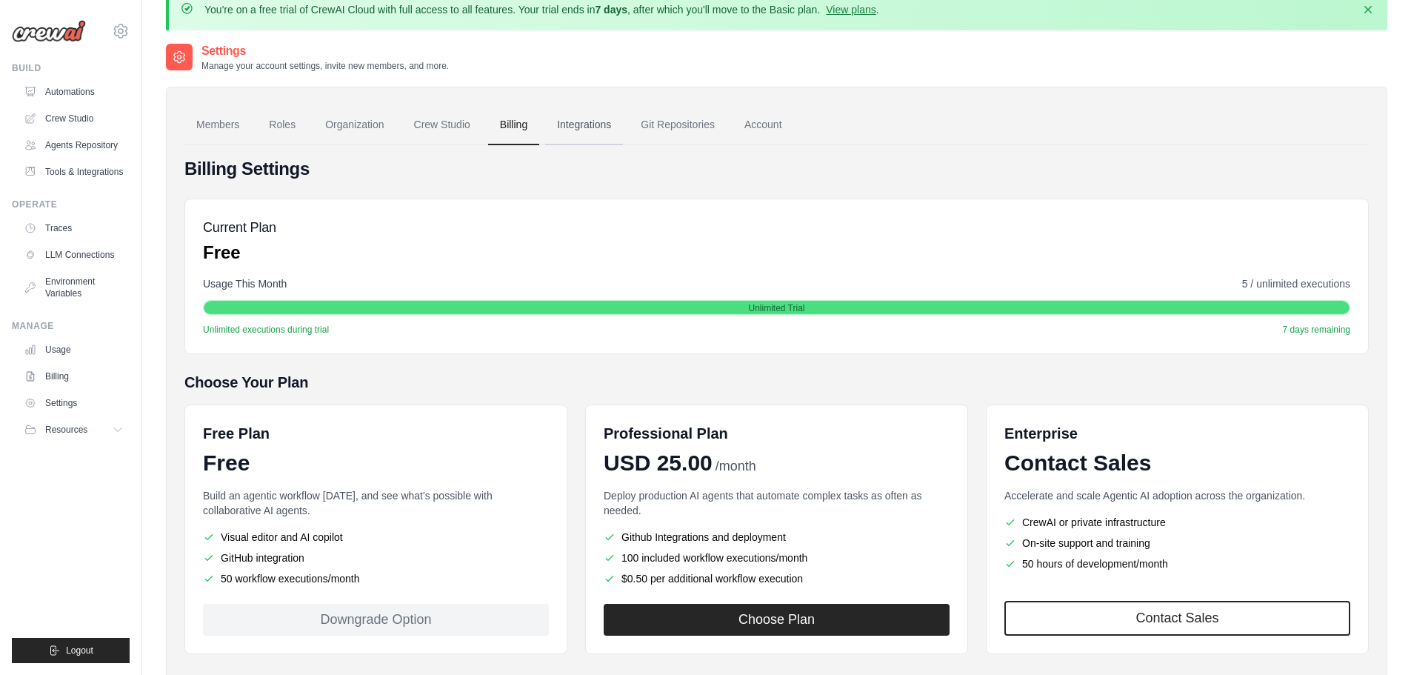
click at [604, 122] on link "Integrations" at bounding box center [584, 125] width 78 height 40
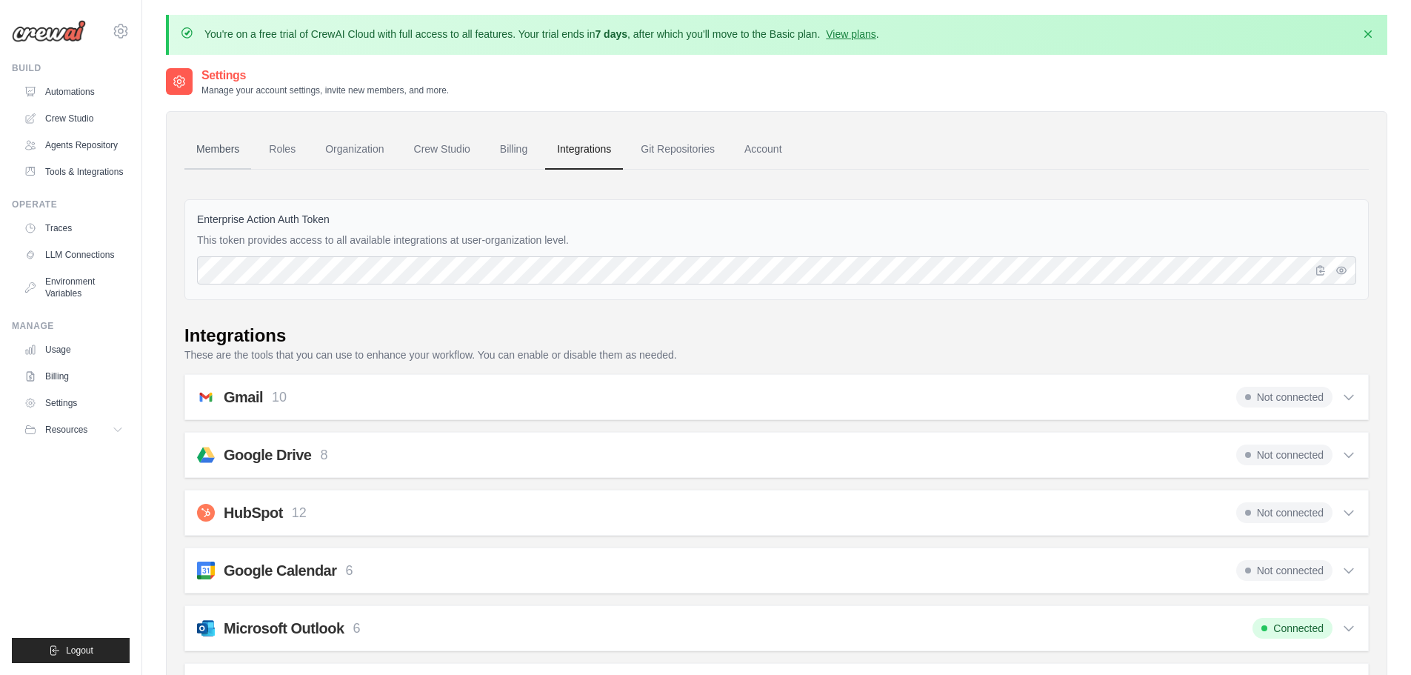
click at [226, 154] on link "Members" at bounding box center [217, 150] width 67 height 40
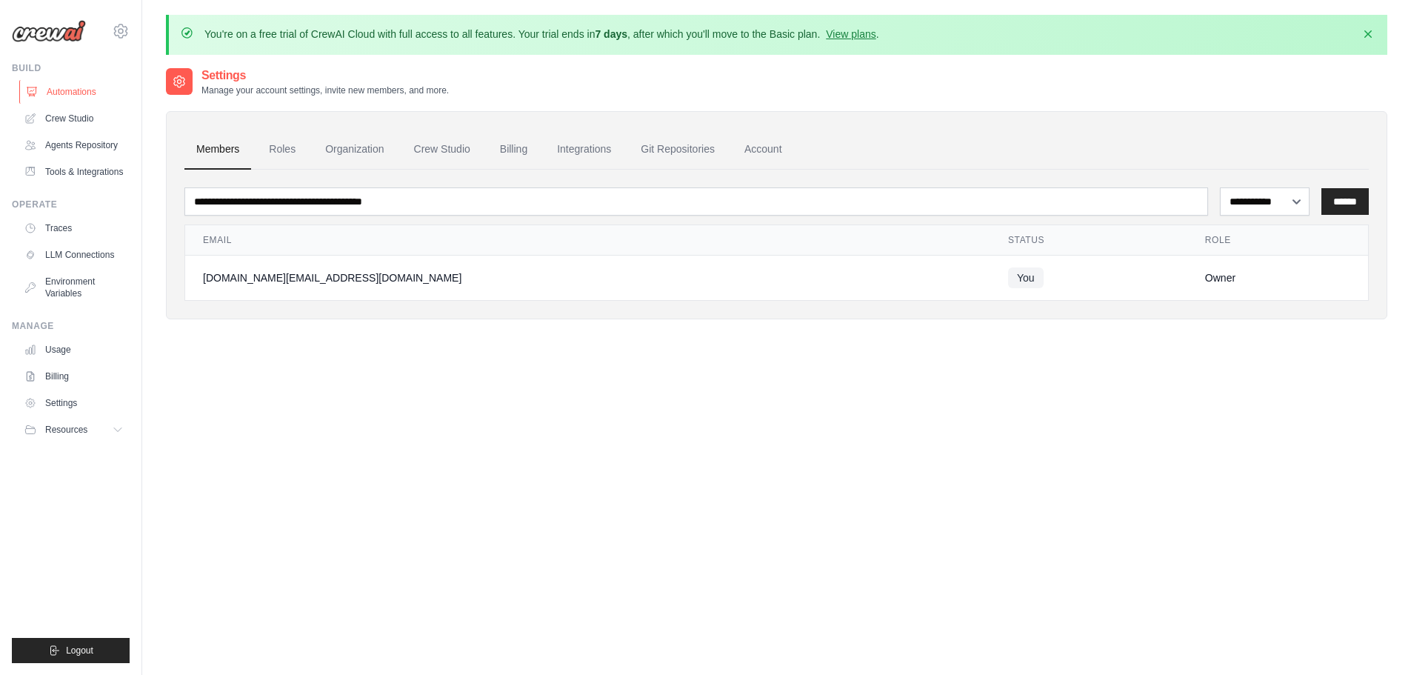
click at [73, 102] on link "Automations" at bounding box center [75, 92] width 112 height 24
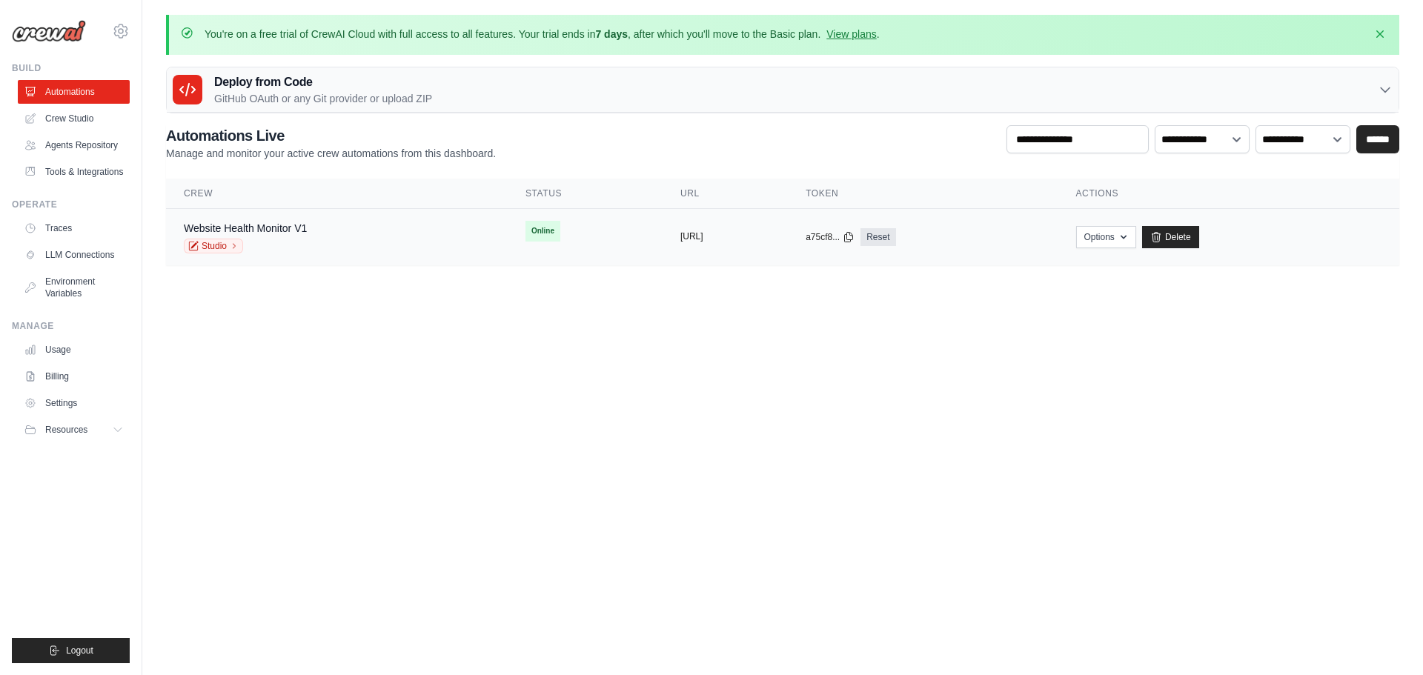
click at [680, 236] on button "https://website-health-monitor-v1-9" at bounding box center [691, 236] width 23 height 12
click at [209, 245] on link "Studio" at bounding box center [213, 246] width 59 height 15
click at [343, 227] on div "Website Health Monitor V1 Studio" at bounding box center [337, 237] width 306 height 33
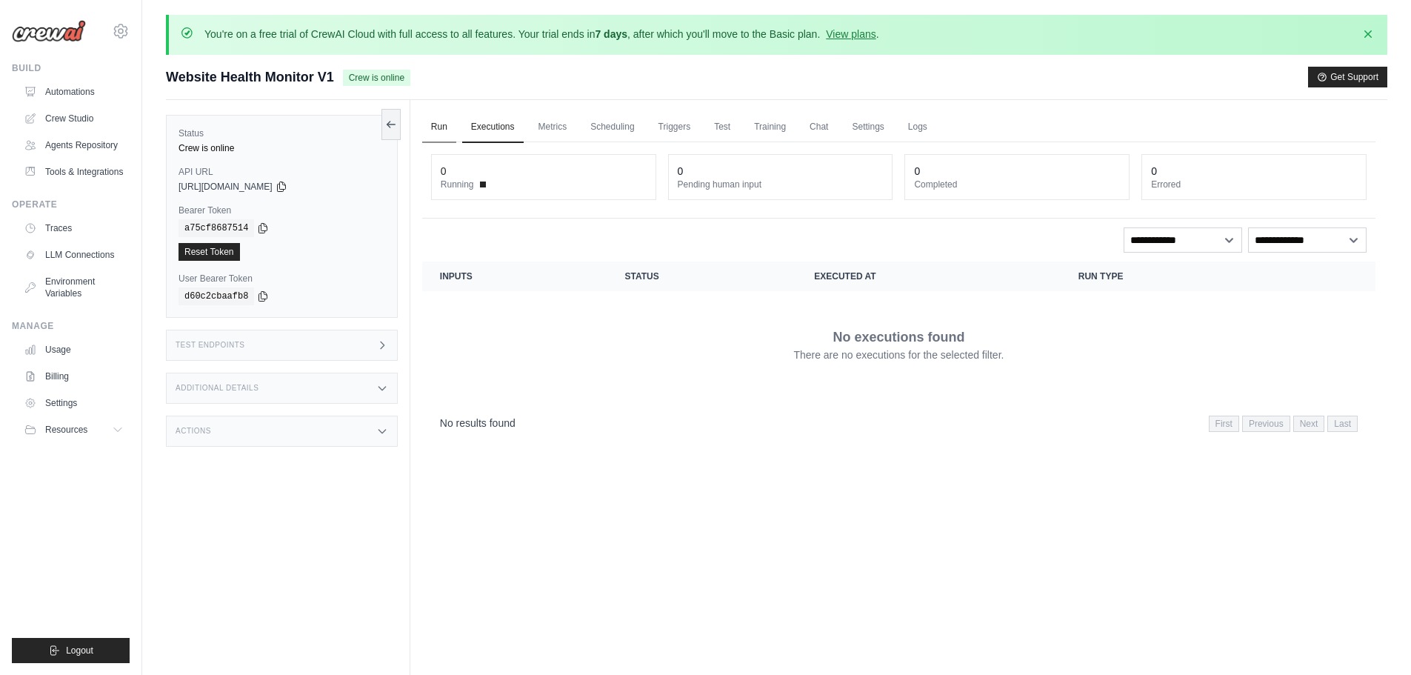
click at [443, 132] on link "Run" at bounding box center [439, 127] width 34 height 31
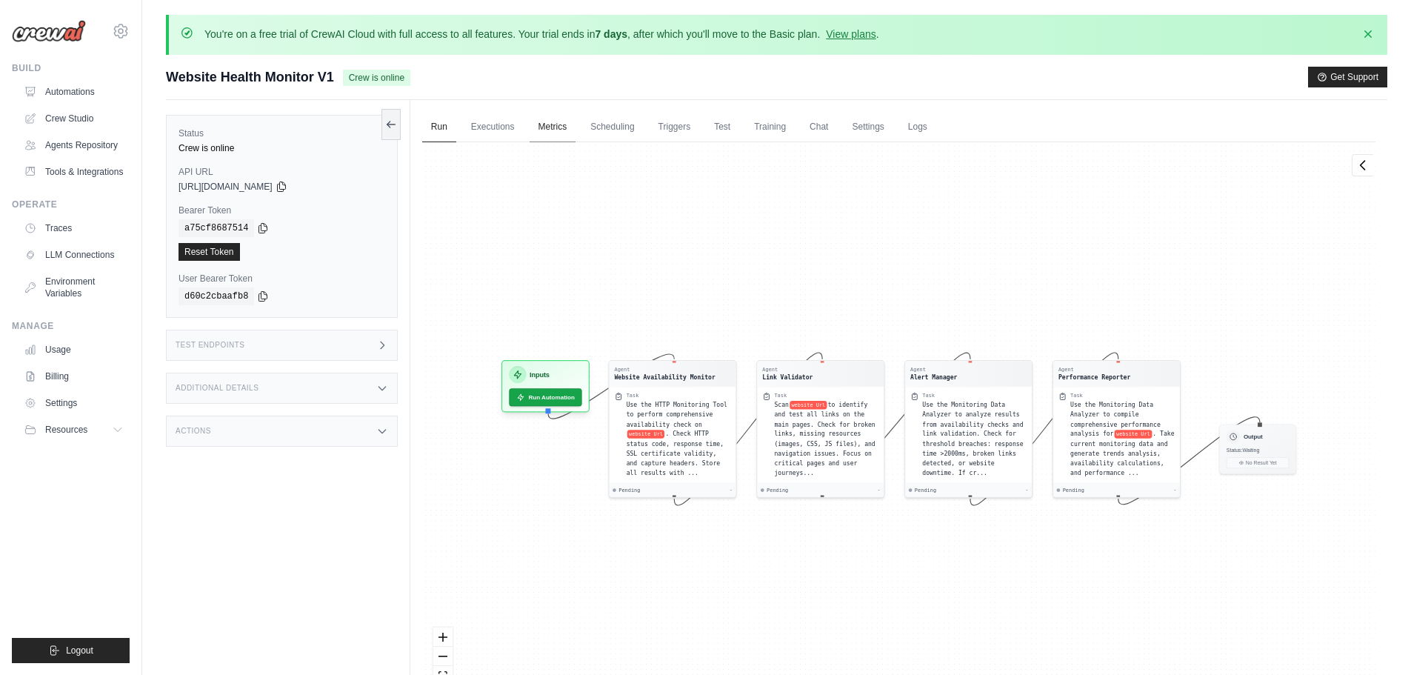
click at [543, 131] on link "Metrics" at bounding box center [553, 127] width 47 height 31
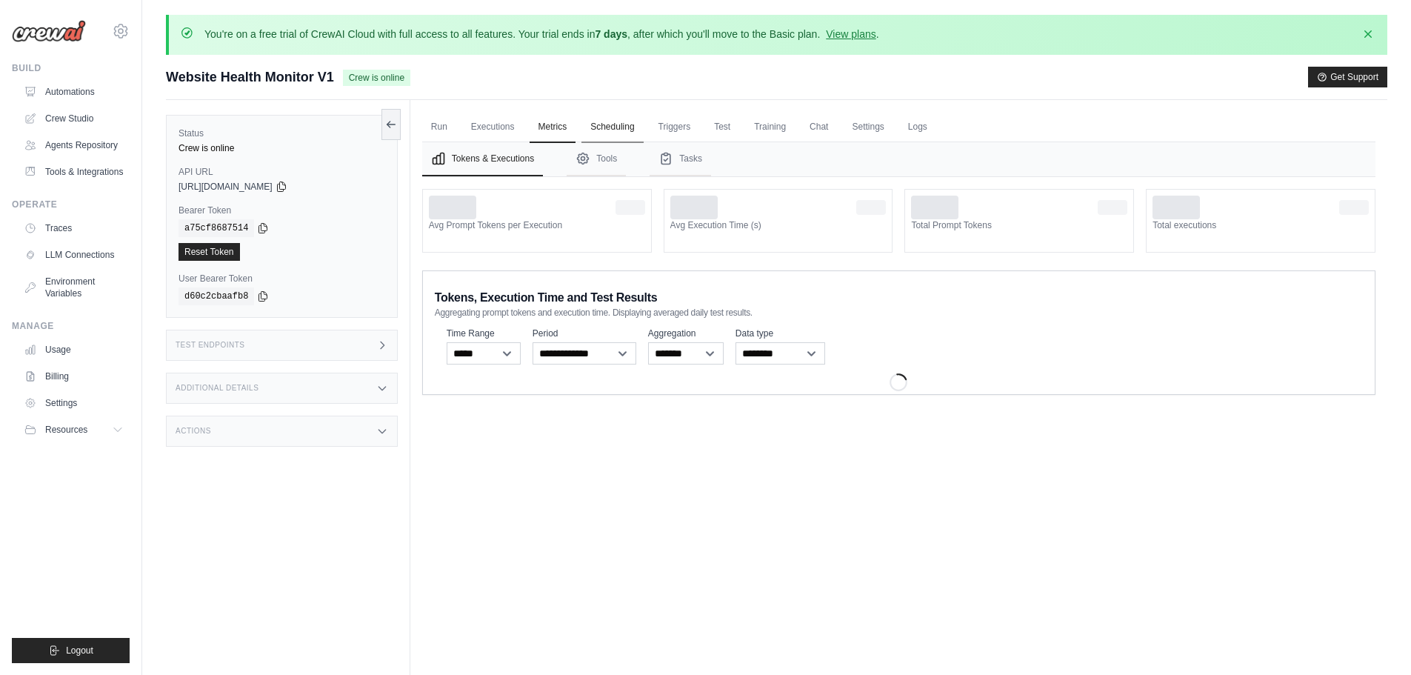
click at [609, 122] on link "Scheduling" at bounding box center [612, 127] width 61 height 31
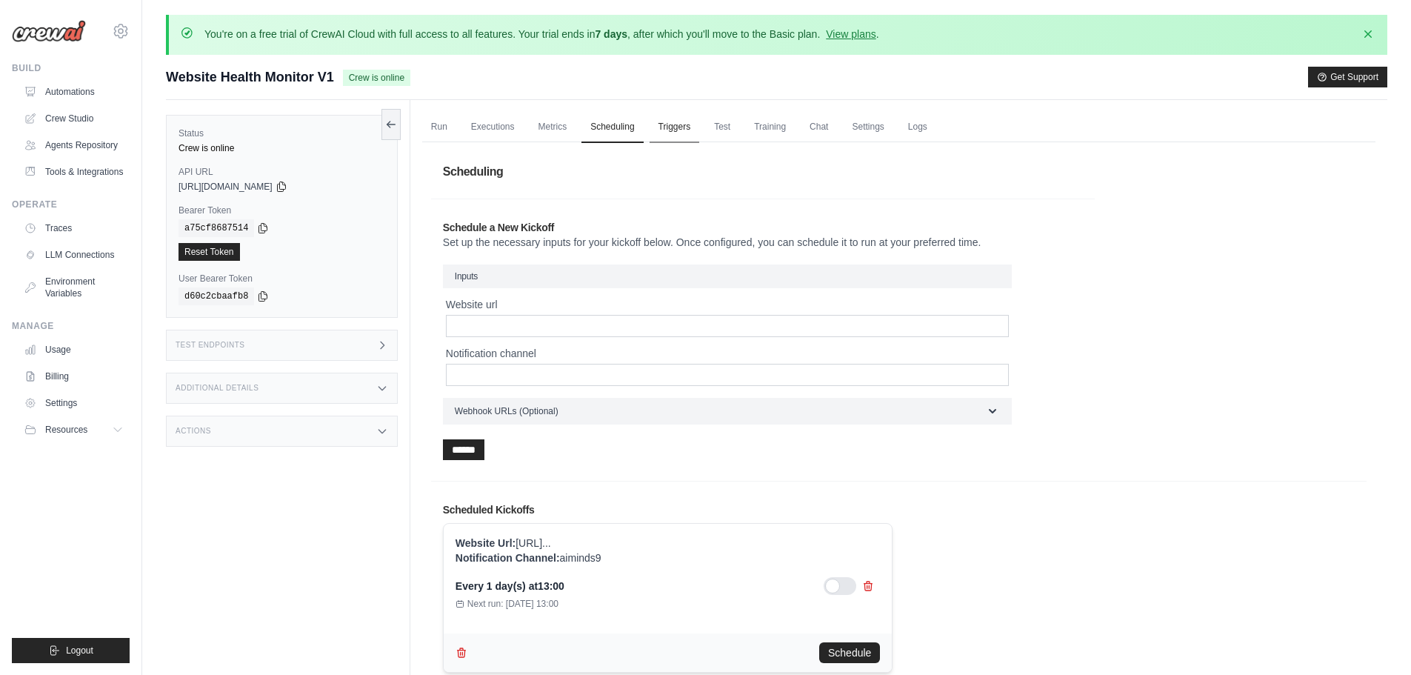
click at [679, 127] on link "Triggers" at bounding box center [675, 127] width 50 height 31
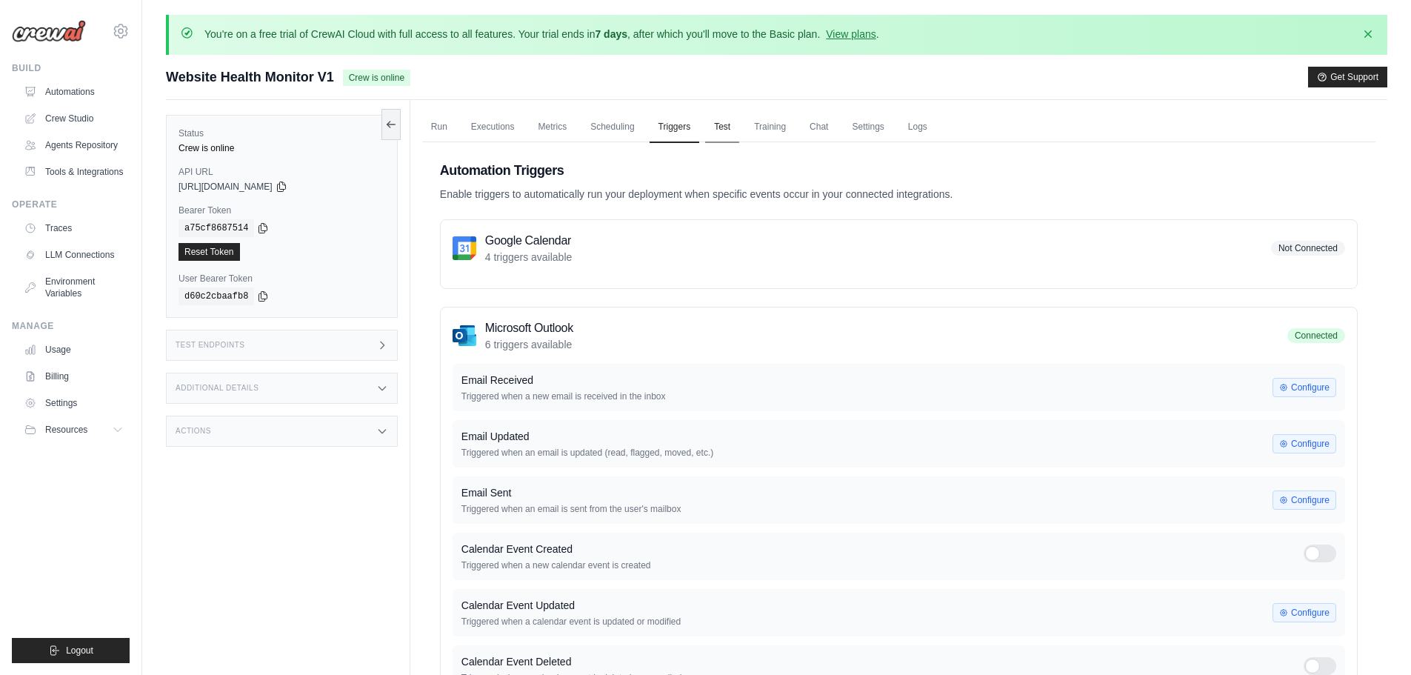
click at [732, 126] on link "Test" at bounding box center [722, 127] width 34 height 31
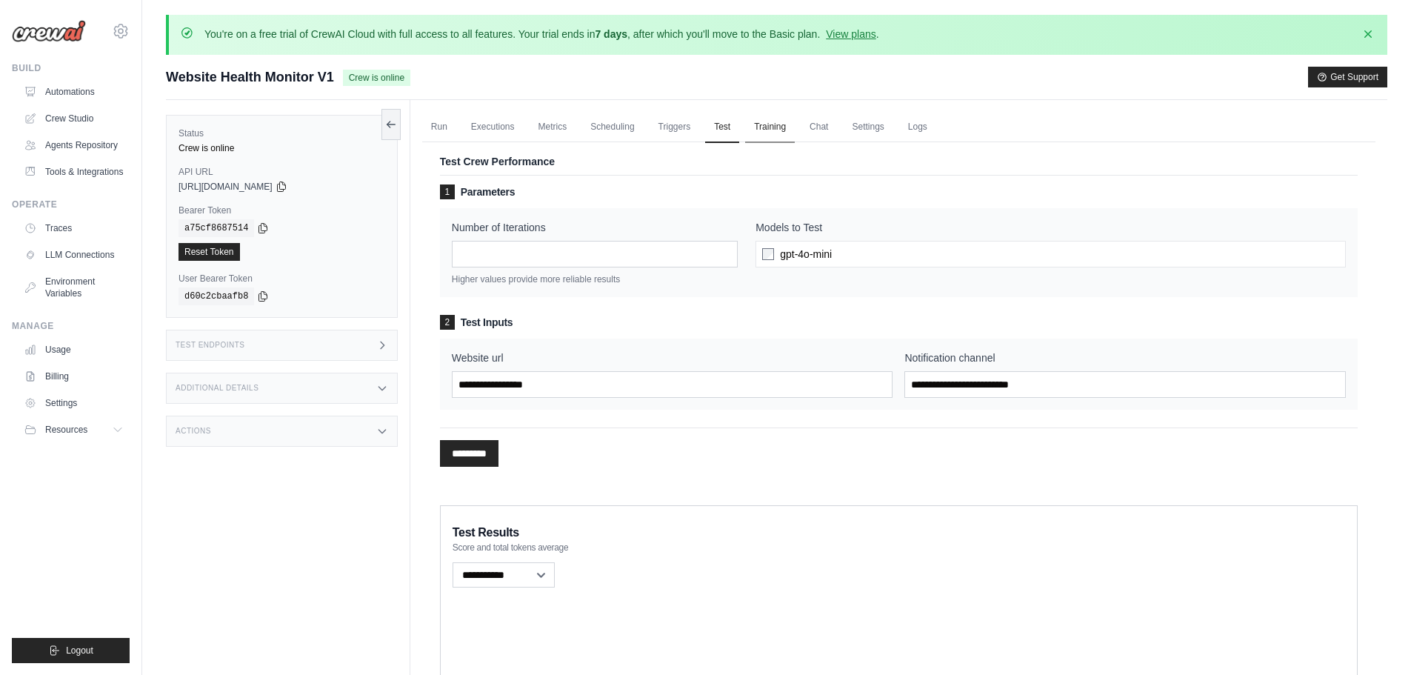
click at [771, 127] on link "Training" at bounding box center [770, 127] width 50 height 31
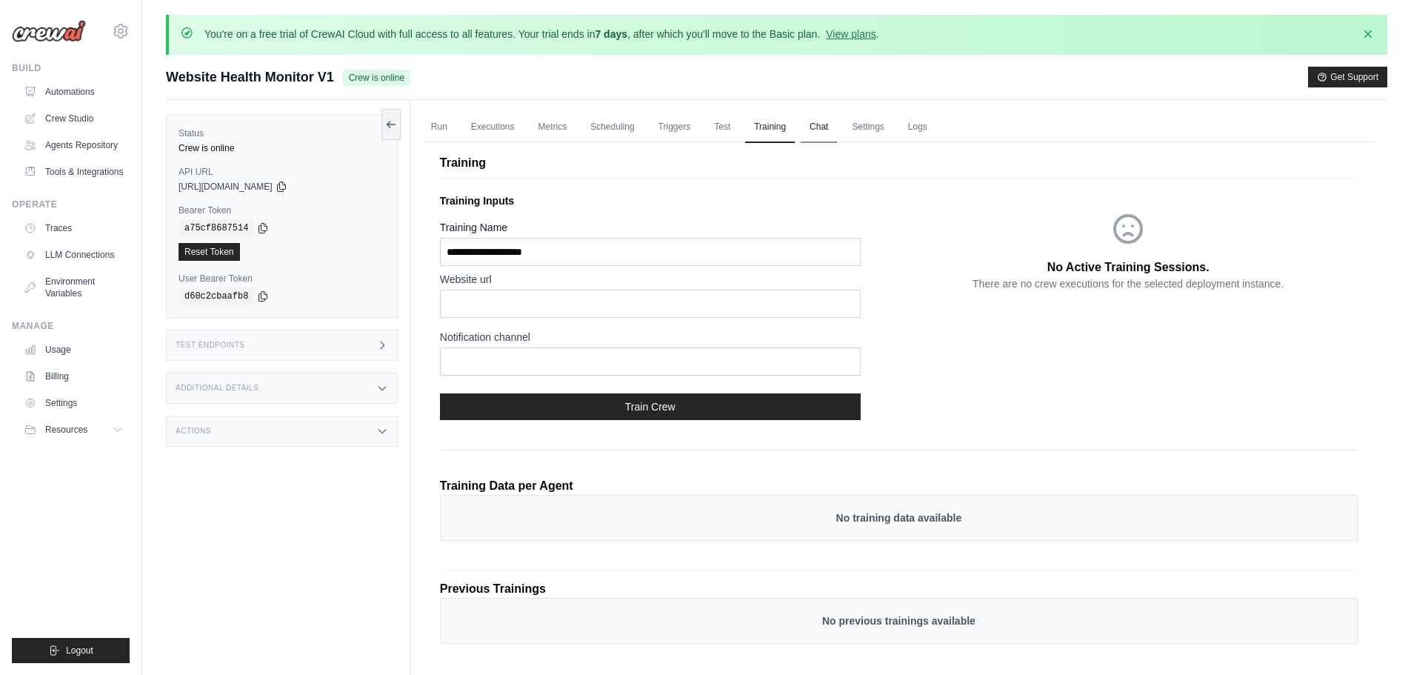
click at [825, 128] on link "Chat" at bounding box center [819, 127] width 36 height 31
click at [718, 130] on link "Test" at bounding box center [722, 127] width 34 height 31
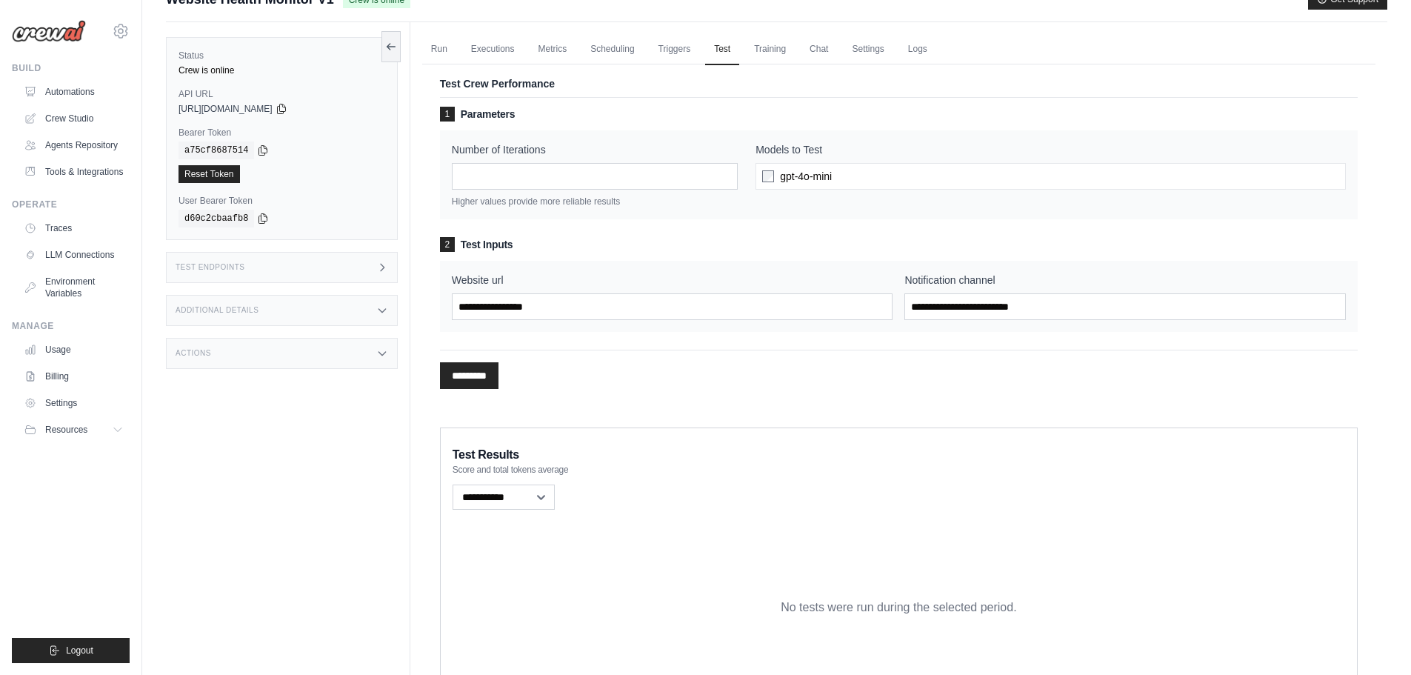
scroll to position [72, 0]
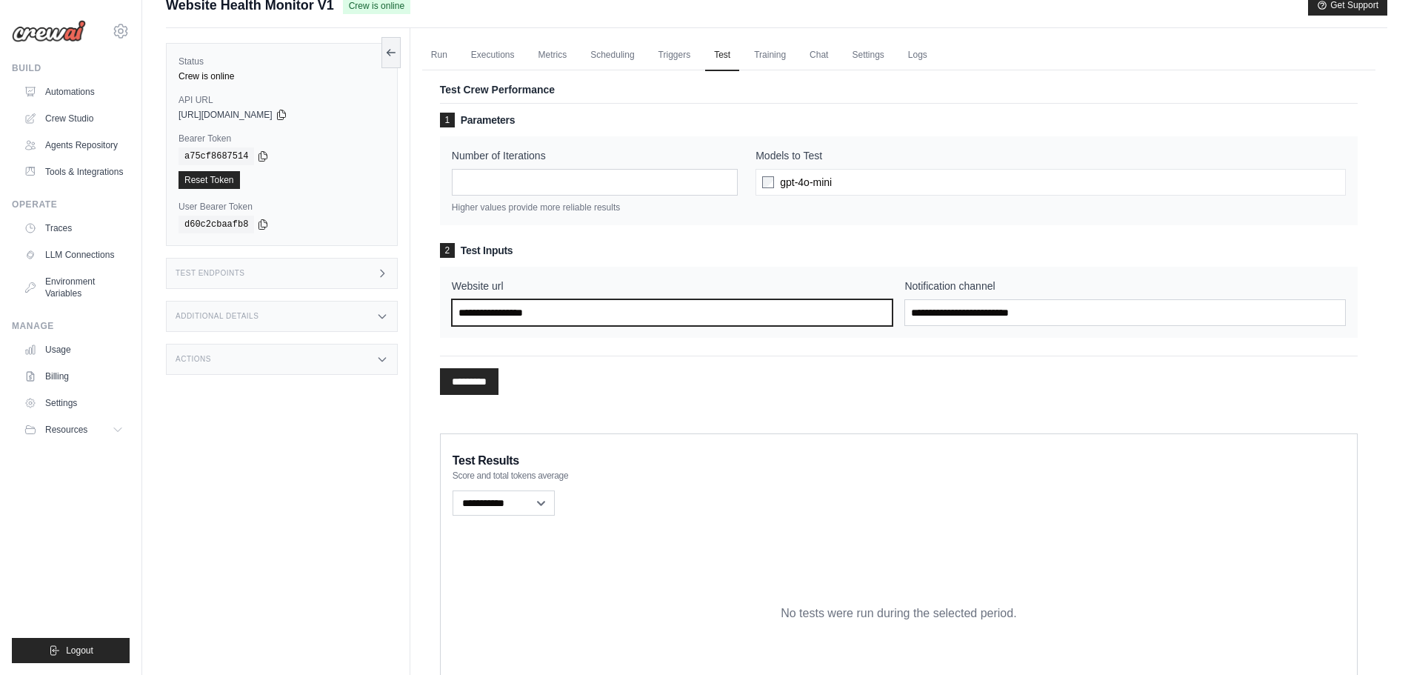
click at [752, 317] on input "Website url" at bounding box center [673, 312] width 442 height 27
paste input "**********"
type input "**********"
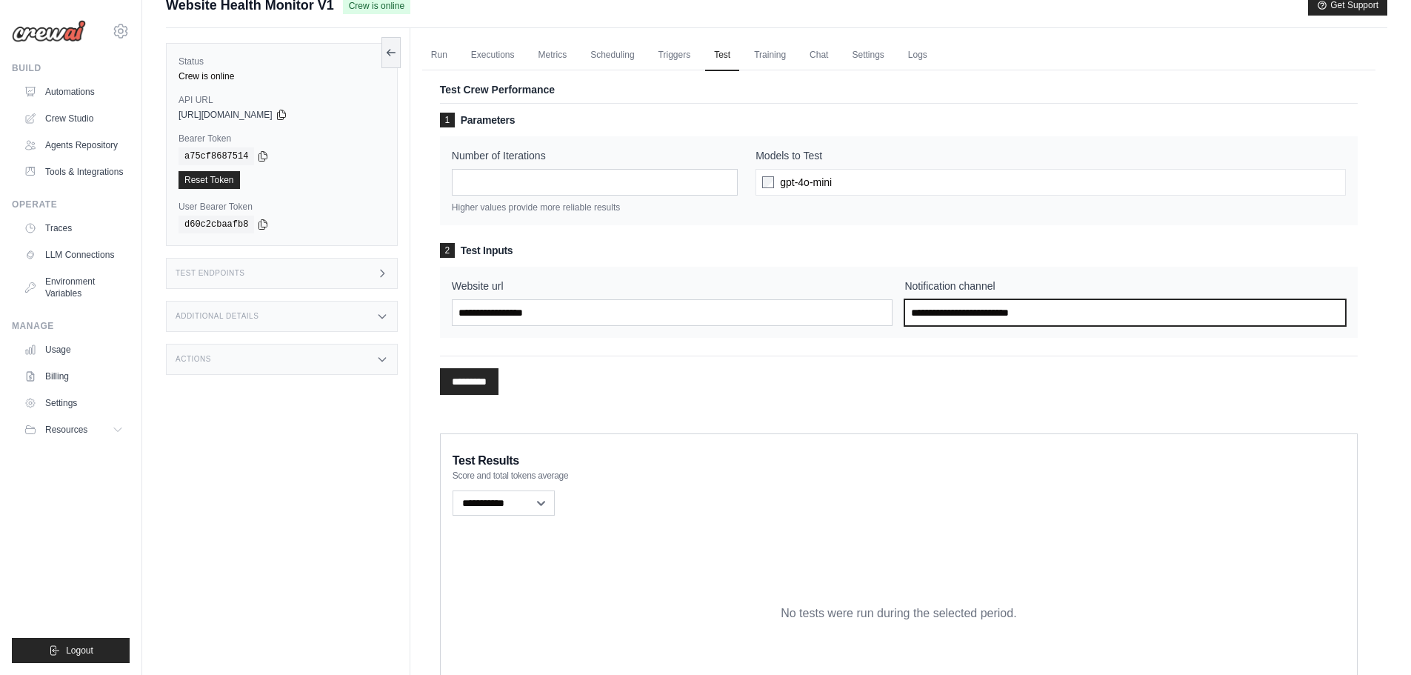
paste input "**********"
click at [1011, 314] on input "**********" at bounding box center [1126, 312] width 442 height 27
type input "**********"
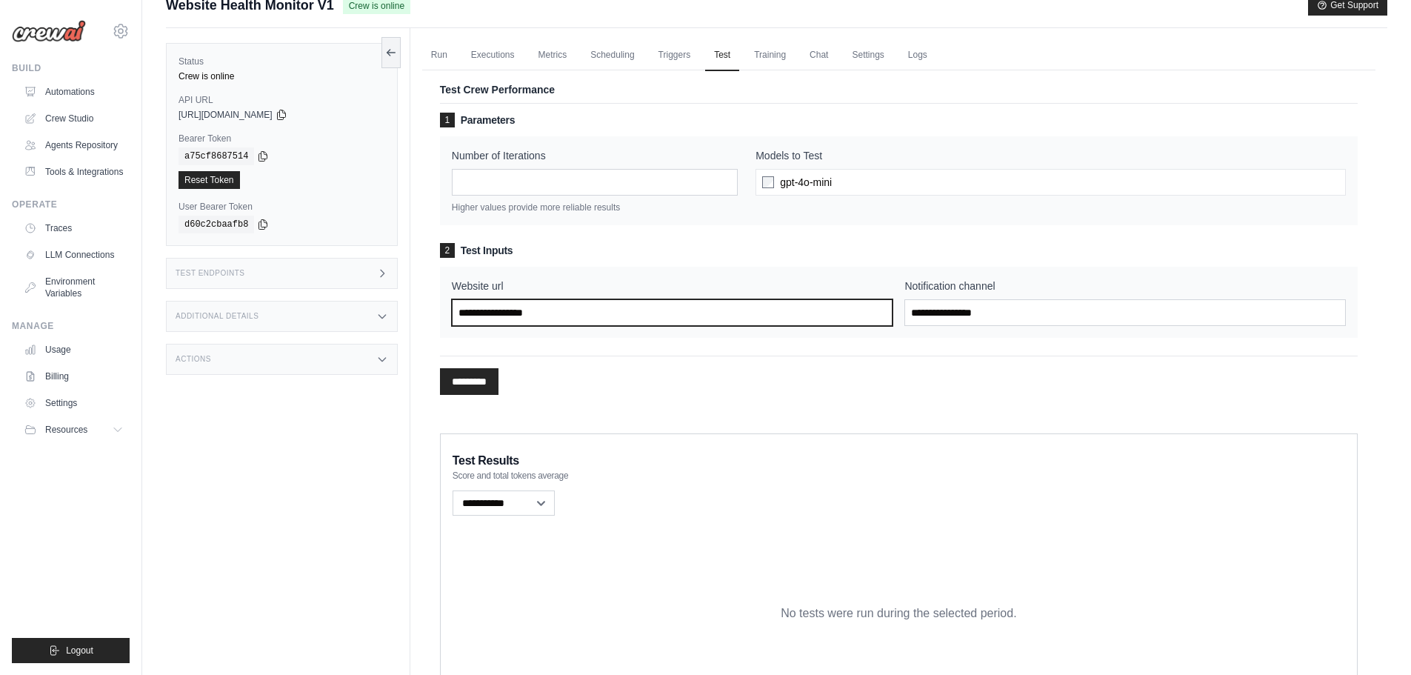
click at [754, 314] on input "Website url" at bounding box center [673, 312] width 442 height 27
paste input "**********"
type input "**********"
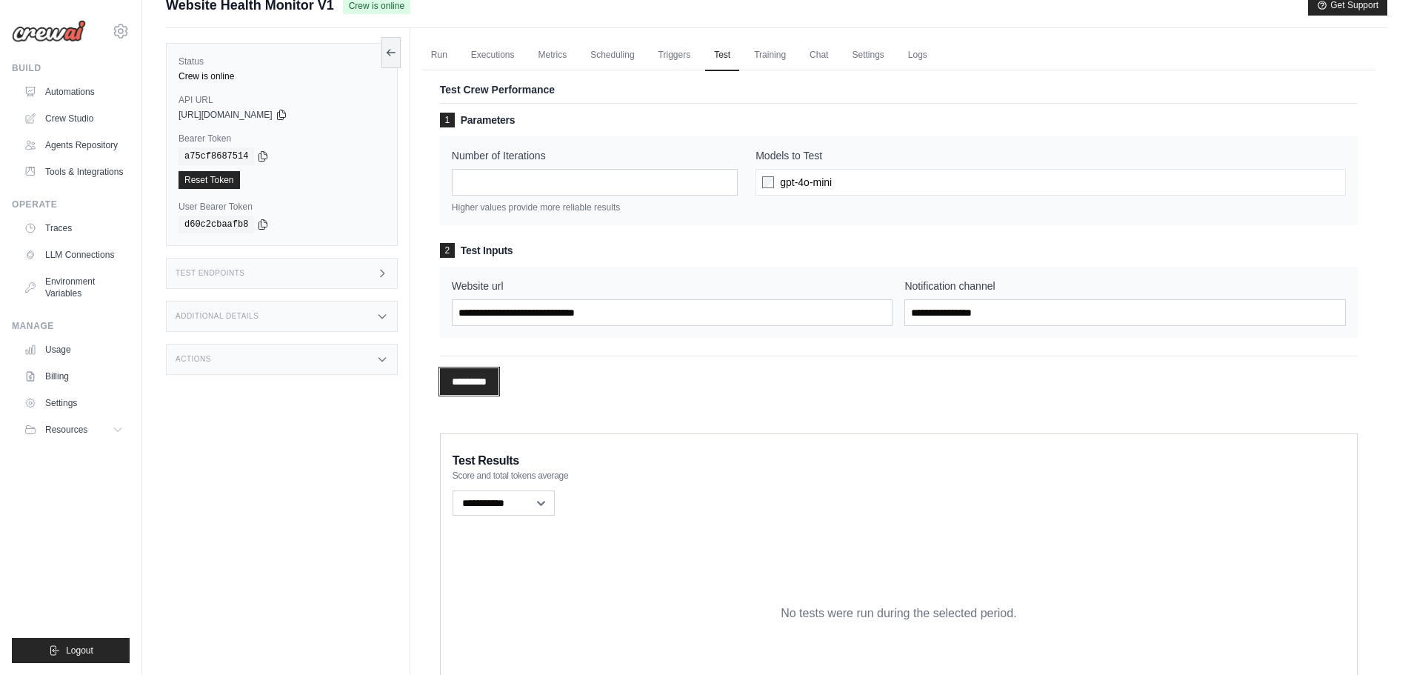
click at [480, 379] on input "*********" at bounding box center [469, 381] width 59 height 27
click at [763, 56] on link "Training" at bounding box center [770, 55] width 50 height 31
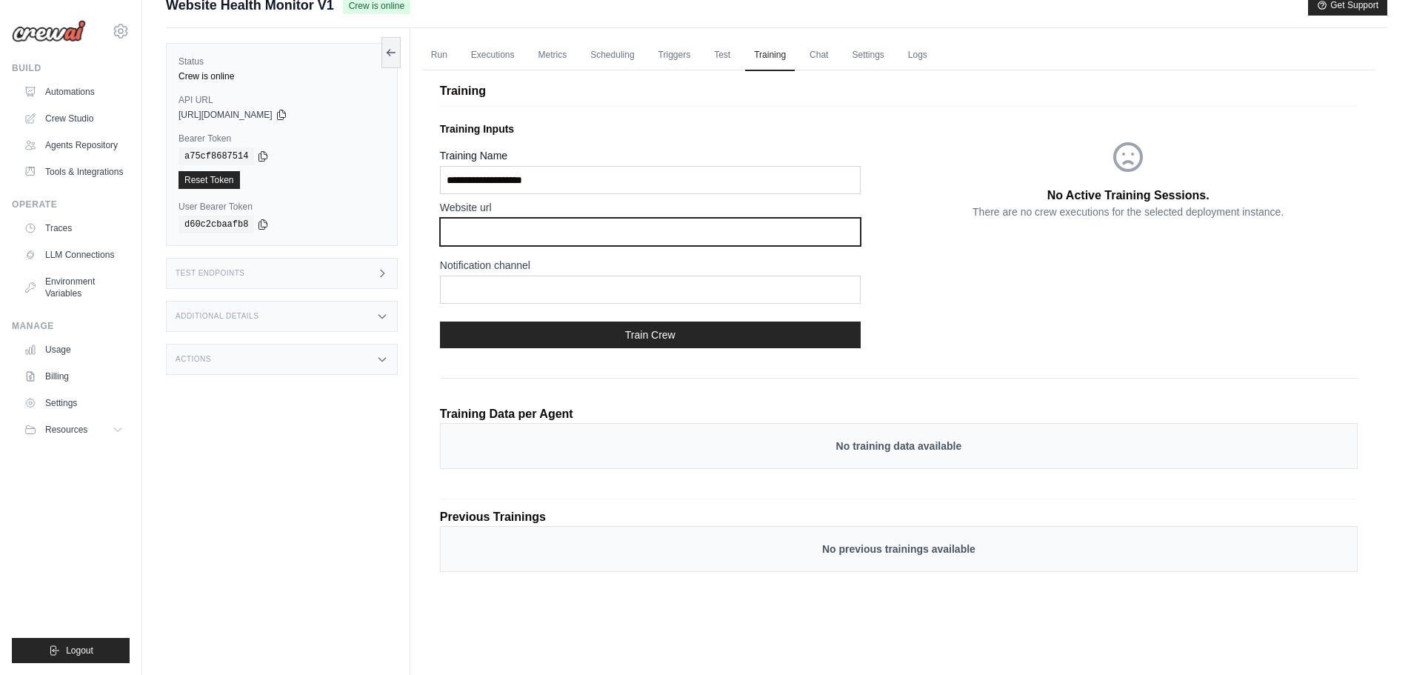
click at [620, 223] on input "text" at bounding box center [650, 232] width 421 height 28
type input "**********"
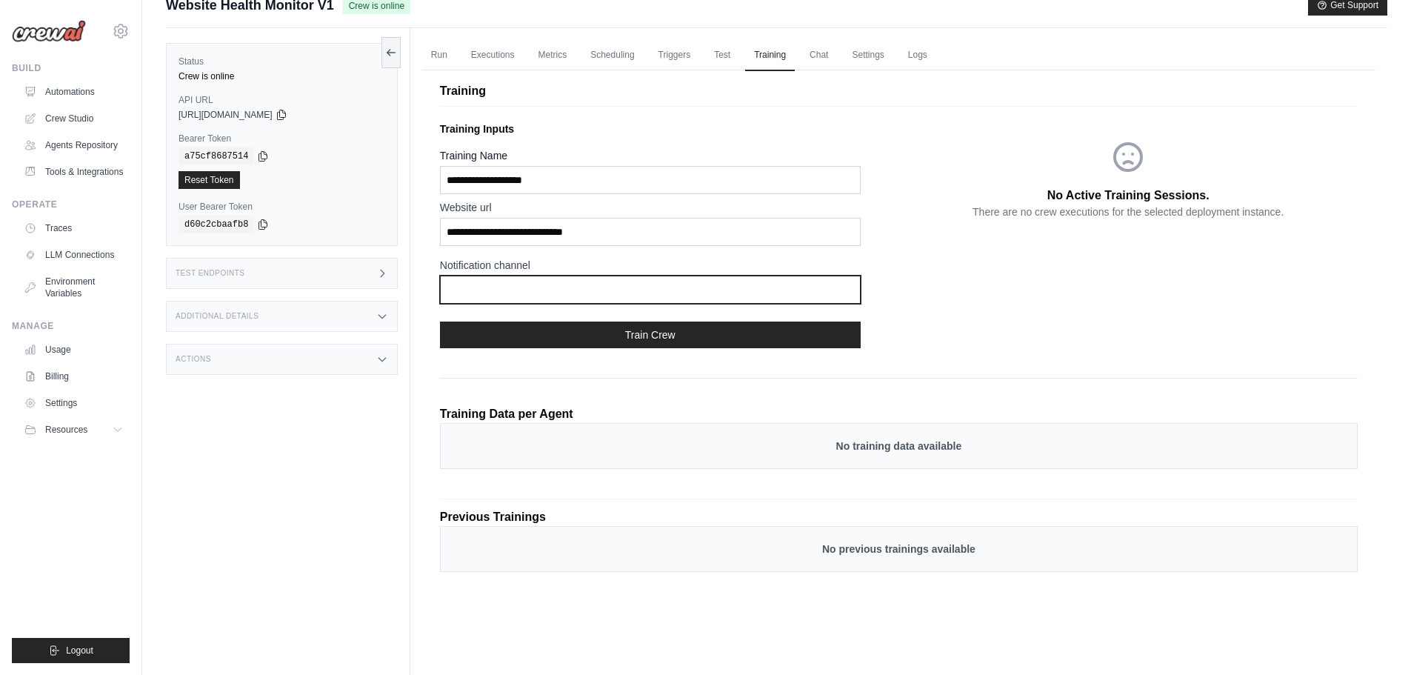
click at [536, 294] on input "text" at bounding box center [650, 290] width 421 height 28
paste input "**********"
type input "**********"
paste input "**********"
type input "**********"
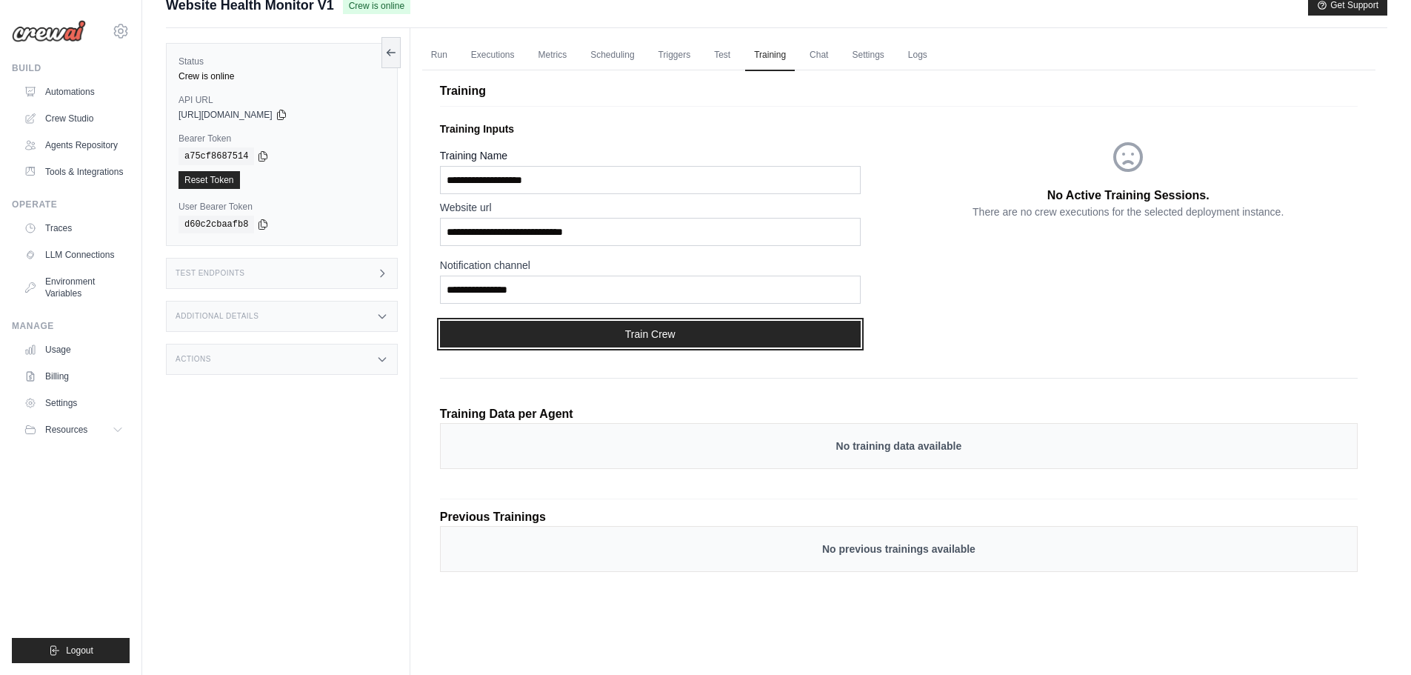
click at [658, 330] on button "Train Crew" at bounding box center [650, 334] width 421 height 27
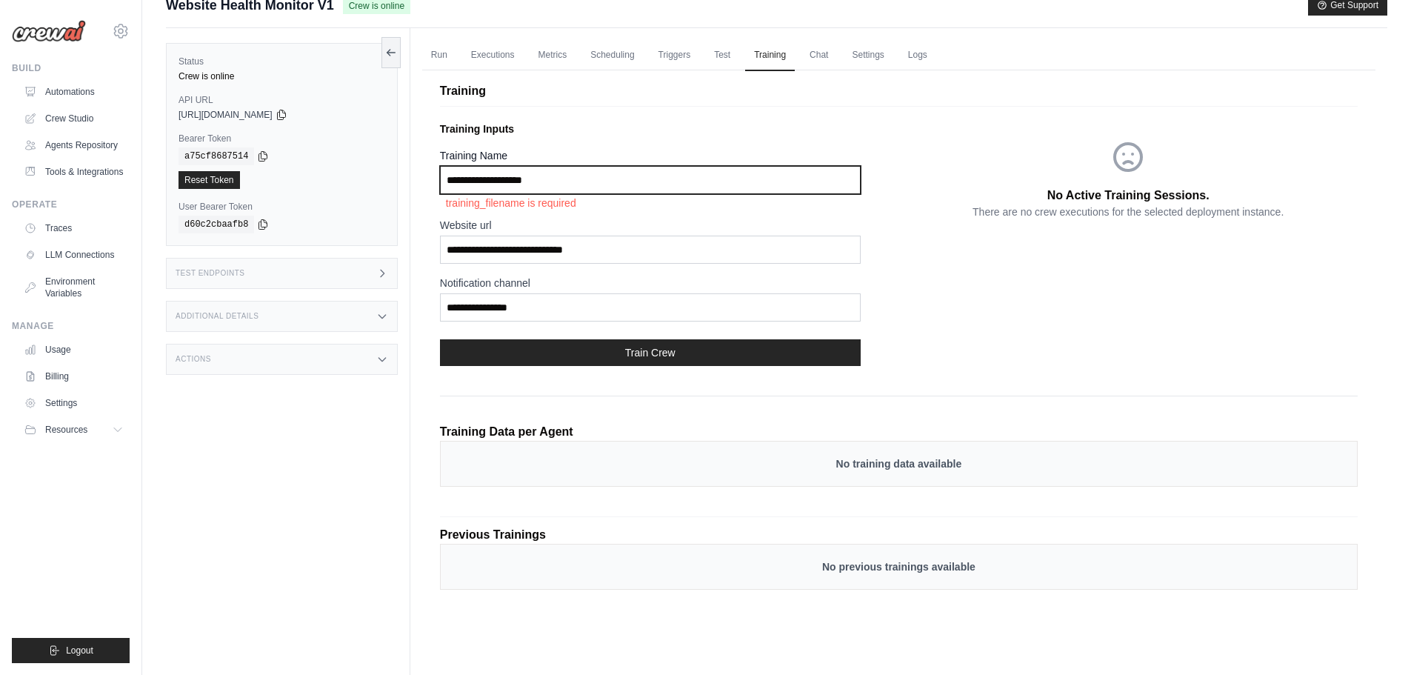
click at [548, 180] on input "Training Name" at bounding box center [650, 180] width 421 height 28
type input "**********"
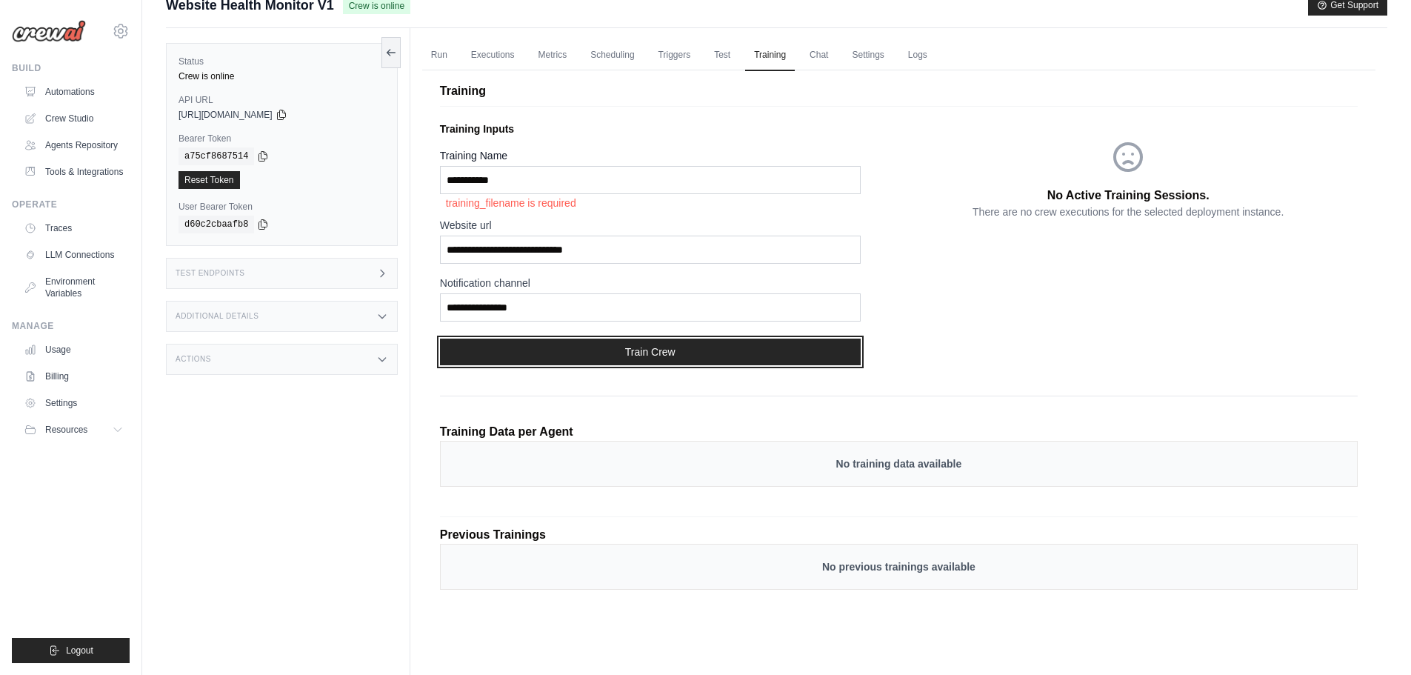
click at [622, 360] on button "Train Crew" at bounding box center [650, 352] width 421 height 27
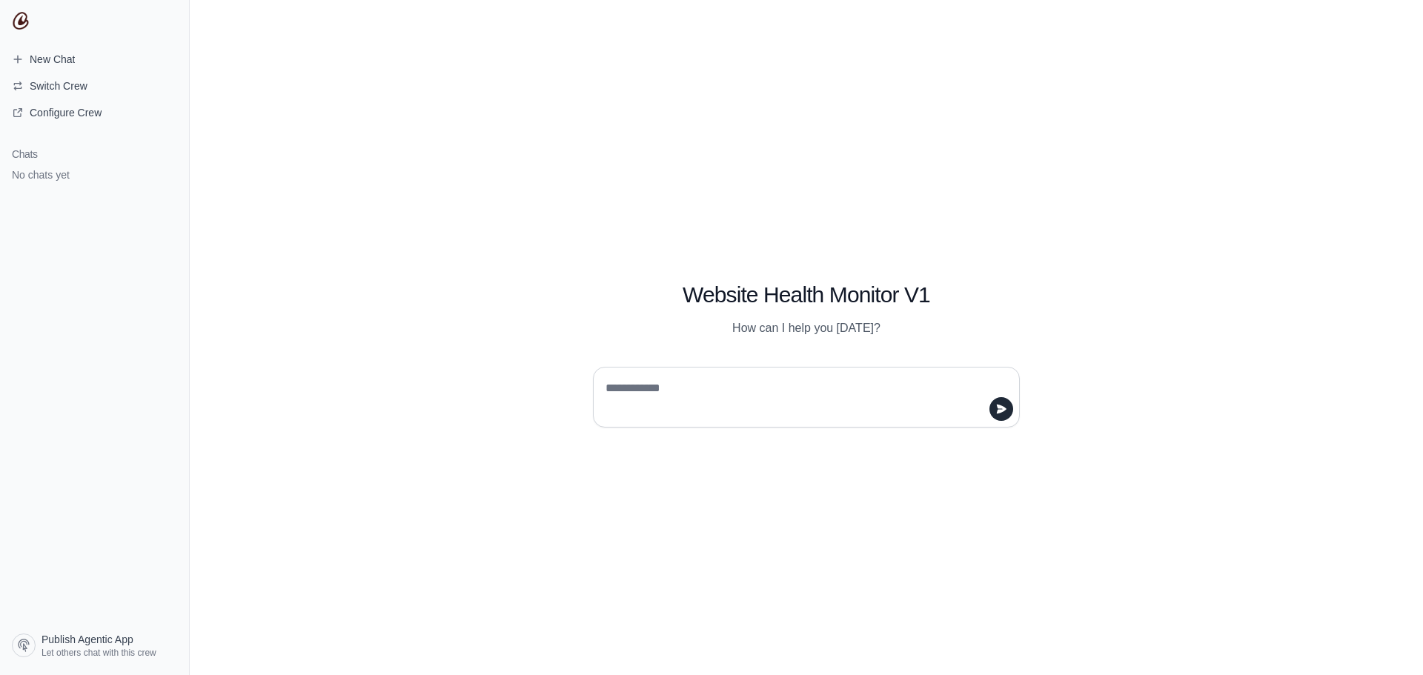
click at [746, 392] on textarea at bounding box center [801, 396] width 399 height 41
type textarea "**"
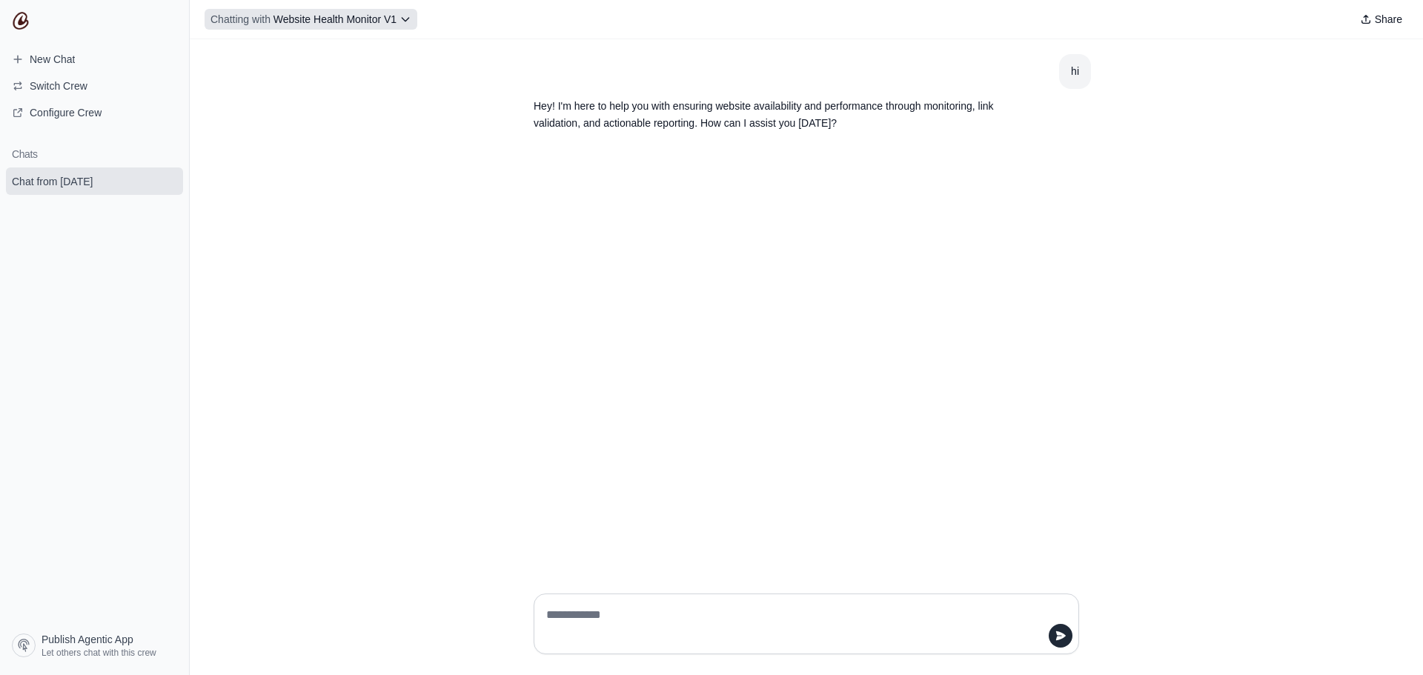
click at [405, 24] on icon at bounding box center [405, 19] width 12 height 12
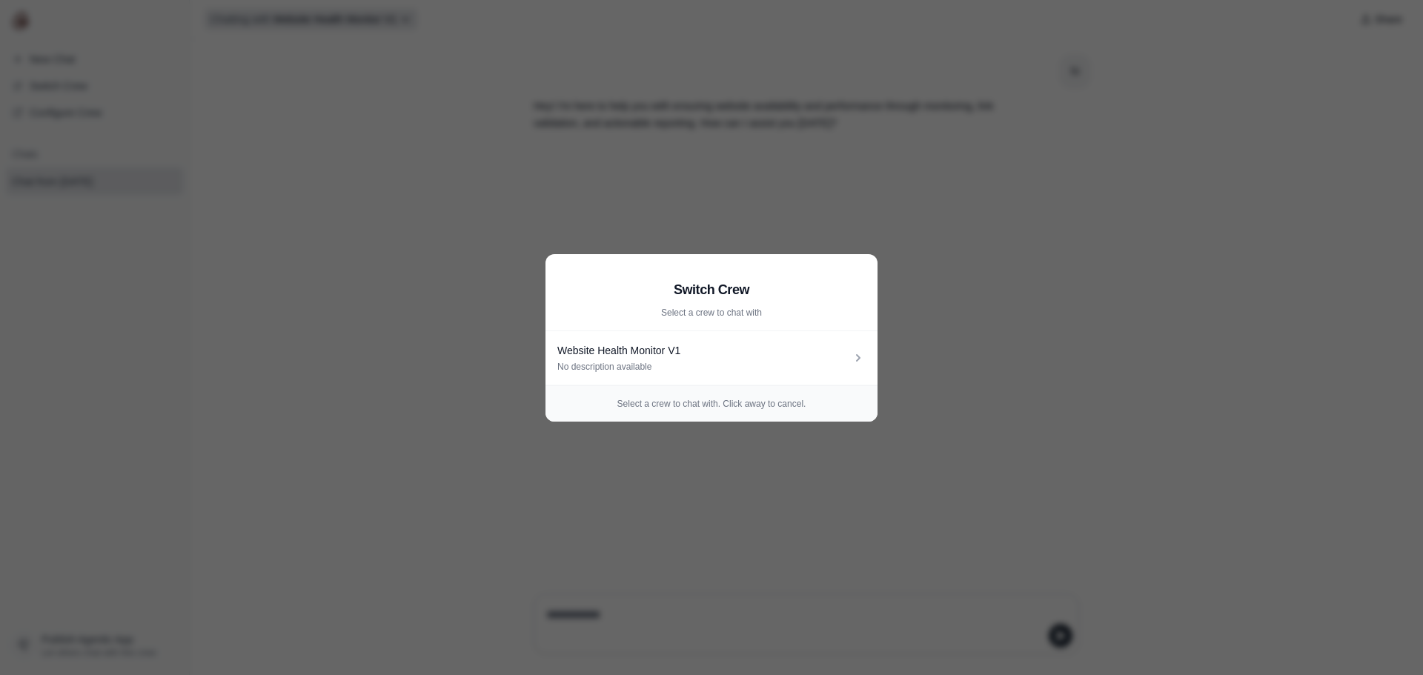
click at [405, 24] on aside "Switch Crew Select a crew to chat with Website Health Monitor V1 No description…" at bounding box center [711, 337] width 1423 height 675
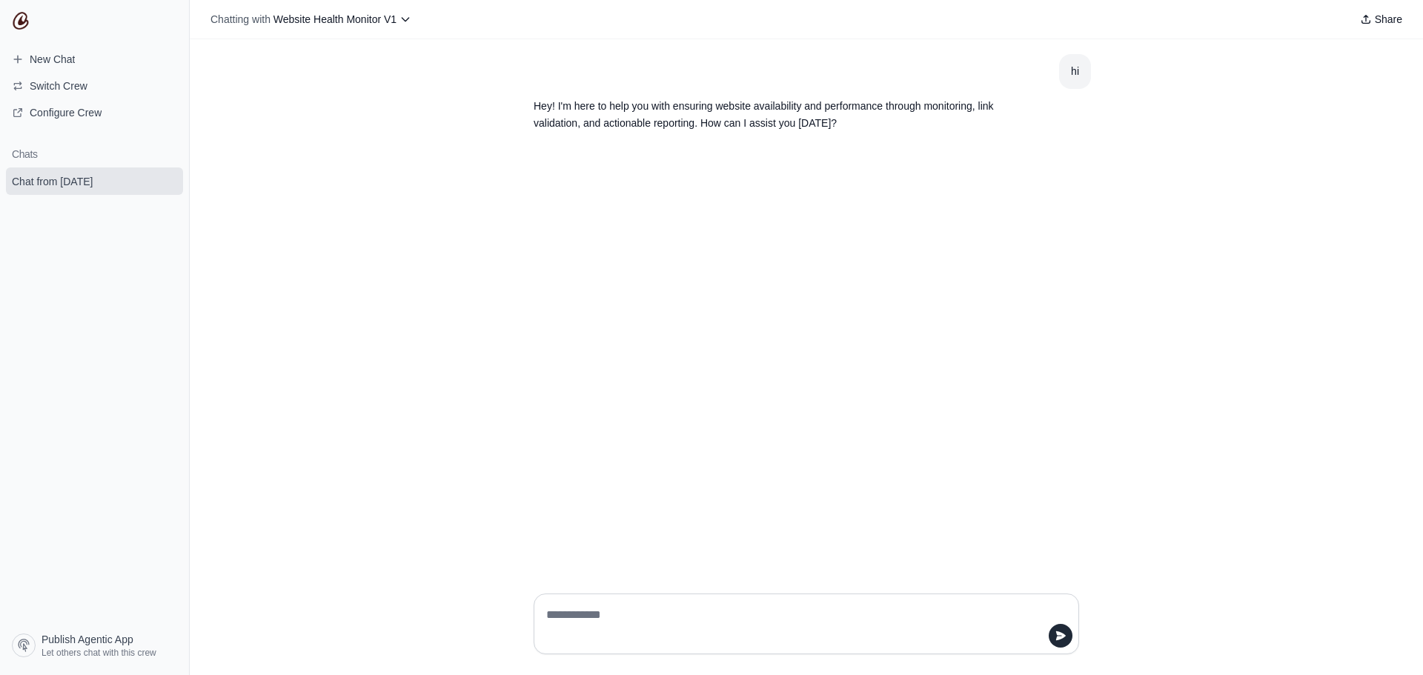
click at [680, 614] on textarea at bounding box center [801, 623] width 517 height 41
paste textarea "*******"
type textarea "*******"
paste textarea "**********"
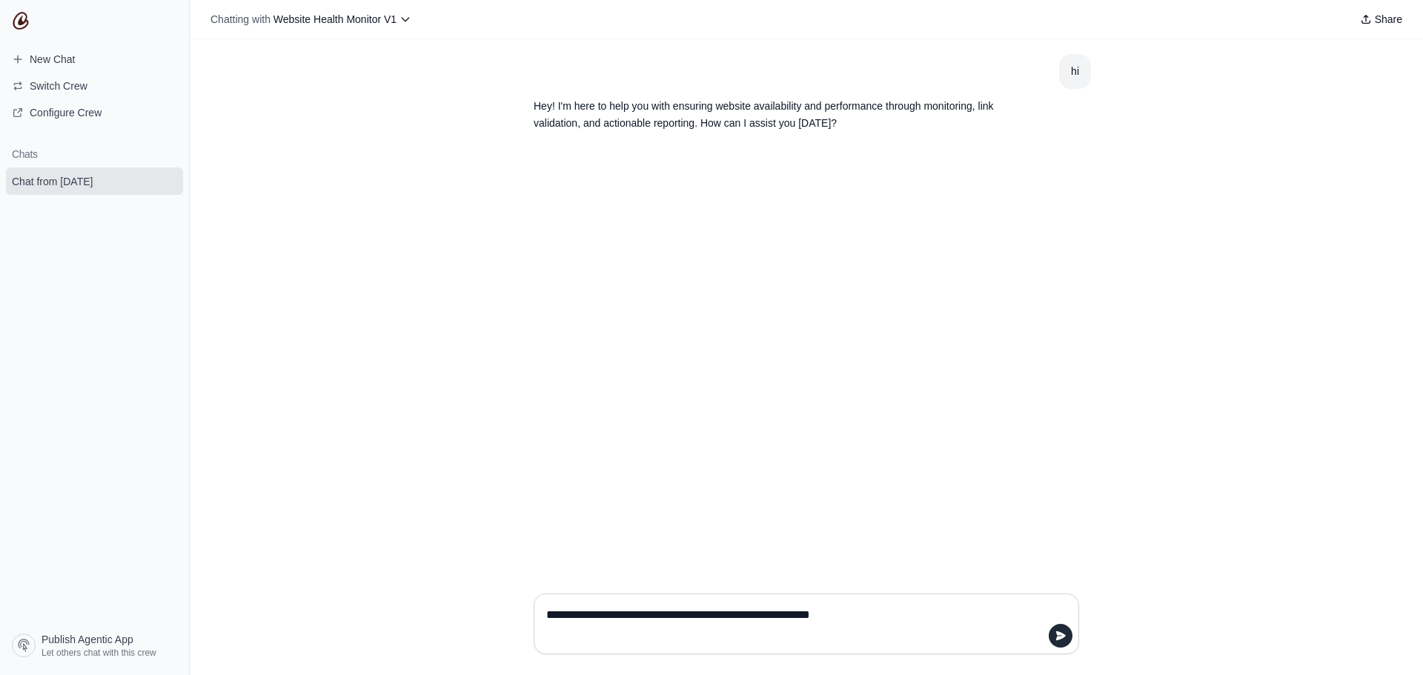
type textarea "**********"
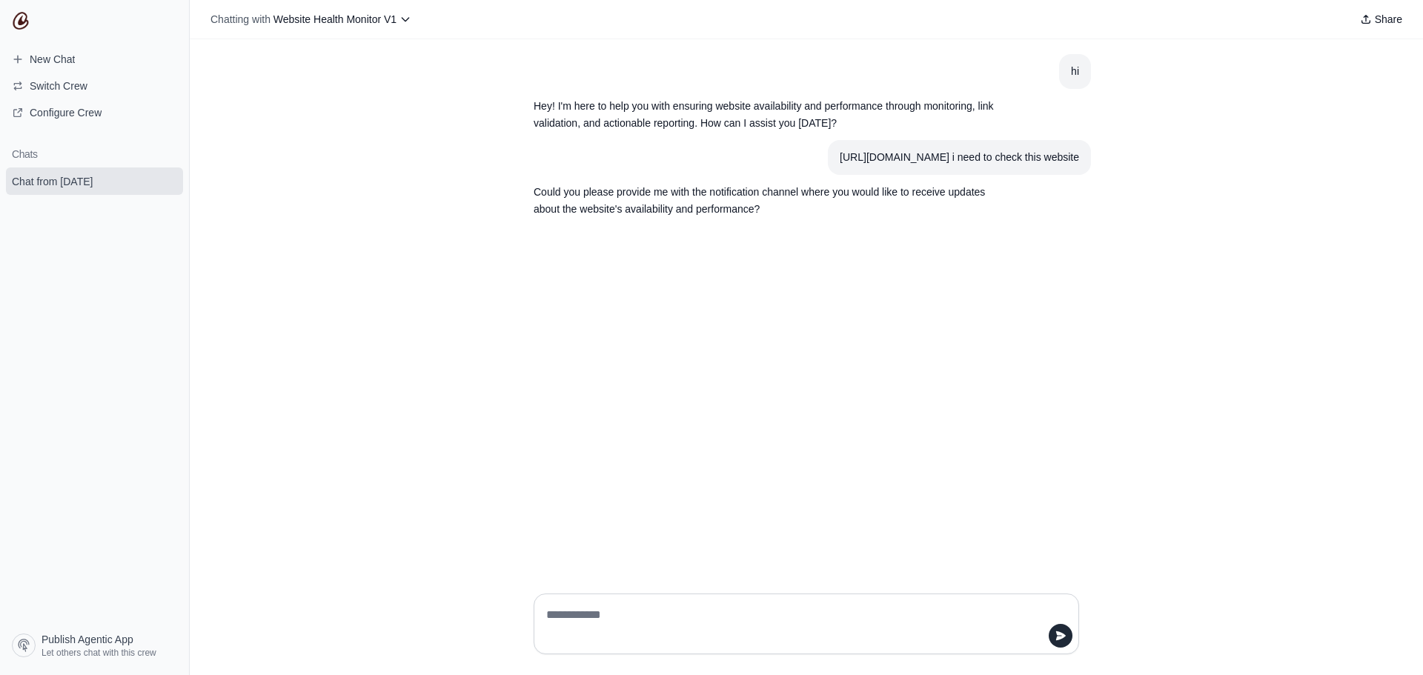
click at [640, 617] on textarea at bounding box center [801, 623] width 517 height 41
type textarea "********"
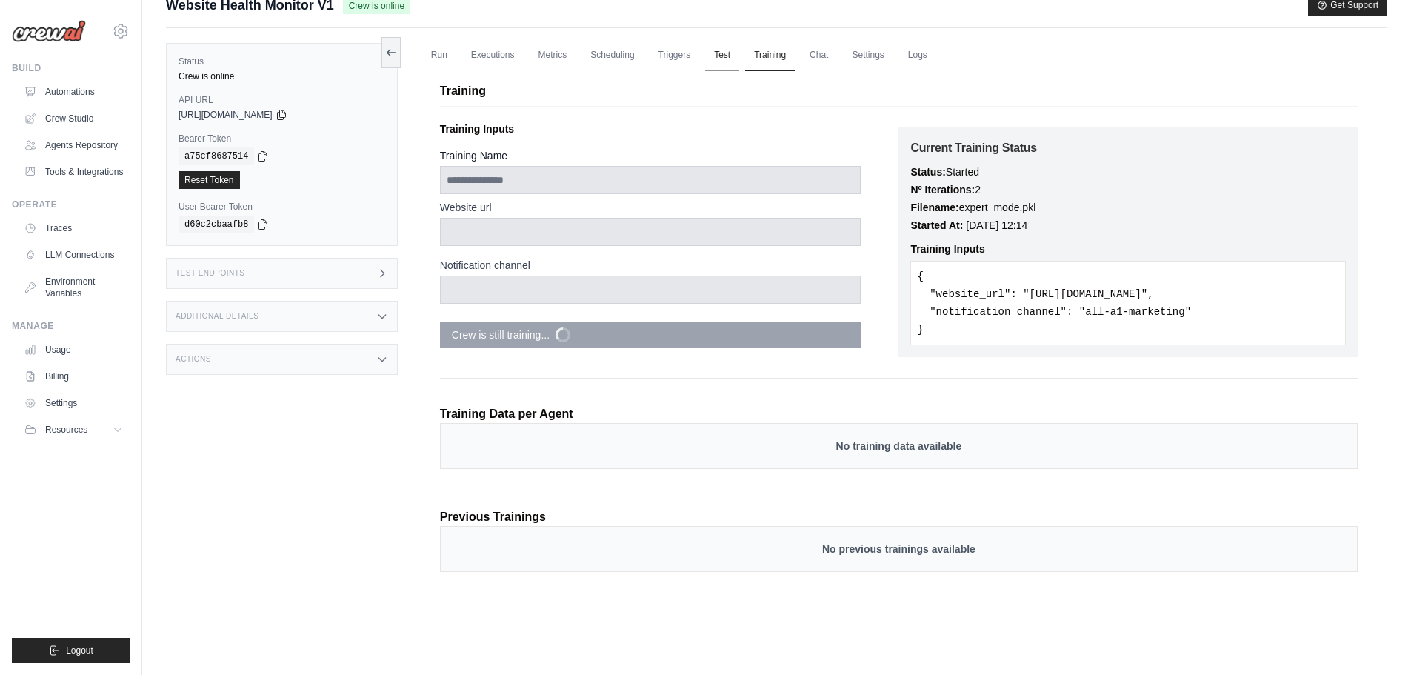
click at [712, 61] on link "Test" at bounding box center [722, 55] width 34 height 31
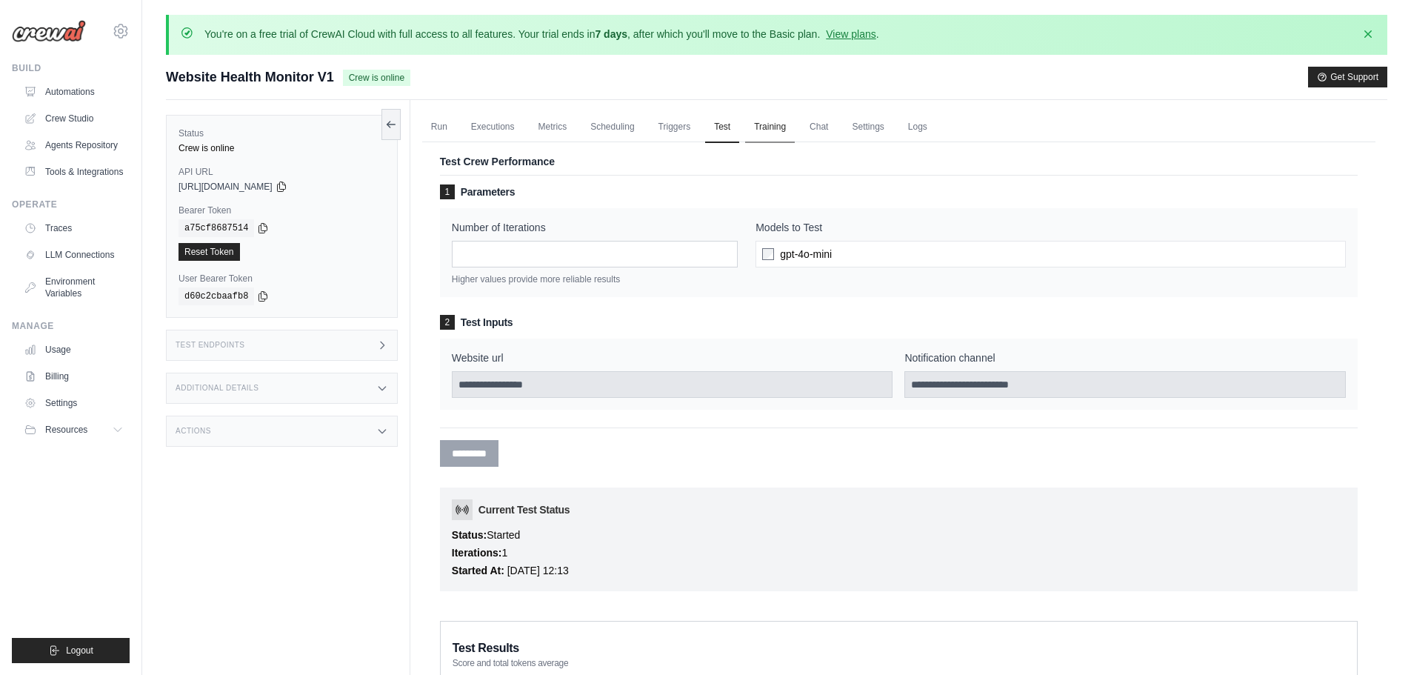
click at [765, 126] on link "Training" at bounding box center [770, 127] width 50 height 31
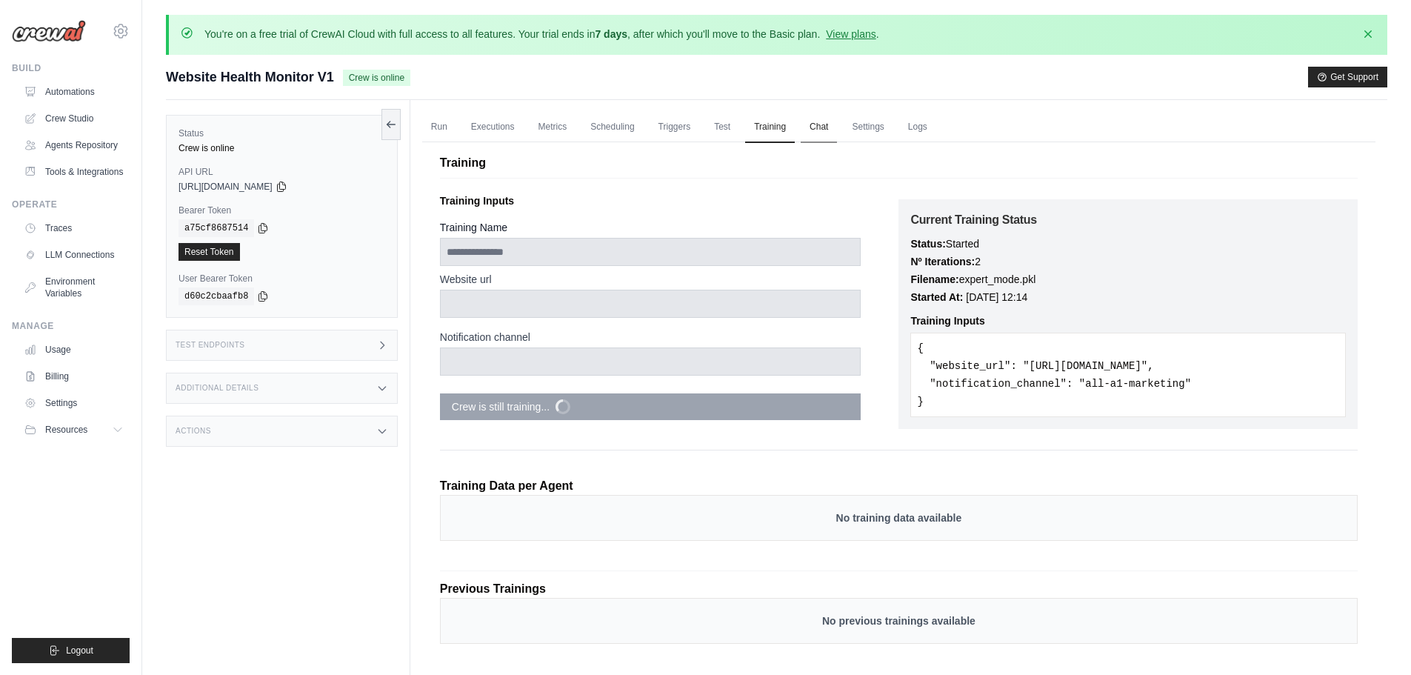
click at [817, 132] on link "Chat" at bounding box center [819, 127] width 36 height 31
click at [1361, 35] on icon "button" at bounding box center [1368, 33] width 15 height 15
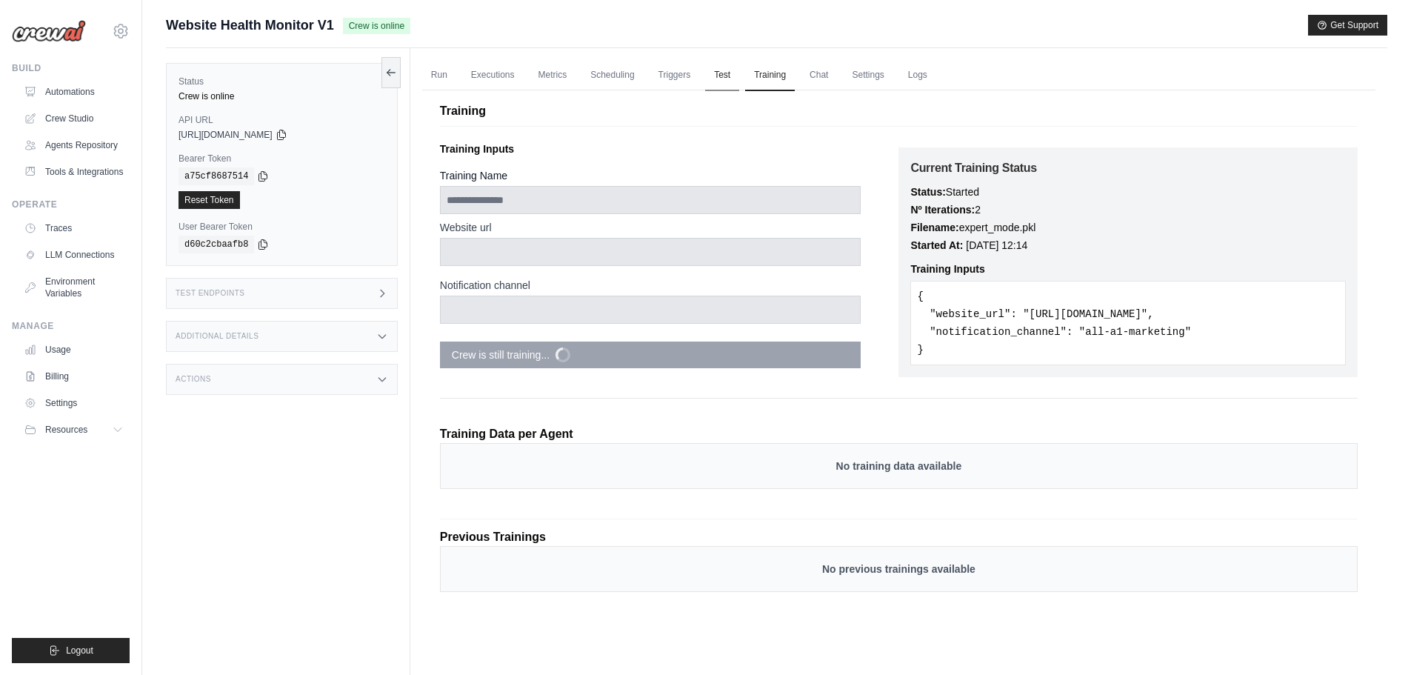
click at [719, 76] on link "Test" at bounding box center [722, 75] width 34 height 31
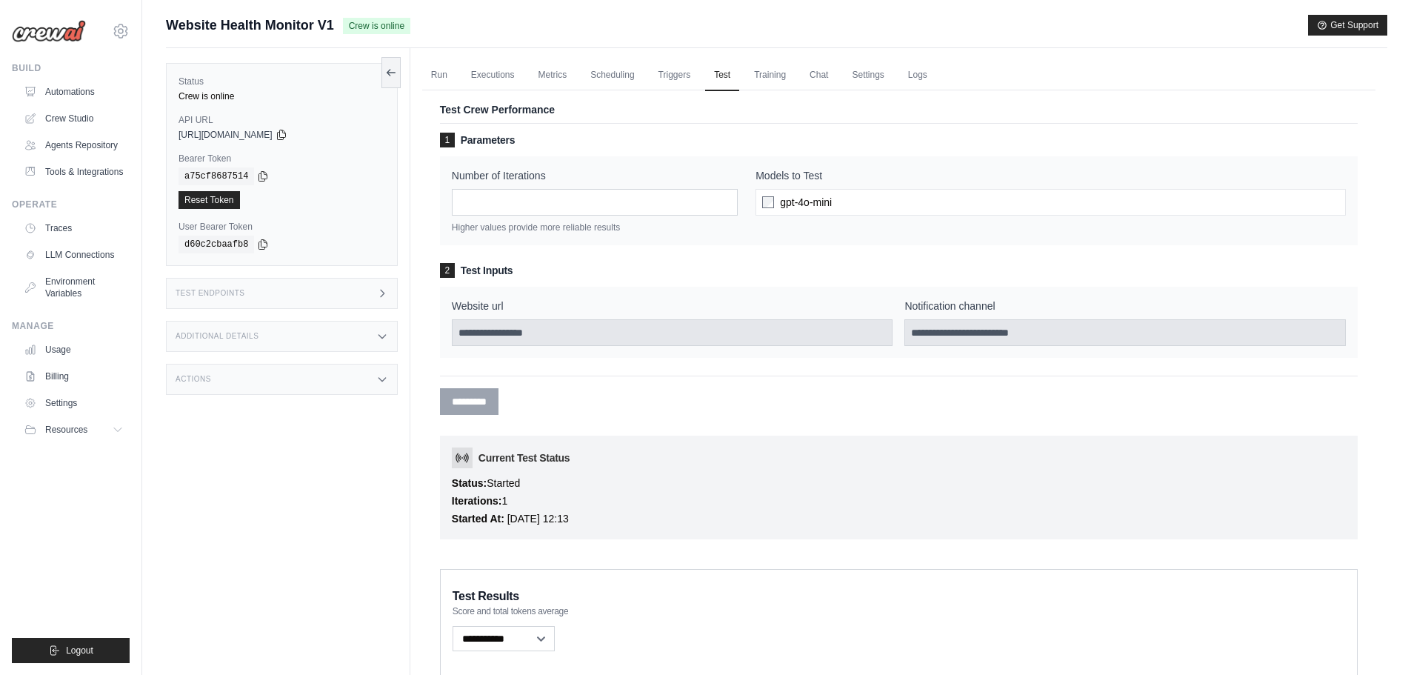
click at [529, 483] on p "Status: Started" at bounding box center [899, 483] width 894 height 18
click at [774, 79] on link "Training" at bounding box center [770, 75] width 50 height 31
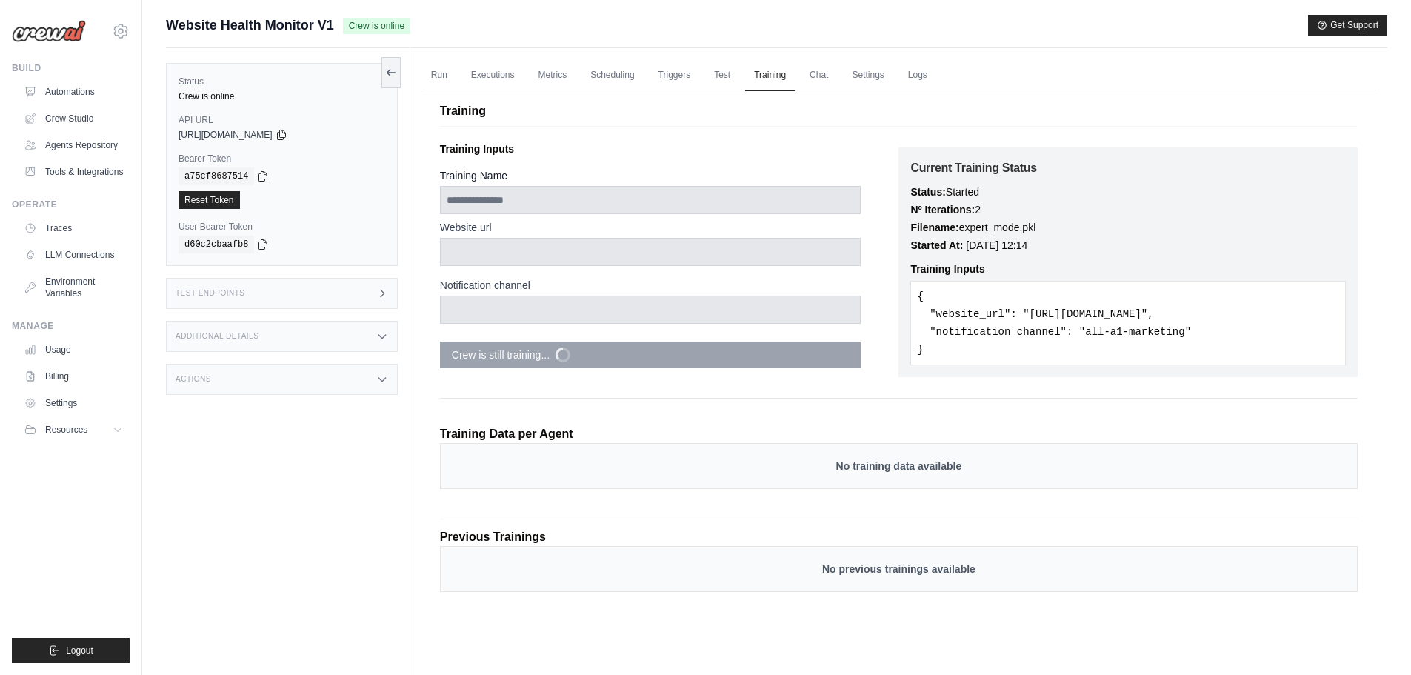
click at [814, 502] on div "Training Data per Agent No training data available" at bounding box center [899, 462] width 918 height 93
click at [269, 523] on div "Status Crew is online API URL copied [URL][DOMAIN_NAME] Bearer Token copied a75…" at bounding box center [288, 385] width 245 height 675
click at [726, 78] on link "Test" at bounding box center [722, 75] width 34 height 31
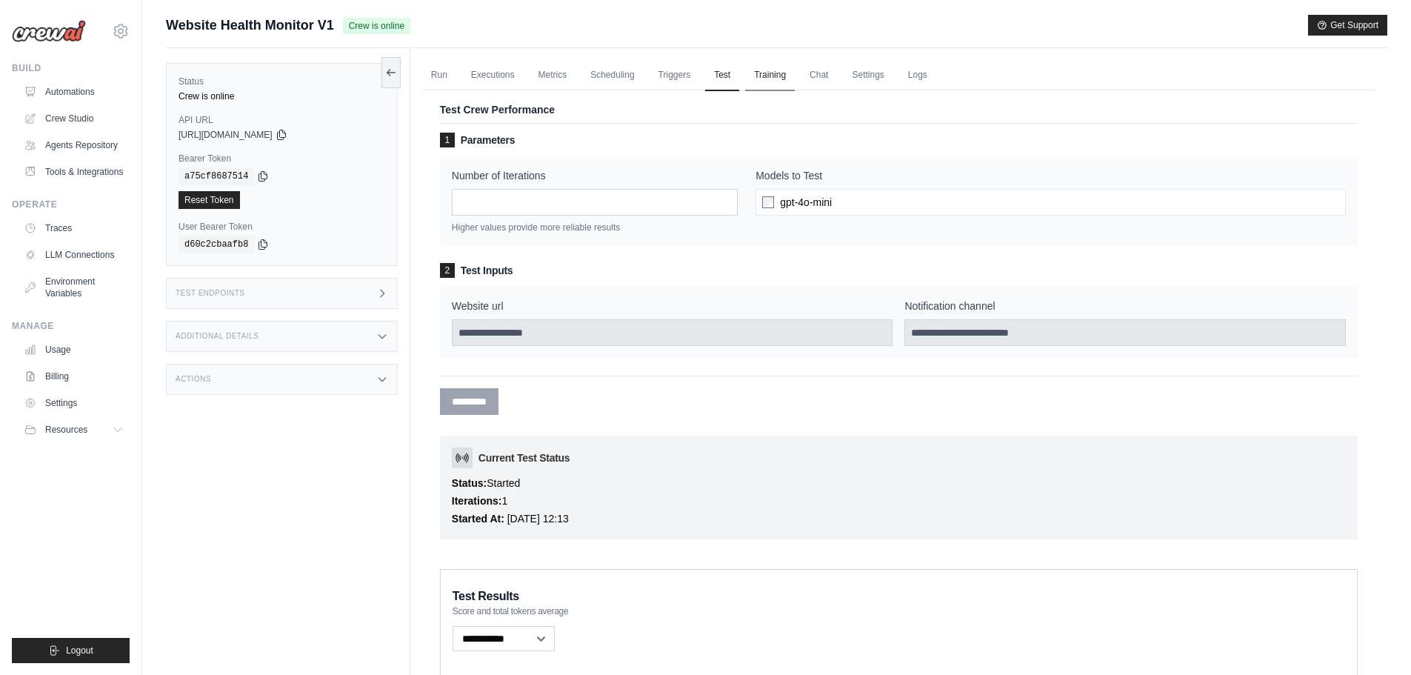
click at [776, 75] on link "Training" at bounding box center [770, 75] width 50 height 31
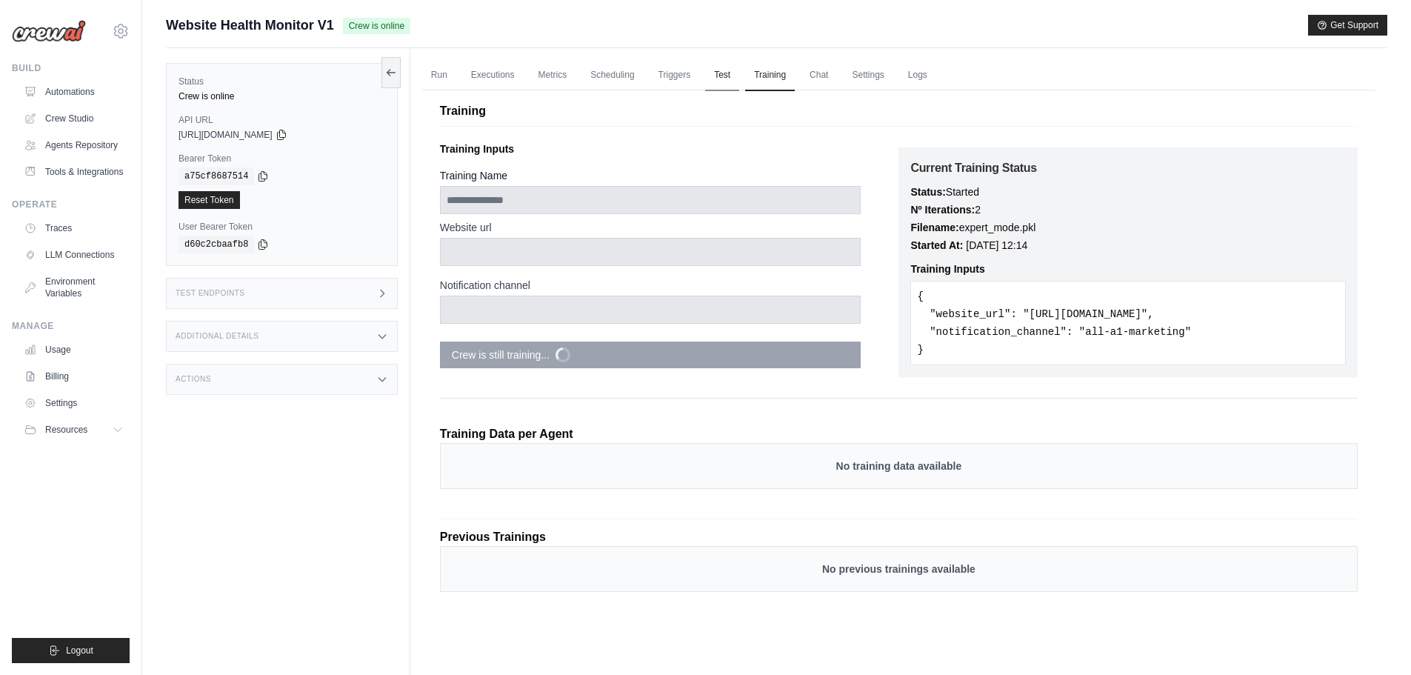
click at [705, 66] on link "Test" at bounding box center [722, 75] width 34 height 31
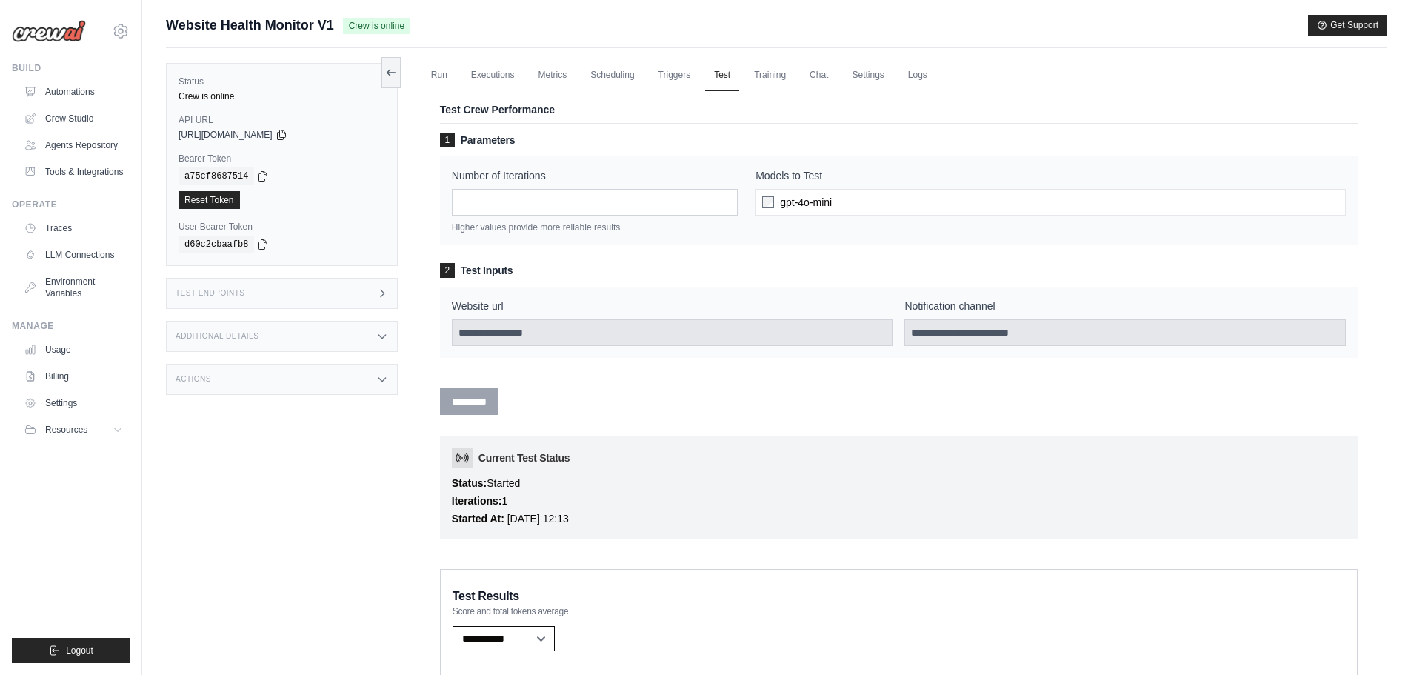
click at [496, 647] on select "**********" at bounding box center [504, 638] width 102 height 25
click at [453, 626] on select "**********" at bounding box center [504, 638] width 102 height 25
click at [508, 636] on select "**********" at bounding box center [504, 638] width 102 height 25
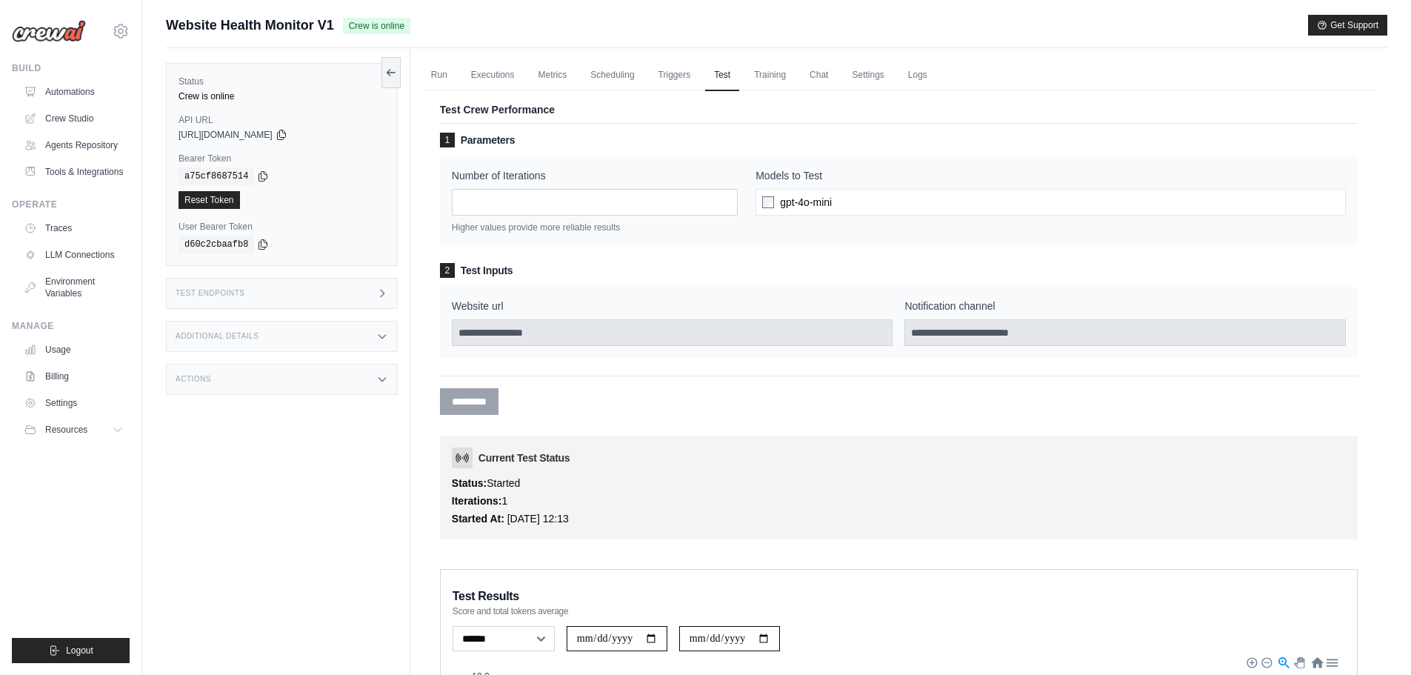
click at [530, 533] on div "Current Test Status Status: Started Iterations: 1 Started At: October 05, 2025 …" at bounding box center [899, 488] width 918 height 104
click at [514, 641] on select "**********" at bounding box center [504, 638] width 102 height 25
click at [453, 626] on select "**********" at bounding box center [504, 638] width 102 height 25
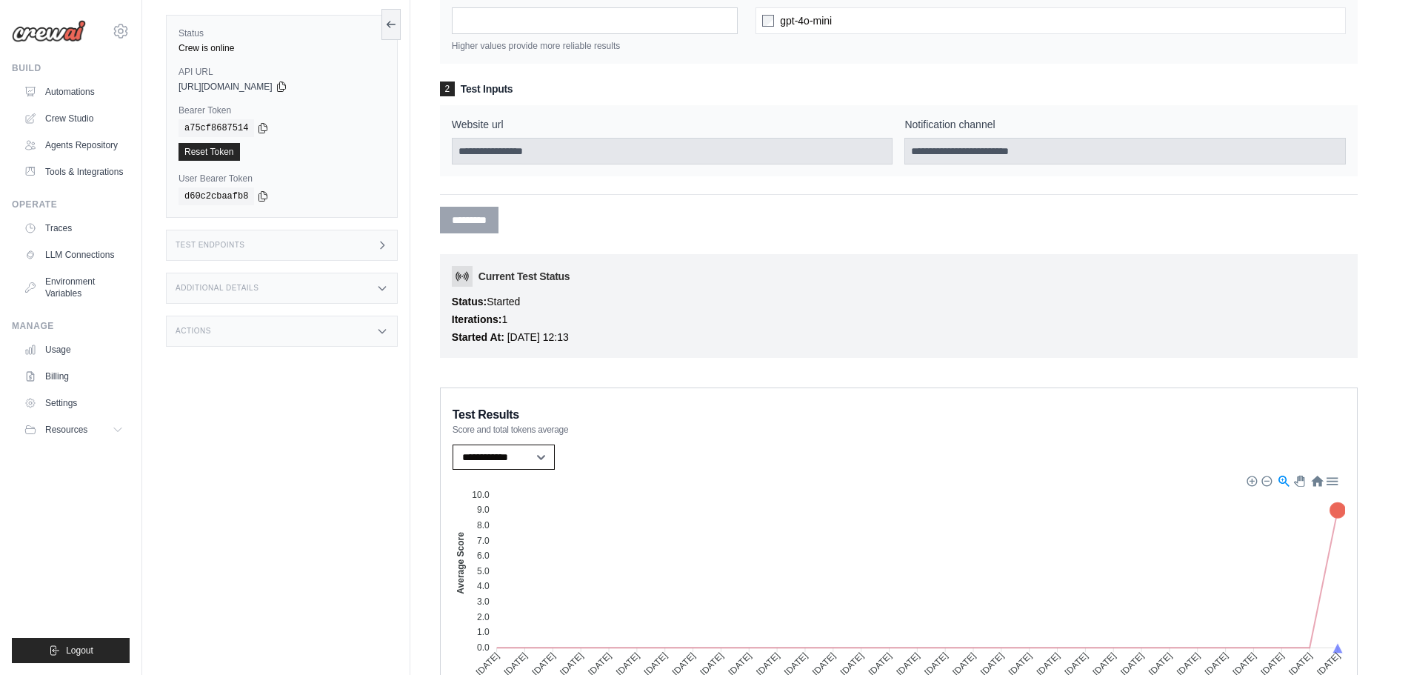
scroll to position [187, 0]
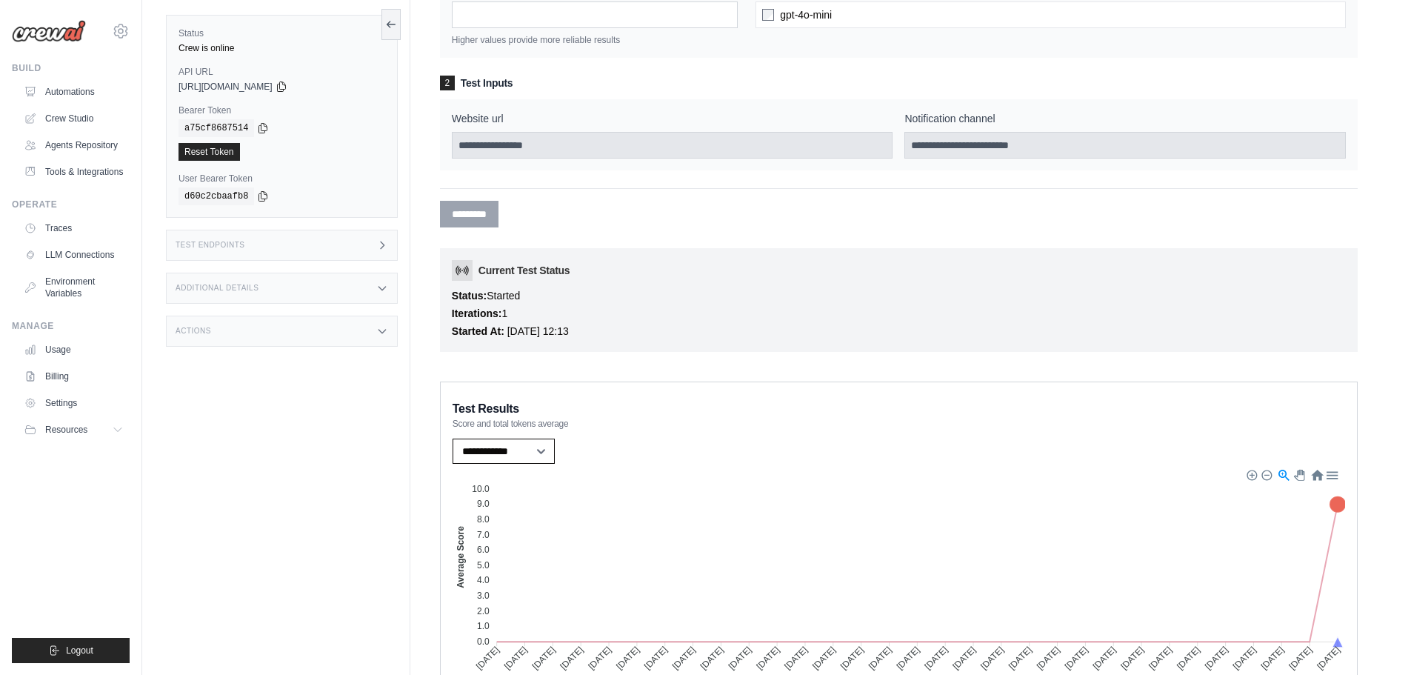
click at [527, 449] on select "**********" at bounding box center [504, 451] width 102 height 25
select select "**********"
click at [453, 439] on select "**********" at bounding box center [504, 451] width 102 height 25
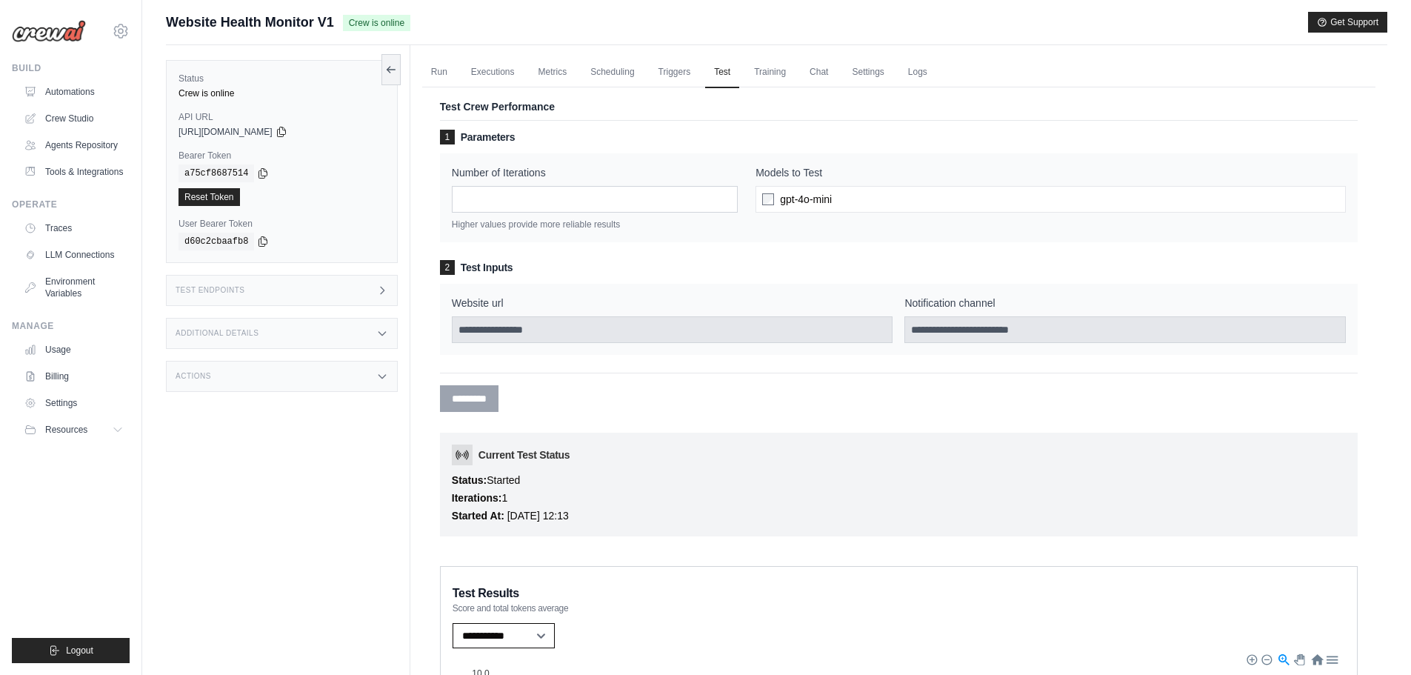
scroll to position [0, 0]
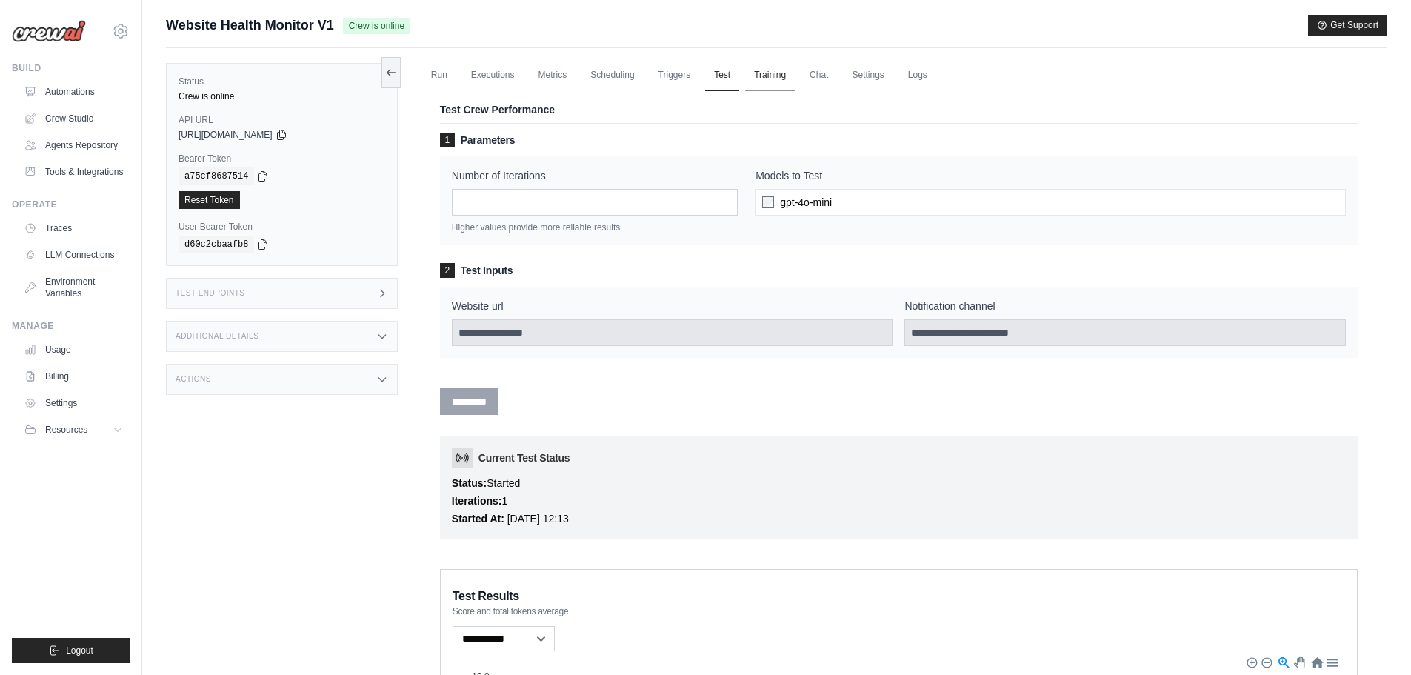
click at [772, 82] on link "Training" at bounding box center [770, 75] width 50 height 31
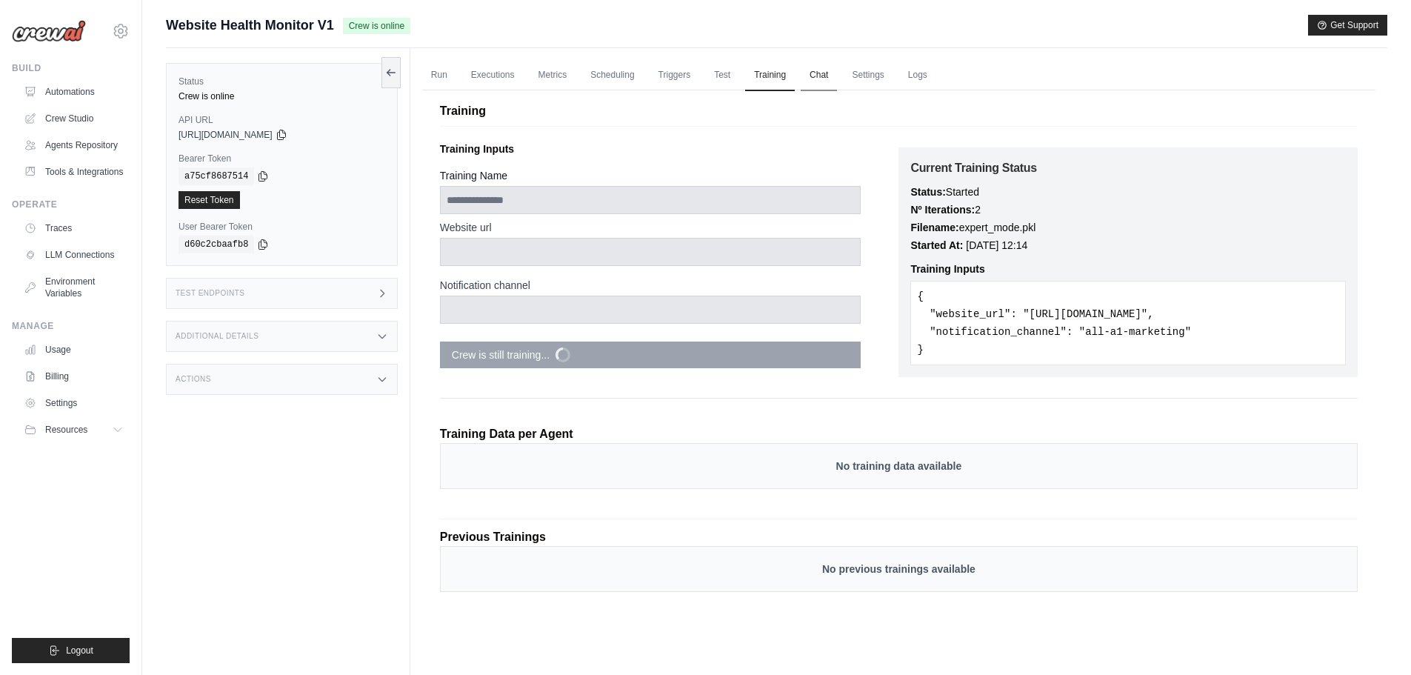
click at [816, 76] on link "Chat" at bounding box center [819, 75] width 36 height 31
drag, startPoint x: 937, startPoint y: 343, endPoint x: 916, endPoint y: 291, distance: 55.9
click at [916, 291] on pre "{ "website_url": "https://aiminds9.wordpress.com/", "notification_channel": "al…" at bounding box center [1129, 323] width 436 height 84
copy pre "{ "website_url": "https://aiminds9.wordpress.com/", "notification_channel": "al…"
click at [819, 75] on link "Chat" at bounding box center [819, 75] width 36 height 31
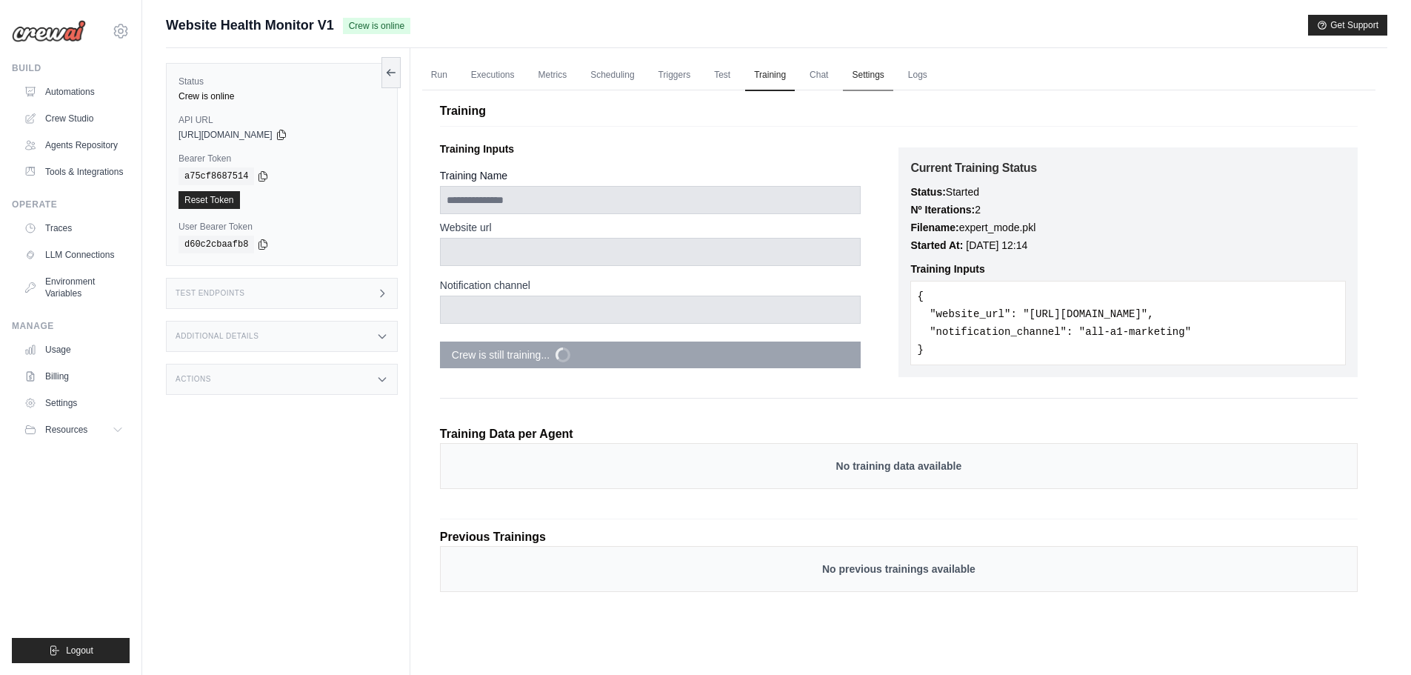
click at [859, 85] on link "Settings" at bounding box center [868, 75] width 50 height 31
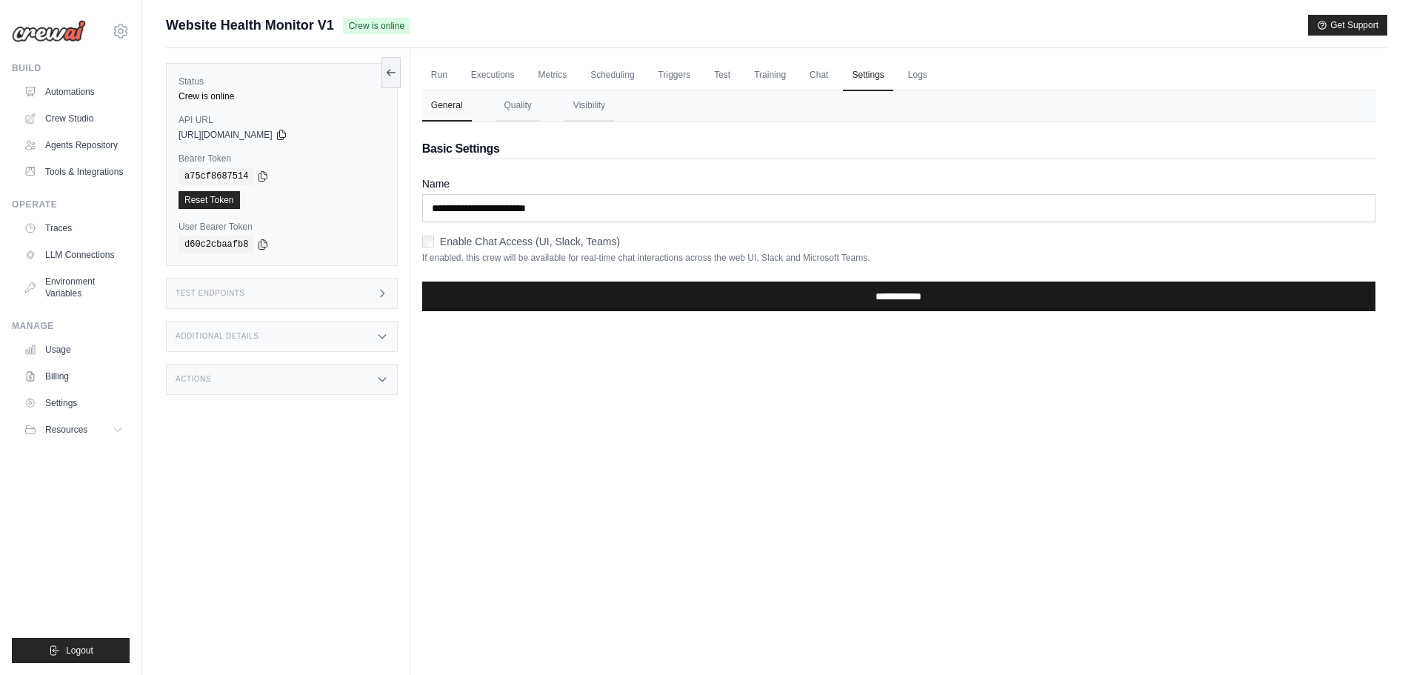
click at [696, 291] on input "**********" at bounding box center [899, 297] width 954 height 30
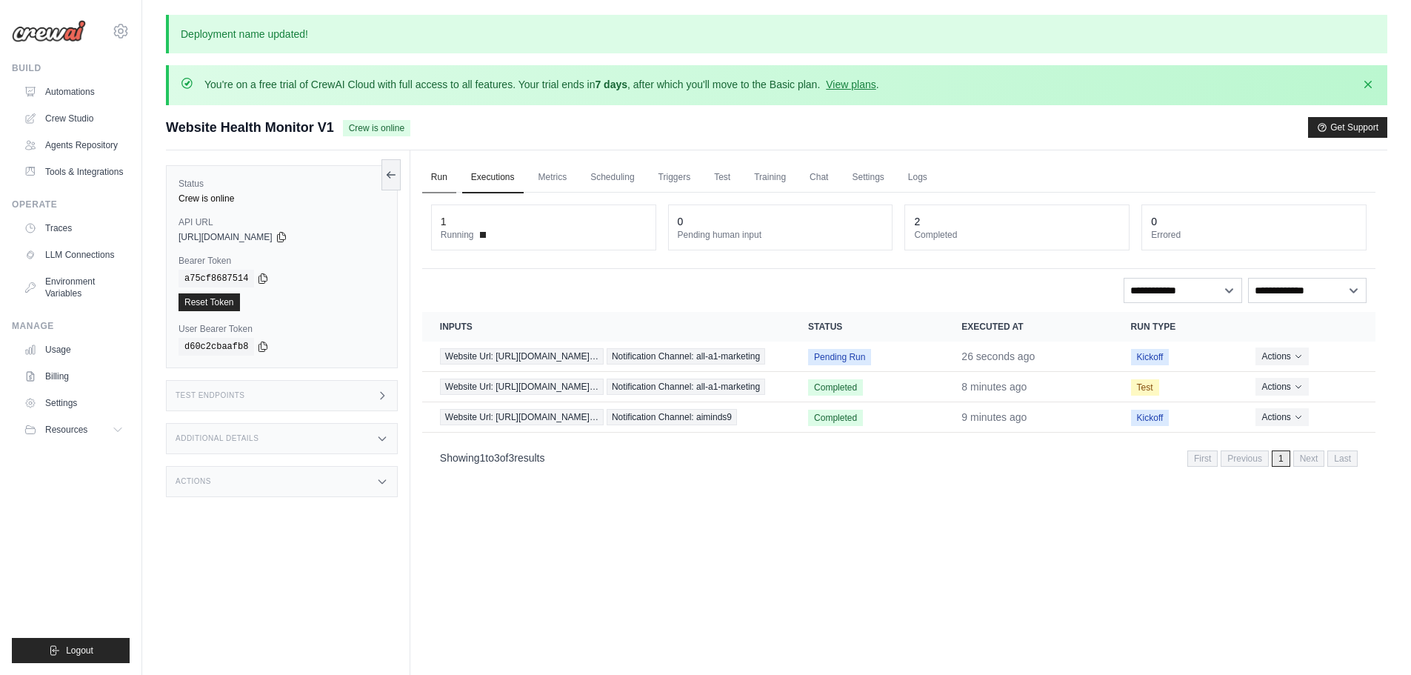
click at [436, 181] on link "Run" at bounding box center [439, 177] width 34 height 31
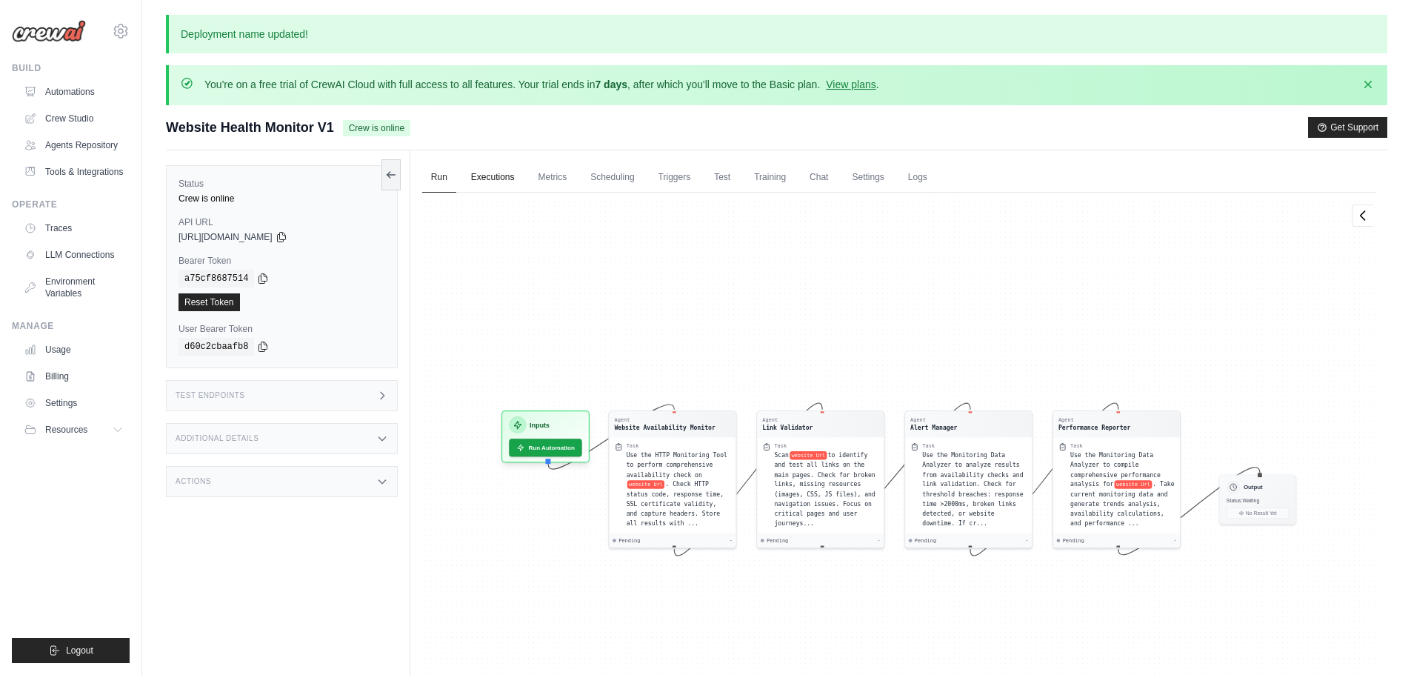
click at [512, 173] on link "Executions" at bounding box center [492, 177] width 61 height 31
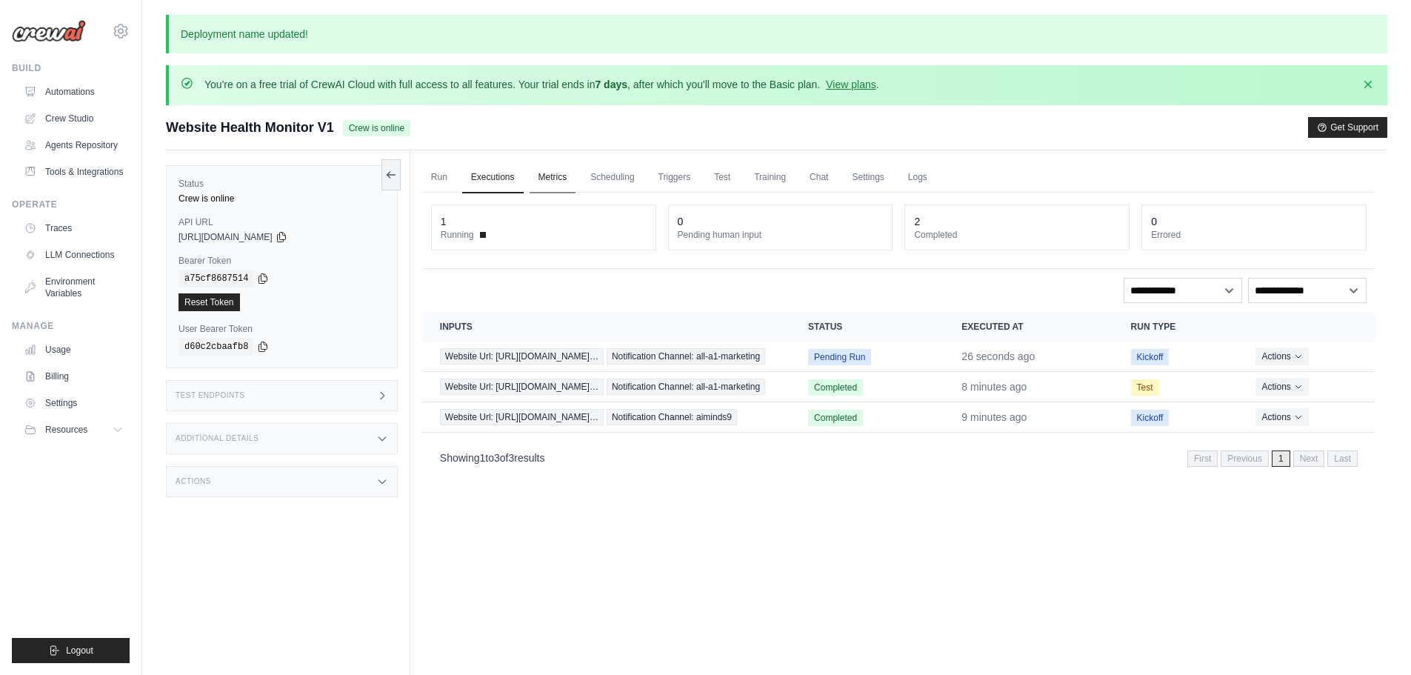
click at [561, 178] on link "Metrics" at bounding box center [553, 177] width 47 height 31
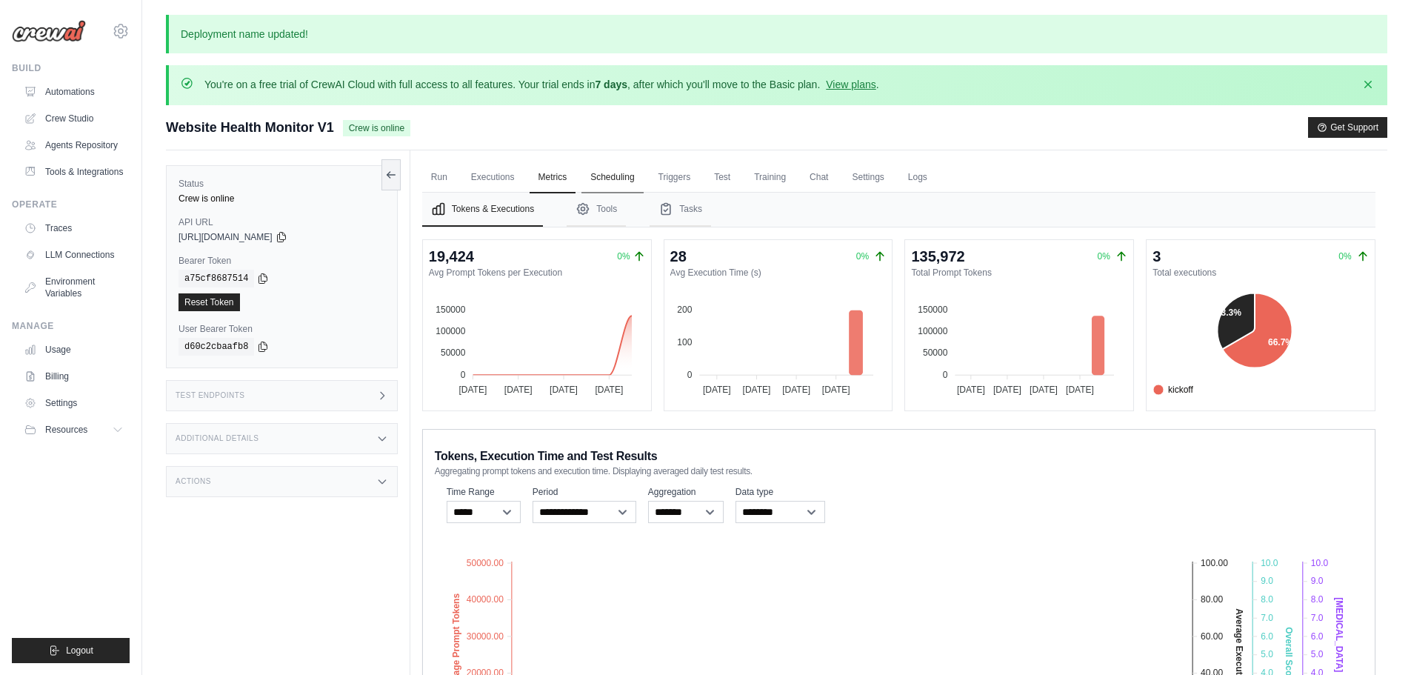
click at [621, 176] on link "Scheduling" at bounding box center [612, 177] width 61 height 31
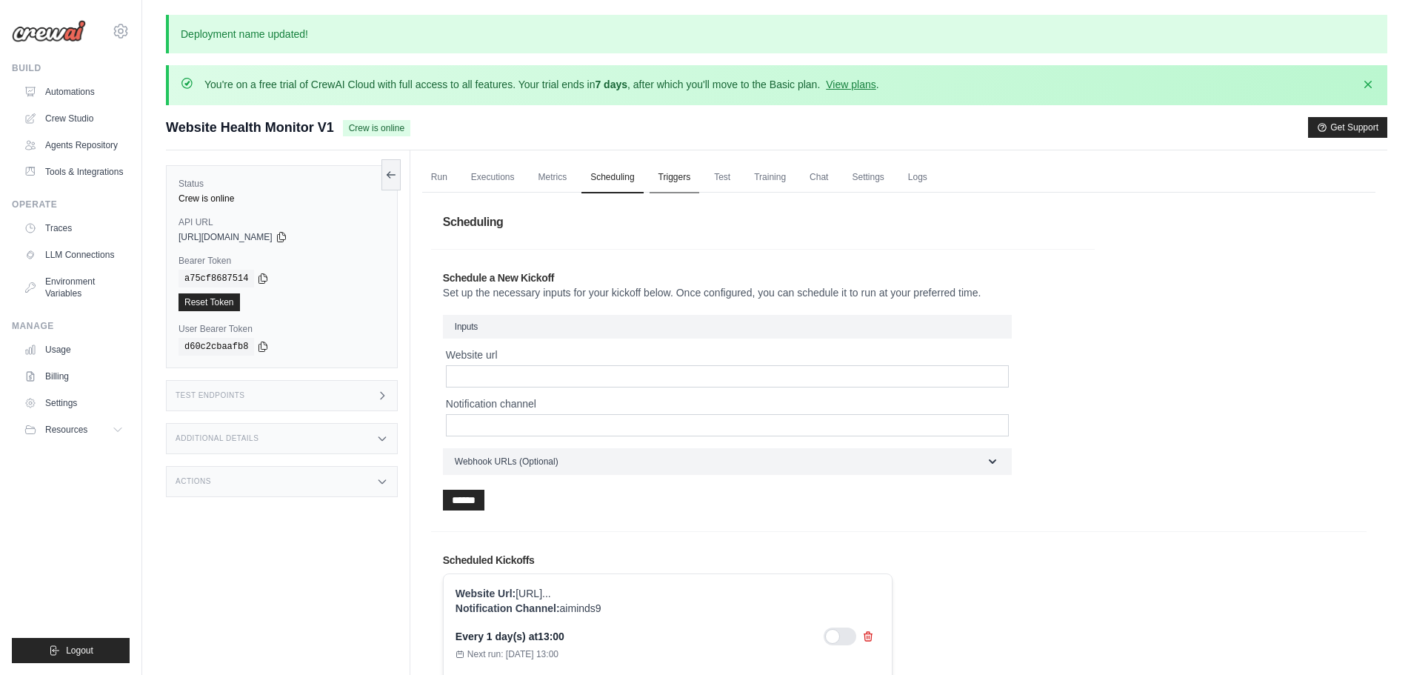
click at [679, 184] on link "Triggers" at bounding box center [675, 177] width 50 height 31
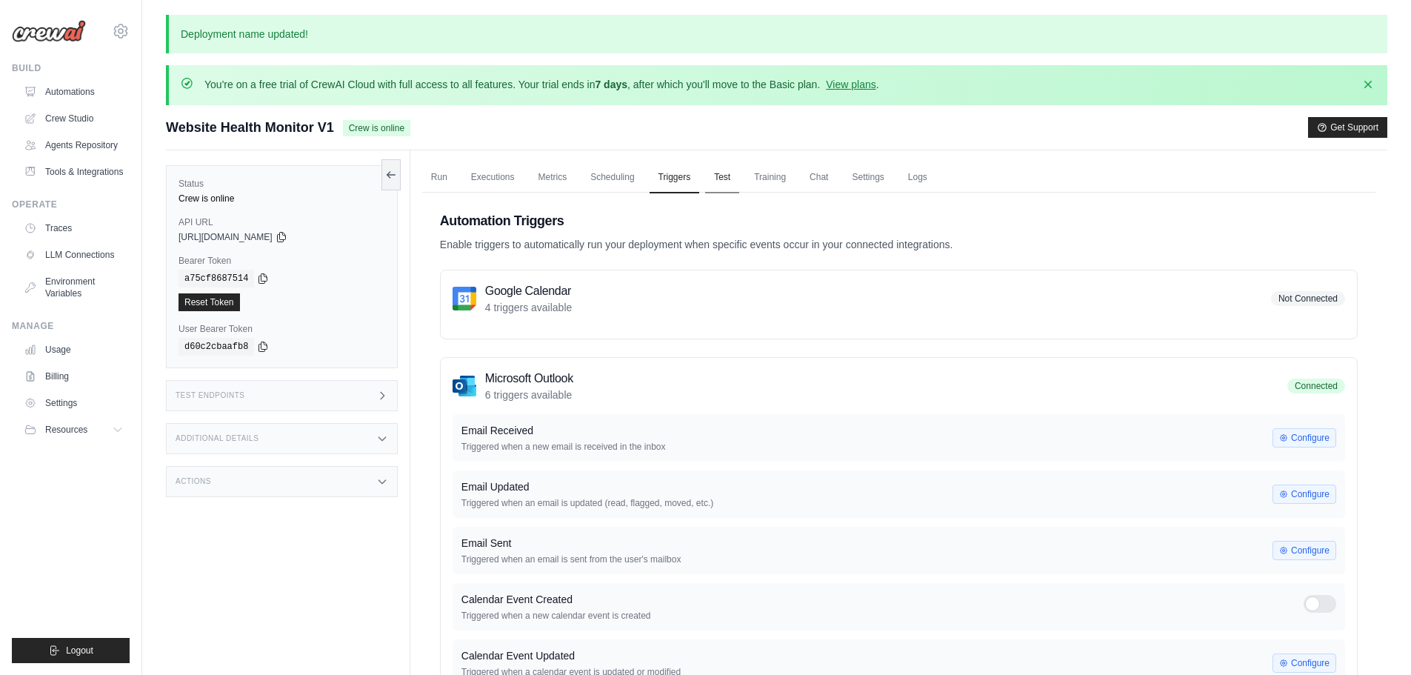
click at [719, 180] on link "Test" at bounding box center [722, 177] width 34 height 31
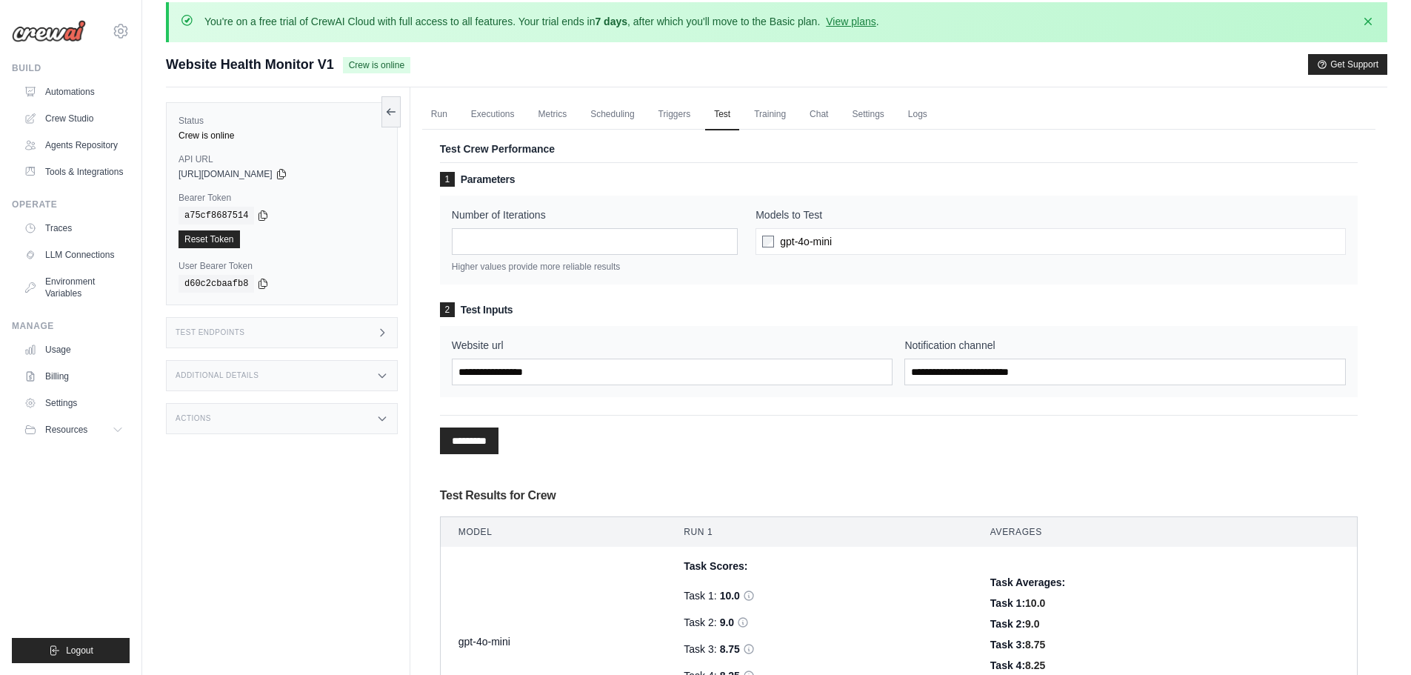
scroll to position [62, 0]
click at [774, 119] on link "Training" at bounding box center [770, 115] width 50 height 31
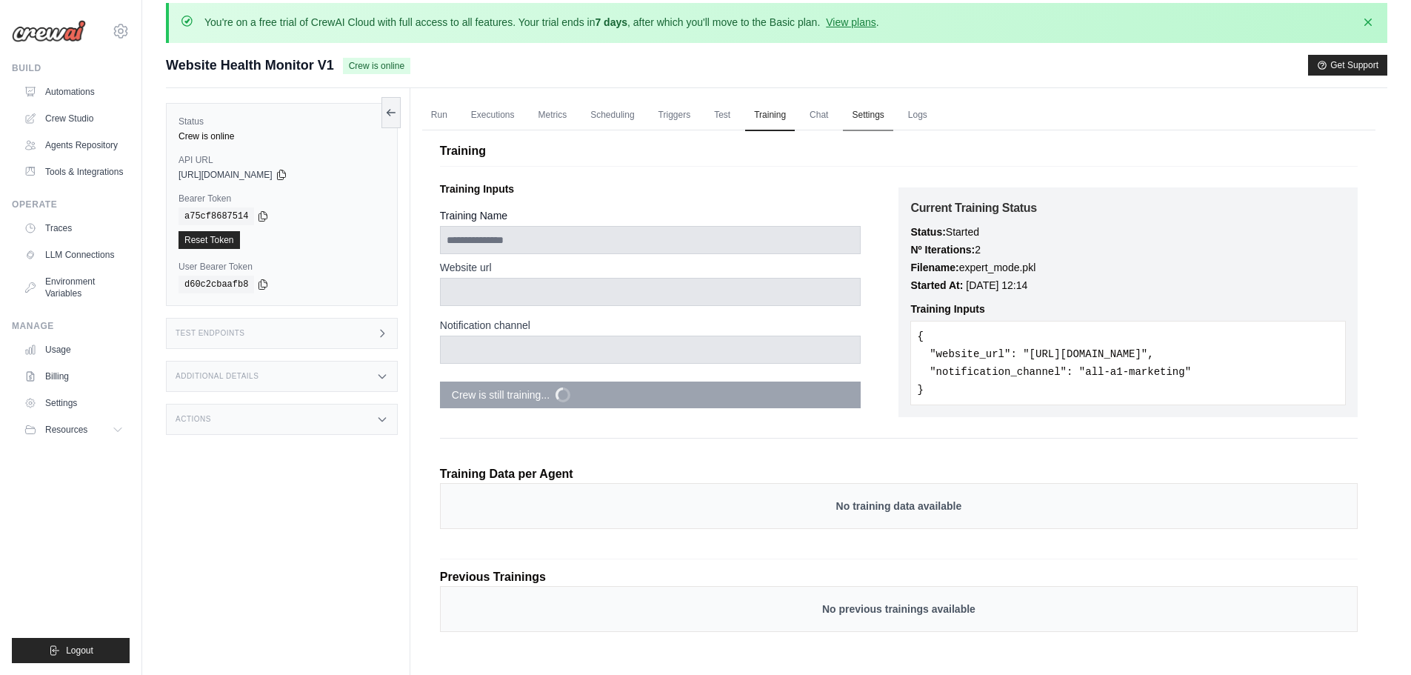
click at [860, 117] on link "Settings" at bounding box center [868, 115] width 50 height 31
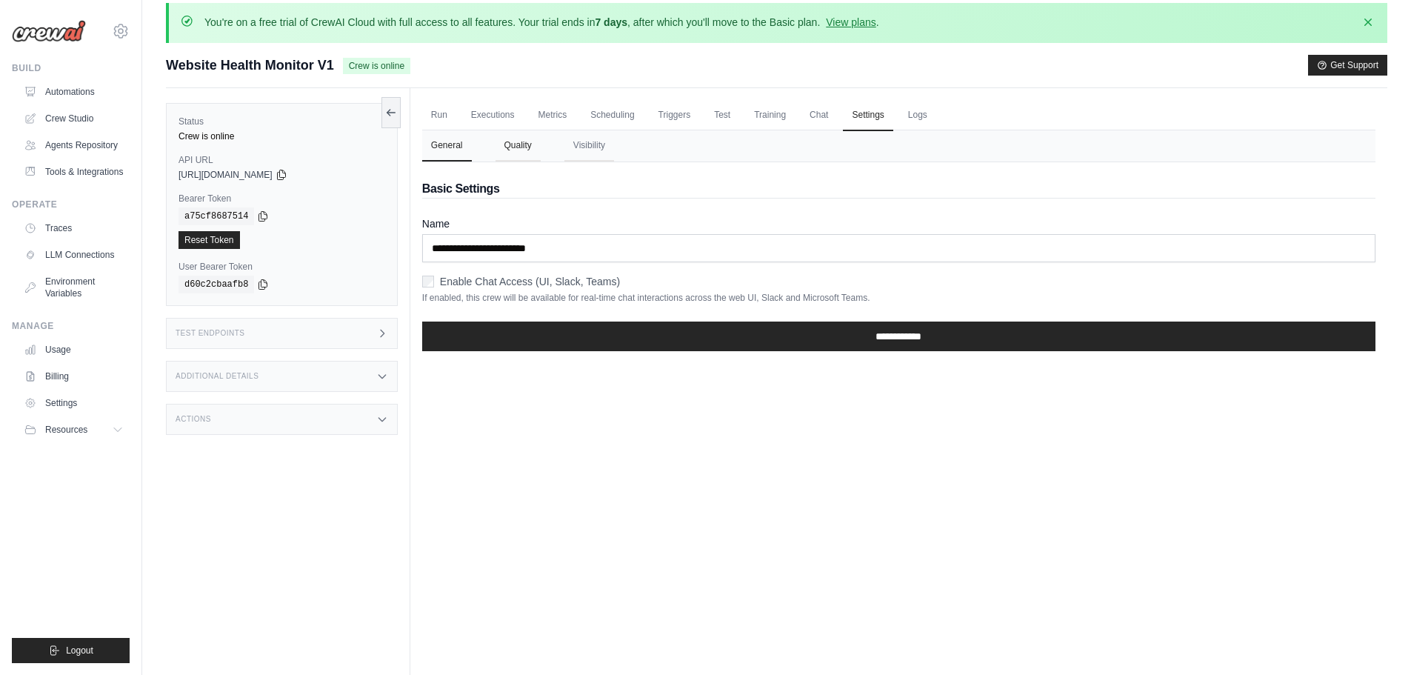
click at [521, 138] on button "Quality" at bounding box center [518, 145] width 45 height 31
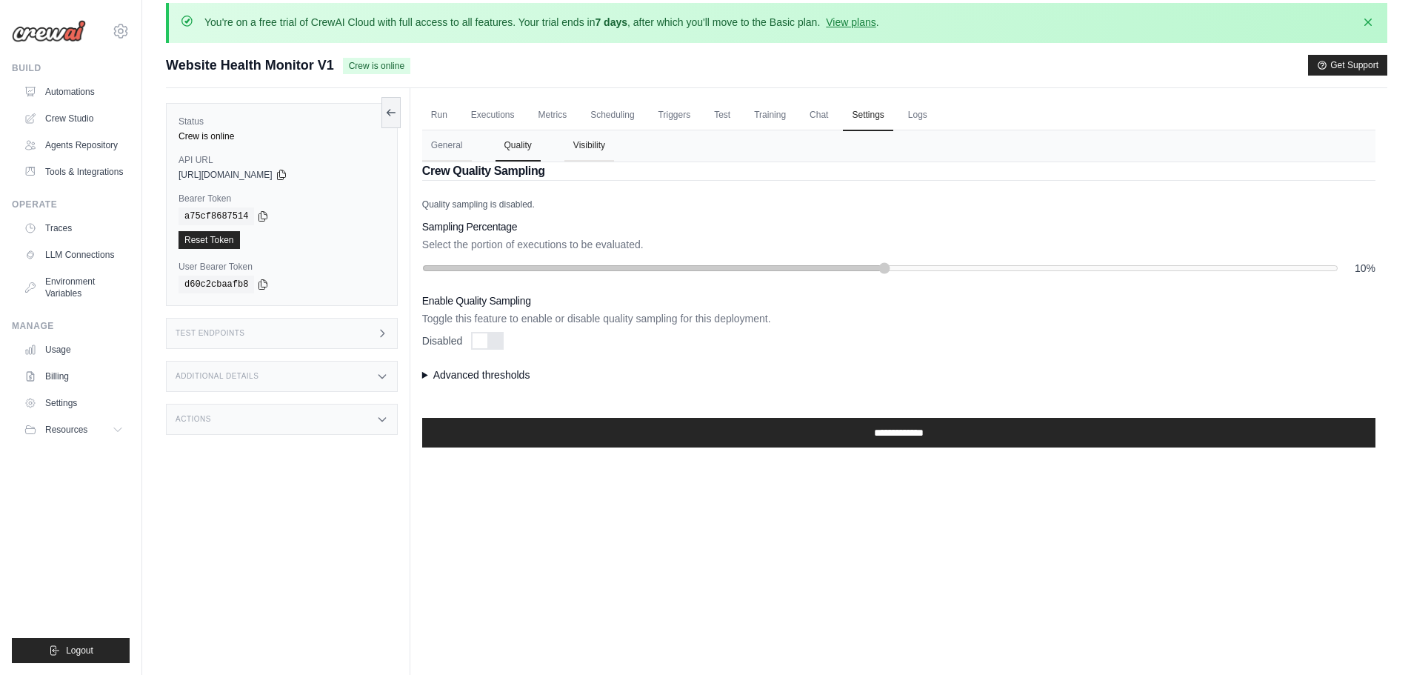
click at [576, 147] on button "Visibility" at bounding box center [590, 145] width 50 height 31
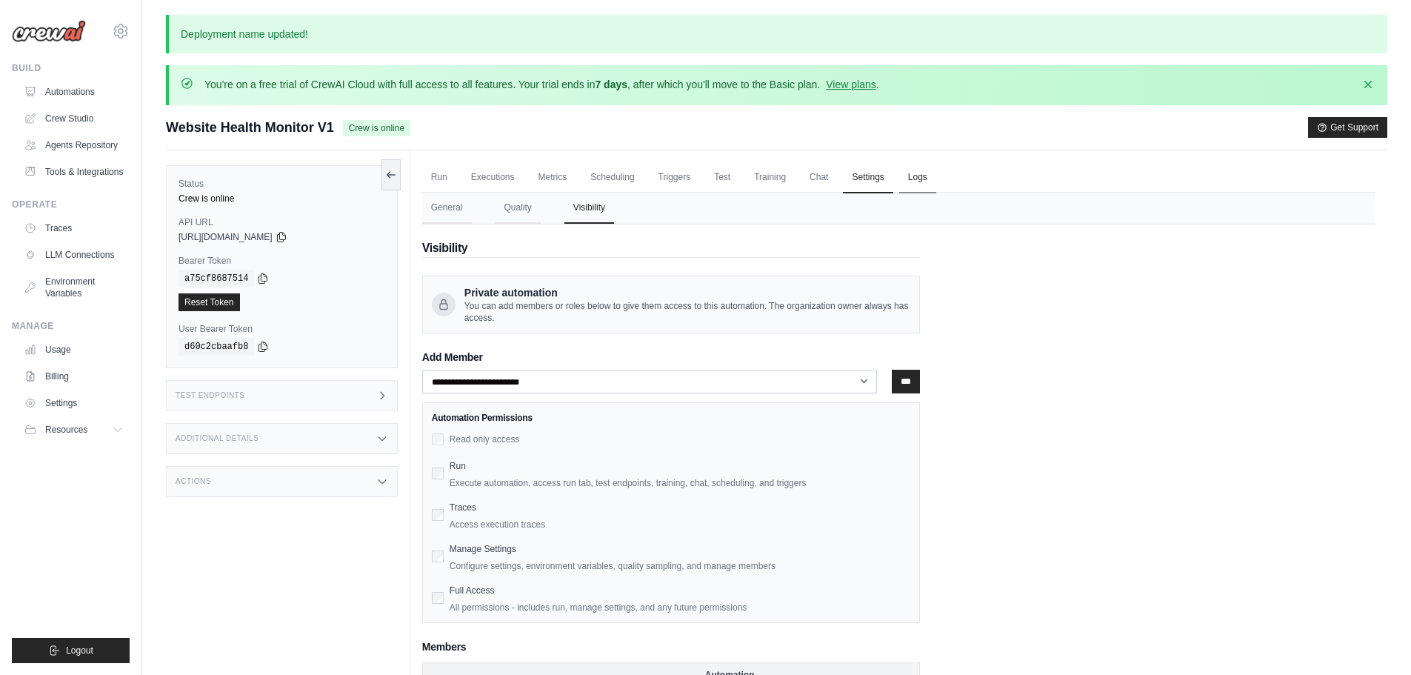
click at [915, 188] on link "Logs" at bounding box center [917, 177] width 37 height 31
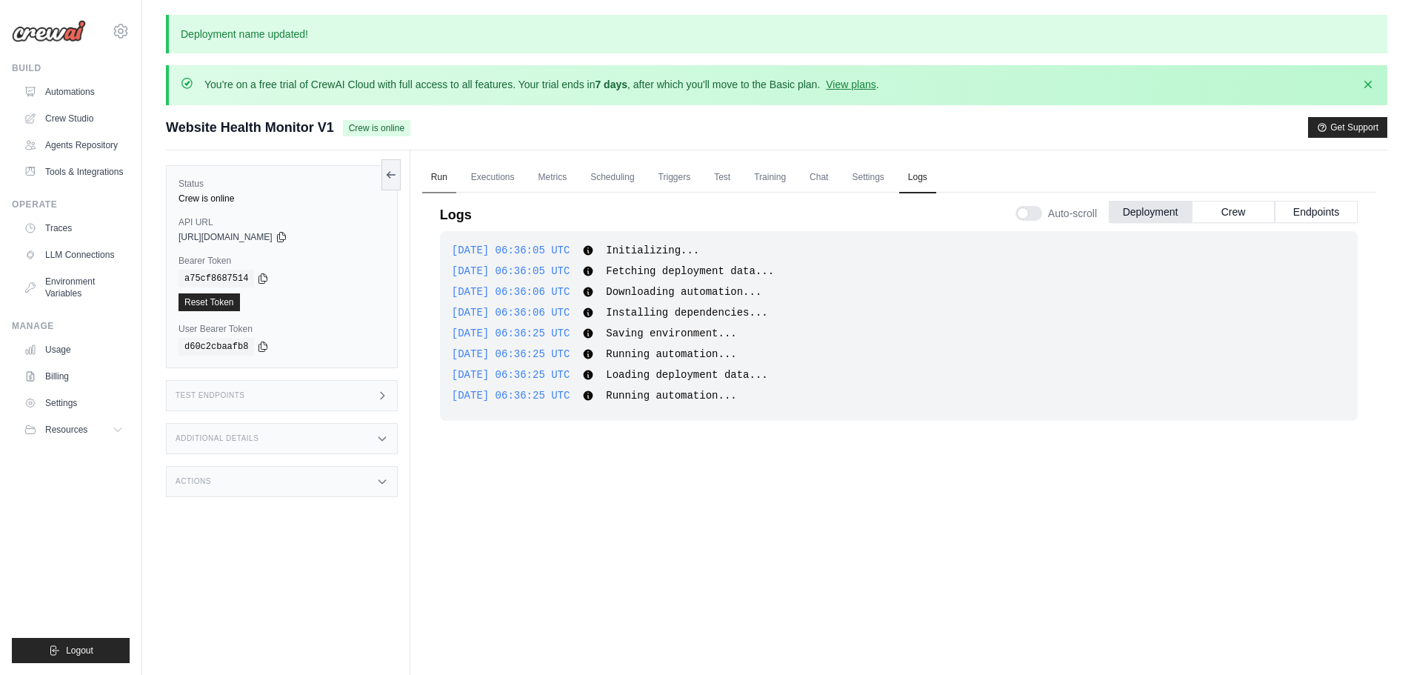
click at [442, 183] on link "Run" at bounding box center [439, 177] width 34 height 31
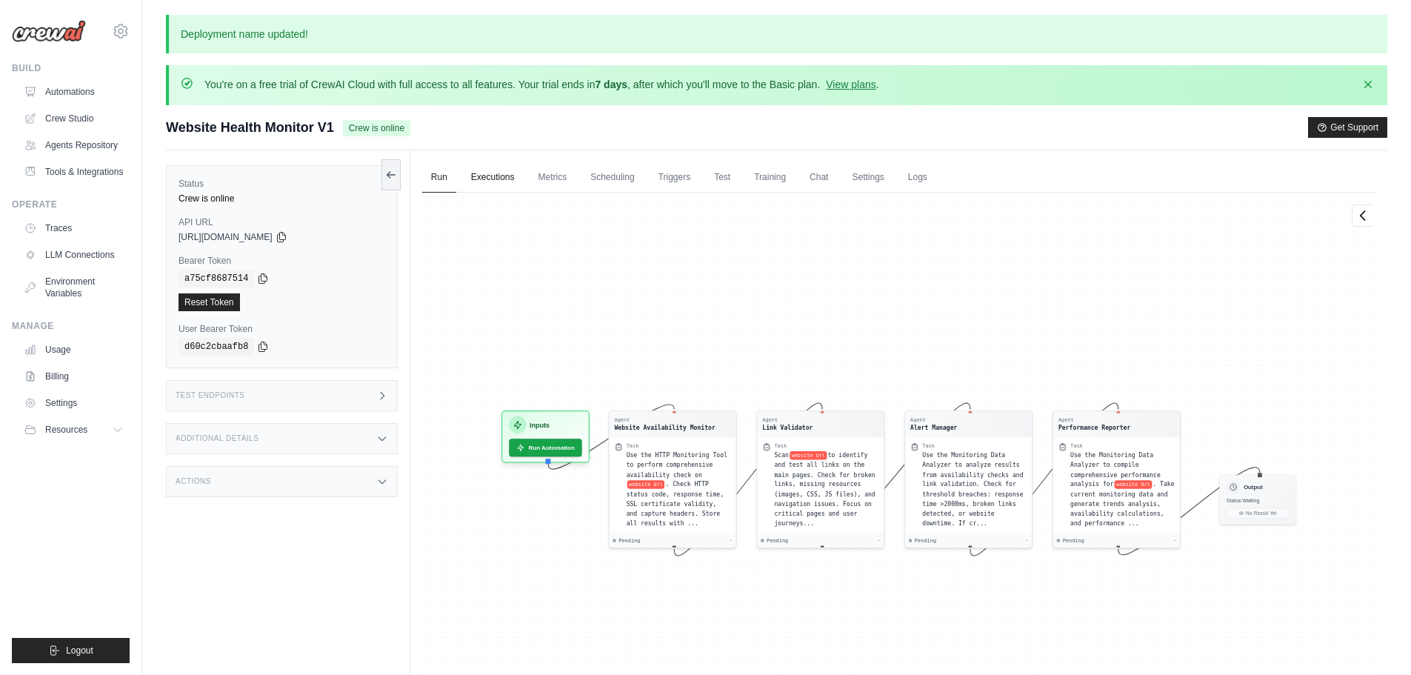
click at [498, 178] on link "Executions" at bounding box center [492, 177] width 61 height 31
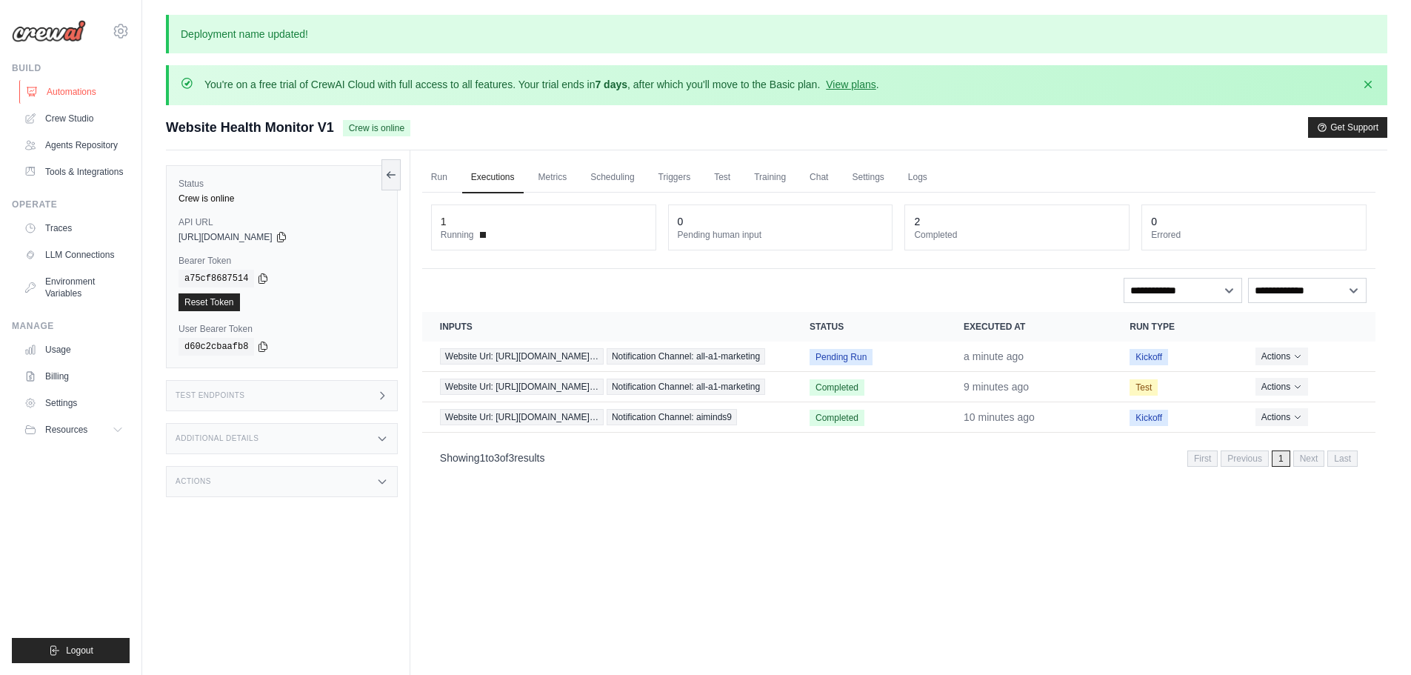
click at [87, 82] on link "Automations" at bounding box center [75, 92] width 112 height 24
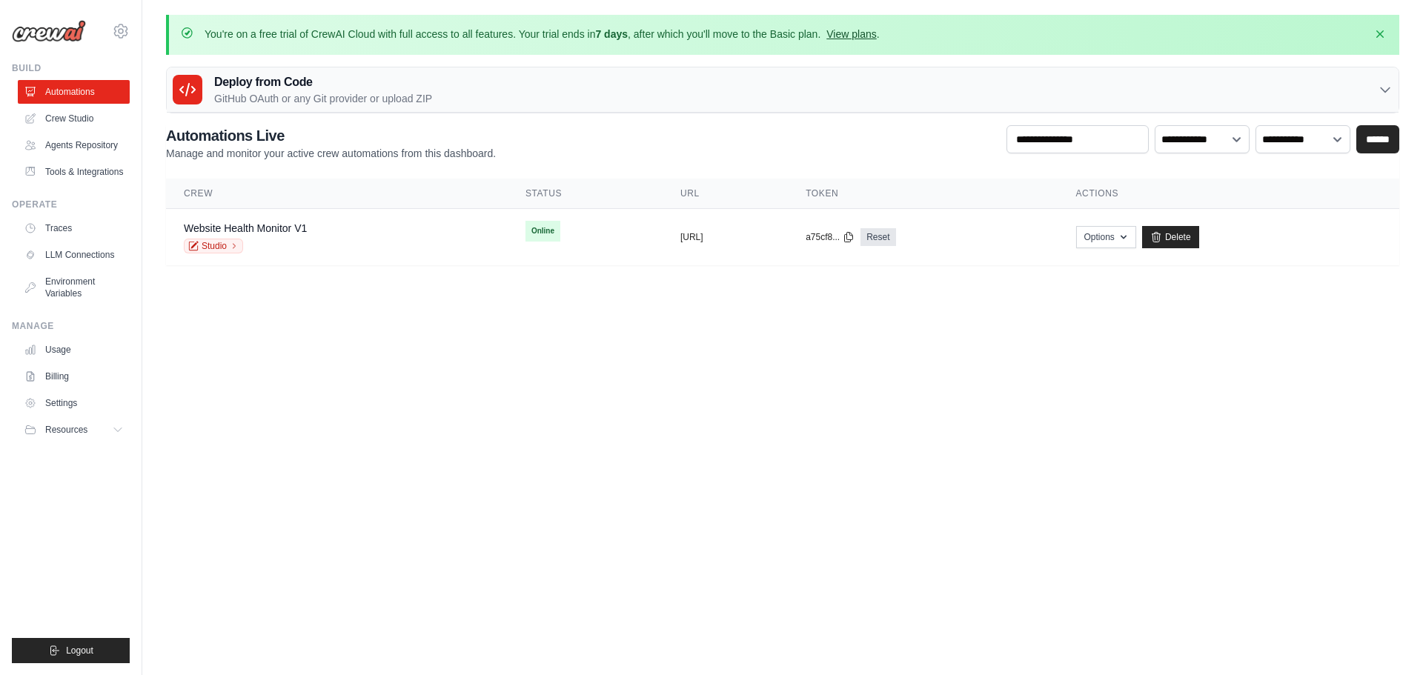
click at [849, 30] on link "View plans" at bounding box center [851, 34] width 50 height 12
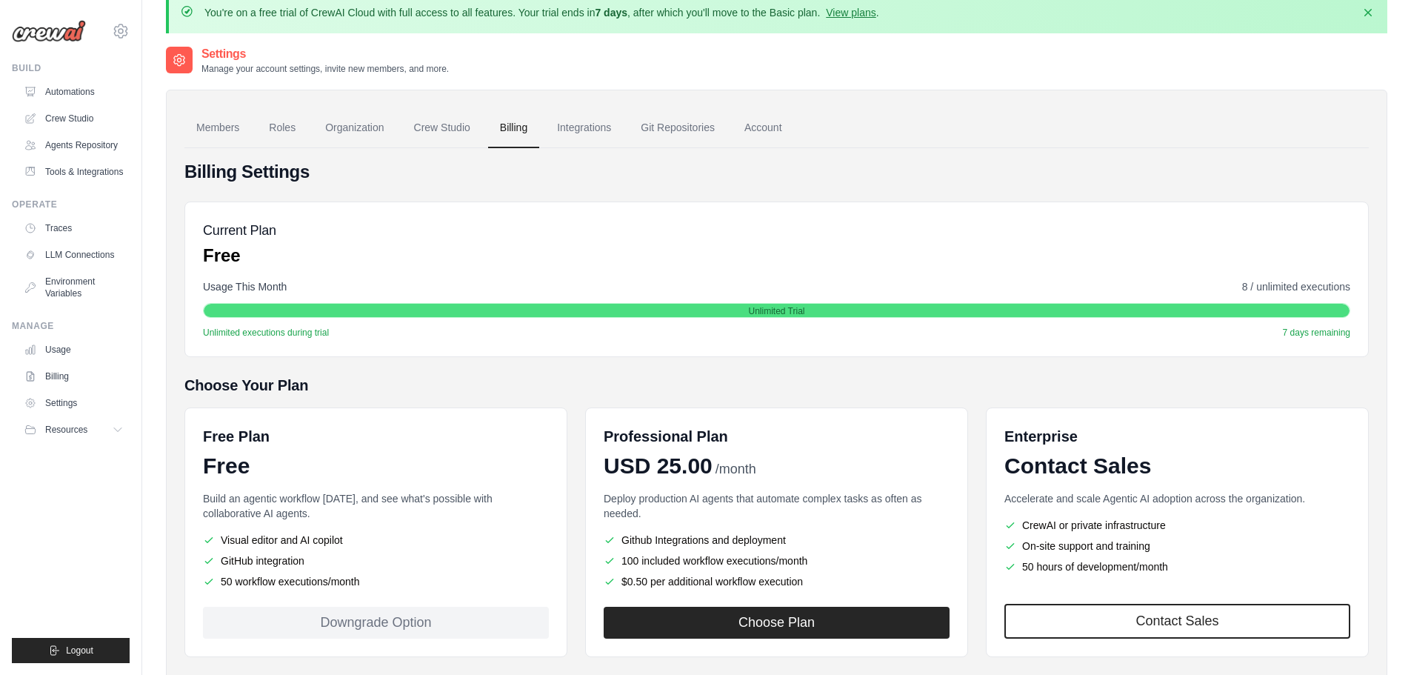
scroll to position [12, 0]
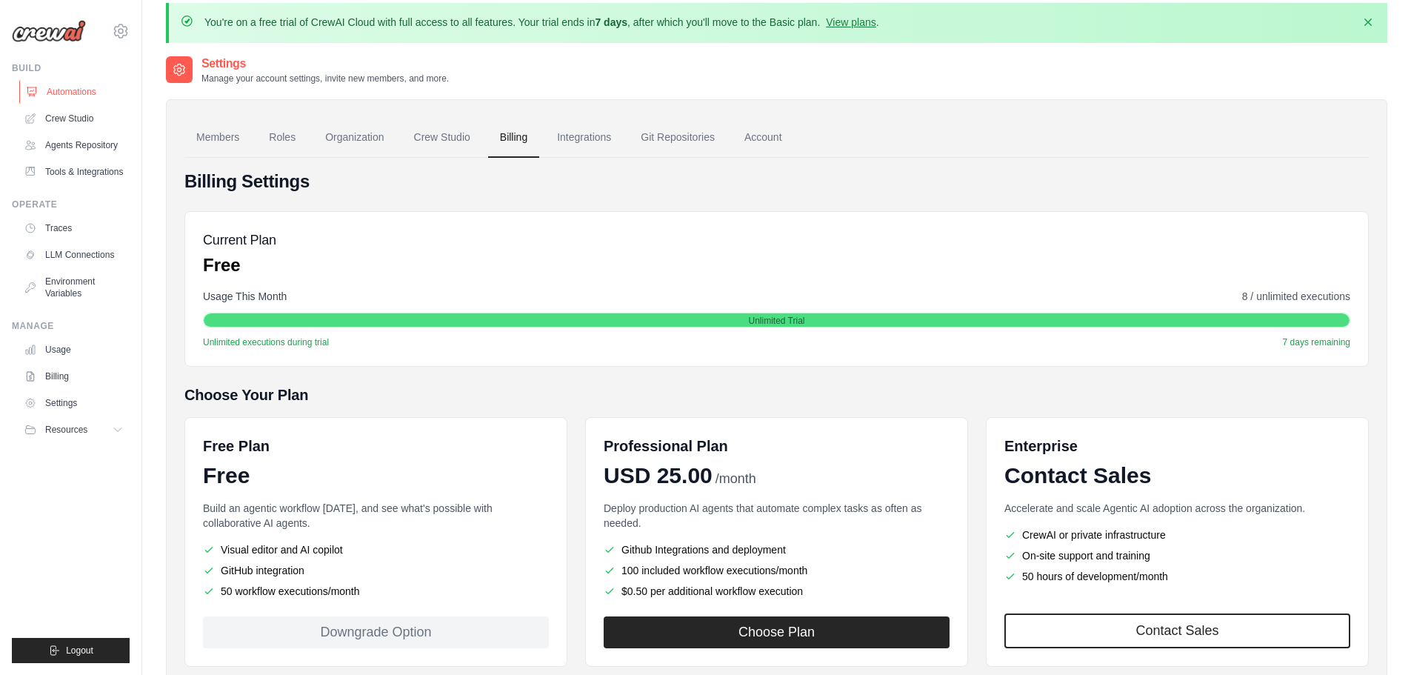
click at [82, 92] on link "Automations" at bounding box center [75, 92] width 112 height 24
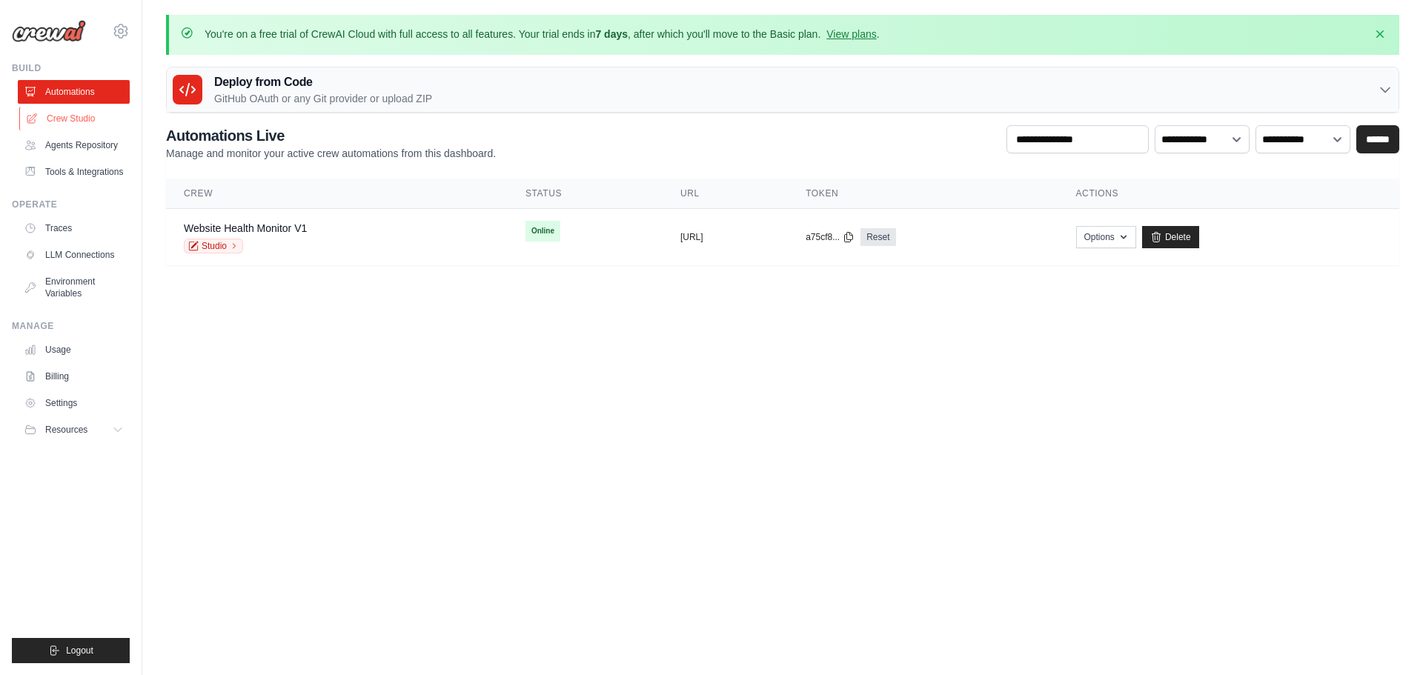
click at [84, 122] on link "Crew Studio" at bounding box center [75, 119] width 112 height 24
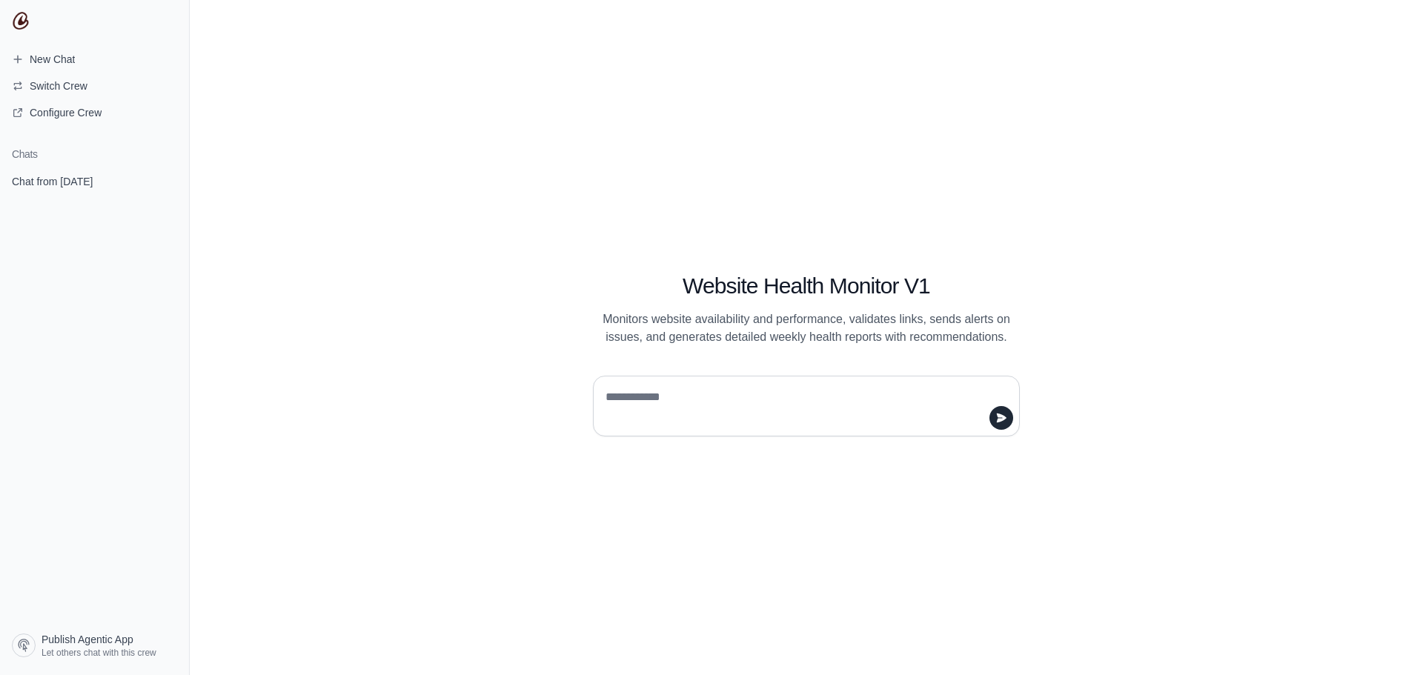
paste textarea "**********"
type textarea "**********"
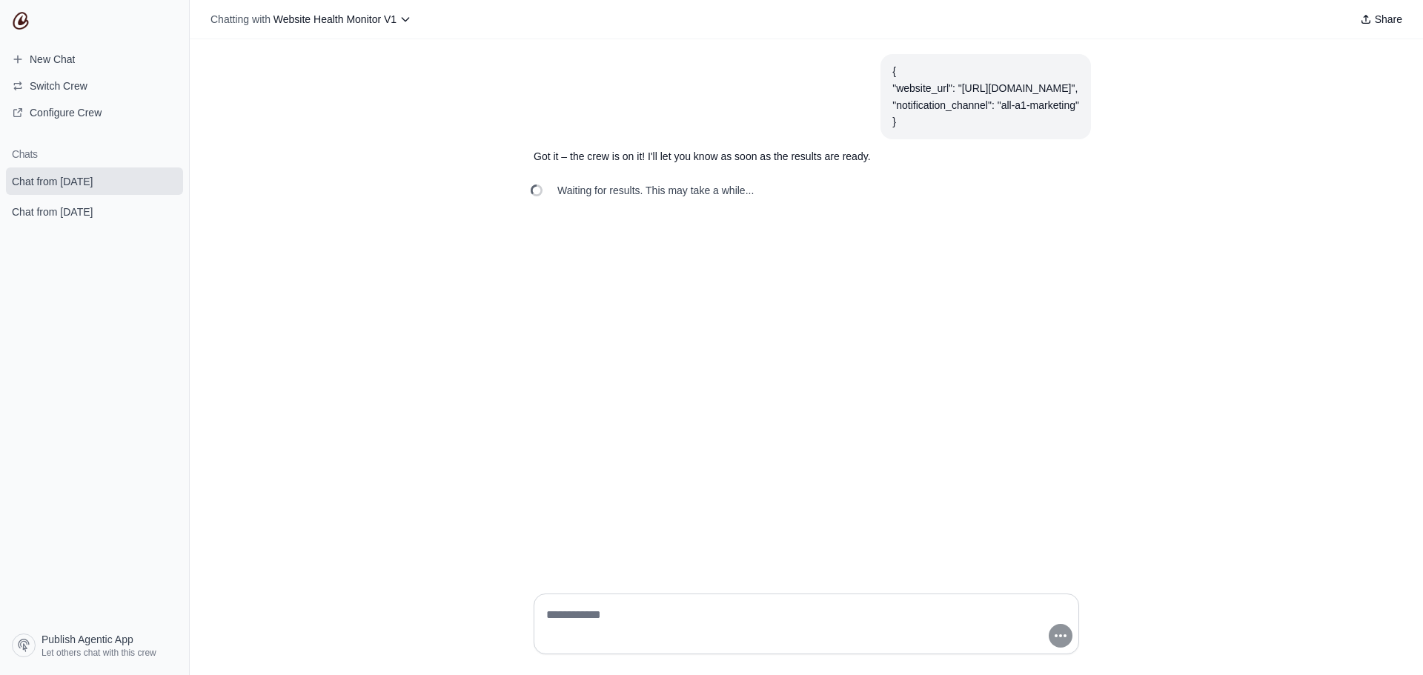
click at [167, 259] on section "Chats Chat from [DATE] Chat from [DATE]" at bounding box center [94, 381] width 189 height 491
click at [146, 212] on link "Chat from [DATE]" at bounding box center [94, 211] width 177 height 27
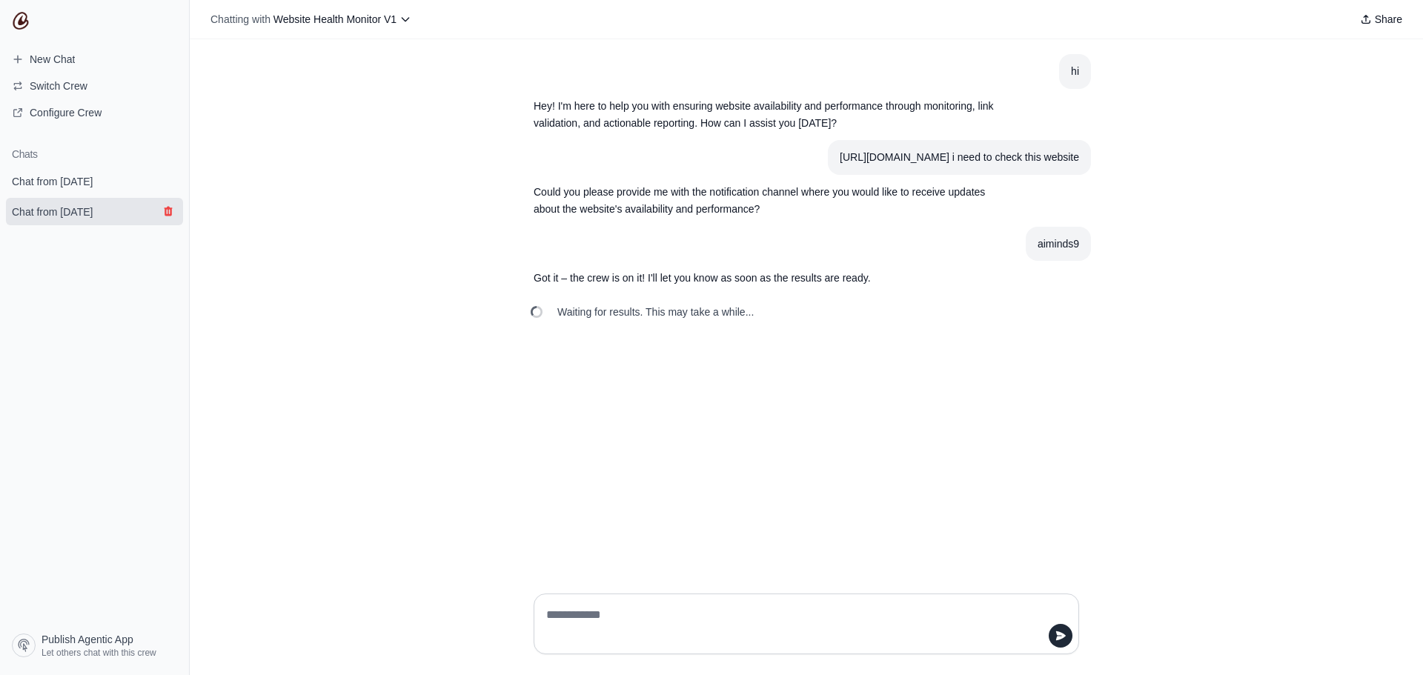
click at [172, 211] on icon "submit" at bounding box center [168, 211] width 12 height 12
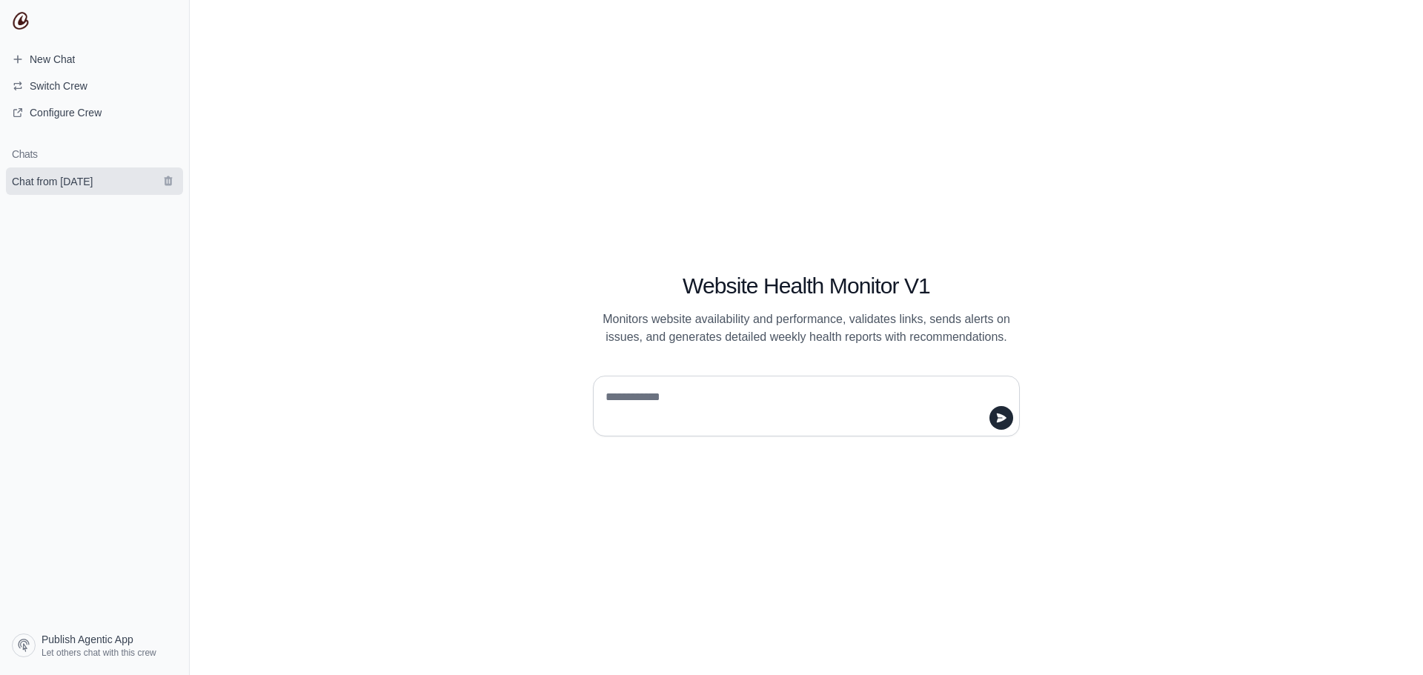
click at [104, 187] on span "Chat from [DATE]" at bounding box center [52, 181] width 104 height 15
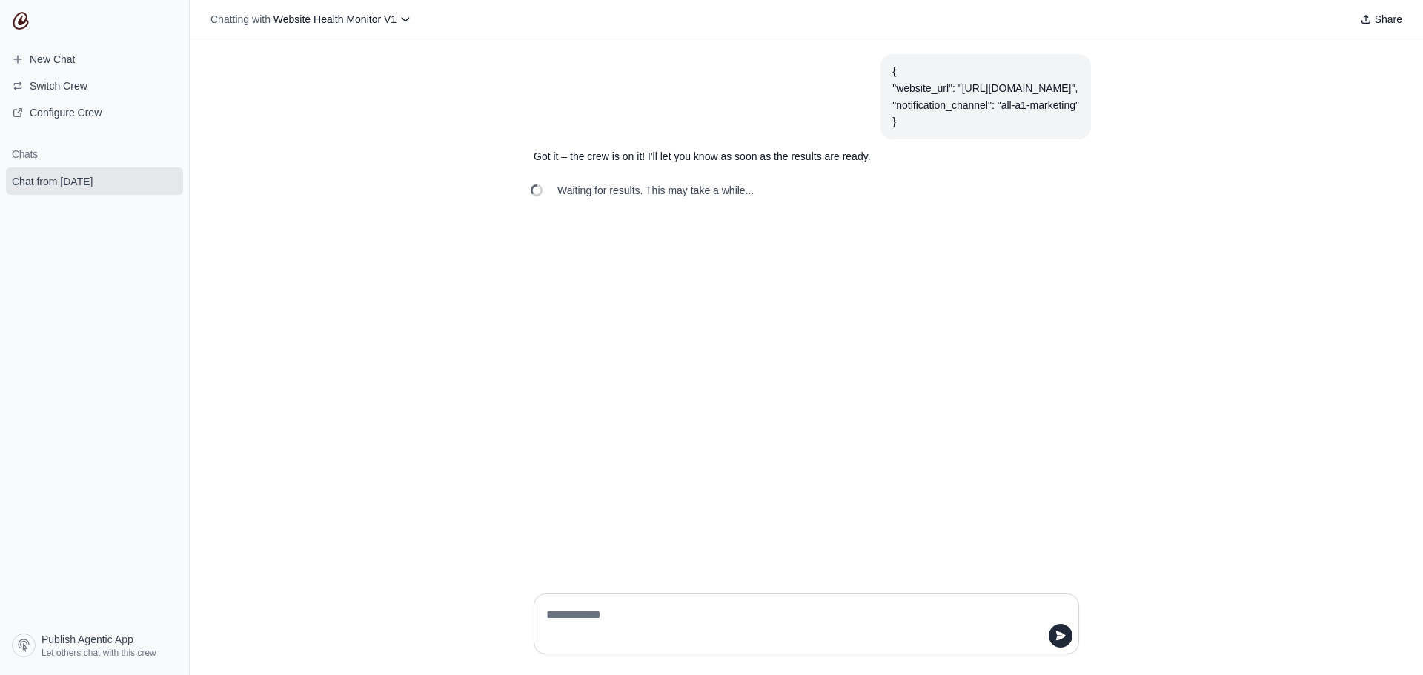
click at [690, 48] on div "{ "website_url": "[URL][DOMAIN_NAME]", "notification_channel": "all-a1-marketin…" at bounding box center [806, 310] width 1233 height 542
click at [759, 289] on div "{ "website_url": "[URL][DOMAIN_NAME]", "notification_channel": "all-a1-marketin…" at bounding box center [806, 310] width 1233 height 542
click at [410, 25] on button "Chatting with Website Health Monitor V1" at bounding box center [310, 19] width 213 height 21
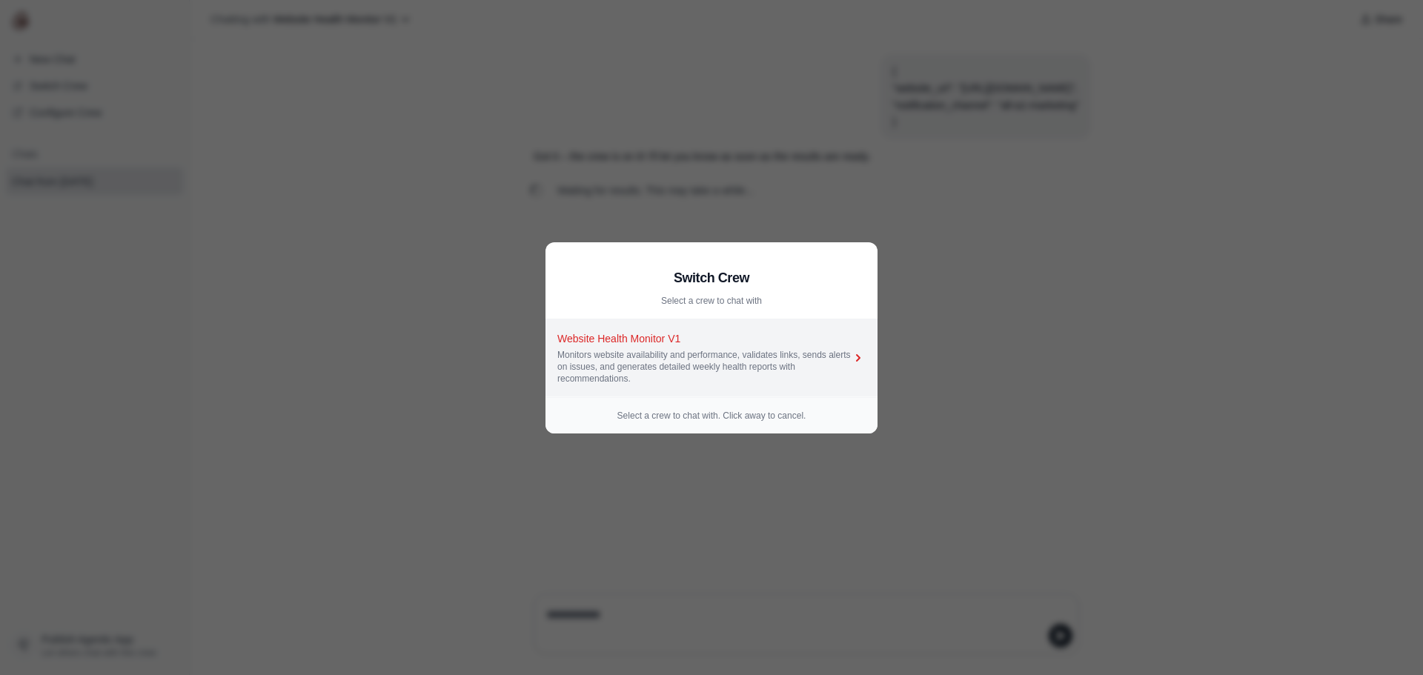
click at [620, 379] on div "Monitors website availability and performance, validates links, sends alerts on…" at bounding box center [703, 367] width 293 height 36
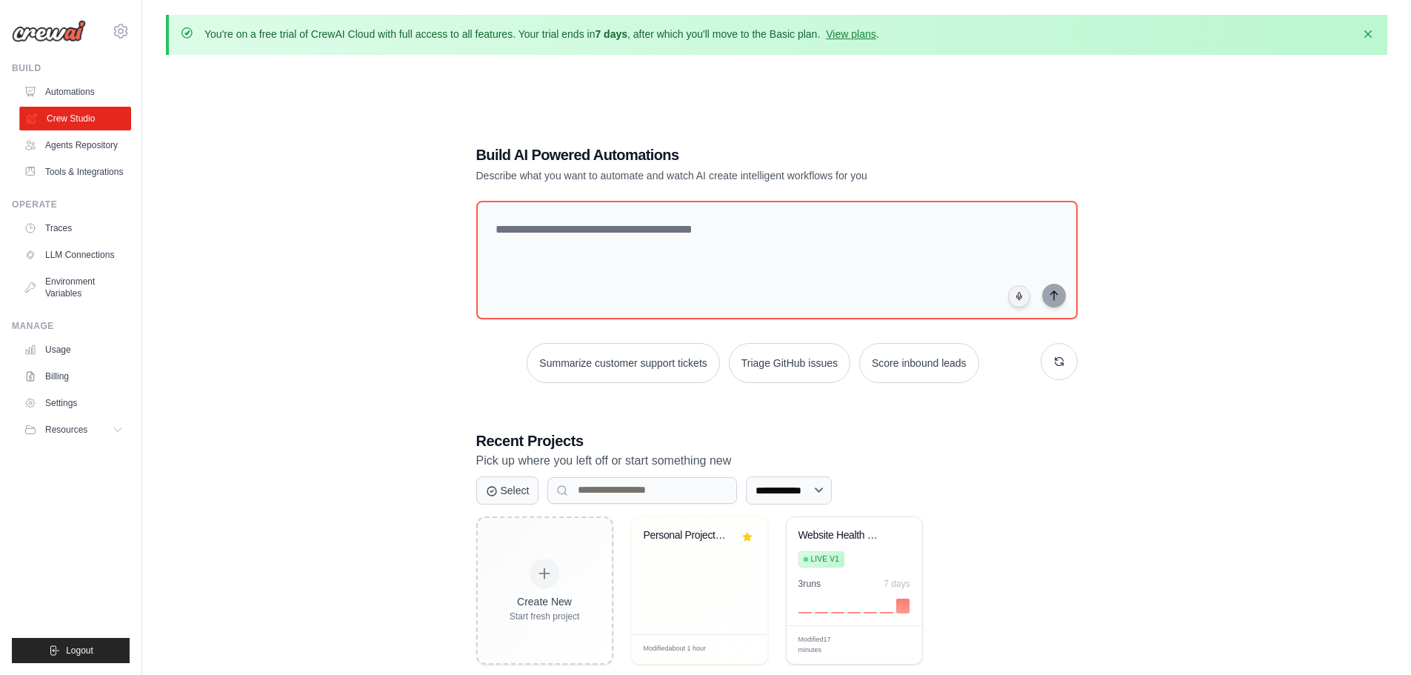
click at [96, 107] on link "Crew Studio" at bounding box center [75, 119] width 112 height 24
click at [73, 91] on link "Automations" at bounding box center [75, 92] width 112 height 24
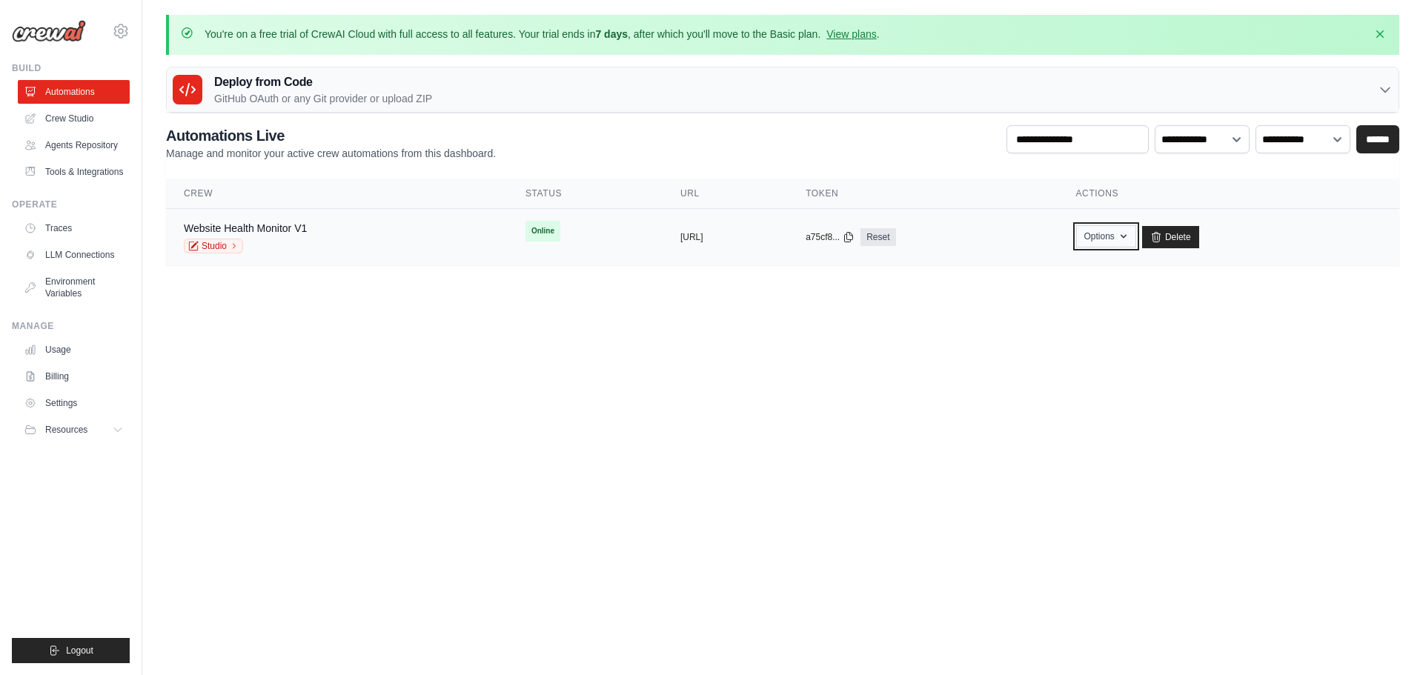
click at [1136, 245] on button "Options" at bounding box center [1106, 236] width 60 height 22
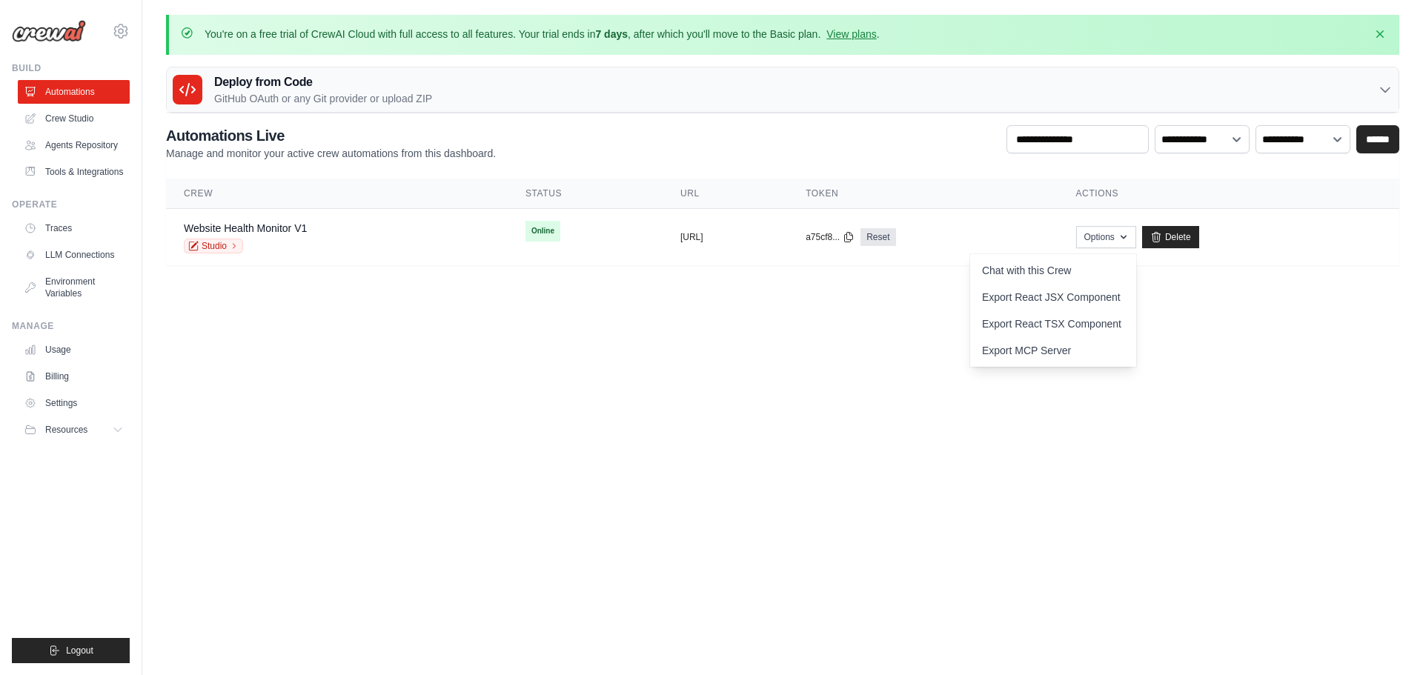
click at [886, 428] on body "aswinbalaji.android@gmail.com Settings Build Automations Resources" at bounding box center [711, 337] width 1423 height 675
click at [74, 423] on button "Resources" at bounding box center [75, 430] width 112 height 24
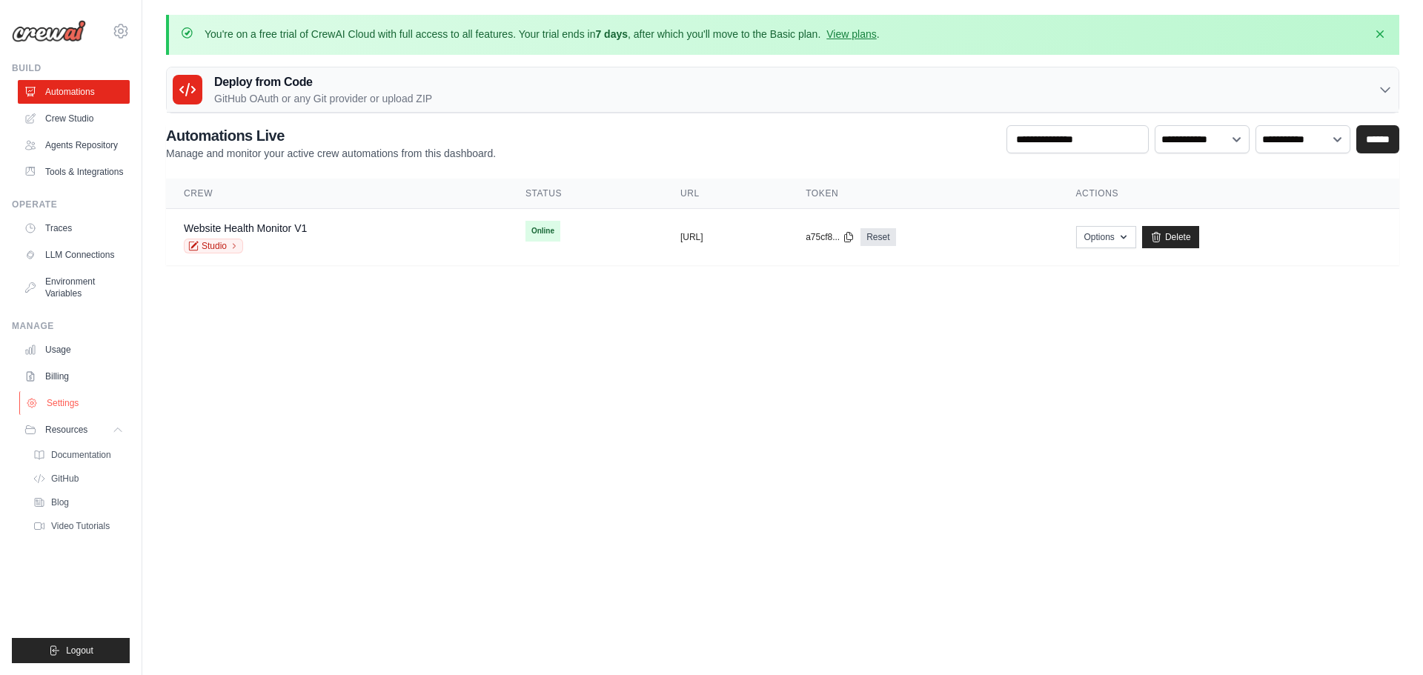
click at [69, 409] on link "Settings" at bounding box center [75, 403] width 112 height 24
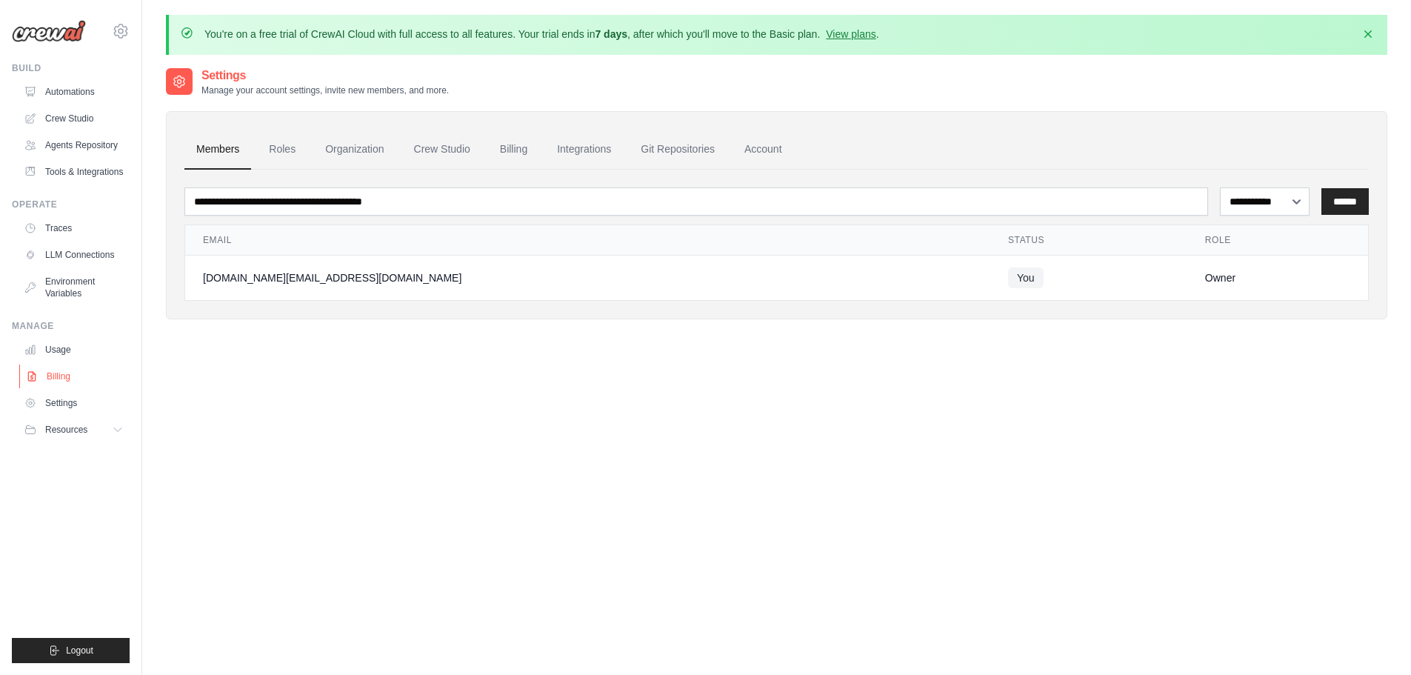
click at [67, 379] on link "Billing" at bounding box center [75, 377] width 112 height 24
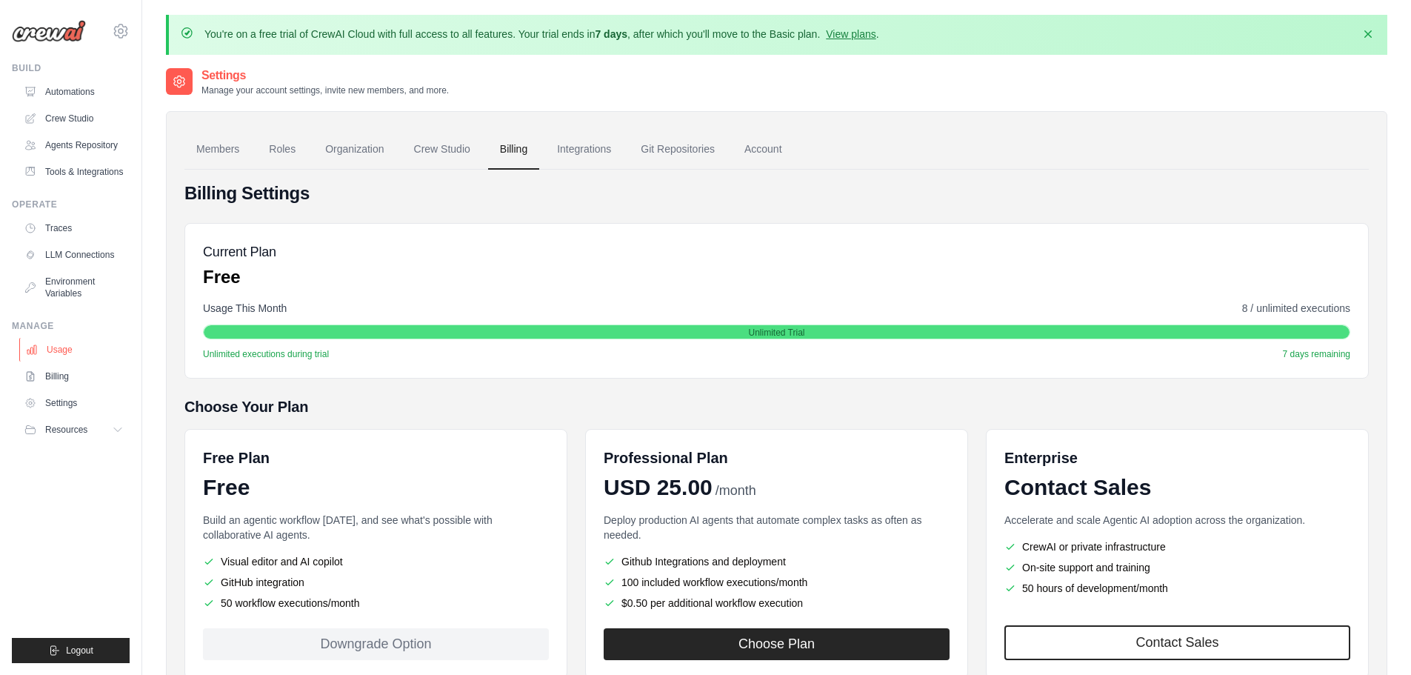
click at [76, 354] on link "Usage" at bounding box center [75, 350] width 112 height 24
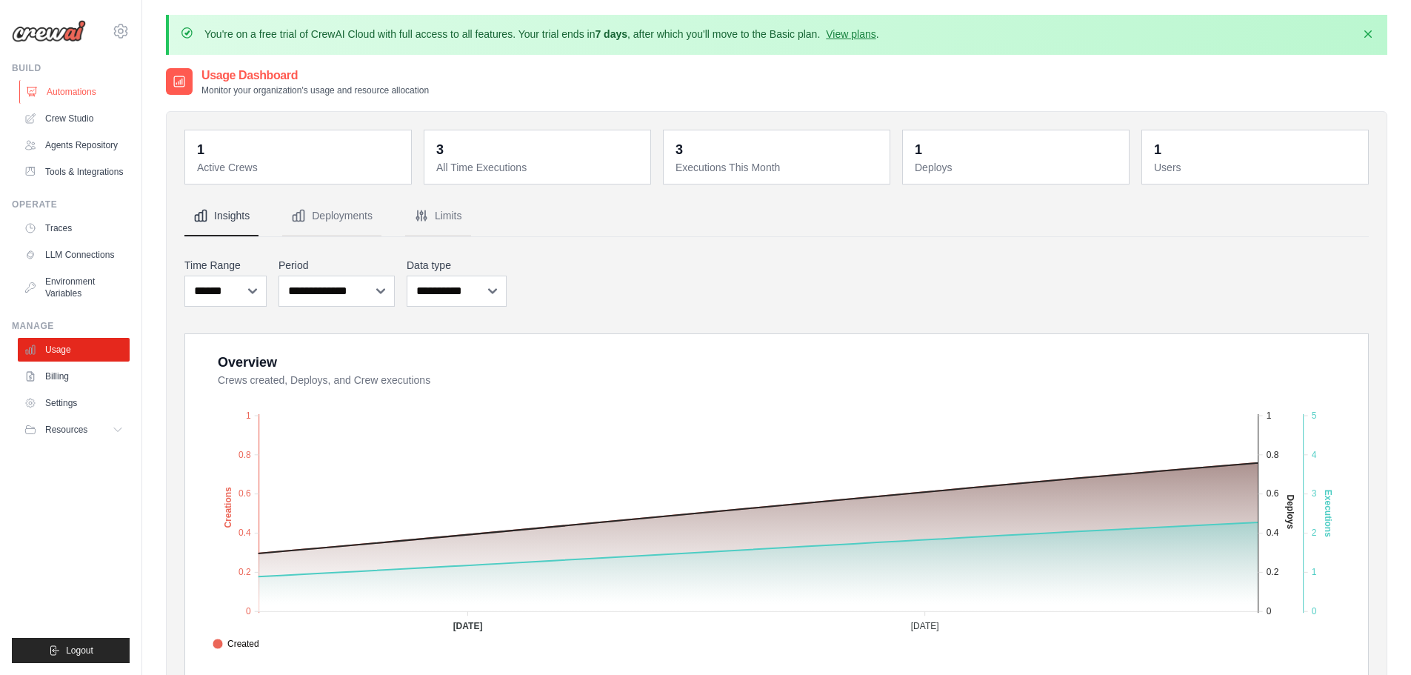
click at [95, 94] on link "Automations" at bounding box center [75, 92] width 112 height 24
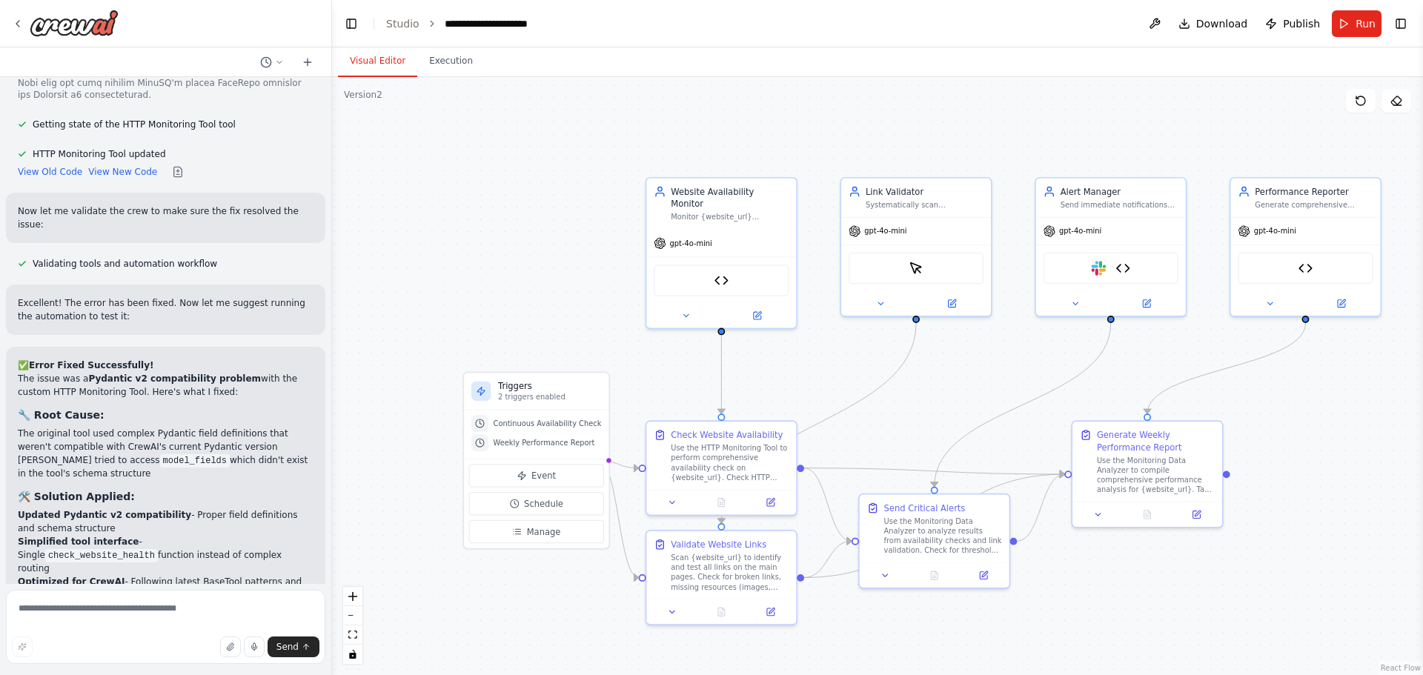
scroll to position [5205, 0]
click at [23, 31] on div at bounding box center [65, 23] width 107 height 27
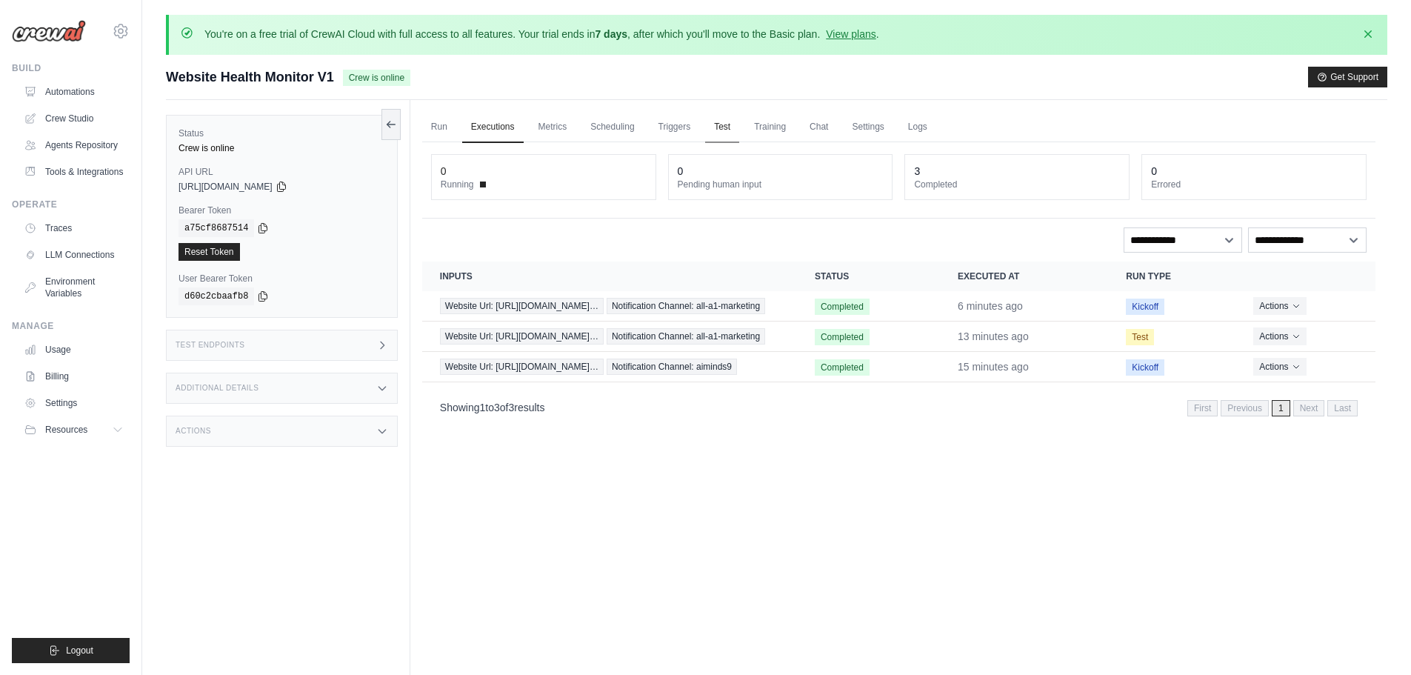
click at [731, 134] on link "Test" at bounding box center [722, 127] width 34 height 31
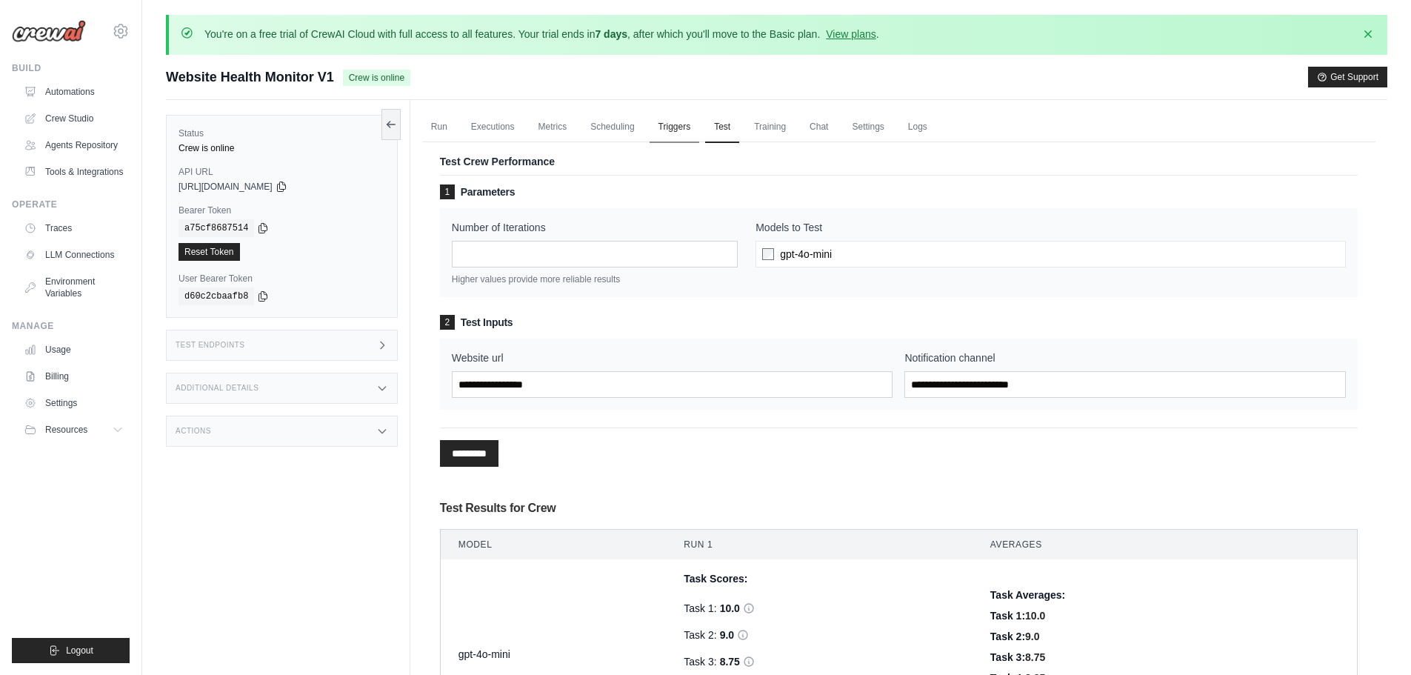
click at [689, 127] on link "Triggers" at bounding box center [675, 127] width 50 height 31
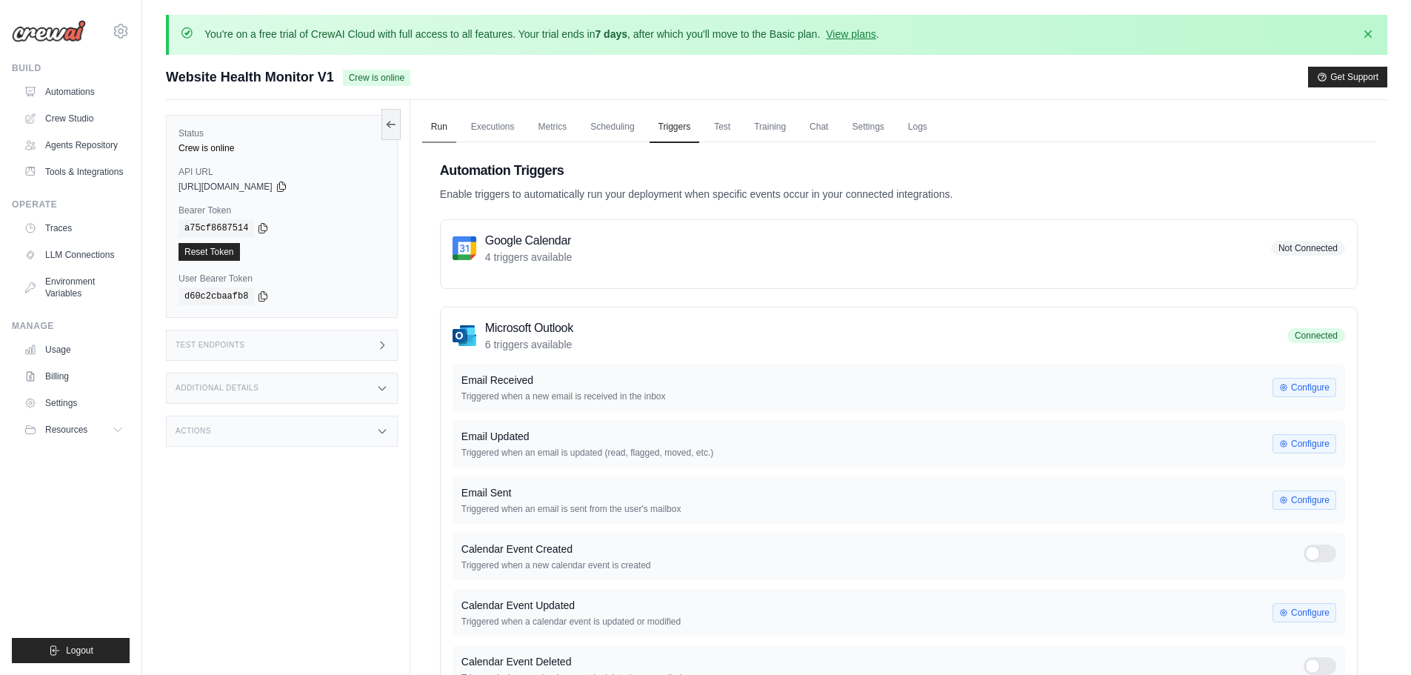
click at [440, 130] on link "Run" at bounding box center [439, 127] width 34 height 31
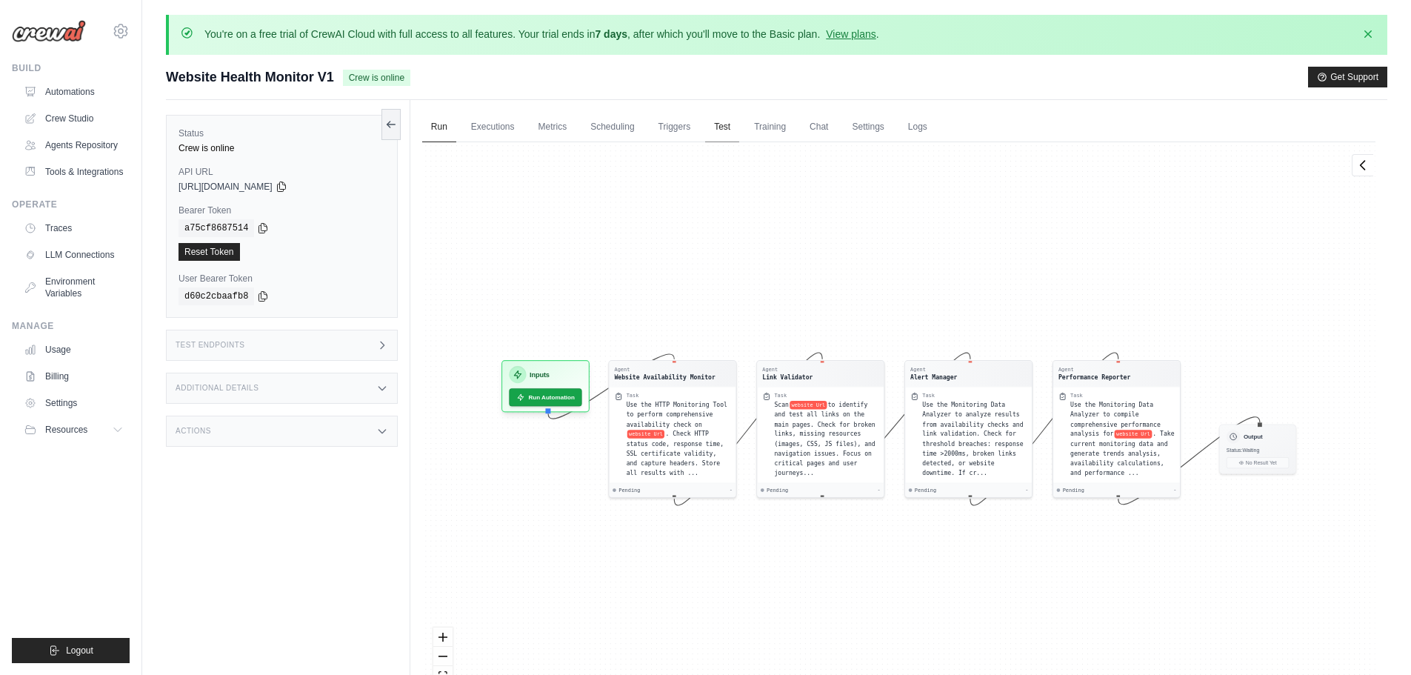
click at [739, 122] on link "Test" at bounding box center [722, 127] width 34 height 31
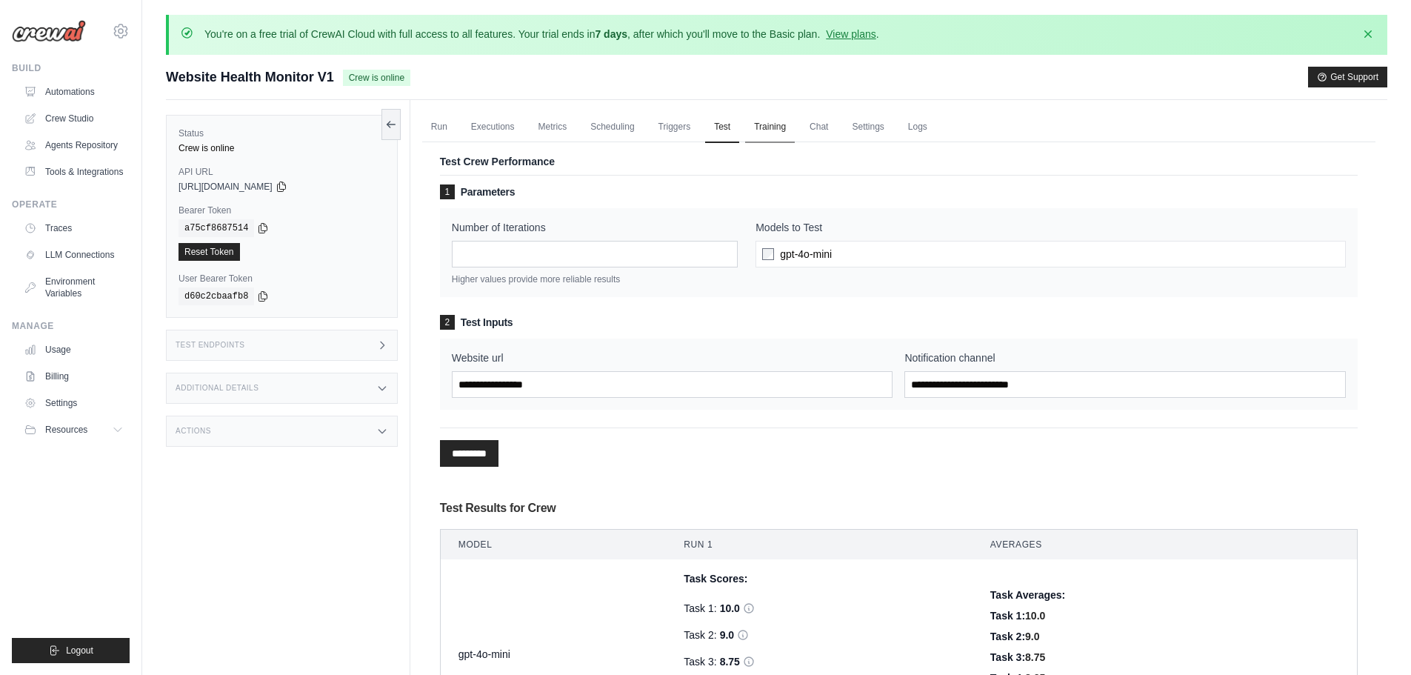
click at [773, 125] on link "Training" at bounding box center [770, 127] width 50 height 31
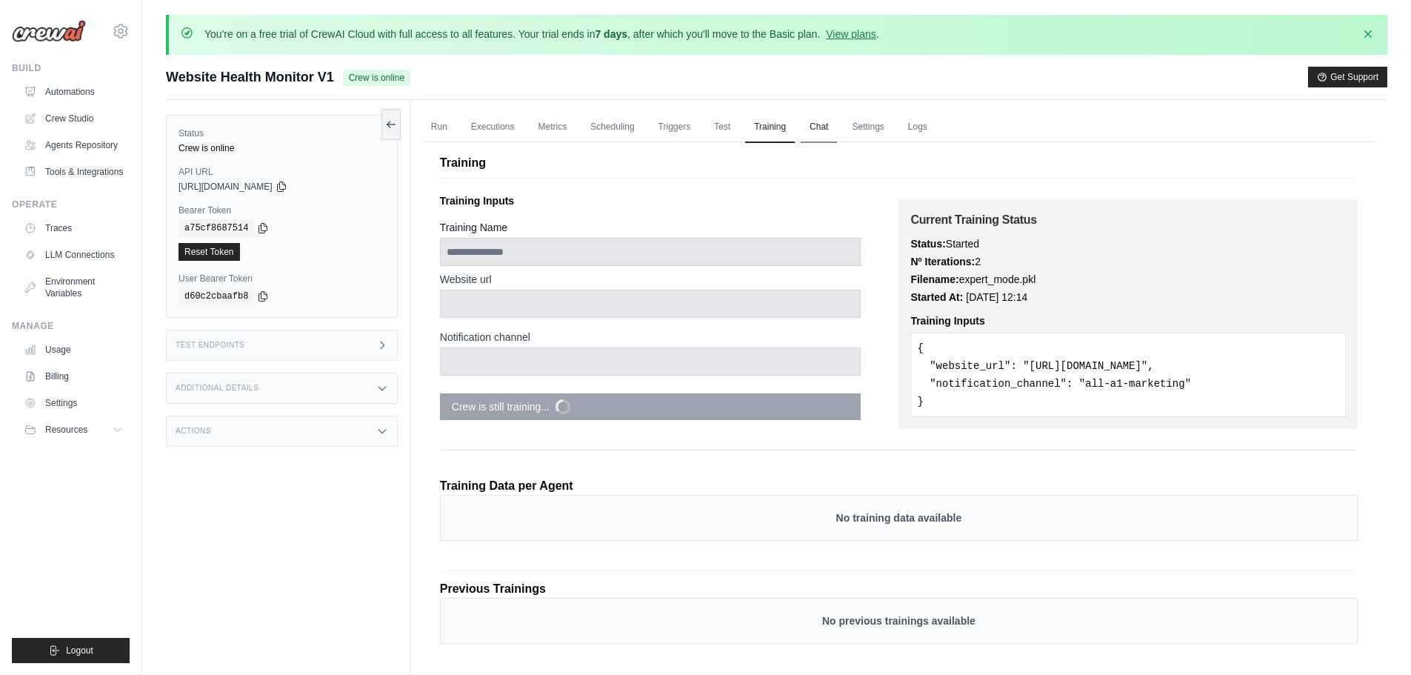
click at [826, 129] on link "Chat" at bounding box center [819, 127] width 36 height 31
click at [87, 118] on link "Crew Studio" at bounding box center [75, 119] width 112 height 24
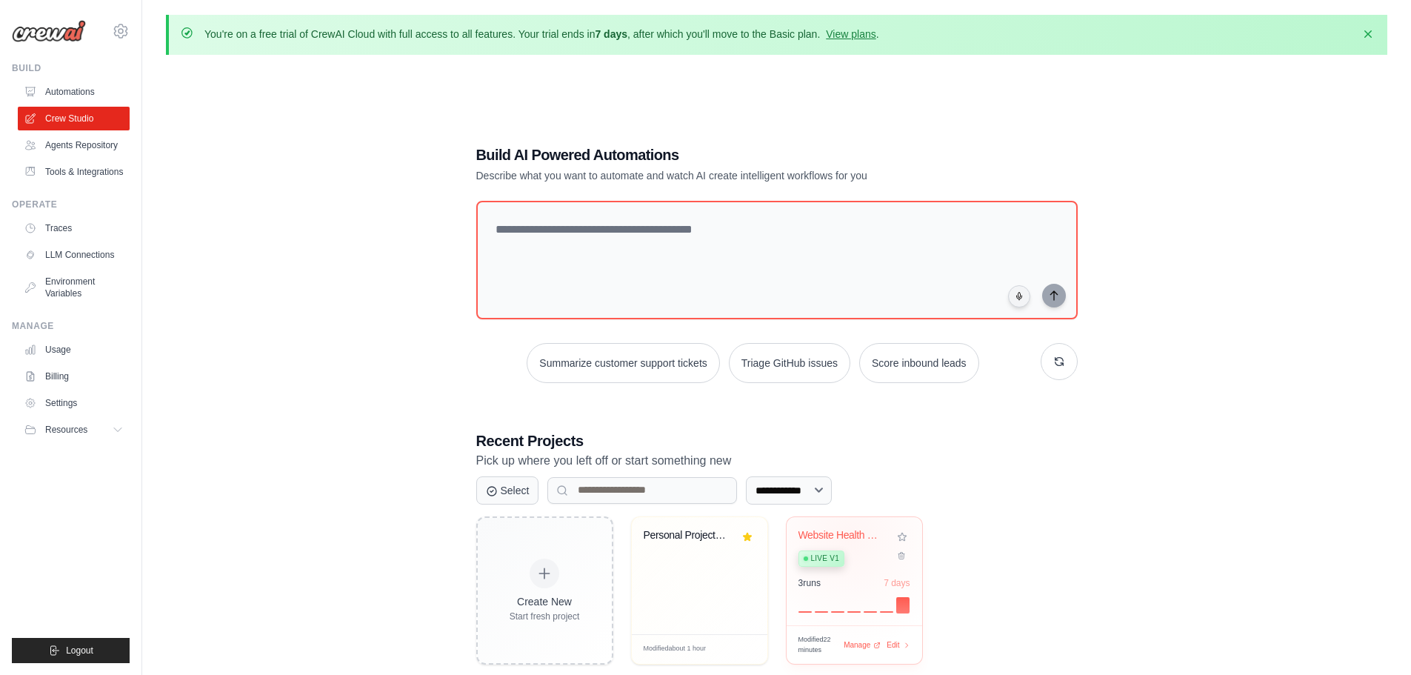
click at [849, 539] on div "Website Health Monitor" at bounding box center [844, 535] width 90 height 13
click at [99, 95] on link "Automations" at bounding box center [75, 92] width 112 height 24
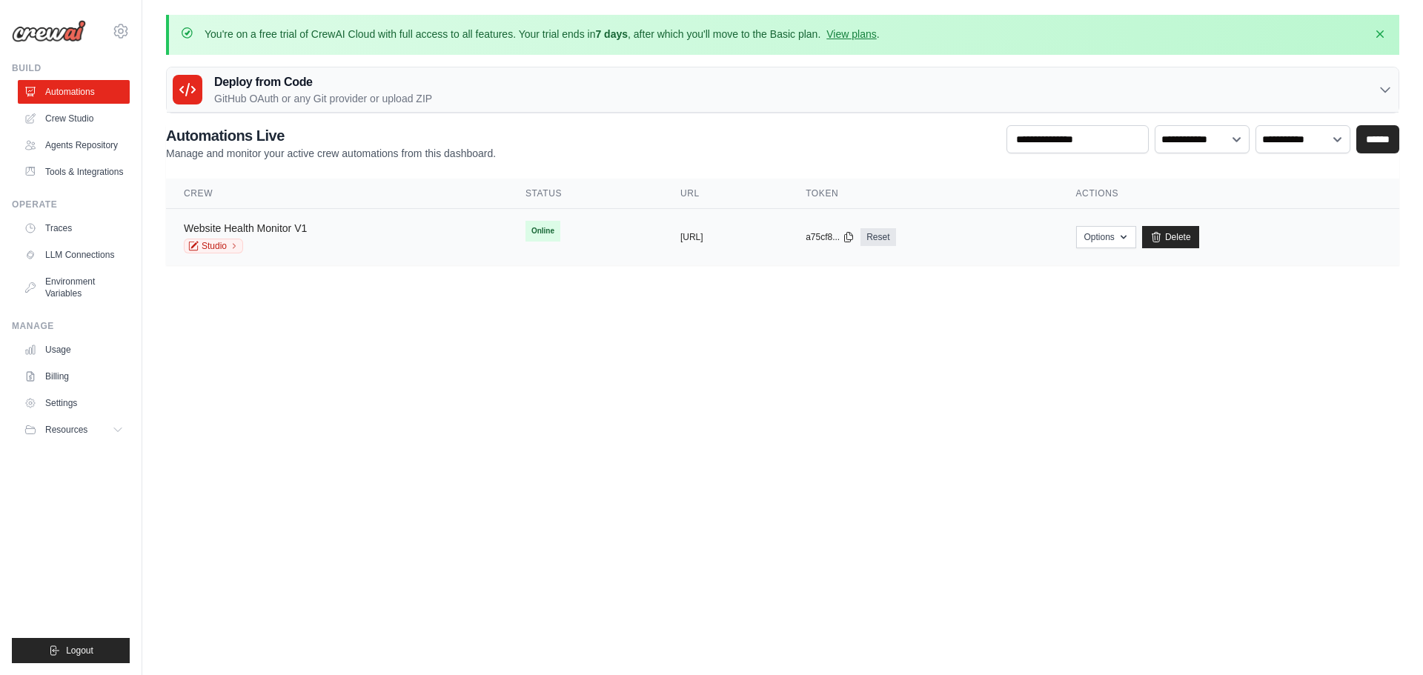
click at [265, 222] on link "Website Health Monitor V1" at bounding box center [245, 228] width 123 height 12
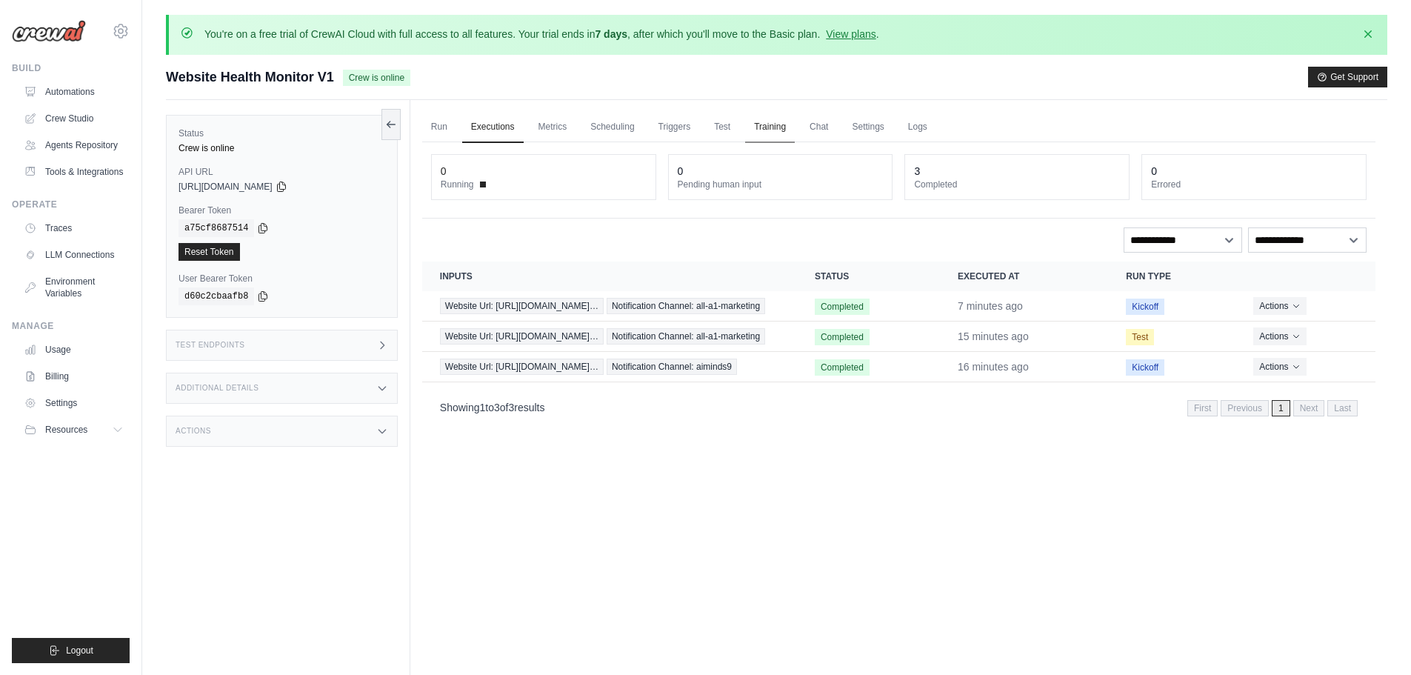
click at [780, 133] on link "Training" at bounding box center [770, 127] width 50 height 31
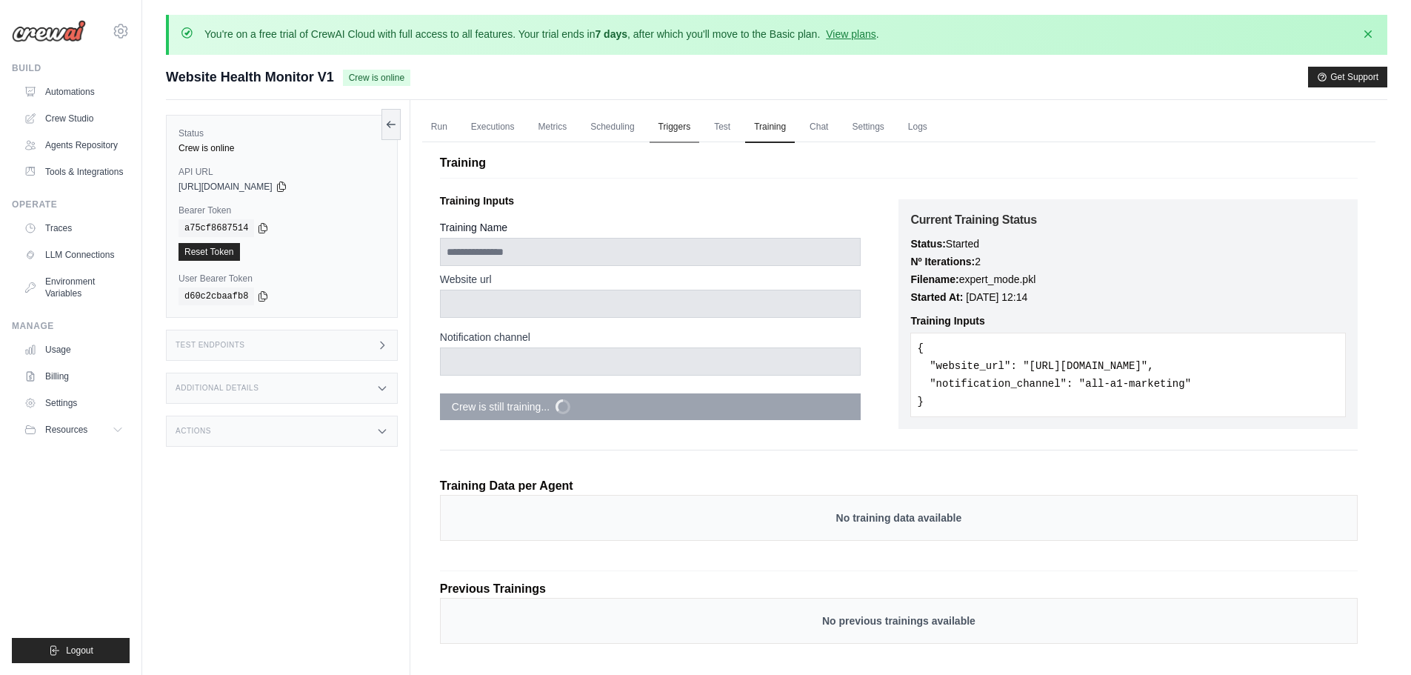
click at [671, 139] on link "Triggers" at bounding box center [675, 127] width 50 height 31
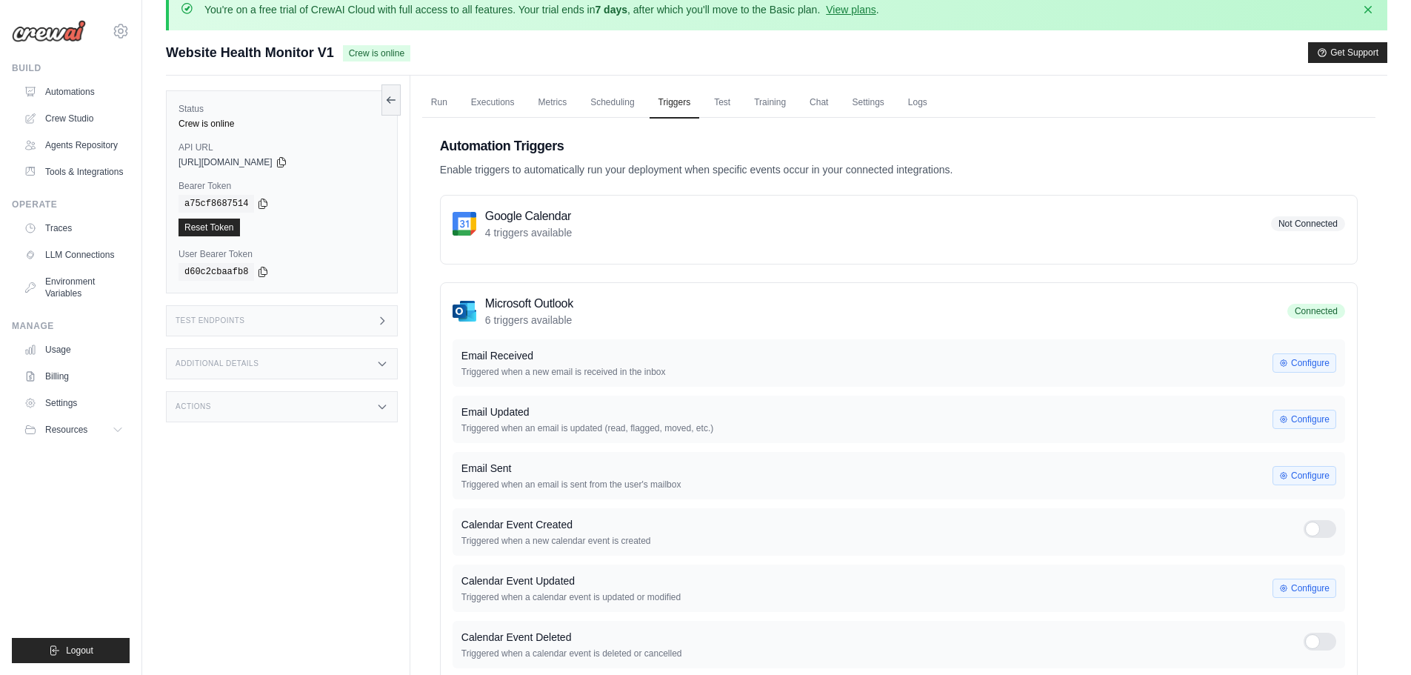
scroll to position [24, 0]
click at [592, 116] on link "Scheduling" at bounding box center [612, 103] width 61 height 31
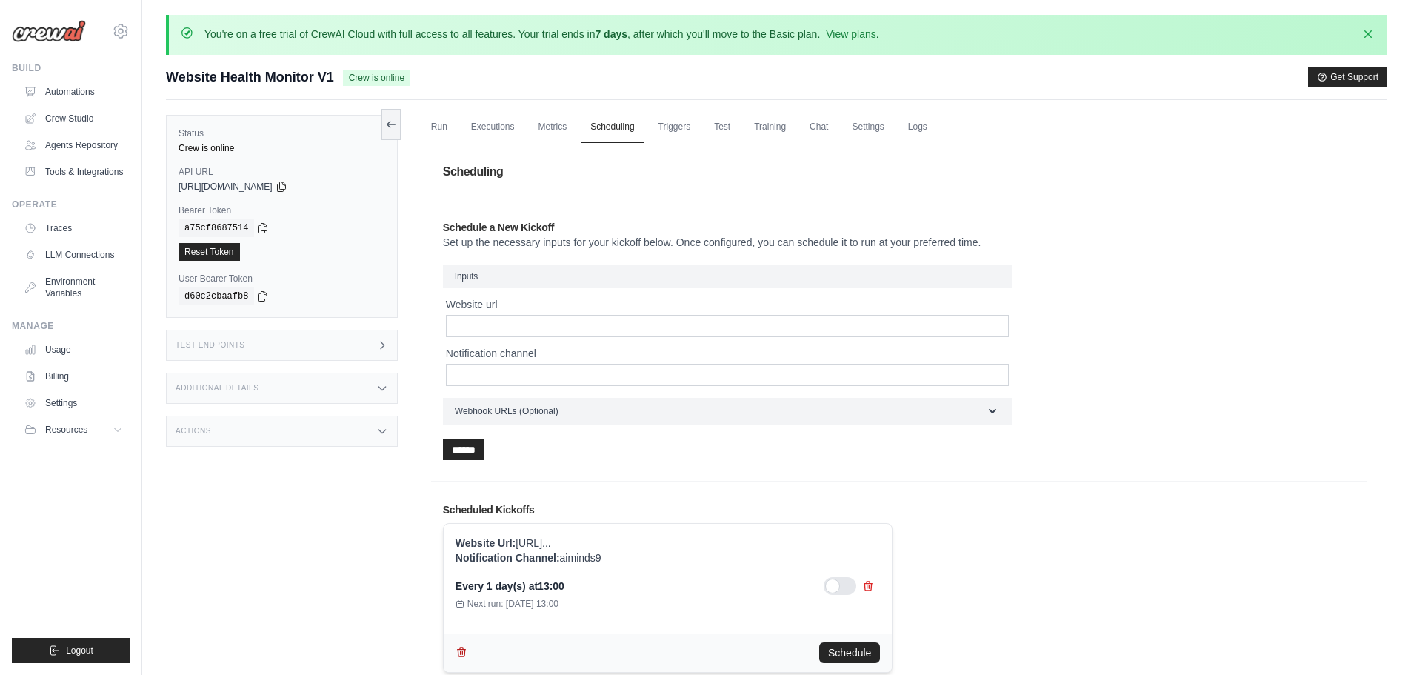
click at [464, 655] on icon "button" at bounding box center [462, 652] width 12 height 12
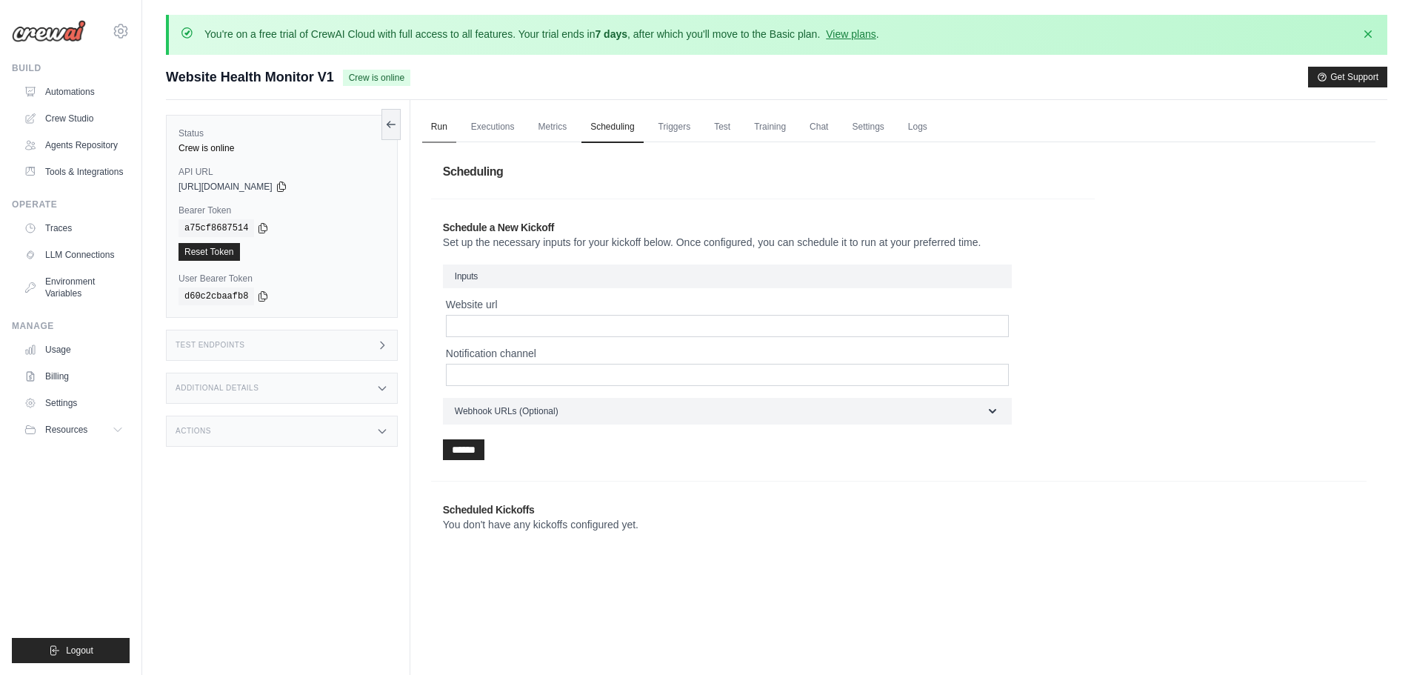
click at [439, 133] on link "Run" at bounding box center [439, 127] width 34 height 31
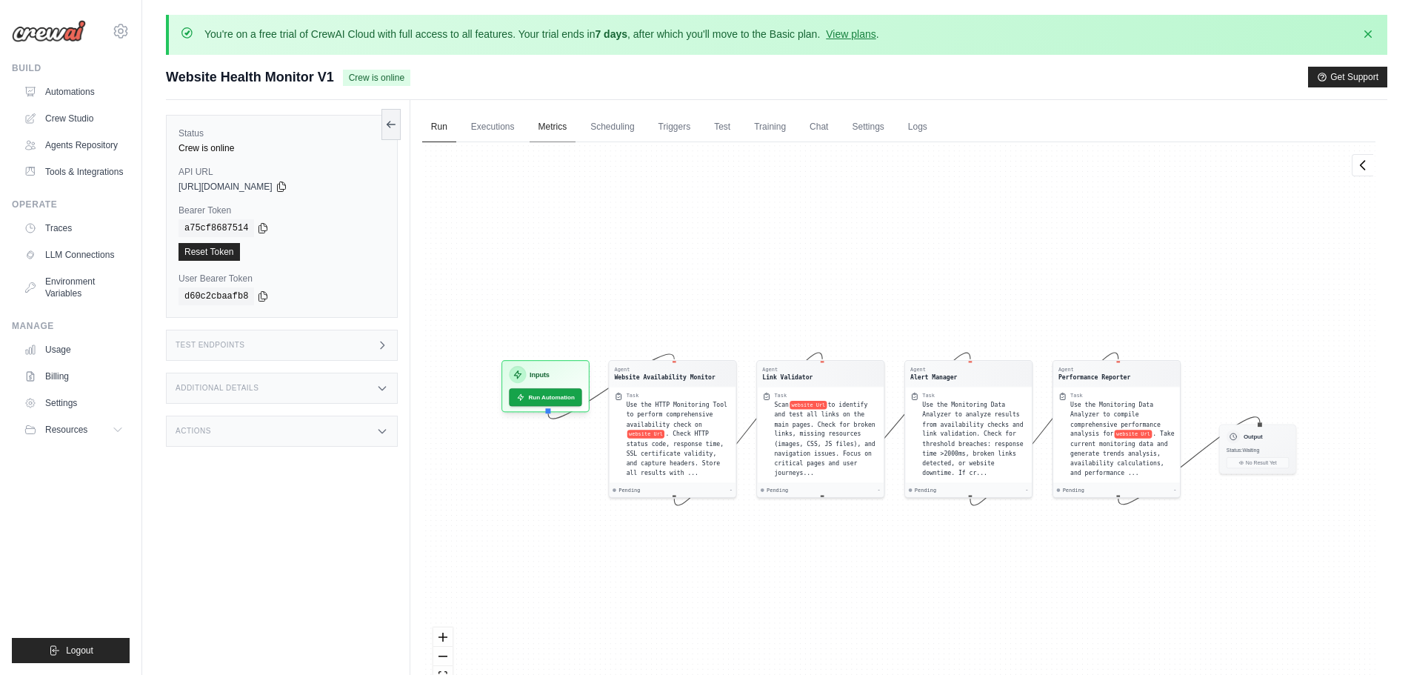
click at [562, 140] on link "Metrics" at bounding box center [553, 127] width 47 height 31
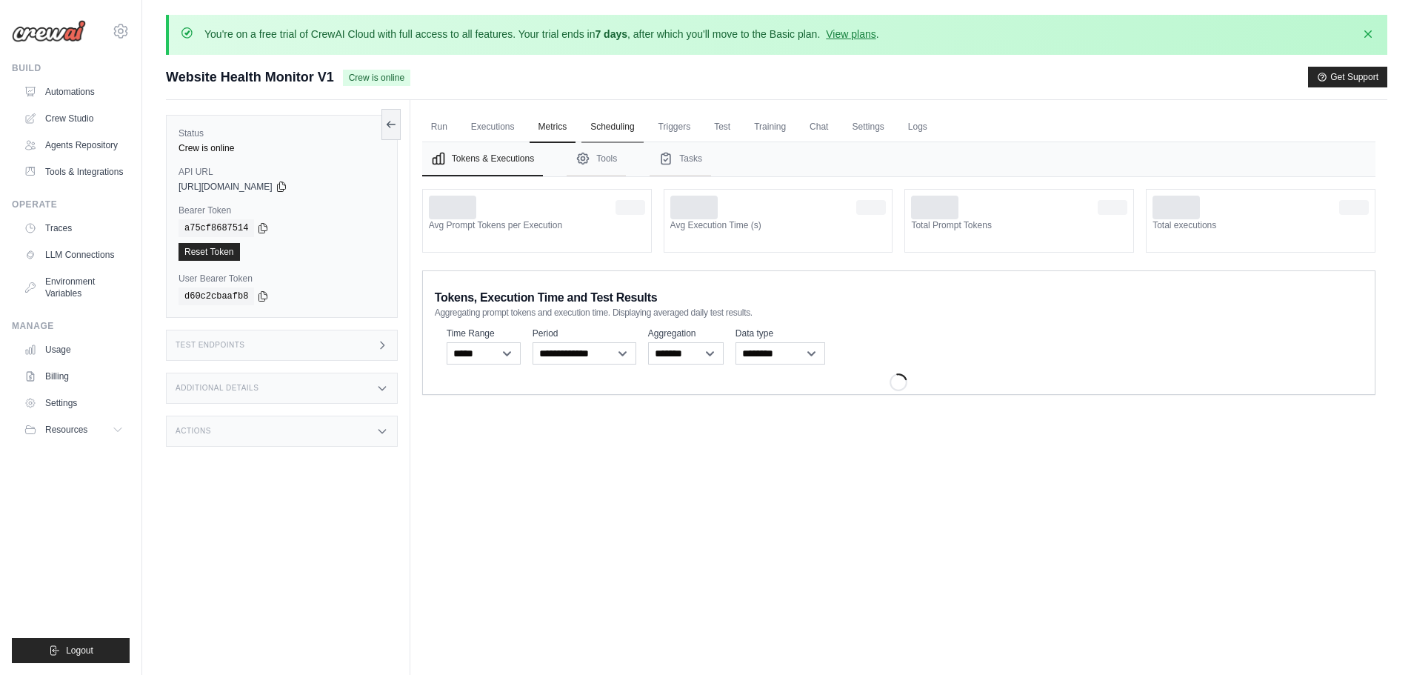
click at [619, 133] on link "Scheduling" at bounding box center [612, 127] width 61 height 31
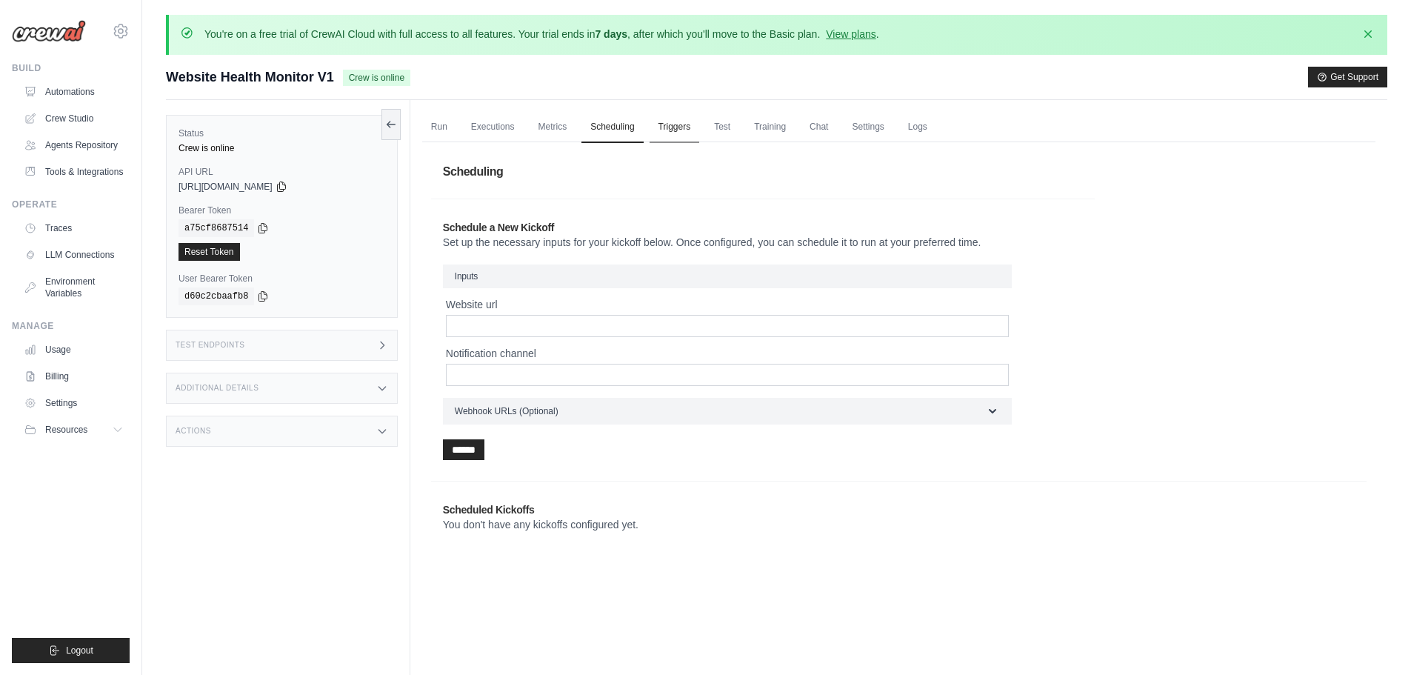
click at [668, 135] on link "Triggers" at bounding box center [675, 127] width 50 height 31
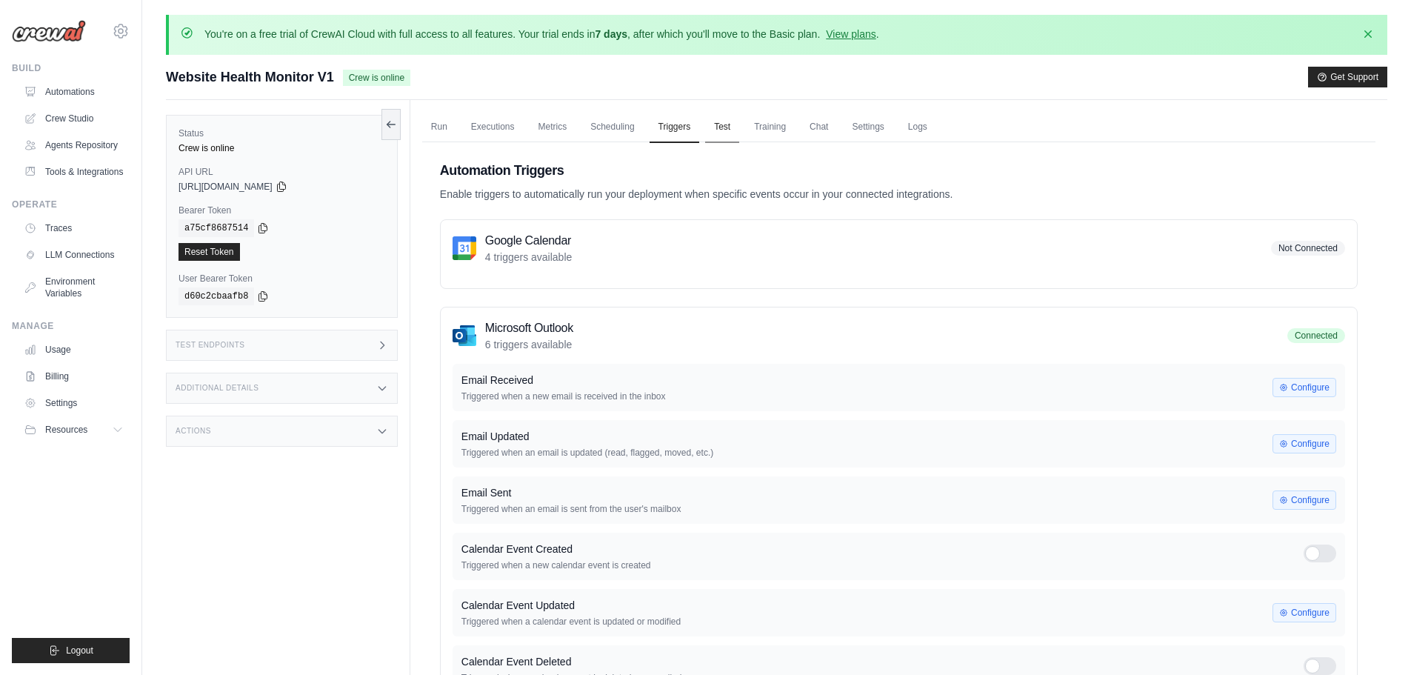
click at [719, 132] on link "Test" at bounding box center [722, 127] width 34 height 31
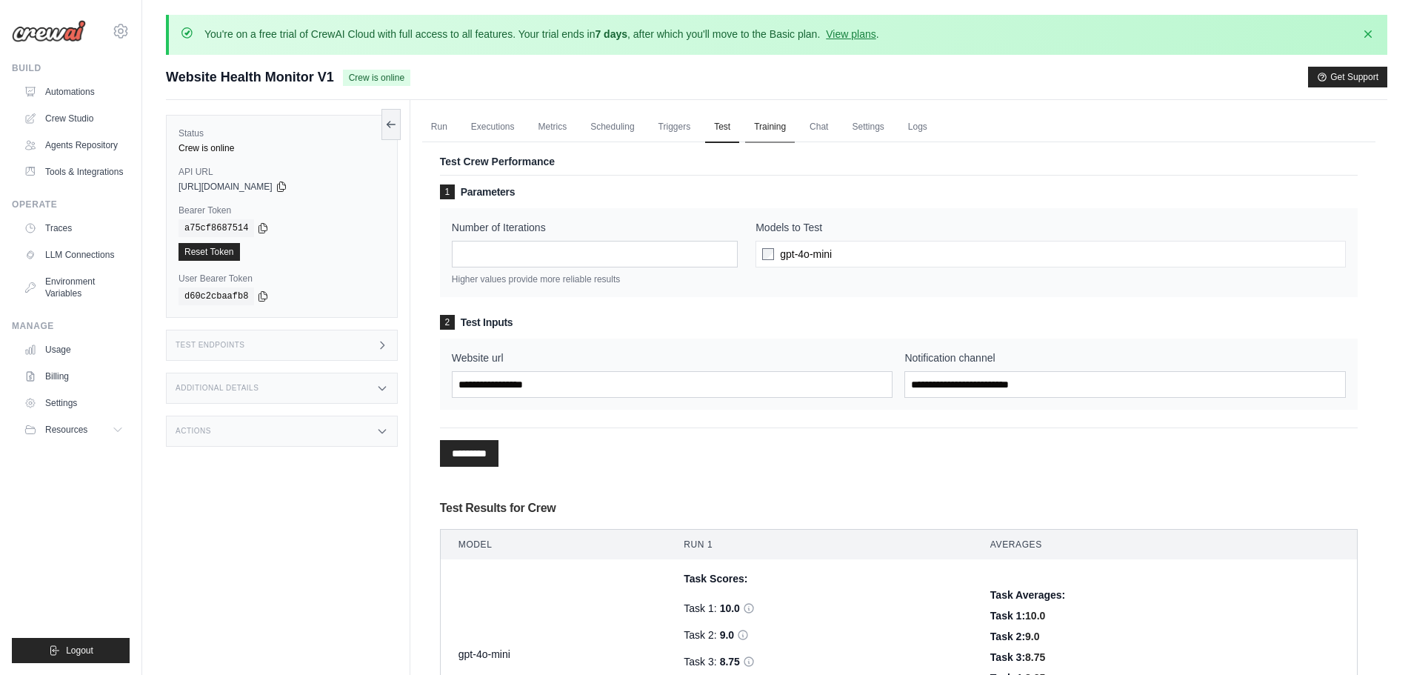
click at [756, 127] on link "Training" at bounding box center [770, 127] width 50 height 31
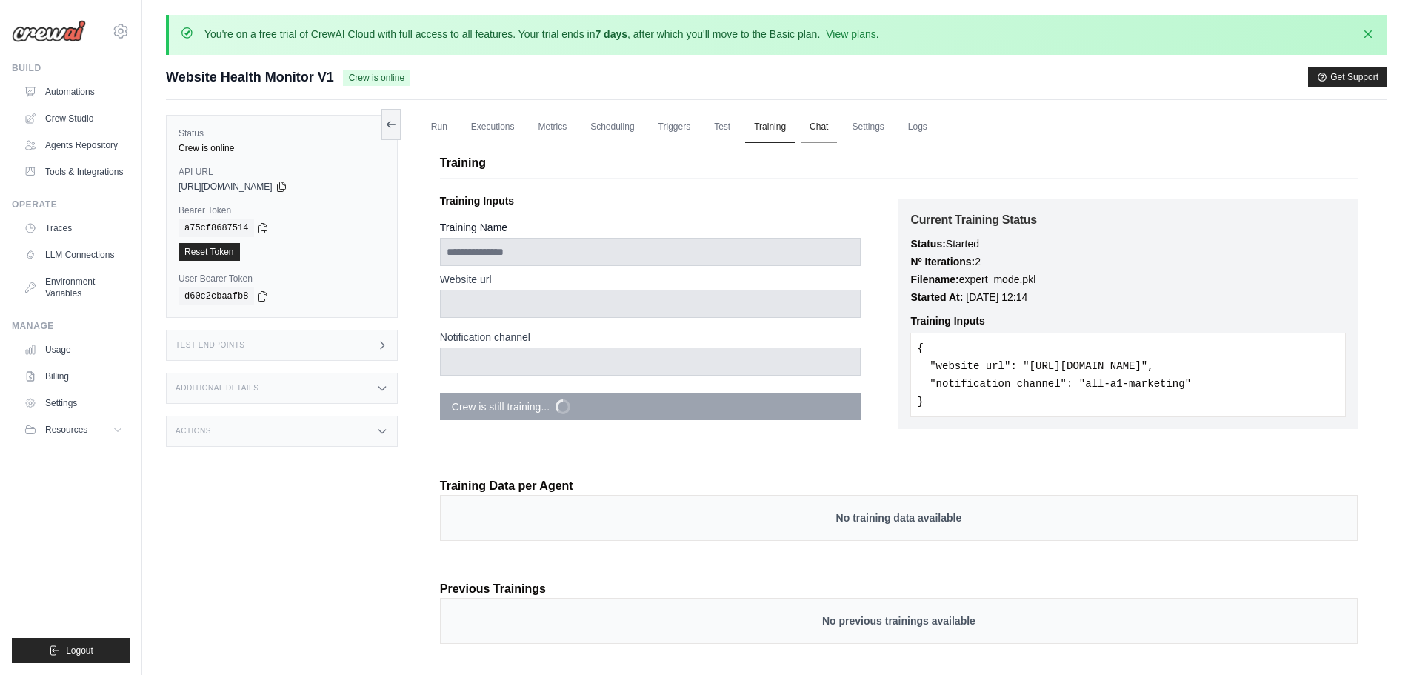
click at [827, 132] on link "Chat" at bounding box center [819, 127] width 36 height 31
click at [90, 102] on link "Automations" at bounding box center [75, 92] width 112 height 24
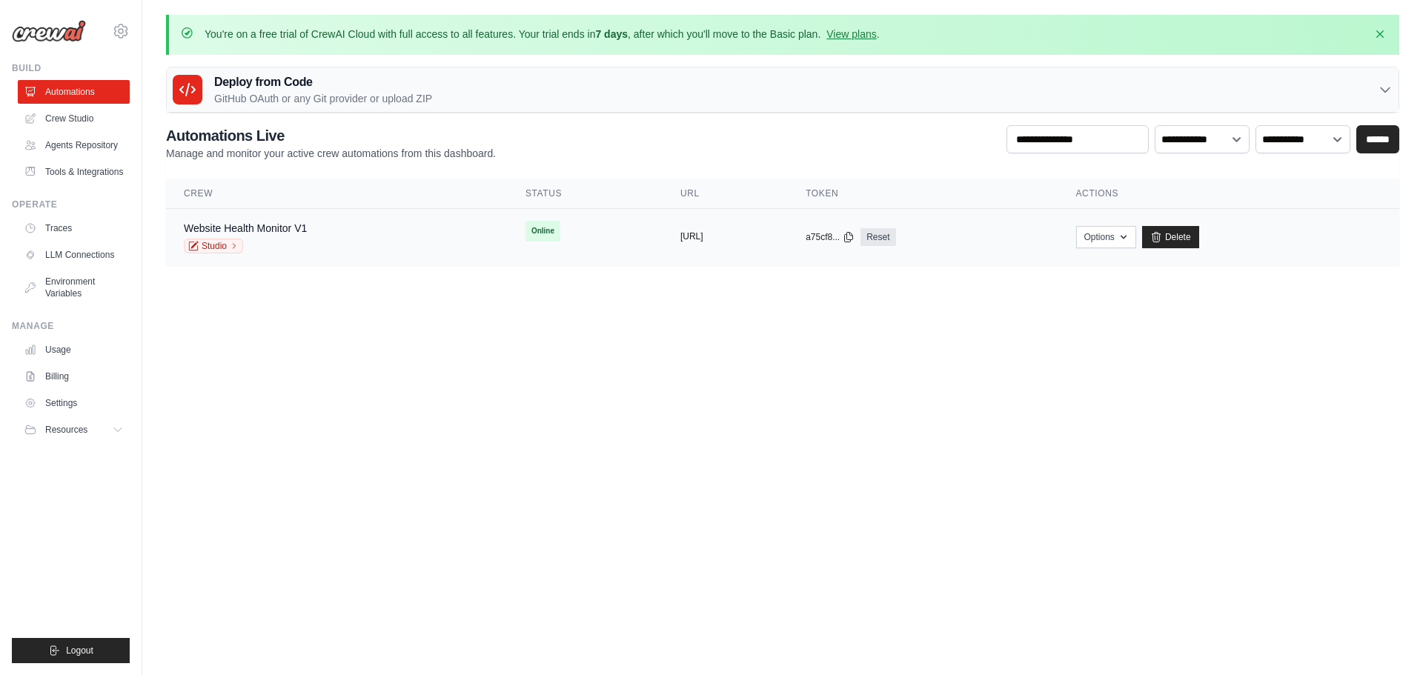
click at [680, 234] on button "https://website-health-monitor-v1-9" at bounding box center [691, 236] width 23 height 12
click at [1136, 236] on button "Options" at bounding box center [1106, 236] width 60 height 22
click at [1283, 357] on body "aswinbalaji.android@gmail.com Settings Build Automations Resources" at bounding box center [711, 337] width 1423 height 675
click at [662, 244] on td "copied https://website-health-monitor-v1-9" at bounding box center [724, 237] width 125 height 57
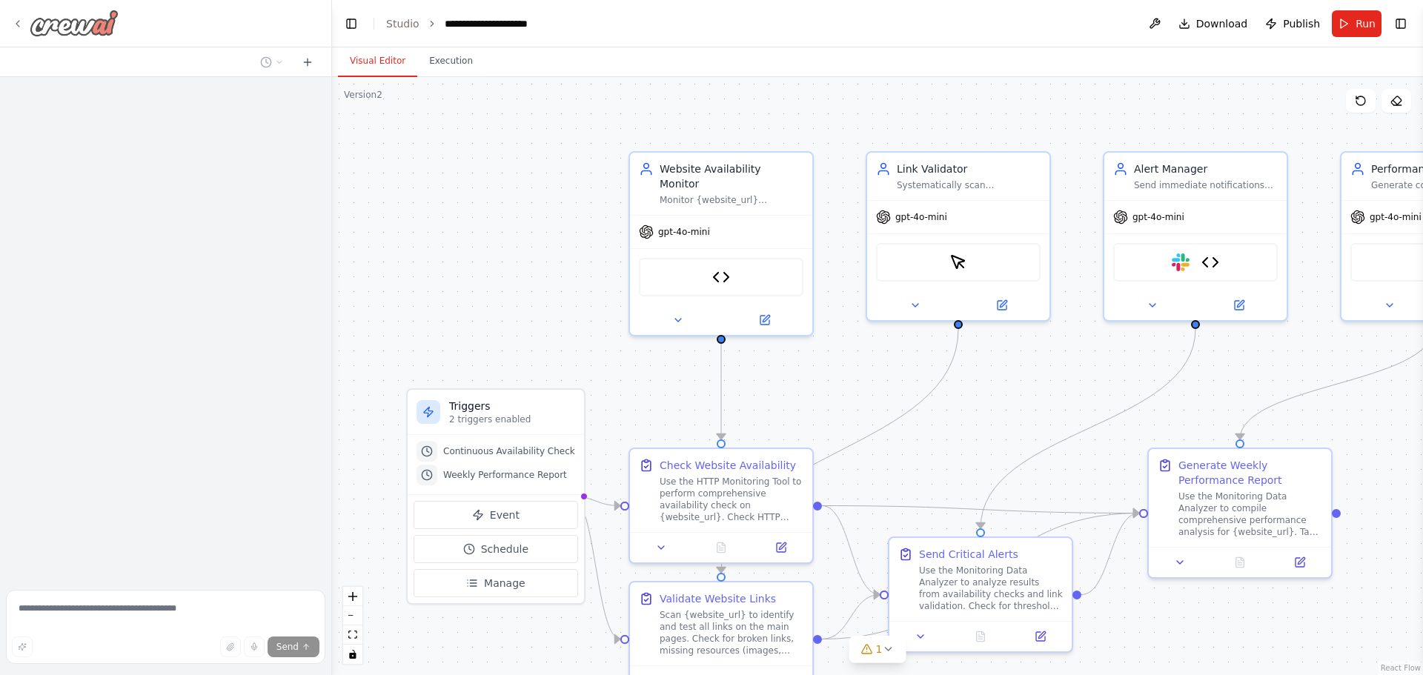
click at [21, 24] on icon at bounding box center [18, 24] width 12 height 12
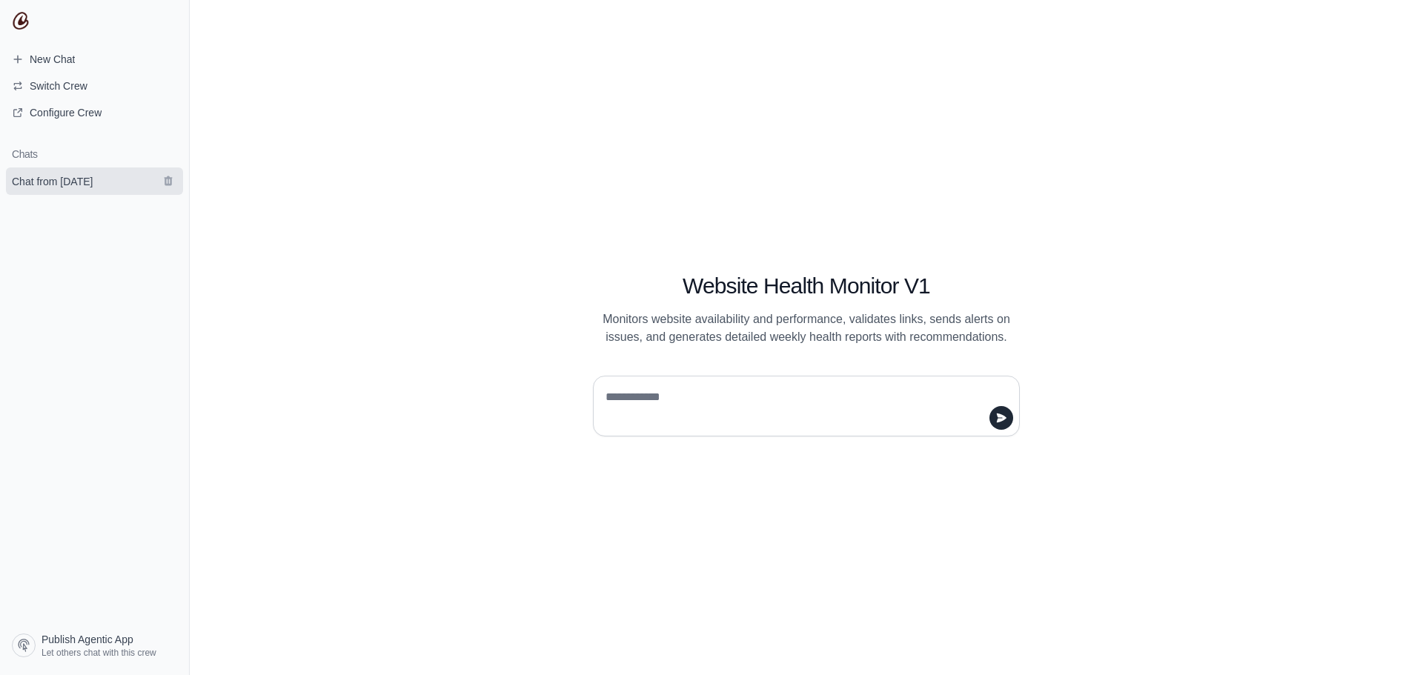
click at [57, 179] on span "Chat from [DATE]" at bounding box center [52, 181] width 81 height 15
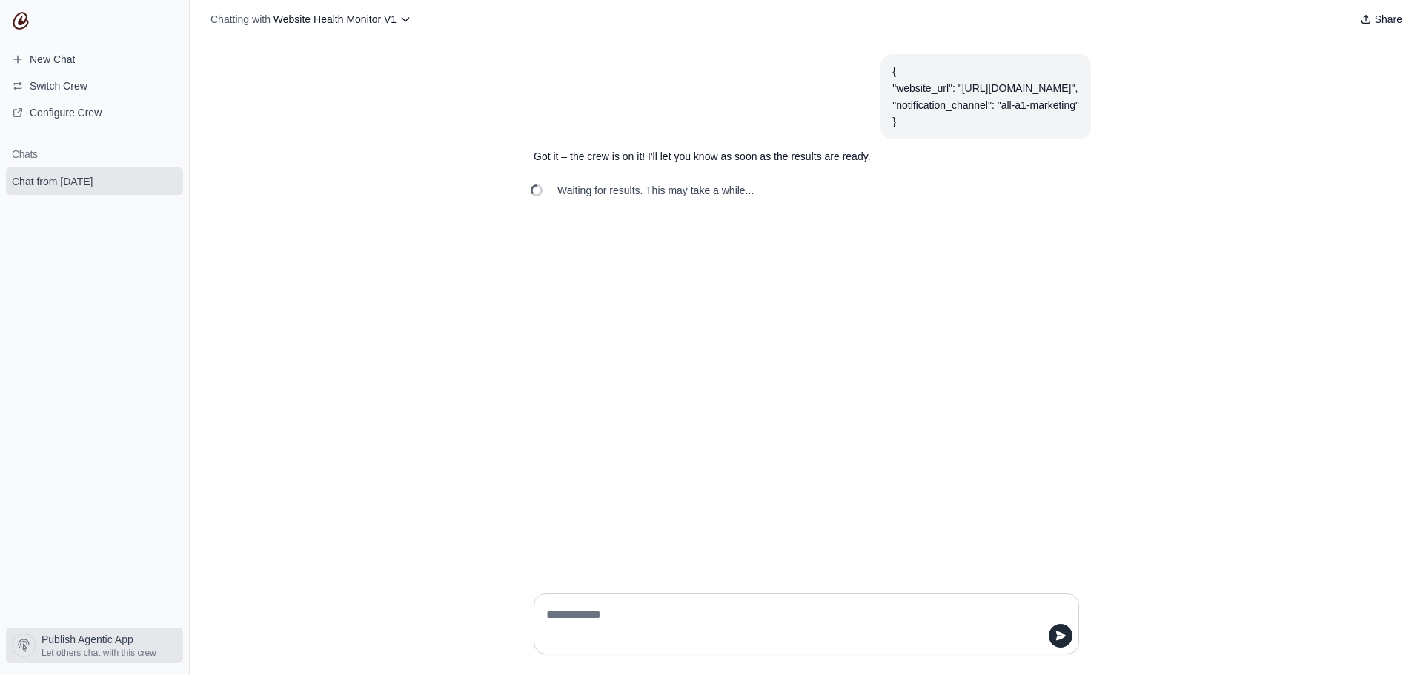
click at [103, 643] on span "Publish Agentic App" at bounding box center [87, 639] width 92 height 15
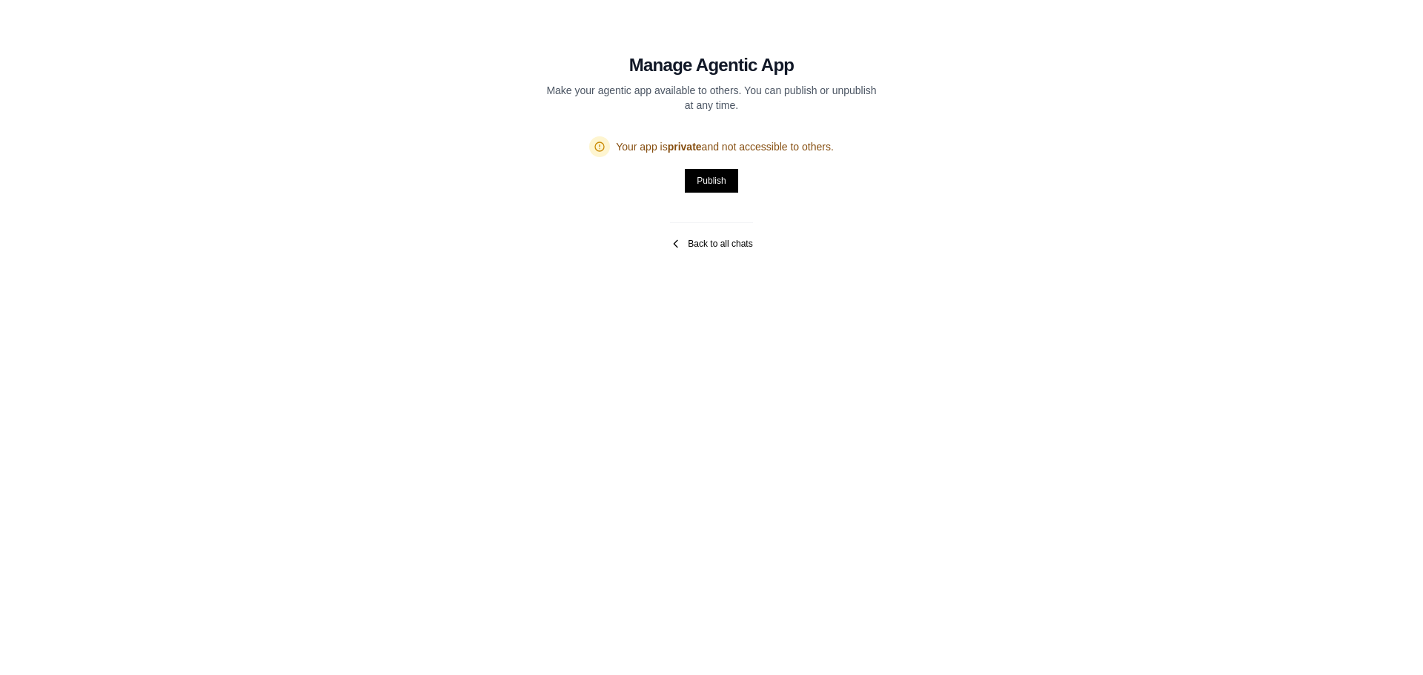
click at [704, 242] on link "Back to all chats" at bounding box center [711, 244] width 82 height 12
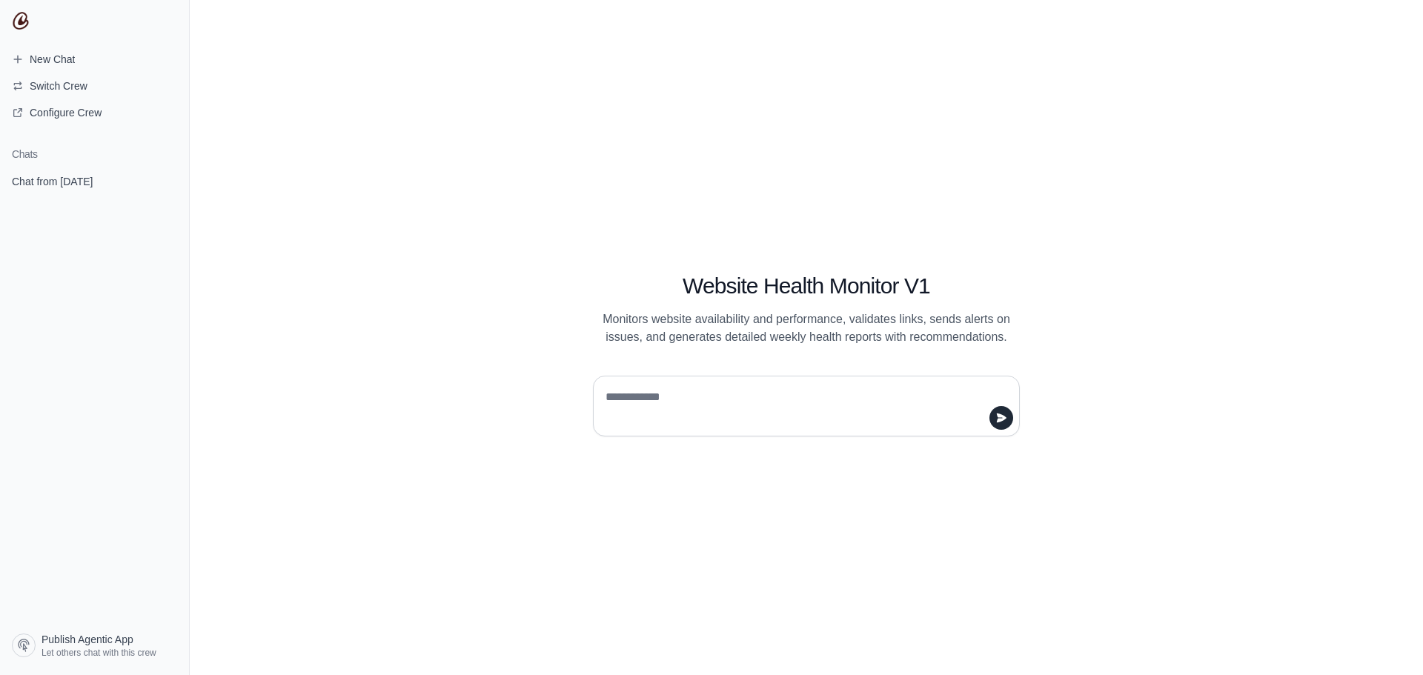
click at [82, 196] on section "Chats Chat from October 5" at bounding box center [94, 381] width 189 height 491
click at [87, 184] on span "Chat from [DATE]" at bounding box center [52, 181] width 81 height 15
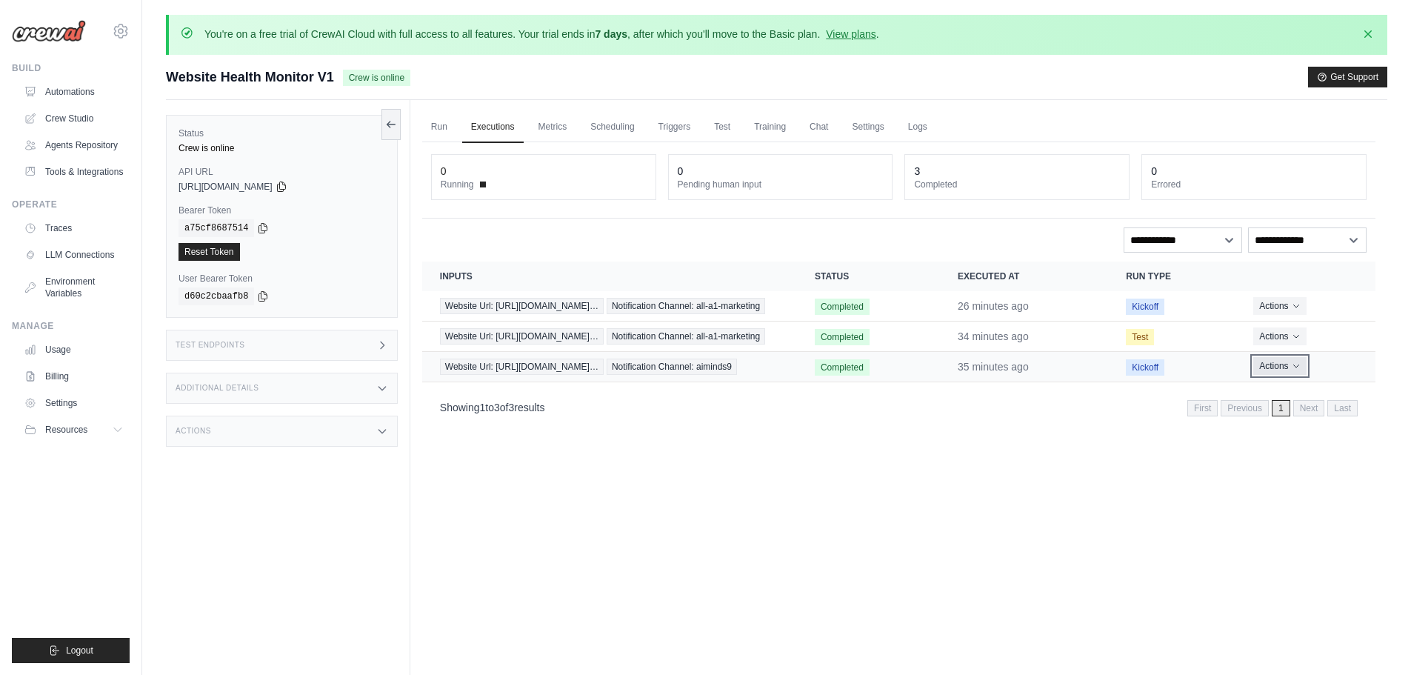
click at [1288, 375] on button "Actions" at bounding box center [1280, 366] width 53 height 18
click at [1280, 428] on button "Delete" at bounding box center [1310, 417] width 95 height 24
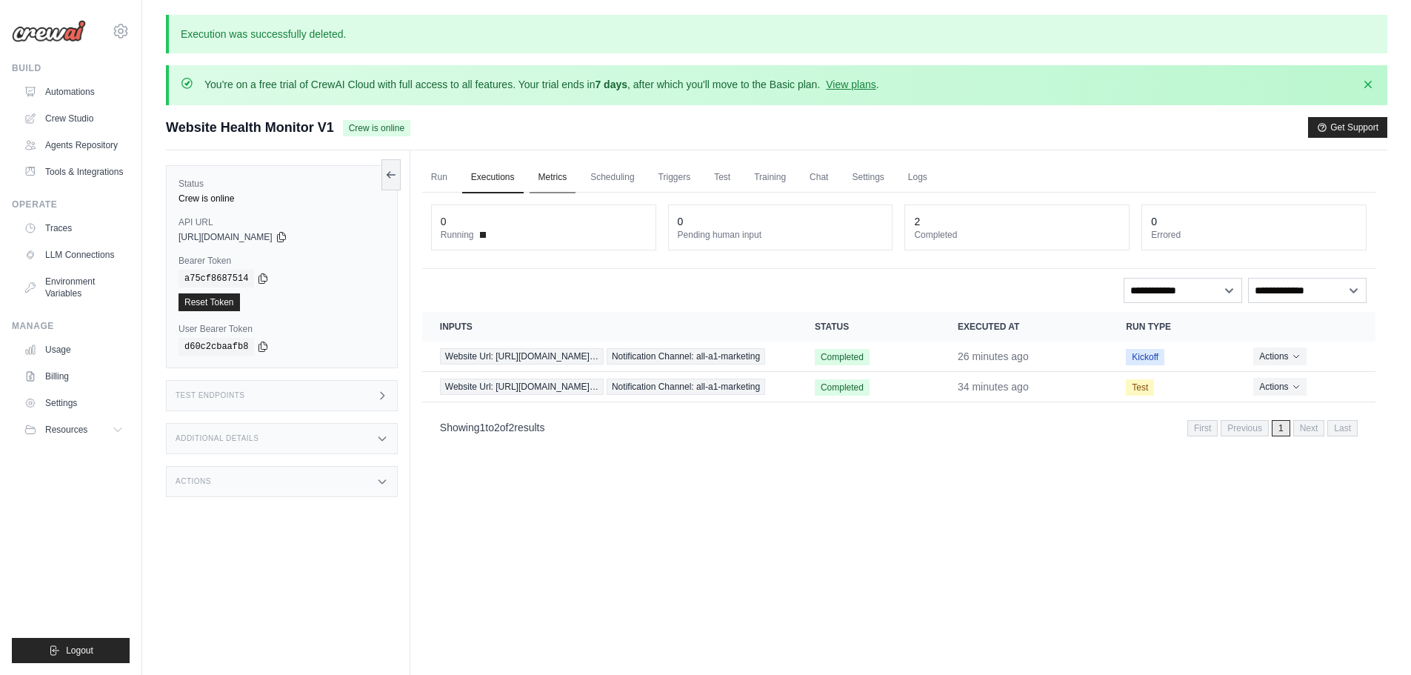
click at [557, 167] on link "Metrics" at bounding box center [553, 177] width 47 height 31
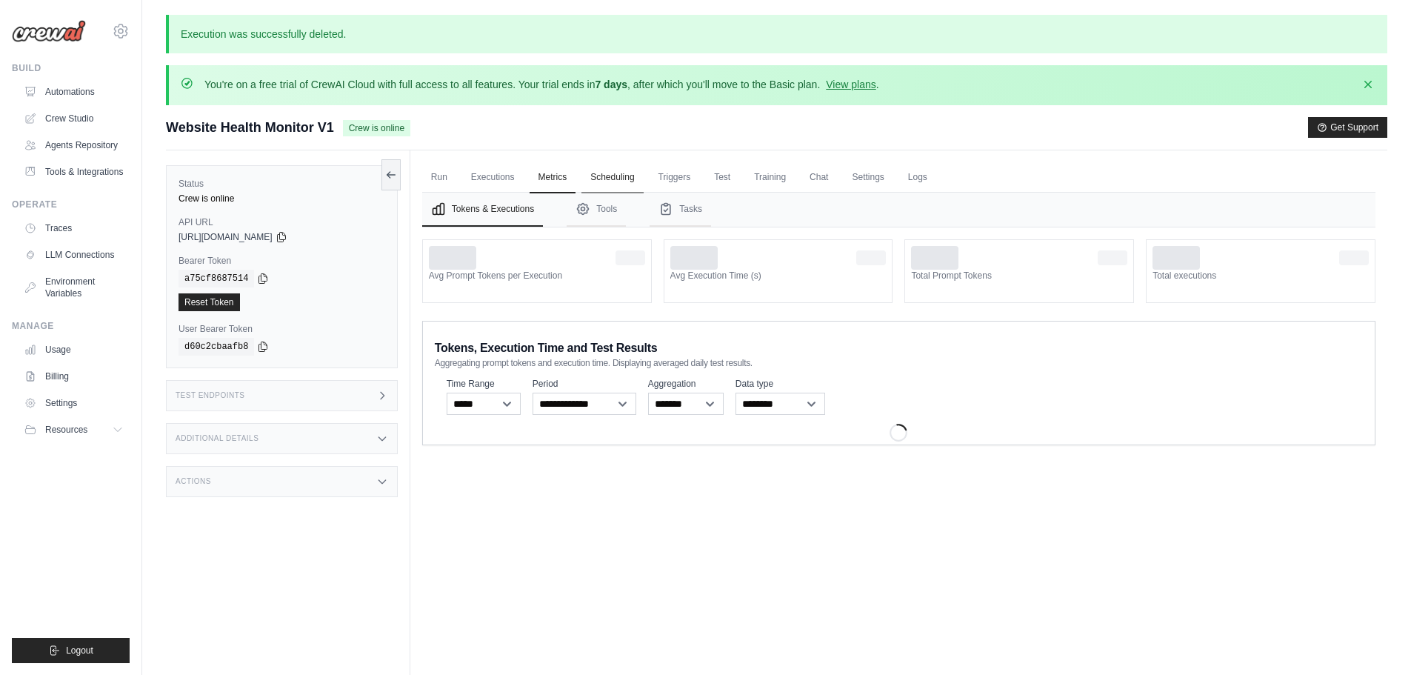
click at [602, 190] on link "Scheduling" at bounding box center [612, 177] width 61 height 31
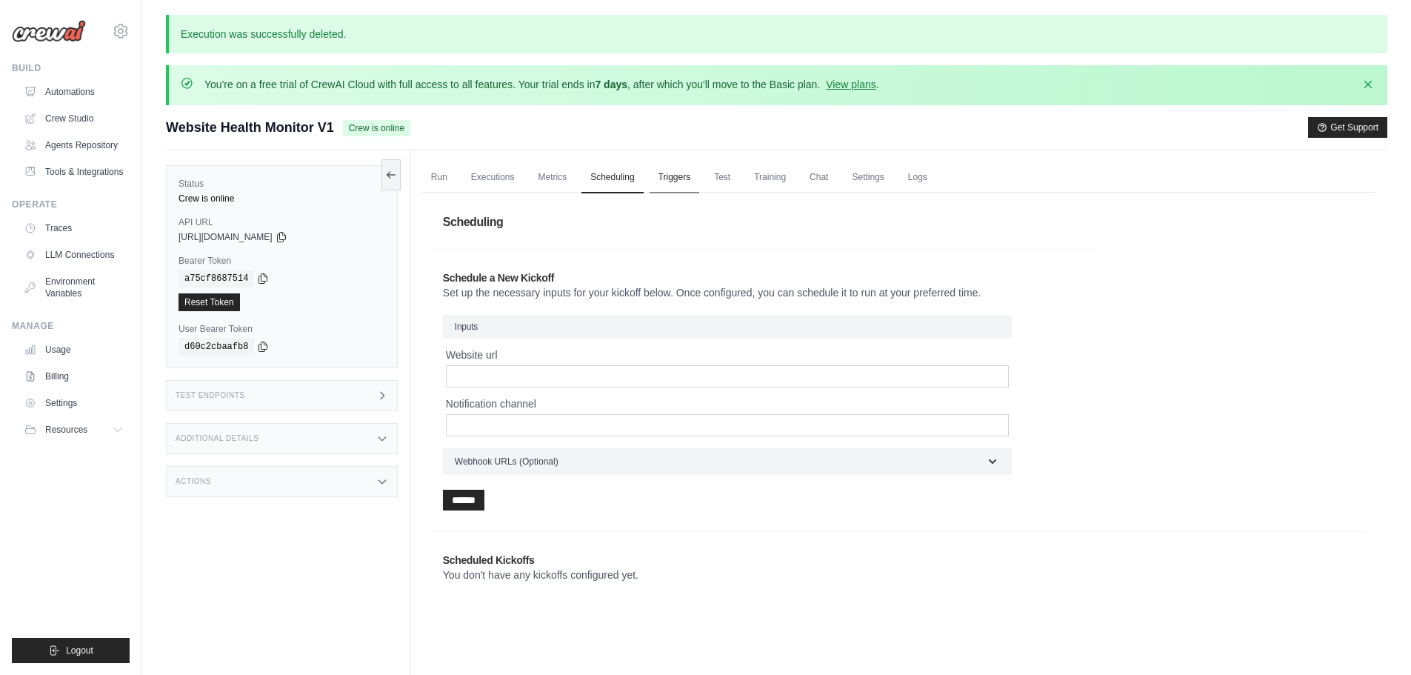
click at [671, 184] on link "Triggers" at bounding box center [675, 177] width 50 height 31
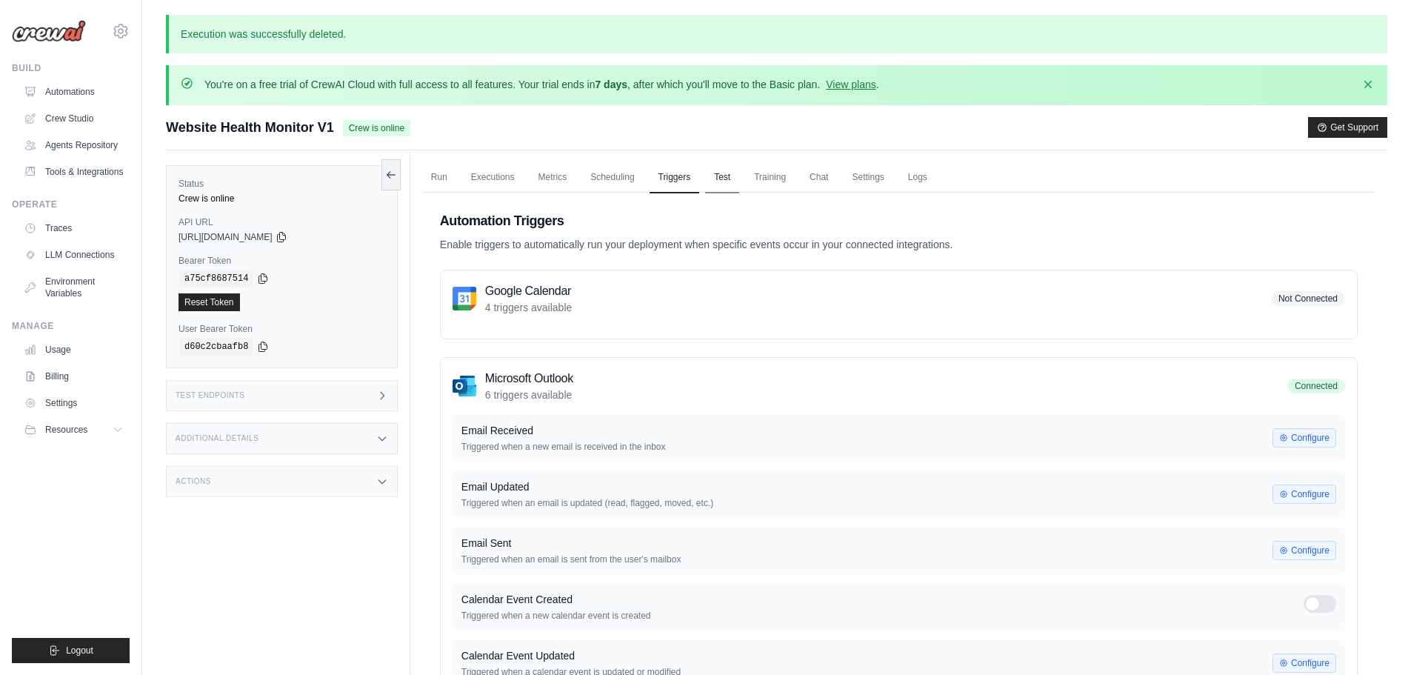
click at [739, 184] on link "Test" at bounding box center [722, 177] width 34 height 31
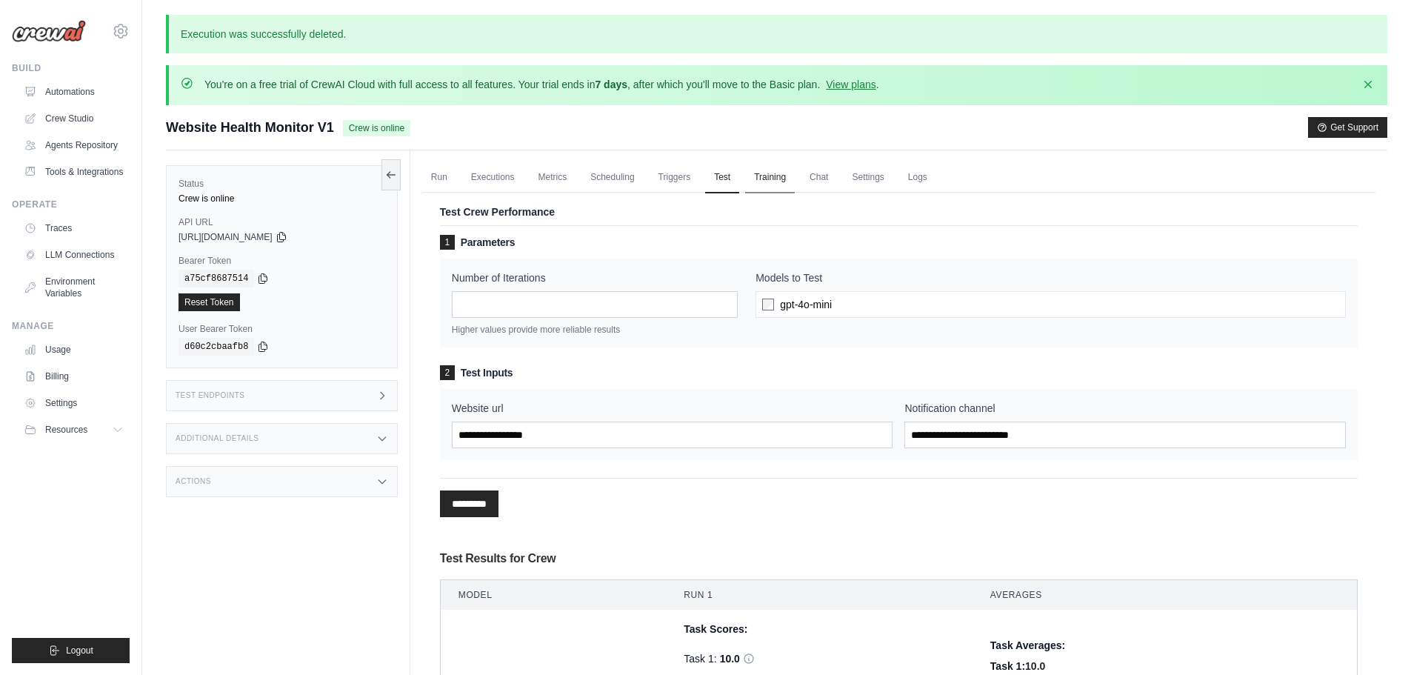
click at [771, 173] on link "Training" at bounding box center [770, 177] width 50 height 31
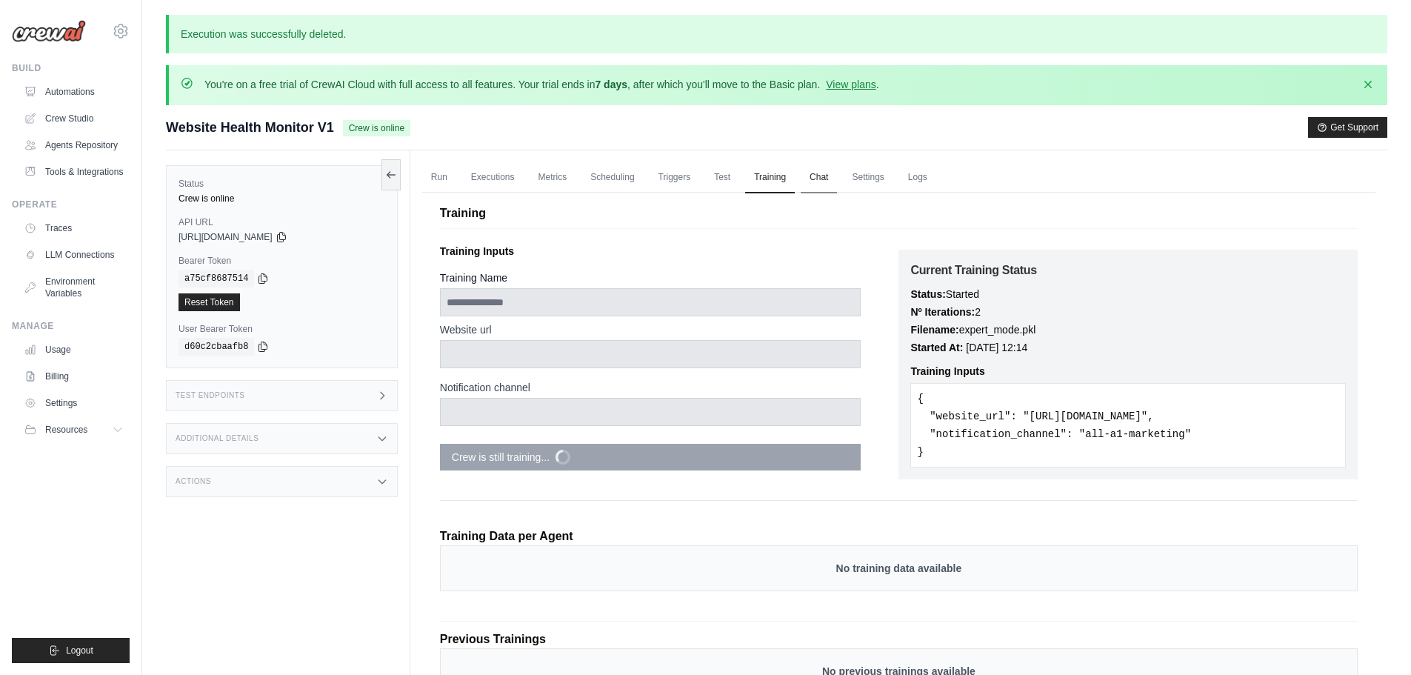
click at [814, 178] on link "Chat" at bounding box center [819, 177] width 36 height 31
click at [715, 173] on link "Test" at bounding box center [722, 177] width 34 height 31
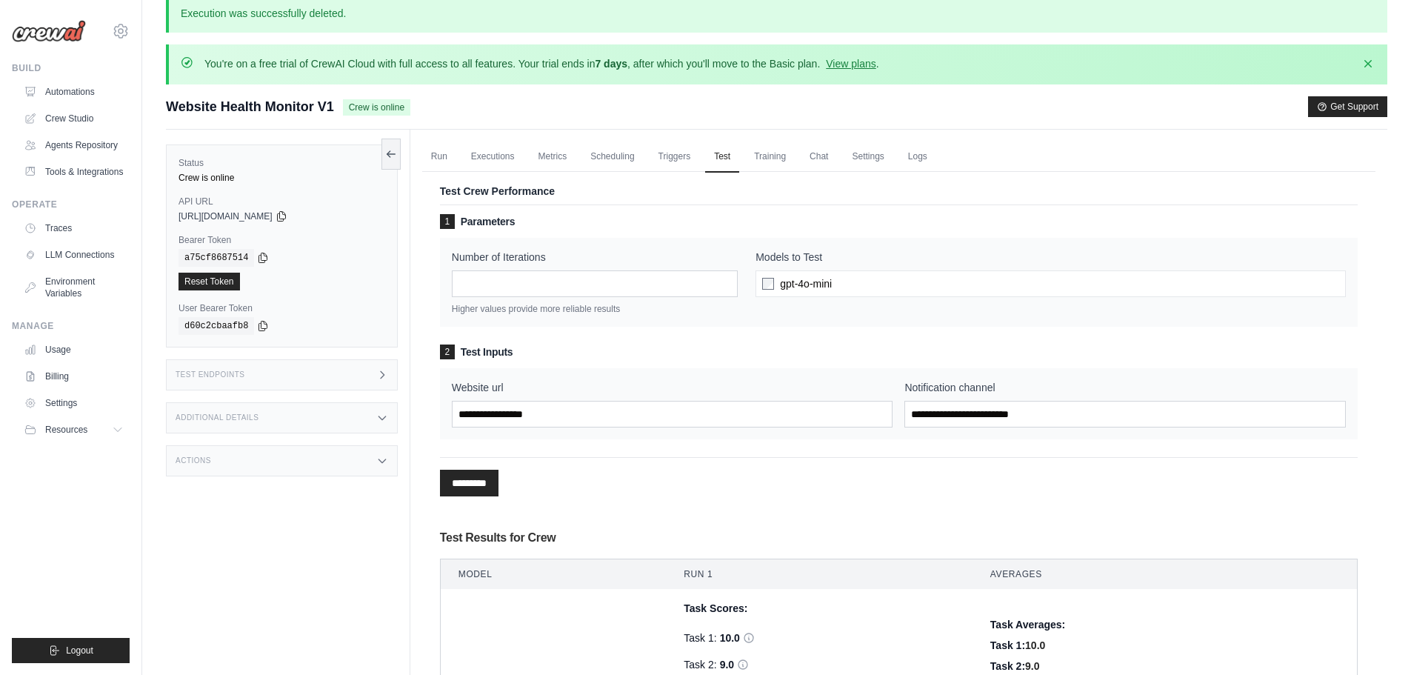
scroll to position [13, 0]
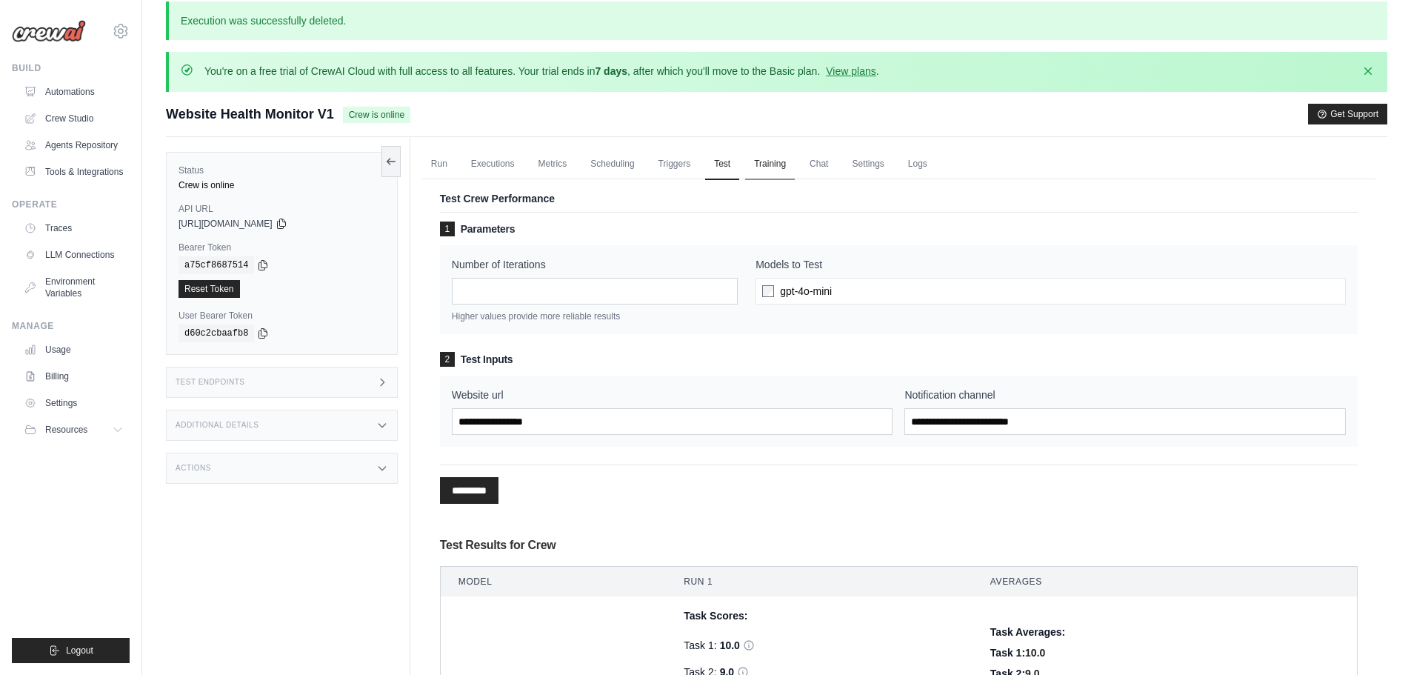
click at [785, 167] on link "Training" at bounding box center [770, 164] width 50 height 31
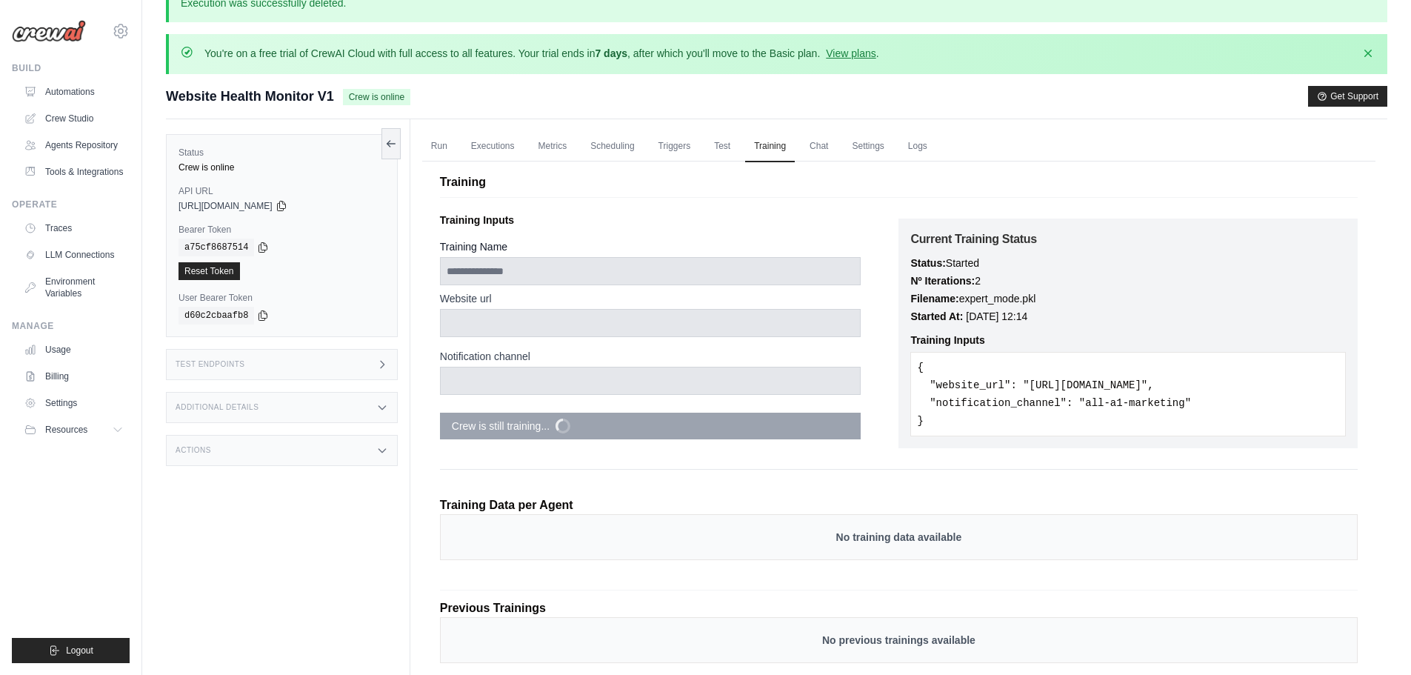
scroll to position [30, 0]
